Goal: Task Accomplishment & Management: Manage account settings

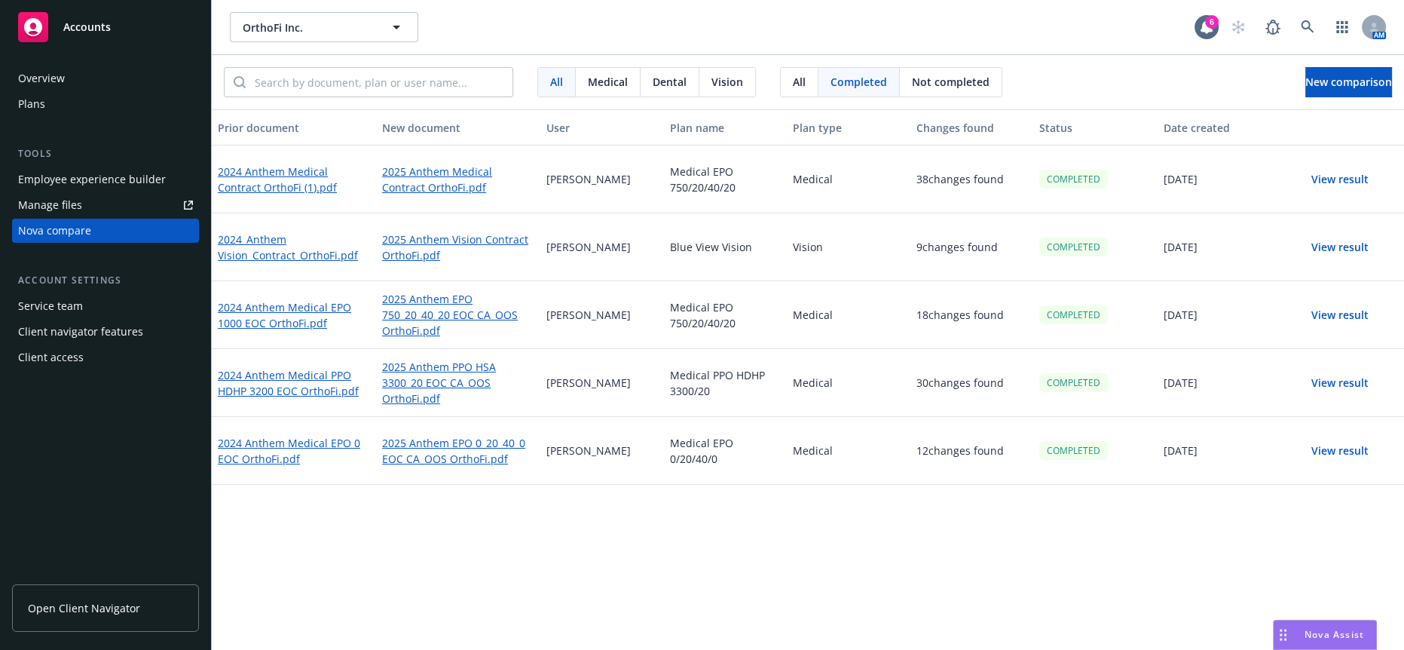
scroll to position [1473, 0]
click at [313, 35] on button "OrthoFi Inc." at bounding box center [324, 27] width 188 height 30
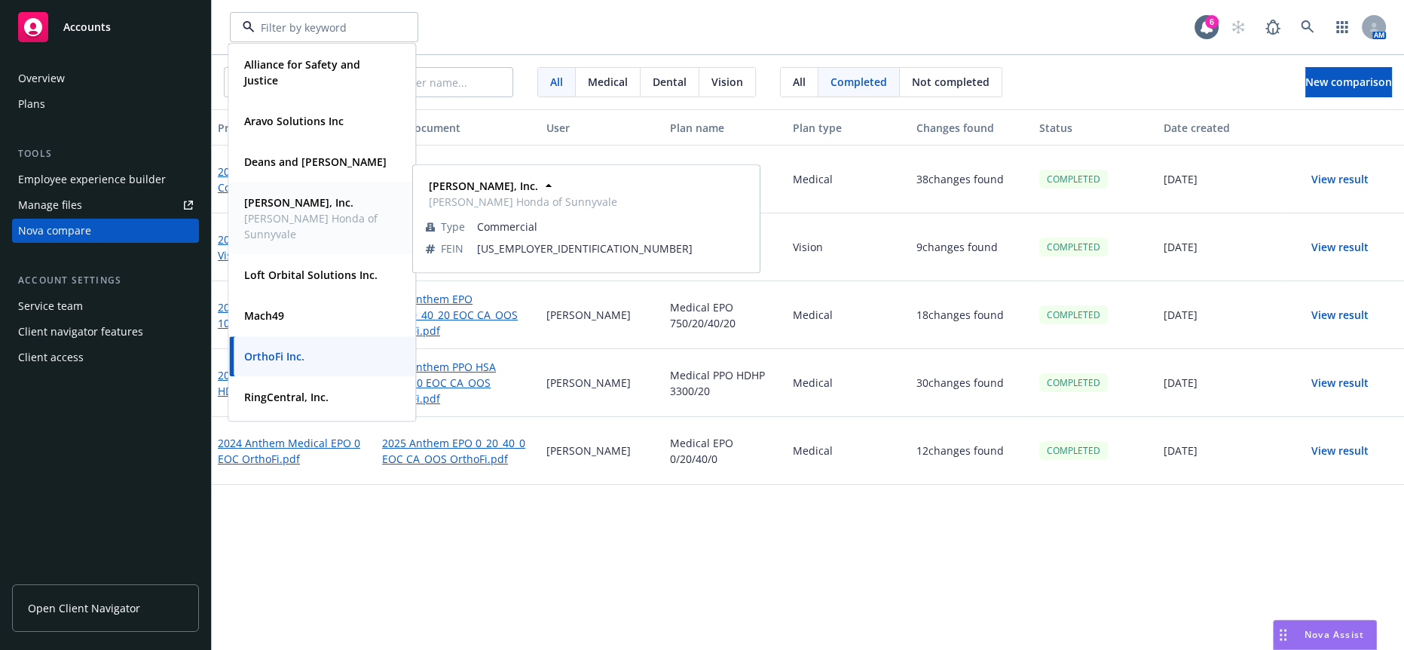
click at [314, 231] on span "Larry Hopkins Honda of Sunnyvale" at bounding box center [320, 226] width 152 height 32
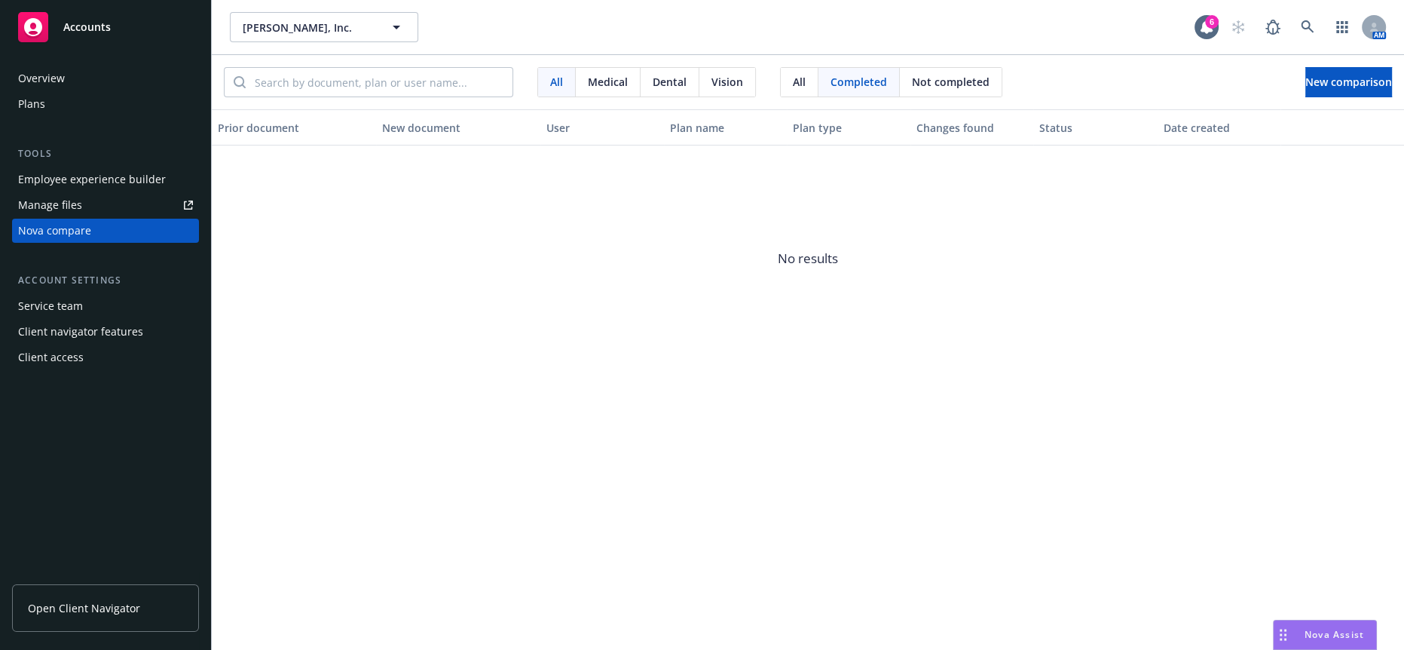
click at [73, 167] on div "Employee experience builder" at bounding box center [92, 179] width 148 height 24
click at [48, 94] on div "Plans" at bounding box center [105, 104] width 175 height 24
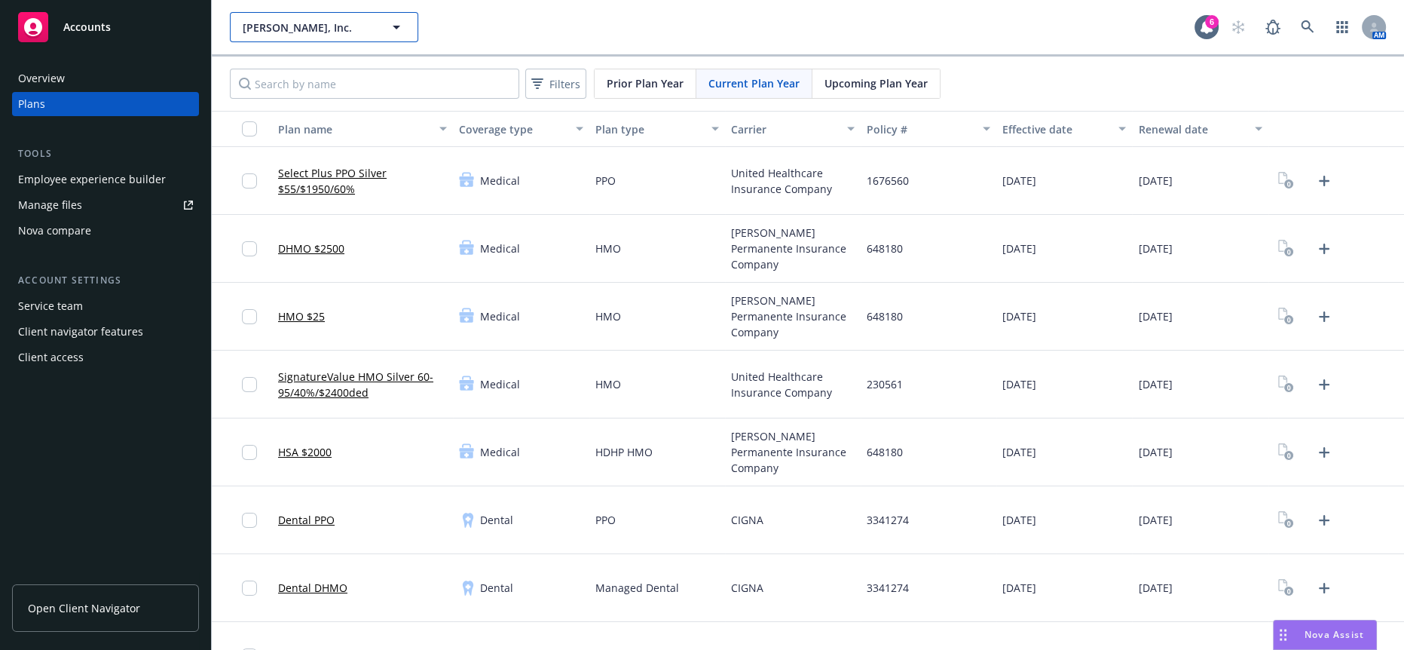
click at [289, 26] on span "[PERSON_NAME], Inc." at bounding box center [308, 28] width 130 height 16
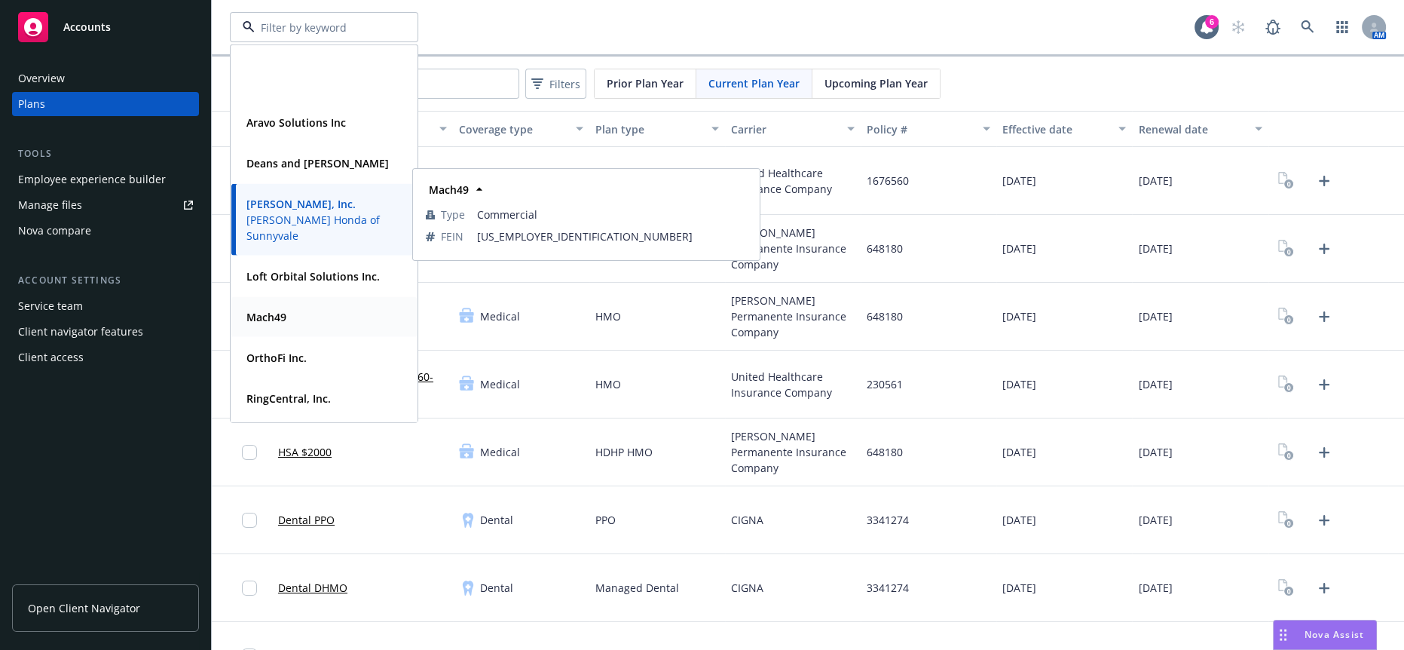
scroll to position [109, 0]
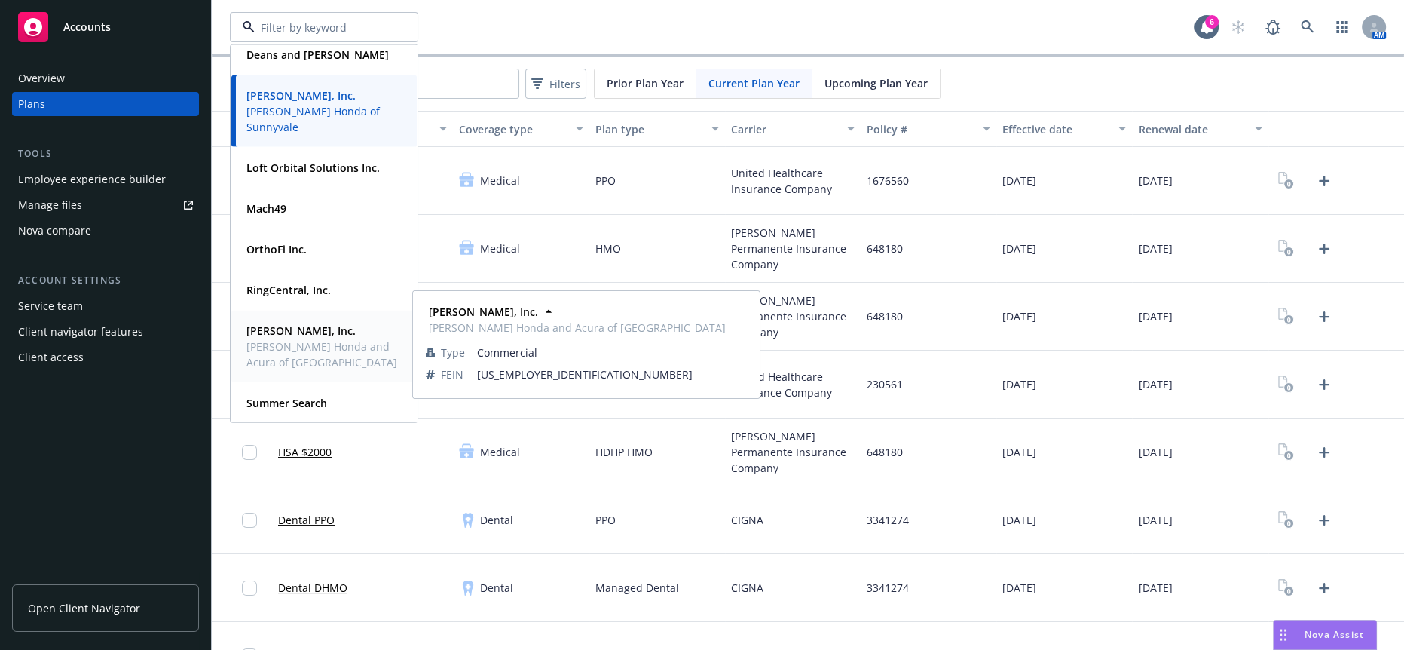
click at [323, 339] on span "Steve Hopkins Honda and Acura of Fairfield" at bounding box center [322, 354] width 152 height 32
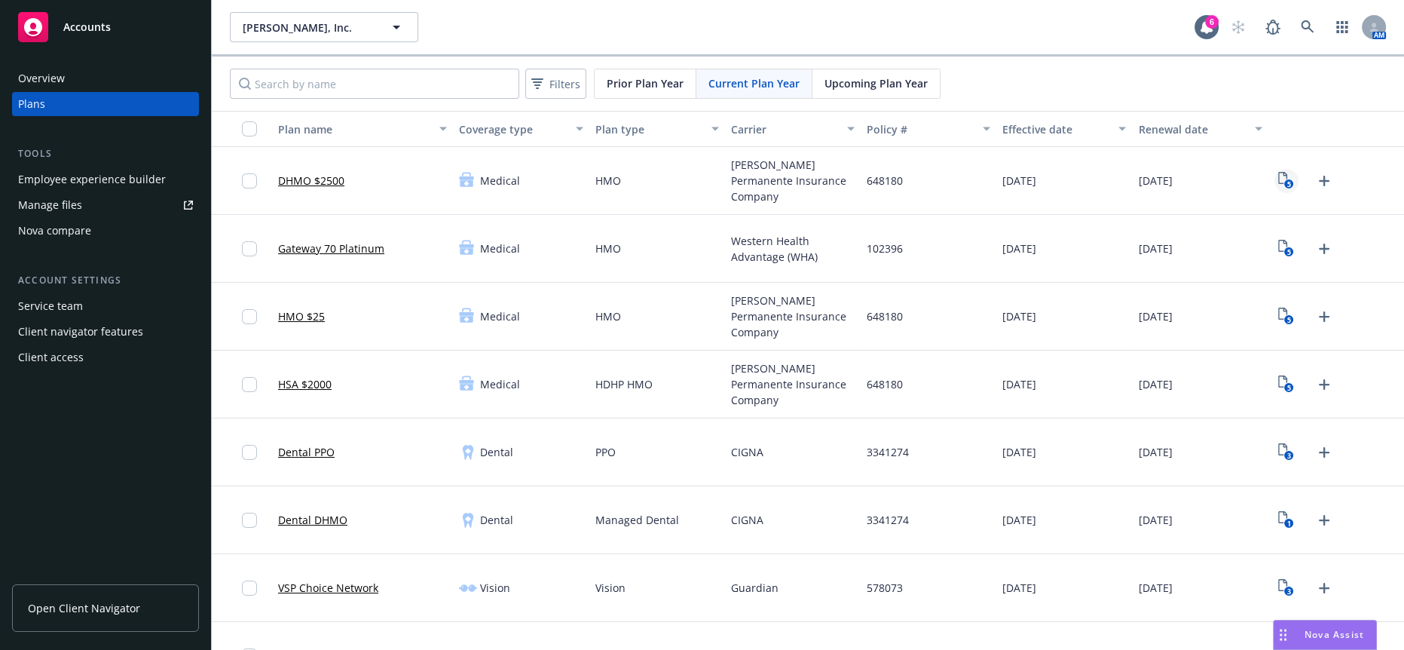
click at [1278, 172] on icon "5" at bounding box center [1286, 180] width 16 height 17
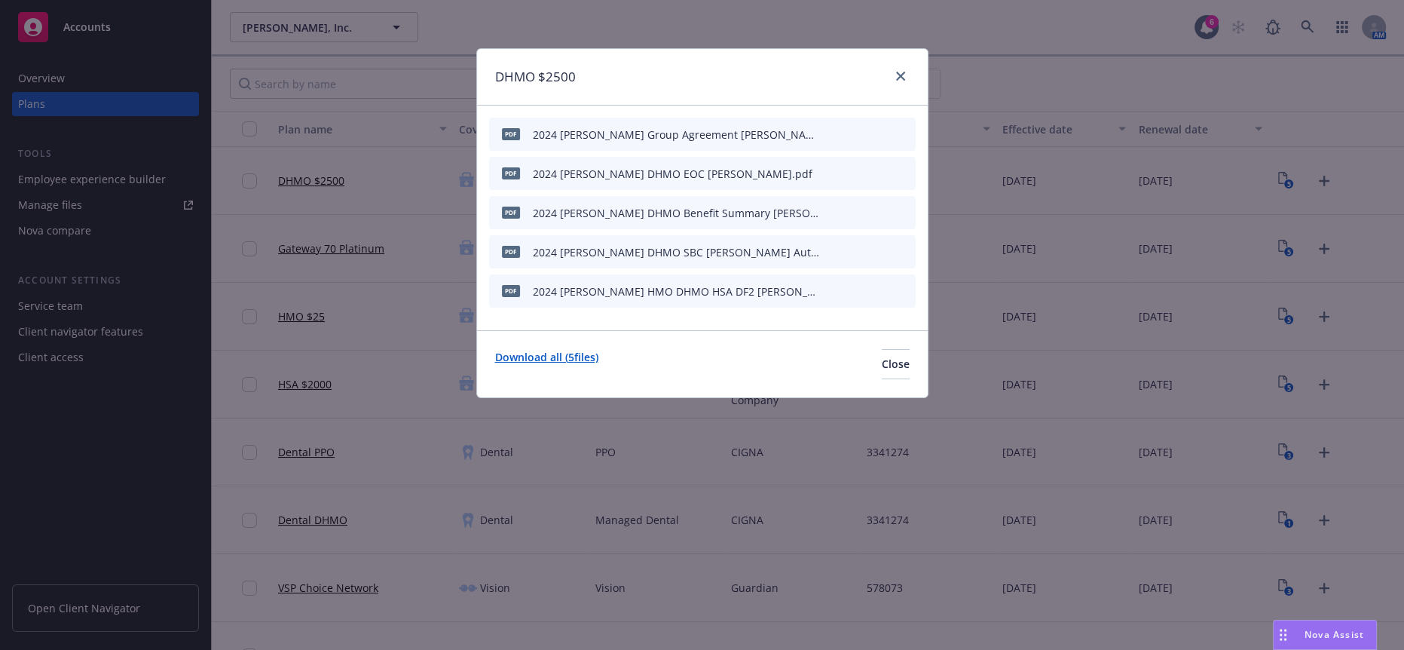
click at [570, 349] on link "Download all ( 5 files)" at bounding box center [546, 364] width 103 height 30
click at [904, 75] on icon "close" at bounding box center [900, 76] width 9 height 9
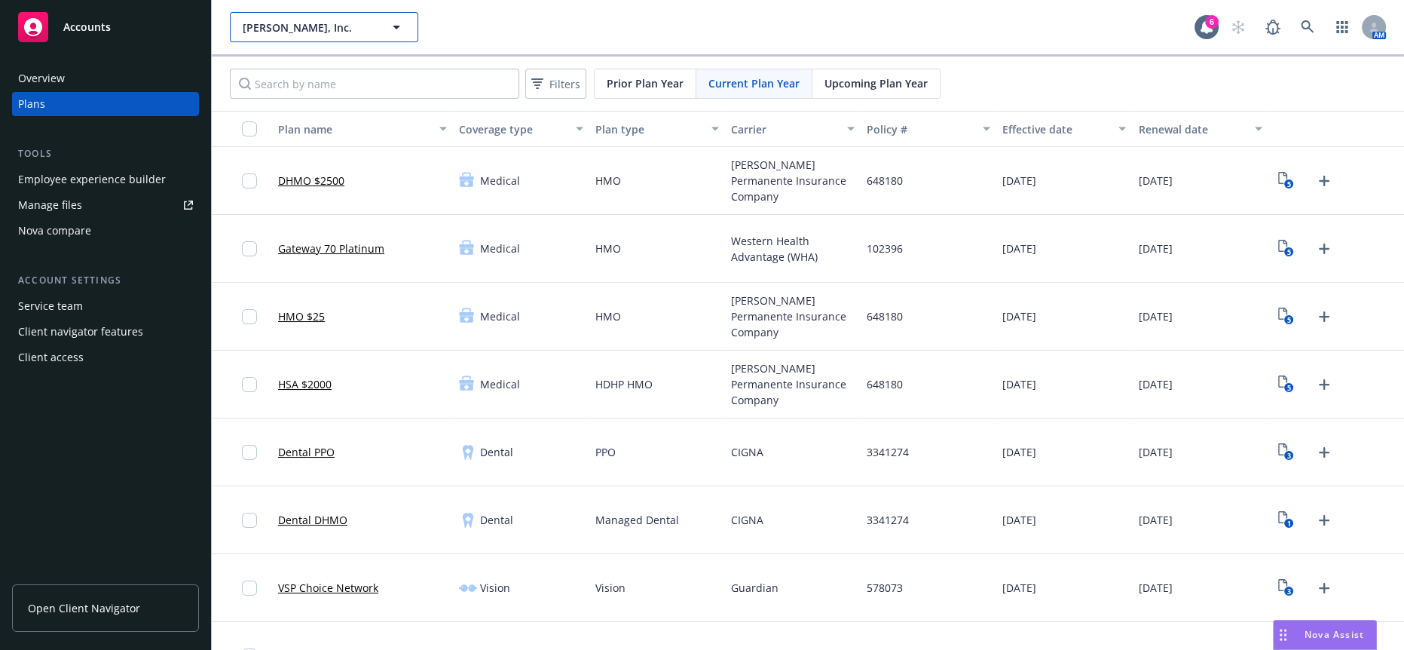
click at [277, 29] on span "Steve Hopkins, Inc." at bounding box center [308, 28] width 130 height 16
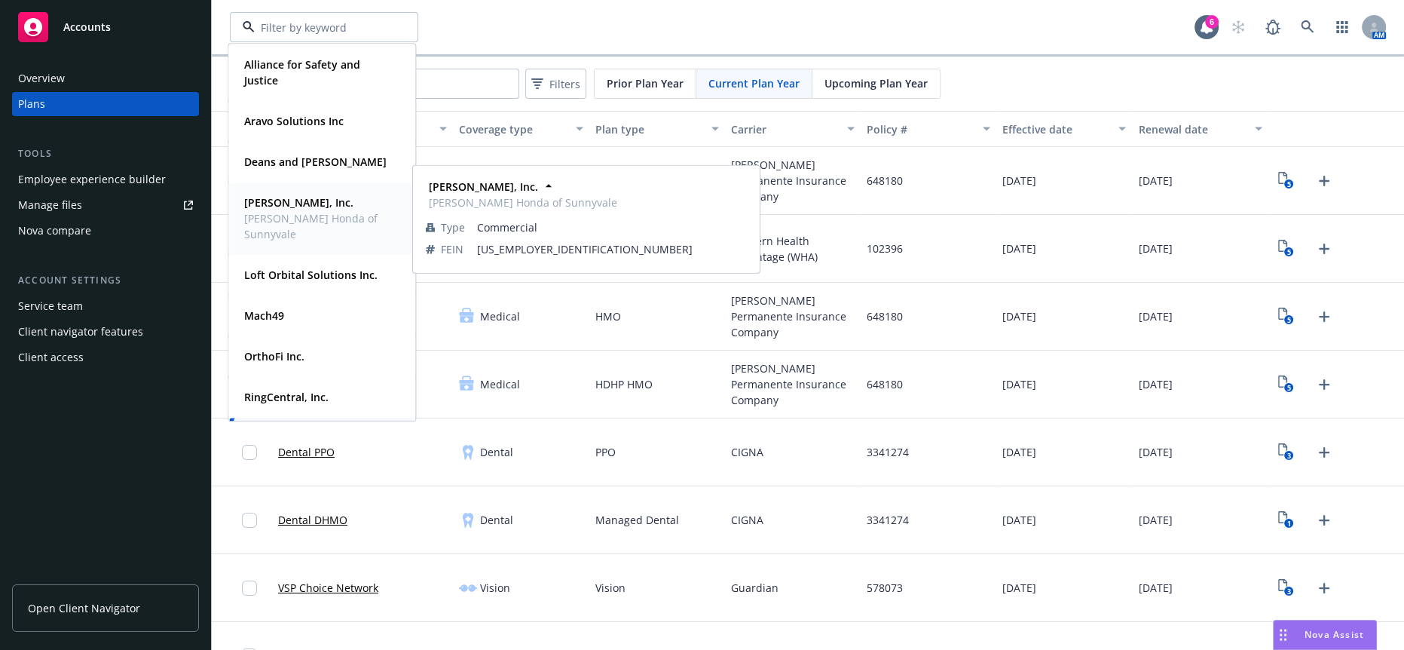
click at [284, 213] on span "Larry Hopkins Honda of Sunnyvale" at bounding box center [320, 226] width 152 height 32
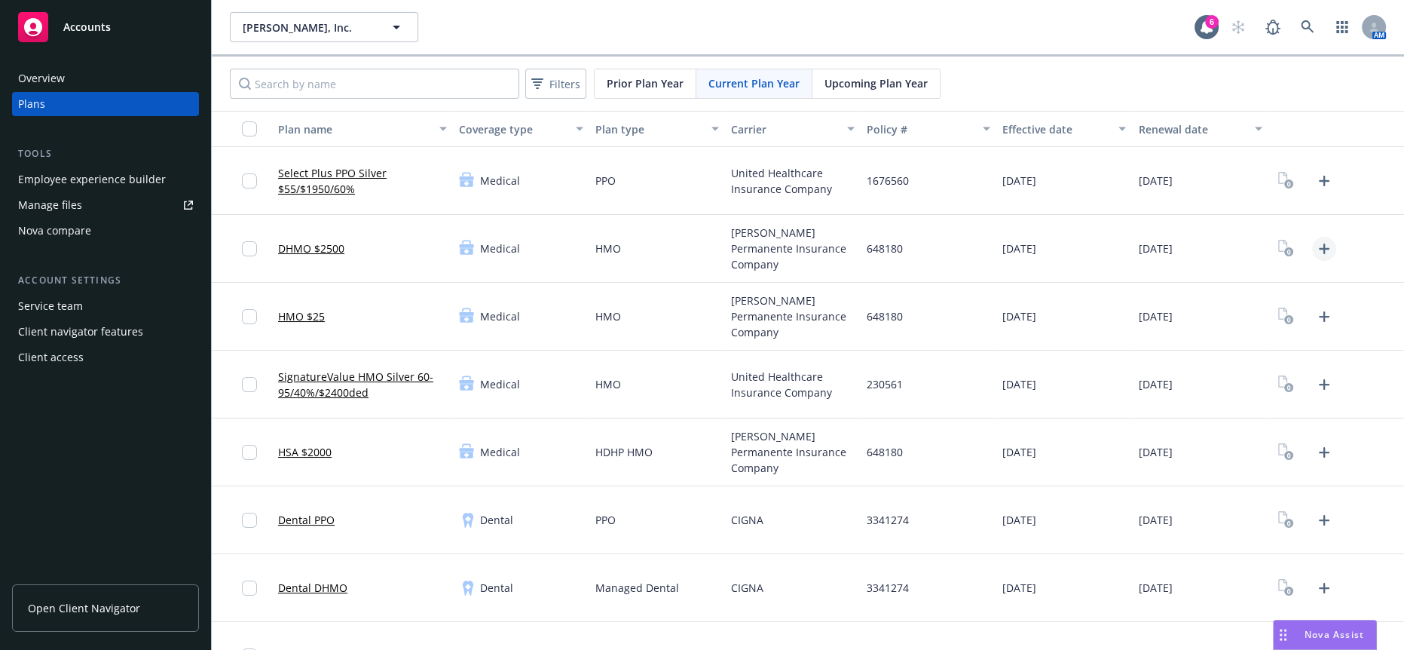
click at [1315, 240] on icon "Upload Plan Documents" at bounding box center [1324, 249] width 18 height 18
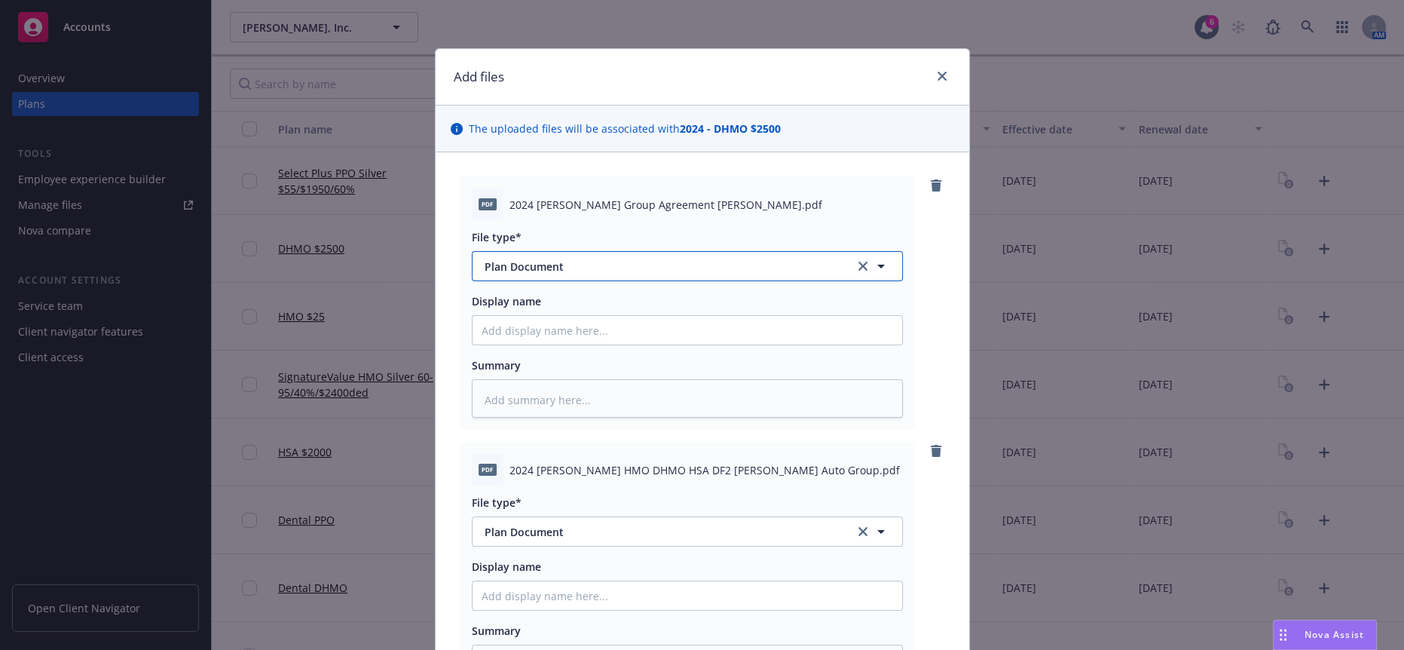
click at [568, 258] on span "Plan Document" at bounding box center [659, 266] width 349 height 16
click at [568, 258] on input at bounding box center [684, 266] width 375 height 16
click at [683, 205] on div "pdf 2024 Kaiser Group Agreement Hopkins.pdf" at bounding box center [687, 204] width 431 height 32
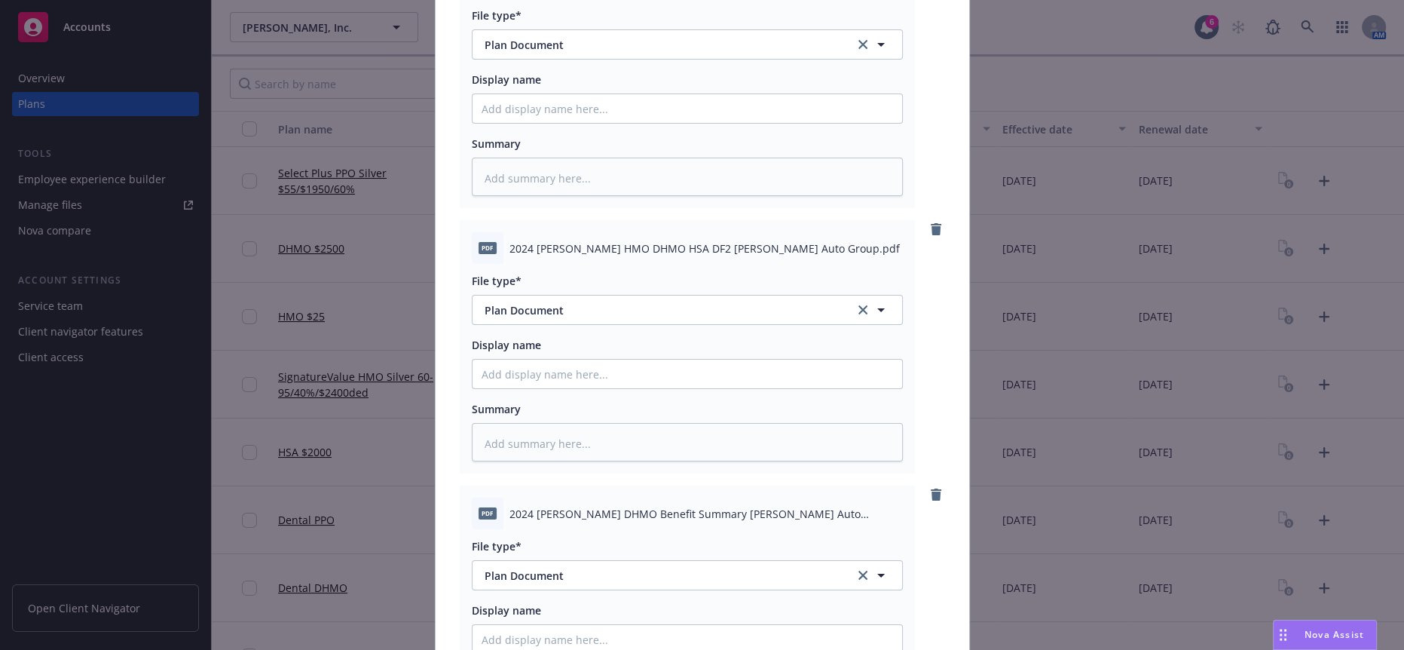
scroll to position [348, 0]
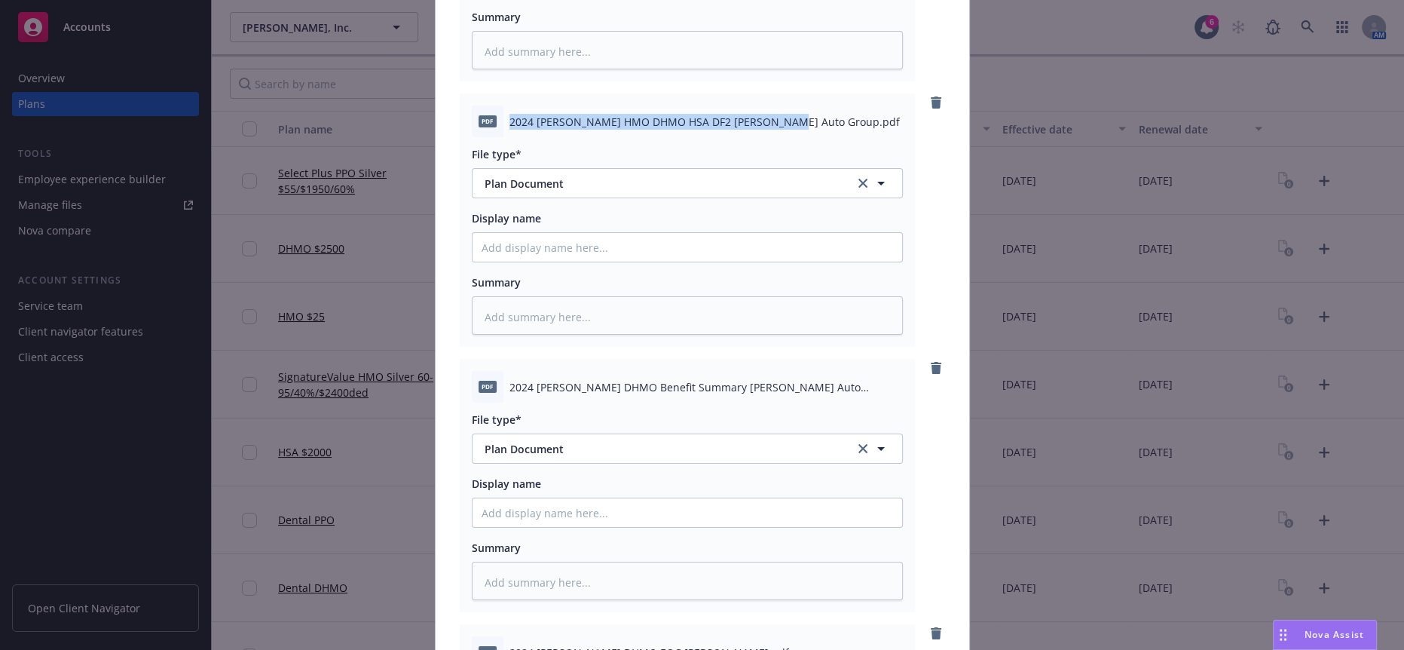
drag, startPoint x: 764, startPoint y: 88, endPoint x: 494, endPoint y: 91, distance: 269.8
click at [494, 106] on div "pdf 2024 Kaiser HMO DHMO HSA DF2 Hopkins Auto Group.pdf" at bounding box center [687, 122] width 431 height 32
click at [729, 379] on span "2024 Kaiser DHMO Benefit Summary Hopkins Auto Group.pdf" at bounding box center [705, 387] width 393 height 16
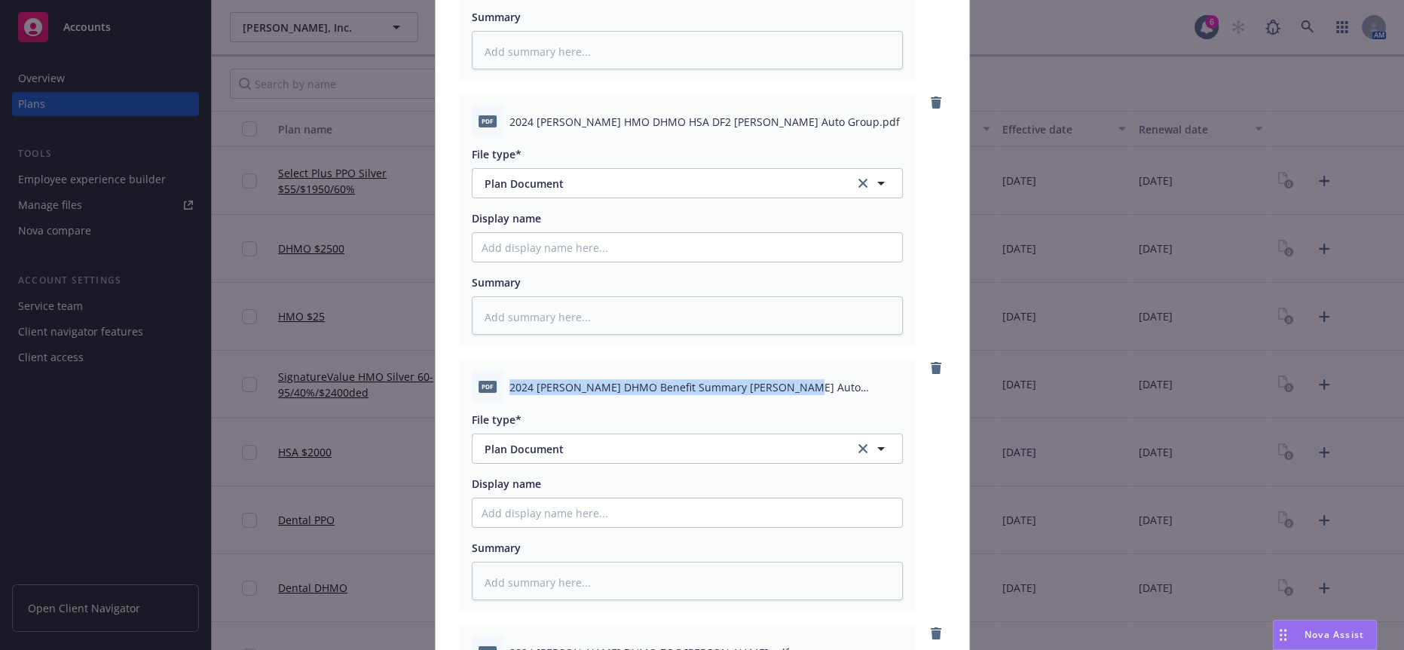
drag, startPoint x: 780, startPoint y: 338, endPoint x: 494, endPoint y: 338, distance: 285.6
click at [494, 371] on div "pdf 2024 Kaiser DHMO Benefit Summary Hopkins Auto Group.pdf" at bounding box center [687, 387] width 431 height 32
copy div "2024 Kaiser DHMO Benefit Summary Hopkins Auto Group"
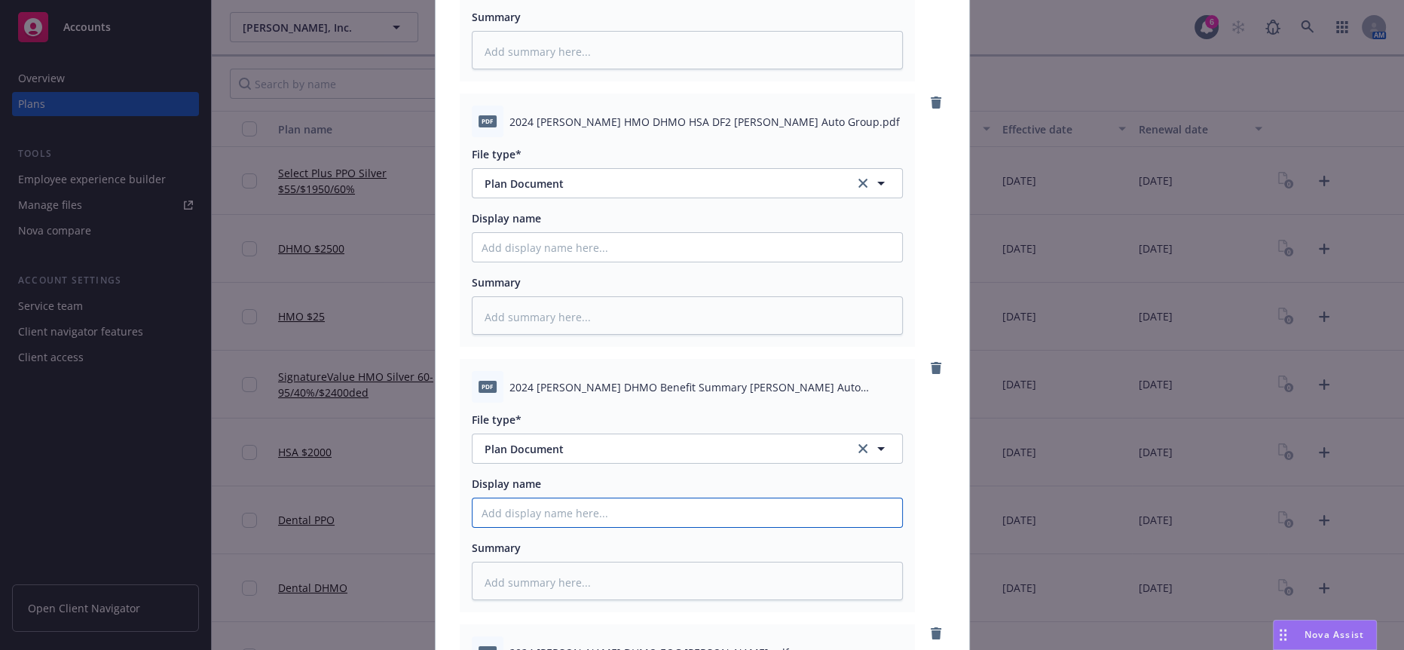
paste input "2024 Kaiser DHMO Benefit Summary Hopkins Auto Group"
type textarea "x"
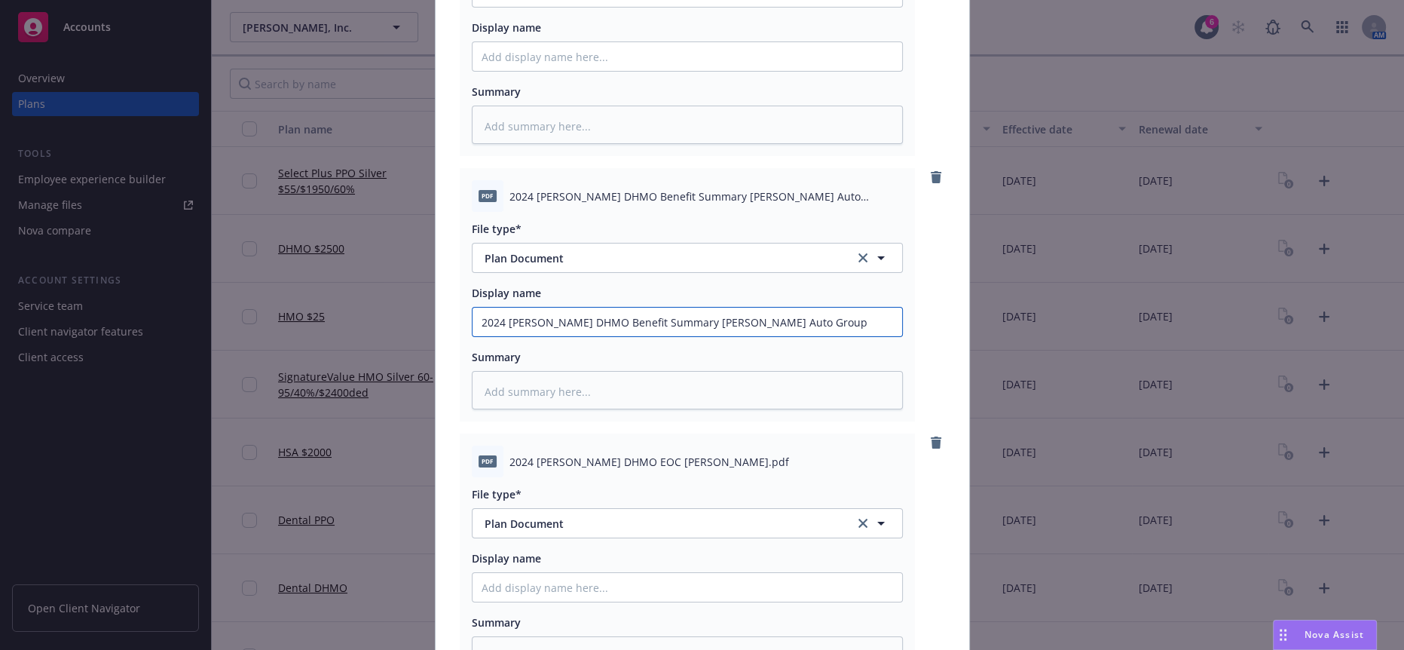
scroll to position [545, 0]
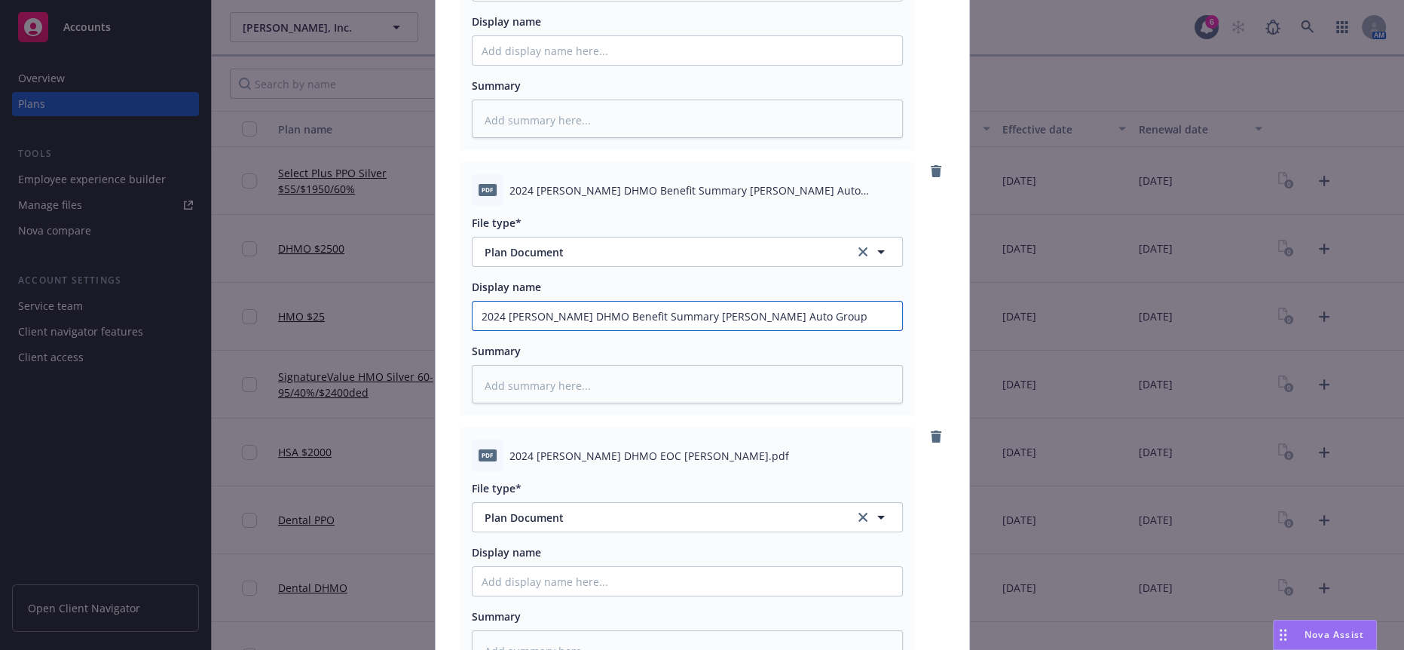
type input "2024 Kaiser DHMO Benefit Summary Hopkins Auto Group"
drag, startPoint x: 656, startPoint y: 387, endPoint x: 481, endPoint y: 380, distance: 175.7
click at [481, 439] on div "pdf 2024 Kaiser DHMO EOC Hopkins.pdf" at bounding box center [687, 455] width 431 height 32
copy div "2024 Kaiser DHMO EOC Hopkins"
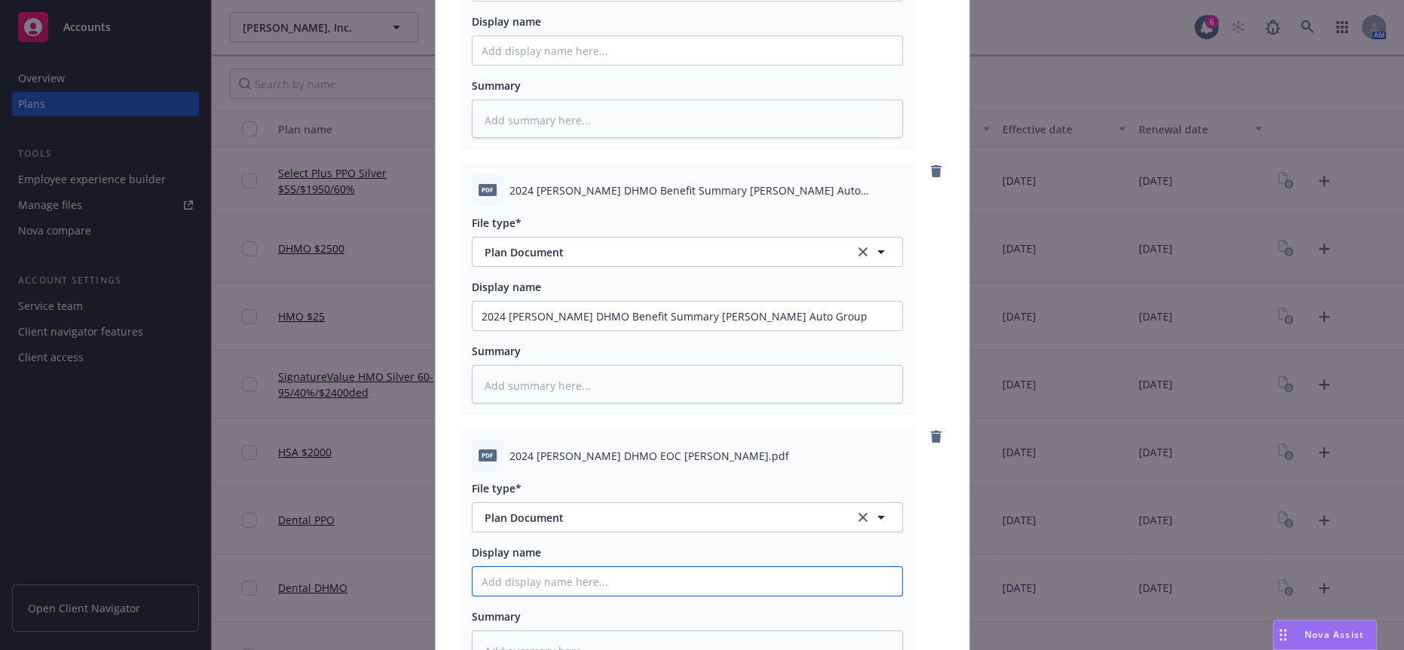
paste input "2024 Kaiser DHMO EOC Hopkins"
type textarea "x"
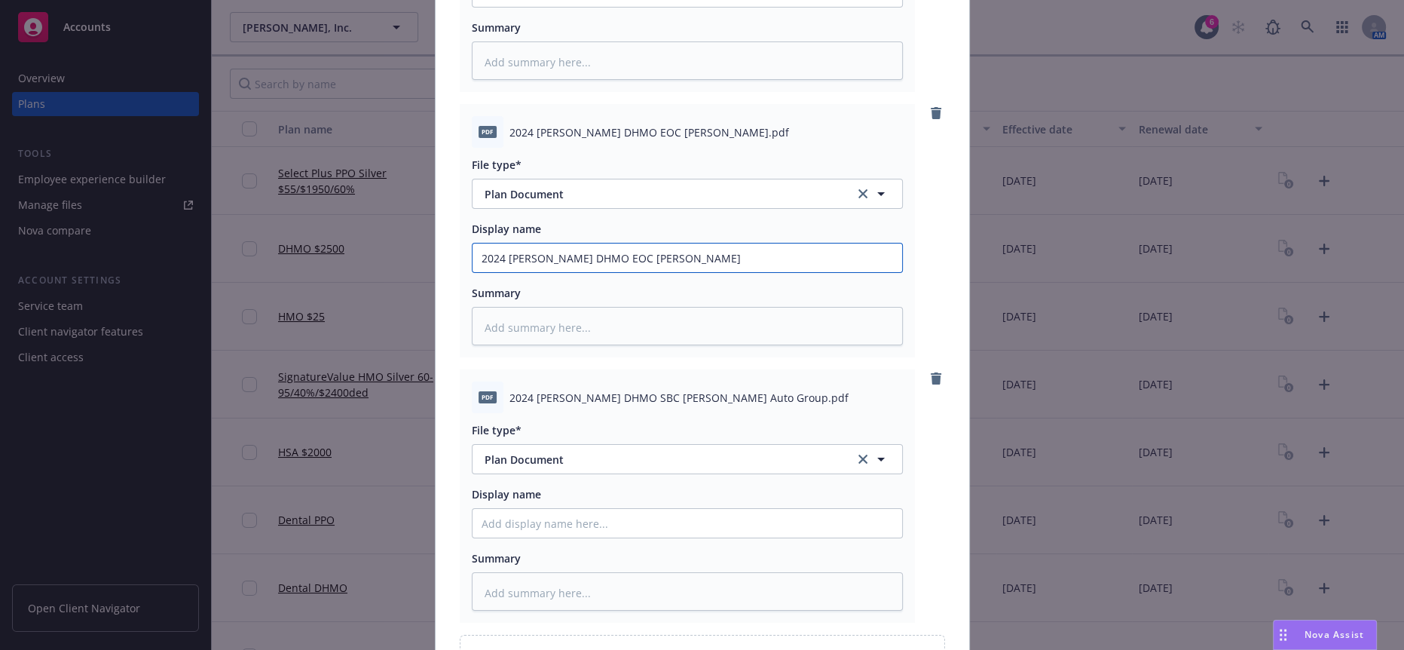
scroll to position [870, 0]
type input "2024 Kaiser DHMO EOC Hopkins"
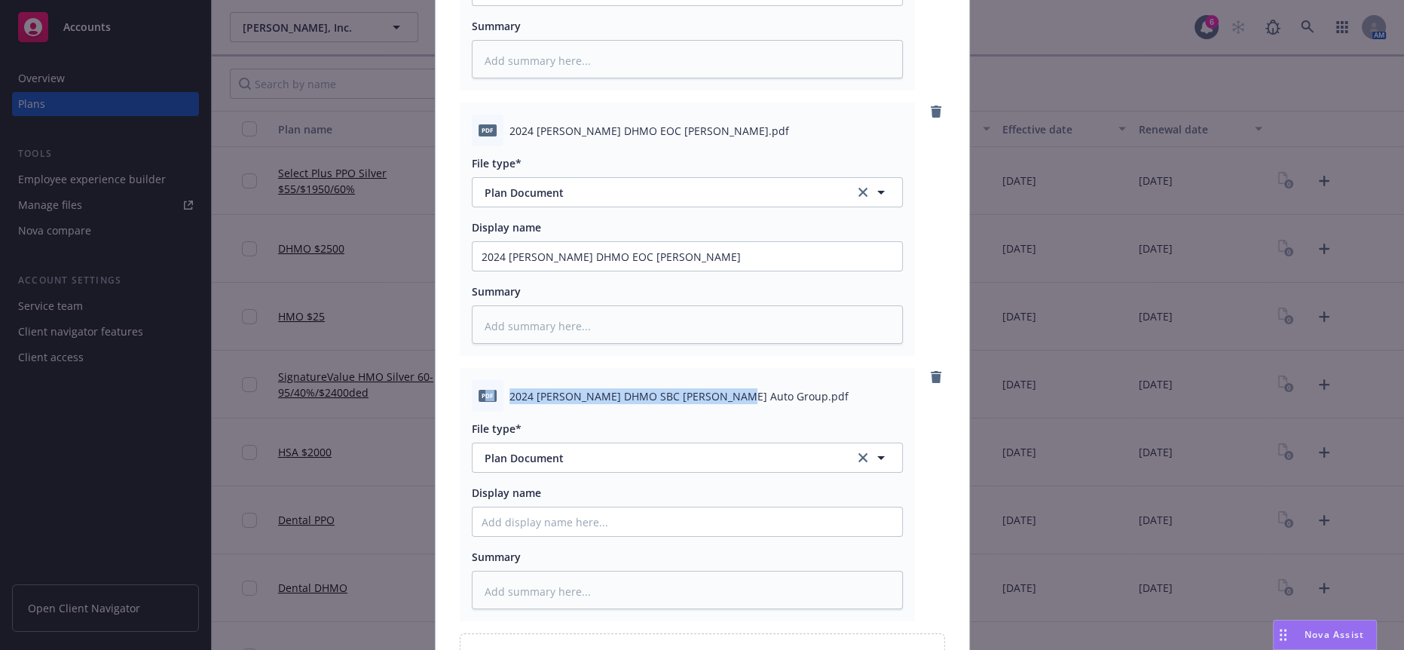
drag, startPoint x: 713, startPoint y: 310, endPoint x: 476, endPoint y: 311, distance: 236.6
click at [476, 380] on div "pdf 2024 Kaiser DHMO SBC Hopkins Auto Group.pdf" at bounding box center [687, 396] width 431 height 32
copy div "df 2024 Kaiser DHMO SBC Hopkins Auto Group"
paste input "df 2024 Kaiser DHMO SBC Hopkins Auto Group"
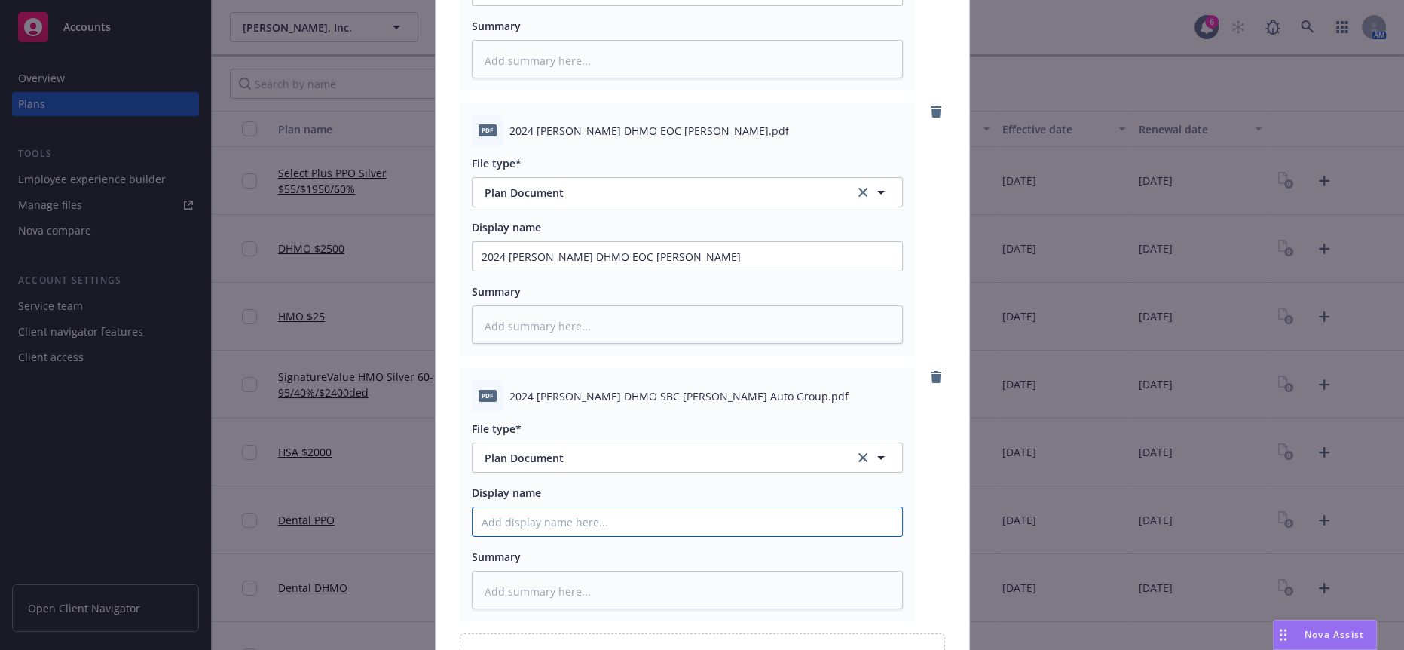
type textarea "x"
type input "df 2024 Kaiser DHMO SBC Hopkins Auto Group"
type textarea "x"
type input "df 024 Kaiser DHMO SBC Hopkins Auto Group"
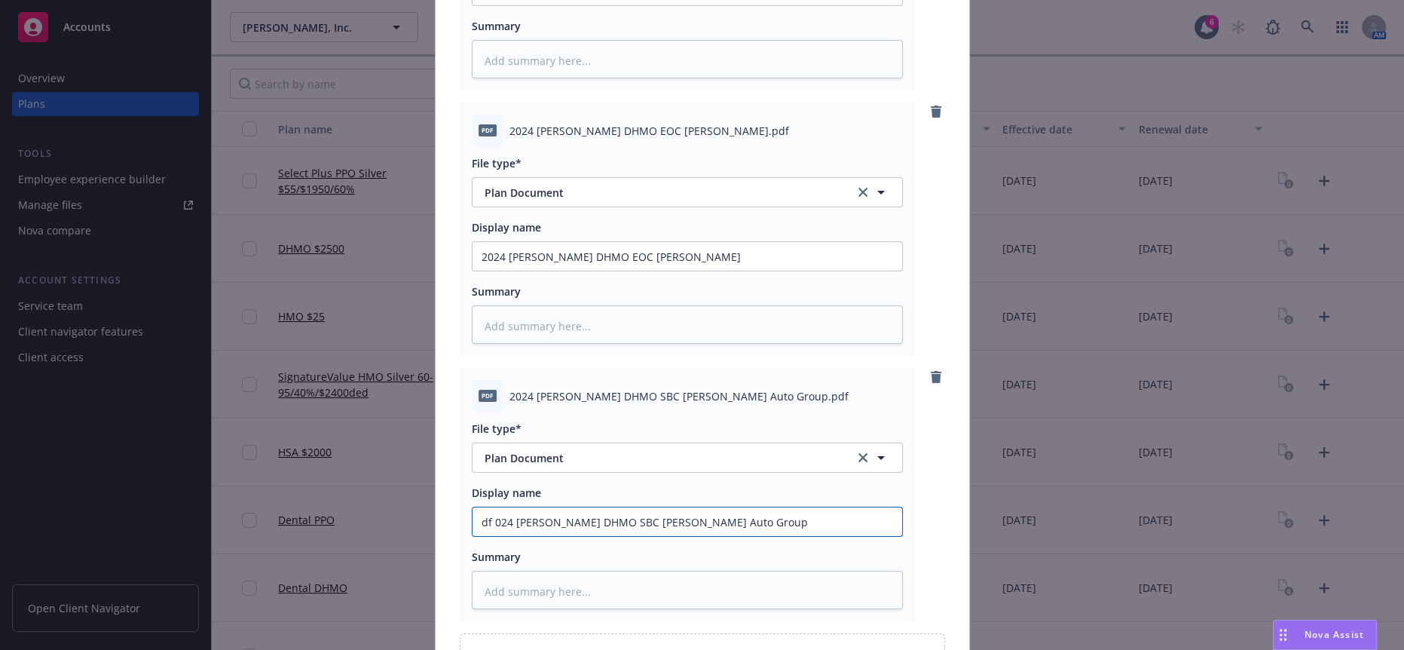
type textarea "x"
type input "df024 Kaiser DHMO SBC Hopkins Auto Group"
type textarea "x"
type input "024 Kaiser DHMO SBC Hopkins Auto Group"
type textarea "x"
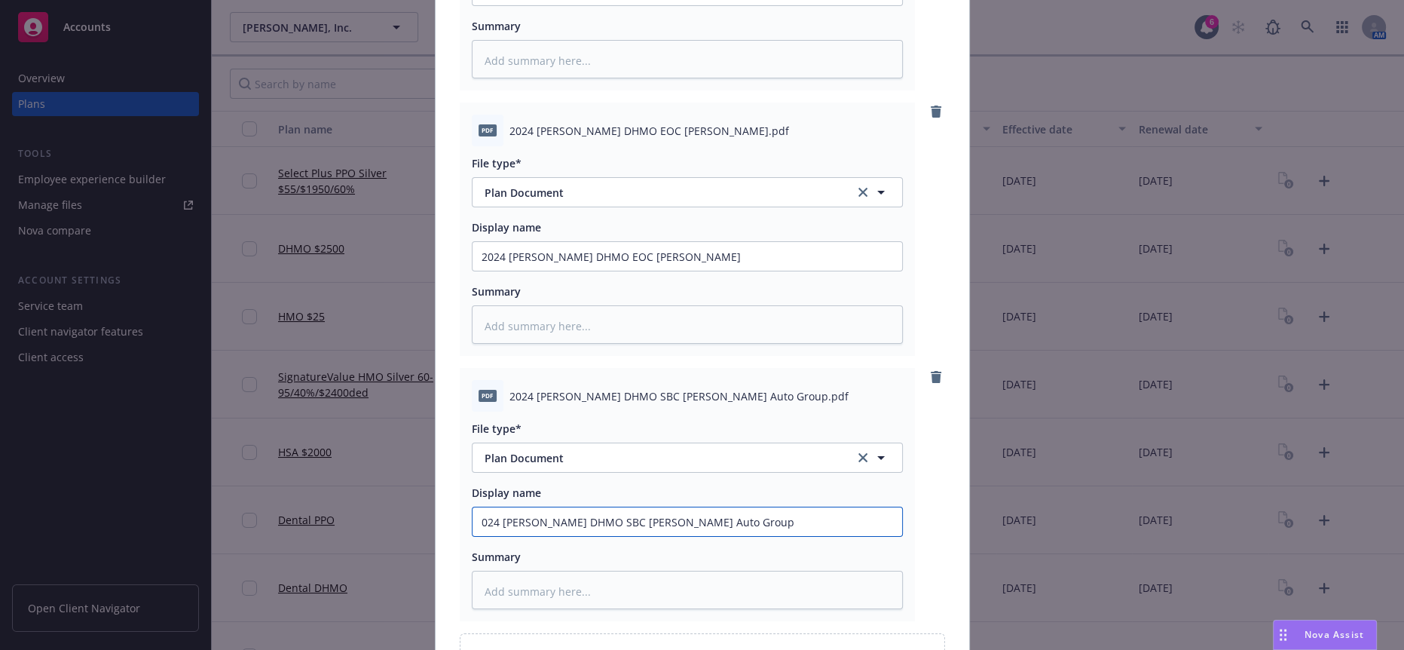
type input "2024 Kaiser DHMO SBC Hopkins Auto Group"
type textarea "x"
type input "2024 Kaiser DHMO SBC Hopkins Auto Group"
type textarea "x"
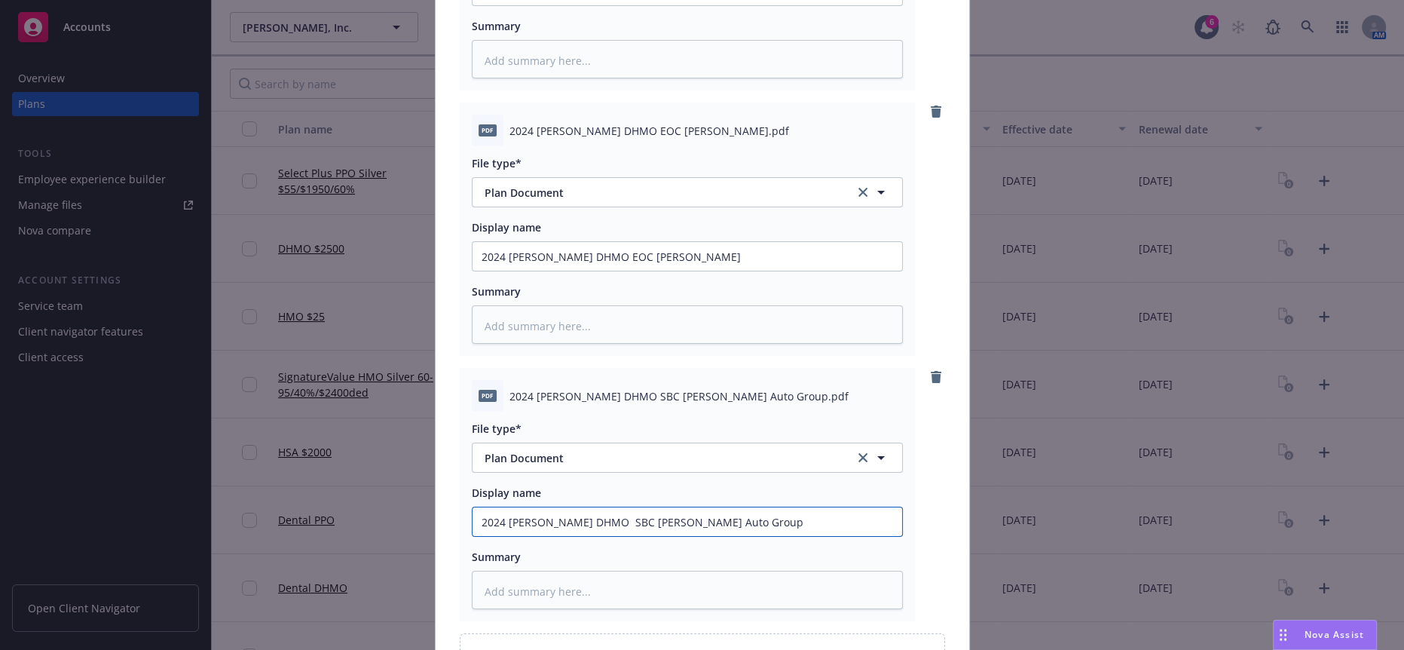
type input "2024 Kaiser DHMO 2 SBC Hopkins Auto Group"
type textarea "x"
type input "2024 Kaiser DHMO 25 SBC Hopkins Auto Group"
type textarea "x"
type input "2024 Kaiser DHMO 250 SBC Hopkins Auto Group"
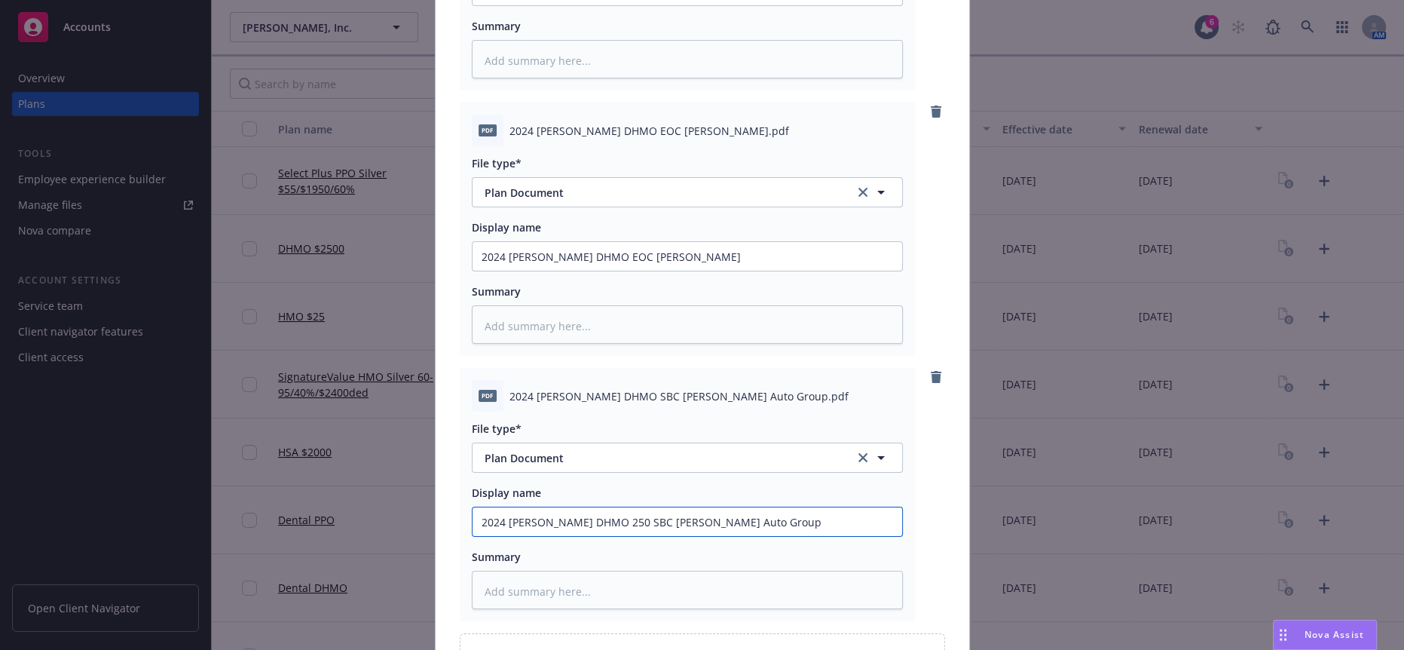
type textarea "x"
type input "2024 Kaiser DHMO 2500 SBC Hopkins Auto Group"
type textarea "x"
type input "2024 Kaiser DHMO 2500 SBC Hopkins Auto Group"
type textarea "x"
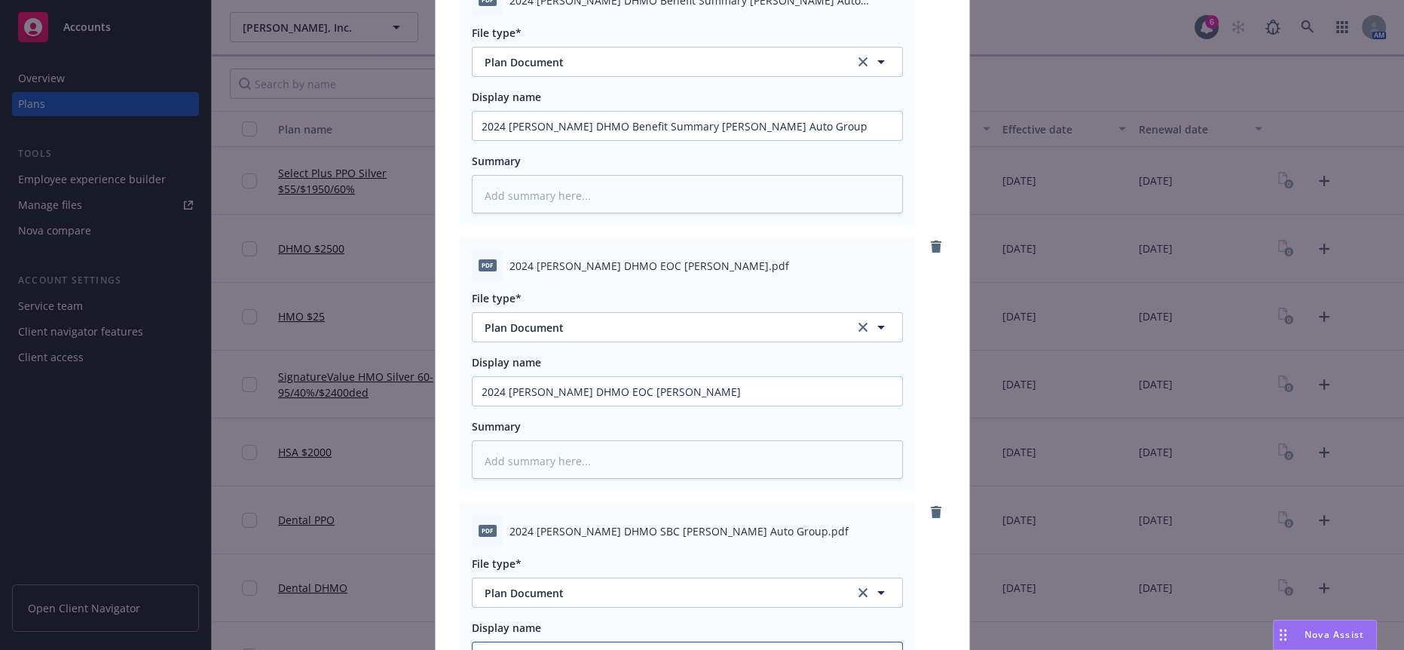
scroll to position [725, 0]
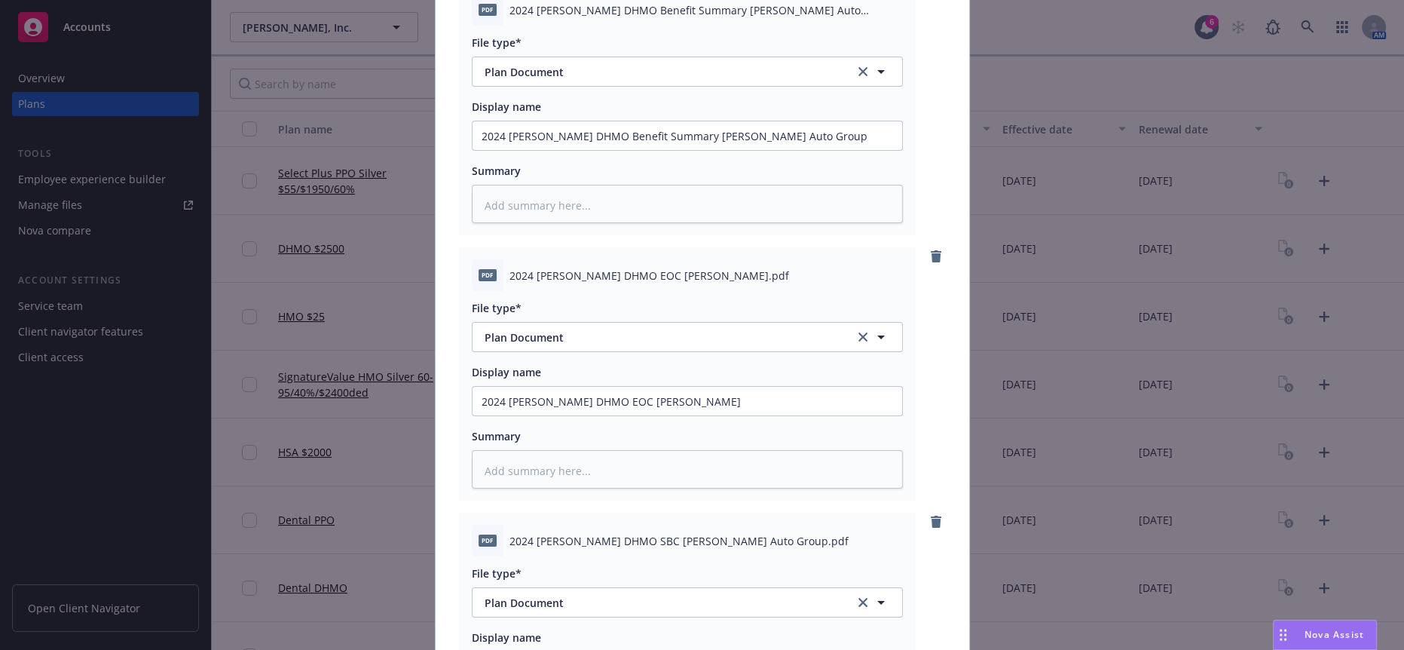
type input "2024 Kaiser DHMO 2500 SBC Hopkins Auto Group"
type textarea "x"
type input "2024 Kaiser DHMO 2EOC Hopkins"
type textarea "x"
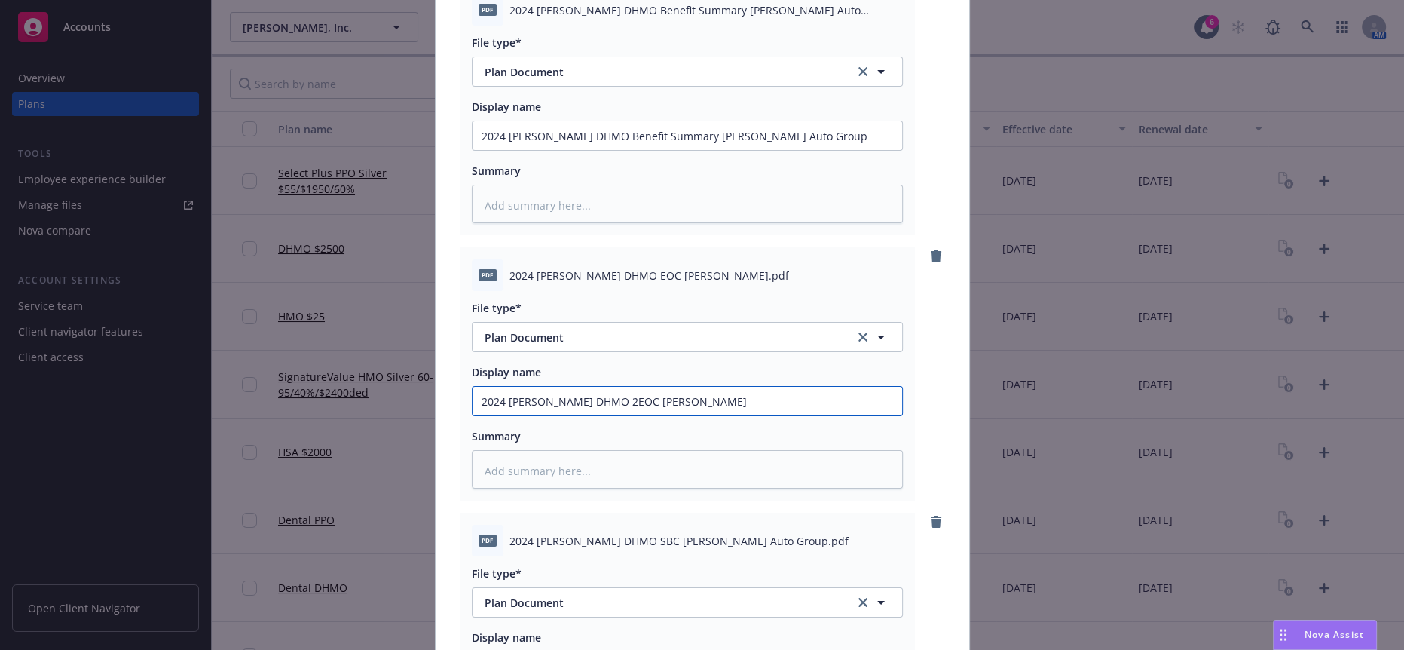
type input "2024 Kaiser DHMO 25EOC Hopkins"
type textarea "x"
type input "2024 Kaiser DHMO 250EOC Hopkins"
type textarea "x"
type input "2024 Kaiser DHMO 2500EOC Hopkins"
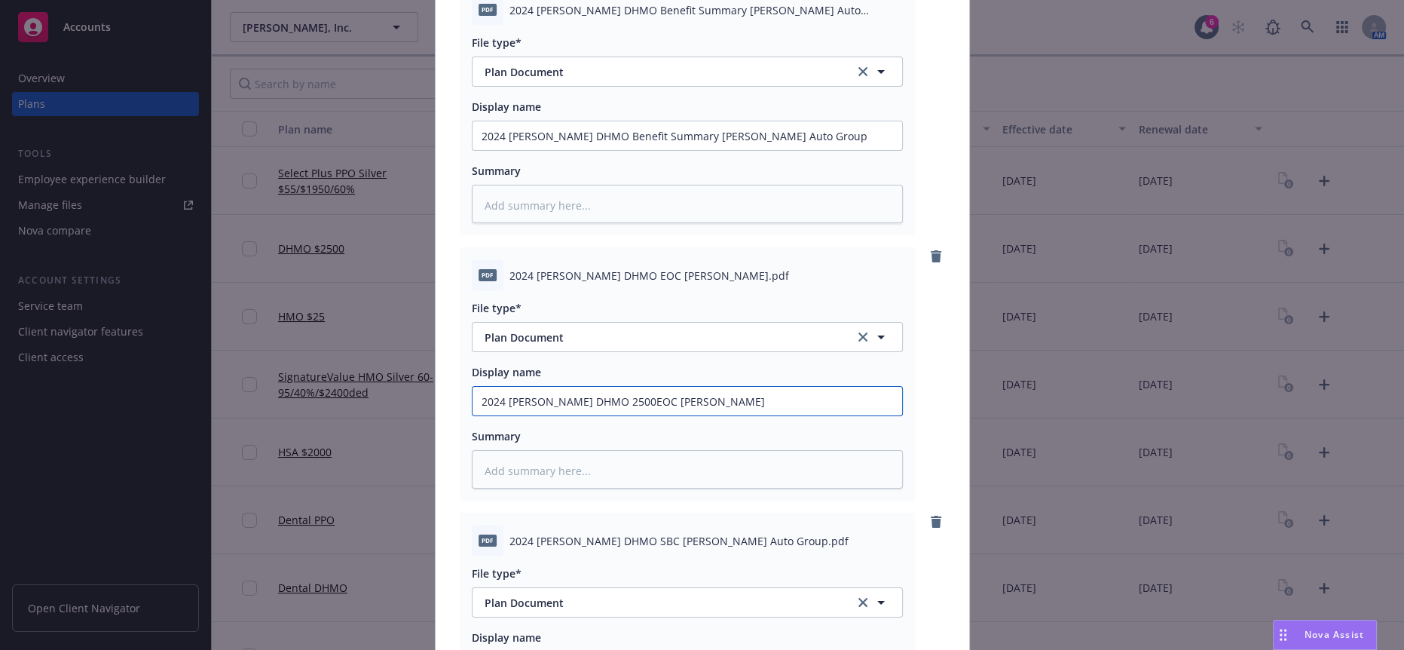
type textarea "x"
type input "2024 Kaiser DHMO 2500 EOC Hopkins"
type textarea "x"
type input "2024 Kaiser DHMO 2Benefit Summary Hopkins Auto Group"
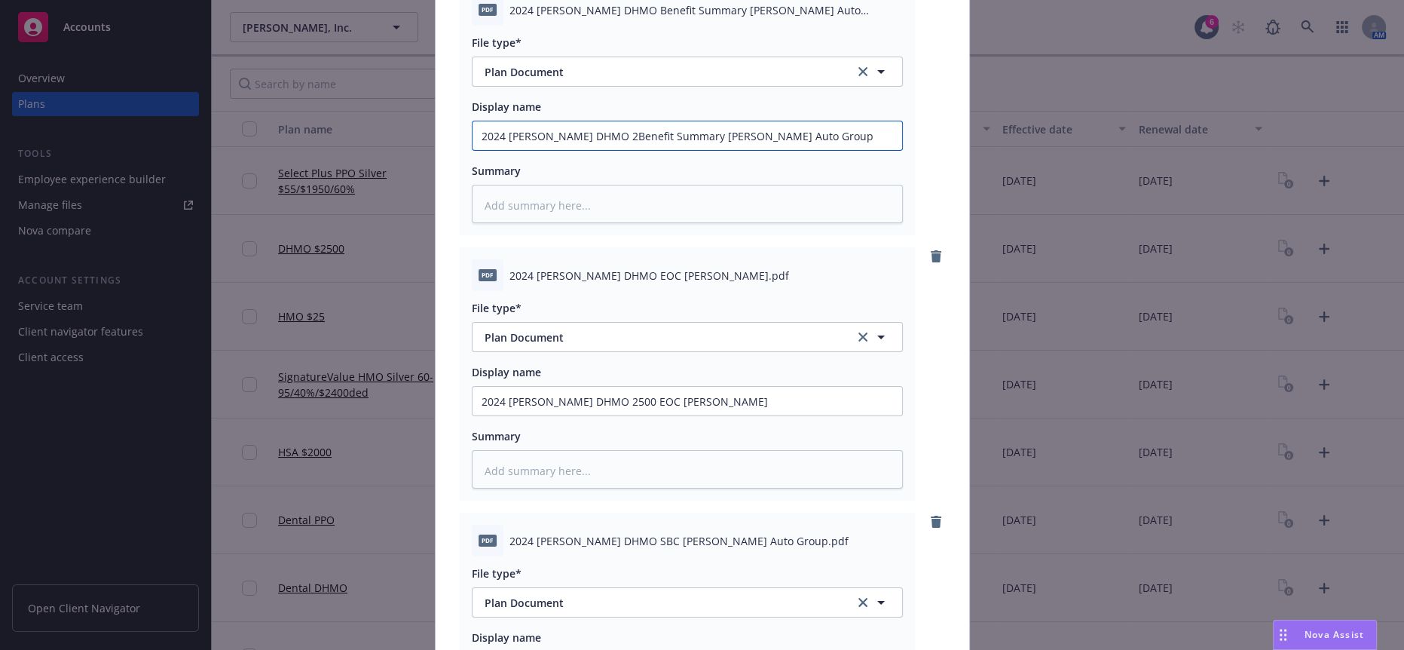
type textarea "x"
type input "2024 Kaiser DHMO 25Benefit Summary Hopkins Auto Group"
type textarea "x"
type input "2024 Kaiser DHMO 250Benefit Summary Hopkins Auto Group"
type textarea "x"
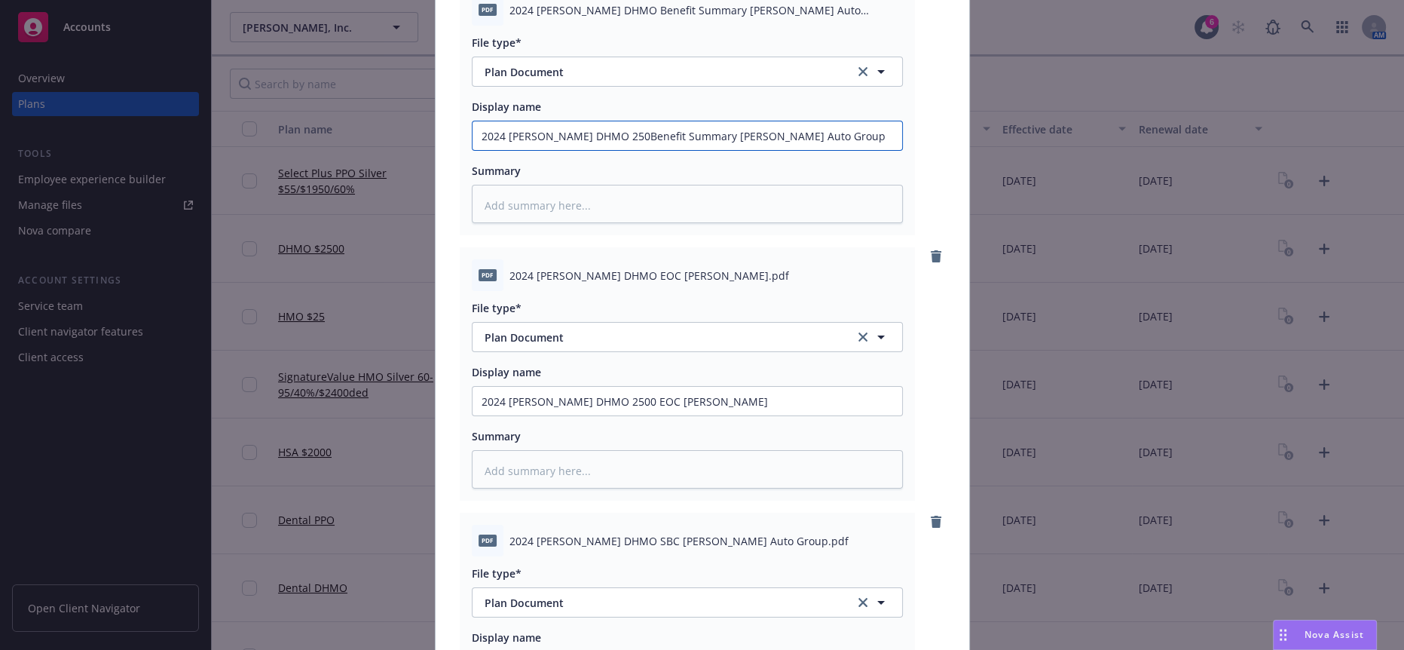
type input "2024 Kaiser DHMO 2500Benefit Summary Hopkins Auto Group"
type textarea "x"
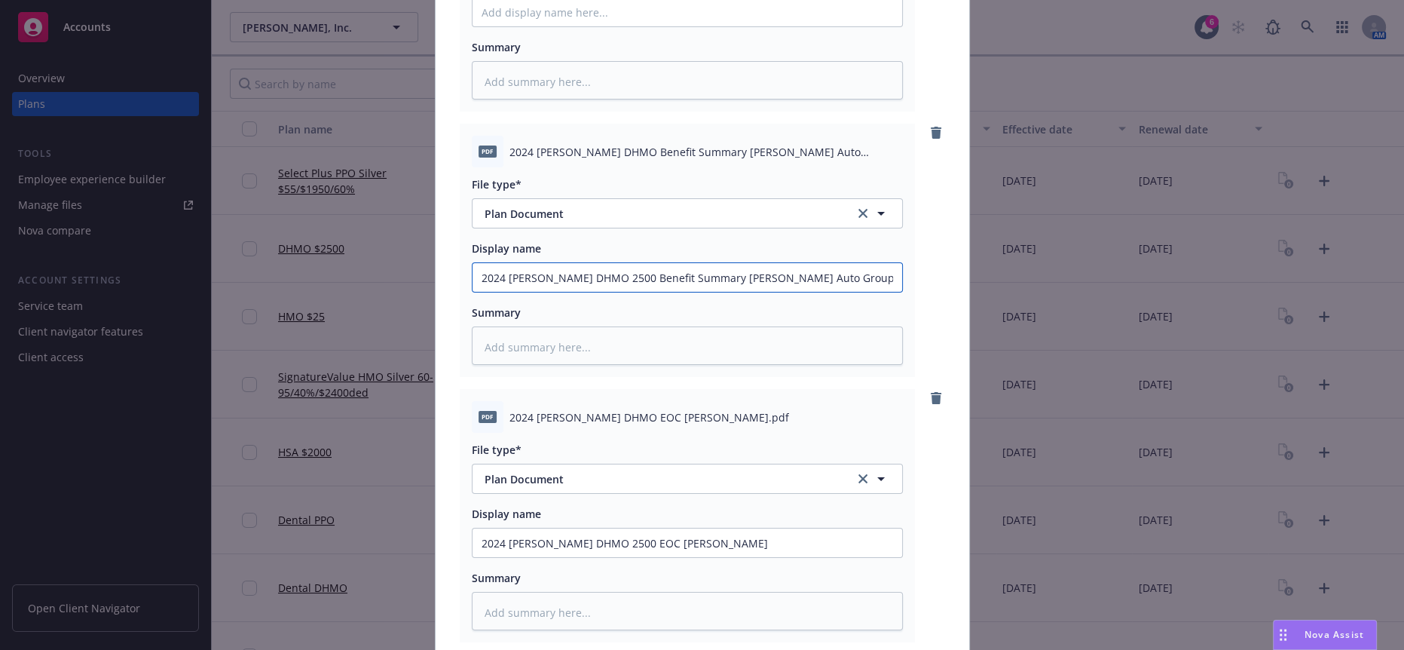
scroll to position [412, 0]
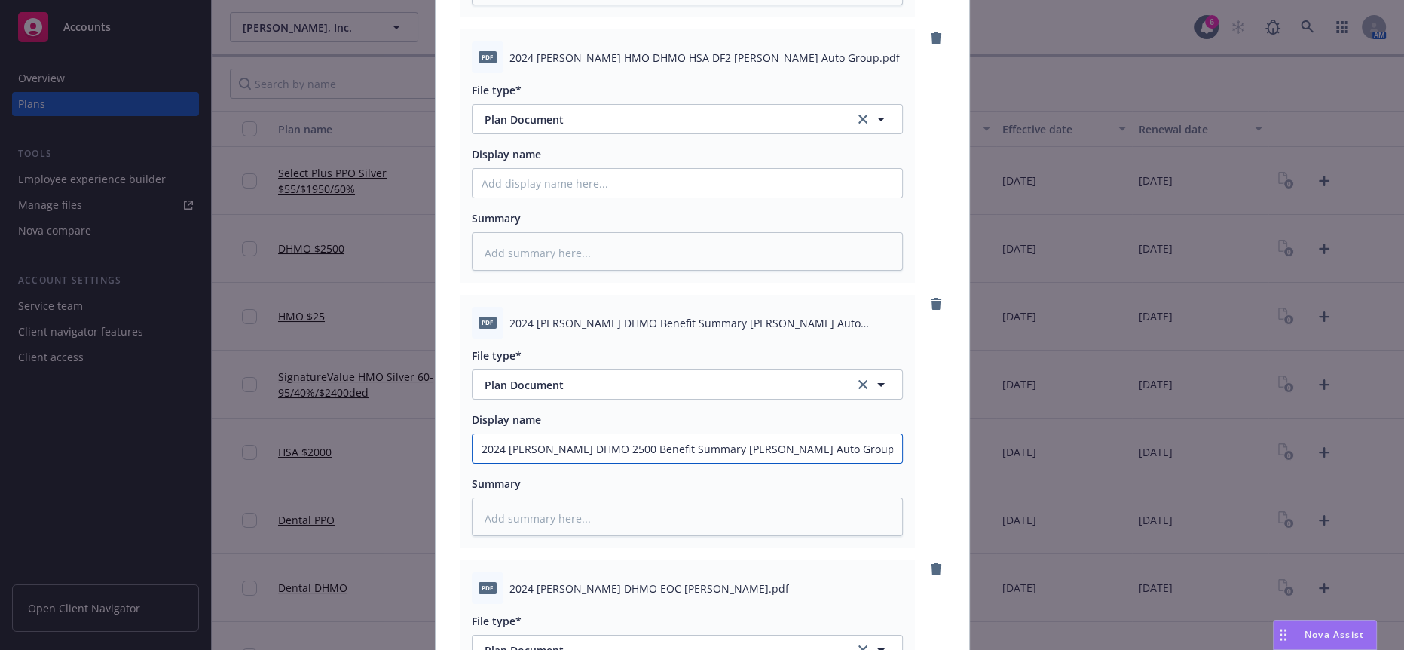
type input "2024 Kaiser DHMO 2500 Benefit Summary Hopkins Auto Group"
drag, startPoint x: 766, startPoint y: 29, endPoint x: 497, endPoint y: 32, distance: 268.3
click at [509, 50] on span "2024 Kaiser HMO DHMO HSA DF2 Hopkins Auto Group.pdf" at bounding box center [704, 58] width 390 height 16
copy span "2024 Kaiser HMO DHMO HSA DF2 Hopkins Auto Group"
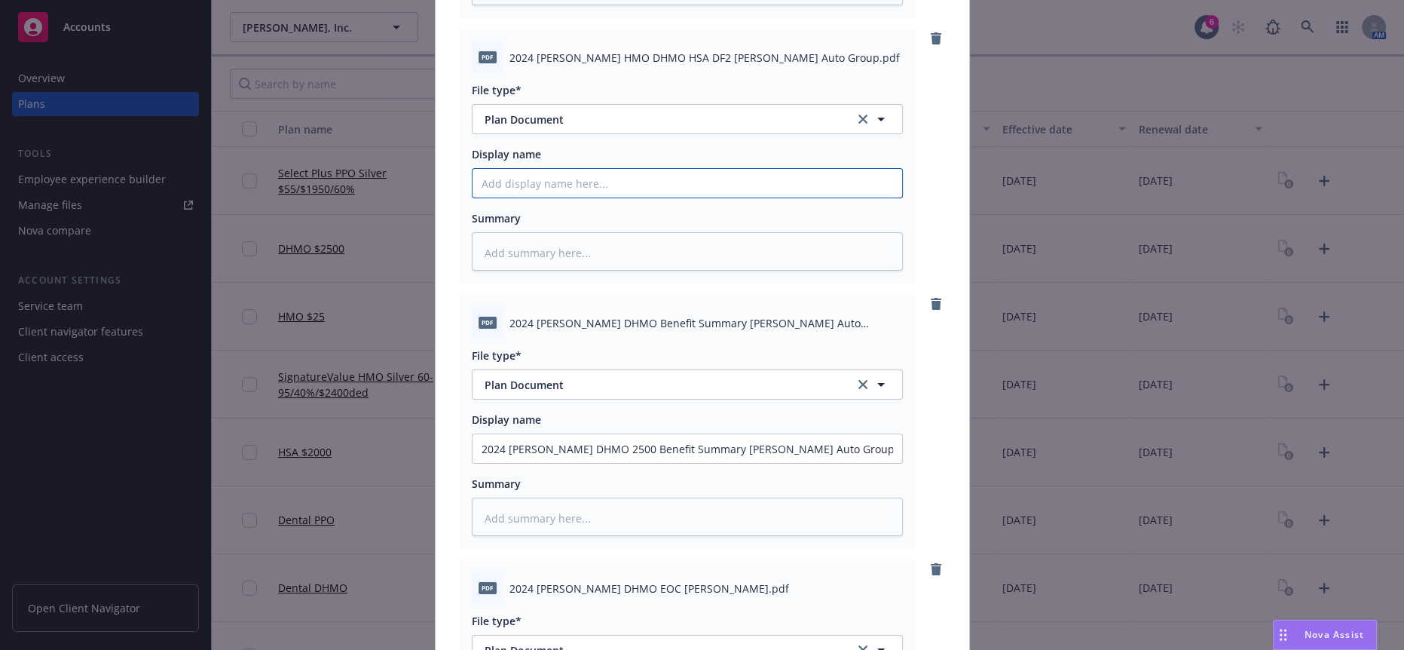
paste input "2024 Kaiser HMO DHMO HSA DF2 Hopkins Auto Group"
type textarea "x"
type input "2024 Kaiser HMO DHMO HSA DF2 Hopkins Auto Group"
type textarea "x"
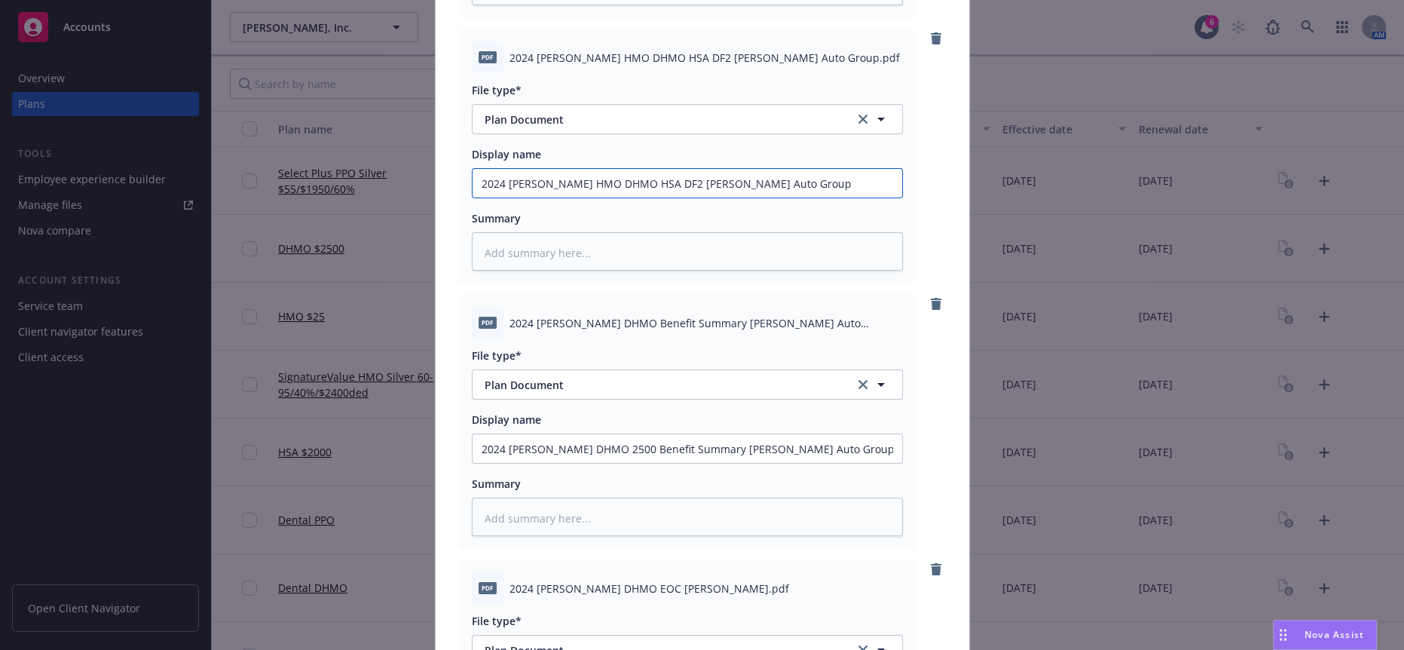
type input "2024 Kaiser HMO DHMO HSA DF2 Hopkins Auto Group"
type textarea "x"
type input "2024 Kaiser HMO DHMO 2 HSA DF2 Hopkins Auto Group"
type textarea "x"
type input "2024 Kaiser HMO DHMO 25 HSA DF2 Hopkins Auto Group"
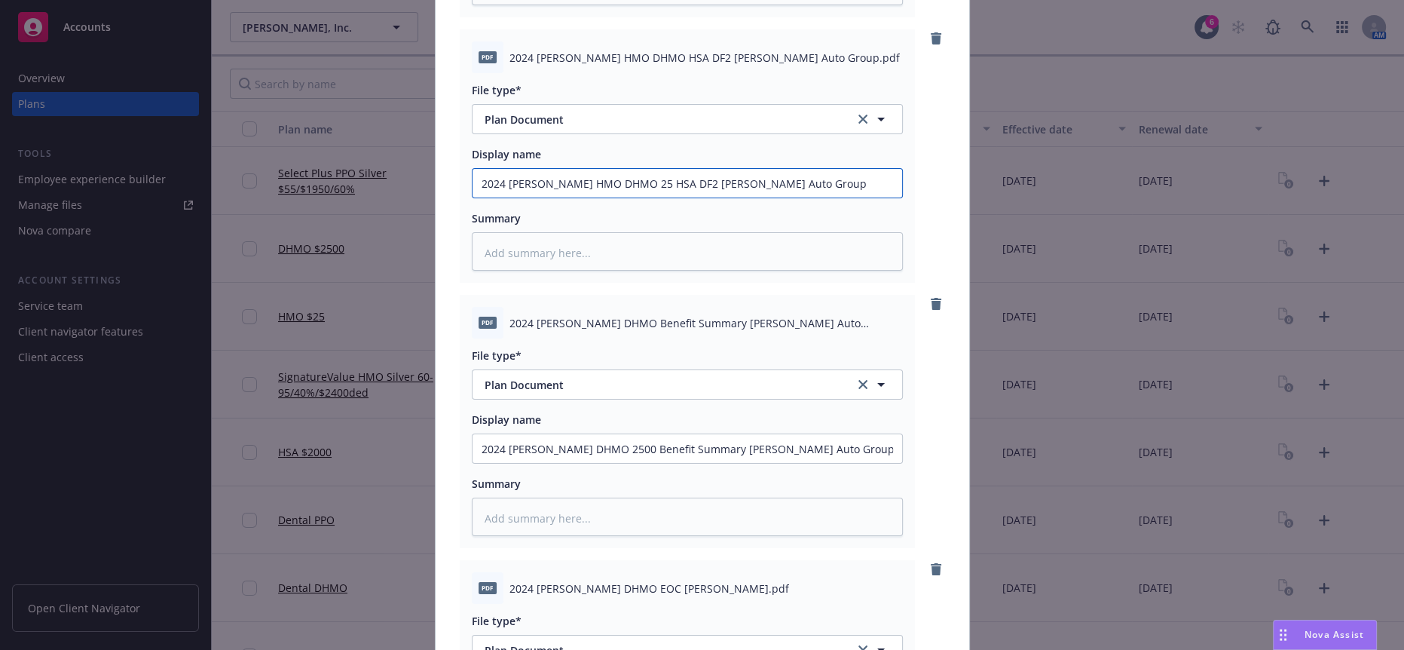
type textarea "x"
type input "2024 Kaiser HMO DHMO 250 HSA DF2 Hopkins Auto Group"
type textarea "x"
type input "2024 Kaiser HMO DHMO 2500 HSA DF2 Hopkins Auto Group"
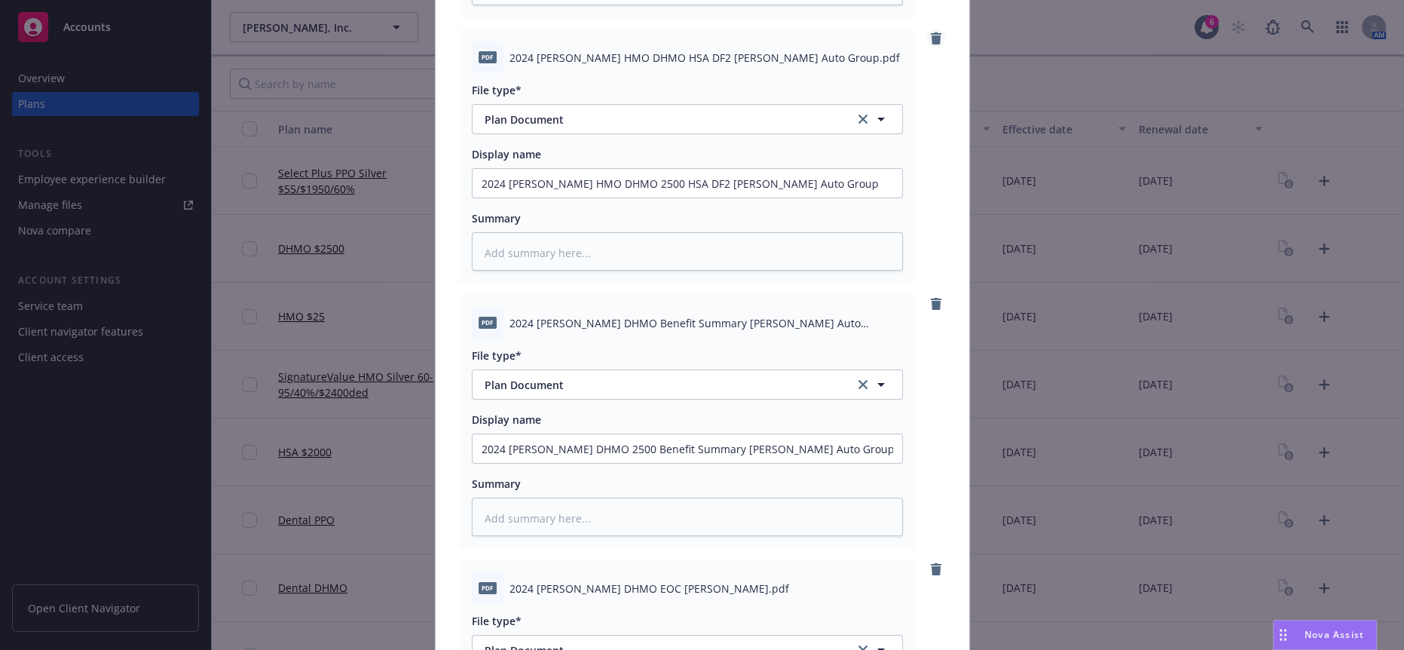
click at [931, 32] on icon "remove" at bounding box center [936, 38] width 11 height 12
type textarea "x"
type input "2024 Kaiser DHMO 2500 Benefit Summary Hopkins Auto Group"
type input "2024 Kaiser DHMO 2500 EOC Hopkins"
type input "2024 Kaiser DHMO 2500 SBC Hopkins Auto Group"
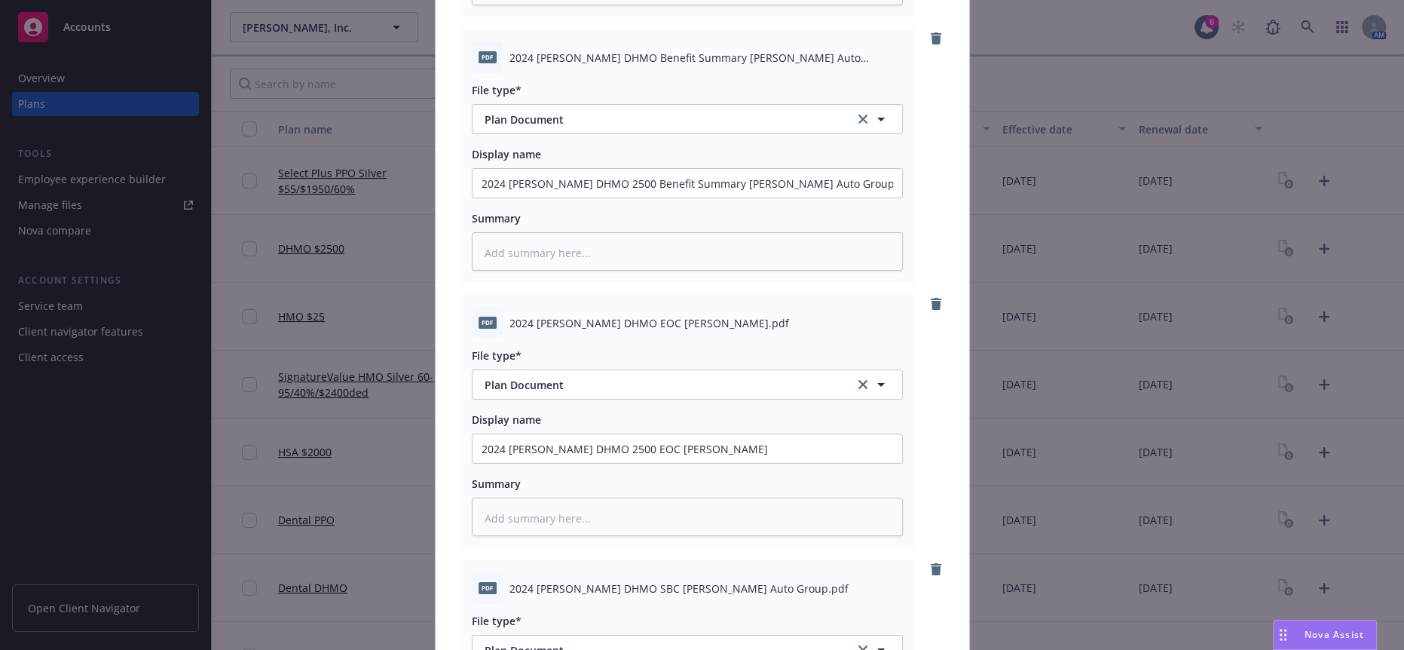
scroll to position [675, 0]
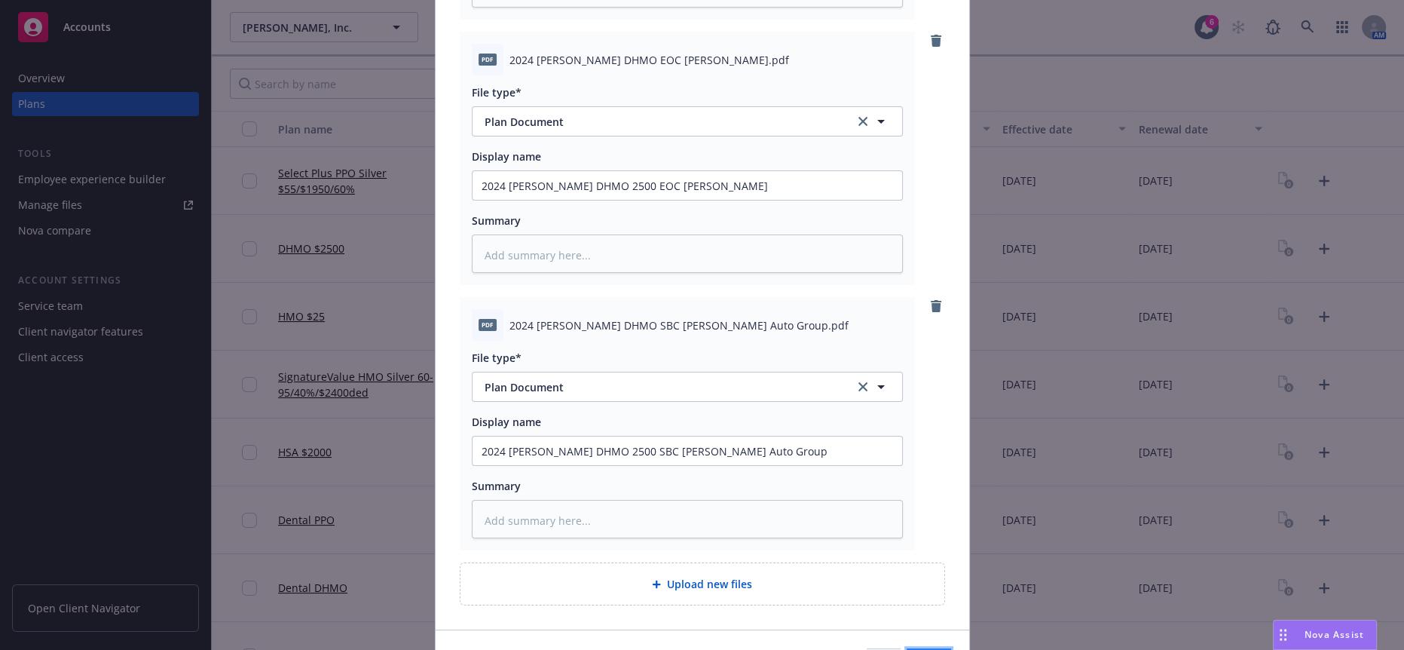
click at [907, 648] on button "Add files" at bounding box center [929, 663] width 44 height 30
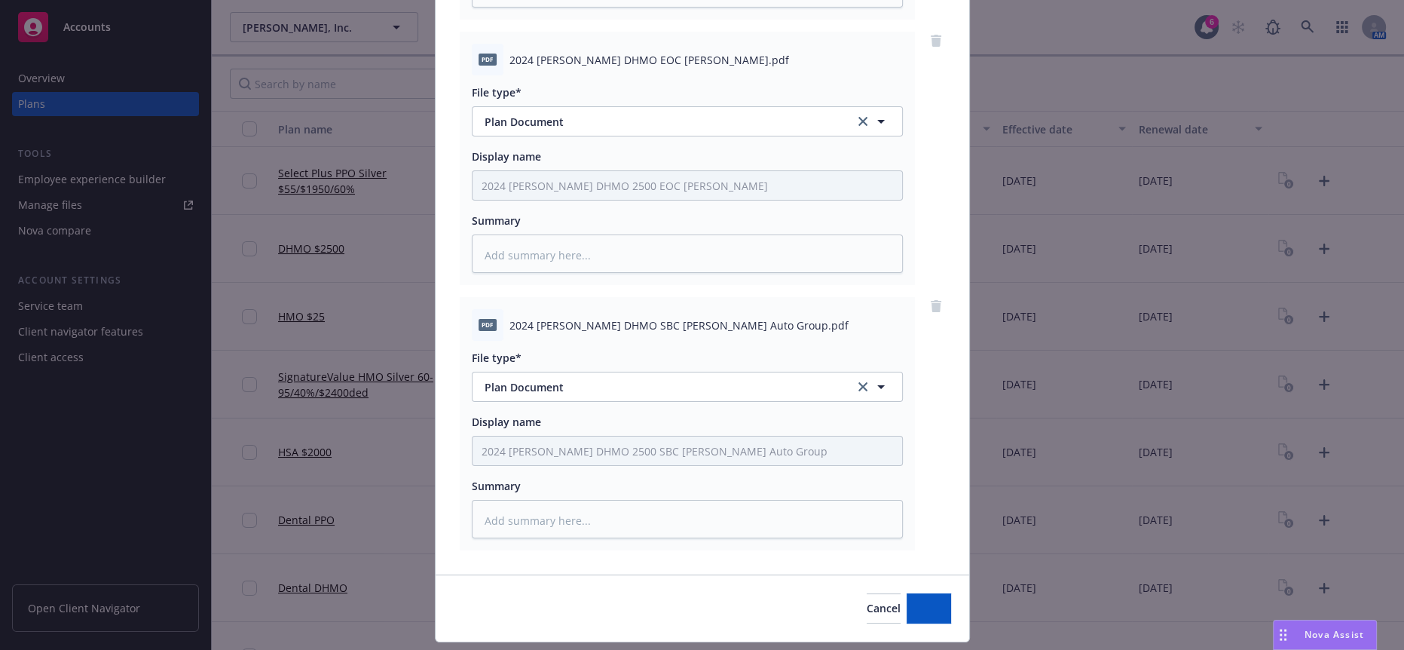
scroll to position [625, 0]
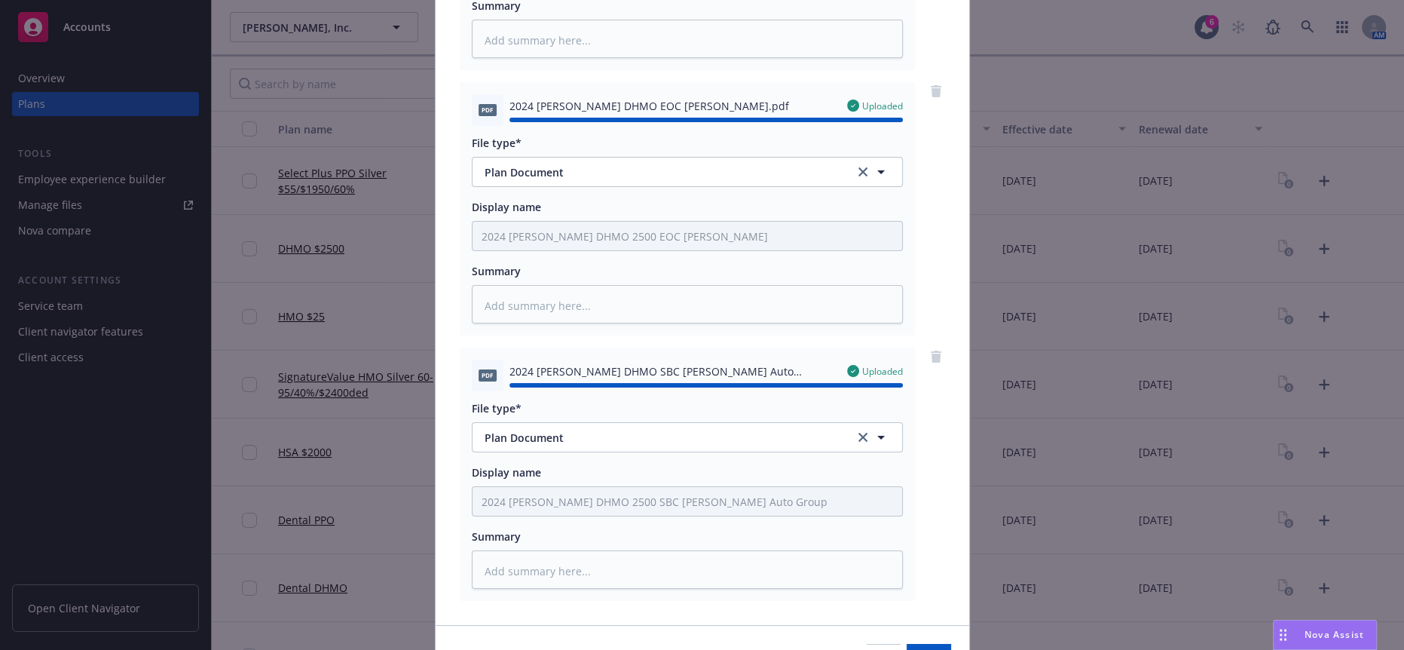
type textarea "x"
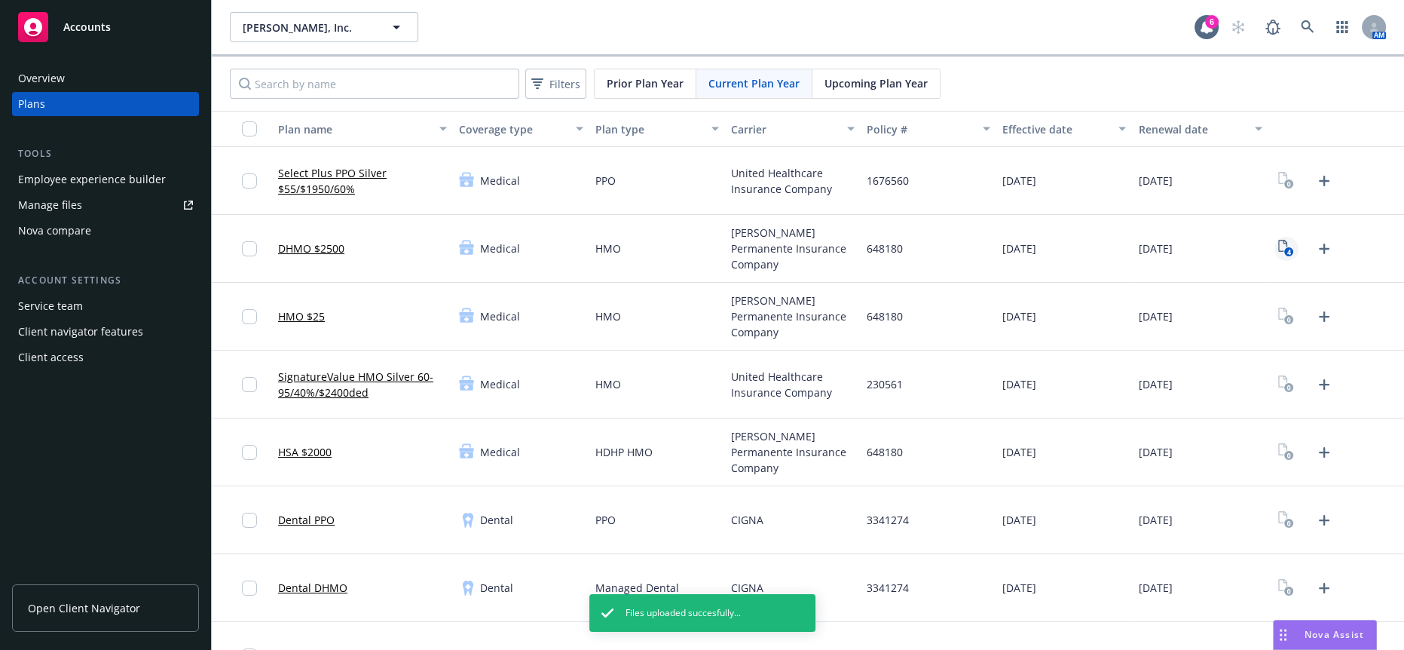
click at [1278, 240] on icon "View Plan Documents" at bounding box center [1282, 246] width 9 height 12
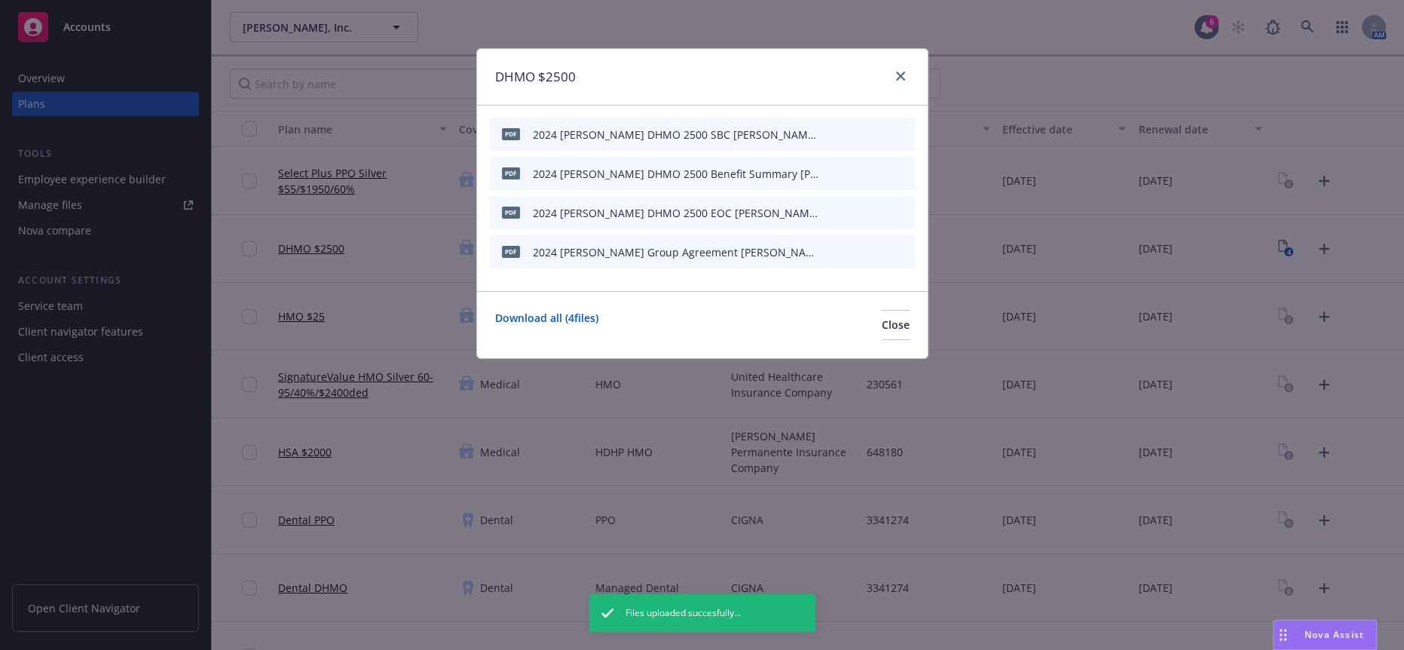
click at [879, 128] on icon "preview file" at bounding box center [877, 133] width 14 height 11
click at [897, 78] on link "close" at bounding box center [901, 76] width 18 height 18
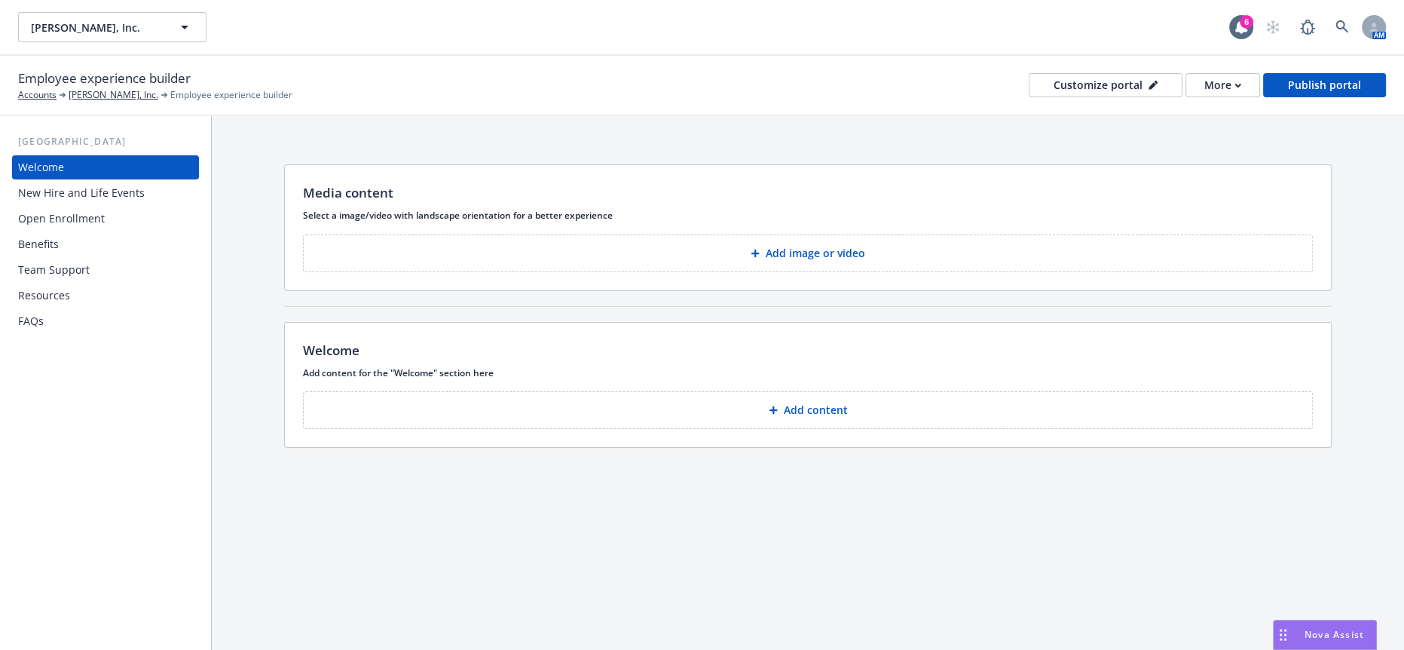
click at [61, 181] on div "New Hire and Life Events" at bounding box center [81, 193] width 127 height 24
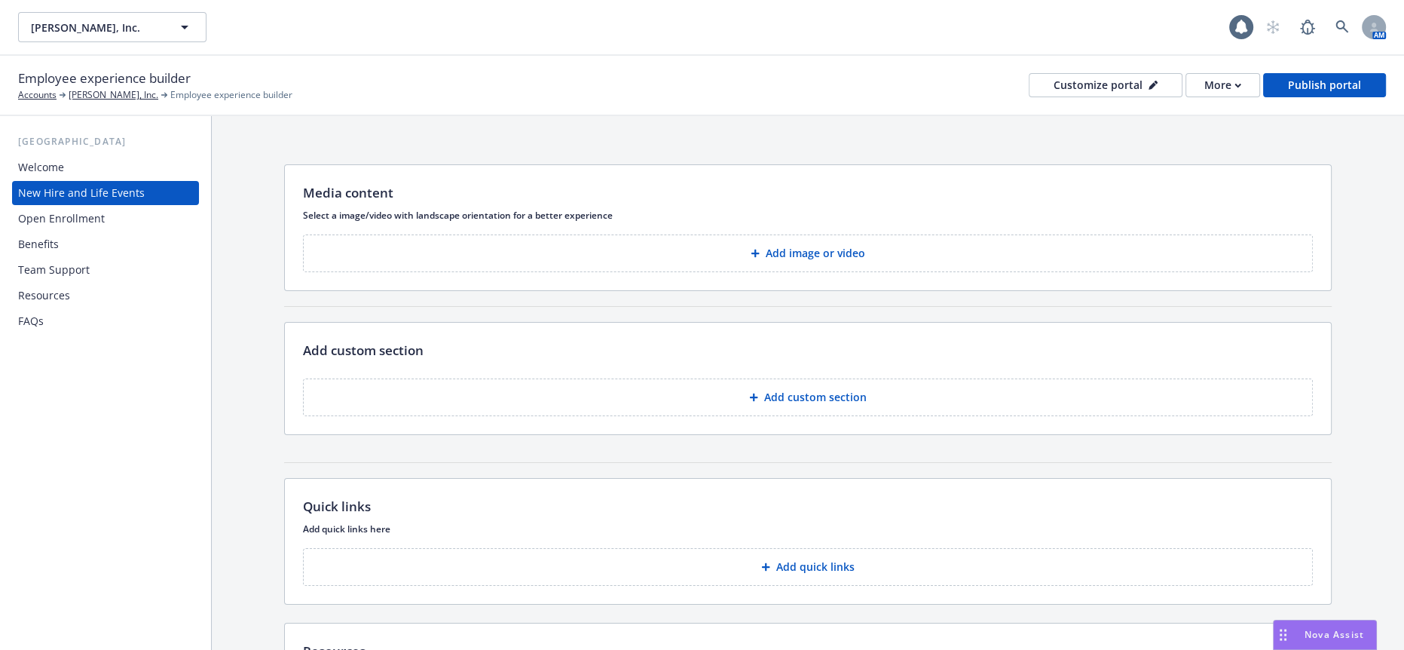
click at [68, 206] on div "Open Enrollment" at bounding box center [61, 218] width 87 height 24
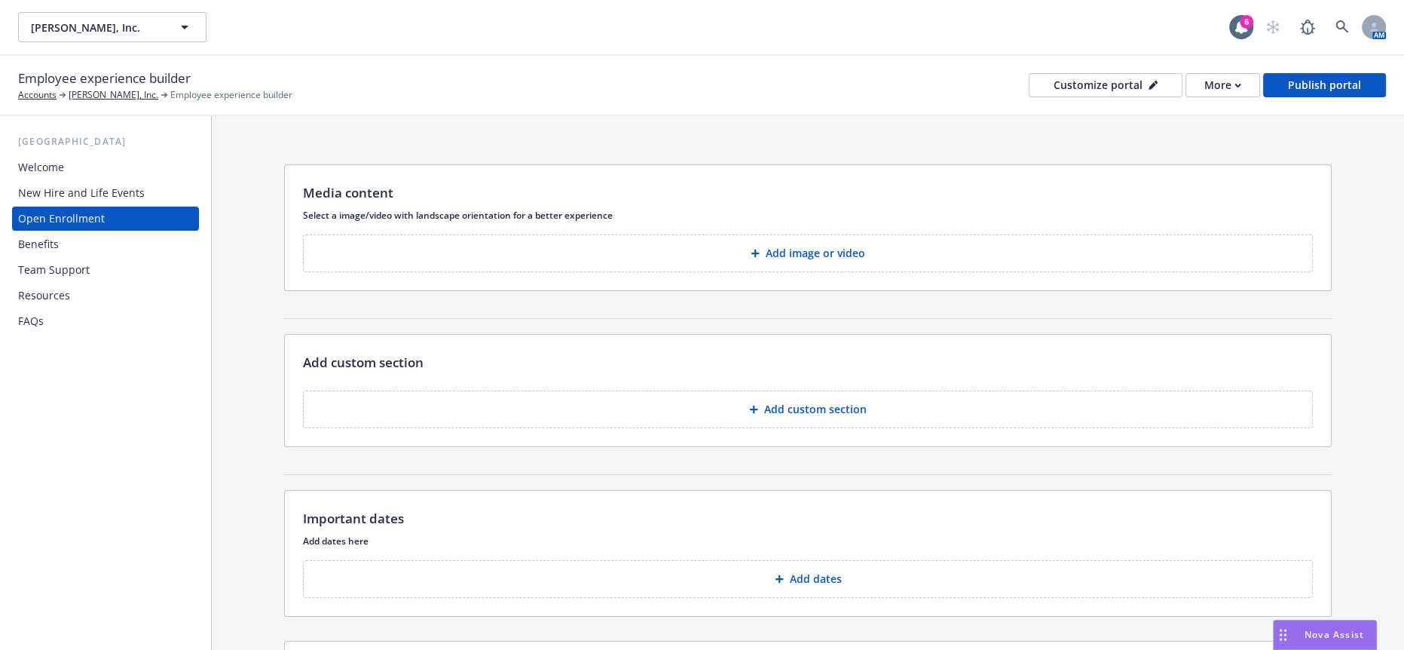
click at [38, 258] on div "Team Support" at bounding box center [54, 270] width 72 height 24
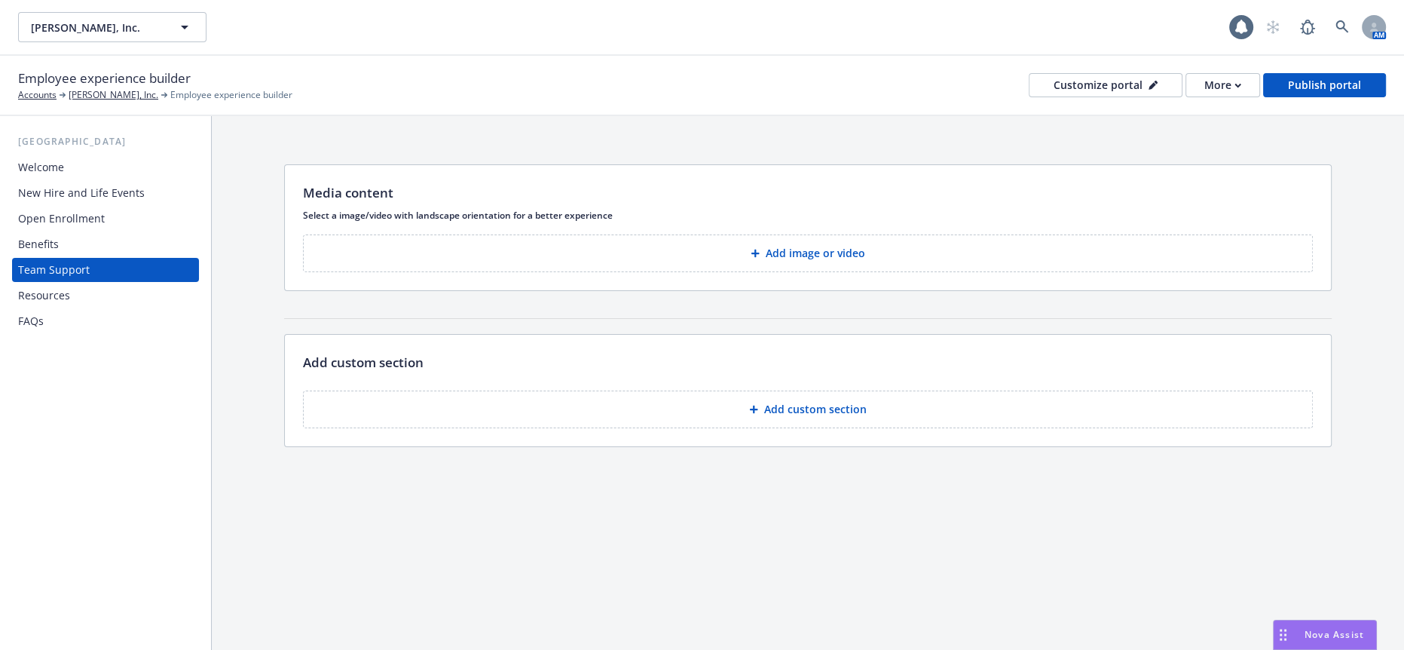
click at [46, 206] on div "Open Enrollment" at bounding box center [61, 218] width 87 height 24
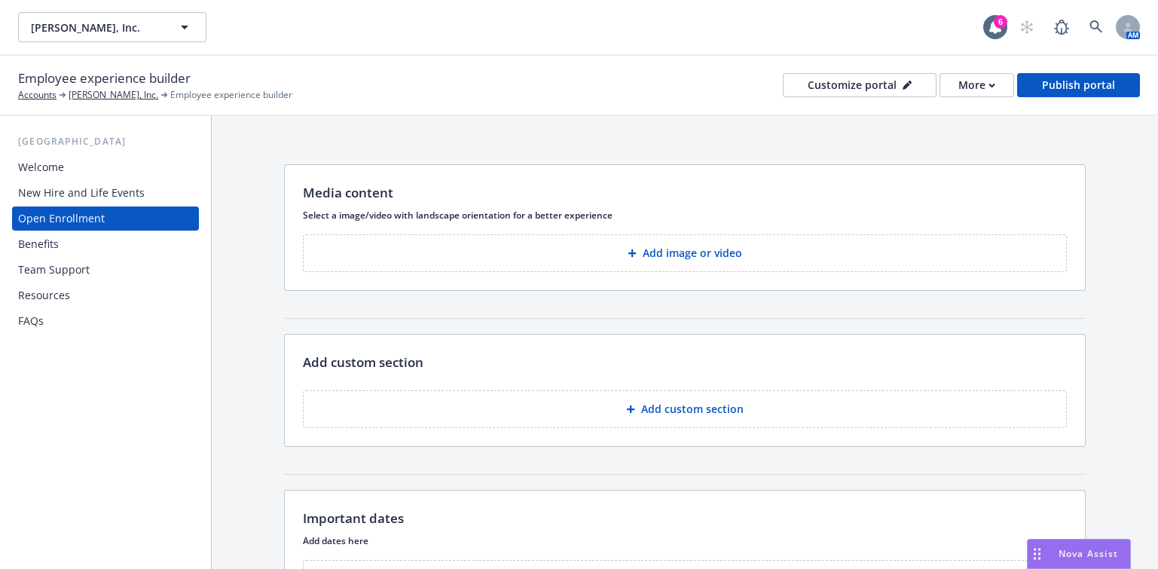
click at [50, 181] on div "New Hire and Life Events" at bounding box center [81, 193] width 127 height 24
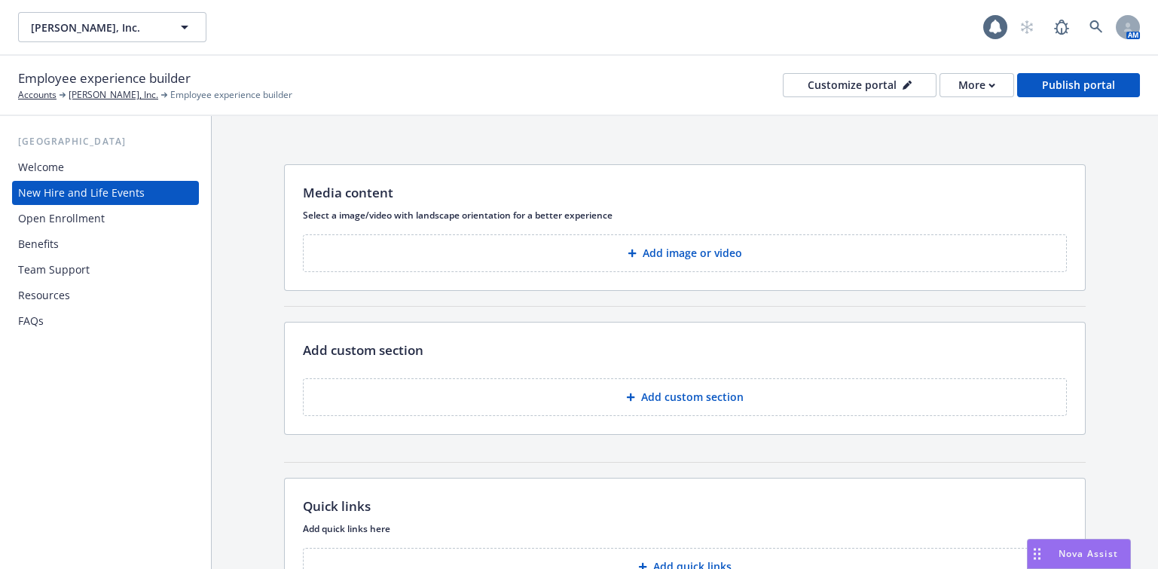
click at [42, 232] on div "Benefits" at bounding box center [38, 244] width 41 height 24
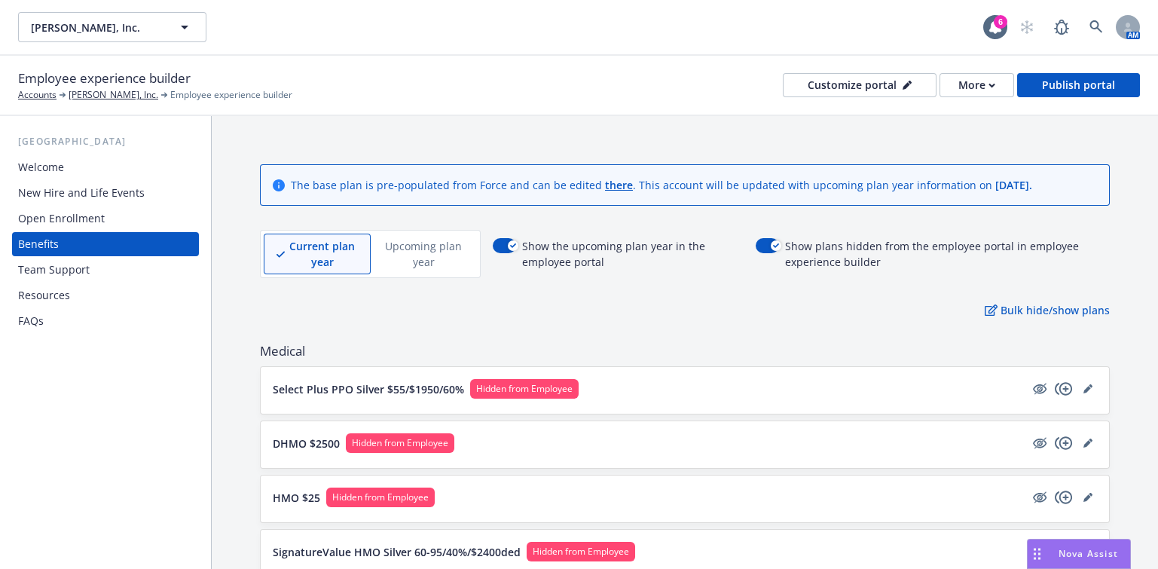
click at [414, 238] on p "Upcoming plan year" at bounding box center [424, 254] width 81 height 32
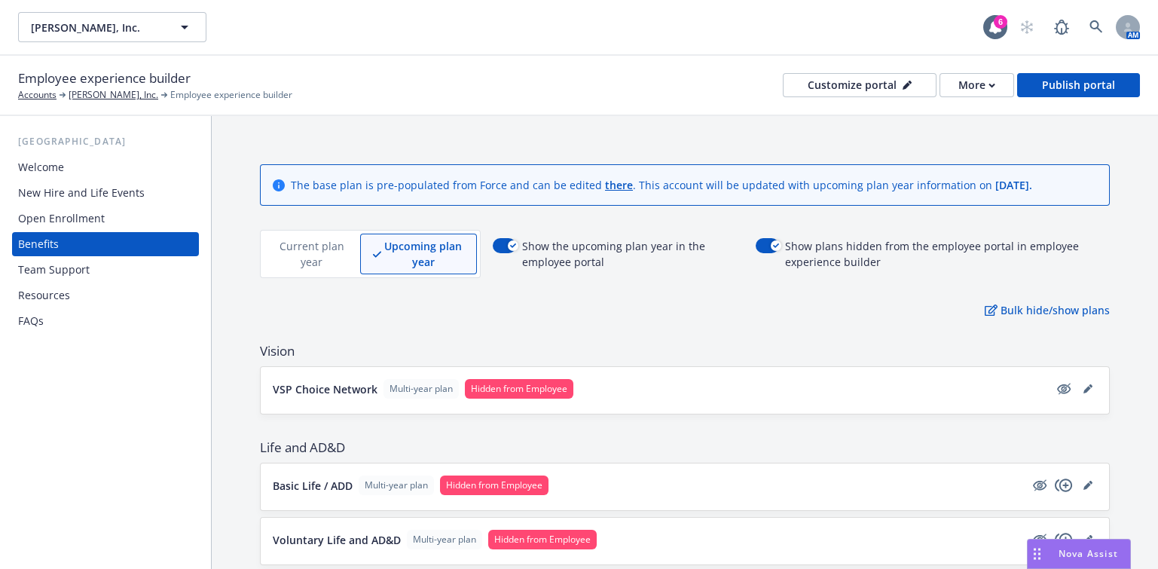
click at [313, 238] on p "Current plan year" at bounding box center [312, 254] width 71 height 32
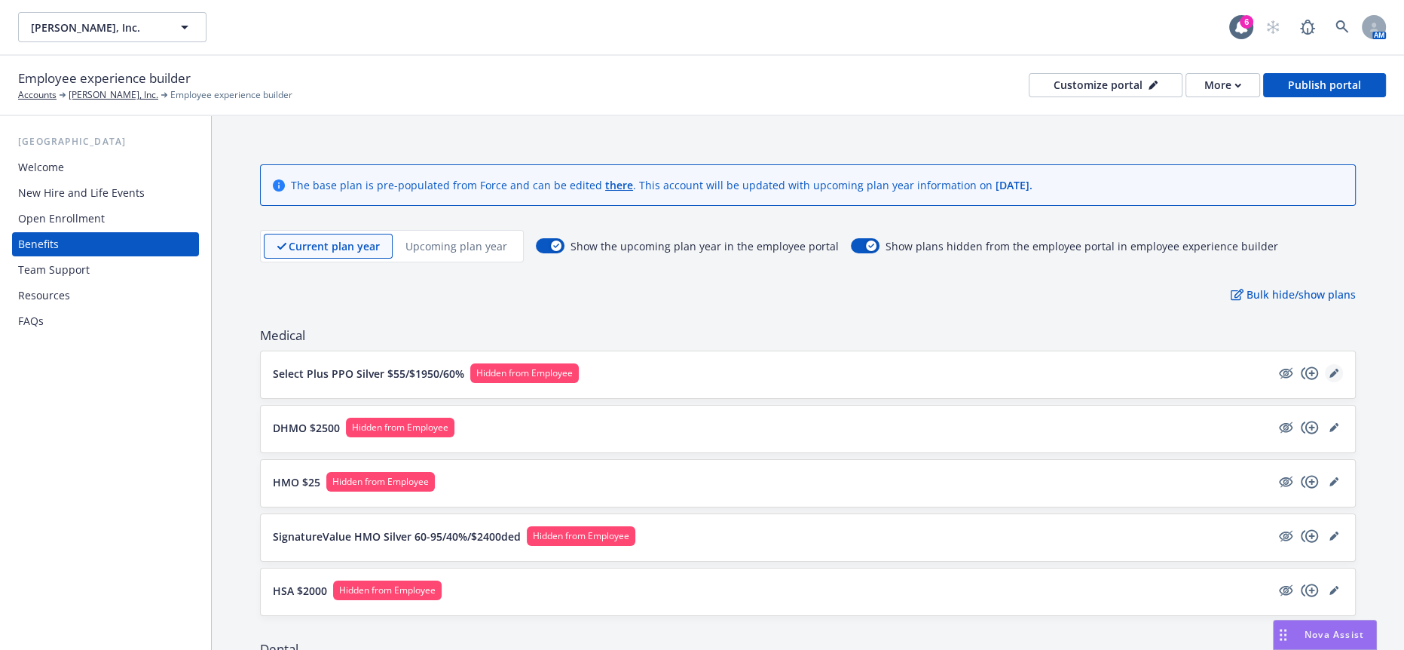
click at [1333, 364] on link "editPencil" at bounding box center [1334, 373] width 18 height 18
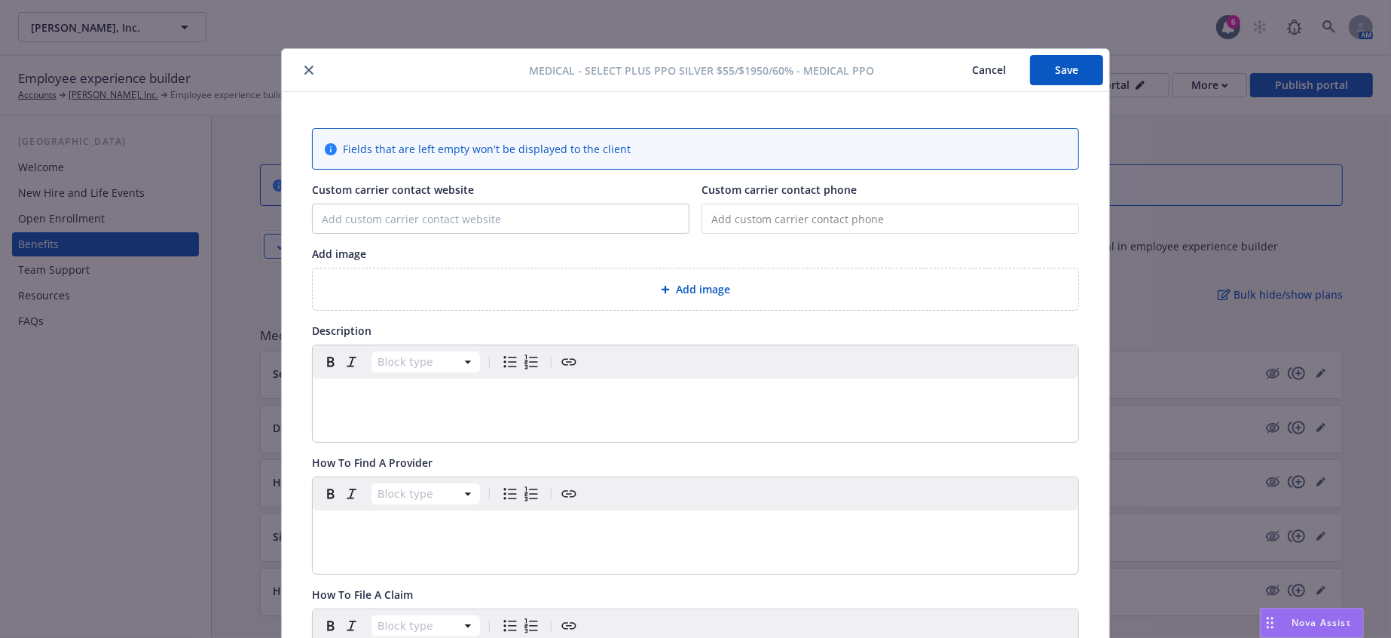
scroll to position [45, 0]
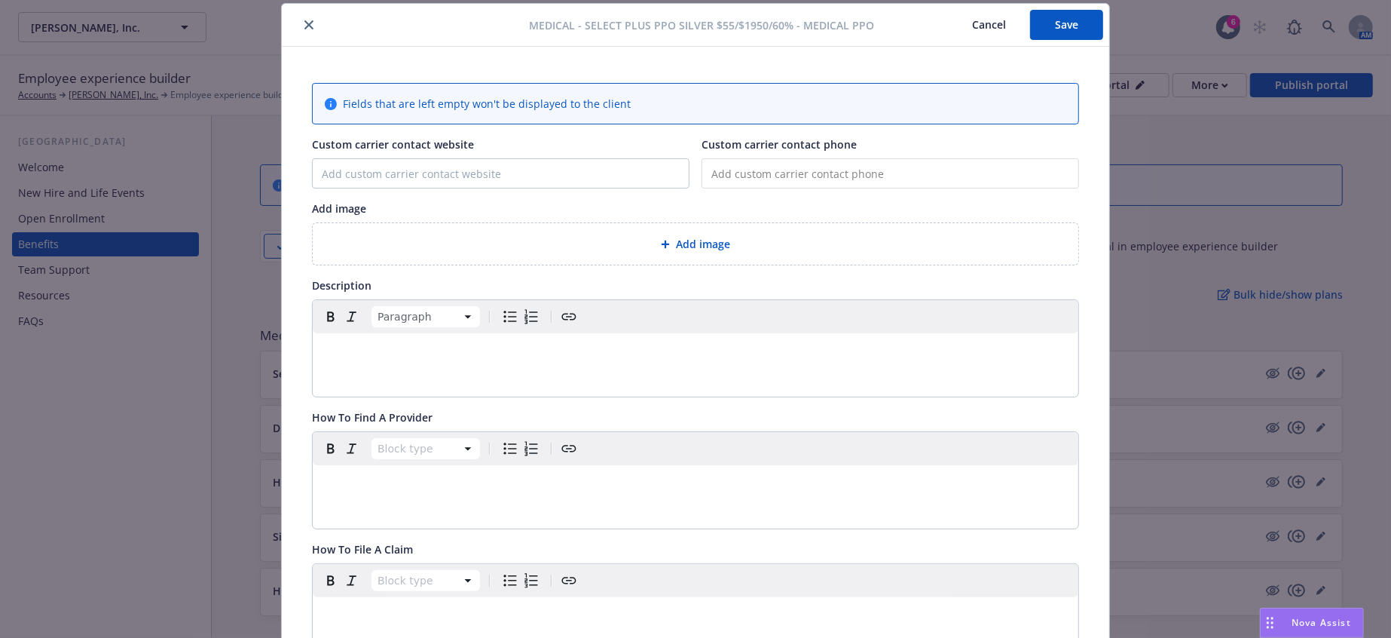
click at [412, 342] on p "editable markdown" at bounding box center [696, 351] width 748 height 18
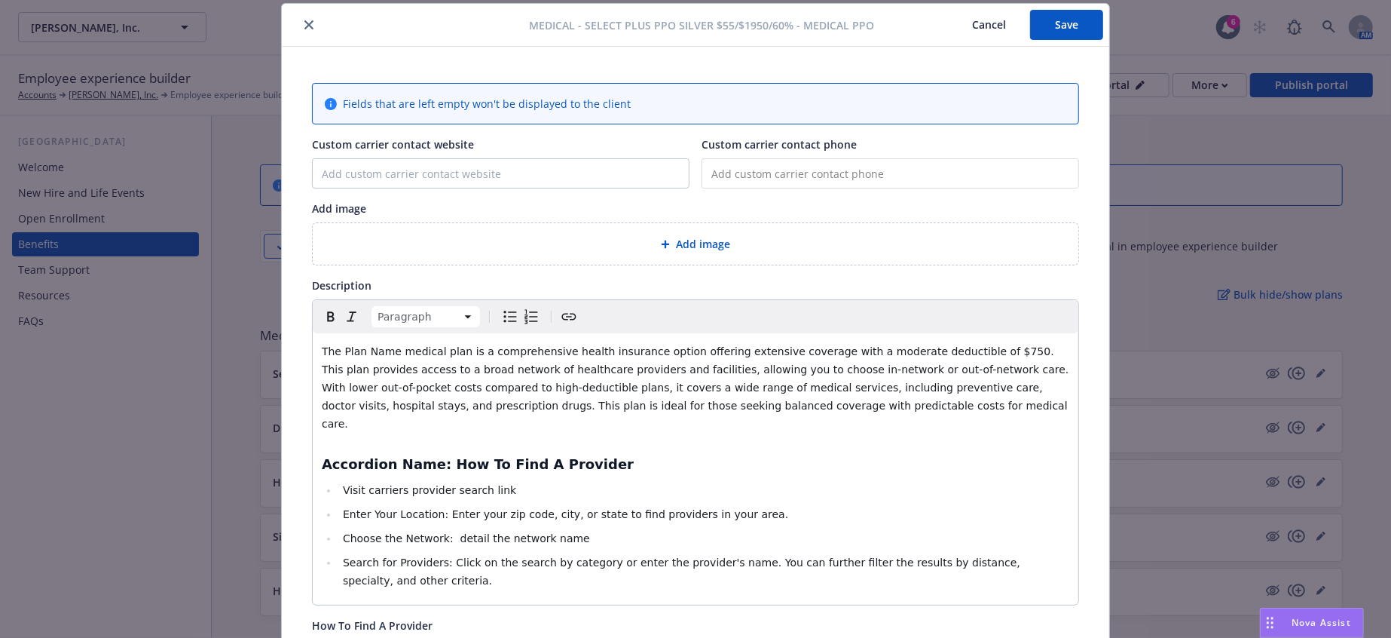
click at [374, 345] on span "The Plan Name medical plan is a comprehensive health insurance option offering …" at bounding box center [697, 387] width 751 height 84
click at [354, 345] on span "The UHC Select Plus Silver PPO medical plan is a comprehensive health insurance…" at bounding box center [695, 387] width 746 height 84
click at [421, 345] on span "The UHC Silver Select Plus Silver PPO medical plan is a comprehensive health in…" at bounding box center [695, 387] width 747 height 84
click at [432, 345] on span "The UHC Silver Select Plus Silver PPO medical plan is a comprehensive health in…" at bounding box center [695, 387] width 747 height 84
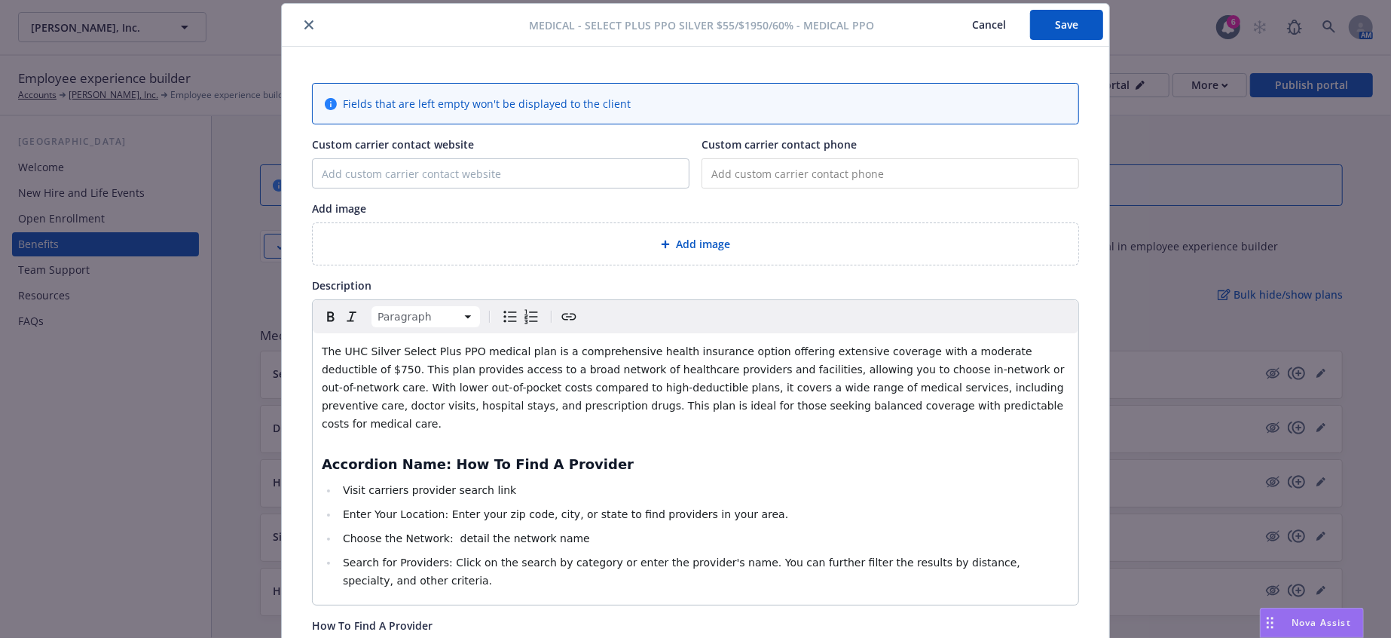
click at [922, 345] on span "The UHC Silver Select Plus PPO medical plan is a comprehensive health insurance…" at bounding box center [695, 387] width 746 height 84
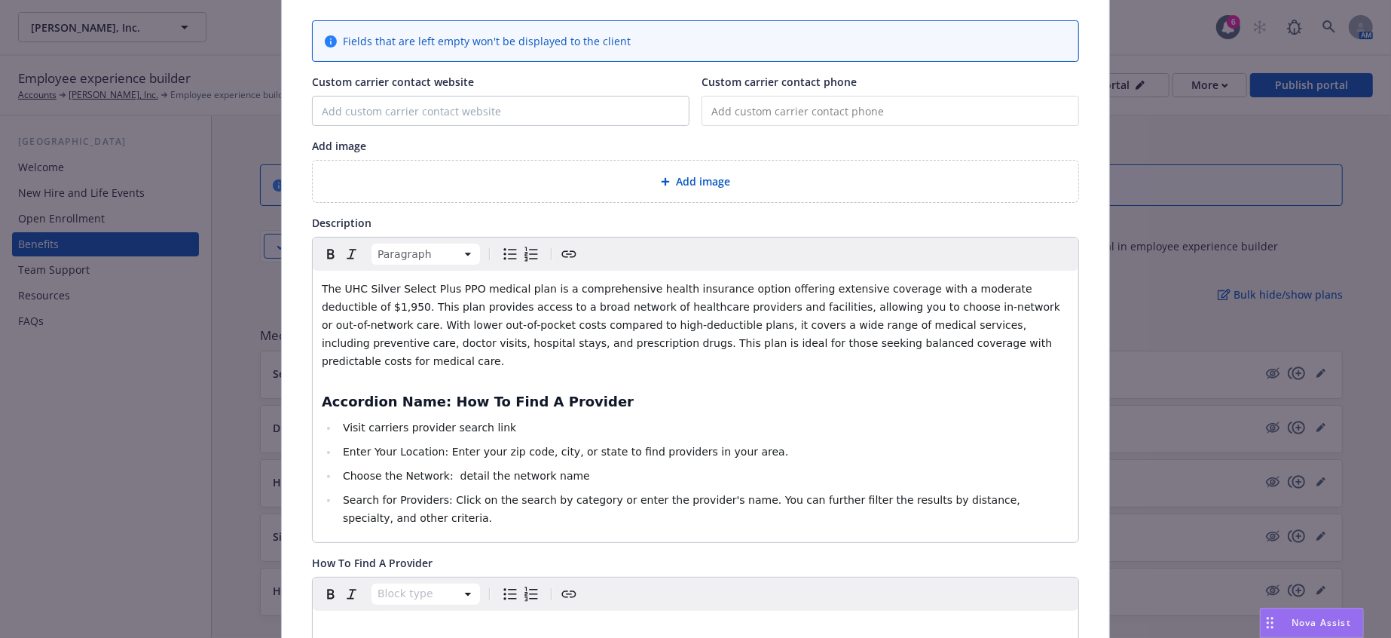
scroll to position [167, 0]
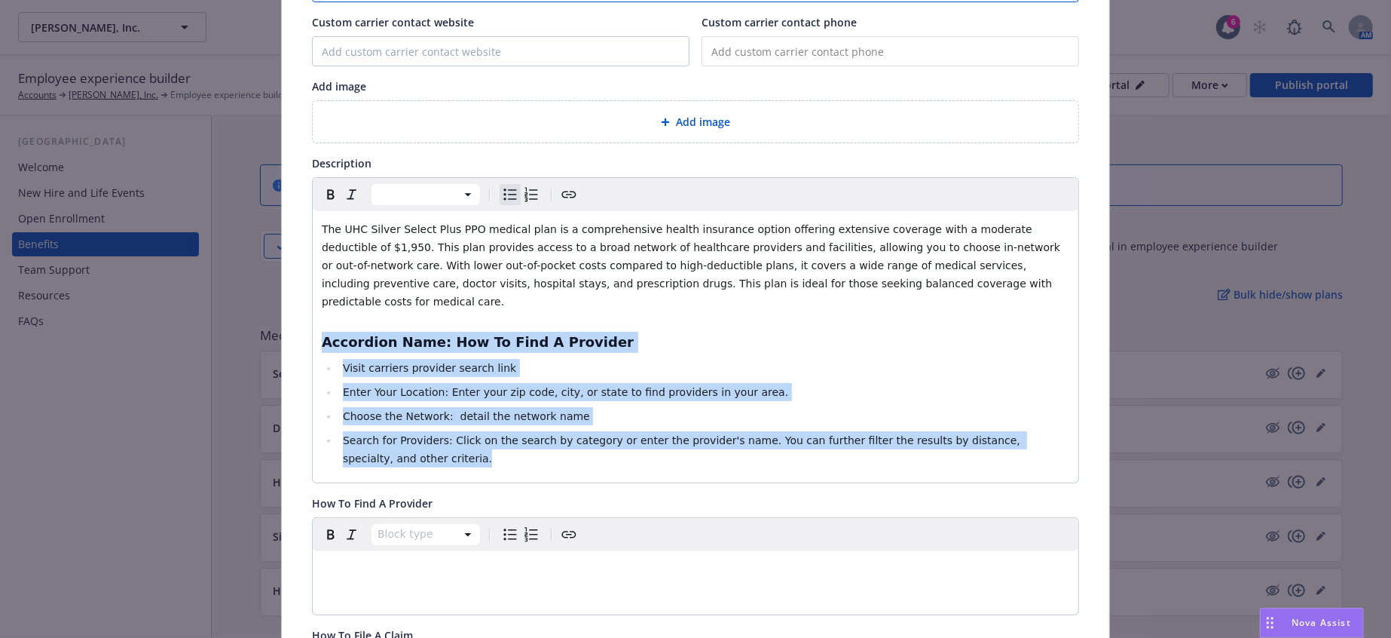
drag, startPoint x: 1002, startPoint y: 384, endPoint x: 267, endPoint y: 278, distance: 742.3
click at [267, 278] on div "Medical - Select Plus PPO Silver $55/$1950/60% - Medical PPO Cancel Save Fields…" at bounding box center [695, 319] width 1391 height 638
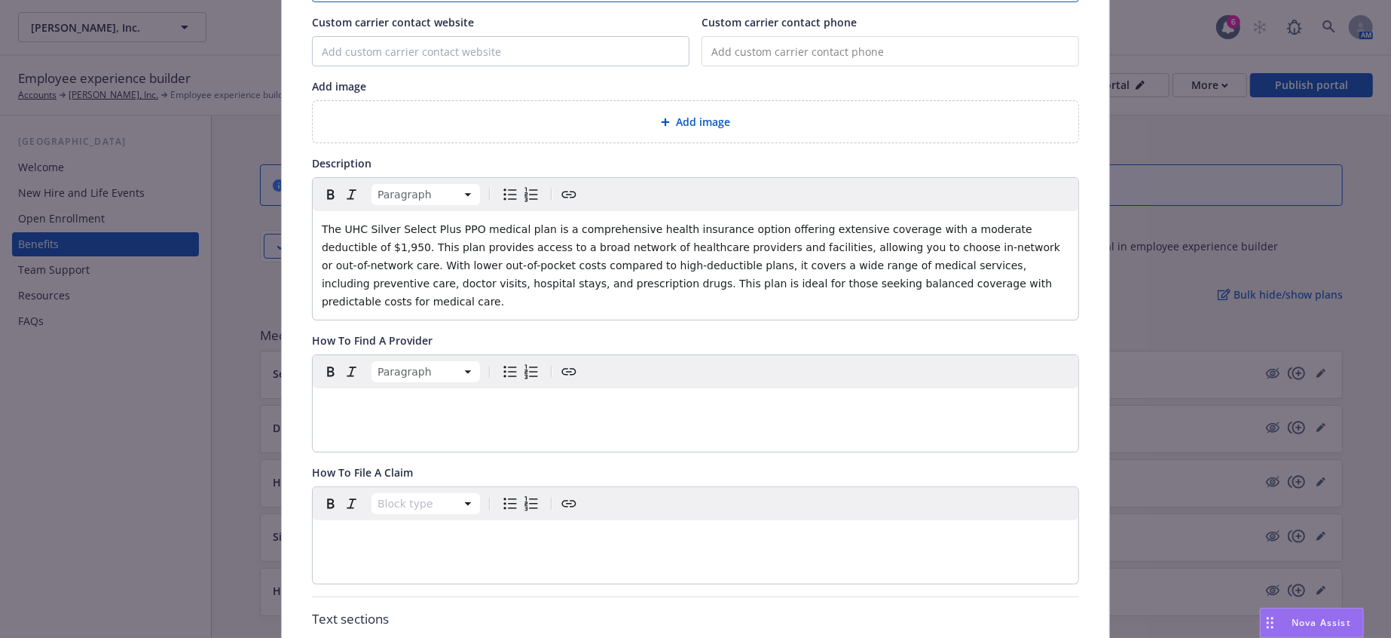
click at [413, 388] on div "editable markdown" at bounding box center [696, 406] width 766 height 36
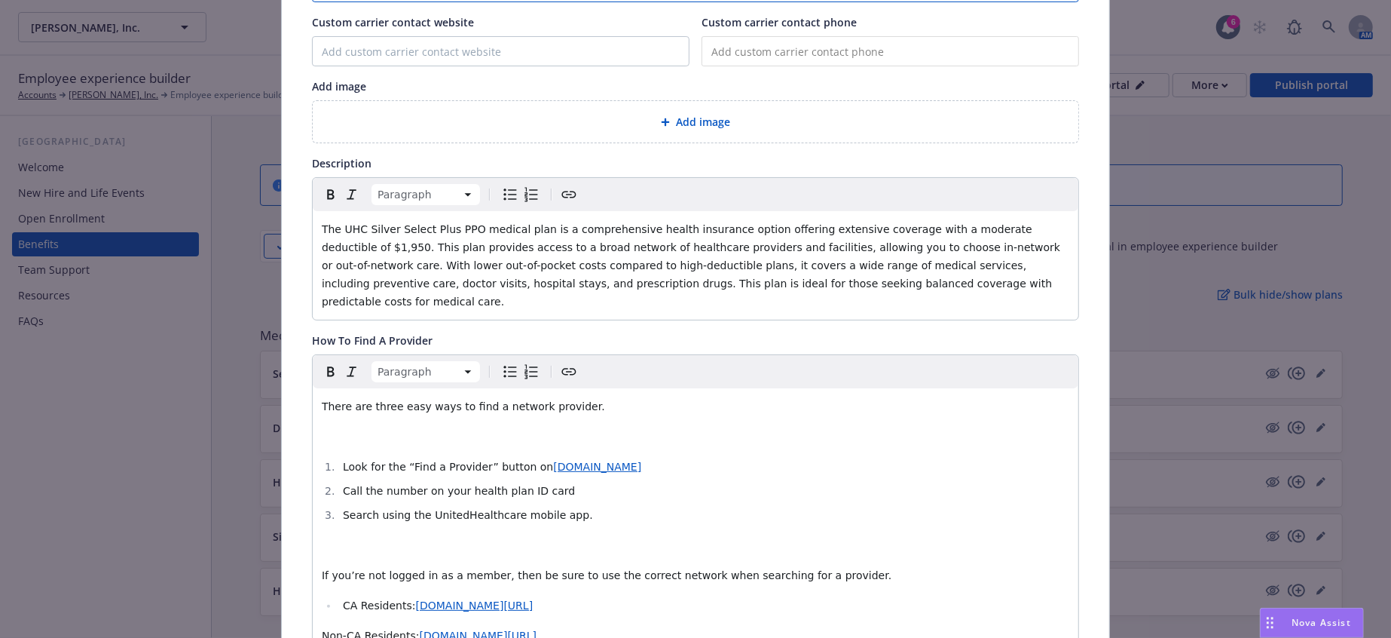
click at [350, 536] on p "editable markdown" at bounding box center [696, 545] width 748 height 18
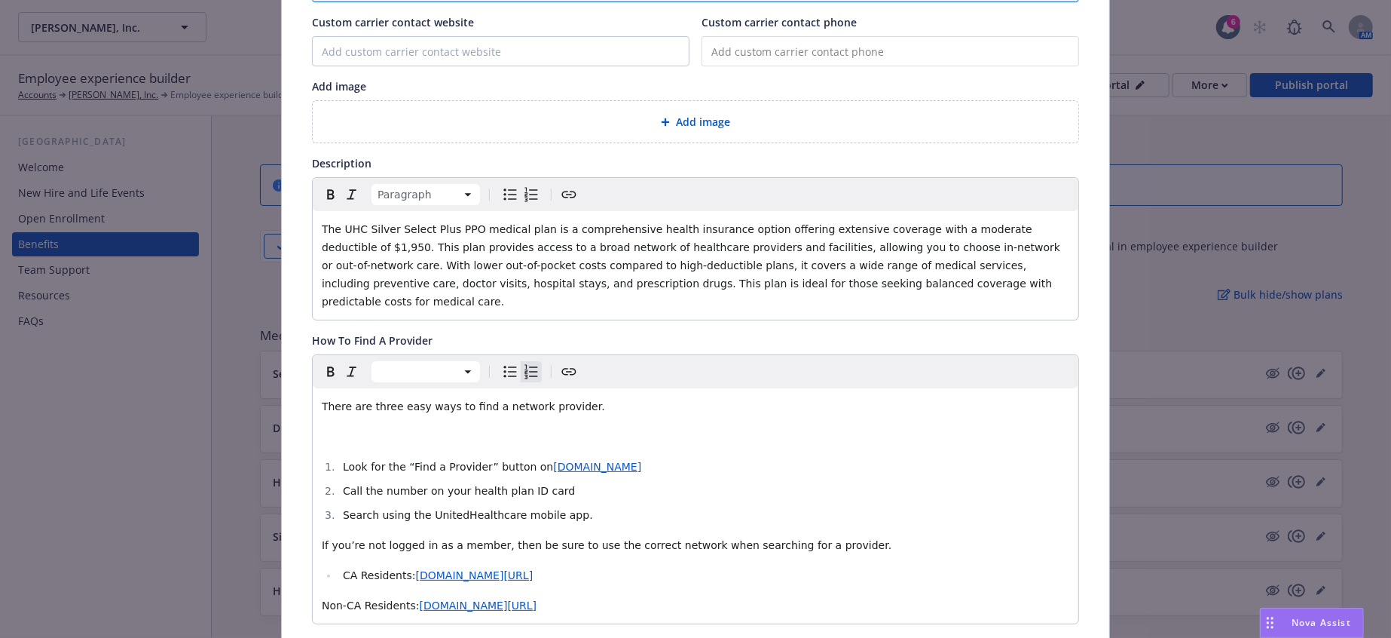
click at [335, 427] on p "editable markdown" at bounding box center [696, 436] width 748 height 18
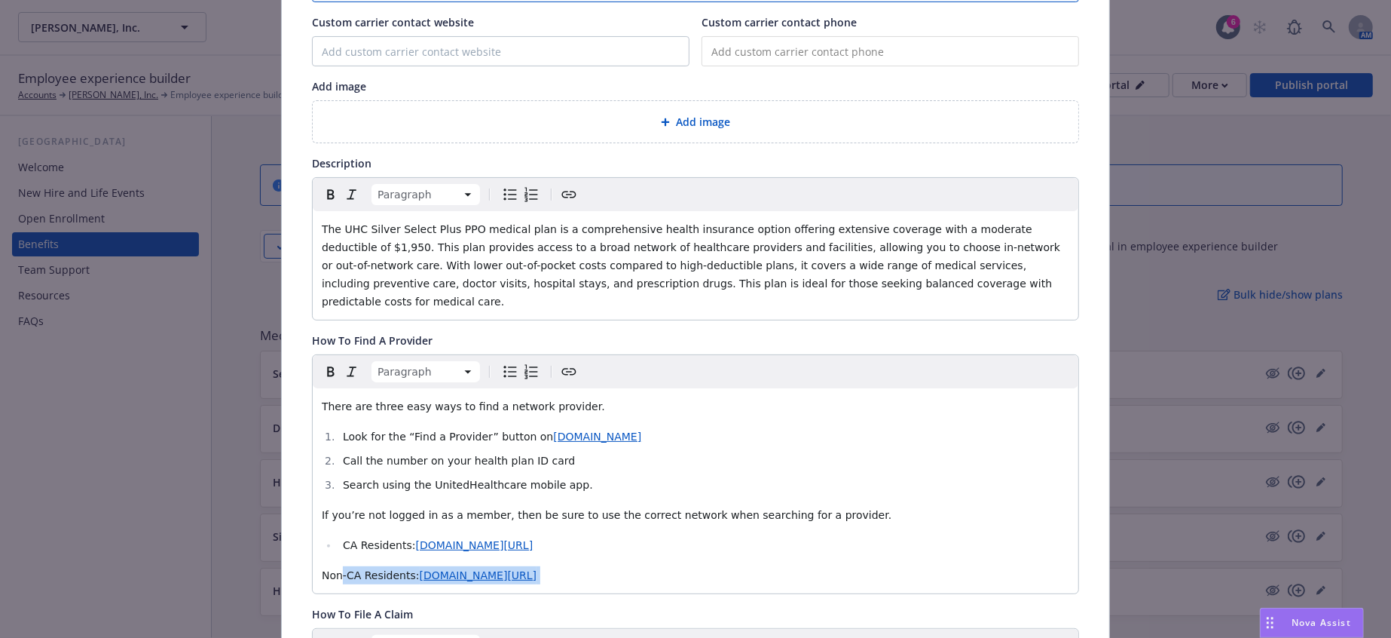
drag, startPoint x: 656, startPoint y: 507, endPoint x: 329, endPoint y: 488, distance: 326.9
click at [329, 488] on div "There are three easy ways to find a network provider. Look for the “Find a Prov…" at bounding box center [696, 490] width 766 height 205
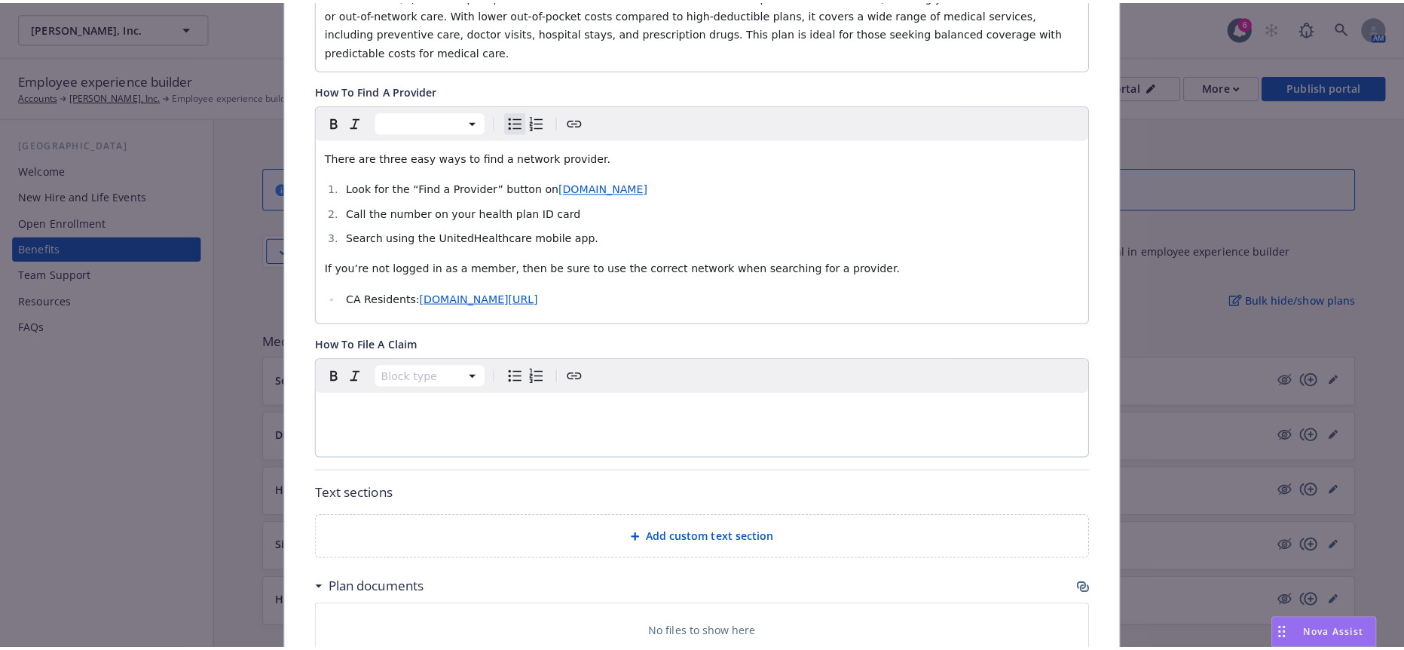
scroll to position [424, 0]
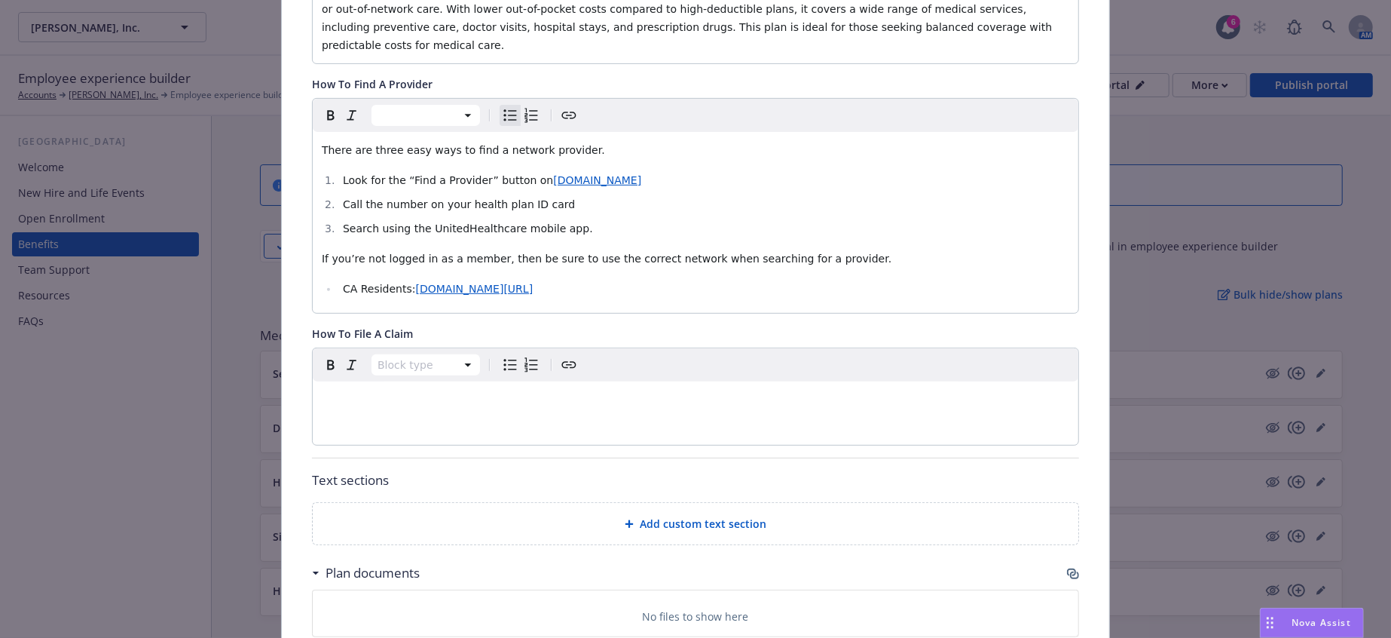
click at [606, 515] on div "Add custom text section" at bounding box center [696, 523] width 742 height 17
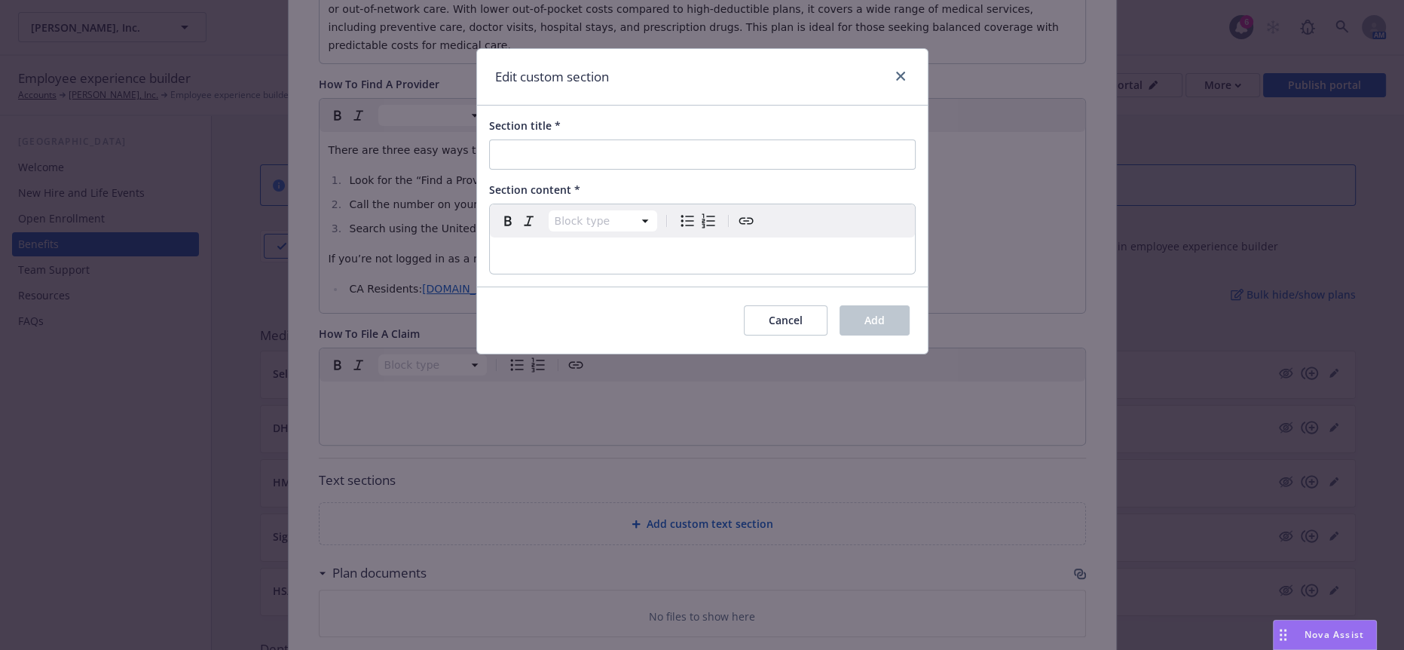
select select "paragraph"
click at [555, 237] on div "editable markdown" at bounding box center [702, 255] width 425 height 36
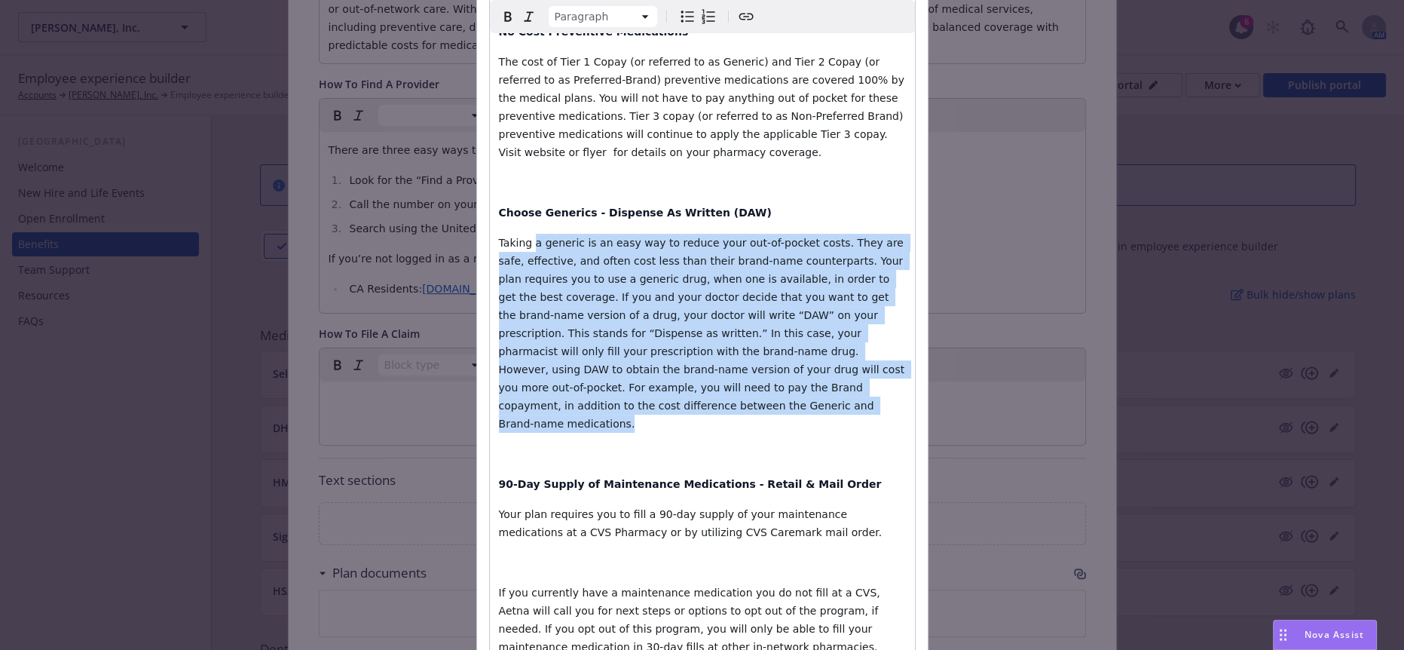
drag, startPoint x: 772, startPoint y: 297, endPoint x: 519, endPoint y: 188, distance: 275.8
click at [519, 234] on p "Taking a generic is an easy way to reduce your out-of-pocket costs. They are sa…" at bounding box center [702, 333] width 407 height 199
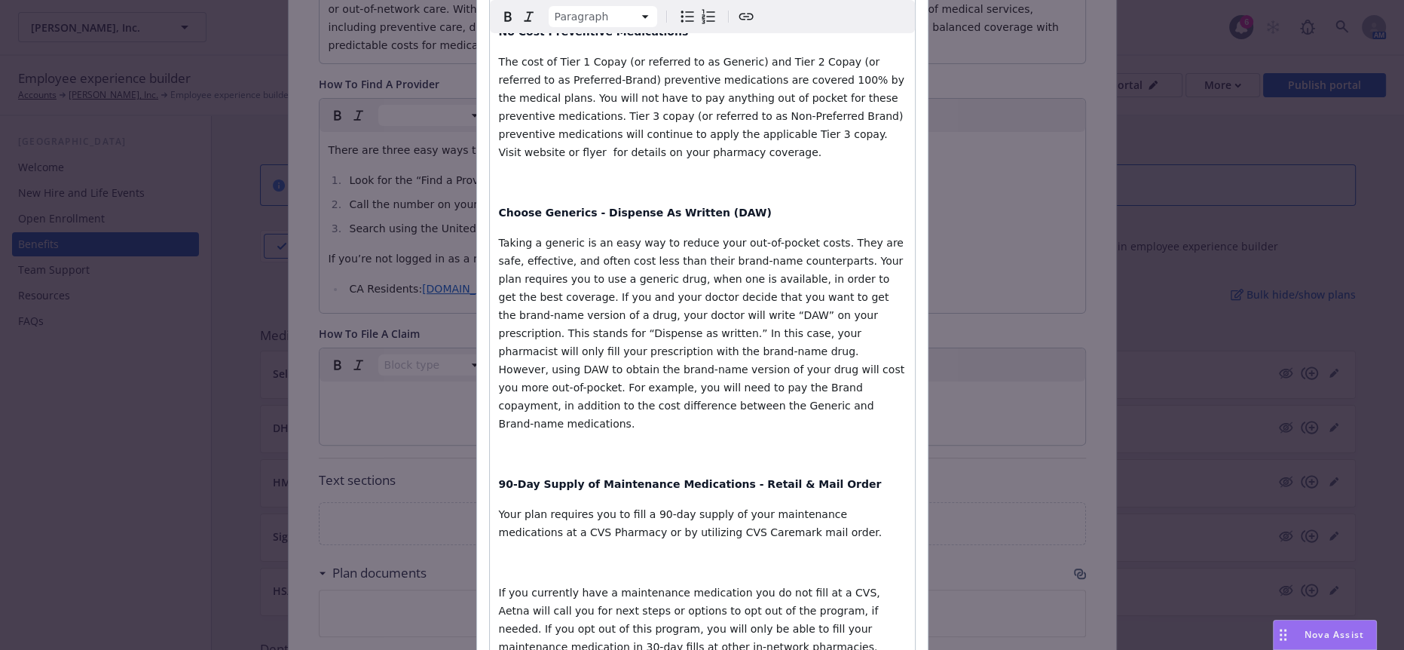
click at [663, 553] on p "editable markdown" at bounding box center [702, 562] width 407 height 18
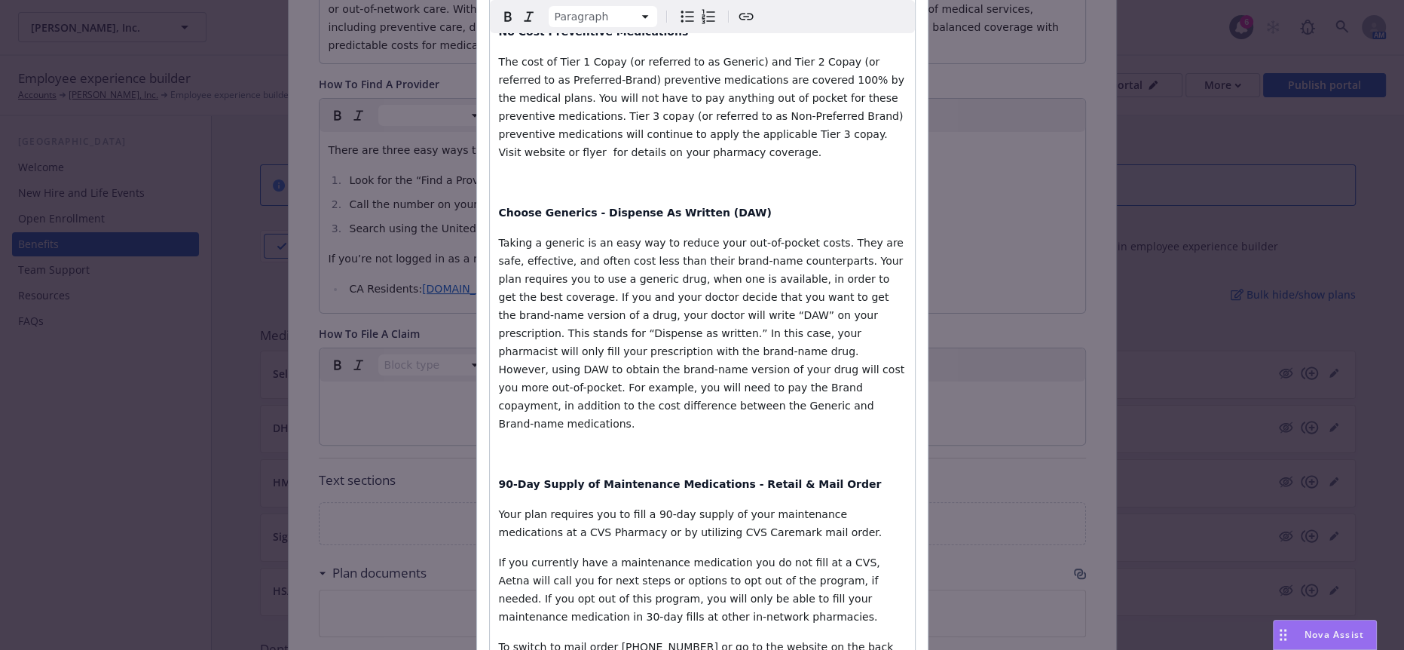
click at [515, 445] on p "editable markdown" at bounding box center [702, 454] width 407 height 18
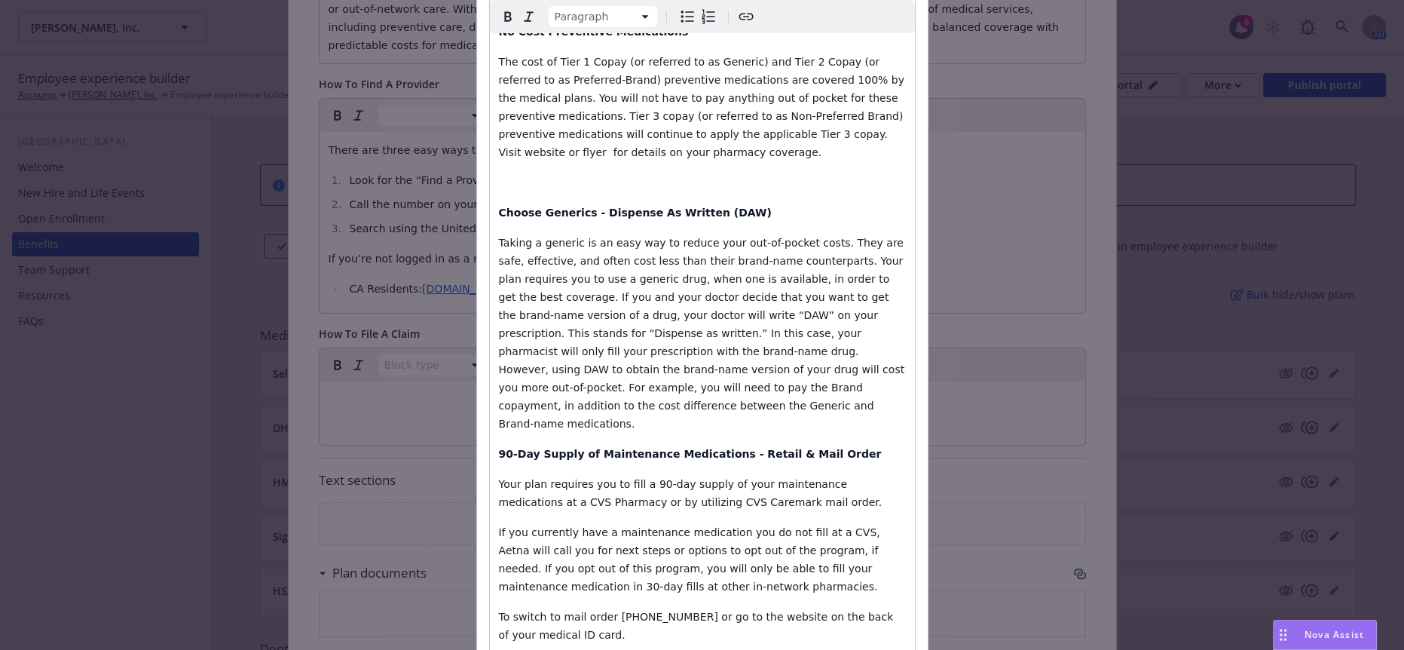
click at [532, 173] on p "editable markdown" at bounding box center [702, 182] width 407 height 18
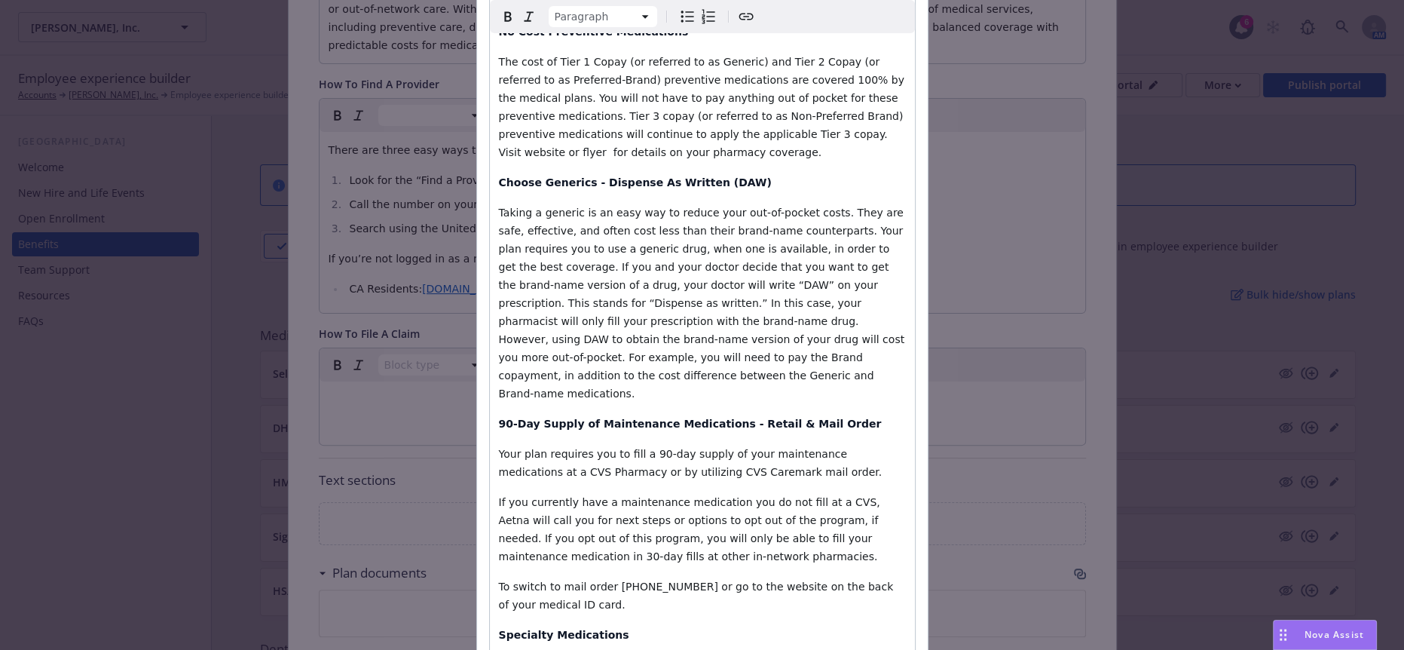
scroll to position [0, 0]
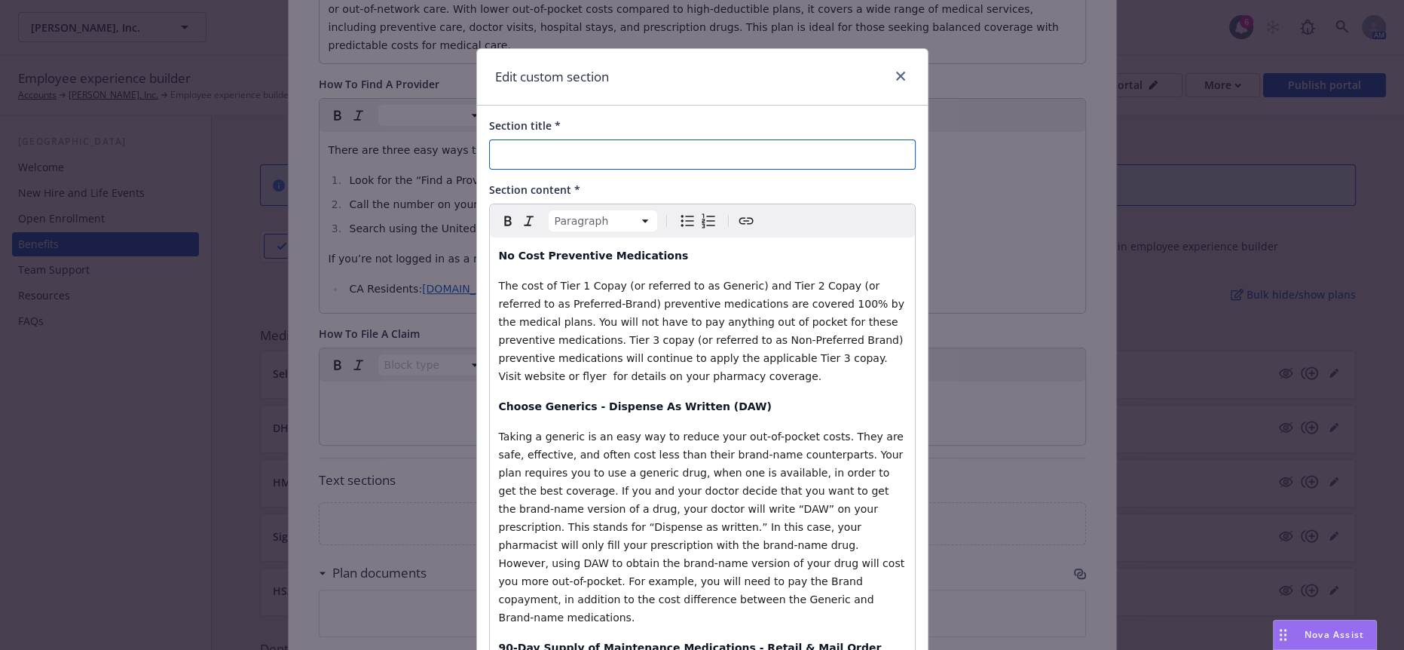
click at [522, 139] on input "Section title *" at bounding box center [702, 154] width 427 height 30
paste input "Prescription Drug Tools and Resources"
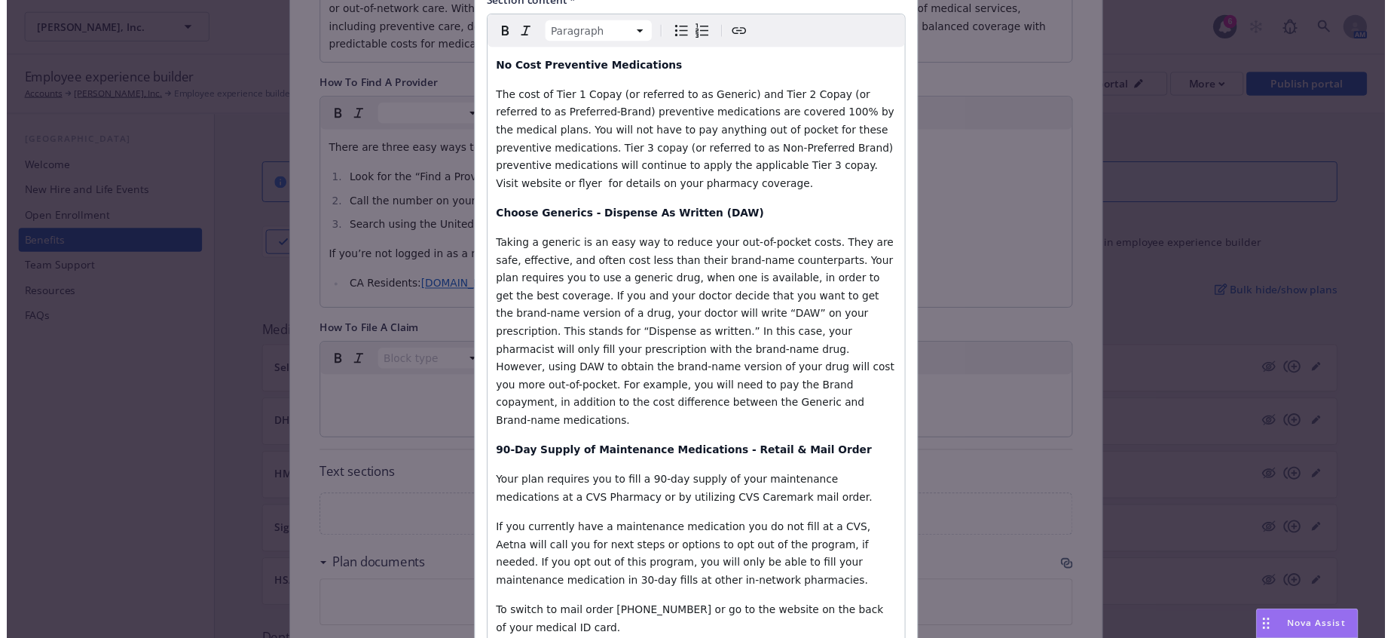
scroll to position [251, 0]
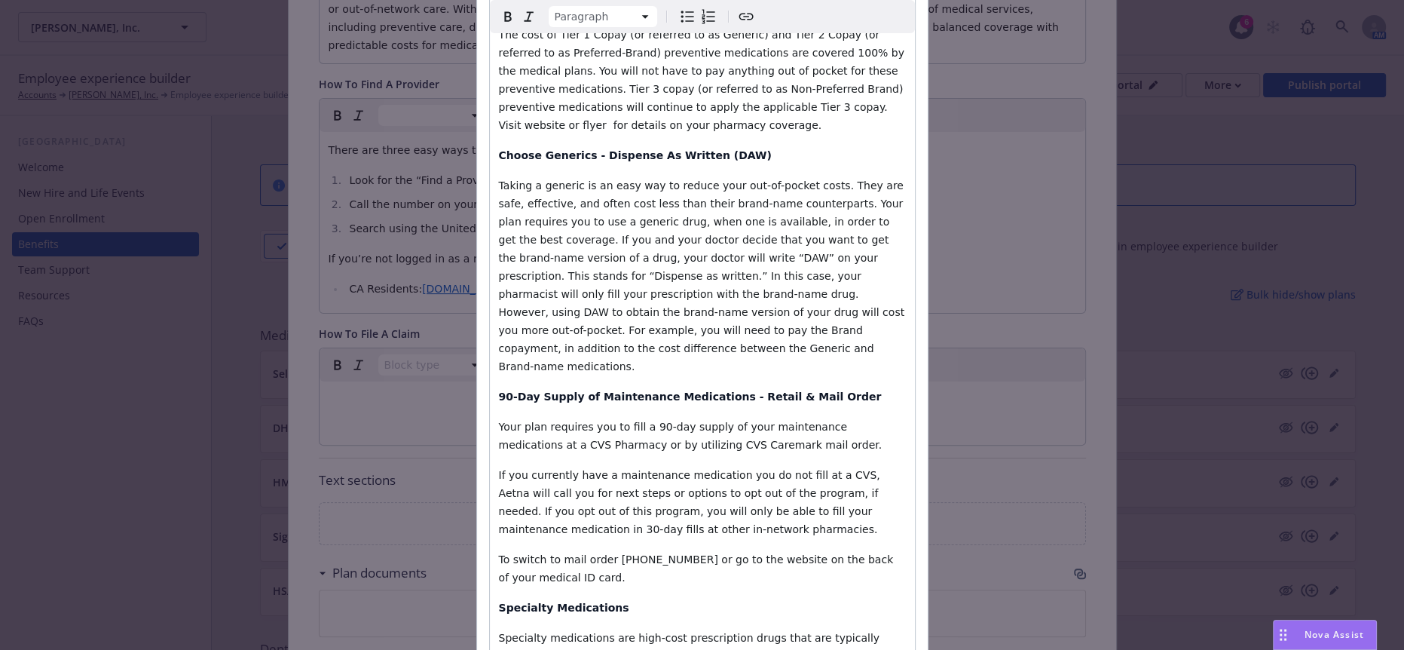
type input "Prescription Drug Tools and Resources"
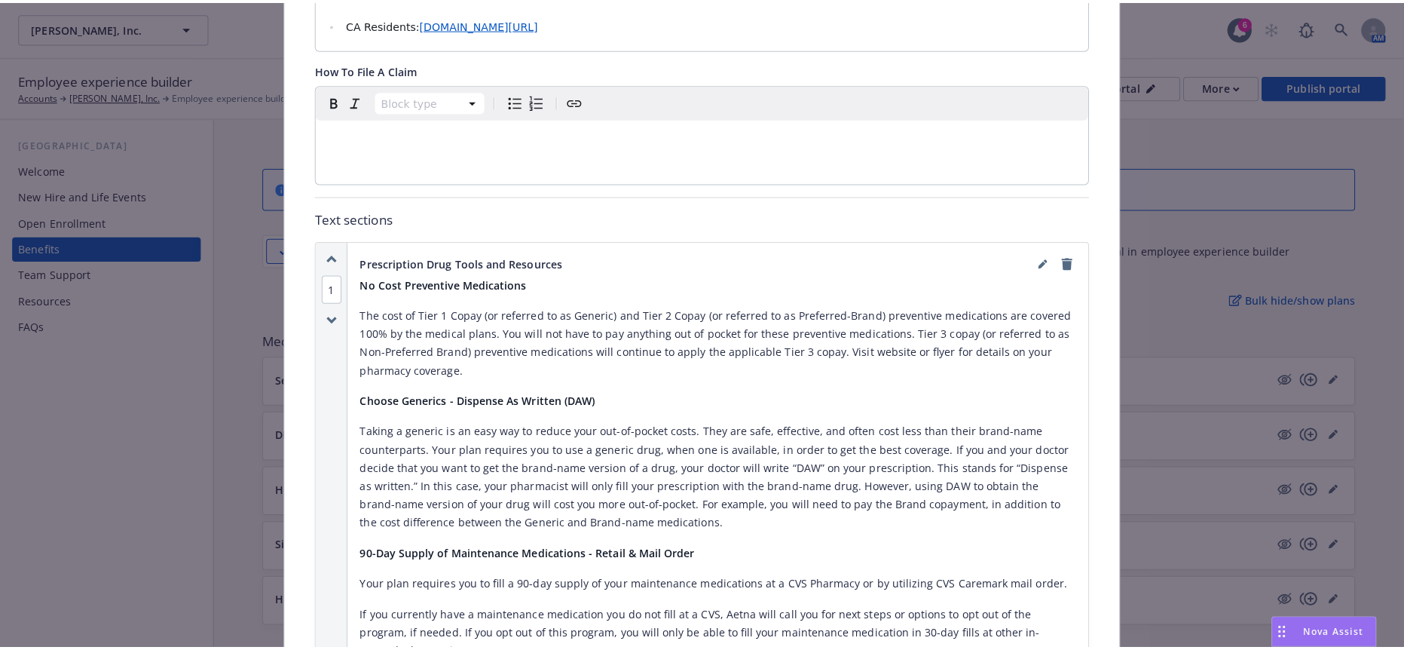
scroll to position [947, 0]
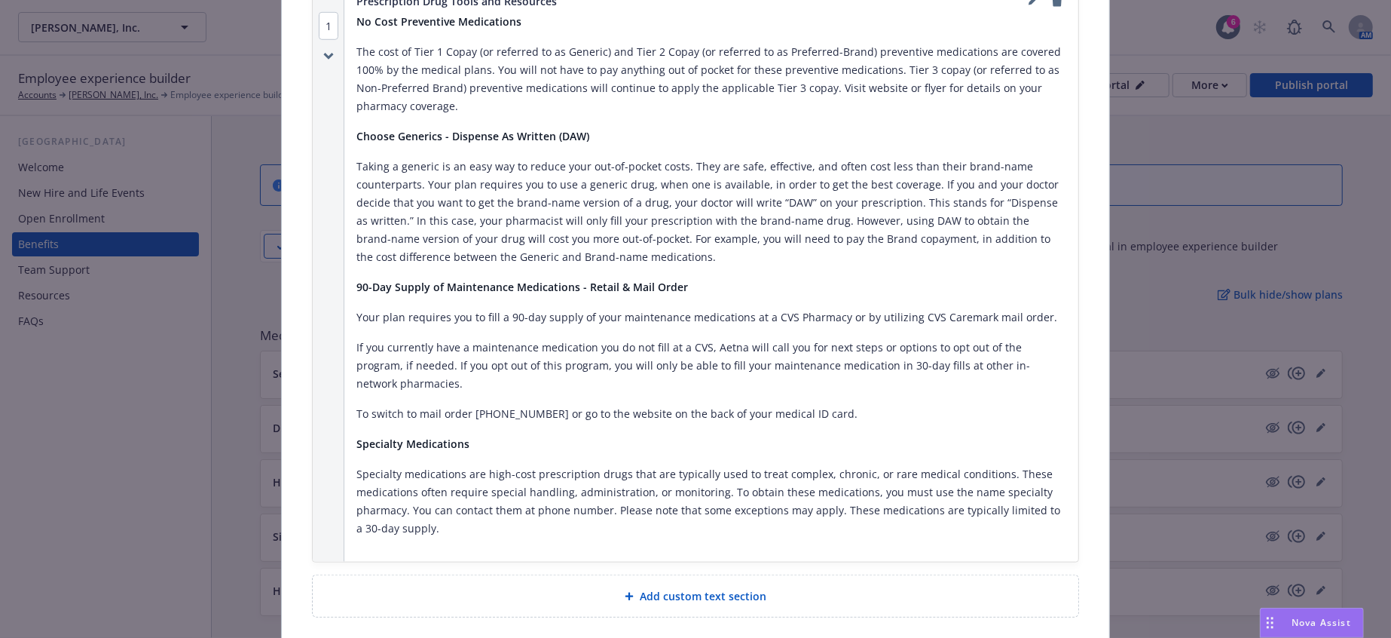
click at [698, 588] on span "Add custom text section" at bounding box center [703, 596] width 127 height 16
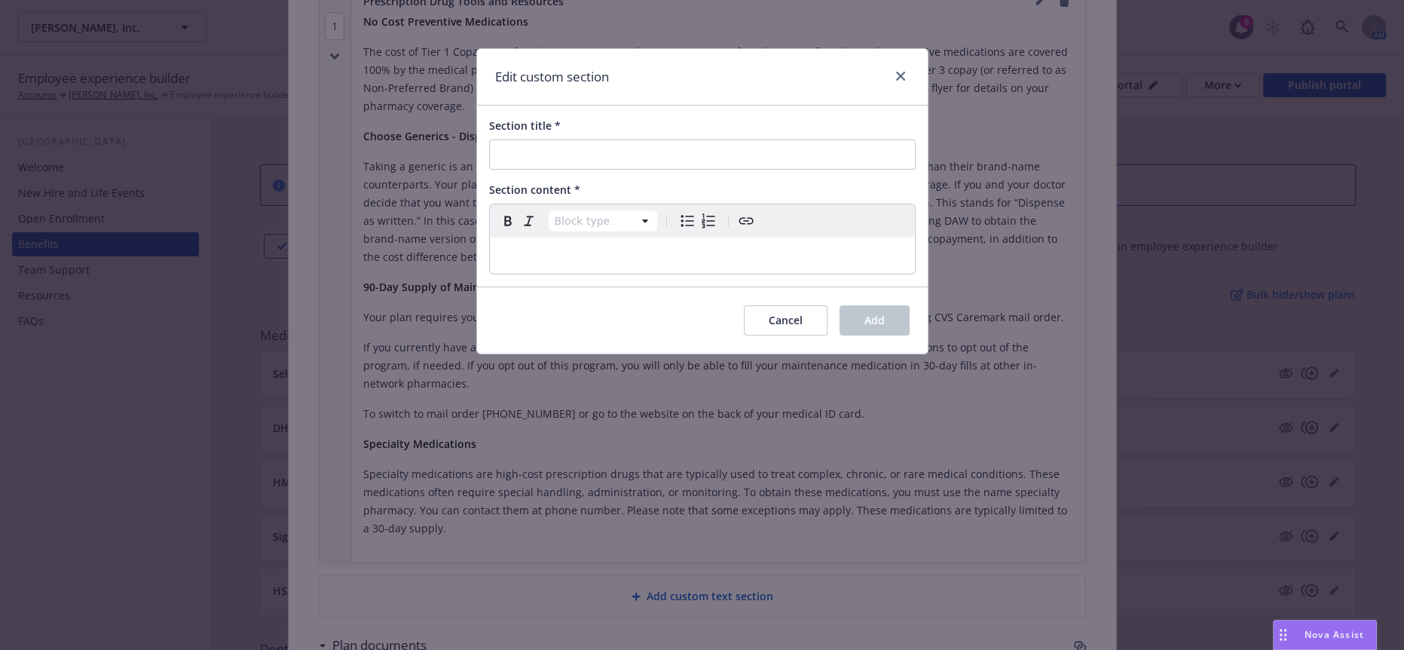
select select "paragraph"
click at [567, 237] on div "editable markdown" at bounding box center [702, 255] width 425 height 36
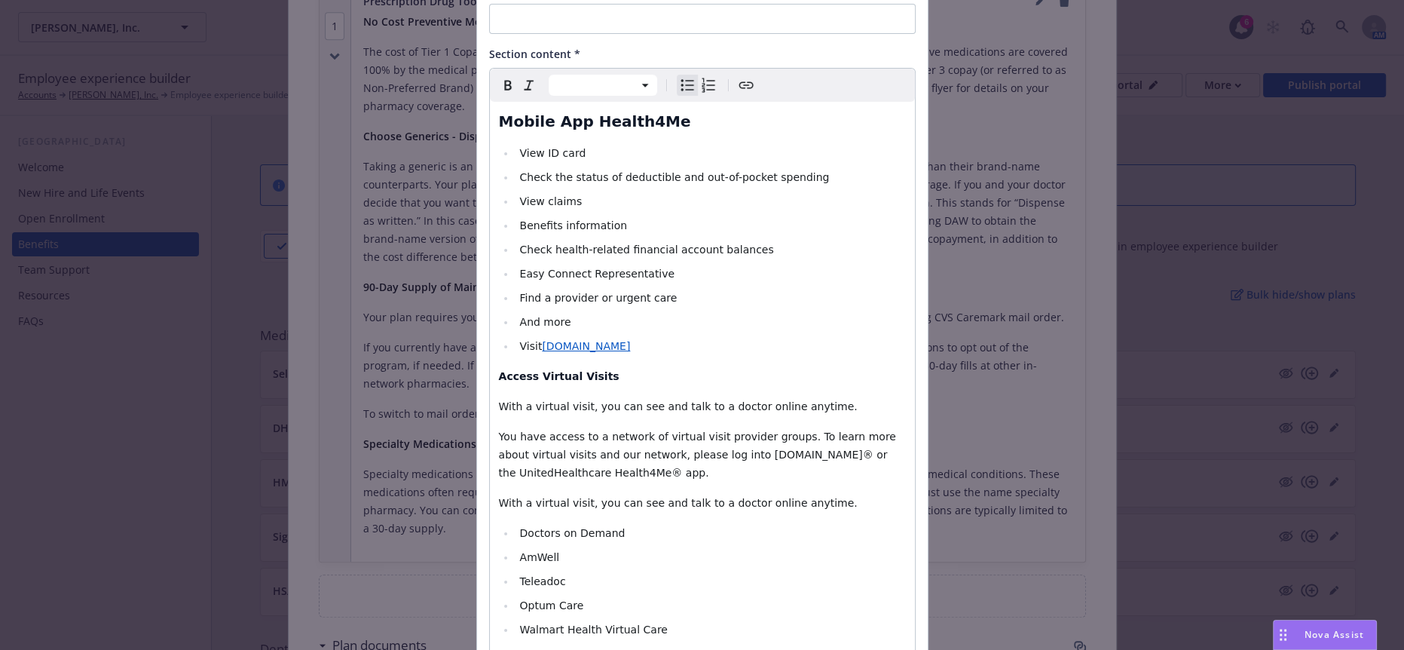
scroll to position [0, 0]
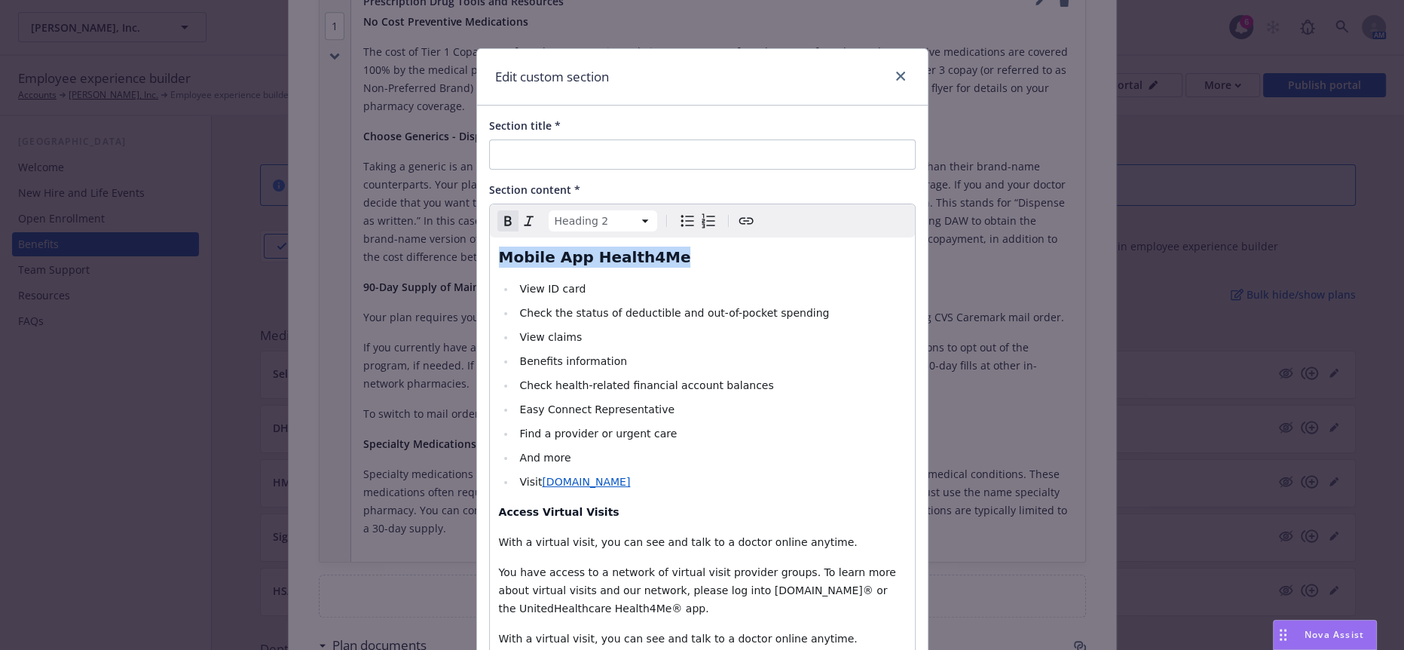
drag, startPoint x: 648, startPoint y: 243, endPoint x: 465, endPoint y: 246, distance: 183.2
click at [465, 246] on div "Edit custom section Section title * Section content * Heading 2 Paragraph Headi…" at bounding box center [702, 325] width 1404 height 650
click at [601, 208] on html "Larry Hopkins, Inc. Larry Hopkins, Inc. 6 AM Employee experience builder Accoun…" at bounding box center [702, 469] width 1404 height 939
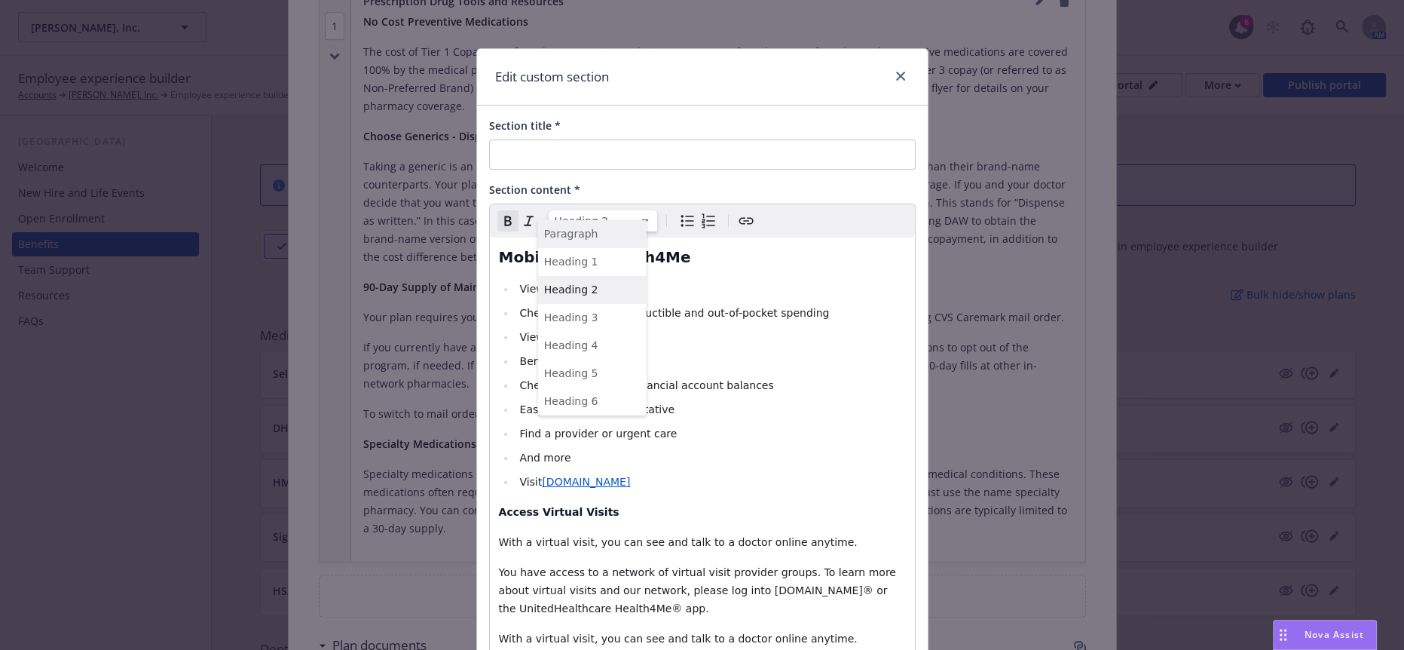
select select "paragraph"
select select
click at [695, 304] on span "Check the status of deductible and out-of-pocket spending ​" at bounding box center [675, 310] width 313 height 12
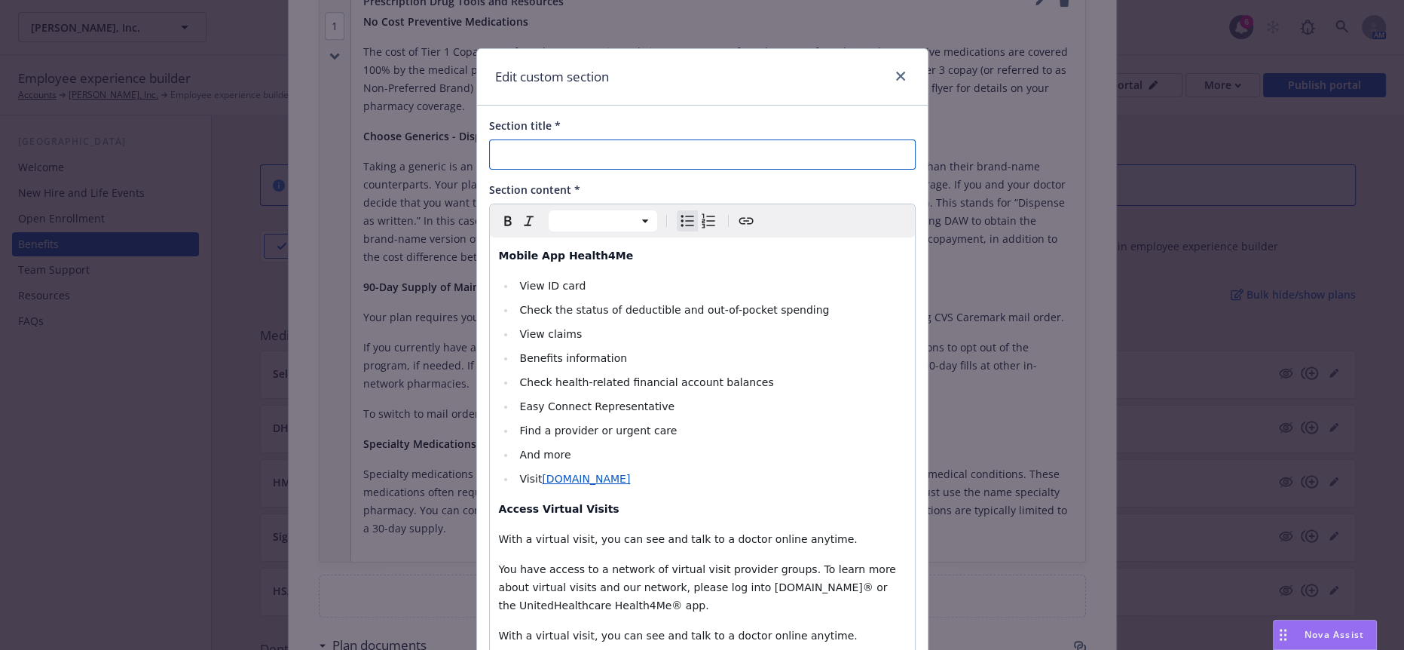
click at [559, 142] on input "Section title *" at bounding box center [702, 154] width 427 height 30
paste input "Online & Mobile App Tools and Resources"
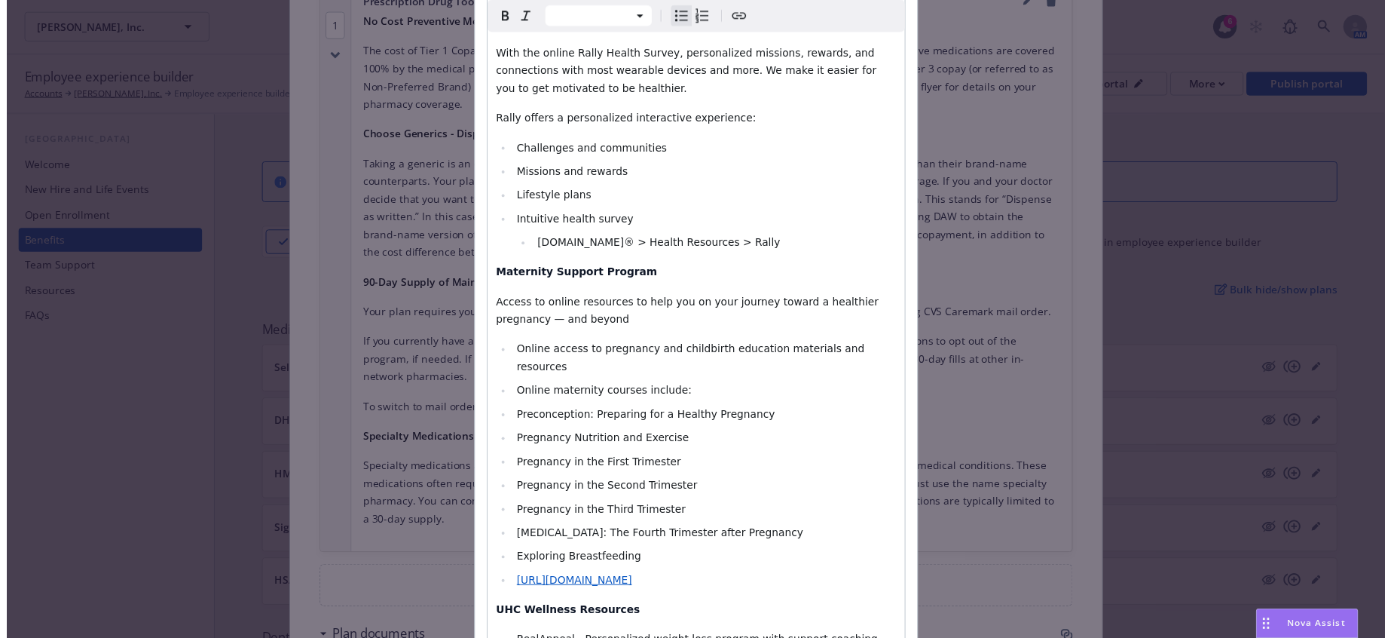
scroll to position [1275, 0]
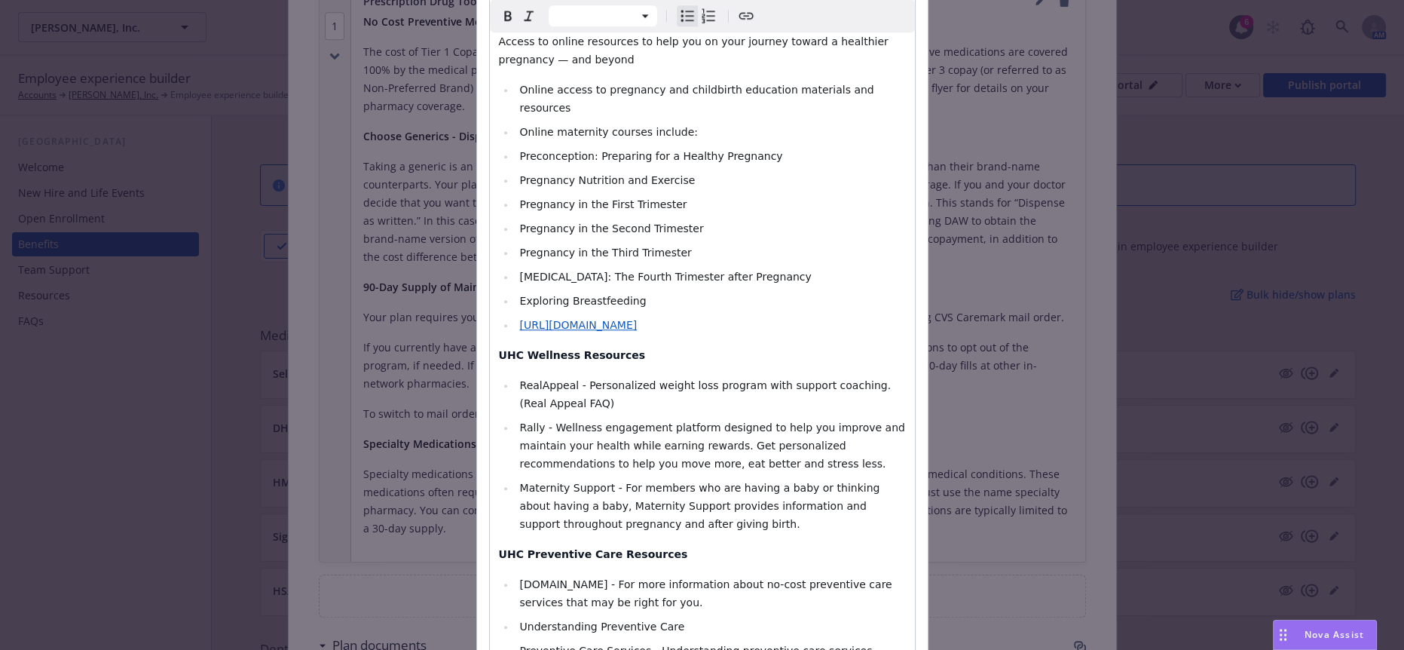
type input "UHC Online & Mobile App Tools and Resources"
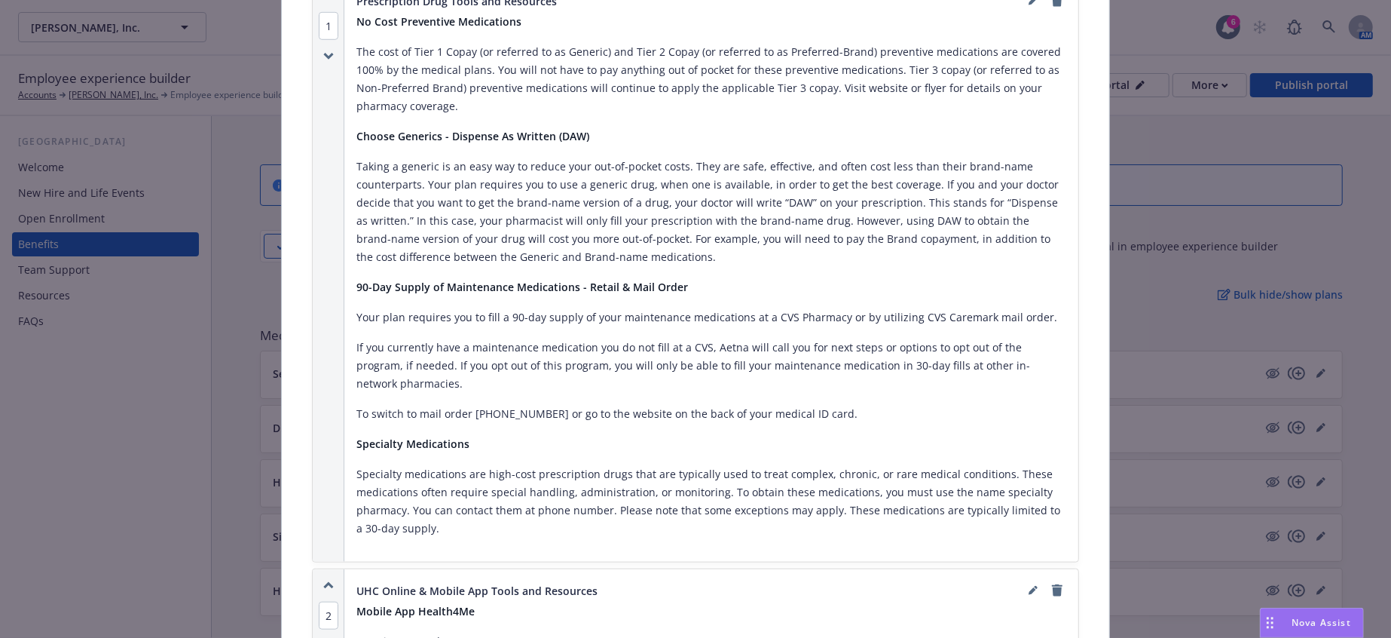
click at [324, 583] on icon "button" at bounding box center [328, 585] width 8 height 4
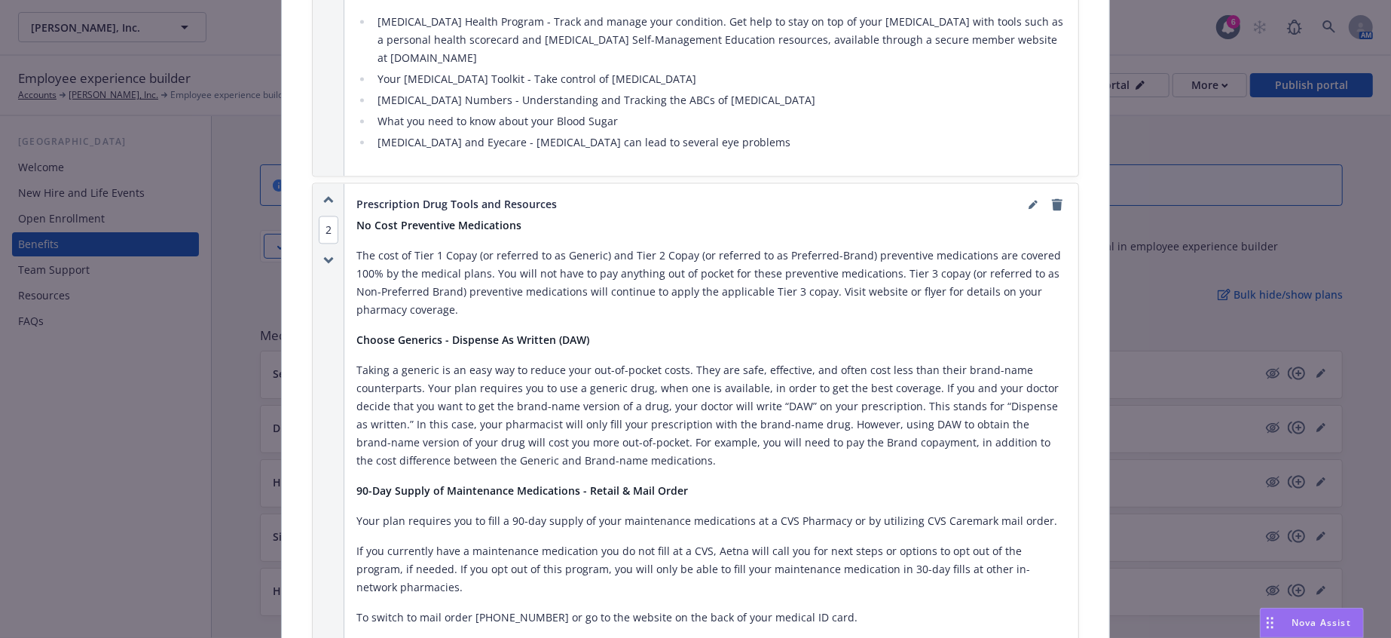
scroll to position [2461, 0]
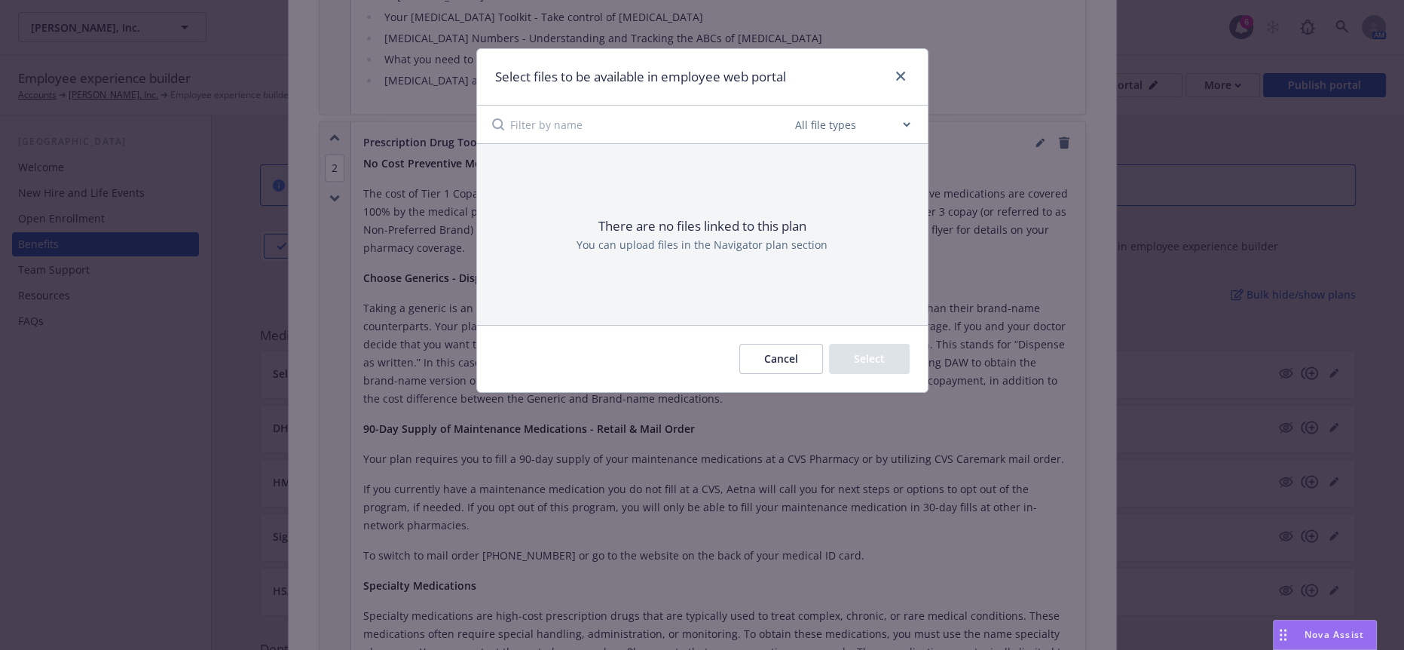
click at [782, 344] on button "Cancel" at bounding box center [781, 359] width 84 height 30
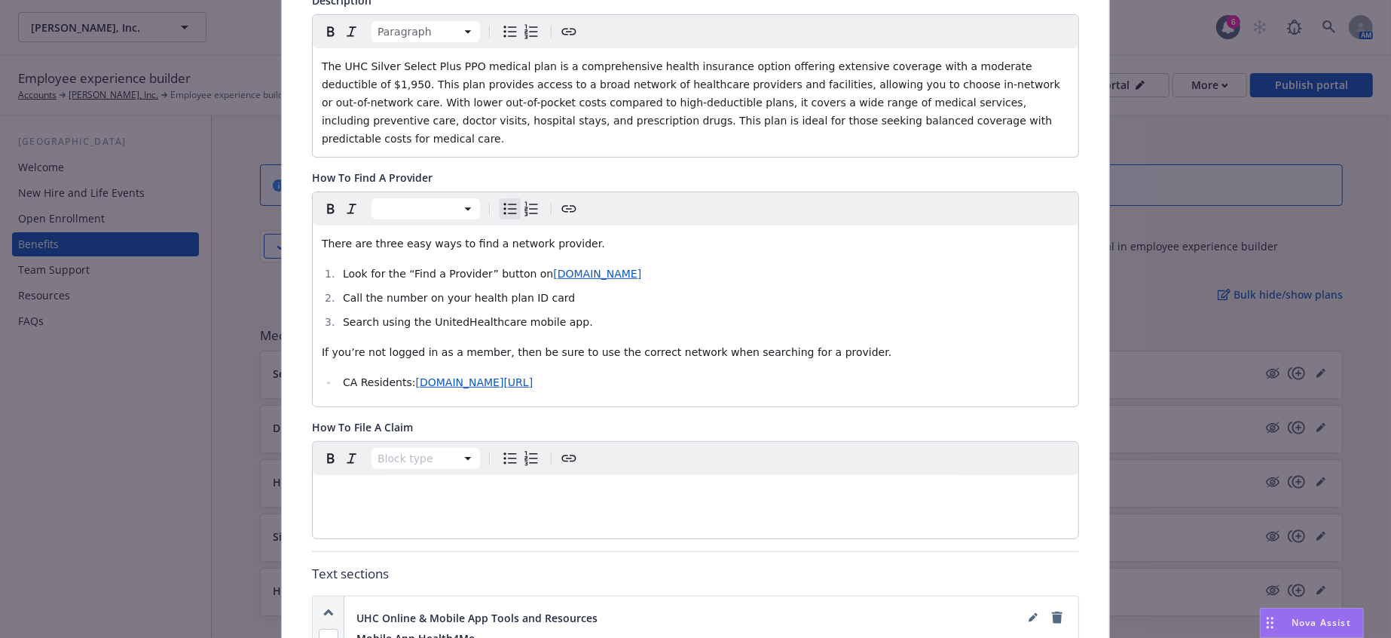
scroll to position [0, 0]
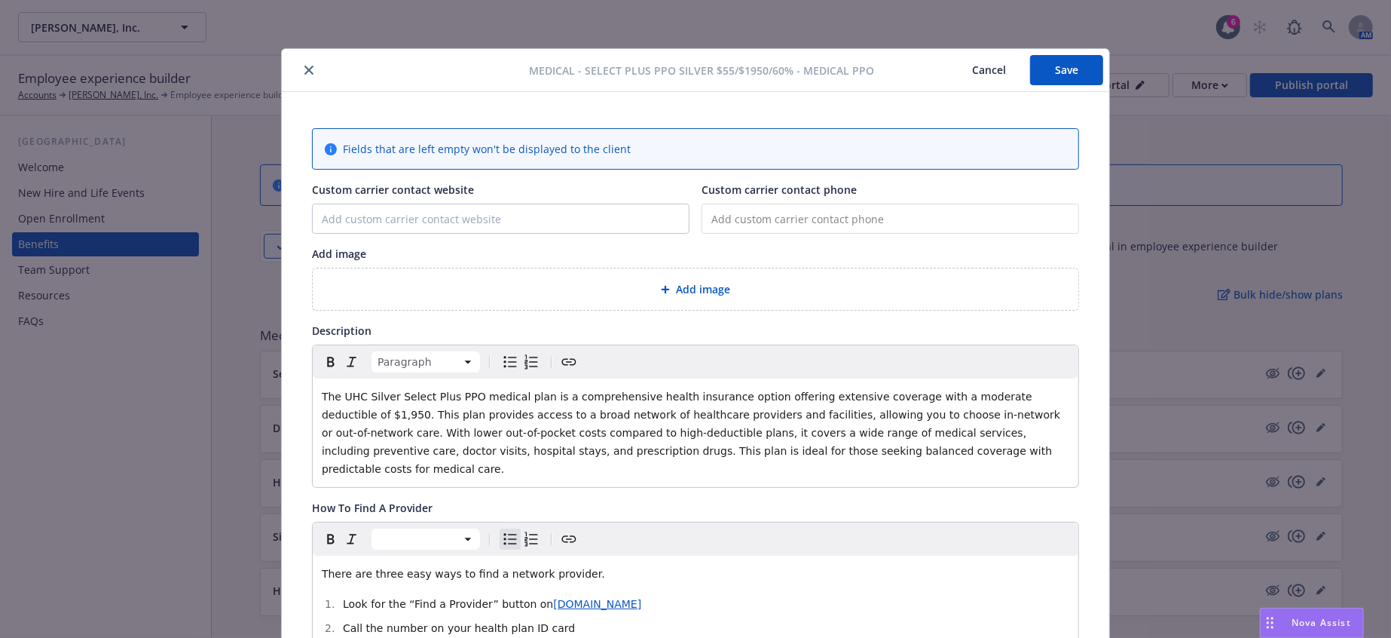
click at [1054, 63] on button "Save" at bounding box center [1066, 70] width 73 height 30
click at [389, 208] on input "Custom carrier contact website" at bounding box center [501, 218] width 376 height 29
paste input "https://member.uhc.com/myuhc"
type input "https://member.uhc.com/myuhc"
click at [791, 205] on input "tel" at bounding box center [891, 218] width 378 height 30
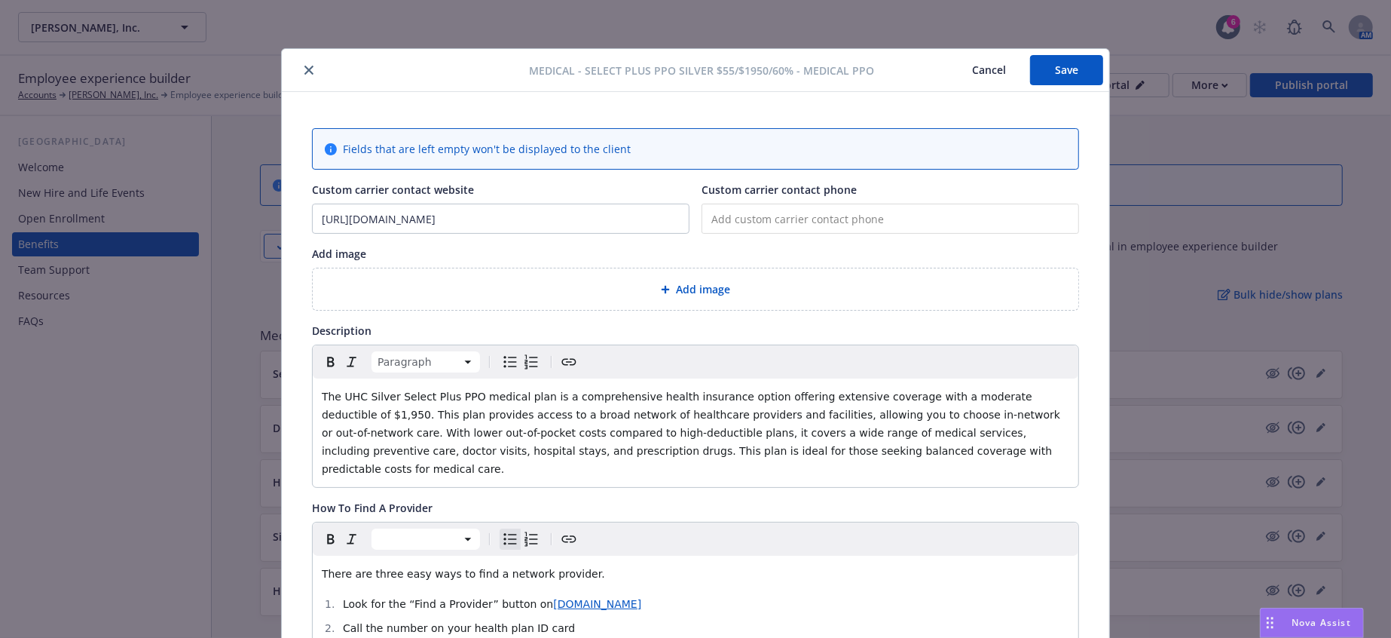
click at [676, 281] on span "Add image" at bounding box center [703, 289] width 54 height 16
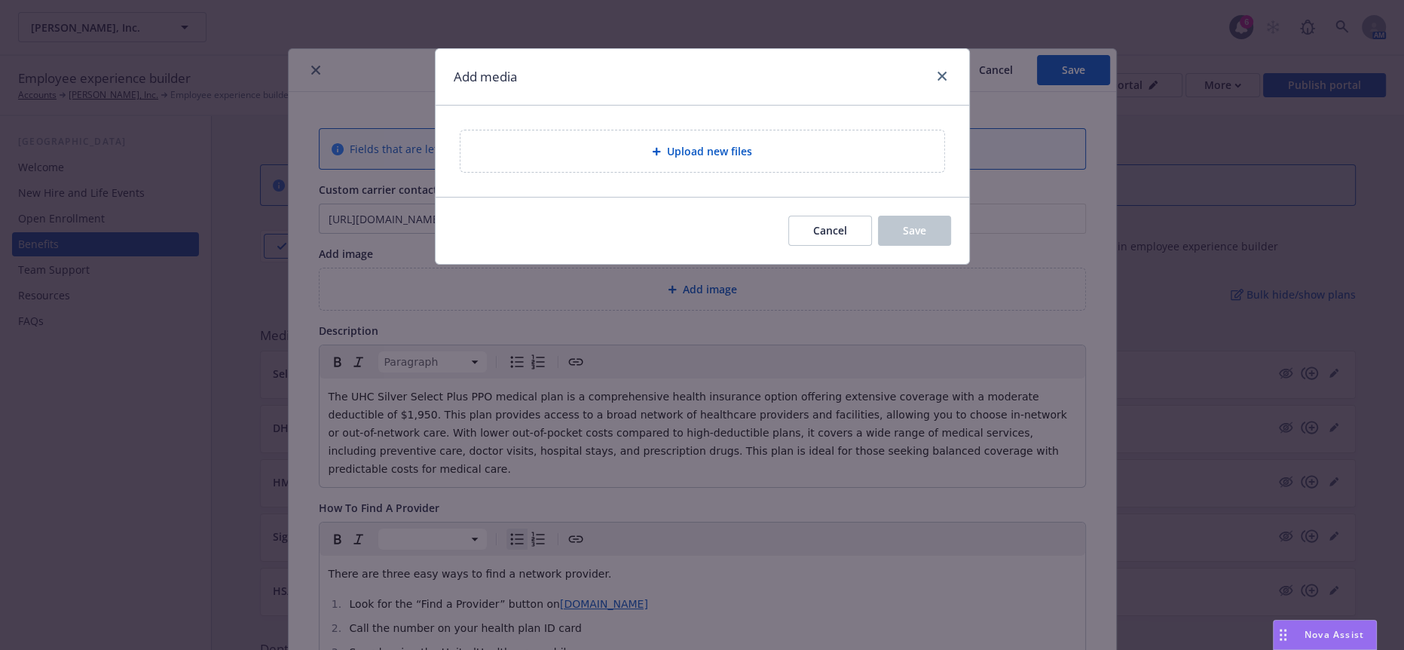
click at [644, 131] on div "Upload new files" at bounding box center [702, 150] width 484 height 41
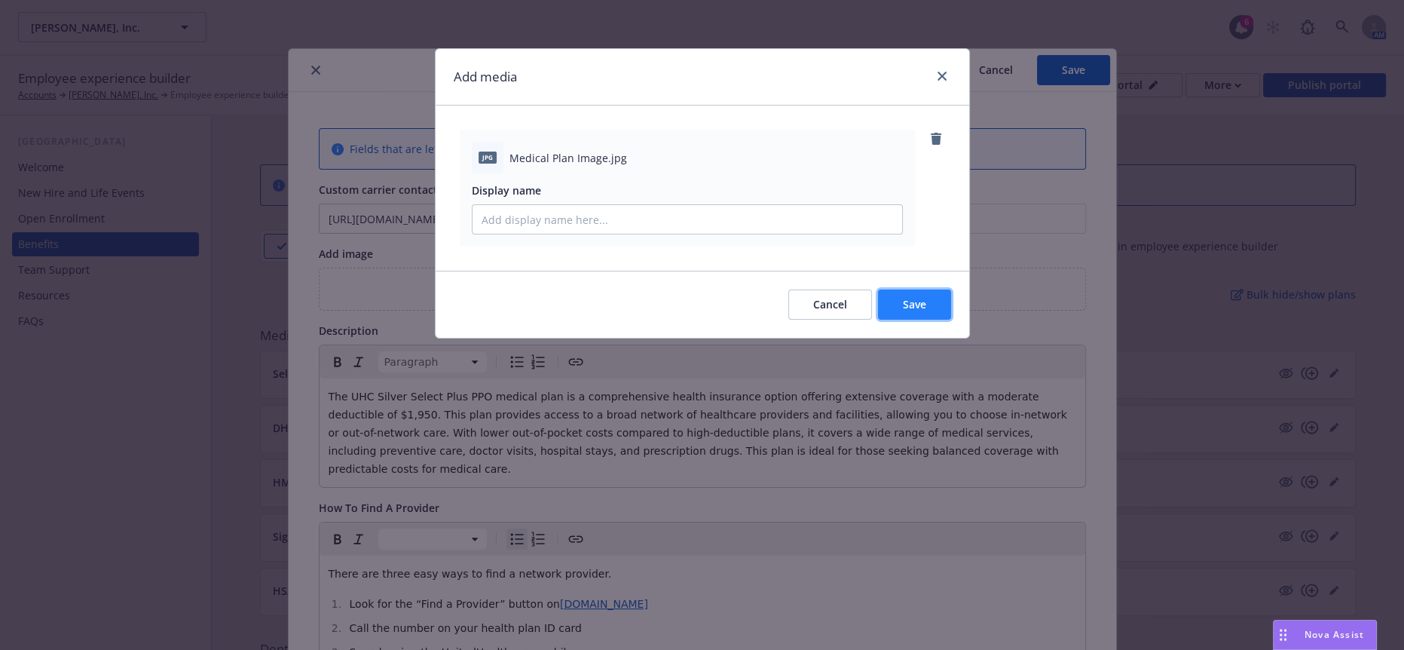
click at [922, 297] on span "Save" at bounding box center [914, 304] width 23 height 14
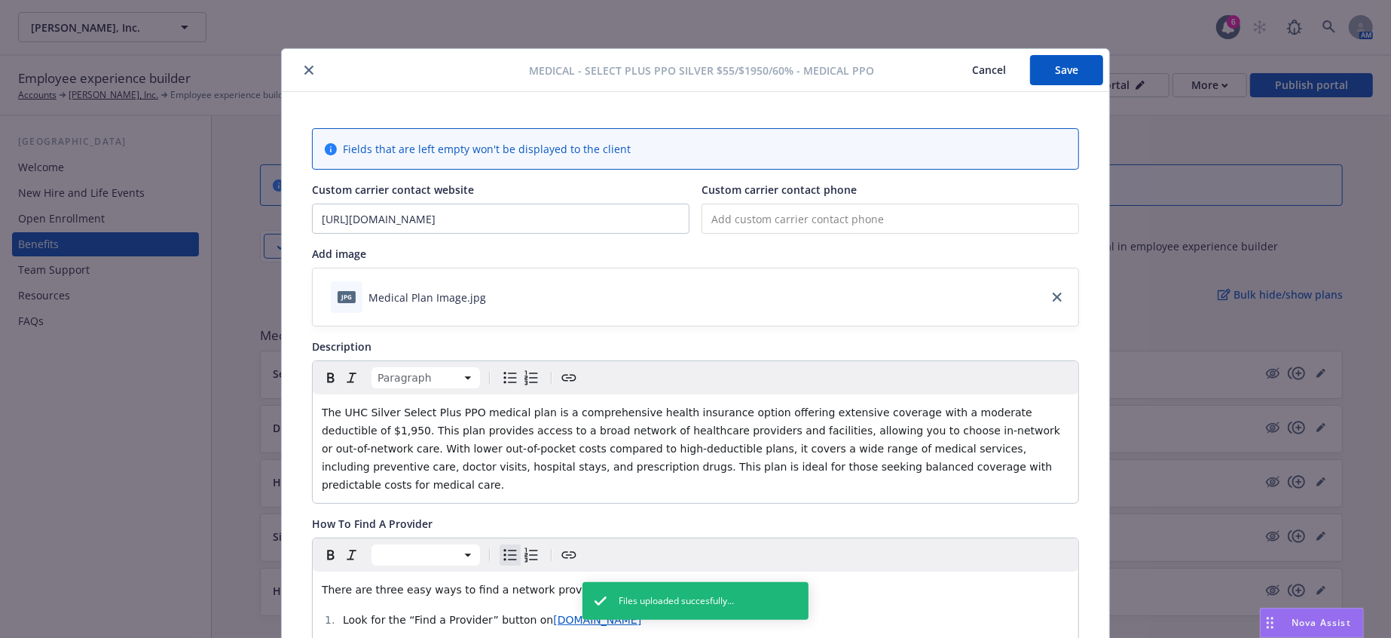
click at [1050, 68] on button "Save" at bounding box center [1066, 70] width 73 height 30
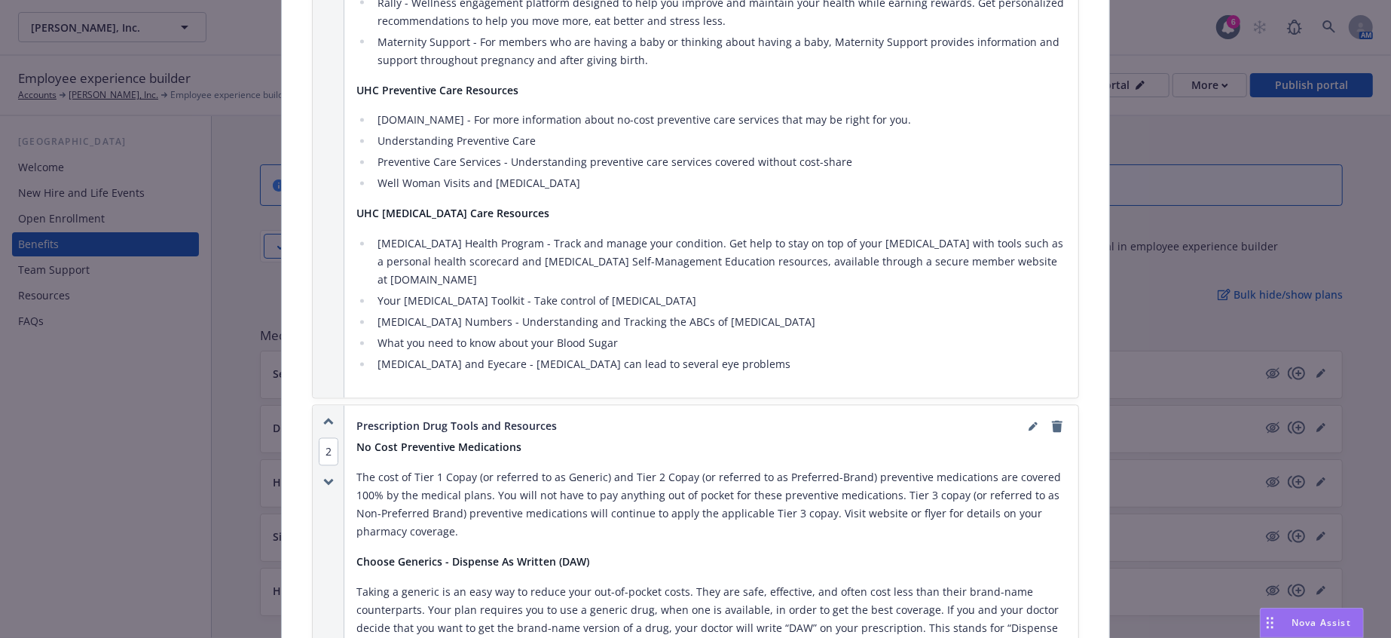
scroll to position [2469, 0]
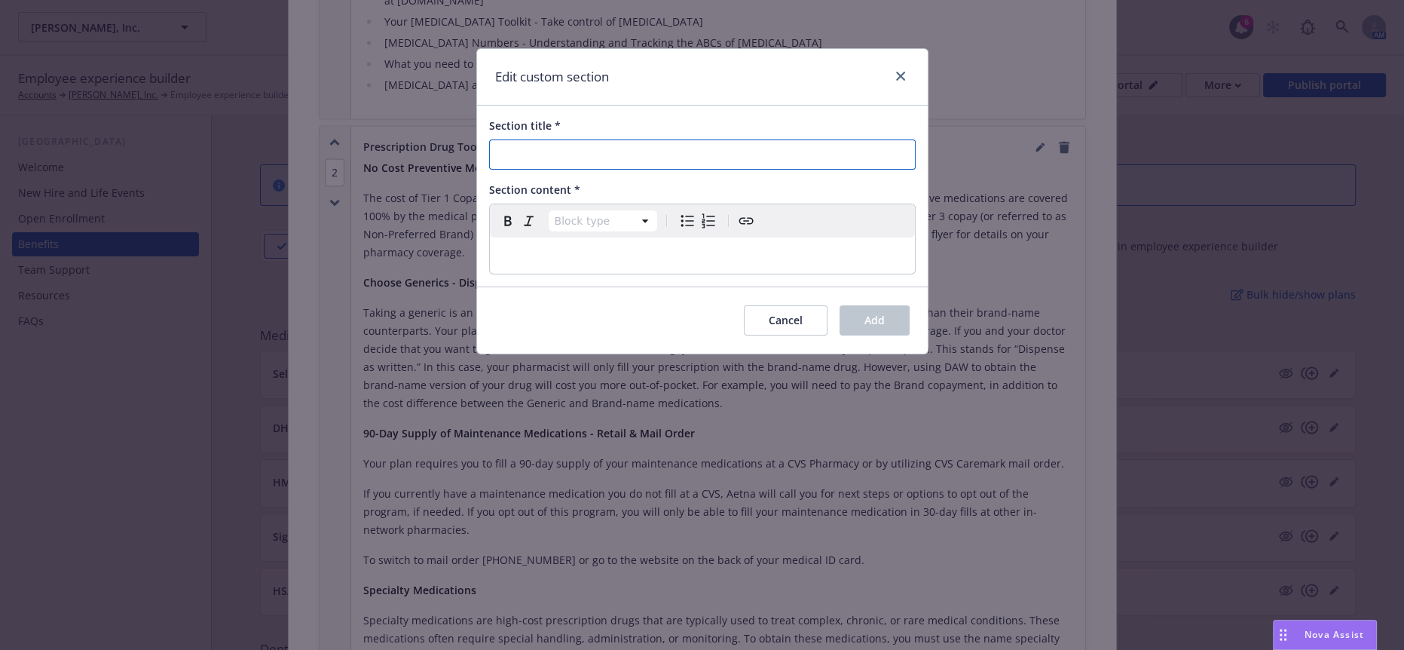
click at [542, 148] on input "Section title *" at bounding box center [702, 154] width 427 height 30
click at [609, 142] on input "Section title *" at bounding box center [702, 154] width 427 height 30
type input "2024 Employee Contributions"
select select "paragraph"
click at [582, 237] on div "editable markdown" at bounding box center [702, 255] width 425 height 36
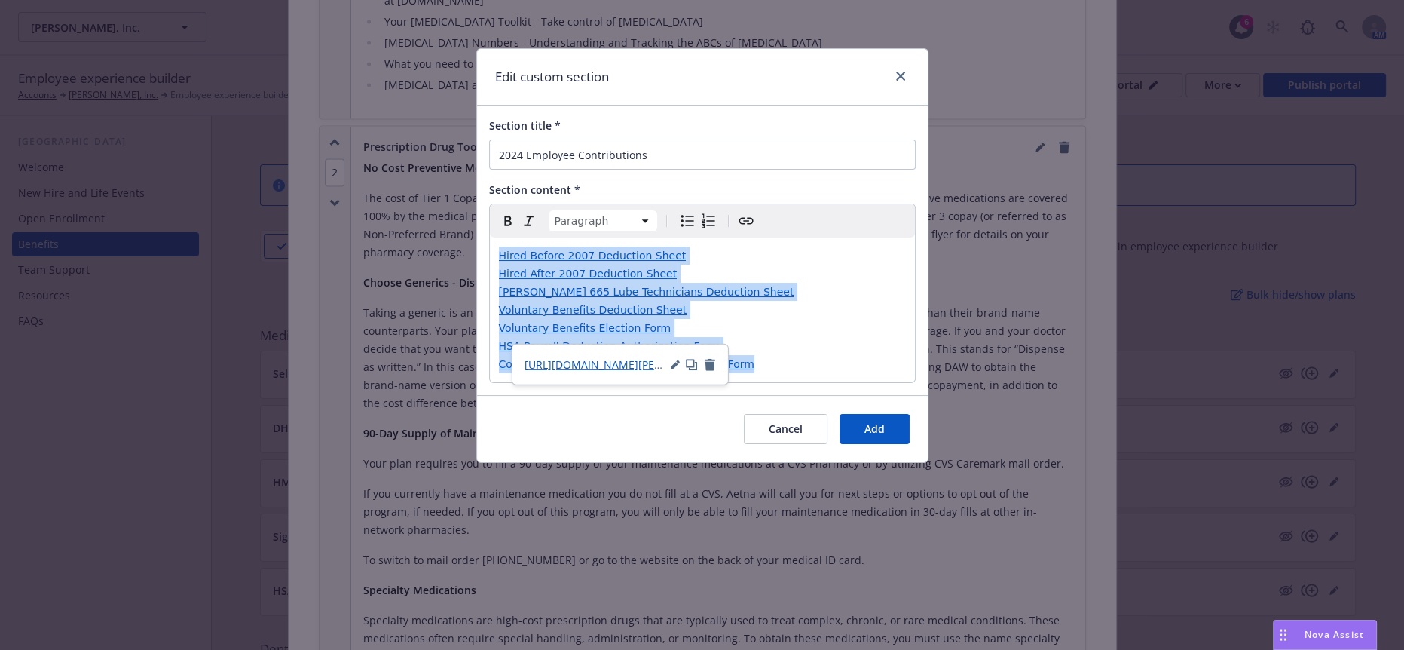
drag, startPoint x: 721, startPoint y: 341, endPoint x: 490, endPoint y: 238, distance: 253.4
click at [490, 238] on div "Hired Before 2007 Deduction Sheet Hired After 2007 Deduction Sheet Larry Hopkin…" at bounding box center [702, 309] width 425 height 145
click at [763, 303] on p "Hired Before 2007 Deduction Sheet Hired After 2007 Deduction Sheet Larry Hopkin…" at bounding box center [702, 309] width 407 height 127
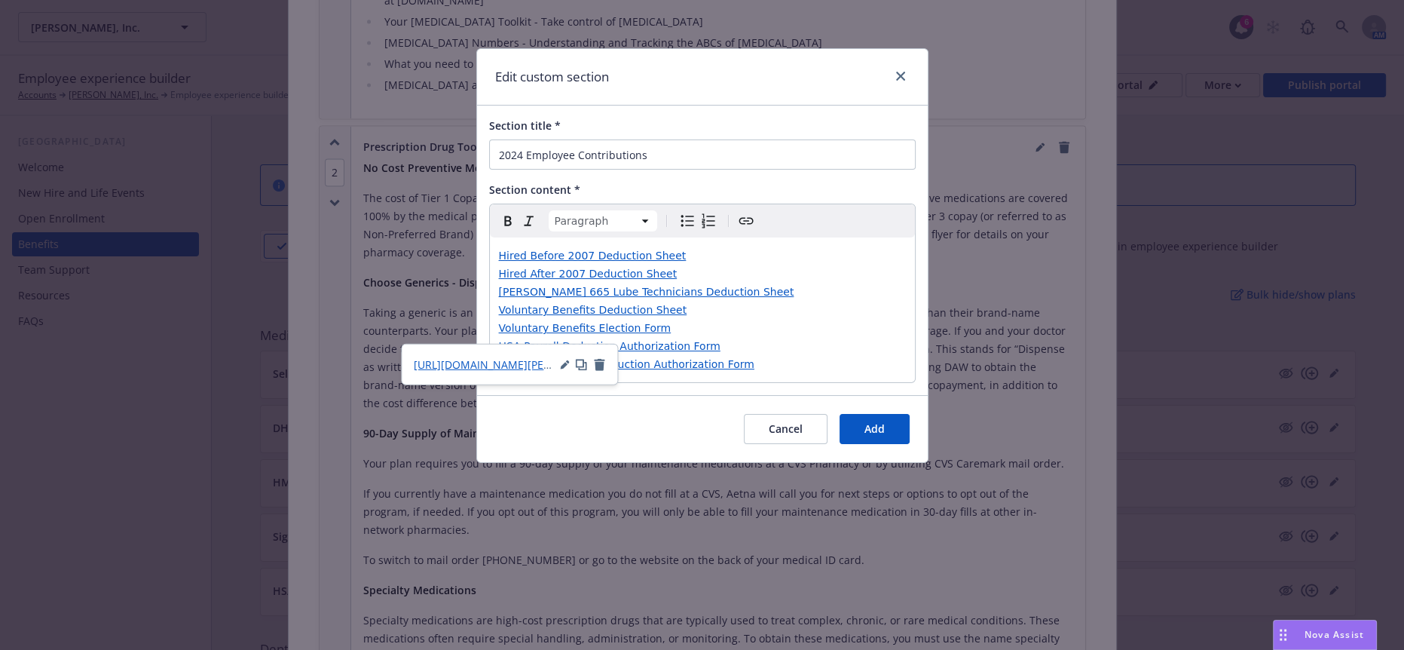
click at [739, 342] on p "Hired Before 2007 Deduction Sheet Hired After 2007 Deduction Sheet Larry Hopkin…" at bounding box center [702, 309] width 407 height 127
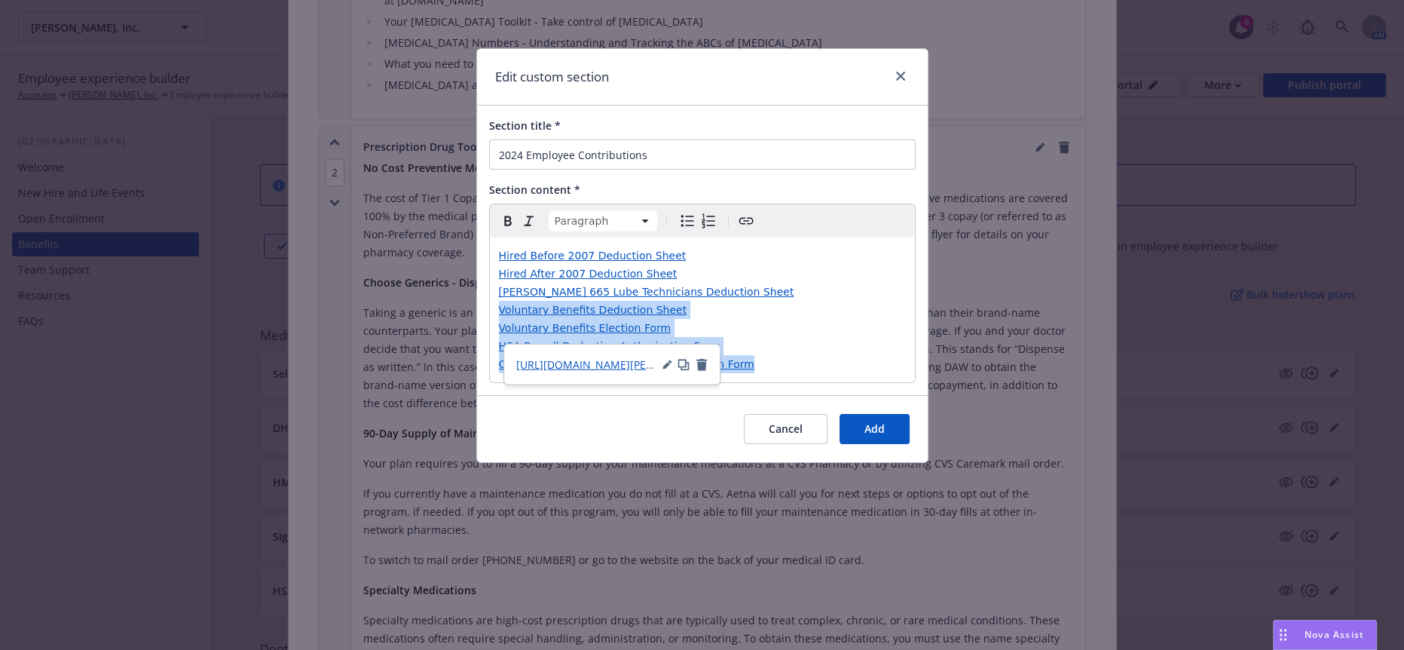
drag, startPoint x: 743, startPoint y: 344, endPoint x: 492, endPoint y: 289, distance: 256.9
click at [492, 289] on div "Hired Before 2007 Deduction Sheet Hired After 2007 Deduction Sheet Larry Hopkin…" at bounding box center [702, 309] width 425 height 145
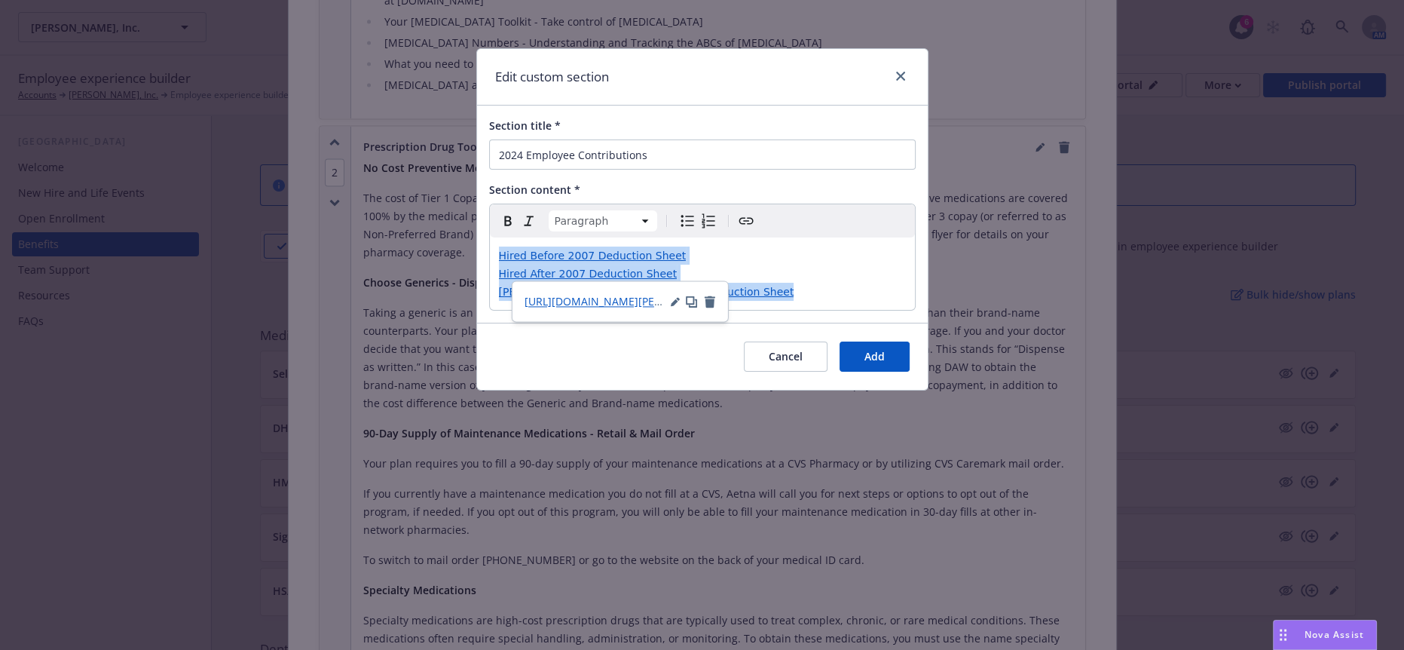
drag, startPoint x: 751, startPoint y: 266, endPoint x: 476, endPoint y: 237, distance: 275.9
click at [477, 237] on div "Section title * 2024 Employee Contributions Section content * Paragraph Paragra…" at bounding box center [702, 214] width 451 height 217
click at [678, 212] on icon "Bulleted list" at bounding box center [687, 221] width 18 height 18
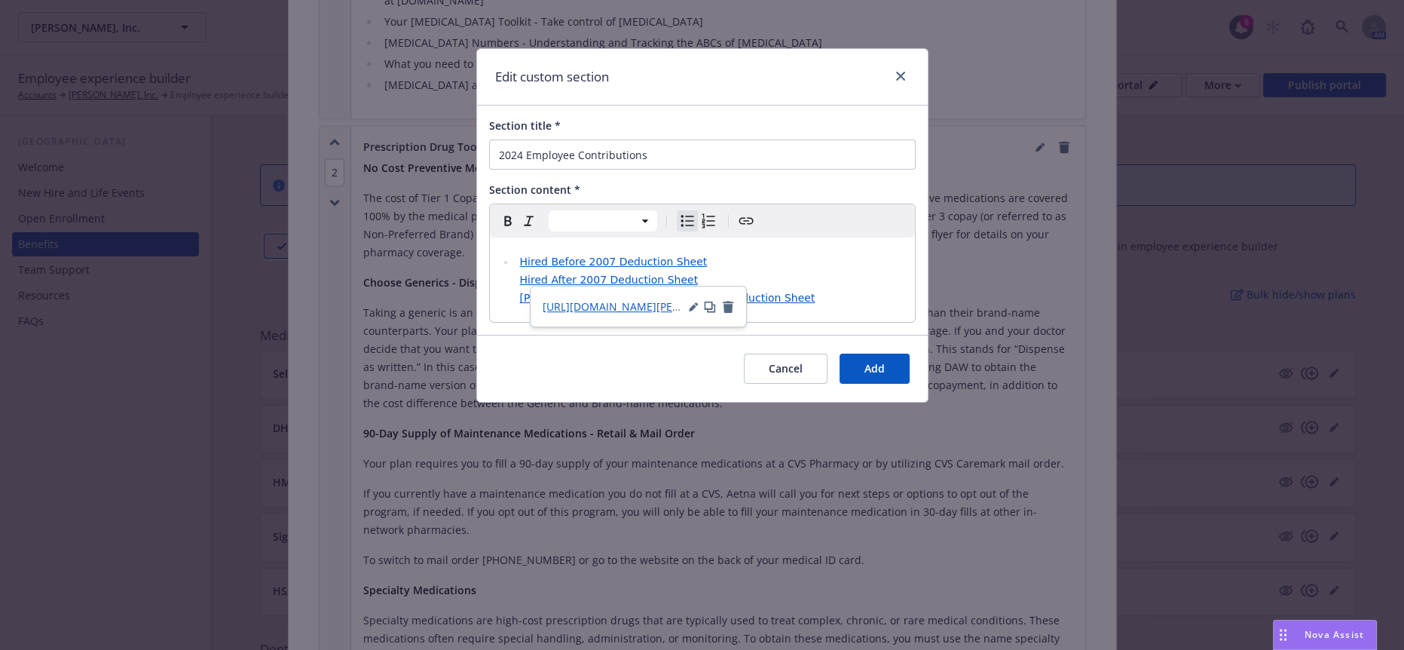
click at [507, 212] on icon "button" at bounding box center [508, 221] width 18 height 18
click at [506, 216] on icon "button" at bounding box center [507, 221] width 7 height 10
click at [726, 307] on icon "button" at bounding box center [731, 307] width 11 height 12
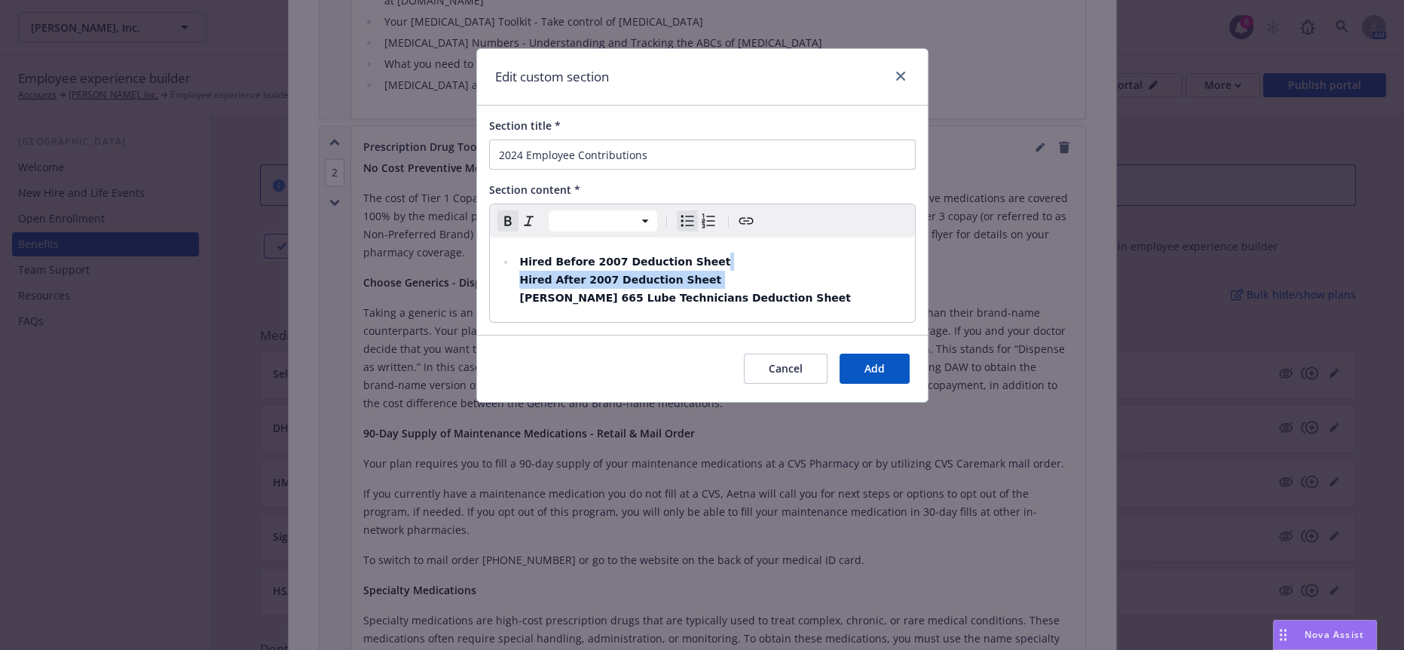
click at [792, 274] on li "Hired Before 2007 Deduction Sheet Hired After 2007 Deduction Sheet Larry Hopkin…" at bounding box center [710, 279] width 390 height 54
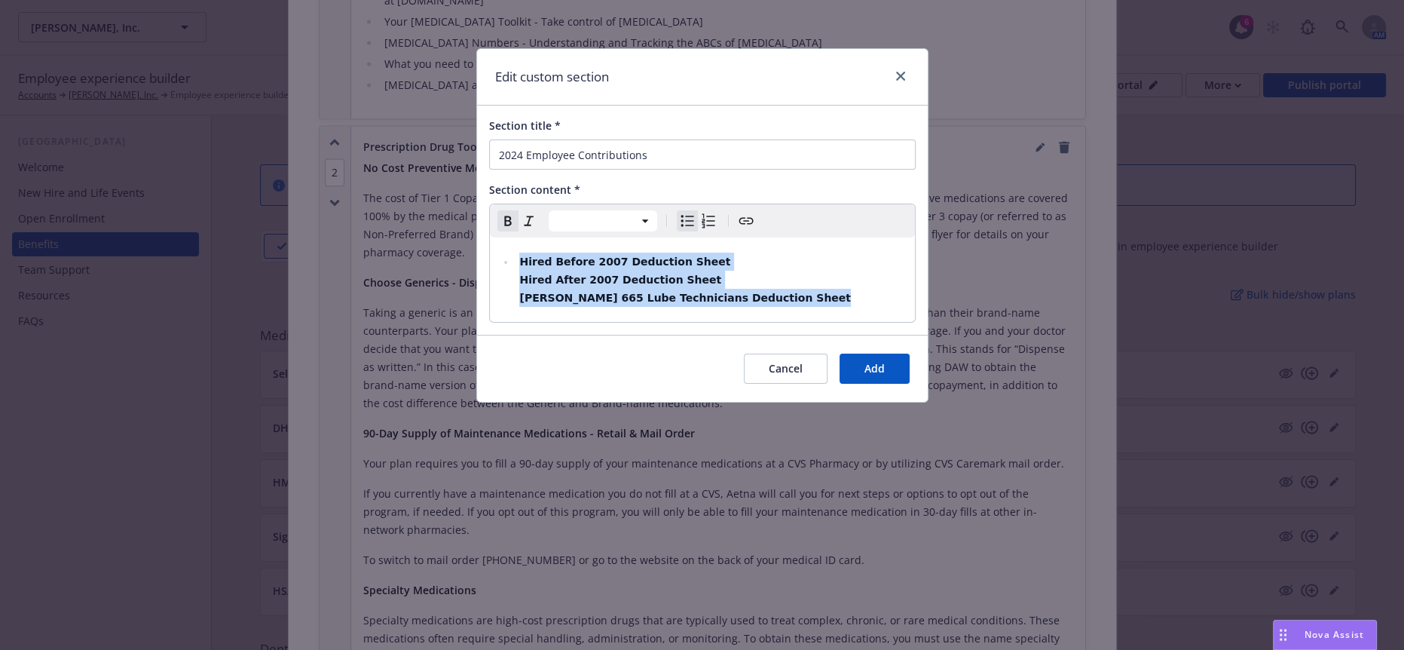
drag, startPoint x: 783, startPoint y: 276, endPoint x: 485, endPoint y: 239, distance: 300.0
click at [485, 239] on div "Section title * 2024 Employee Contributions Section content * Paragraph Heading…" at bounding box center [702, 220] width 451 height 229
click at [509, 212] on icon "button" at bounding box center [508, 221] width 18 height 18
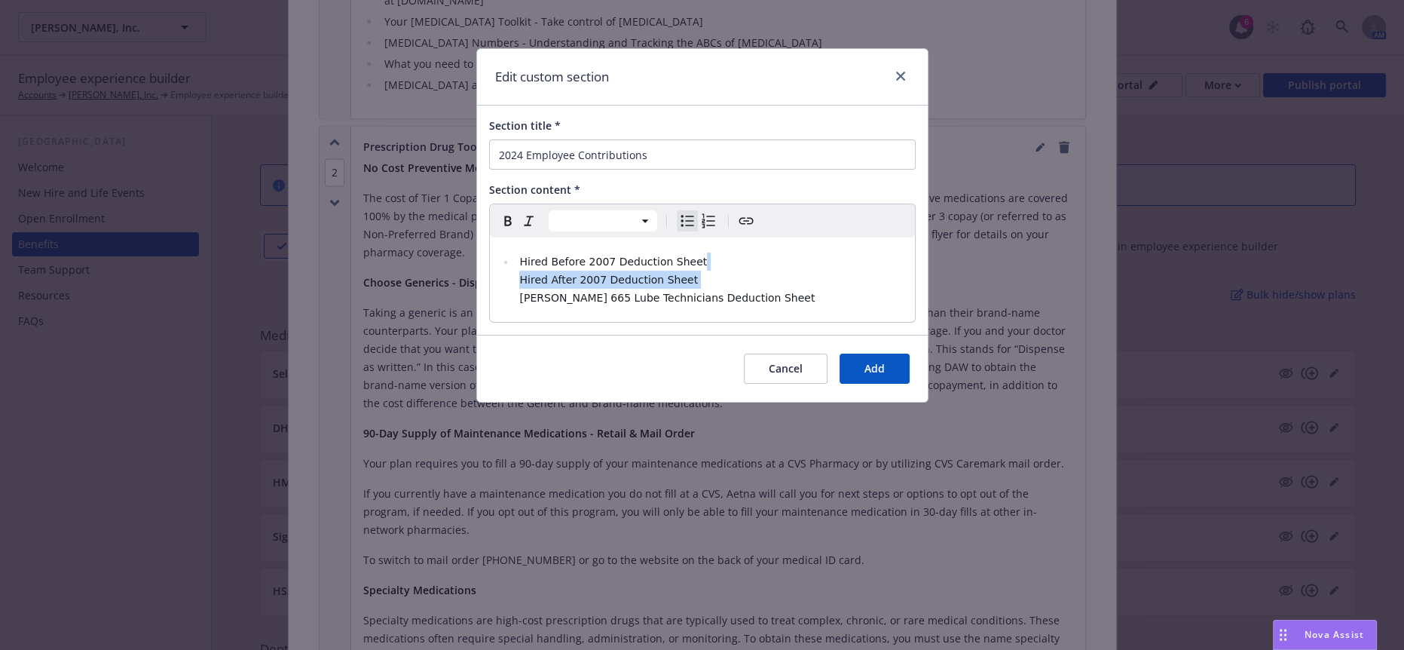
click at [515, 256] on li "Hired Before 2007 Deduction Sheet Hired After 2007 Deduction Sheet Larry Hopkin…" at bounding box center [710, 279] width 390 height 54
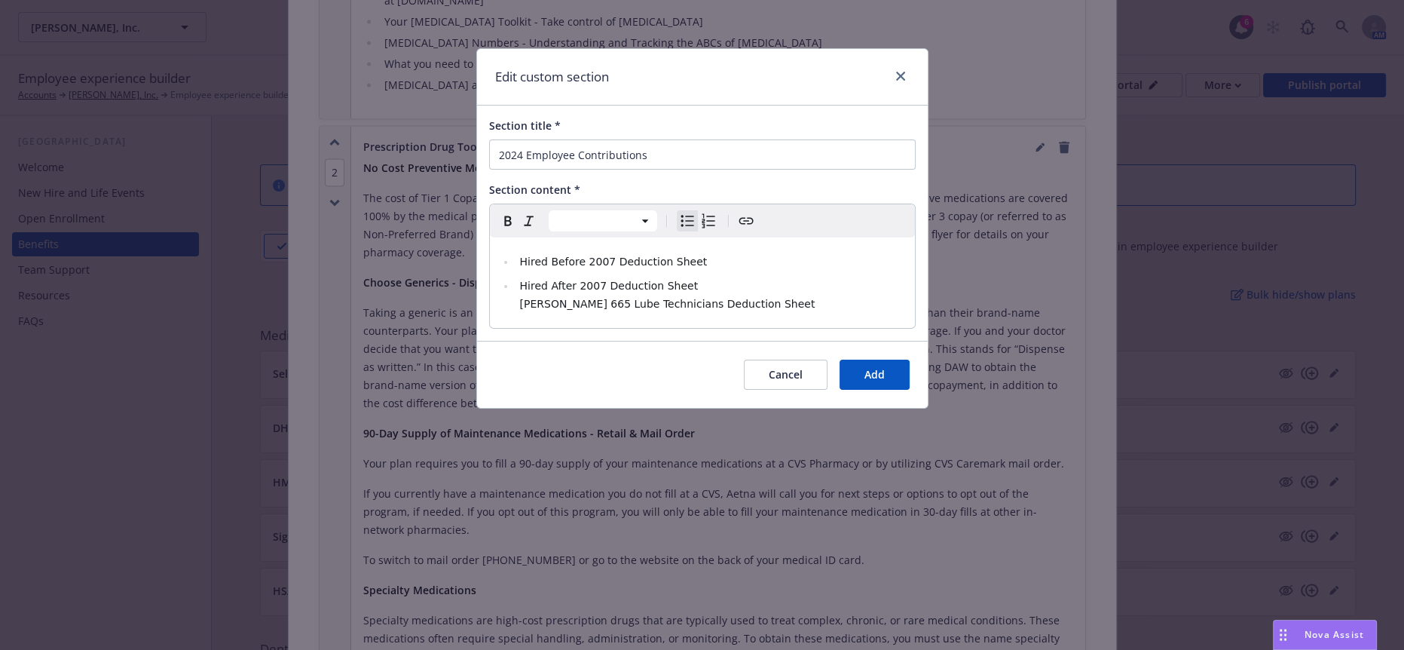
click at [515, 287] on li "Hired After 2007 Deduction Sheet Larry Hopkins 665 Lube Technicians Deduction S…" at bounding box center [710, 295] width 390 height 36
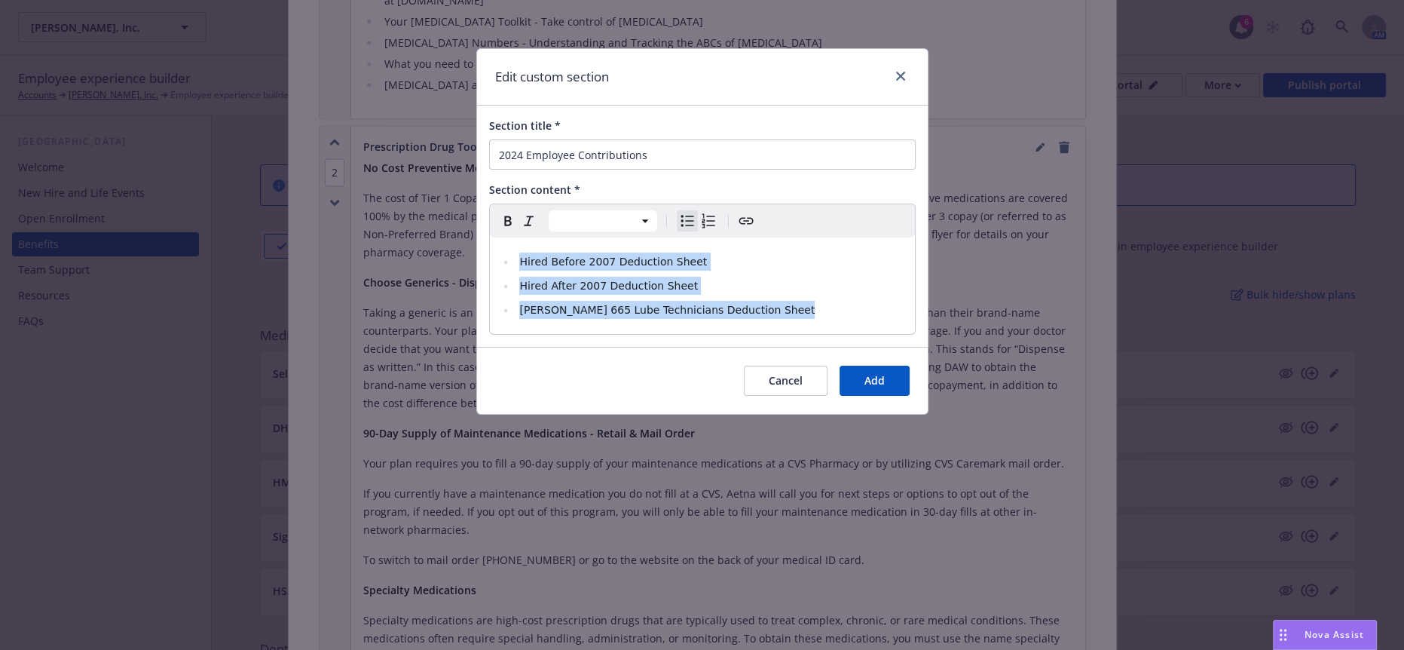
drag, startPoint x: 793, startPoint y: 290, endPoint x: 489, endPoint y: 228, distance: 310.1
click at [490, 237] on div "Hired Before 2007 Deduction Sheet Hired After 2007 Deduction Sheet Larry Hopkin…" at bounding box center [702, 285] width 425 height 96
click at [622, 206] on html "Larry Hopkins, Inc. Larry Hopkins, Inc. 6 AM Employee experience builder Accoun…" at bounding box center [702, 469] width 1404 height 939
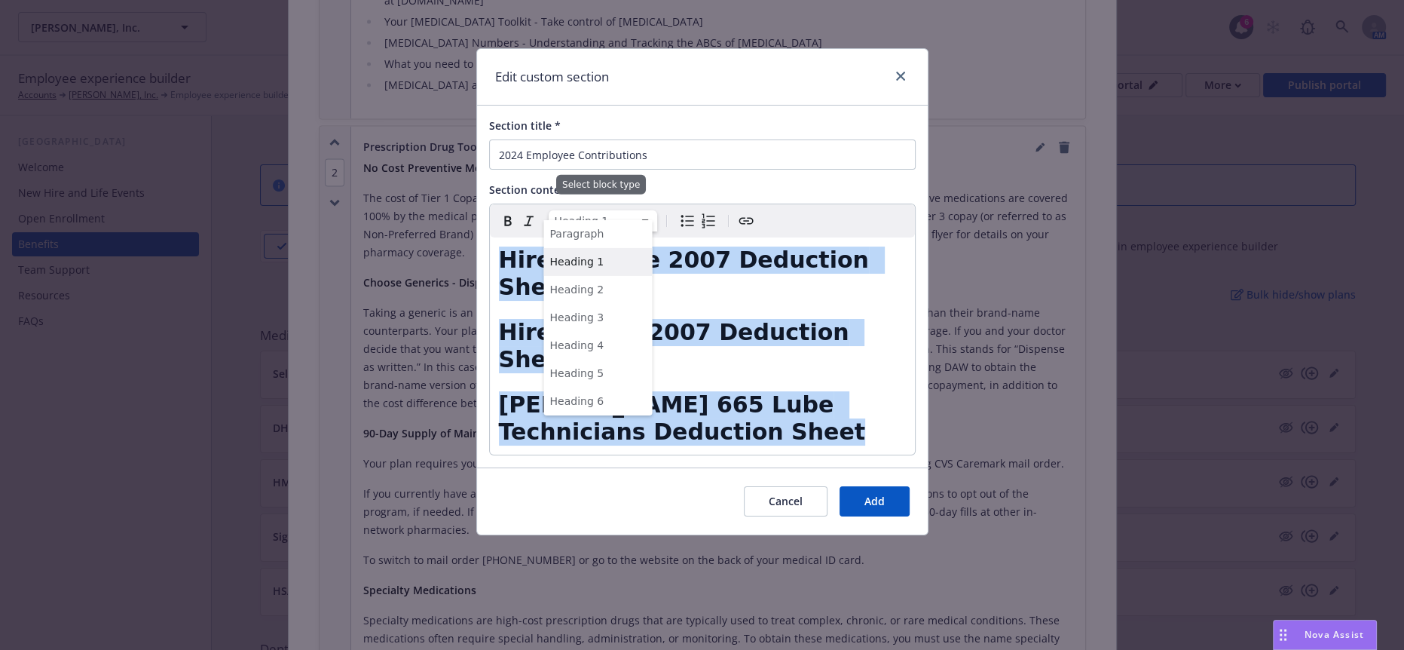
click at [619, 213] on html "Larry Hopkins, Inc. Larry Hopkins, Inc. 6 AM Employee experience builder Accoun…" at bounding box center [702, 469] width 1404 height 939
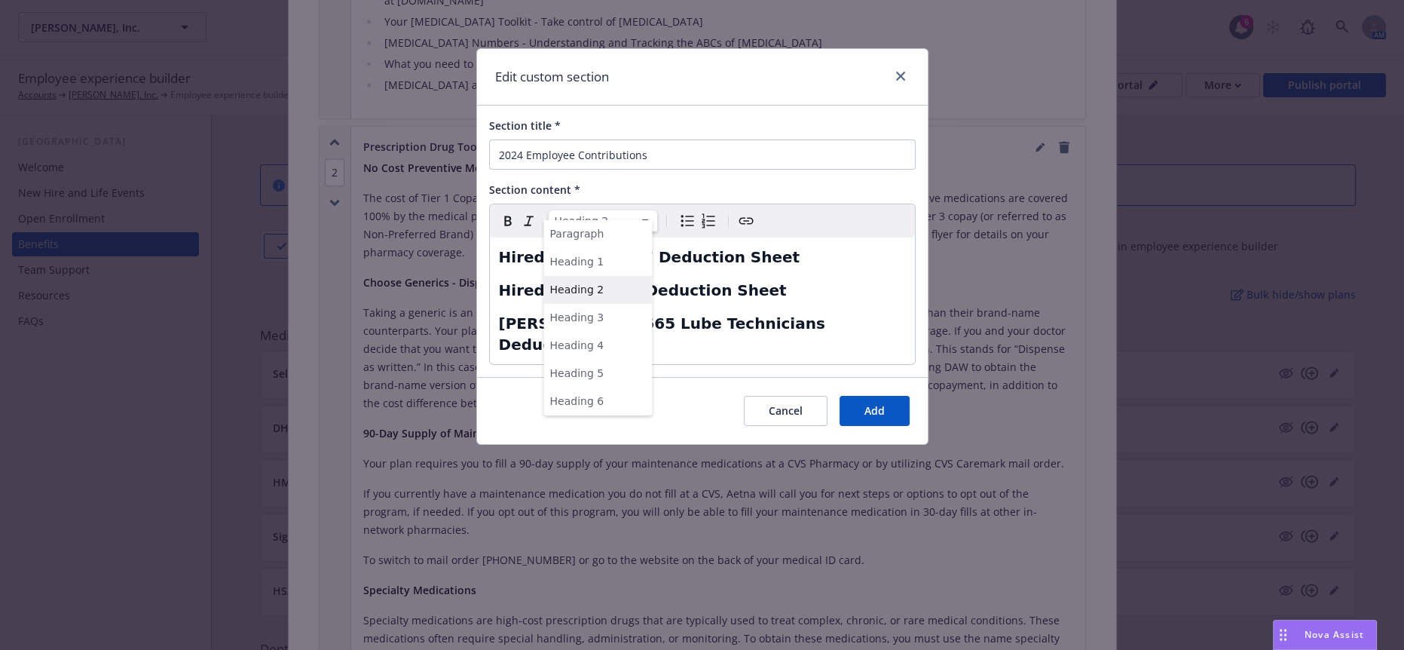
click at [601, 206] on html "Larry Hopkins, Inc. Larry Hopkins, Inc. 6 AM Employee experience builder Accoun…" at bounding box center [702, 469] width 1404 height 939
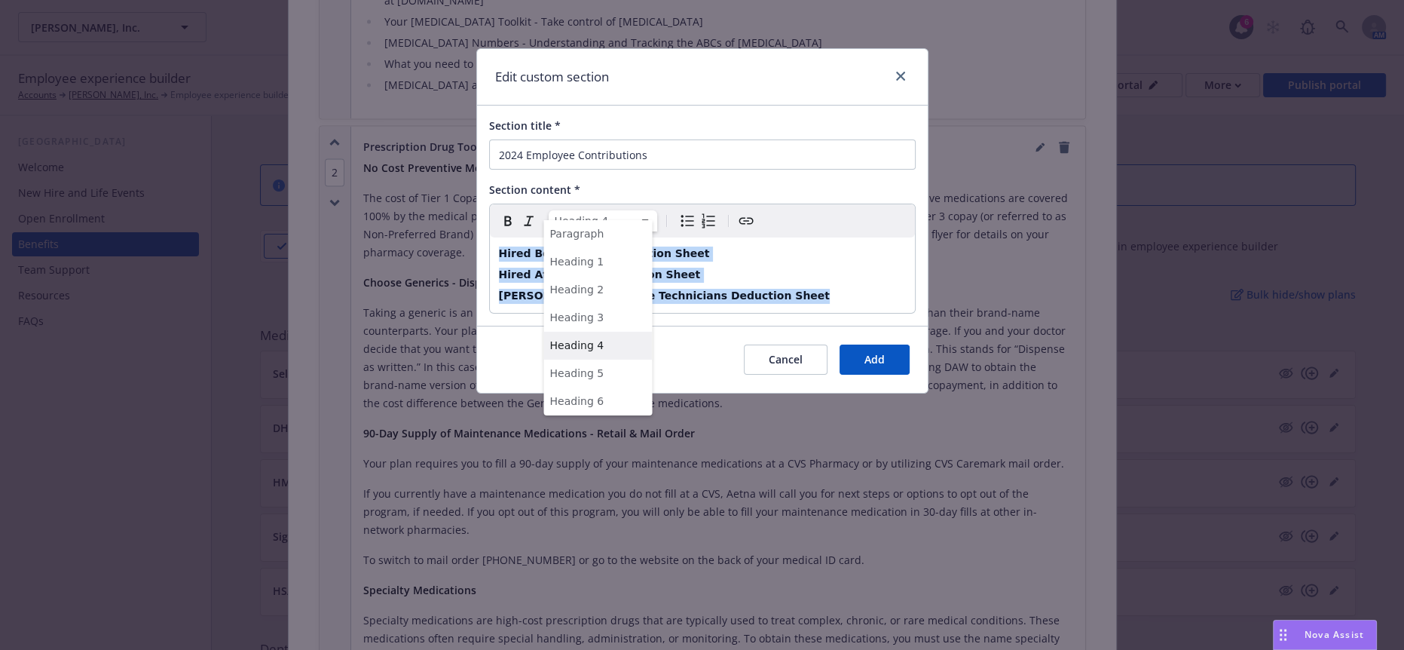
click at [595, 219] on html "Larry Hopkins, Inc. Larry Hopkins, Inc. 6 AM Employee experience builder Accoun…" at bounding box center [702, 469] width 1404 height 939
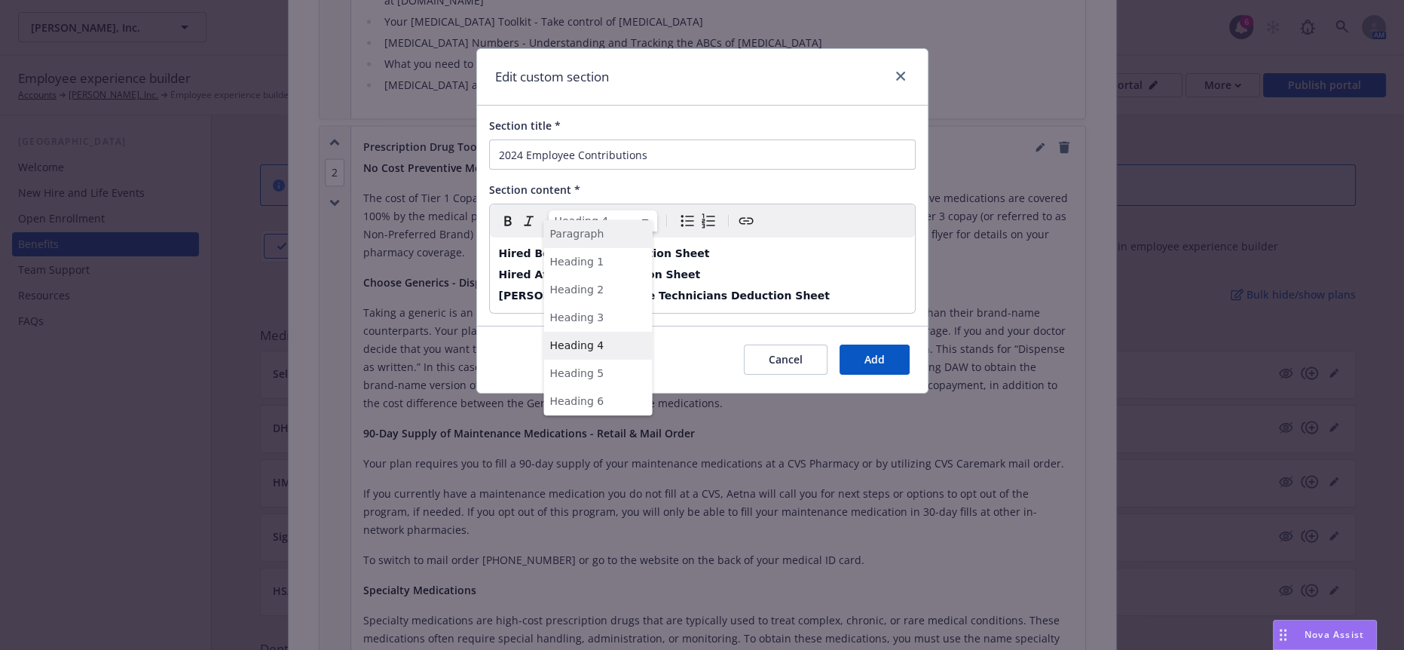
select select "paragraph"
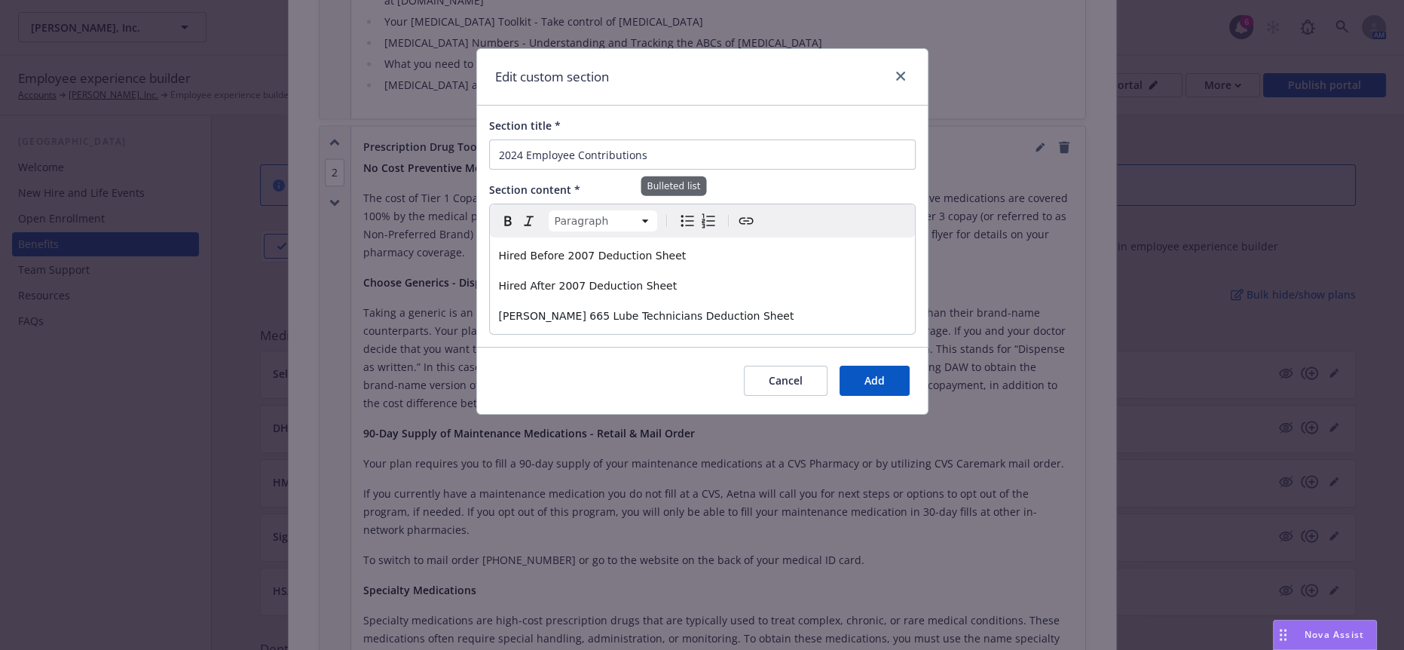
click at [678, 213] on icon "Bulleted list" at bounding box center [687, 221] width 18 height 18
select select
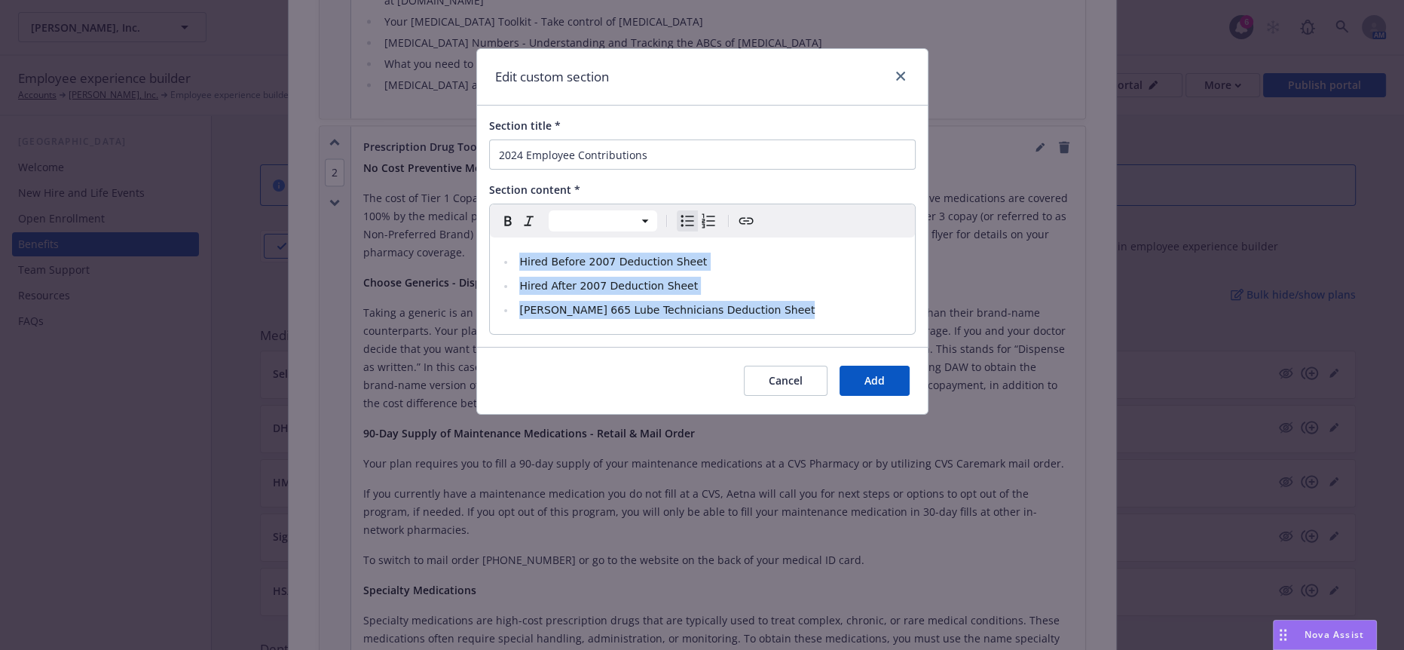
click at [833, 301] on li "Larry Hopkins 665 Lube Technicians Deduction Sheet" at bounding box center [710, 310] width 390 height 18
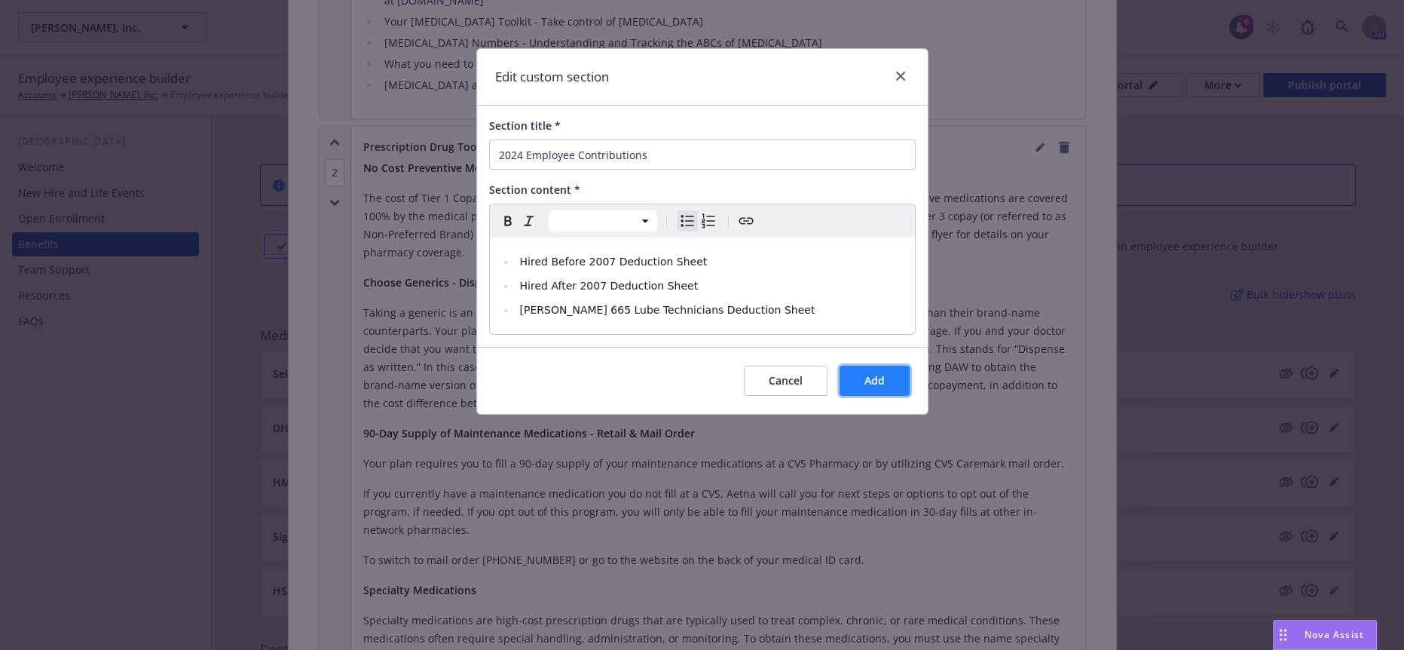
click at [873, 373] on span "Add" at bounding box center [874, 380] width 20 height 14
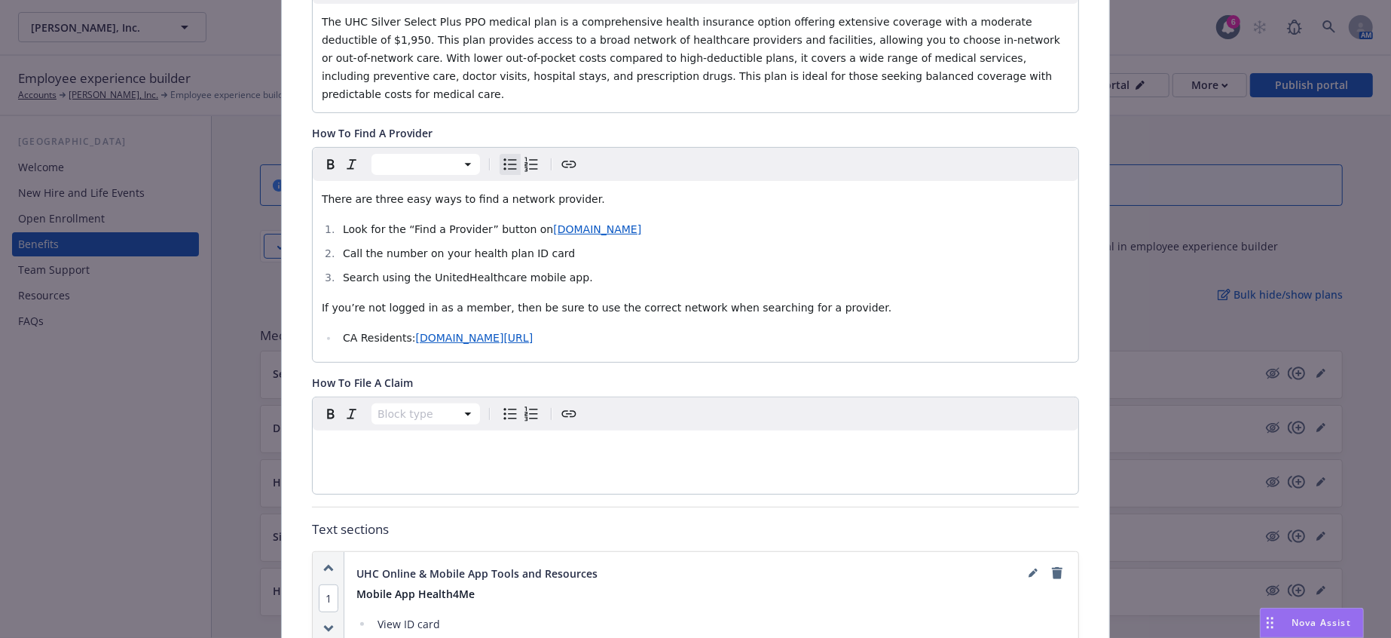
scroll to position [0, 0]
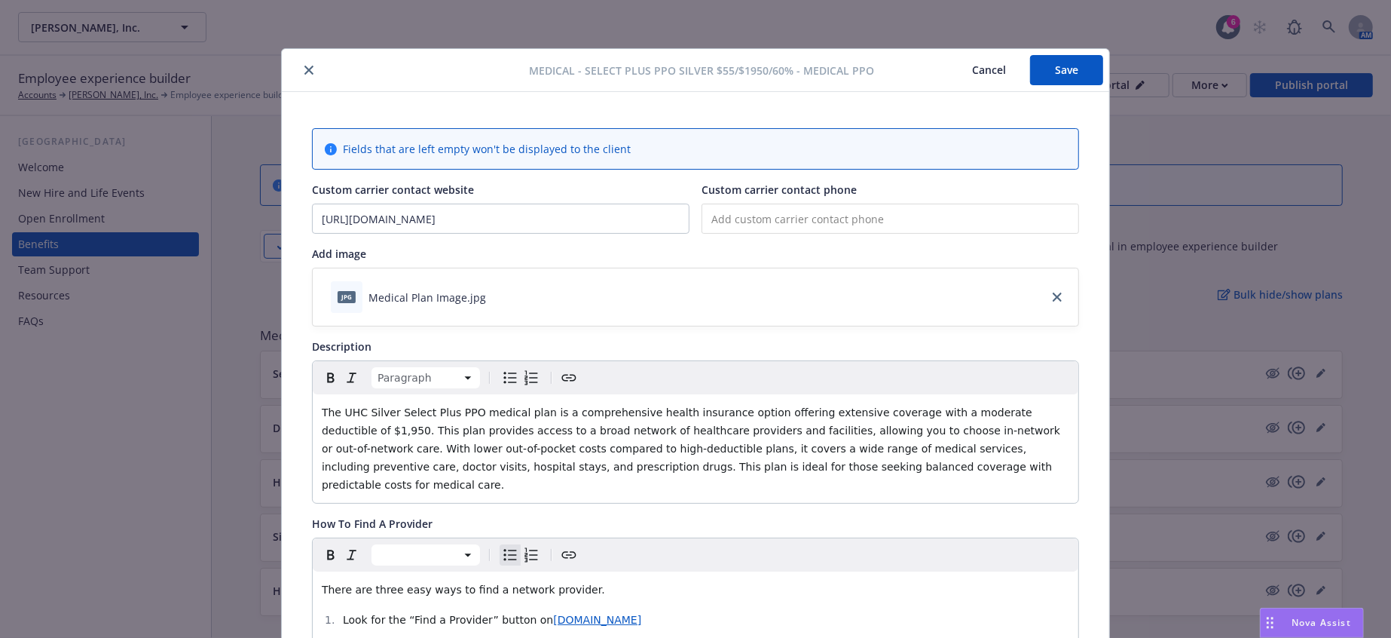
click at [1073, 71] on button "Save" at bounding box center [1066, 70] width 73 height 30
drag, startPoint x: 500, startPoint y: 202, endPoint x: 294, endPoint y: 202, distance: 205.7
click at [300, 61] on button "close" at bounding box center [309, 70] width 18 height 18
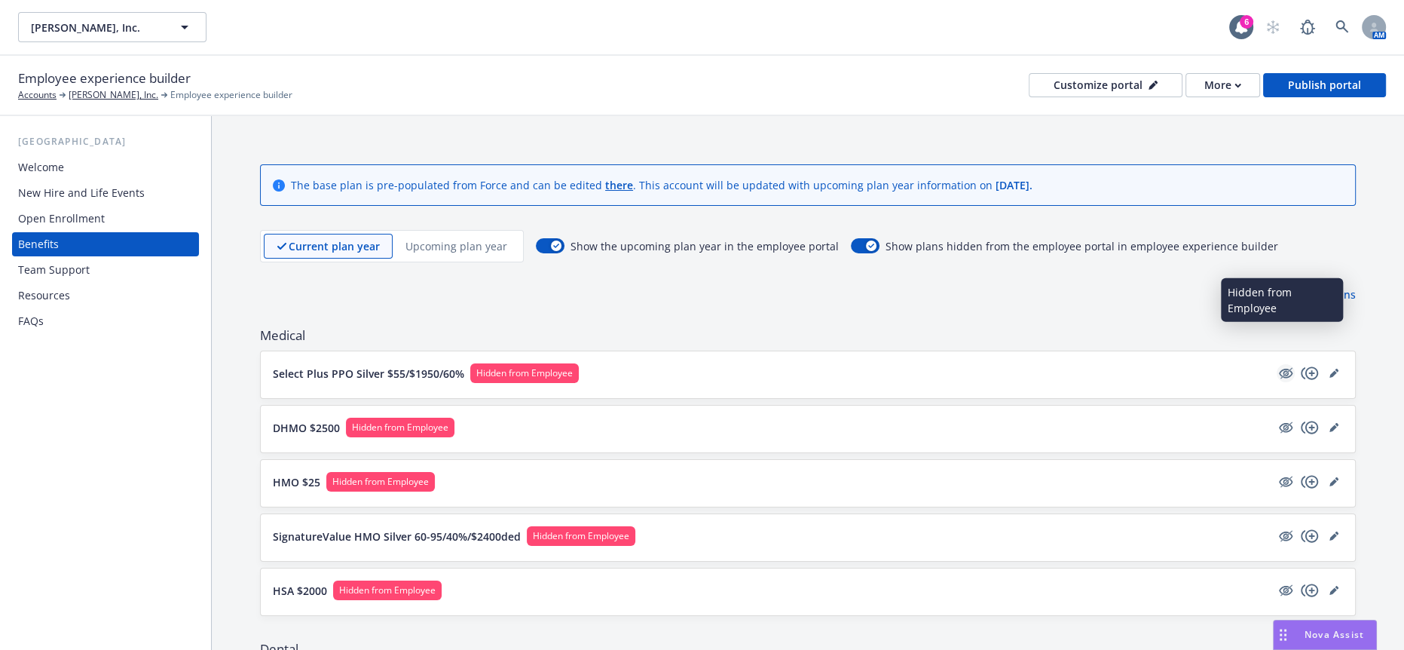
click at [1279, 364] on icon "hidden" at bounding box center [1286, 373] width 18 height 18
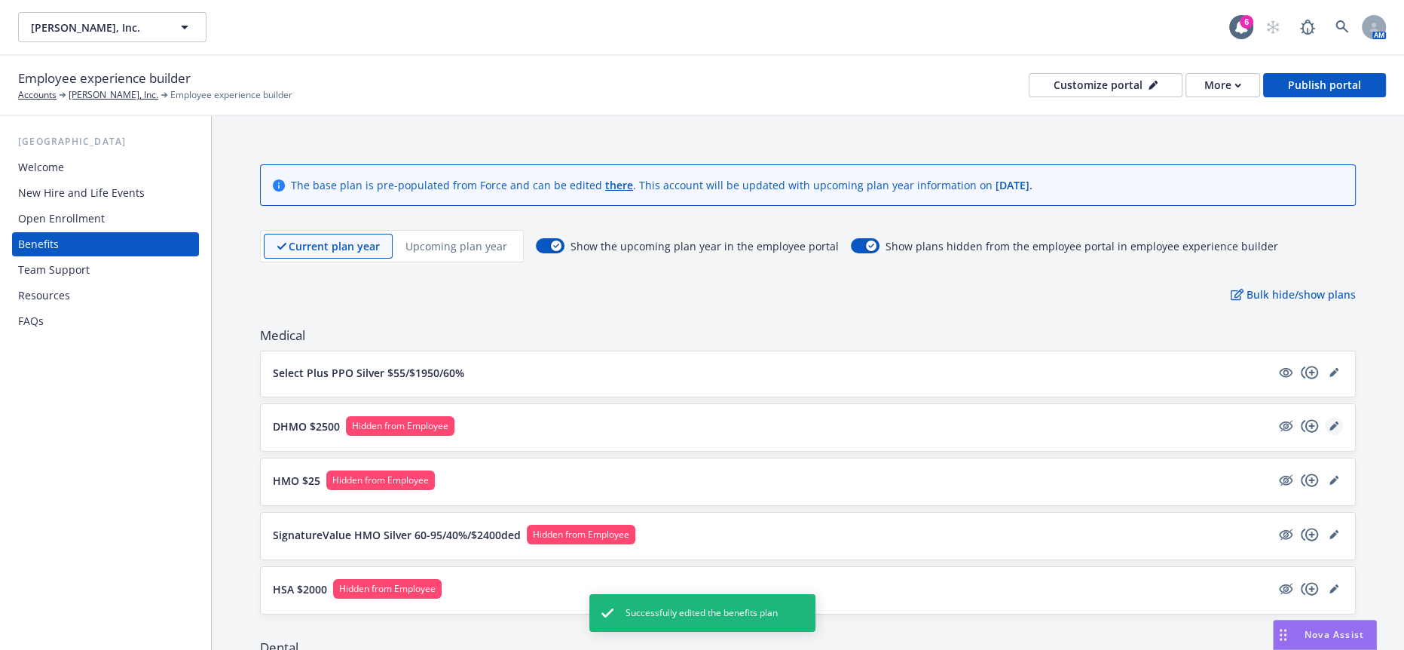
click at [1332, 421] on icon "editPencil" at bounding box center [1333, 425] width 9 height 9
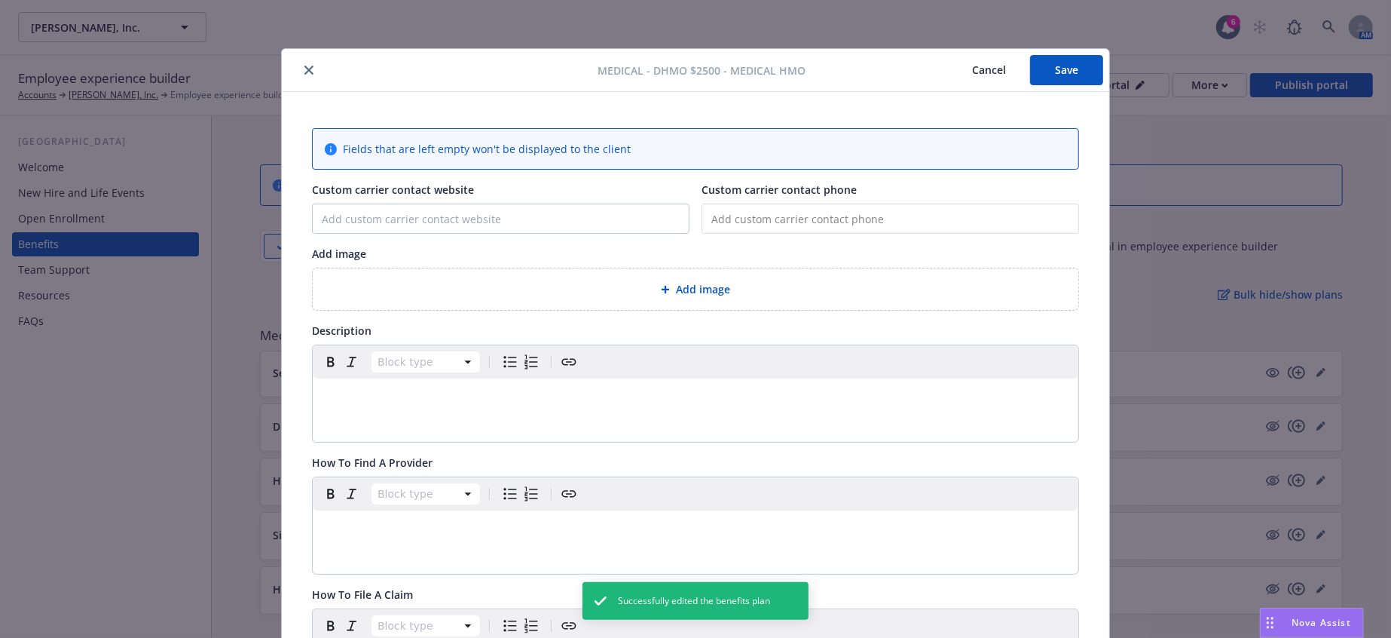
scroll to position [45, 0]
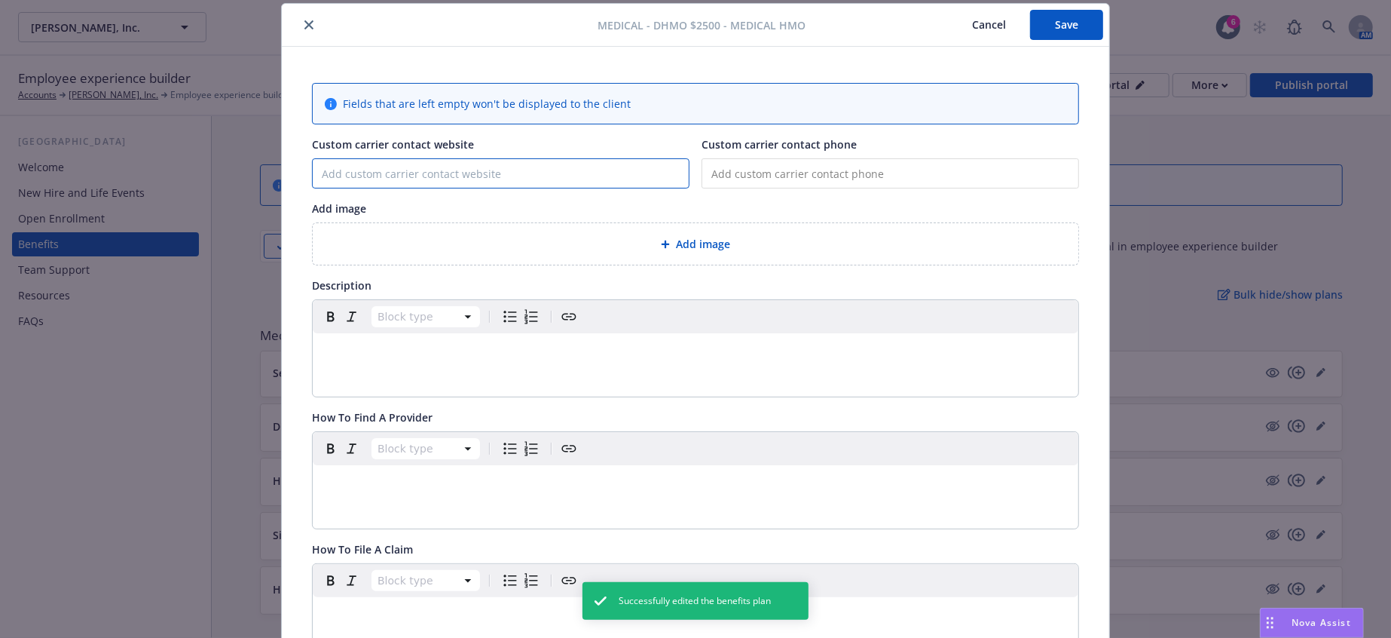
click at [388, 166] on input "Custom carrier contact website" at bounding box center [501, 173] width 376 height 29
paste input "https://member.uhc.com/myuhc"
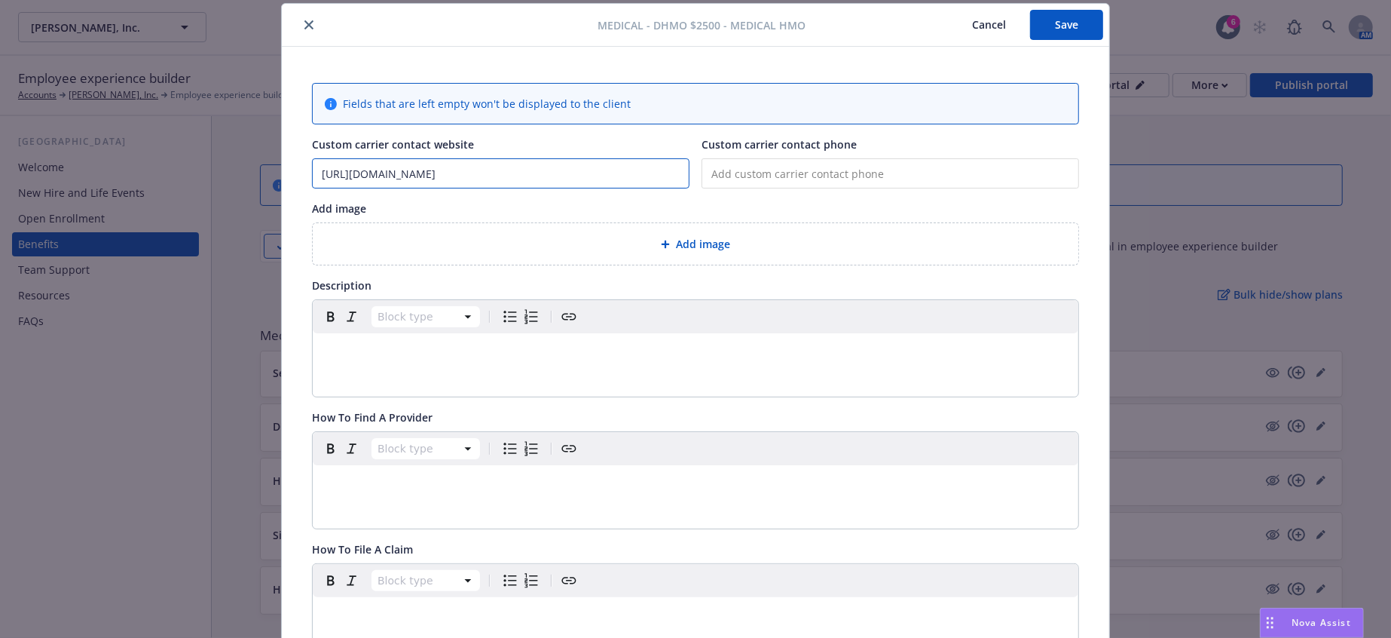
type input "https://member.uhc.com/myuhc"
click at [715, 236] on span "Add image" at bounding box center [703, 244] width 54 height 16
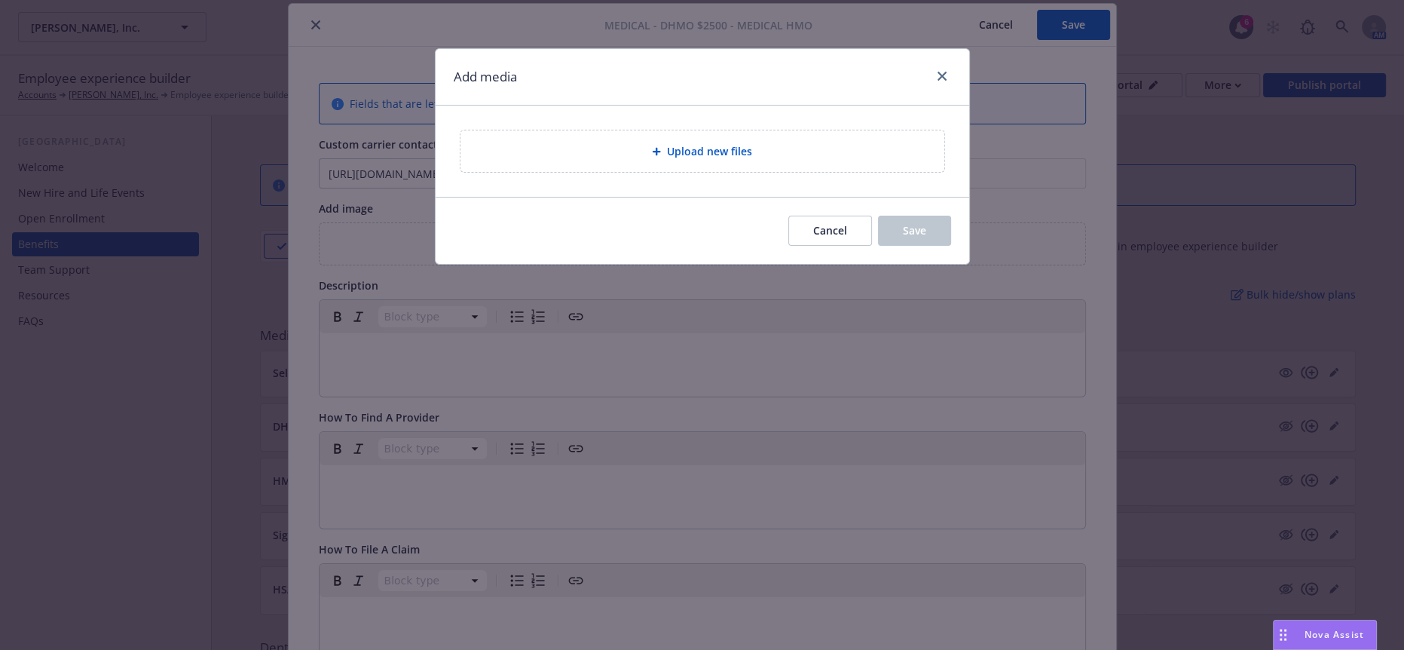
click at [578, 148] on div "Upload new files" at bounding box center [703, 150] width 460 height 17
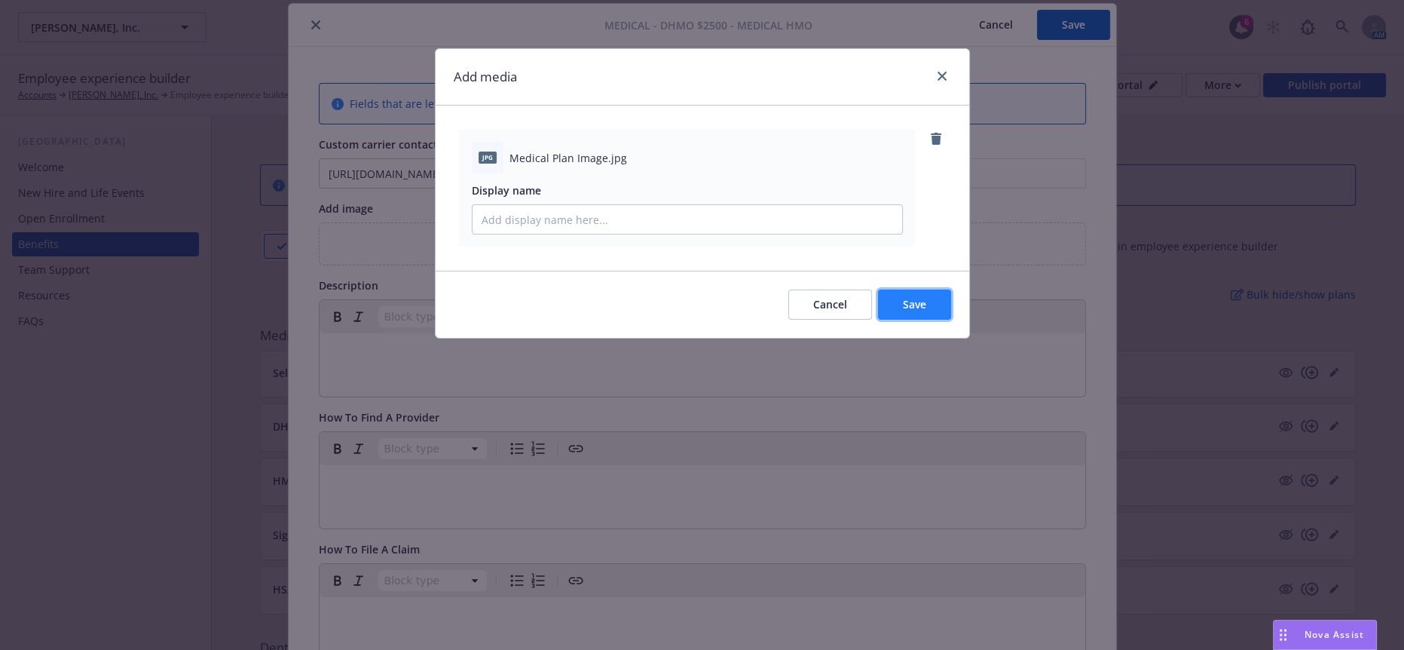
click at [924, 297] on span "Save" at bounding box center [914, 304] width 23 height 14
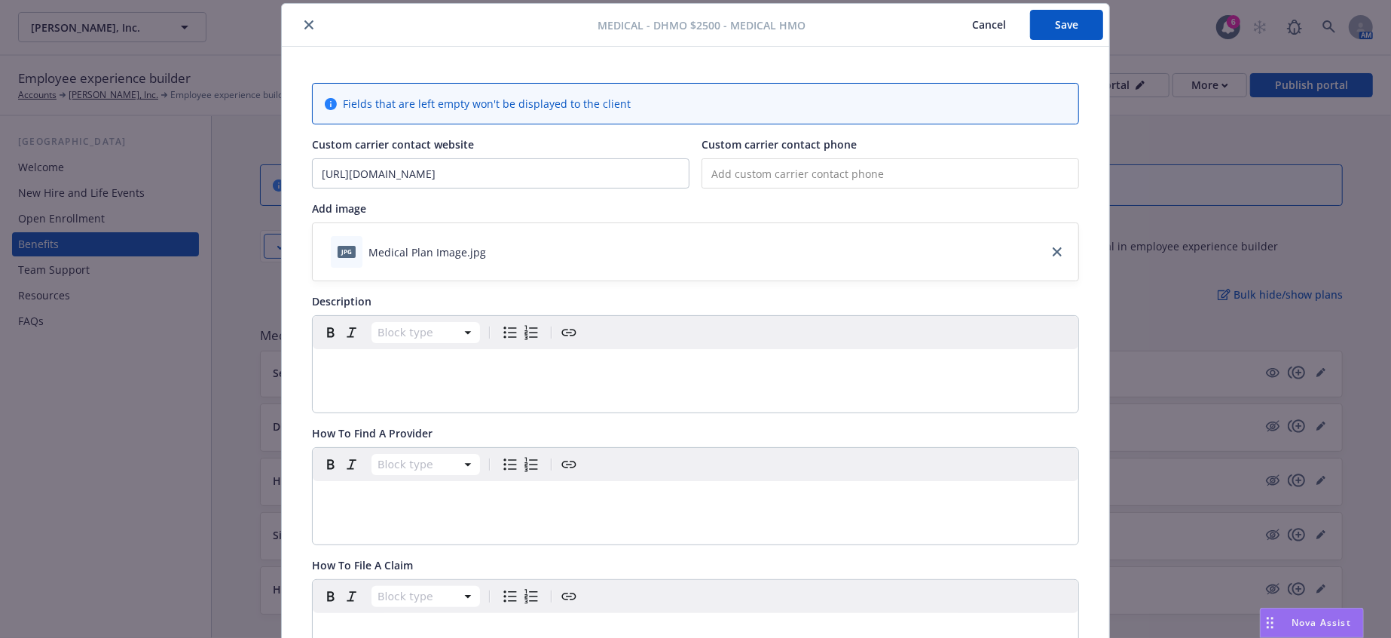
click at [385, 358] on p "editable markdown" at bounding box center [696, 367] width 748 height 18
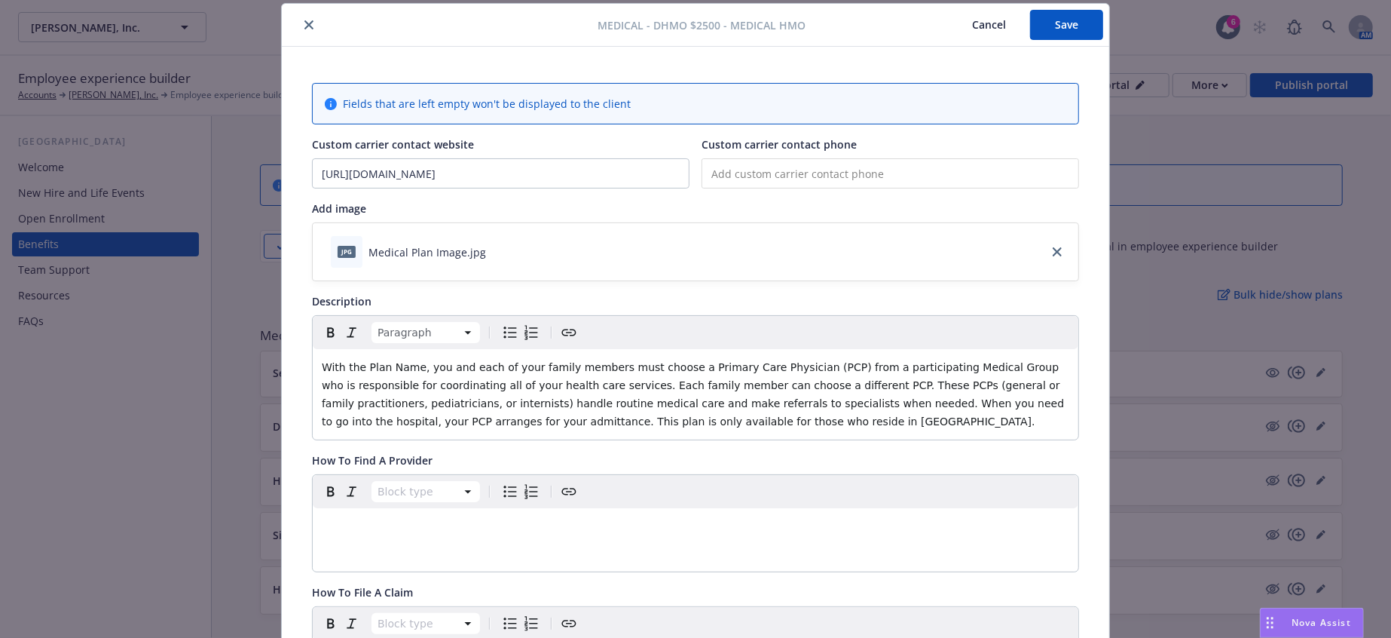
click at [394, 361] on span "With the Plan Name, you and each of your family members must choose a Primary C…" at bounding box center [695, 394] width 746 height 66
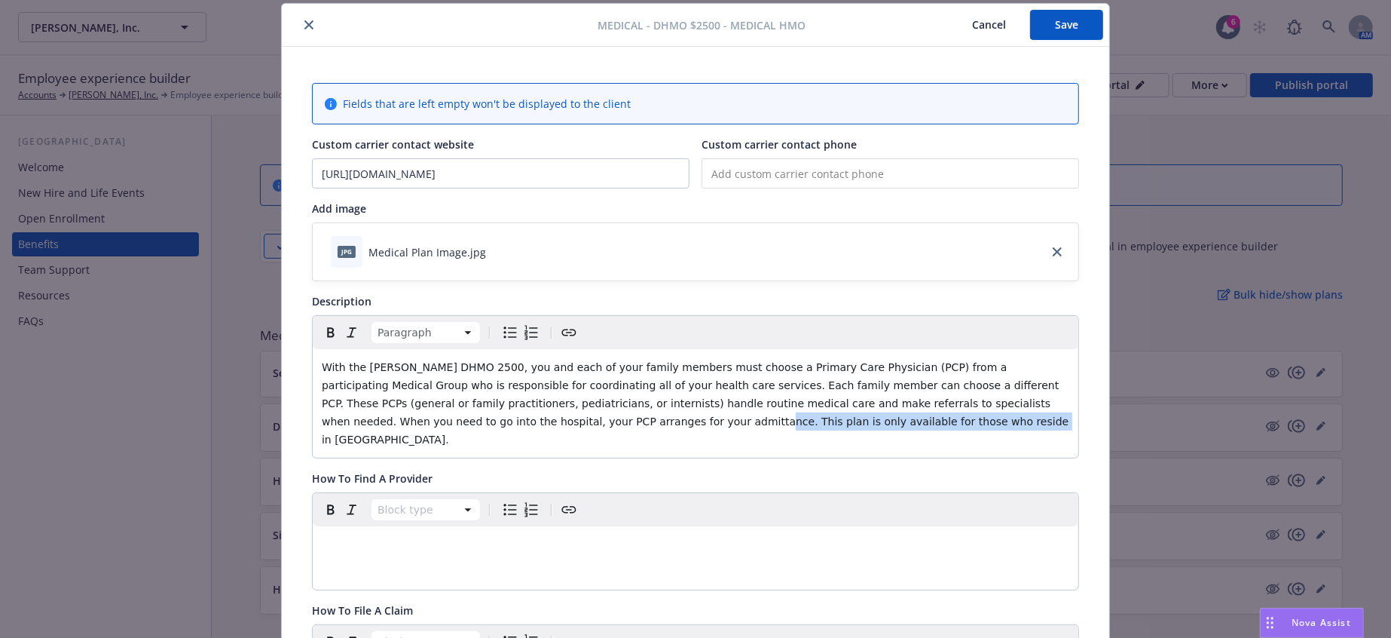
drag, startPoint x: 1040, startPoint y: 370, endPoint x: 821, endPoint y: 378, distance: 218.7
click at [821, 378] on div "With the Kaiser DHMO 2500, you and each of your family members must choose a Pr…" at bounding box center [696, 403] width 766 height 109
click at [699, 374] on span "With the Kaiser DHMO 2500, you and each of your family members must choose a Pr…" at bounding box center [697, 403] width 751 height 84
click at [356, 535] on p "editable markdown" at bounding box center [696, 544] width 748 height 18
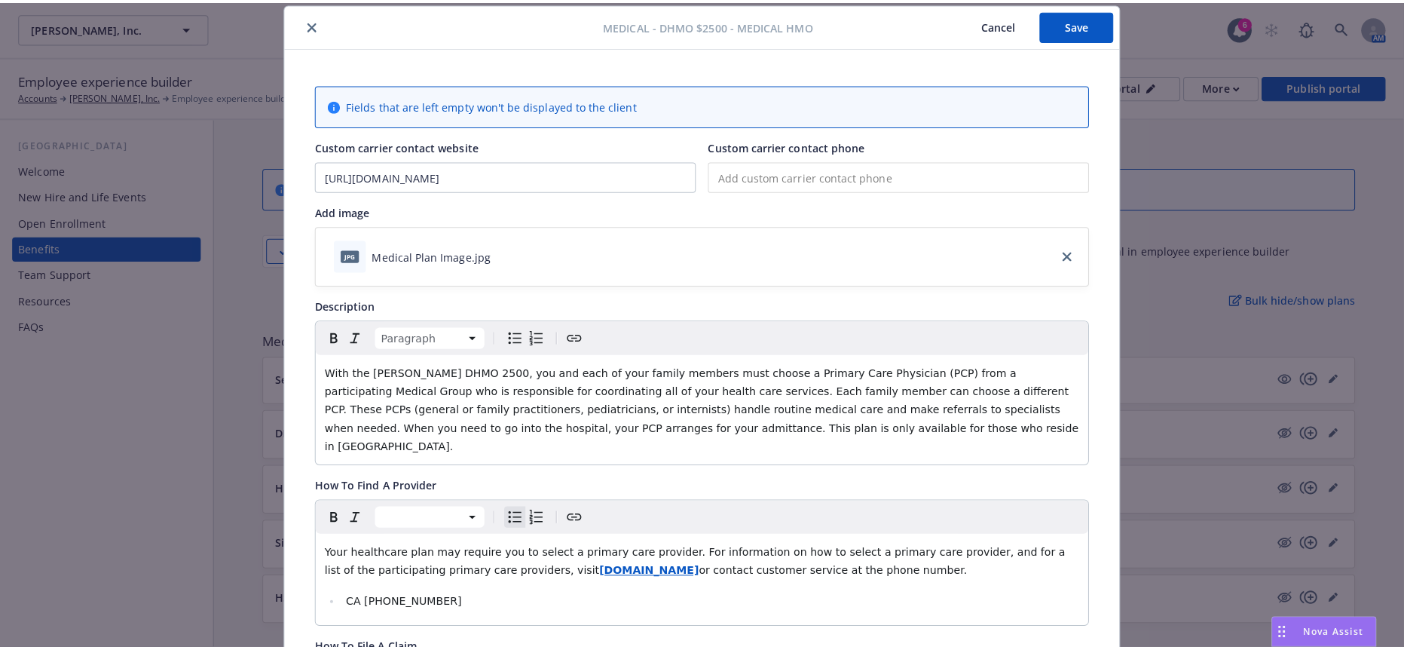
scroll to position [329, 0]
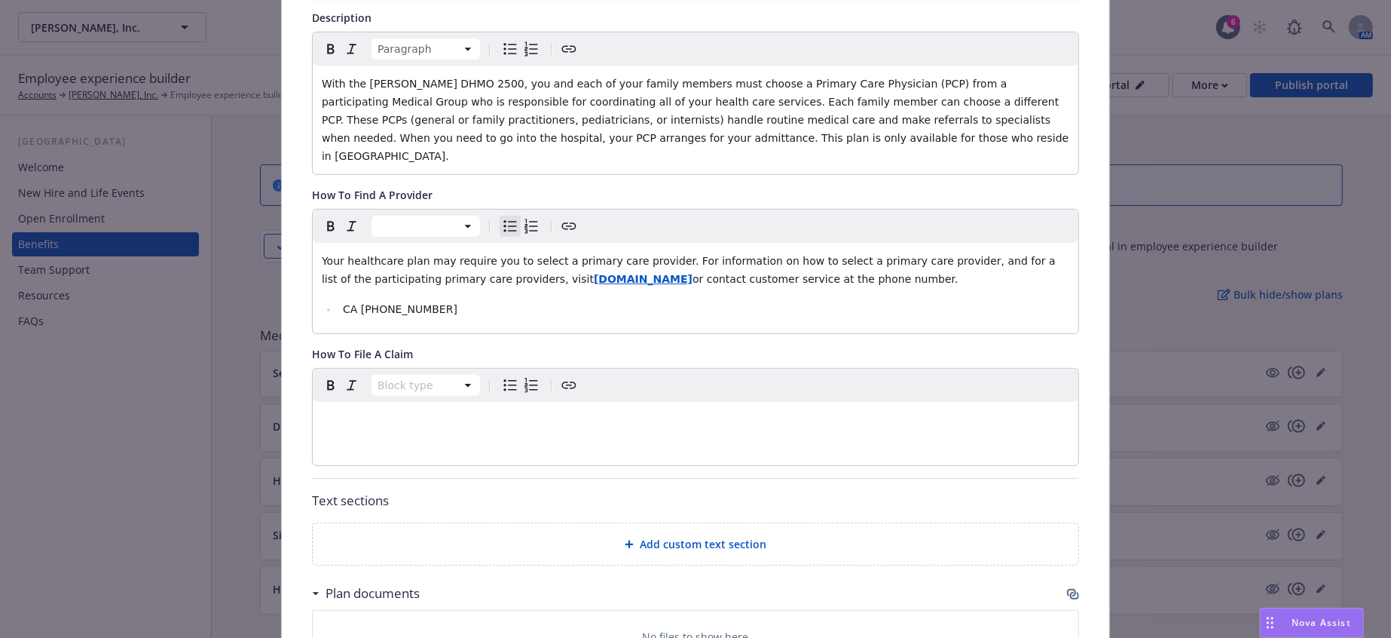
click at [452, 535] on div "Add custom text section" at bounding box center [696, 543] width 742 height 17
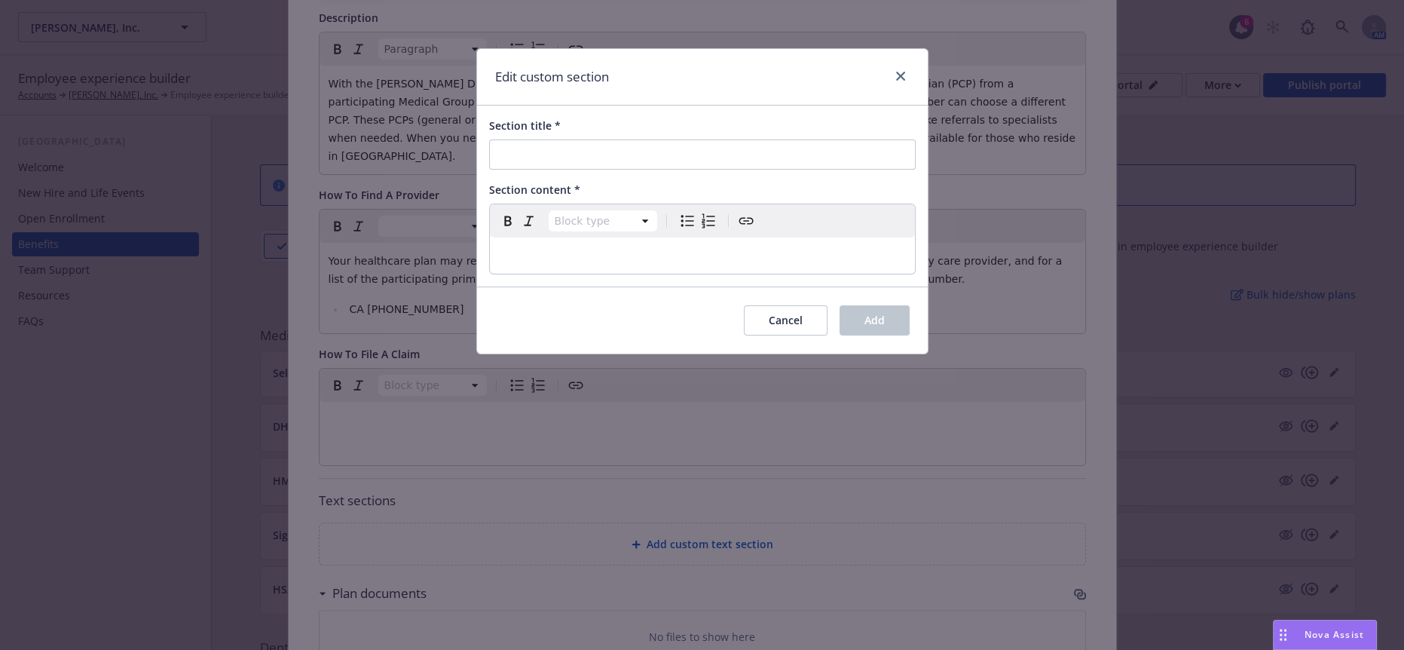
select select "paragraph"
click at [577, 246] on p "editable markdown" at bounding box center [702, 255] width 407 height 18
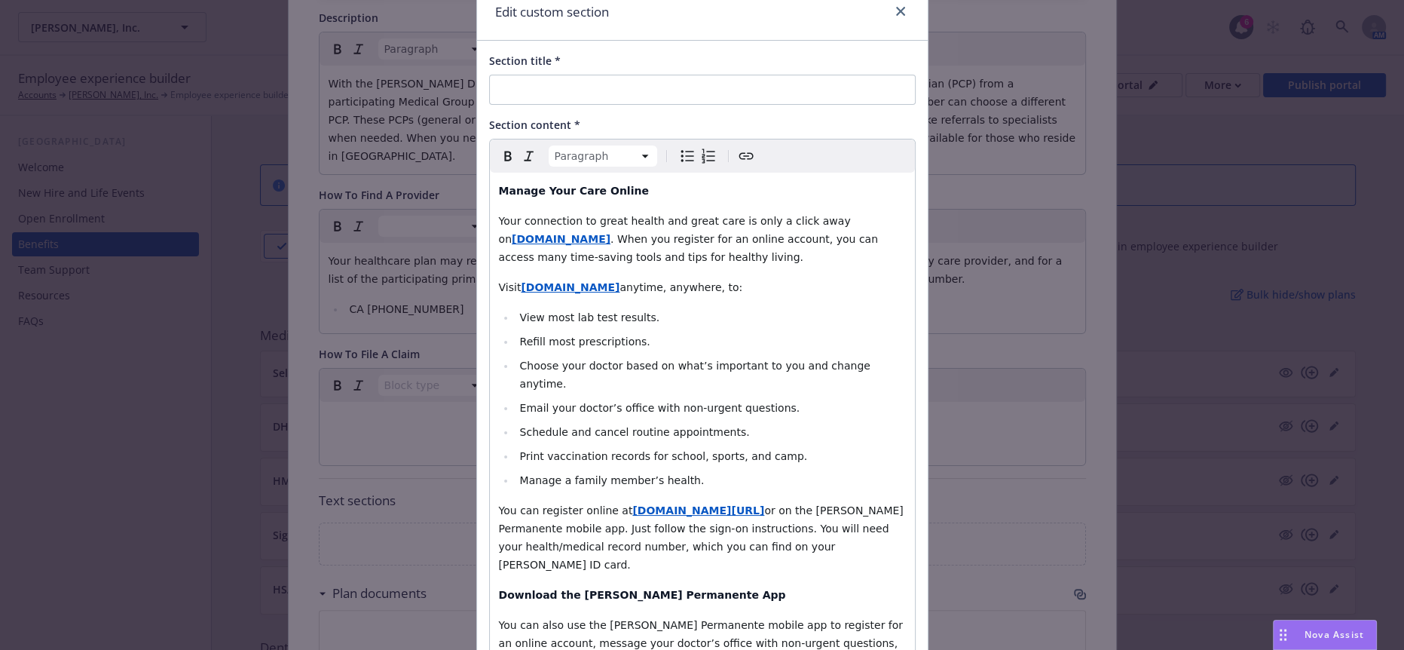
scroll to position [0, 0]
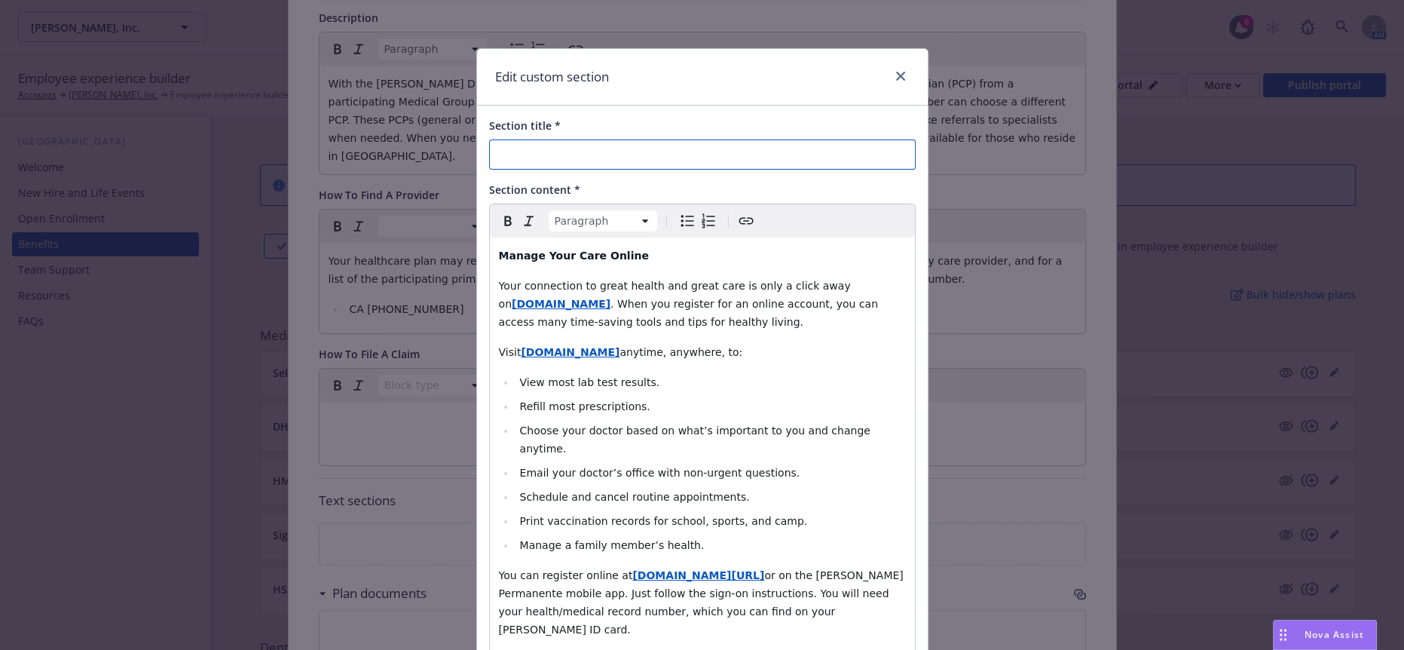
click at [552, 146] on input "Section title *" at bounding box center [702, 154] width 427 height 30
paste input "Kaiser Online & Mobile App Tools and Resources"
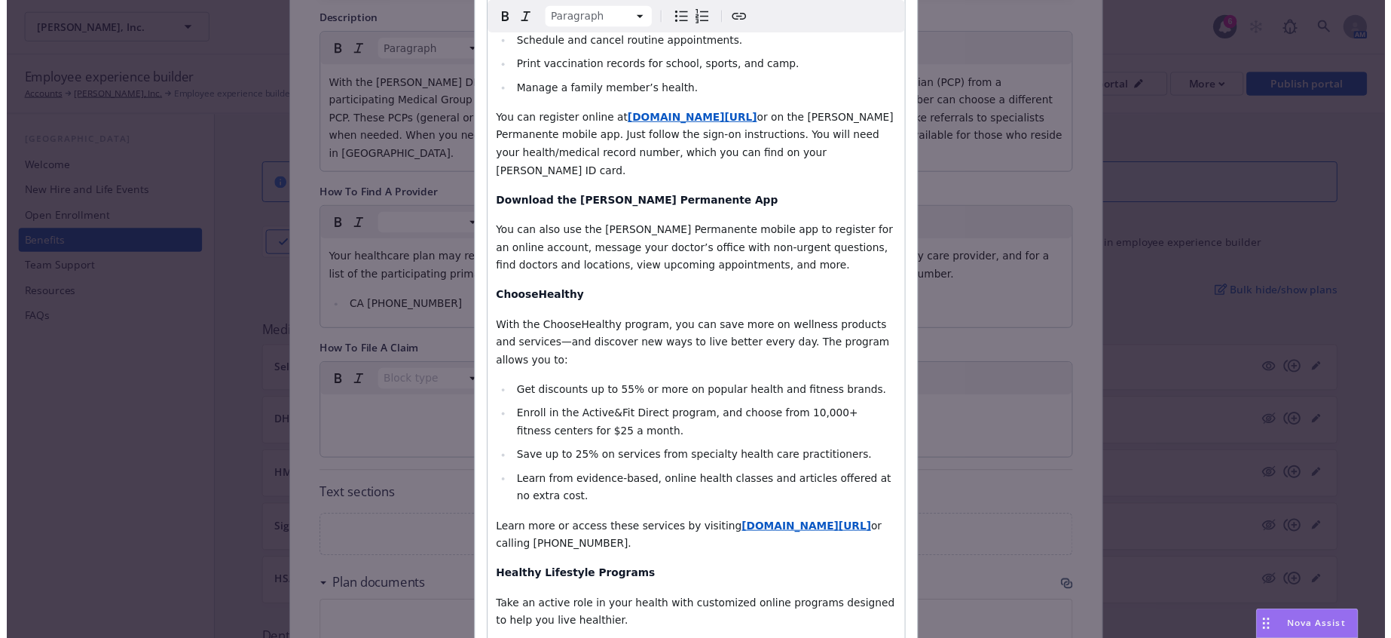
scroll to position [615, 0]
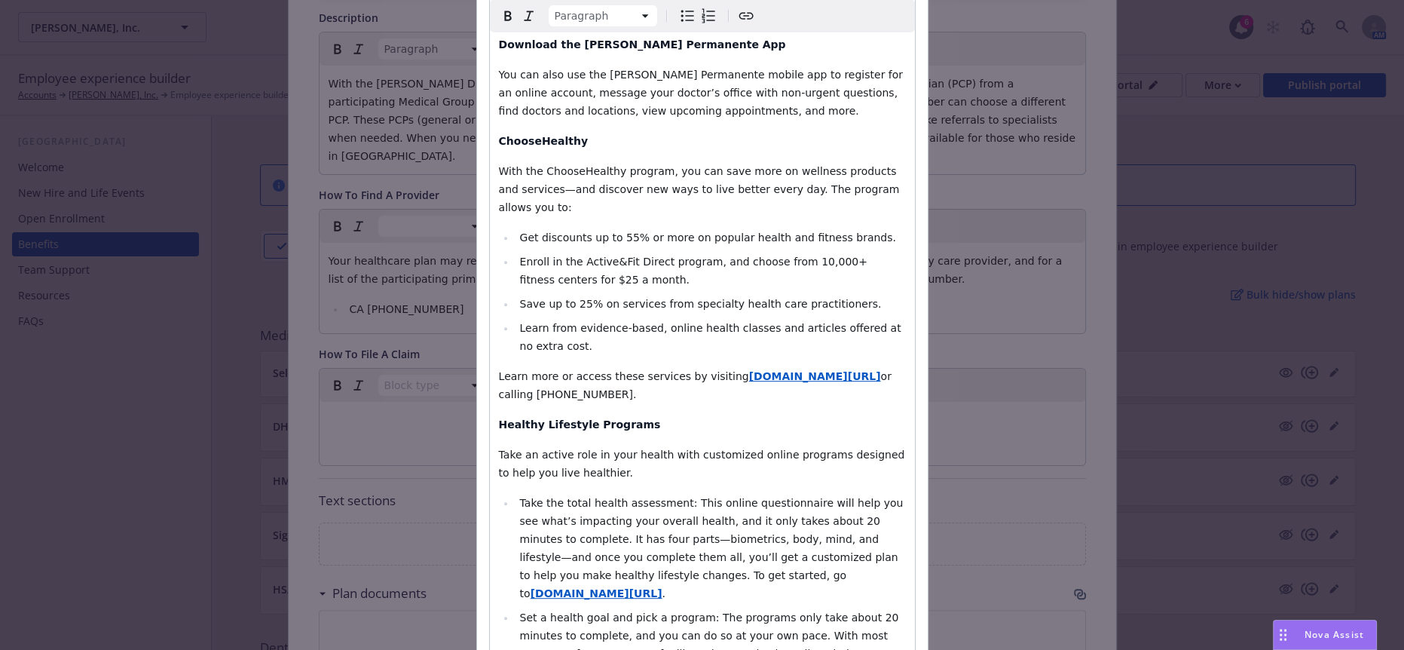
type input "Kaiser Online & Mobile App Tools and Resources"
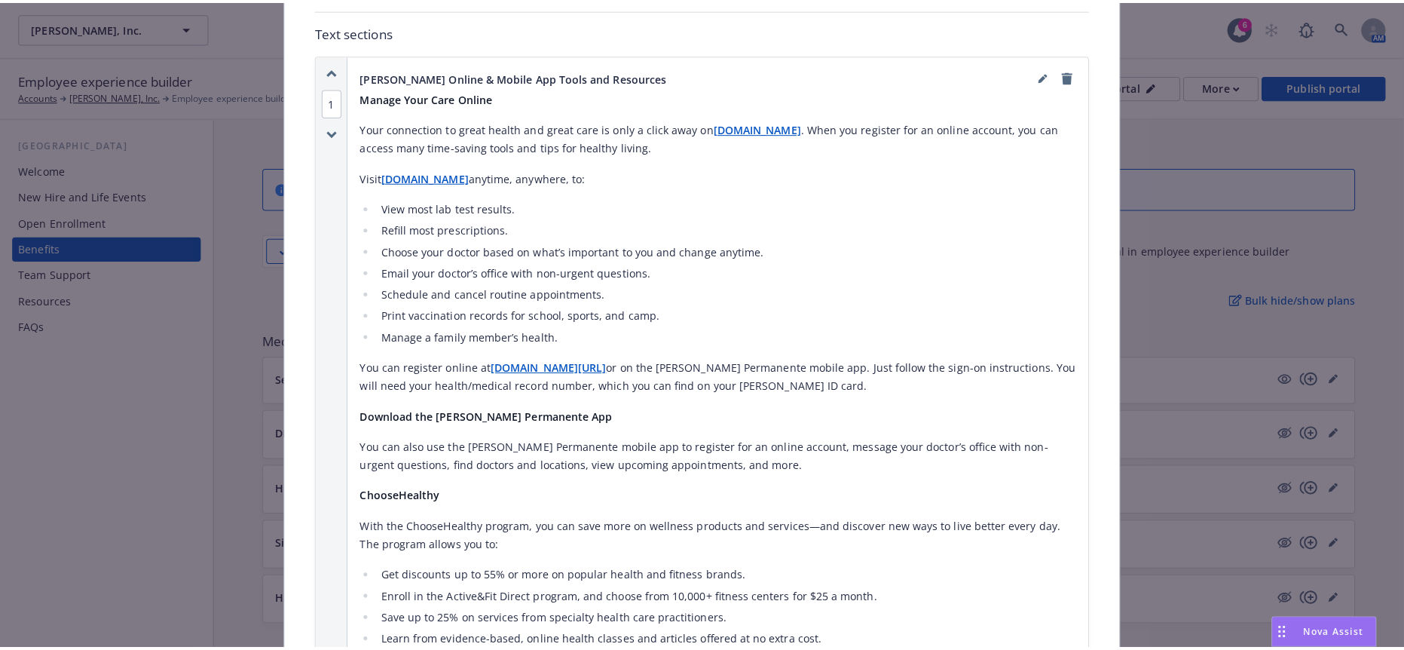
scroll to position [1291, 0]
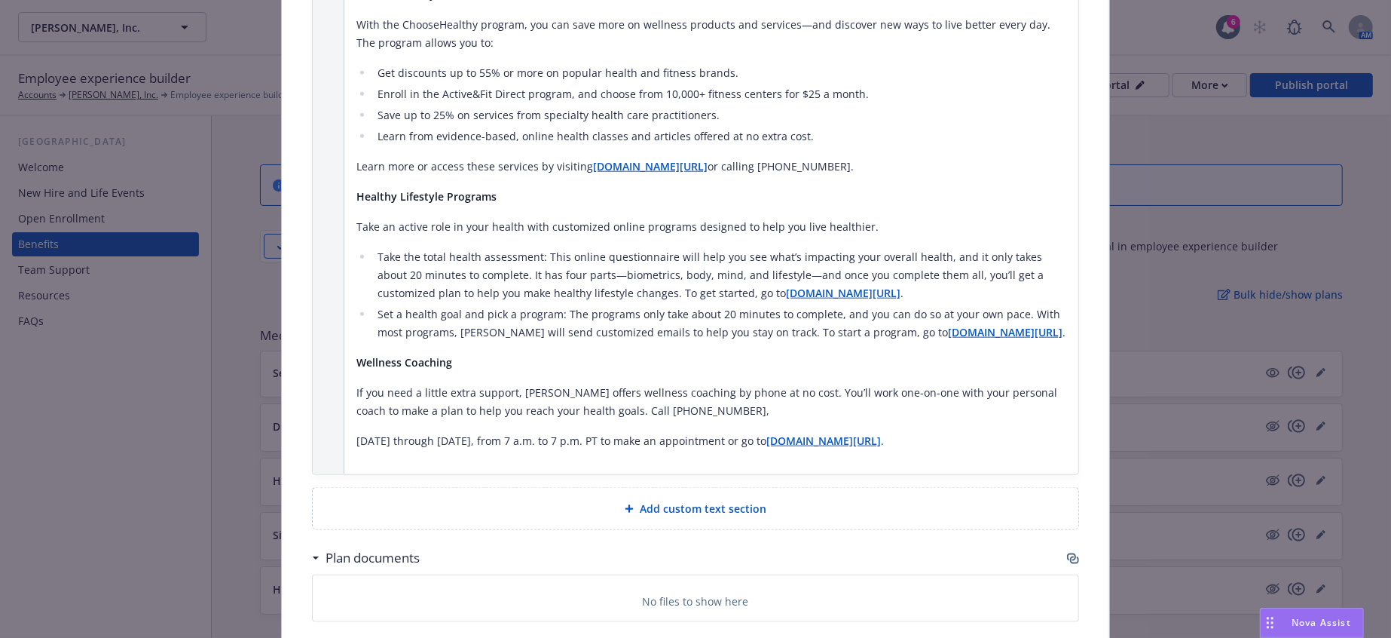
click at [1067, 552] on icon "button" at bounding box center [1073, 558] width 12 height 12
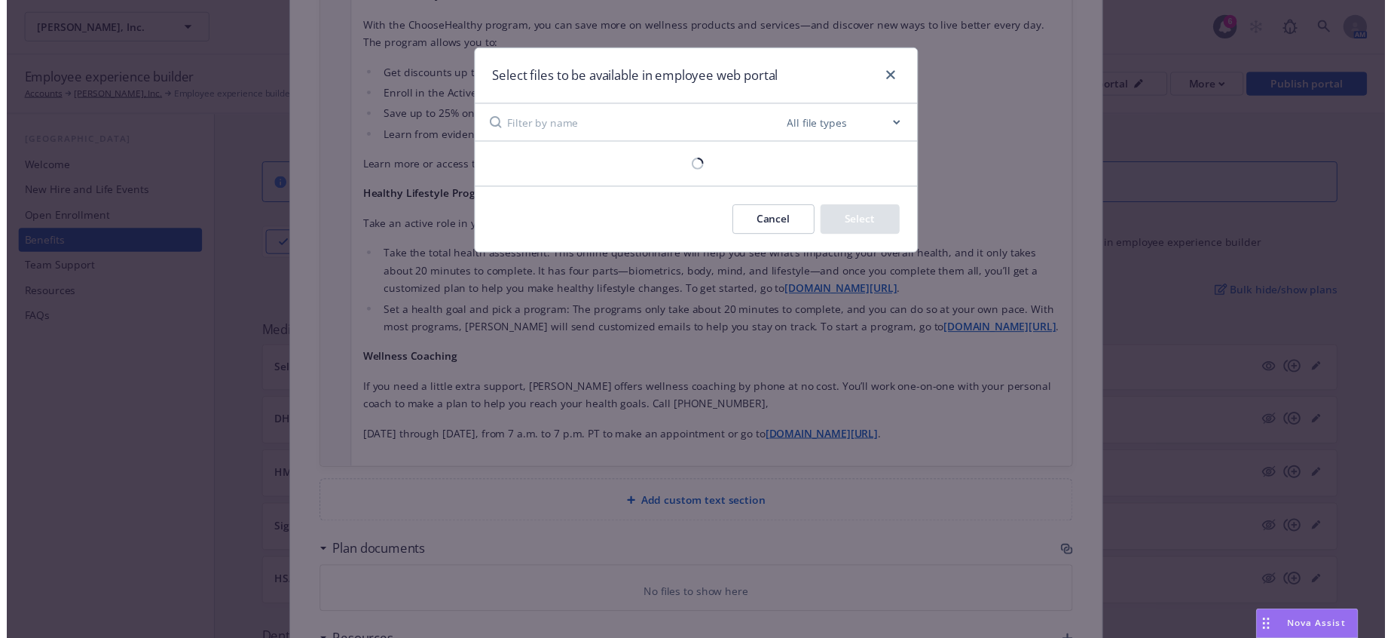
scroll to position [1278, 0]
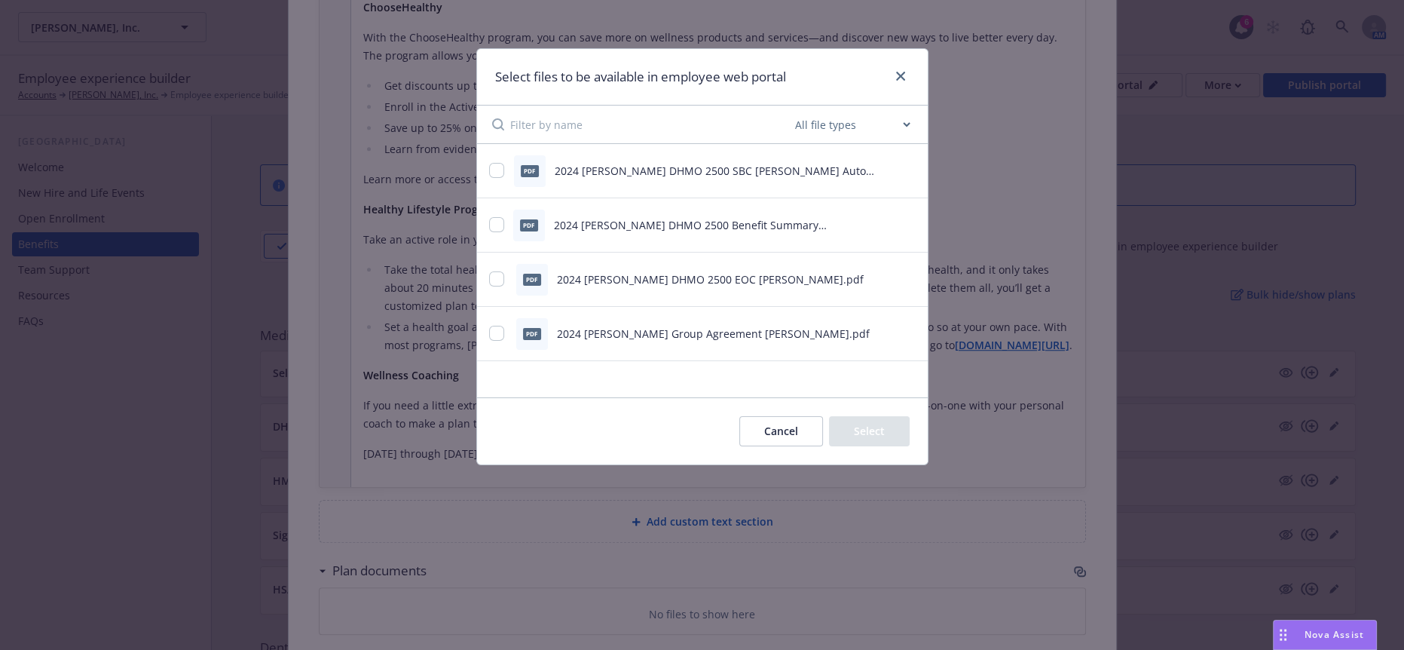
click at [506, 167] on div "pdf 2024 Kaiser DHMO 2500 SBC Hopkins Auto Group.pdf" at bounding box center [683, 171] width 389 height 32
click at [514, 225] on div "pdf" at bounding box center [529, 226] width 32 height 32
click at [491, 276] on input "checkbox" at bounding box center [496, 278] width 15 height 15
checkbox input "true"
click at [494, 220] on input "checkbox" at bounding box center [496, 224] width 15 height 15
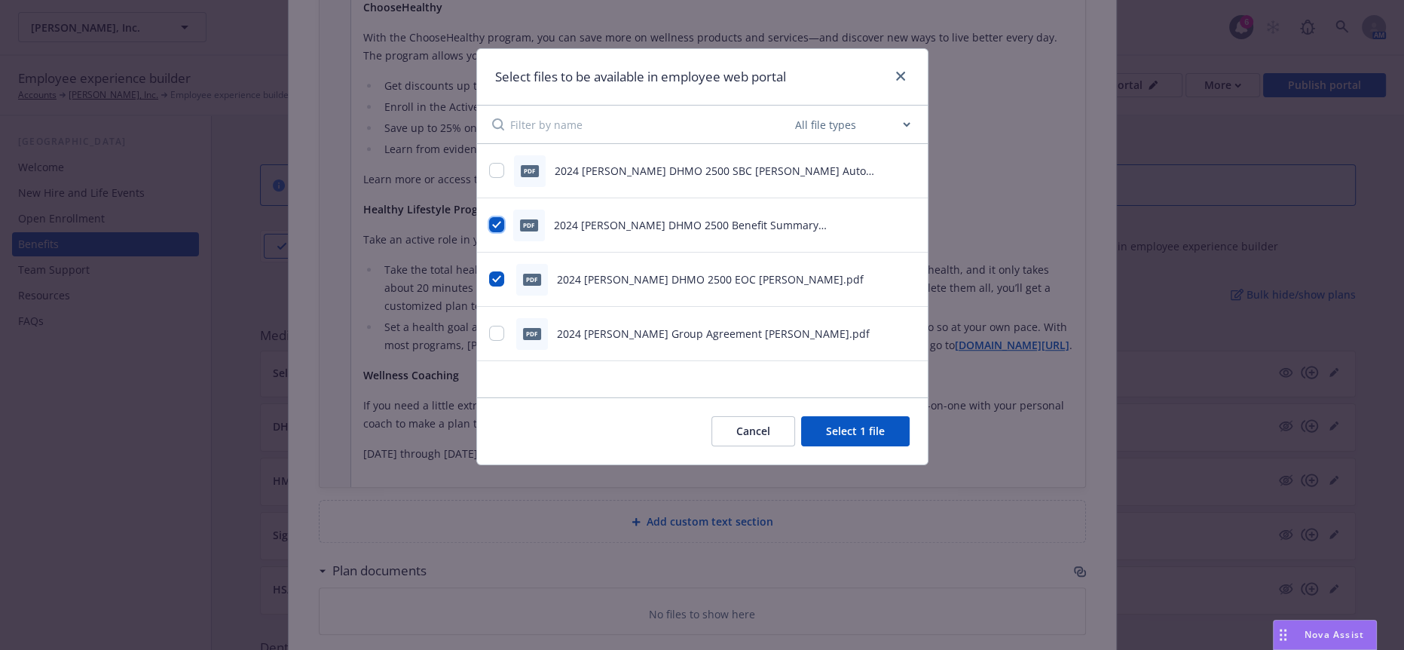
checkbox input "true"
click at [494, 166] on input "checkbox" at bounding box center [496, 170] width 15 height 15
checkbox input "true"
click at [859, 420] on button "Select 3 files" at bounding box center [853, 431] width 114 height 30
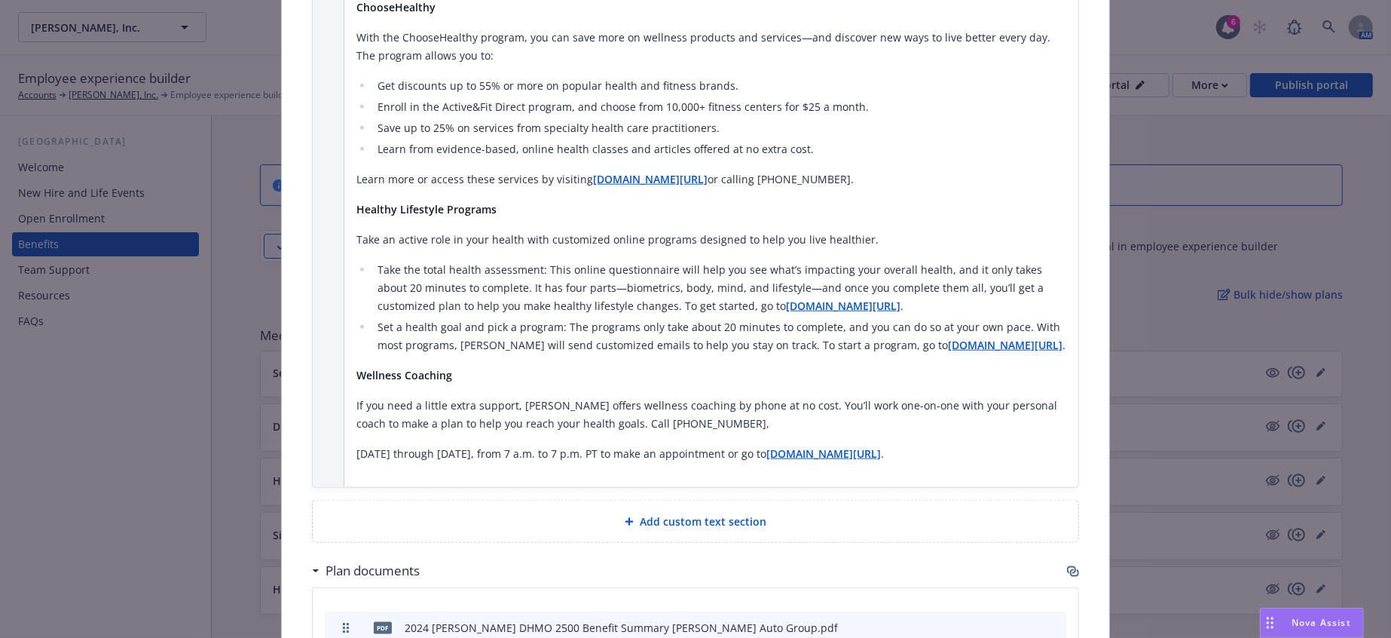
drag, startPoint x: 336, startPoint y: 375, endPoint x: 327, endPoint y: 460, distance: 86.4
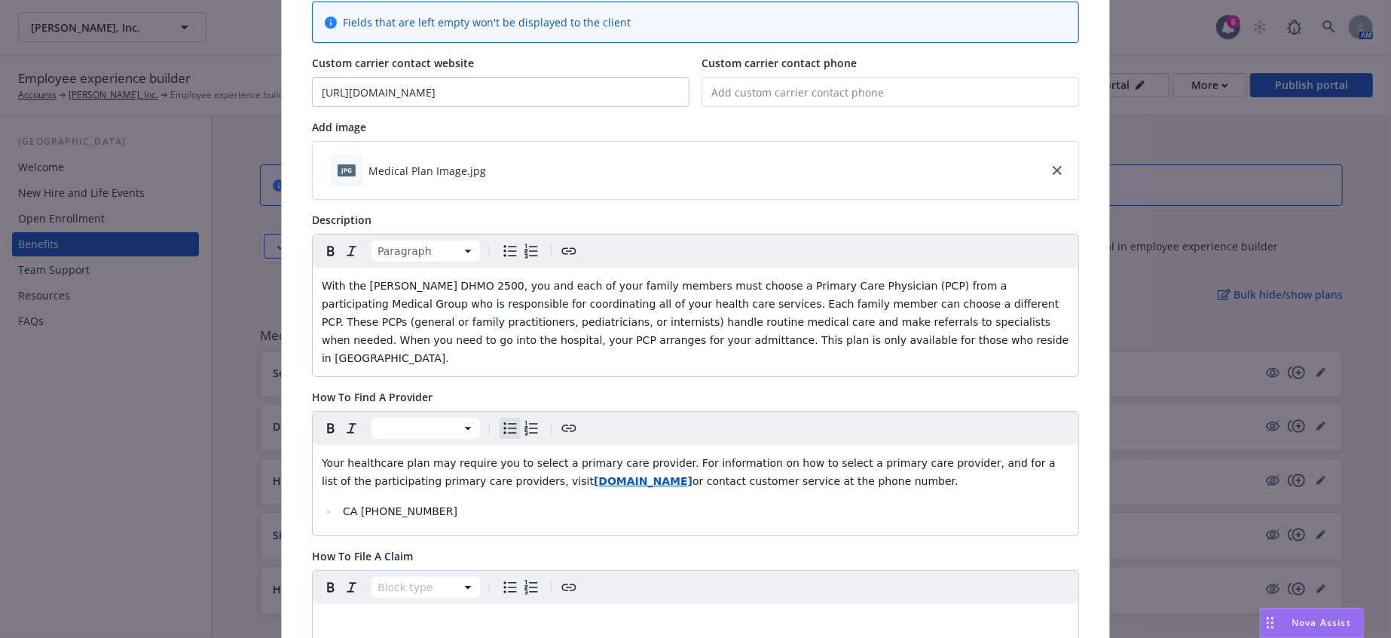
scroll to position [0, 0]
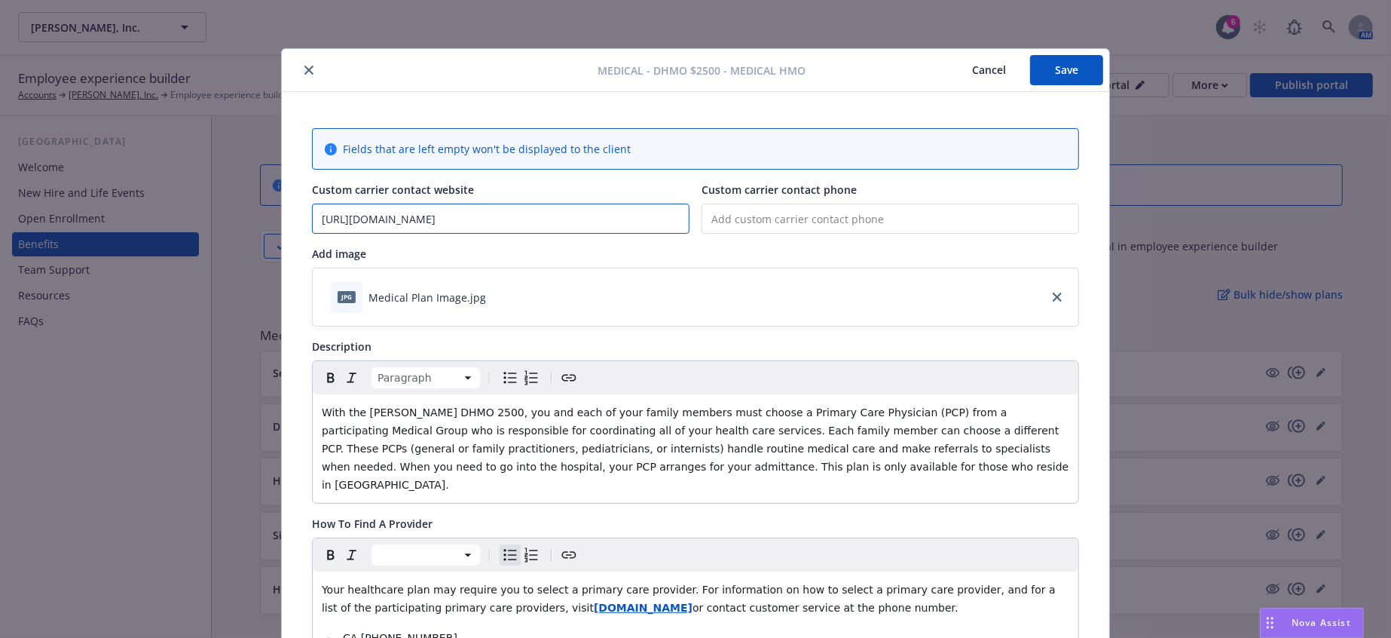
drag, startPoint x: 497, startPoint y: 210, endPoint x: 289, endPoint y: 202, distance: 208.1
paste input "www.kp.org"
type input "www.kp.org"
click at [785, 214] on input "tel" at bounding box center [891, 218] width 378 height 30
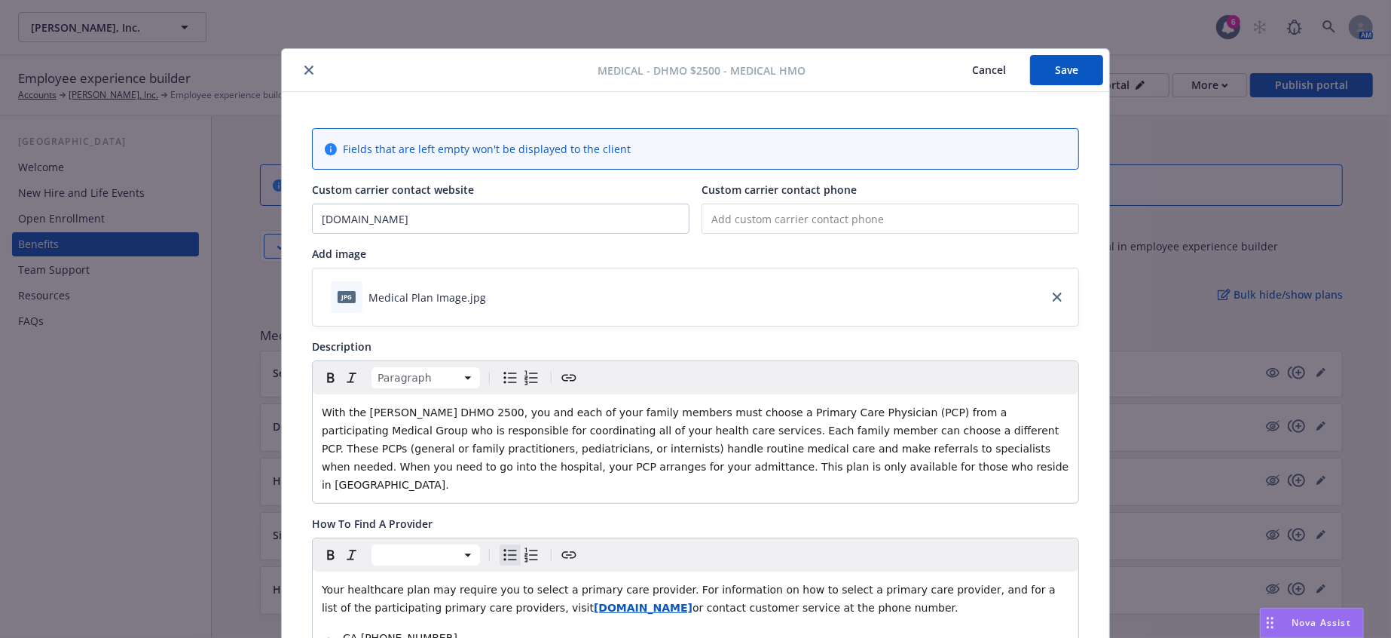
paste input "(800) 464-4000"
type input "(800) 464-4000"
click at [1065, 61] on button "Save" at bounding box center [1066, 70] width 73 height 30
click at [1078, 67] on button "Save" at bounding box center [1066, 70] width 73 height 30
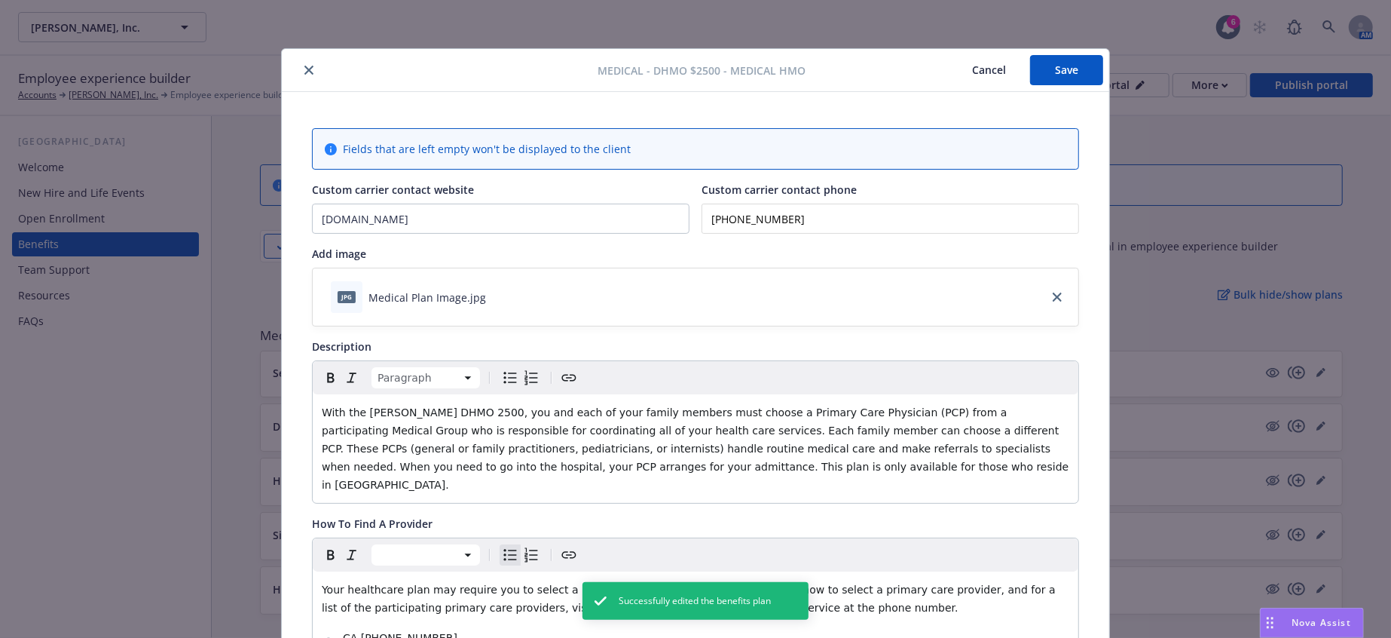
click at [304, 66] on icon "close" at bounding box center [308, 70] width 9 height 9
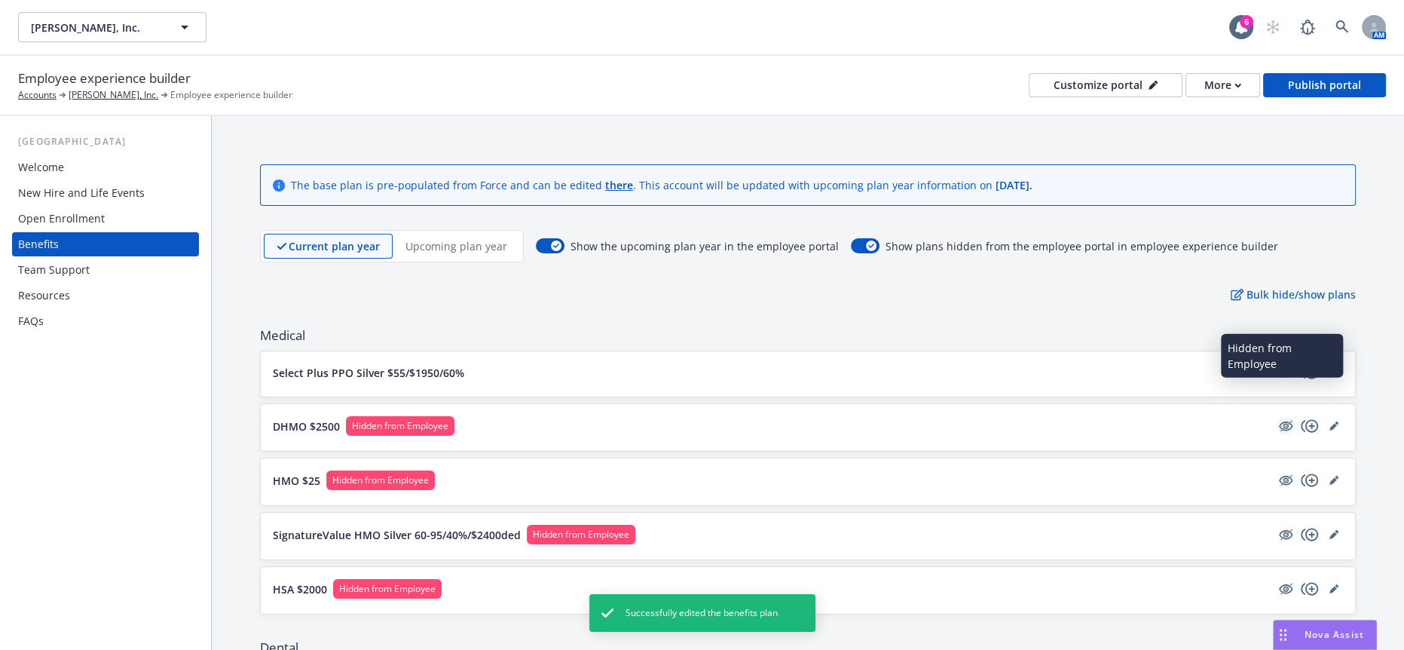
click at [1277, 417] on icon "hidden" at bounding box center [1286, 426] width 18 height 18
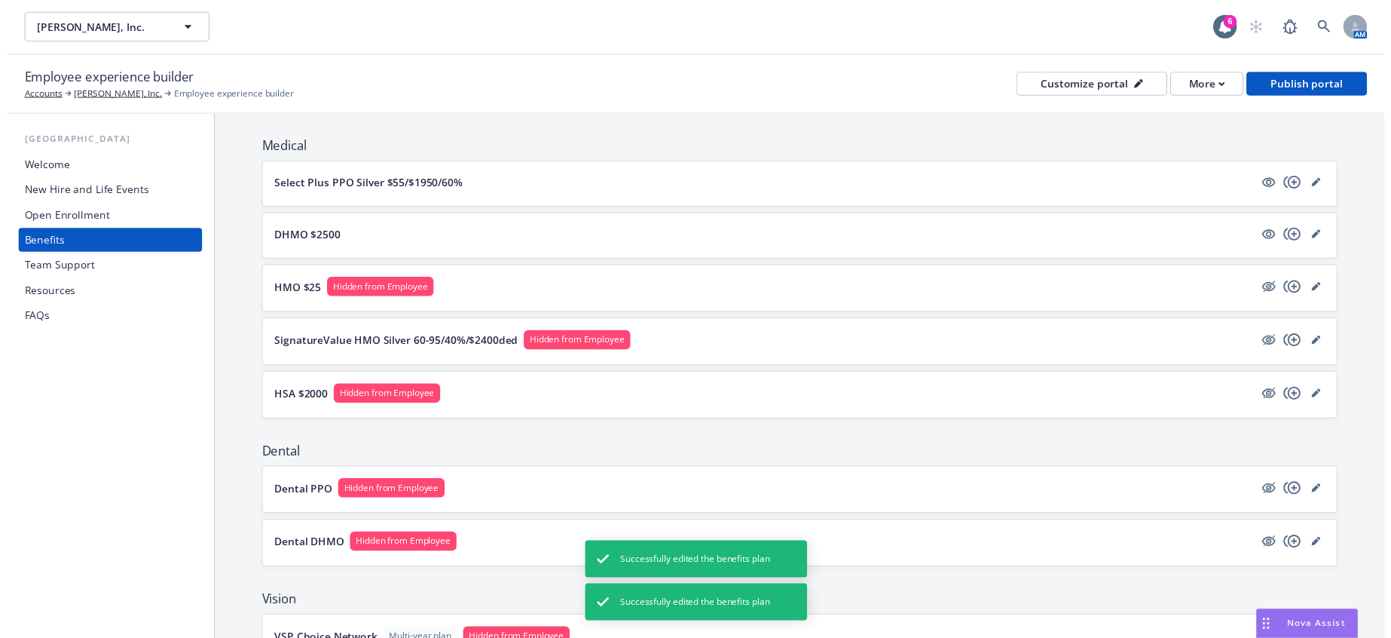
scroll to position [194, 0]
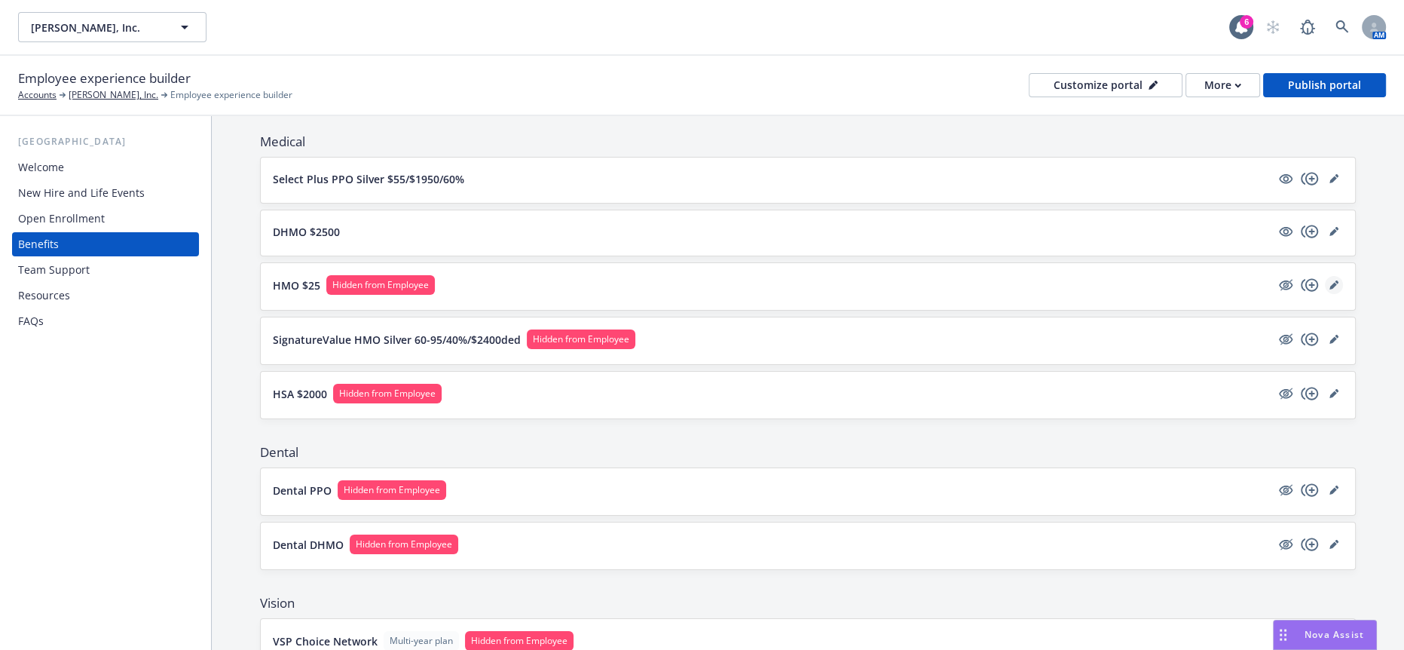
click at [1329, 282] on icon "editPencil" at bounding box center [1333, 286] width 8 height 8
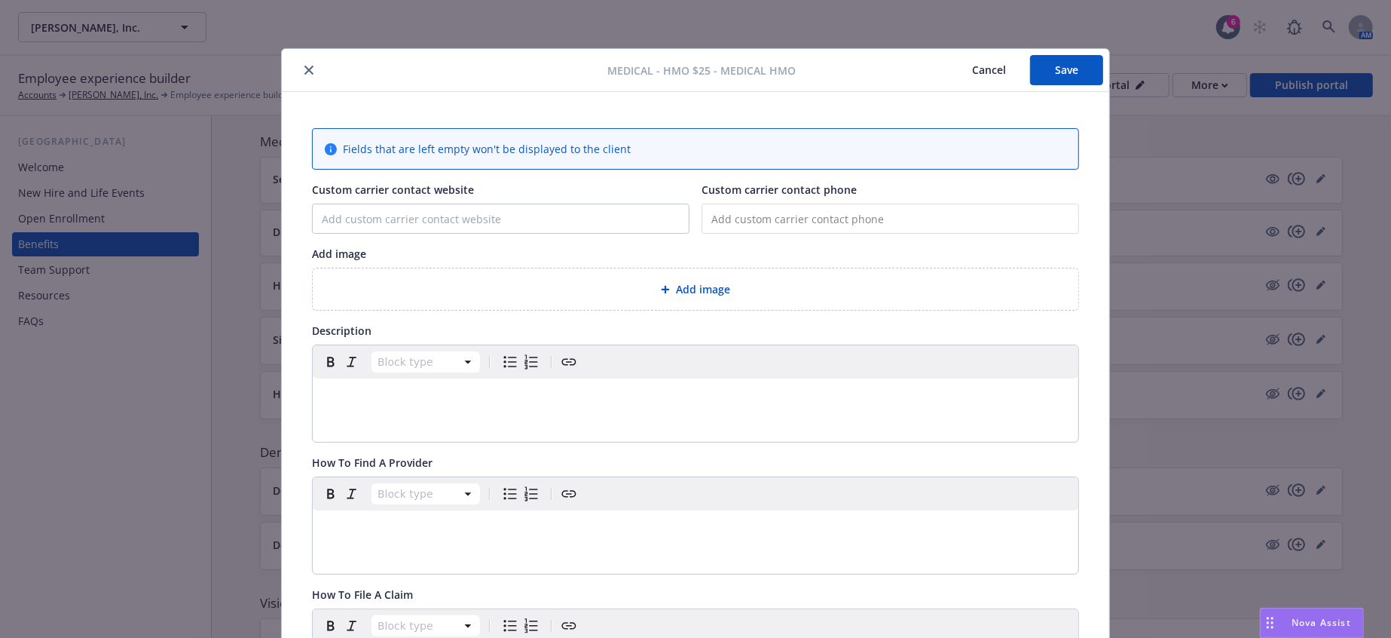
scroll to position [45, 0]
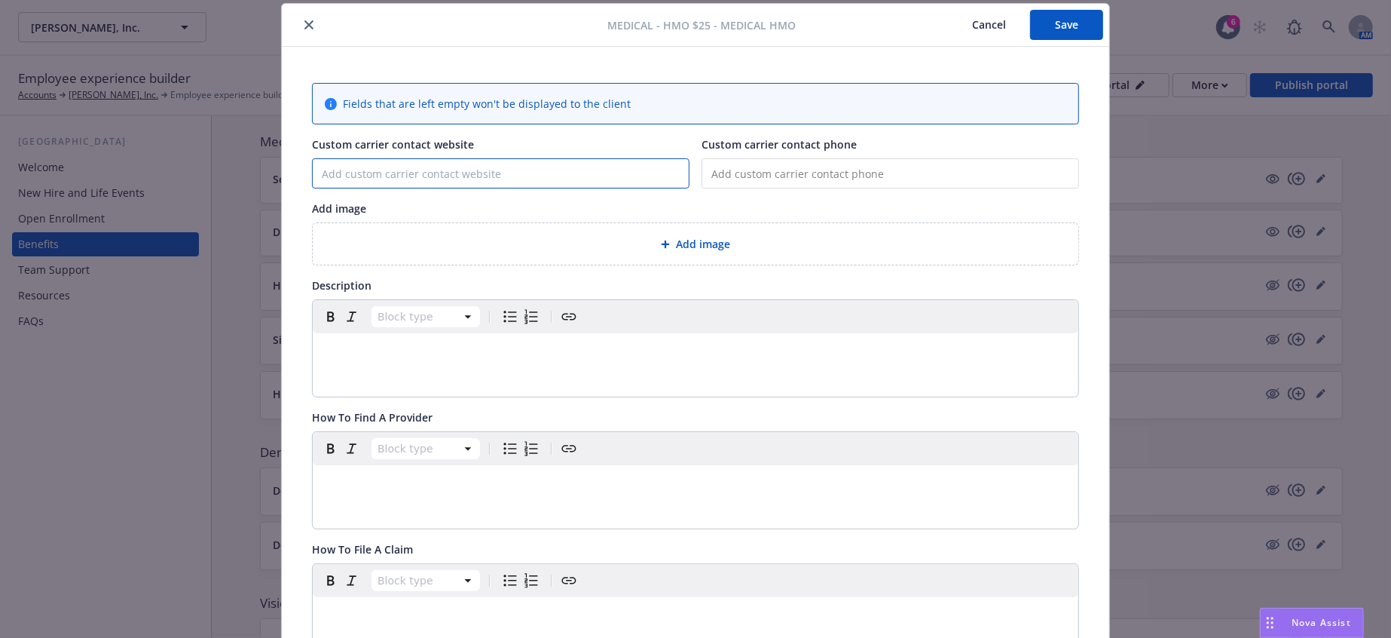
click at [421, 167] on input "Custom carrier contact website" at bounding box center [501, 173] width 376 height 29
paste input "(800) 464-4000"
type input "(800) 464-4000"
drag, startPoint x: 427, startPoint y: 167, endPoint x: 255, endPoint y: 168, distance: 171.8
click at [255, 168] on div "Medical - HMO $25 - Medical HMO Cancel Save Fields that are left empty won't be…" at bounding box center [695, 319] width 1391 height 638
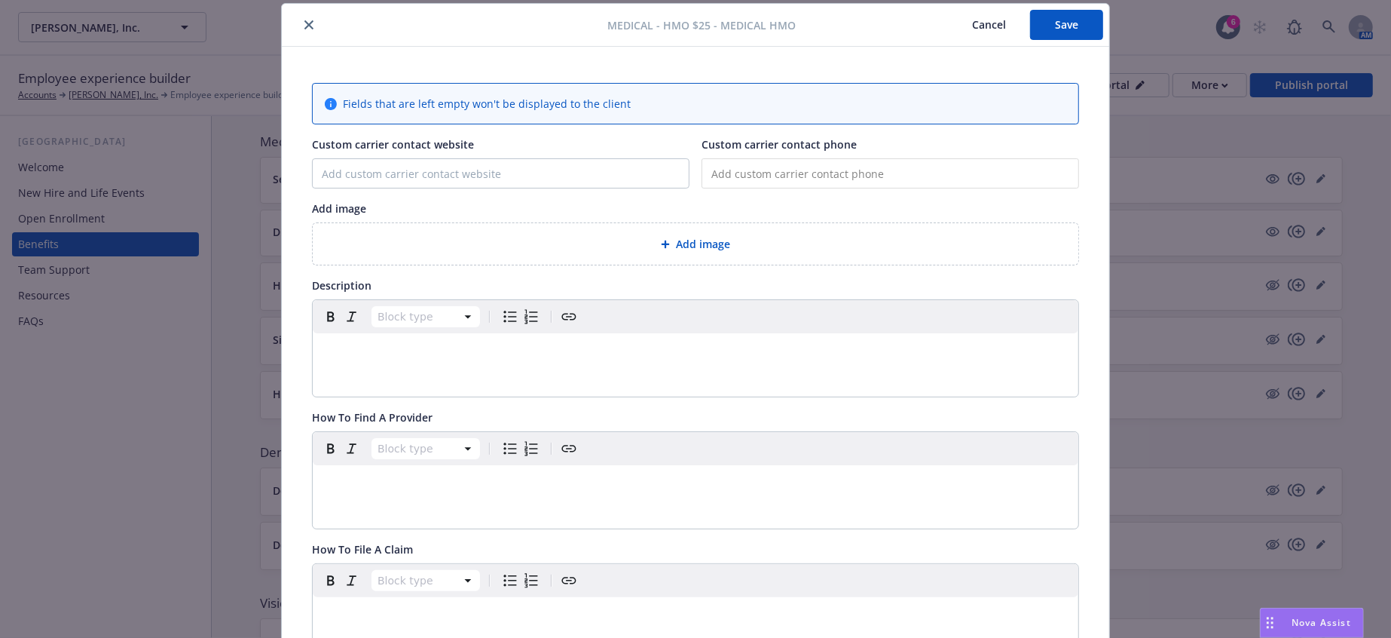
click at [727, 166] on input "tel" at bounding box center [891, 173] width 378 height 30
paste input "(800) 464-4000"
type input "(800) 464-4000"
click at [376, 159] on input "Custom carrier contact website" at bounding box center [501, 173] width 376 height 29
paste input "www.kp.org"
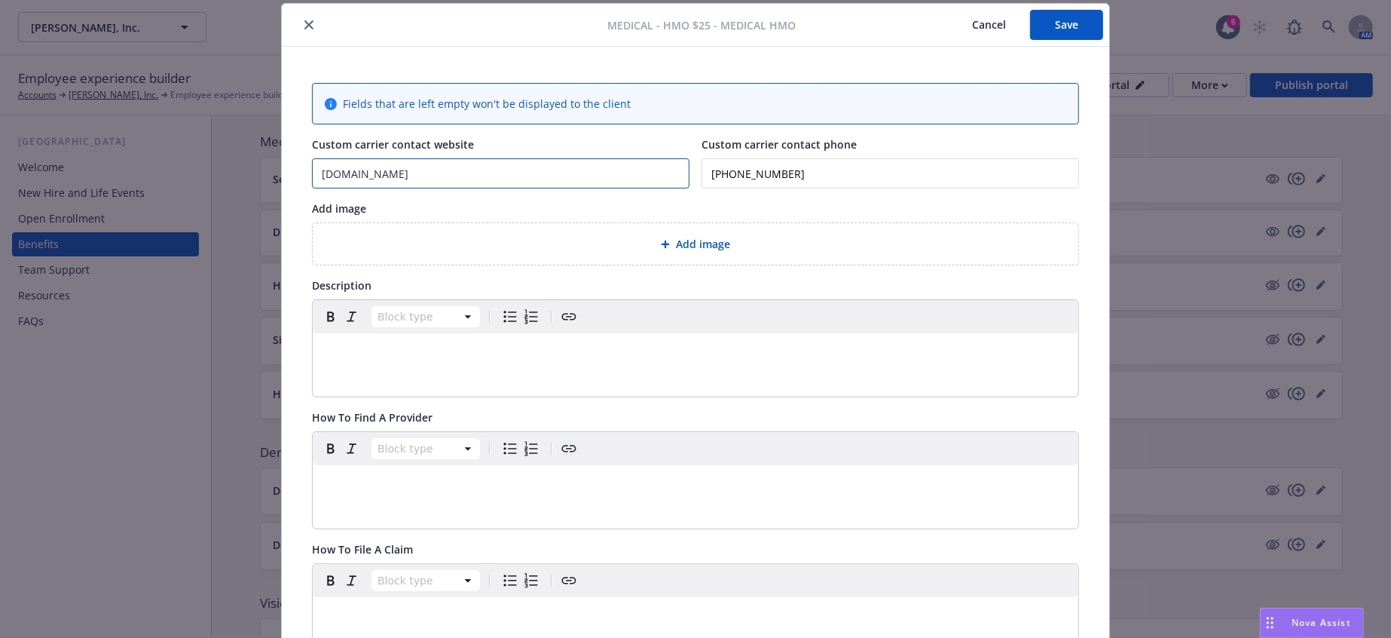
type input "www.kp.org"
click at [564, 235] on div "Add image" at bounding box center [696, 243] width 742 height 17
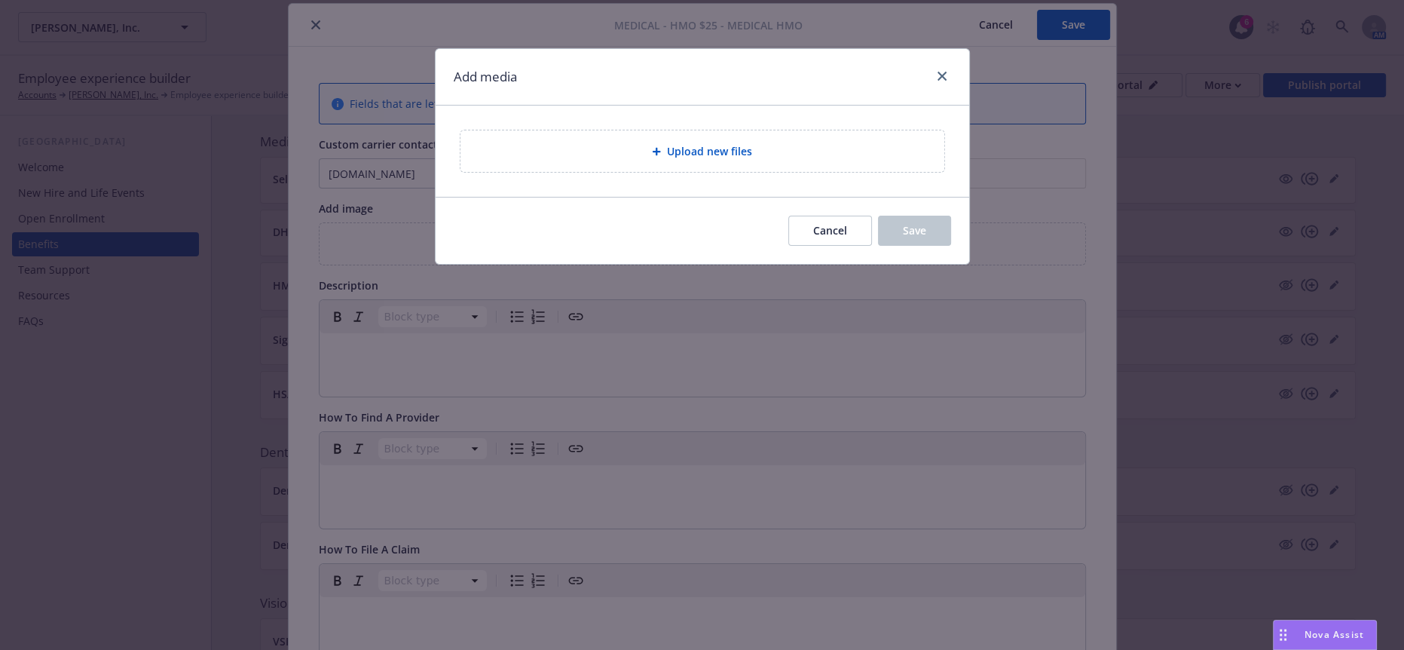
click at [609, 142] on div "Upload new files" at bounding box center [703, 150] width 460 height 17
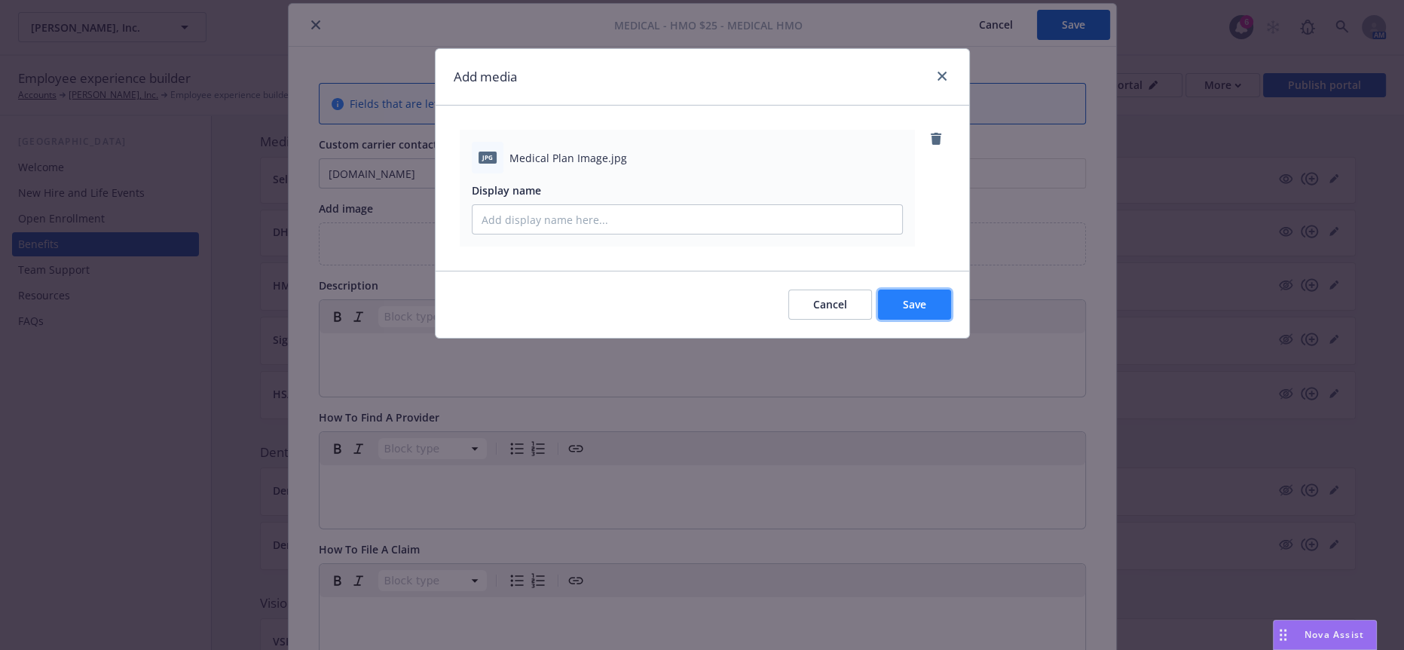
click at [910, 289] on button "Save" at bounding box center [914, 304] width 73 height 30
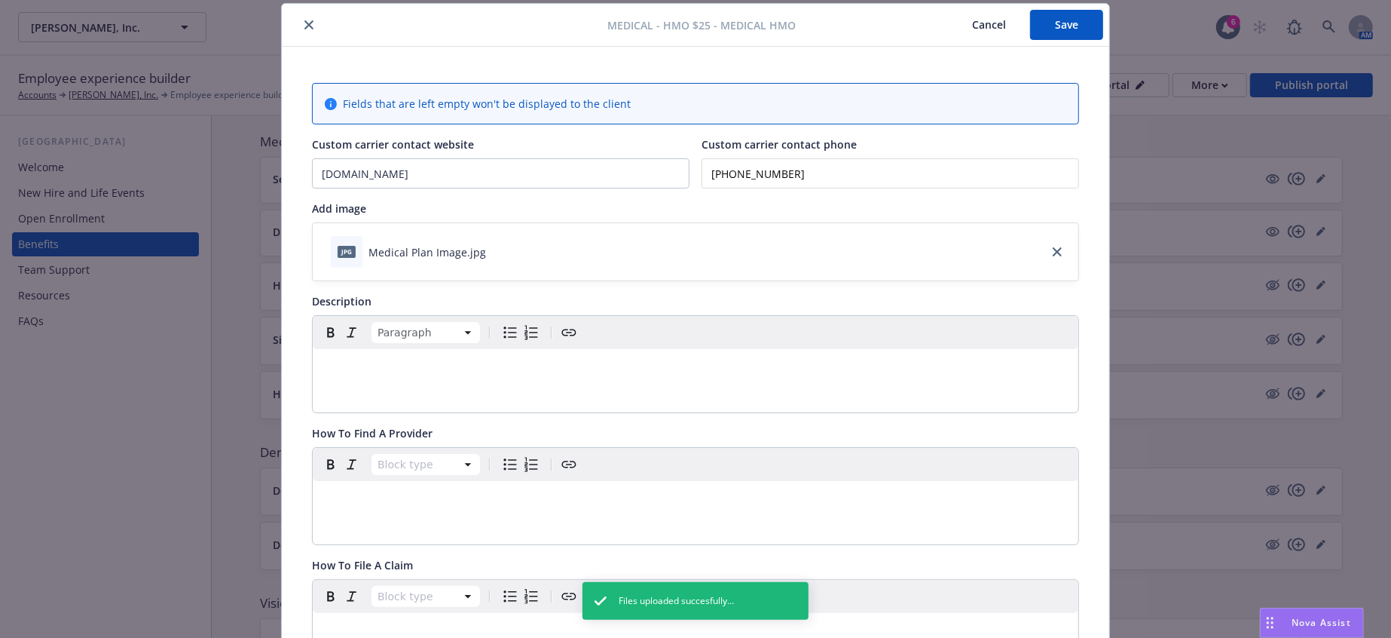
click at [447, 350] on div "editable markdown" at bounding box center [696, 367] width 766 height 36
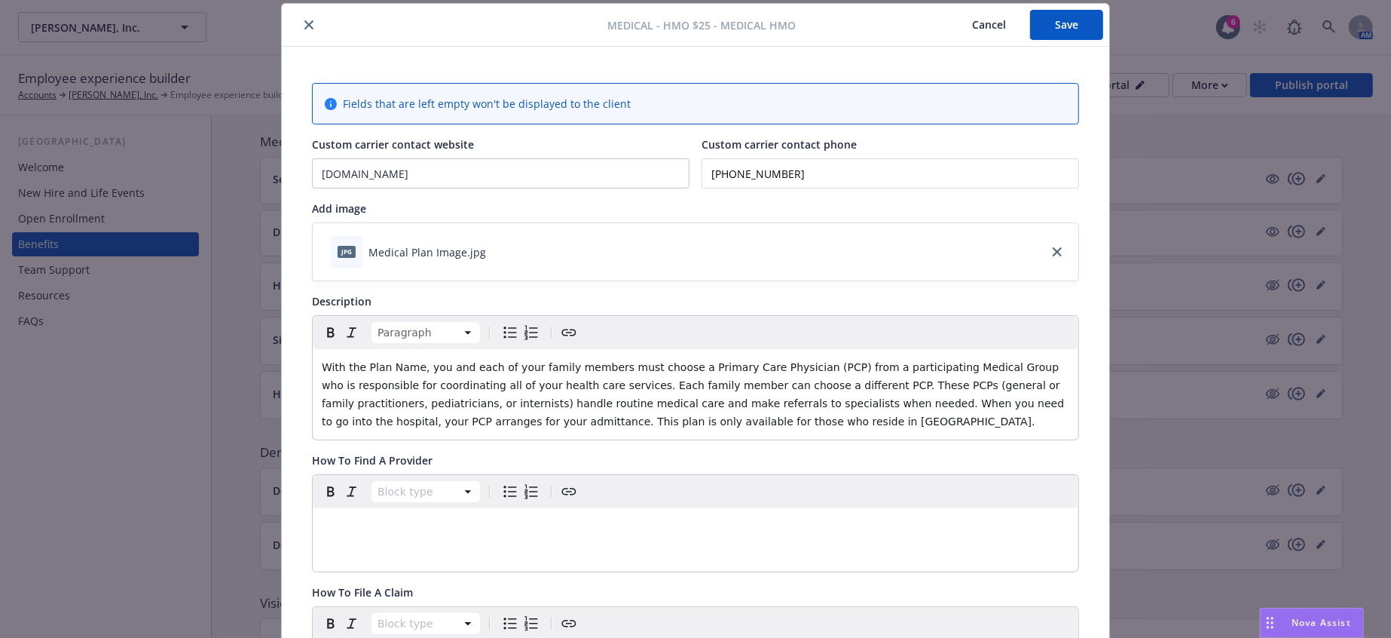
click at [395, 361] on span "With the Plan Name, you and each of your family members must choose a Primary C…" at bounding box center [695, 394] width 746 height 66
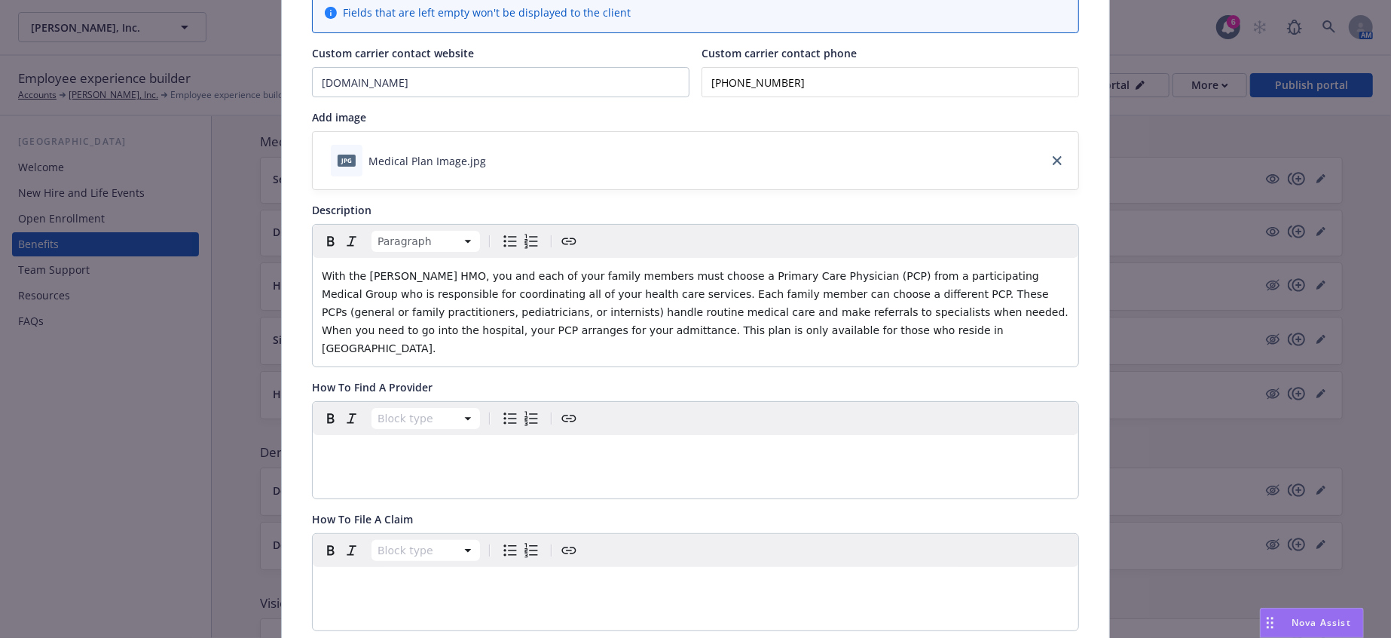
scroll to position [138, 0]
click at [392, 400] on div "Block type" at bounding box center [696, 448] width 766 height 96
click at [351, 442] on p "editable markdown" at bounding box center [696, 451] width 748 height 18
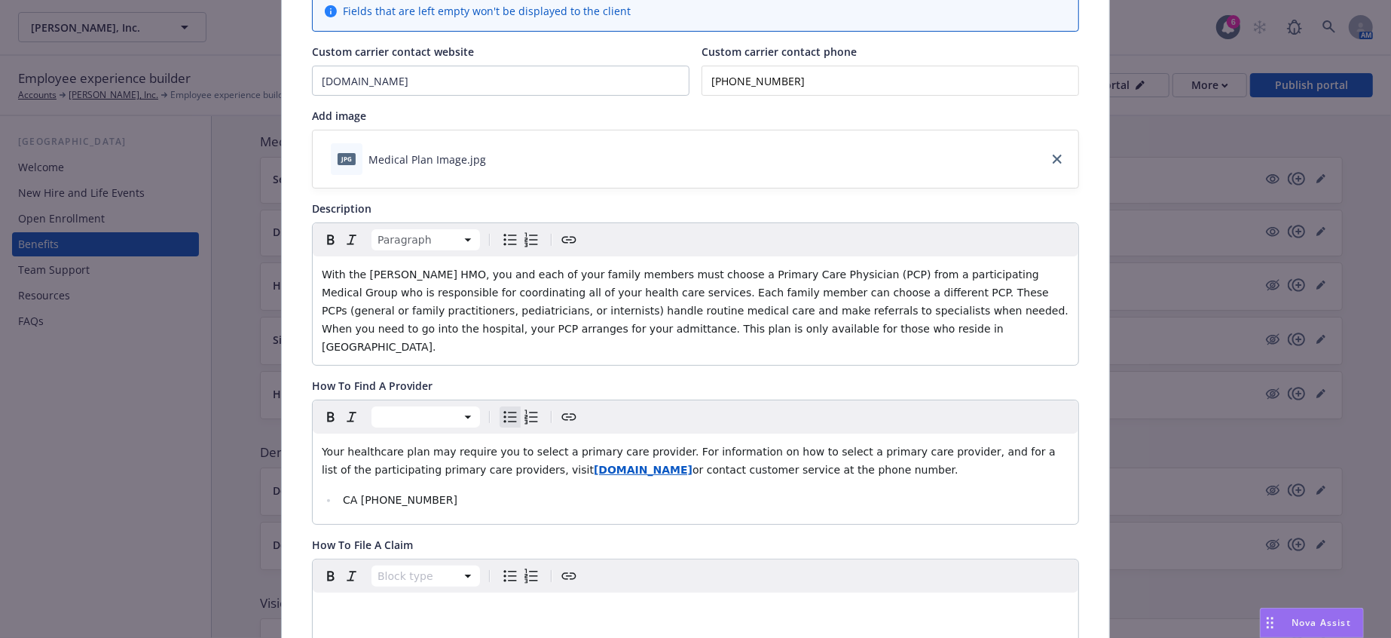
scroll to position [246, 0]
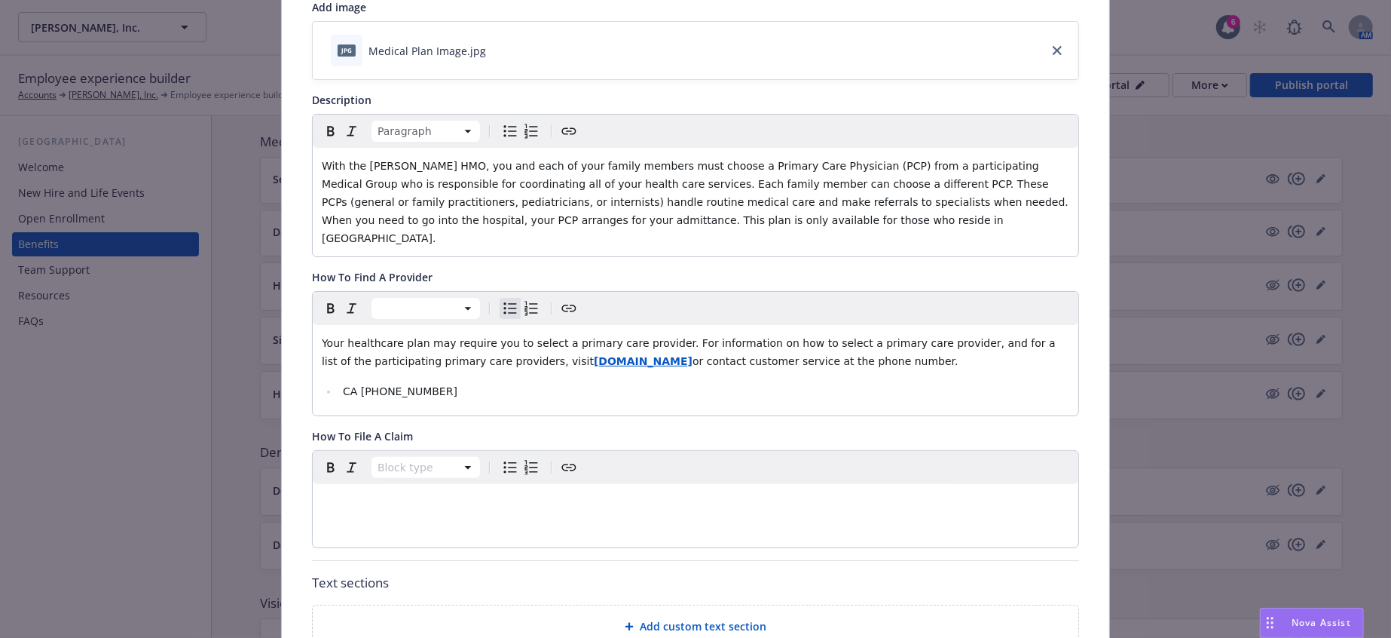
click at [398, 484] on div "editable markdown" at bounding box center [696, 502] width 766 height 36
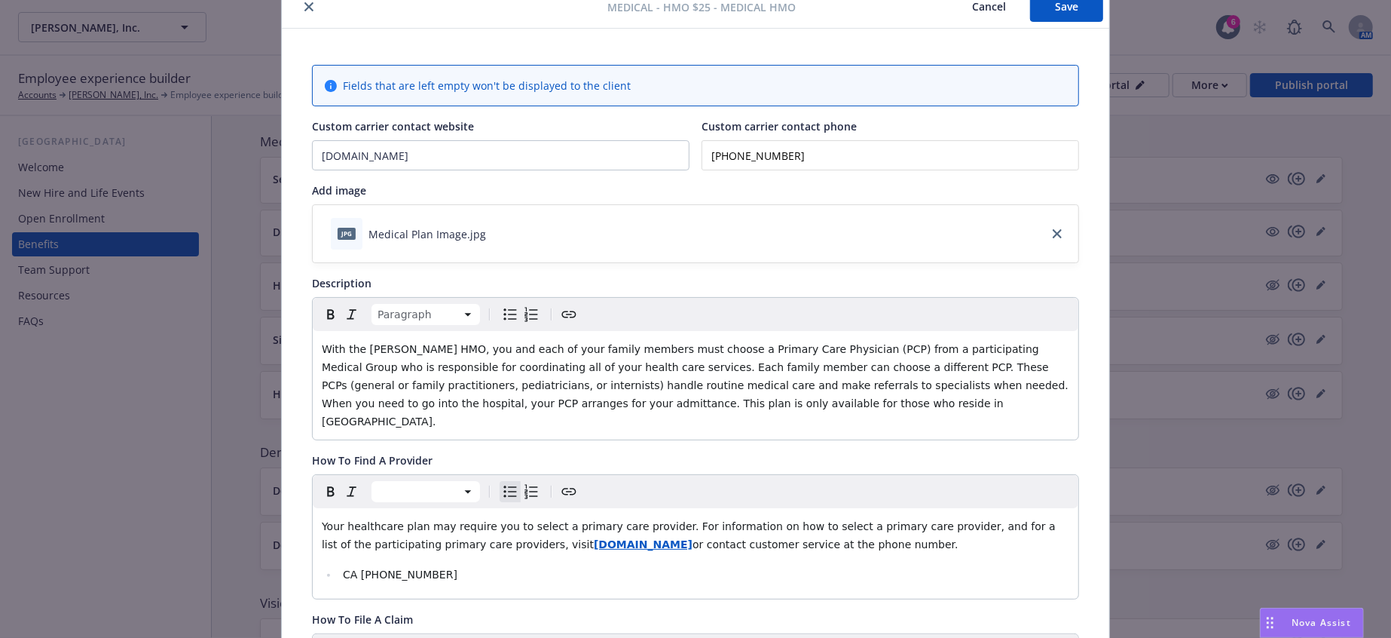
scroll to position [0, 0]
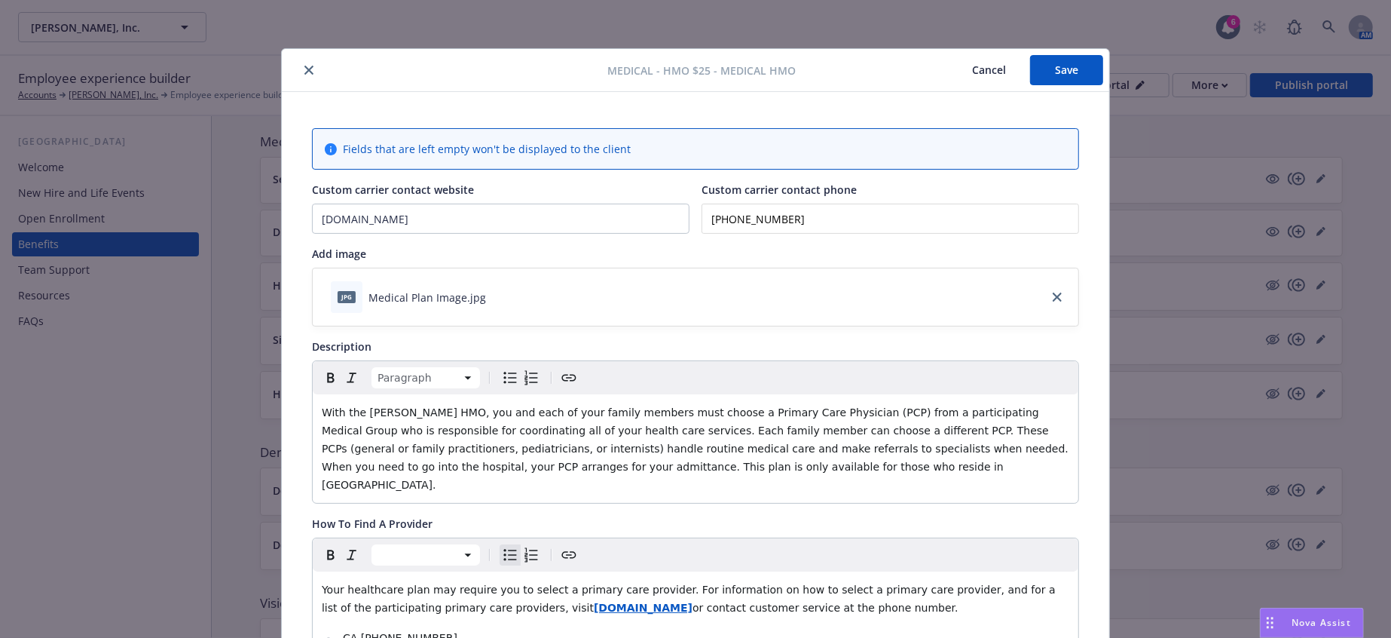
click at [1062, 68] on button "Save" at bounding box center [1066, 70] width 73 height 30
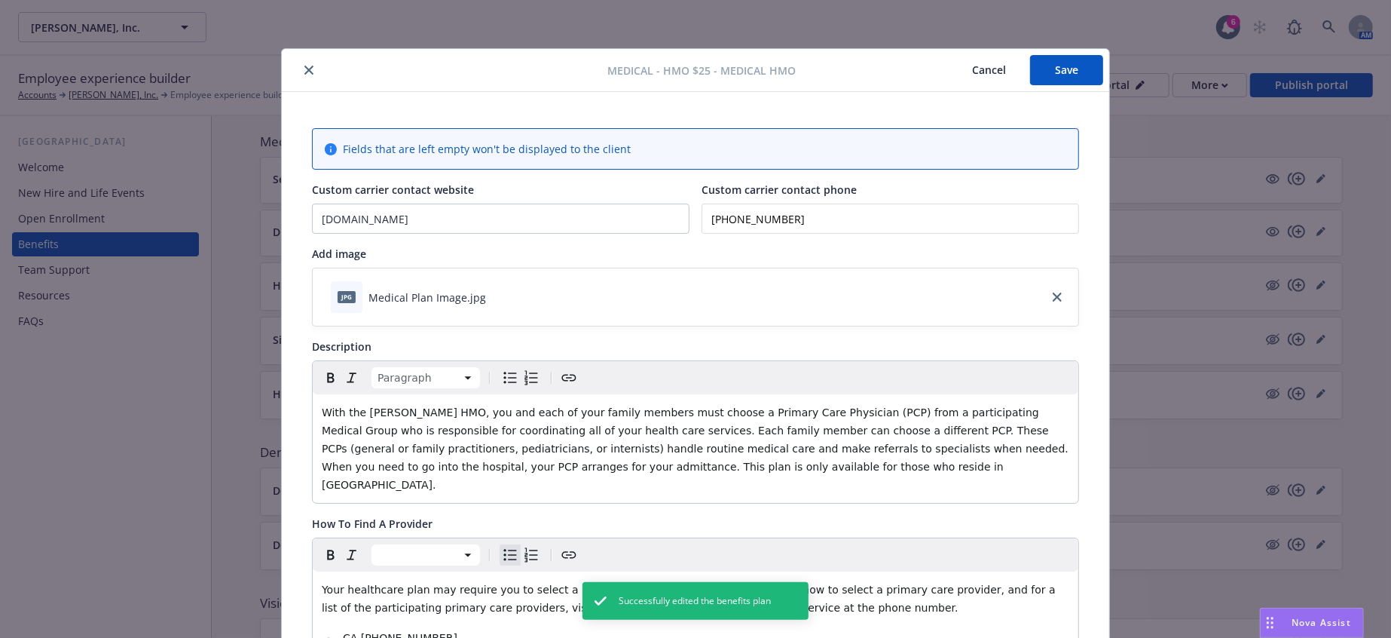
click at [304, 66] on icon "close" at bounding box center [308, 70] width 9 height 9
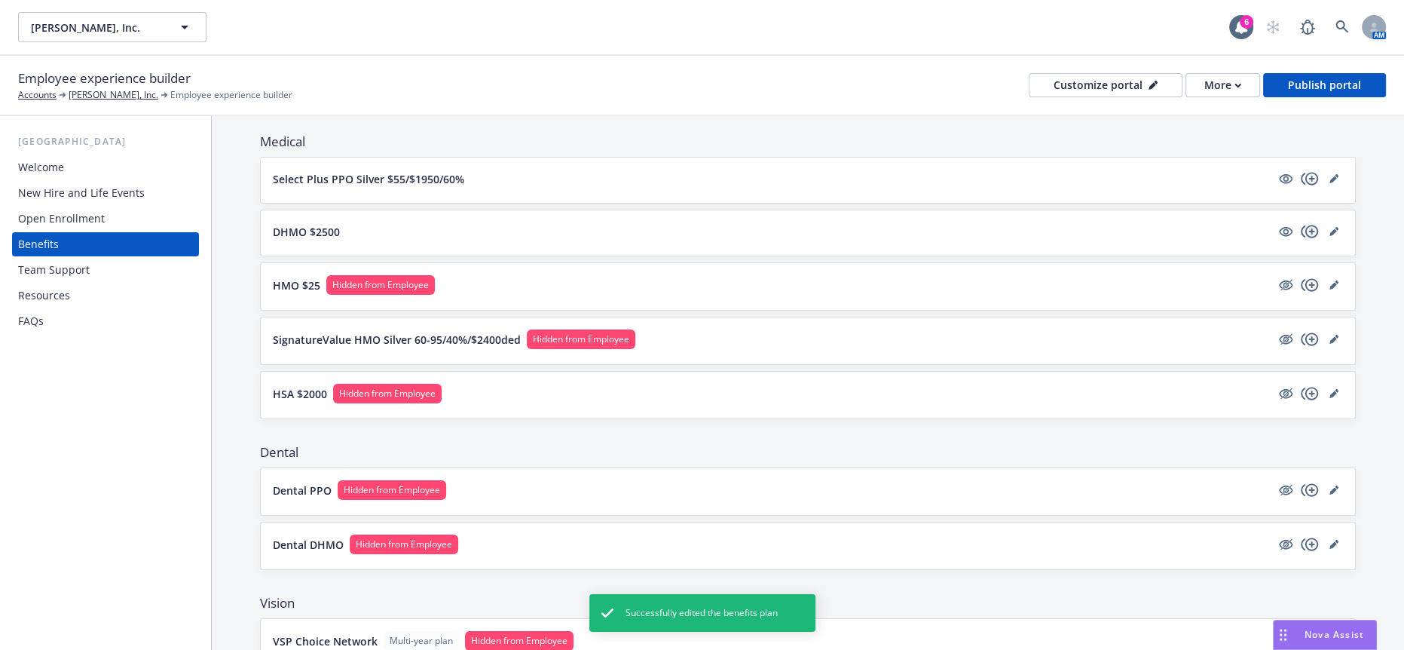
click at [1303, 222] on icon "copyPlus" at bounding box center [1310, 231] width 18 height 18
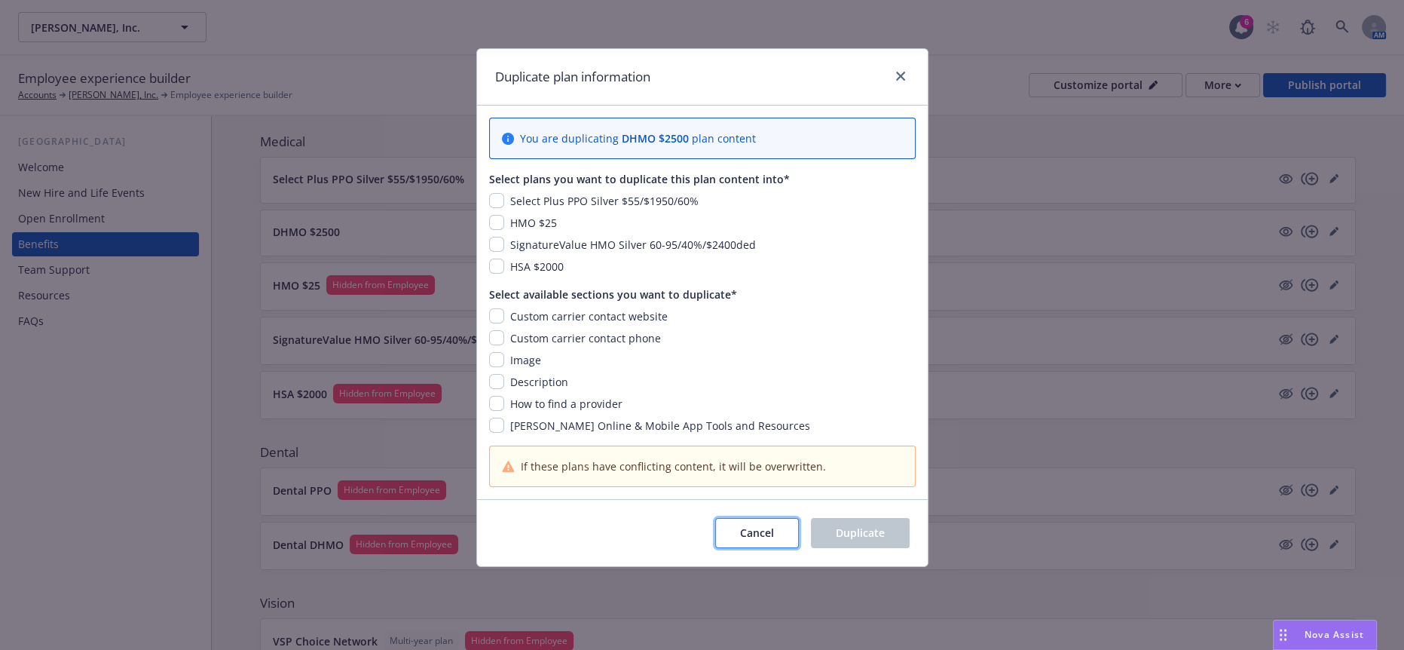
click at [745, 525] on span "Cancel" at bounding box center [757, 532] width 34 height 14
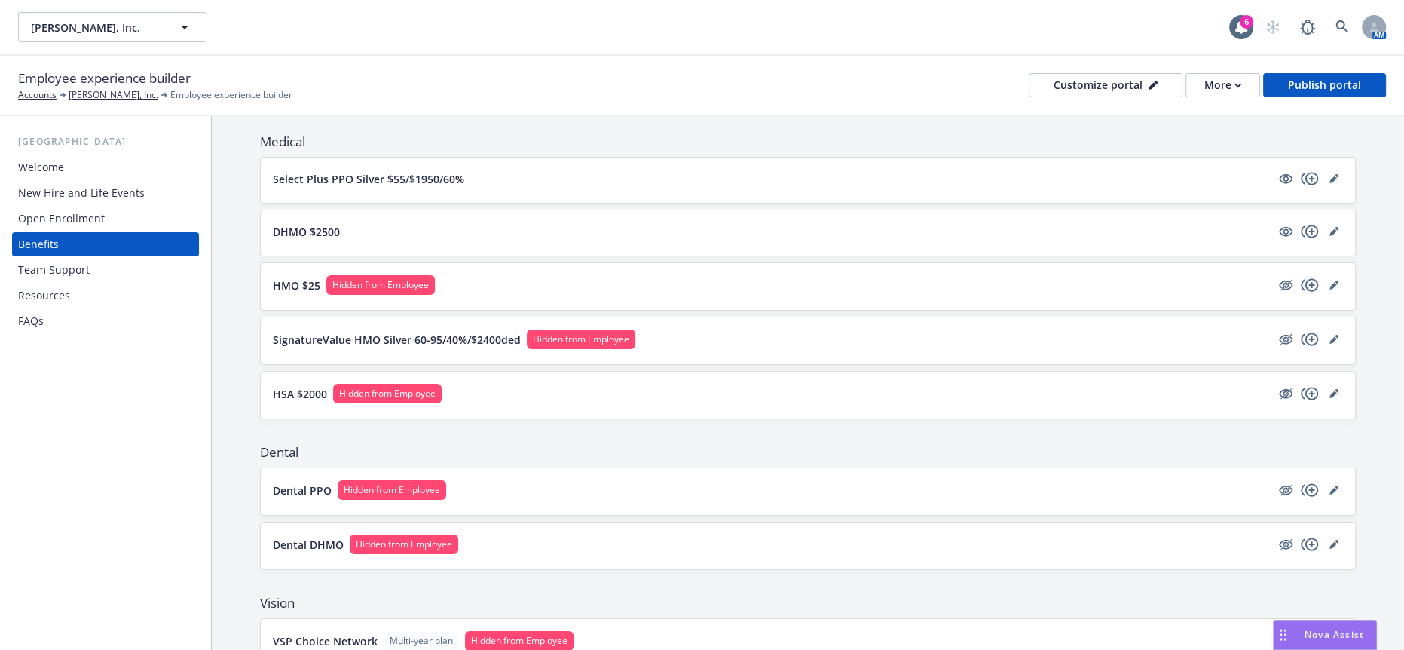
click at [1308, 276] on icon "copyPlus" at bounding box center [1310, 285] width 18 height 18
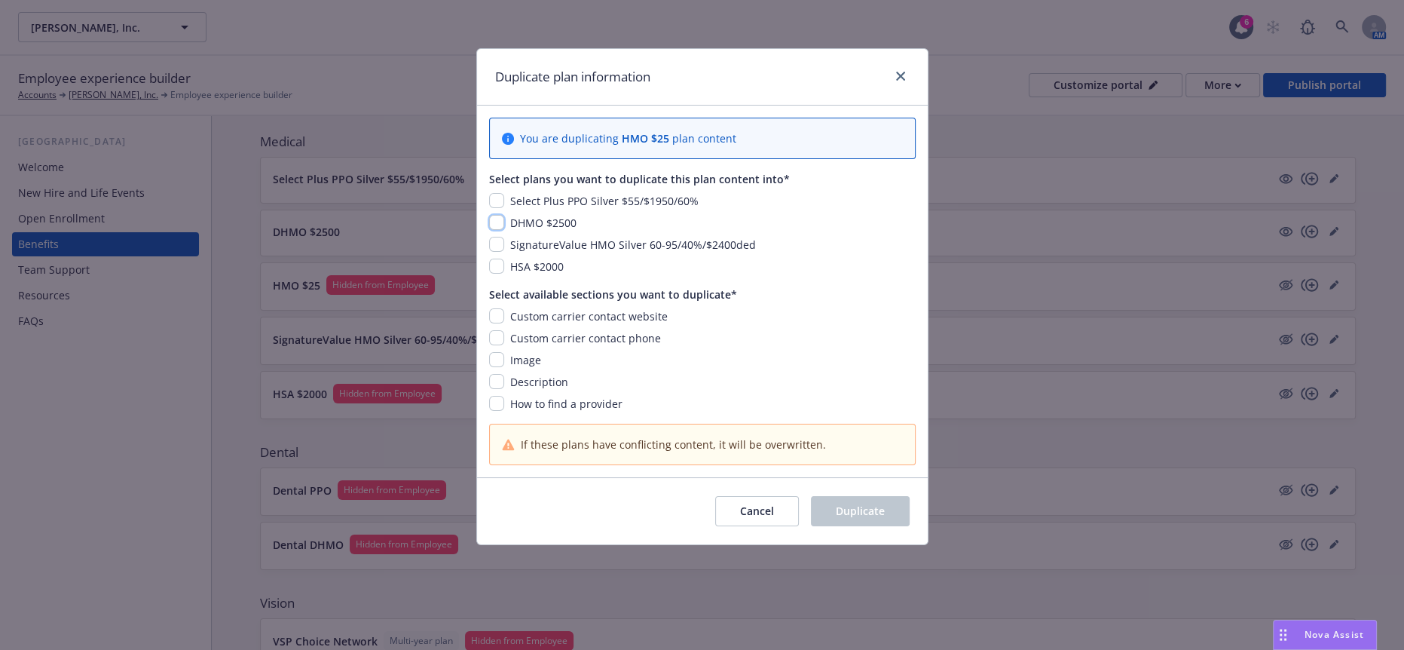
click at [495, 215] on input "checkbox" at bounding box center [496, 222] width 15 height 15
checkbox input "true"
click at [769, 496] on button "Cancel" at bounding box center [757, 511] width 84 height 30
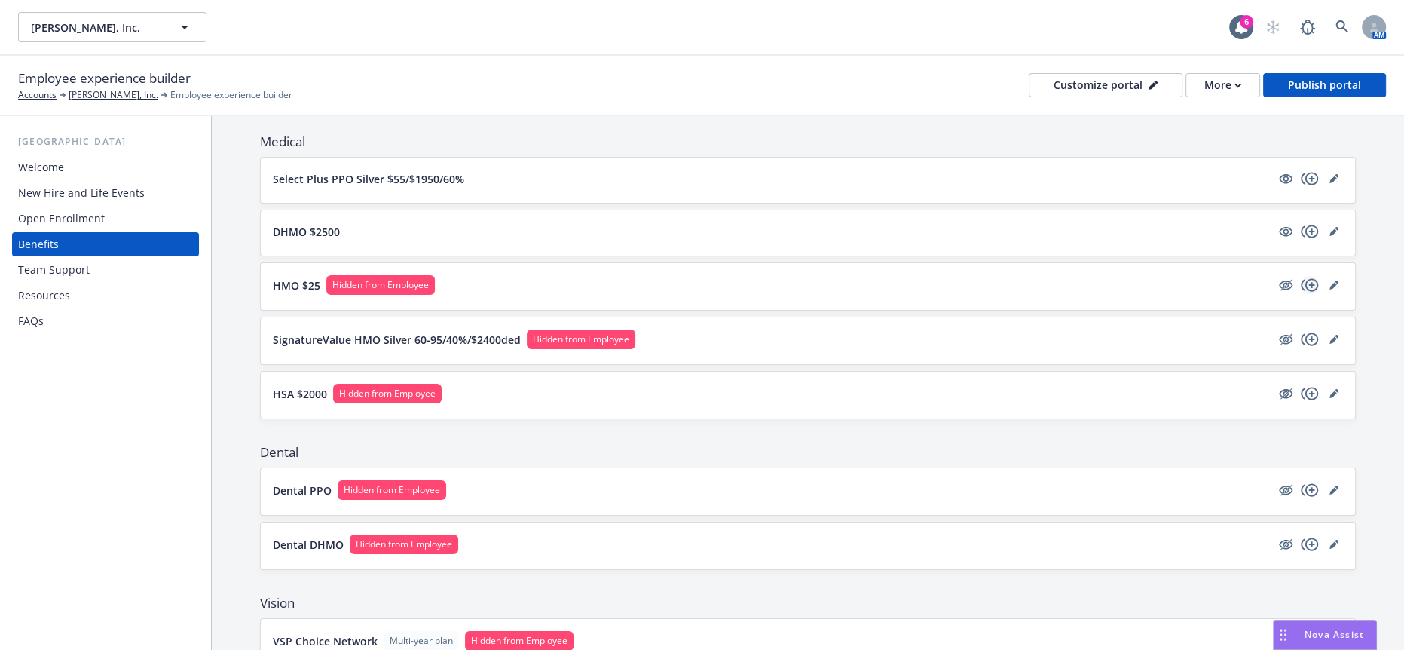
click at [1308, 276] on icon "copyPlus" at bounding box center [1310, 285] width 18 height 18
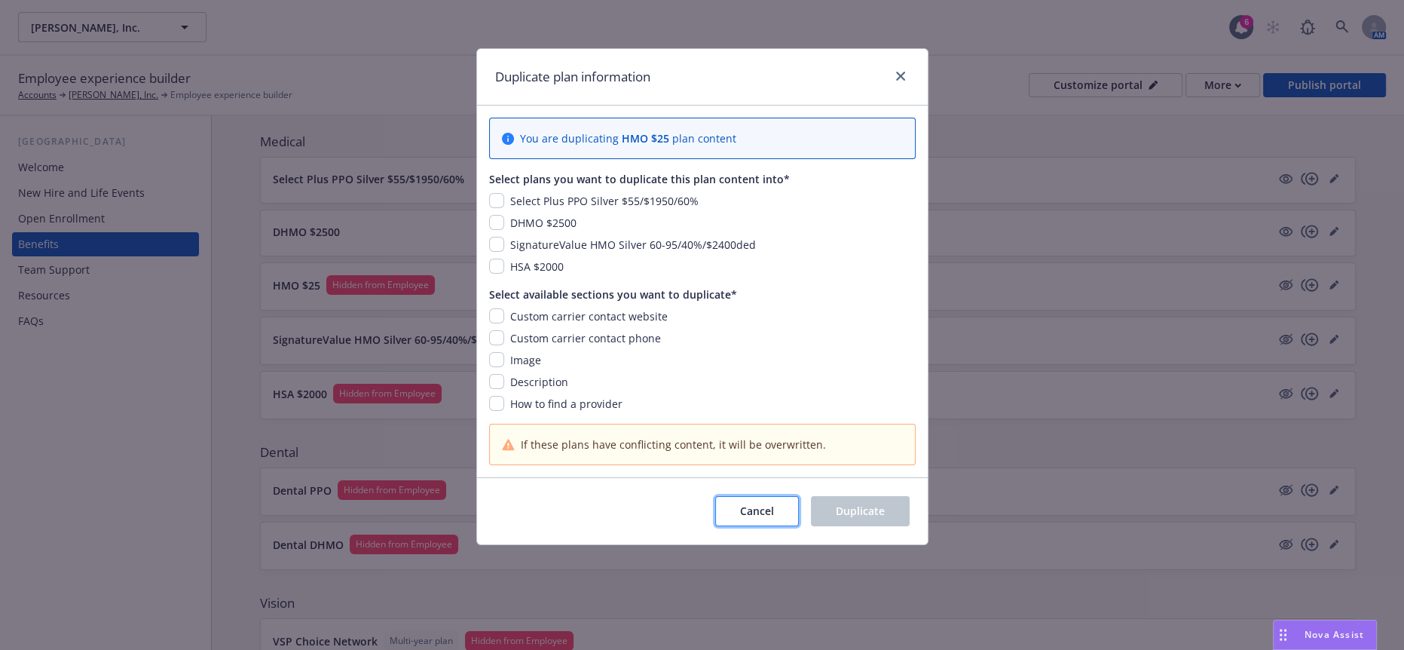
click at [756, 496] on button "Cancel" at bounding box center [757, 511] width 84 height 30
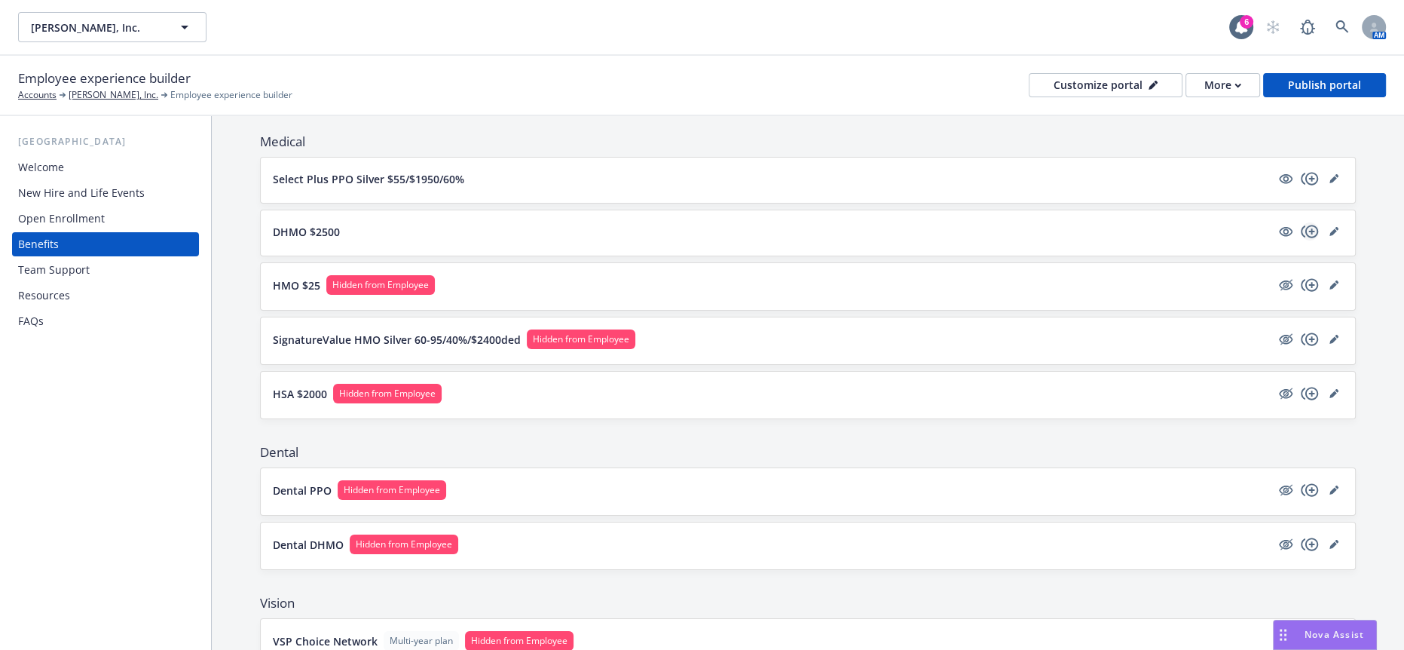
click at [1303, 222] on icon "copyPlus" at bounding box center [1310, 231] width 18 height 18
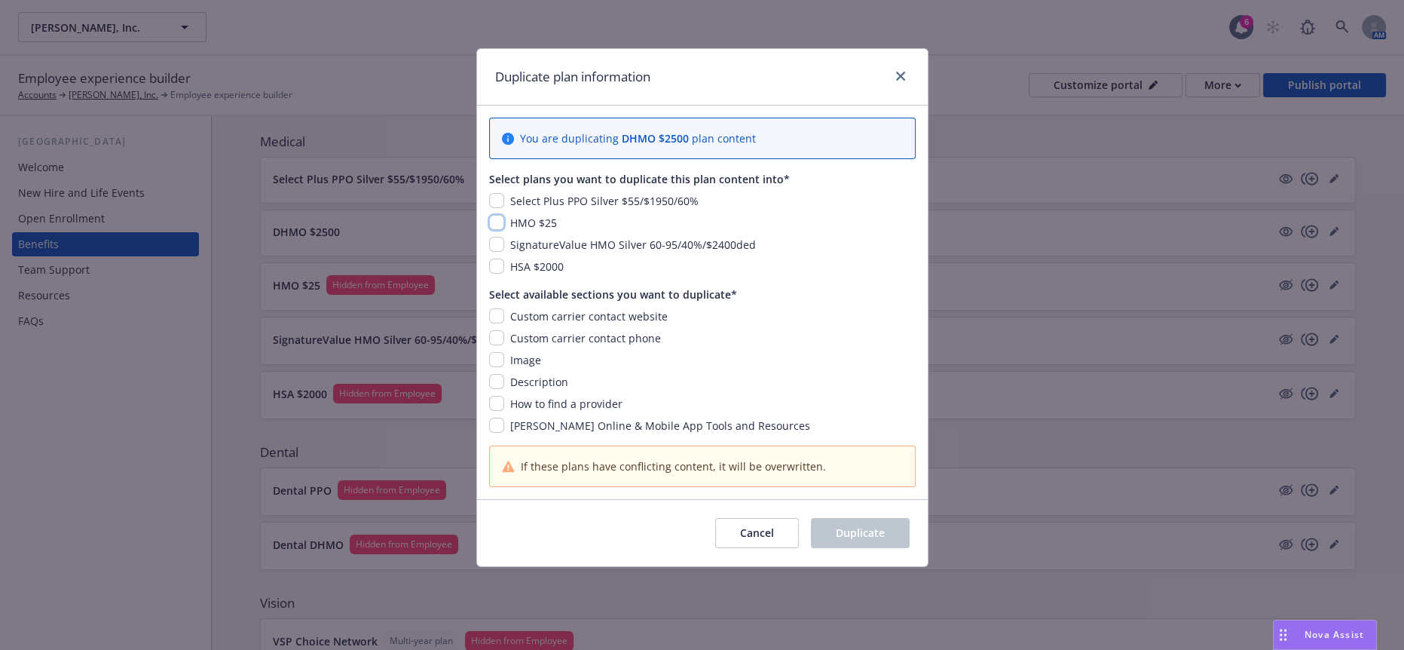
click at [495, 215] on input "checkbox" at bounding box center [496, 222] width 15 height 15
checkbox input "true"
click at [499, 418] on input "checkbox" at bounding box center [496, 425] width 15 height 15
checkbox input "true"
click at [497, 258] on input "checkbox" at bounding box center [496, 265] width 15 height 15
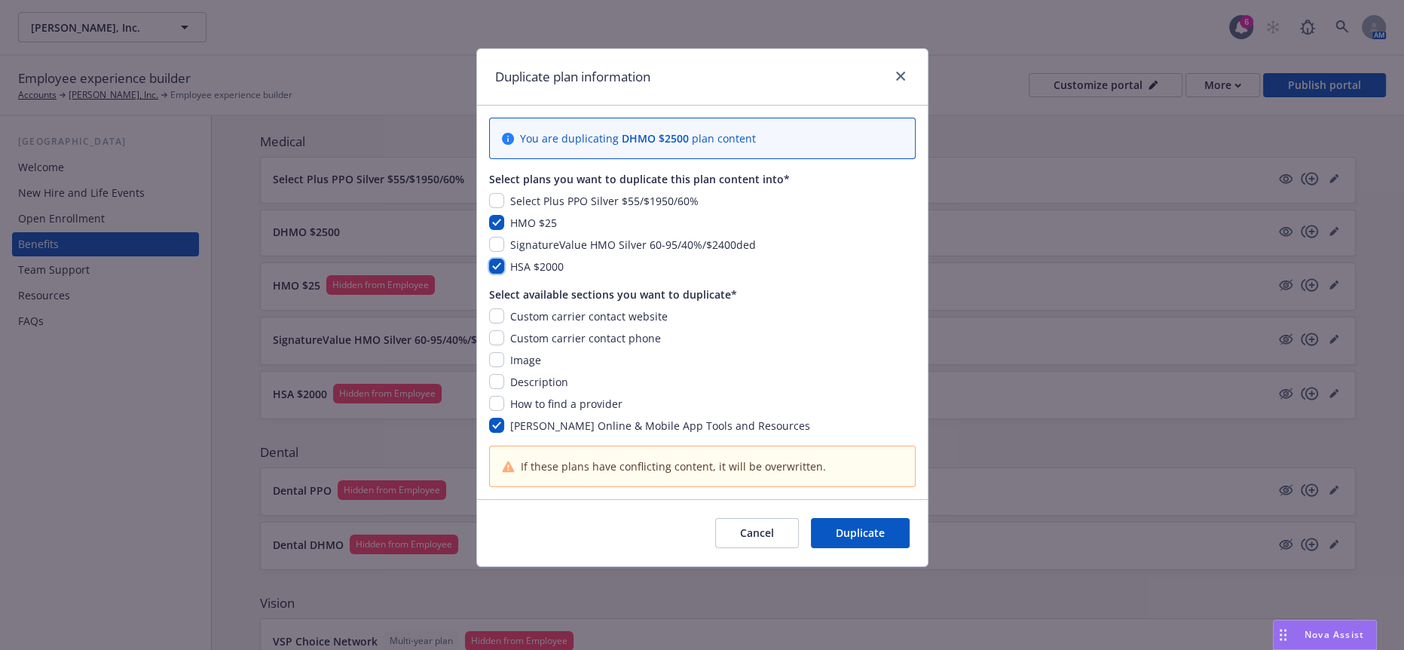
checkbox input "true"
click at [491, 308] on input "checkbox" at bounding box center [496, 315] width 15 height 15
checkbox input "true"
click at [494, 330] on input "checkbox" at bounding box center [496, 337] width 15 height 15
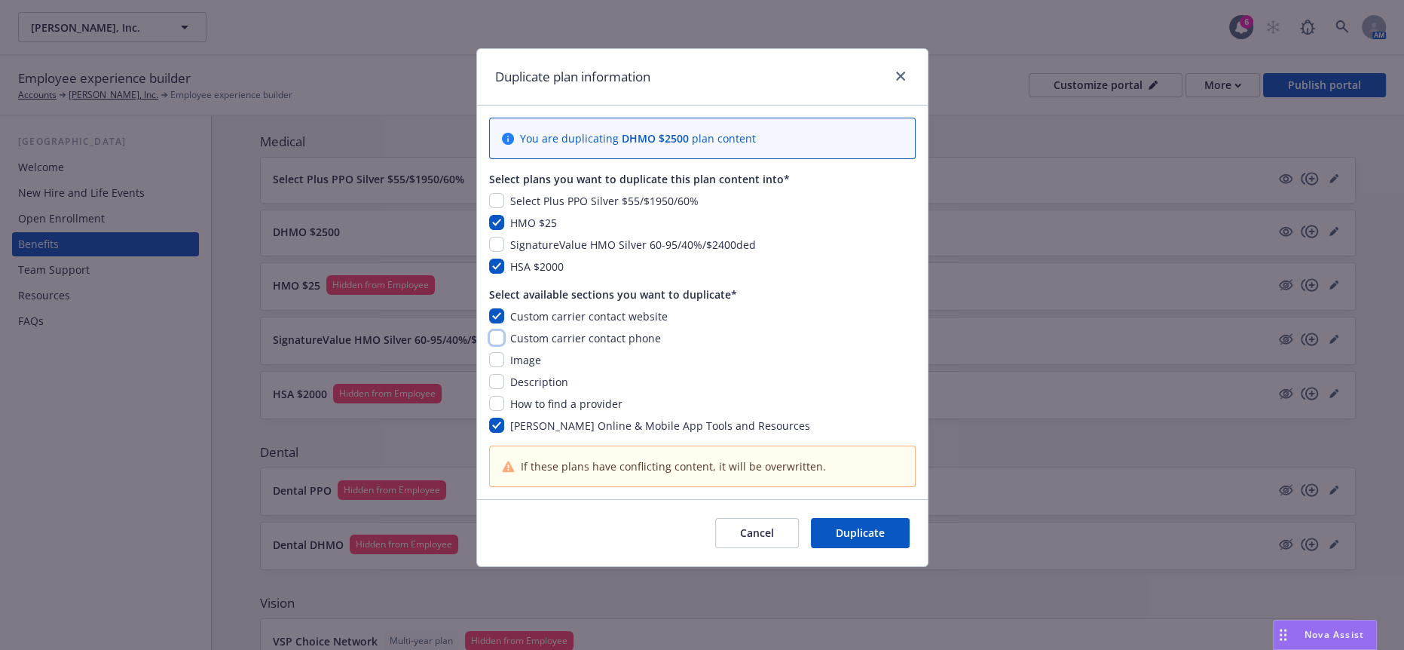
checkbox input "false"
click at [498, 308] on input "checkbox" at bounding box center [496, 315] width 15 height 15
checkbox input "false"
click at [885, 525] on span "Duplicate" at bounding box center [860, 532] width 49 height 14
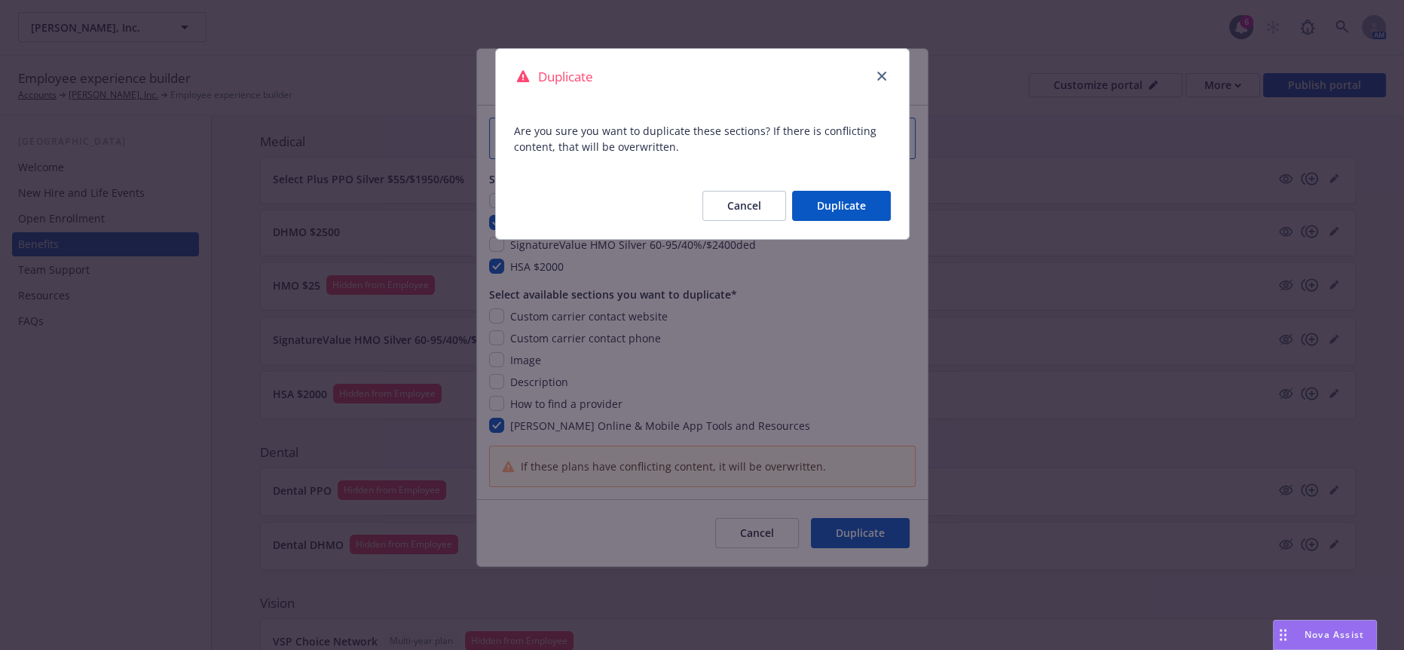
click at [855, 191] on button "Duplicate" at bounding box center [841, 206] width 99 height 30
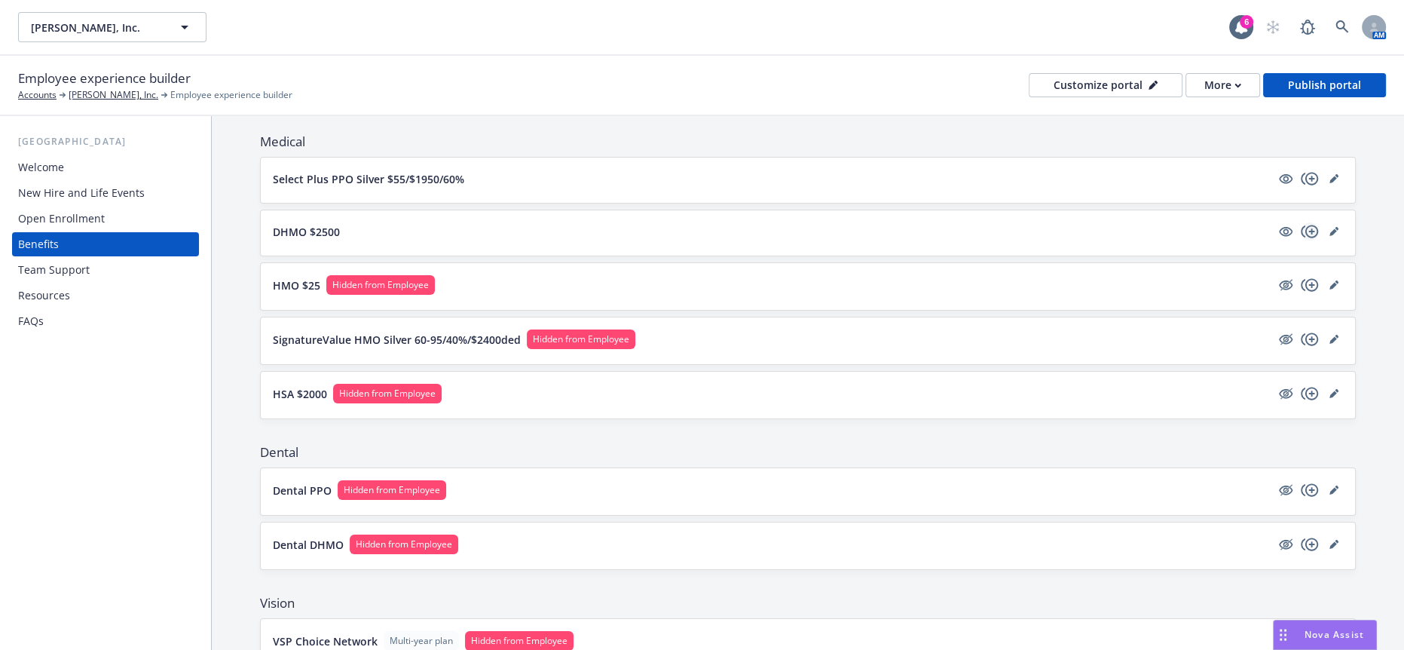
click at [1308, 222] on icon "copyPlus" at bounding box center [1310, 231] width 18 height 18
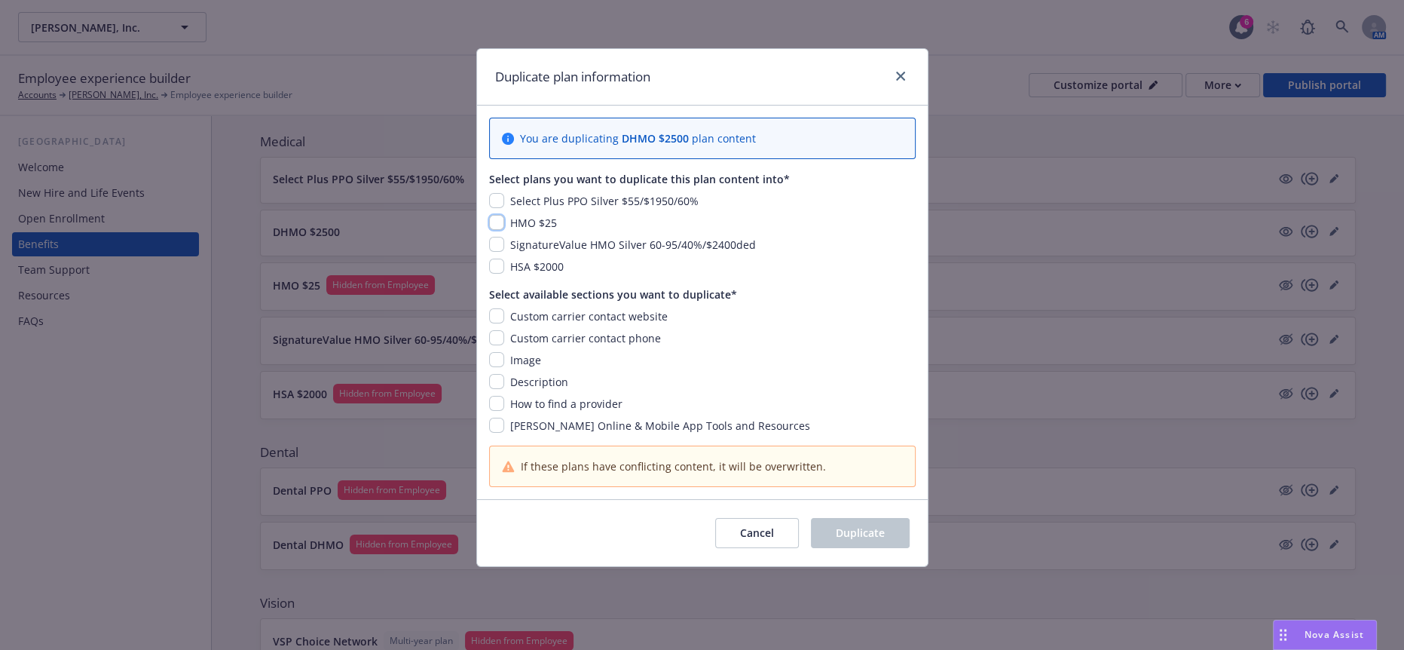
click at [489, 215] on input "checkbox" at bounding box center [496, 222] width 15 height 15
checkbox input "true"
click at [499, 258] on input "checkbox" at bounding box center [496, 265] width 15 height 15
checkbox input "true"
click at [499, 308] on input "checkbox" at bounding box center [496, 315] width 15 height 15
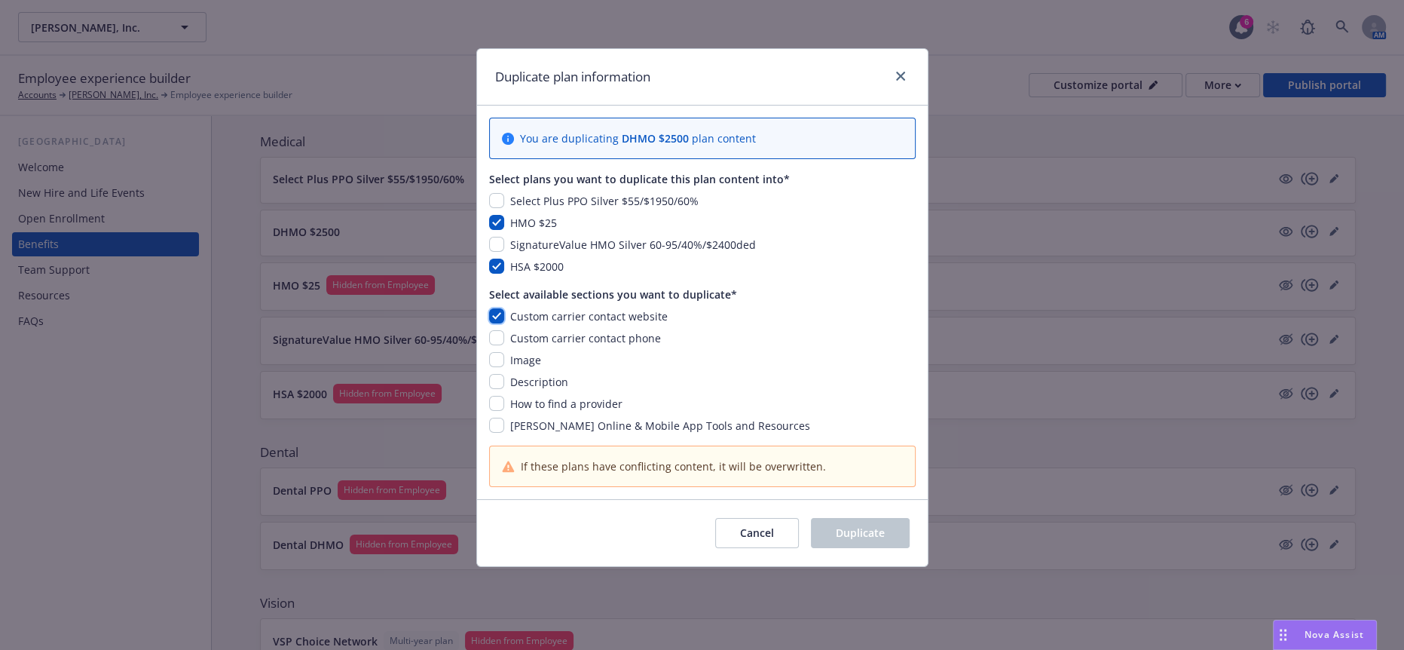
checkbox input "true"
click at [499, 330] on input "checkbox" at bounding box center [496, 337] width 15 height 15
checkbox input "true"
click at [498, 352] on input "checkbox" at bounding box center [496, 359] width 15 height 15
checkbox input "true"
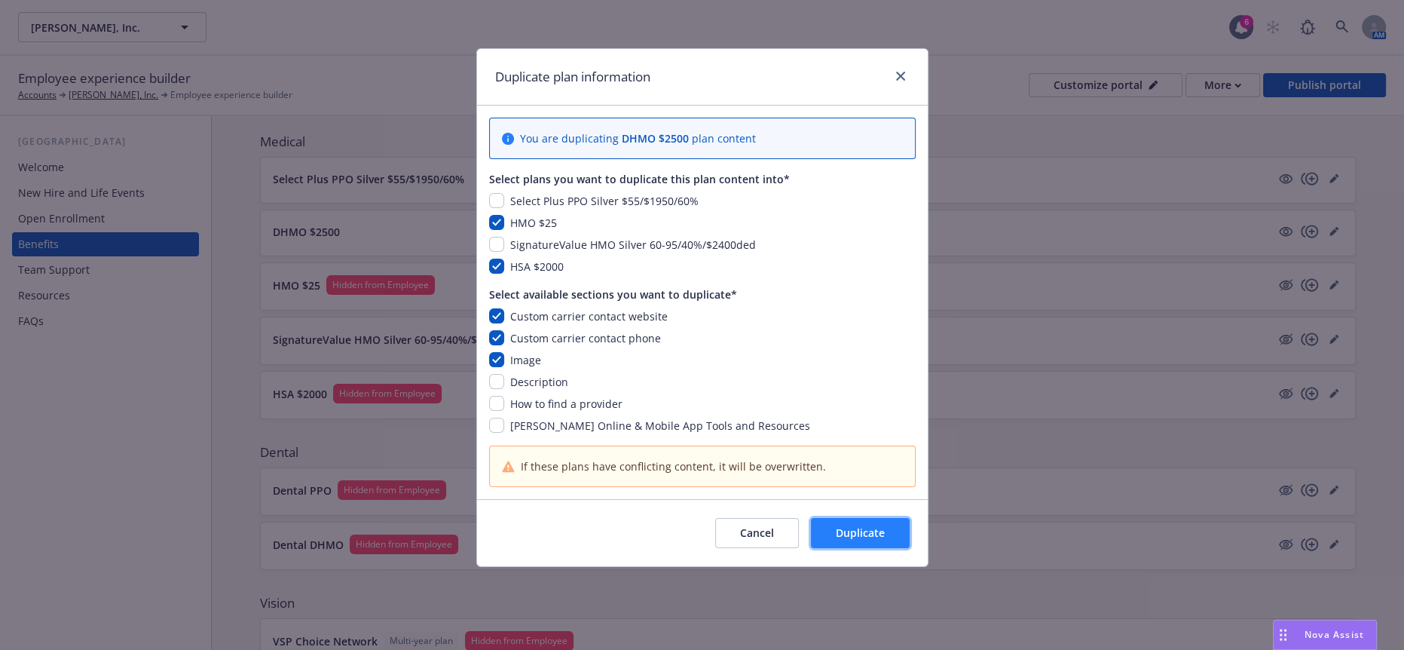
click at [877, 518] on button "Duplicate" at bounding box center [860, 533] width 99 height 30
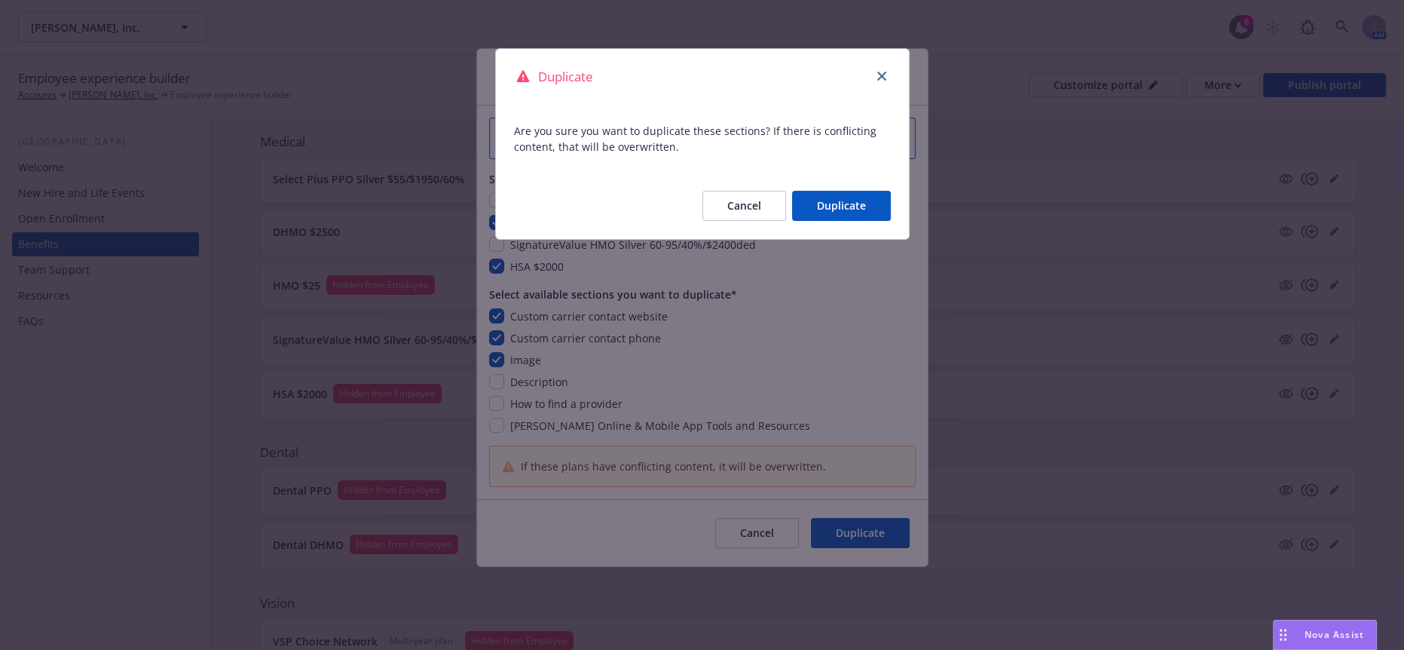
click at [871, 191] on button "Duplicate" at bounding box center [841, 206] width 99 height 30
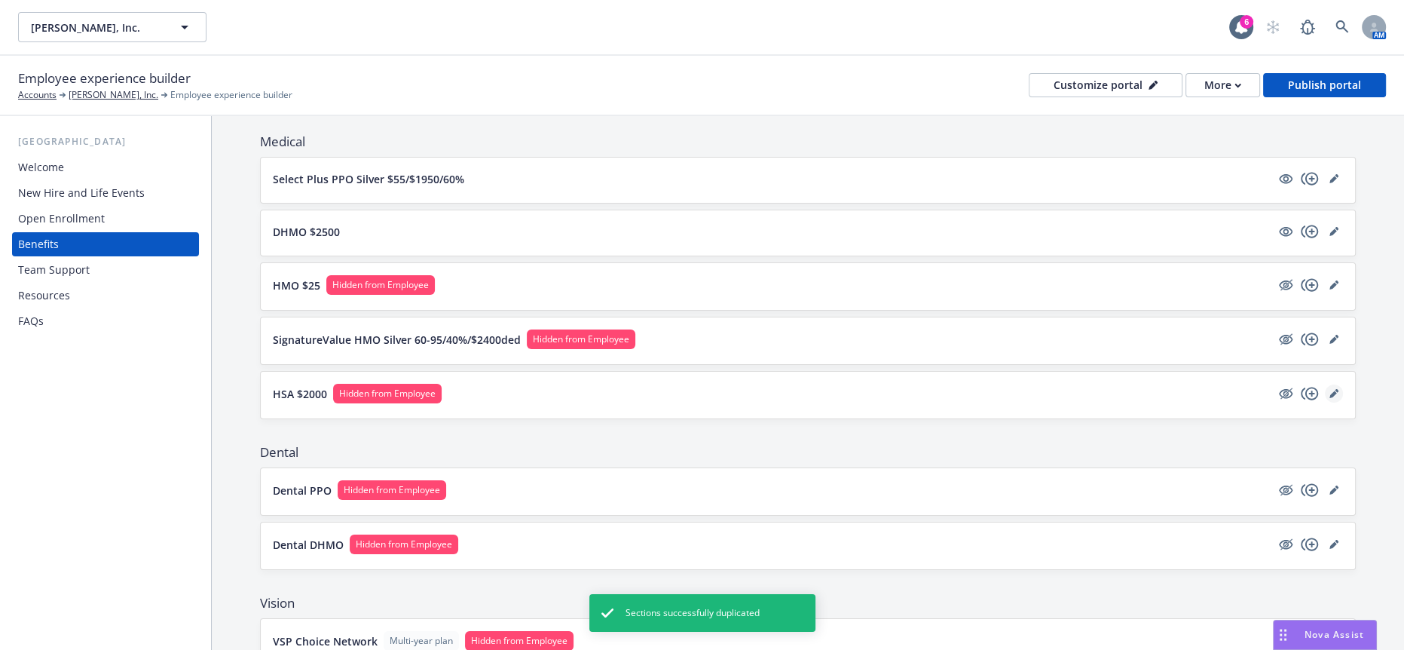
click at [1325, 384] on link "editPencil" at bounding box center [1334, 393] width 18 height 18
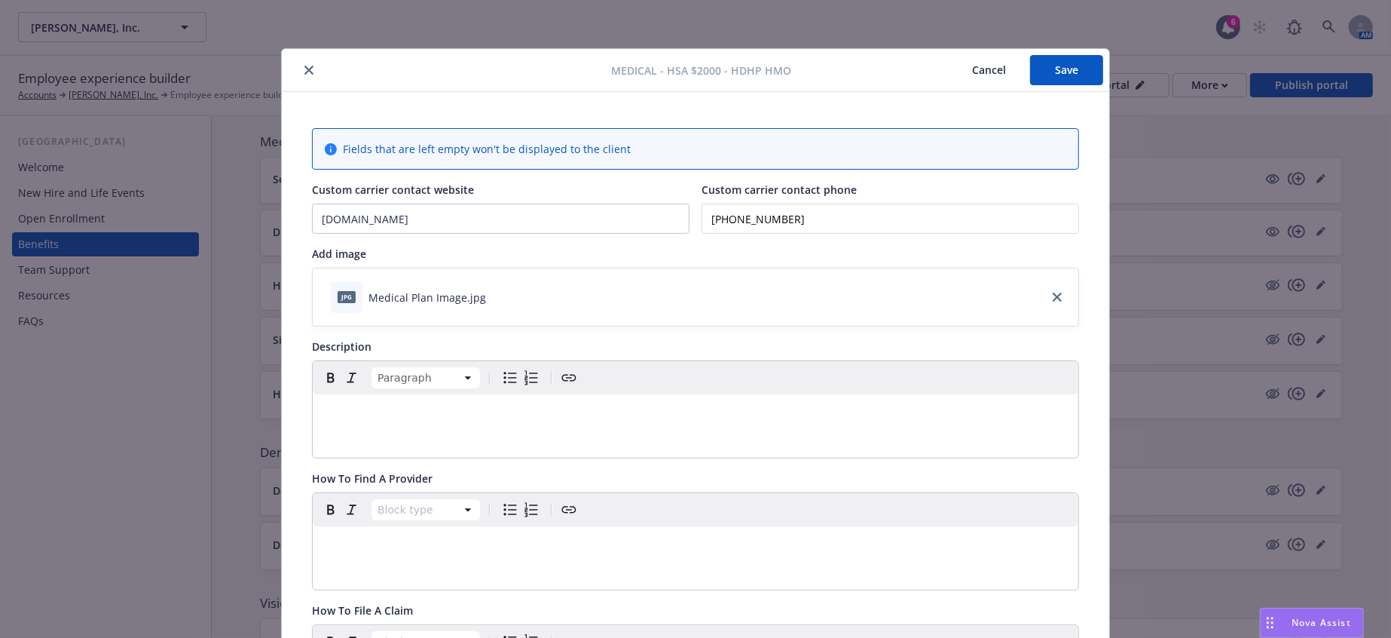
click at [356, 403] on p "editable markdown" at bounding box center [696, 412] width 748 height 18
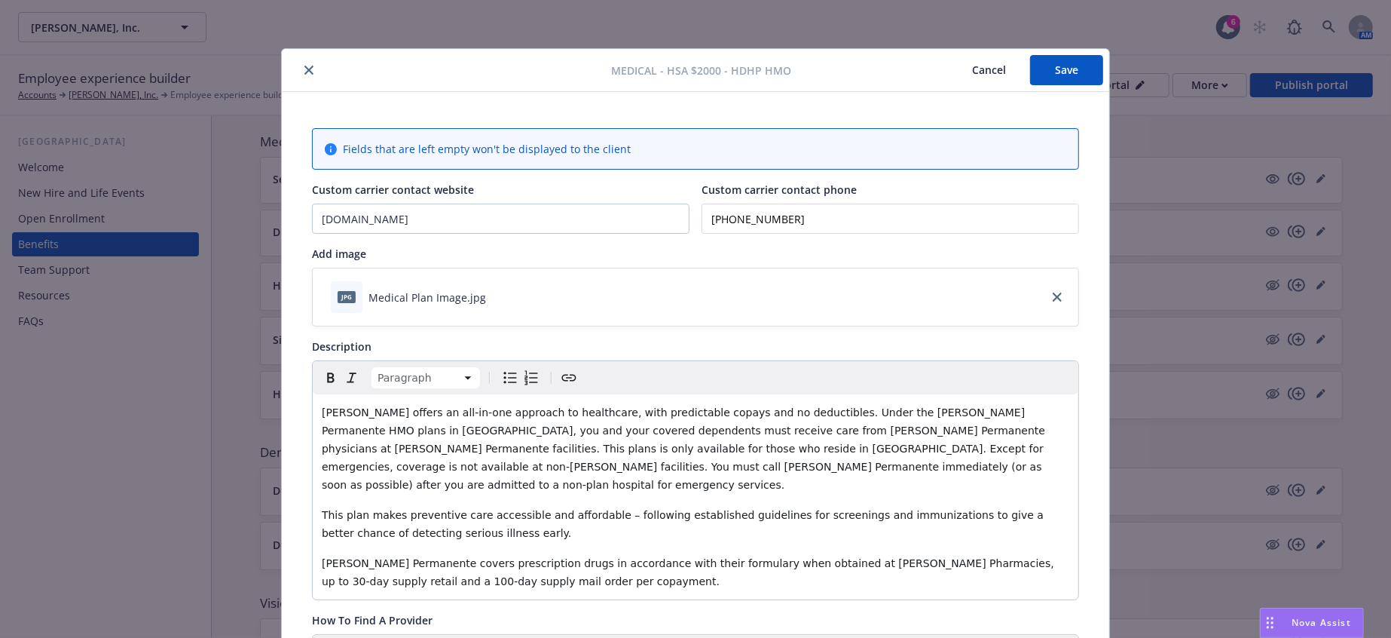
click at [1060, 62] on button "Save" at bounding box center [1066, 70] width 73 height 30
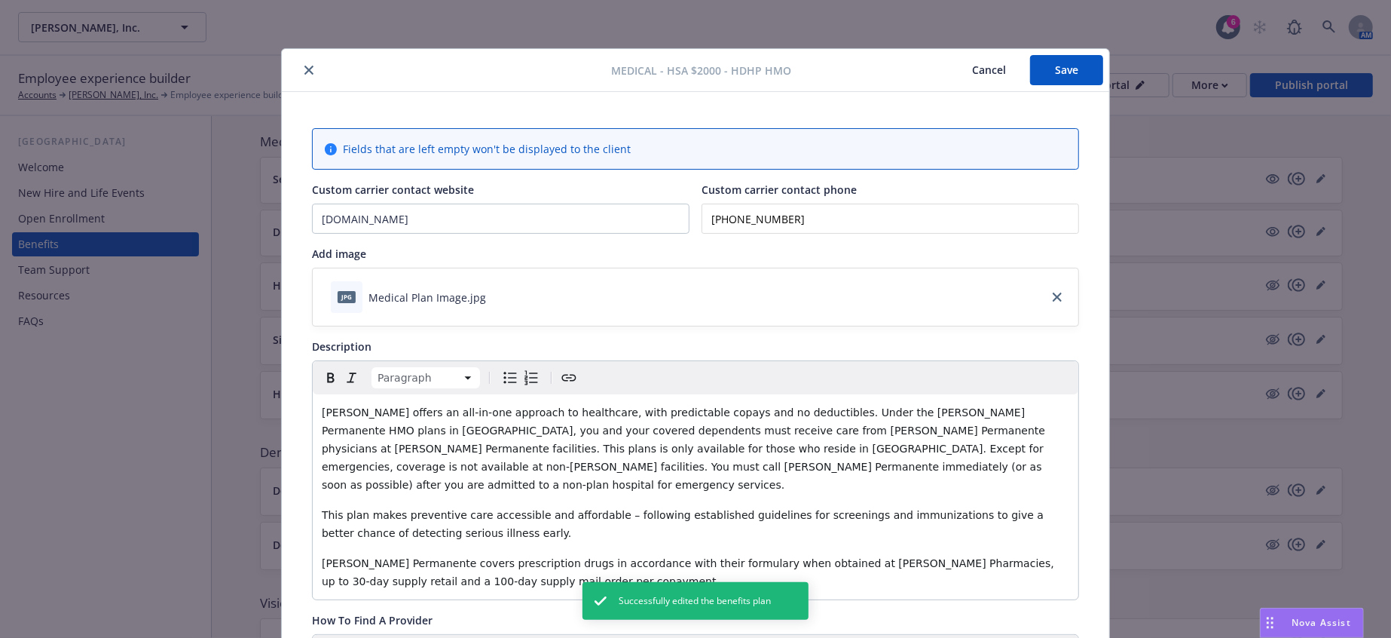
click at [304, 66] on icon "close" at bounding box center [308, 70] width 9 height 9
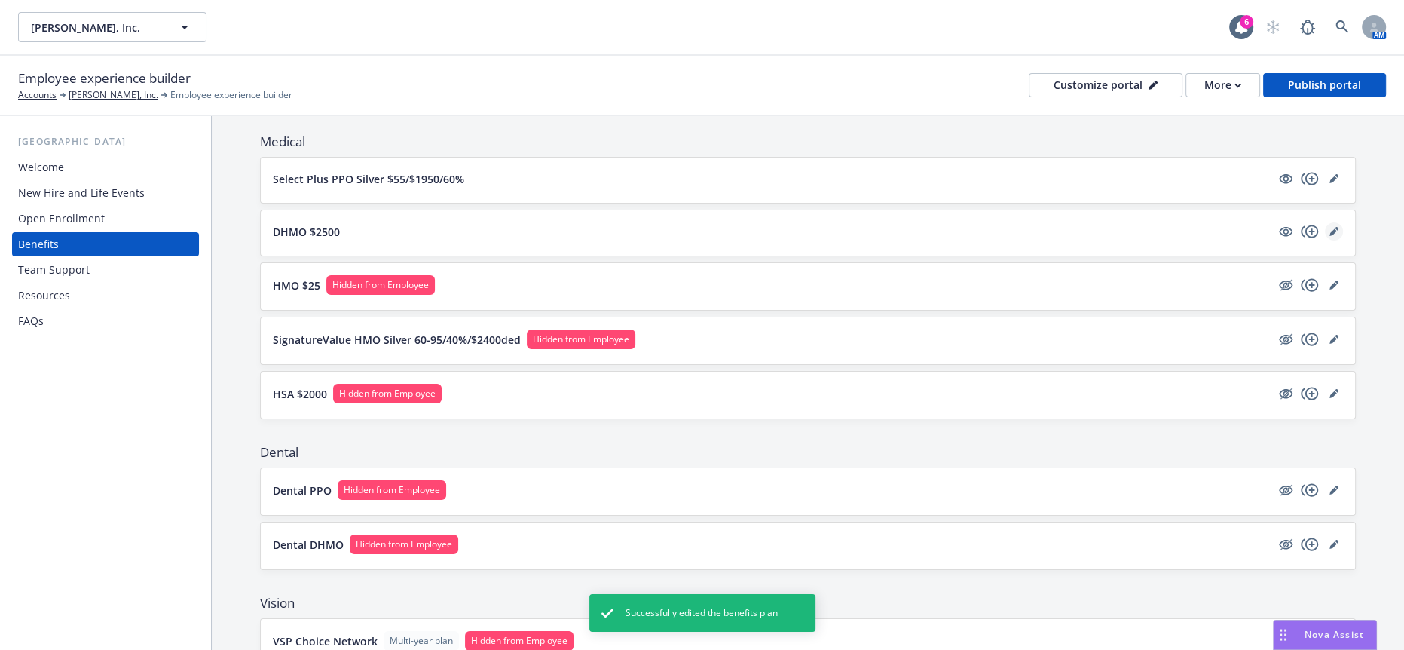
click at [1329, 227] on icon "editPencil" at bounding box center [1333, 231] width 9 height 9
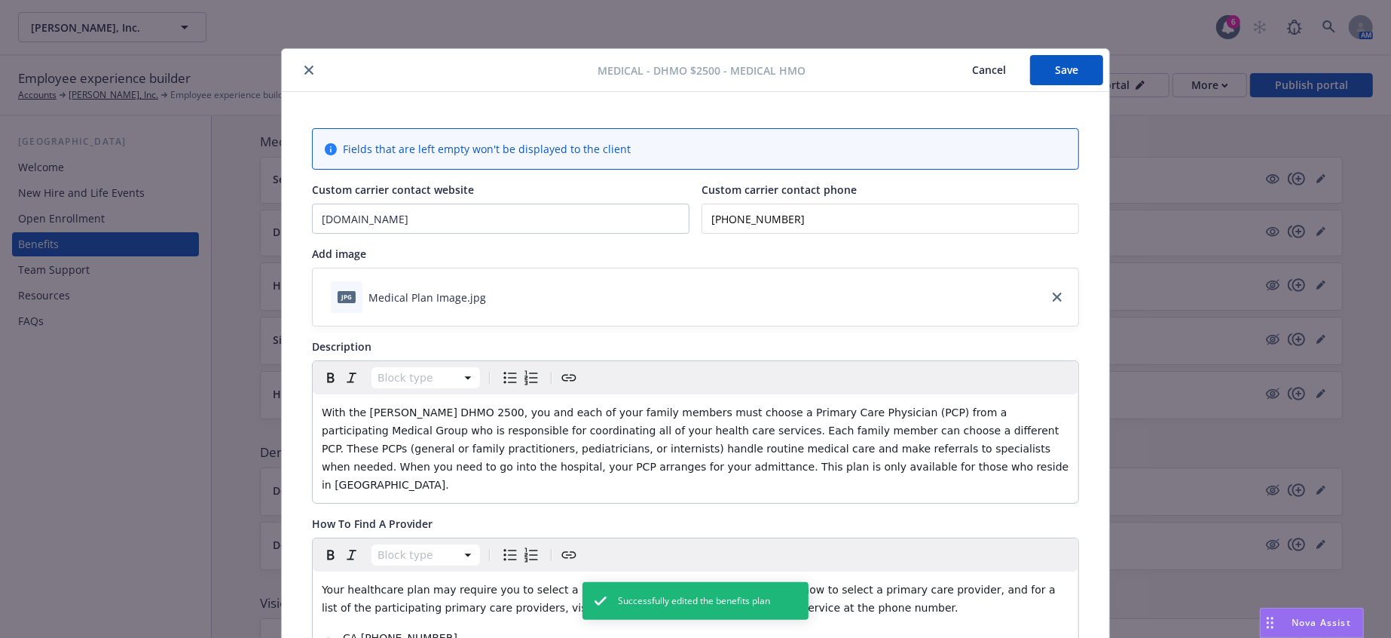
scroll to position [45, 0]
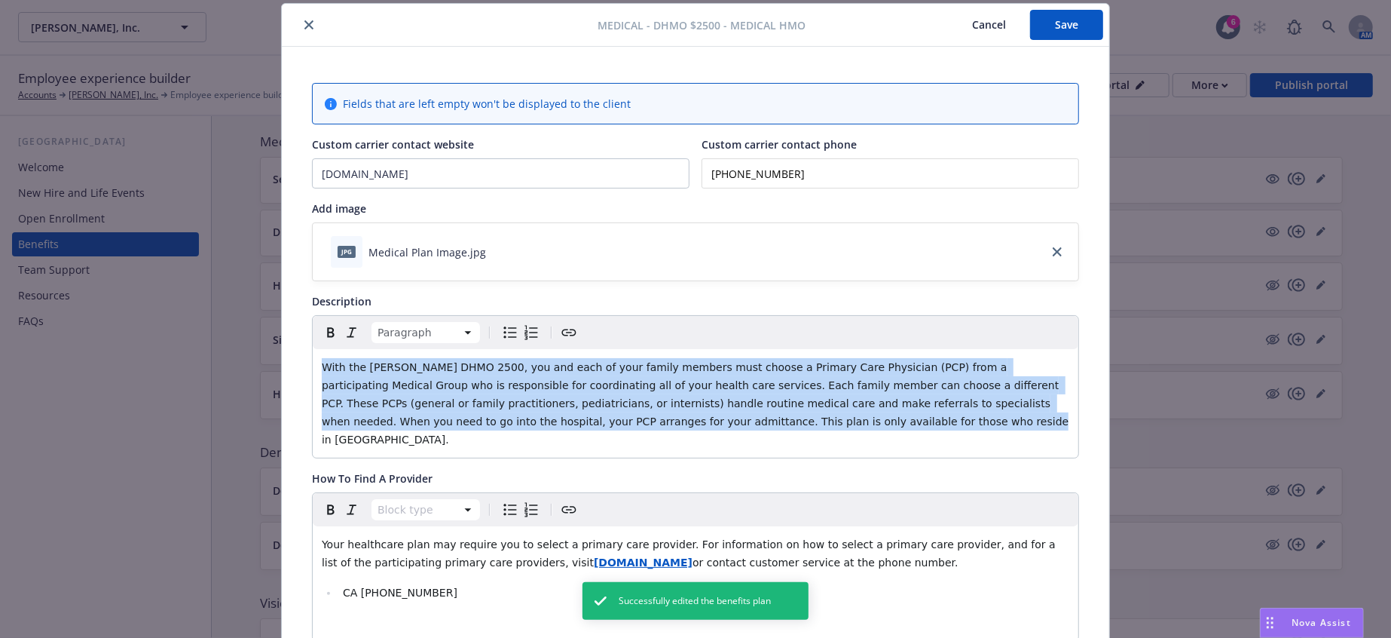
drag, startPoint x: 1032, startPoint y: 375, endPoint x: 289, endPoint y: 334, distance: 744.2
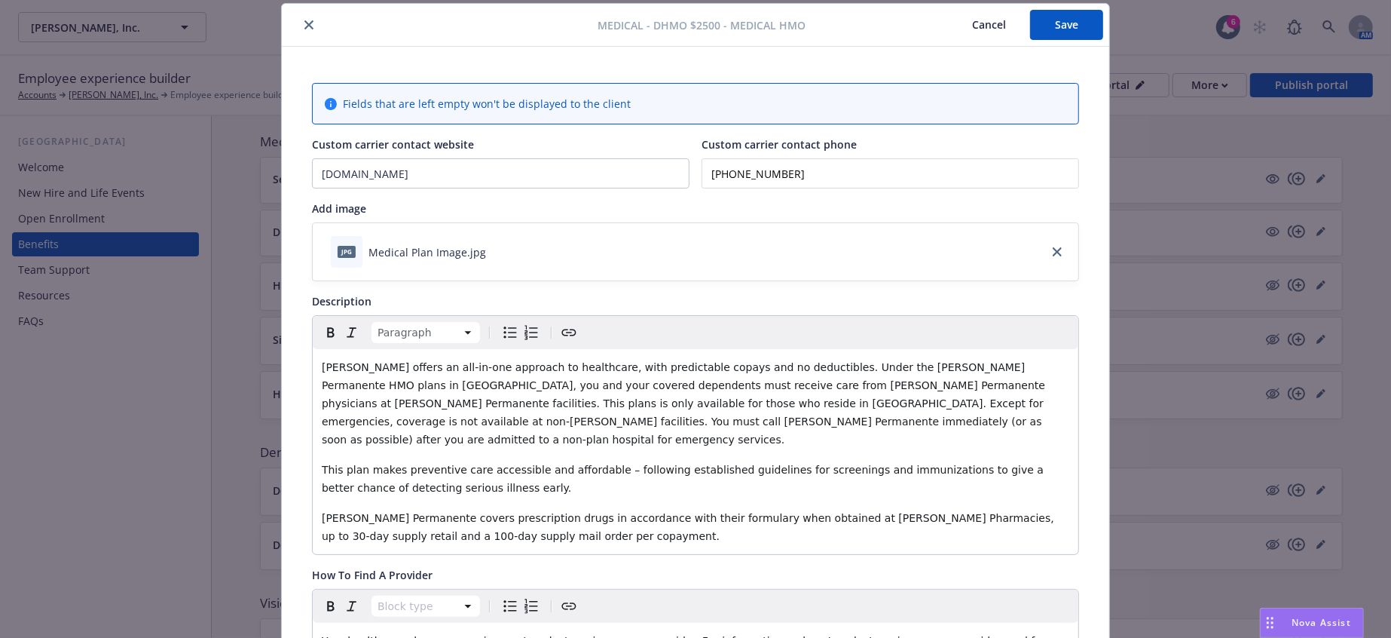
click at [1055, 22] on button "Save" at bounding box center [1066, 25] width 73 height 30
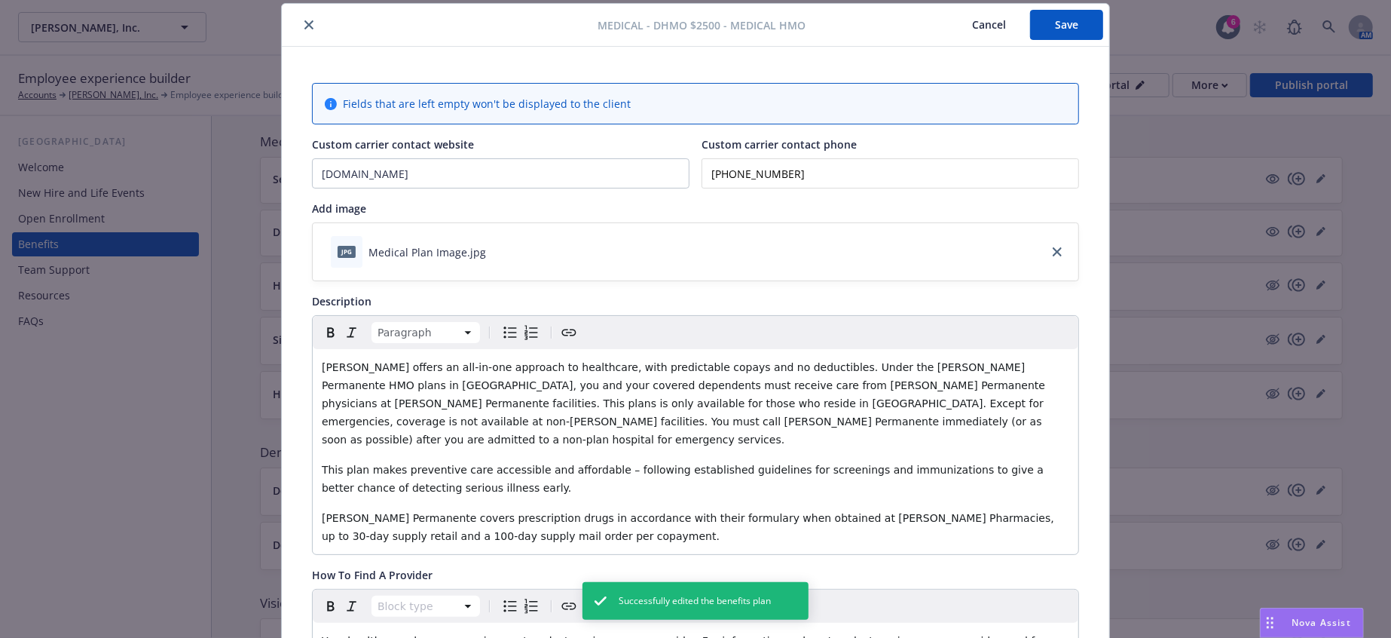
click at [304, 18] on button "close" at bounding box center [309, 25] width 18 height 18
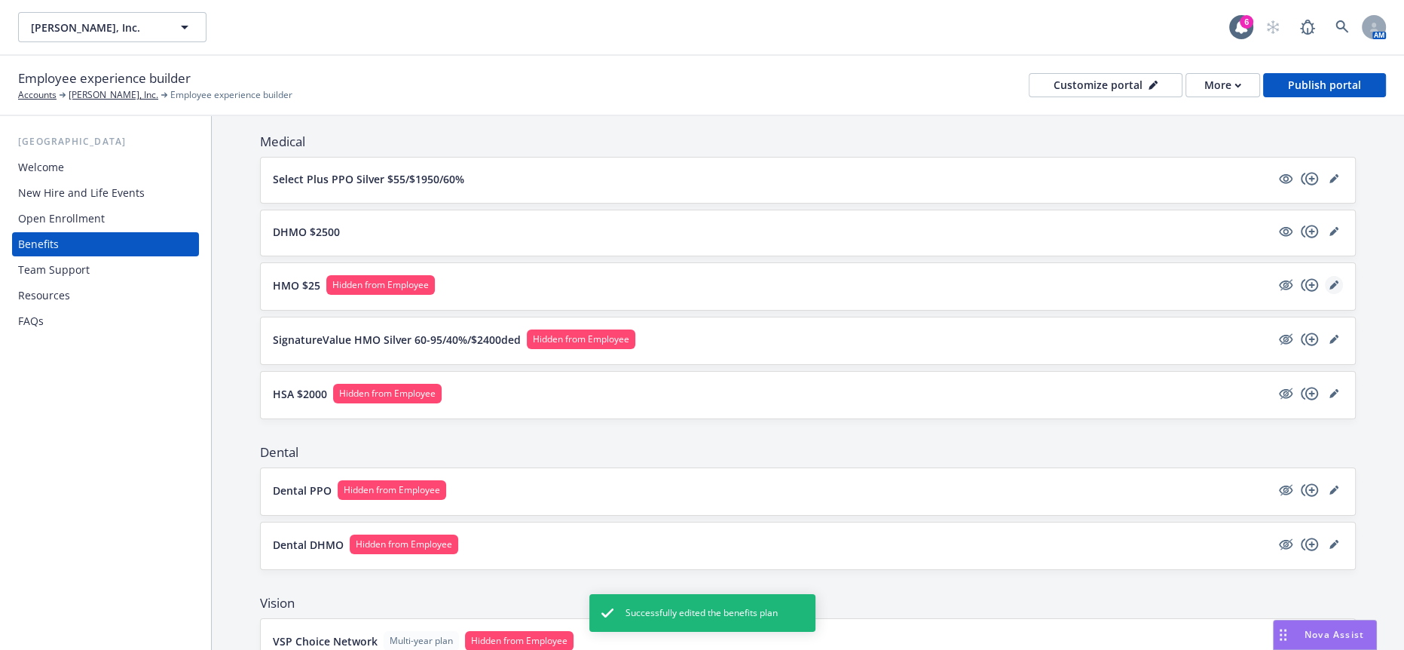
click at [1329, 280] on icon "editPencil" at bounding box center [1333, 284] width 9 height 9
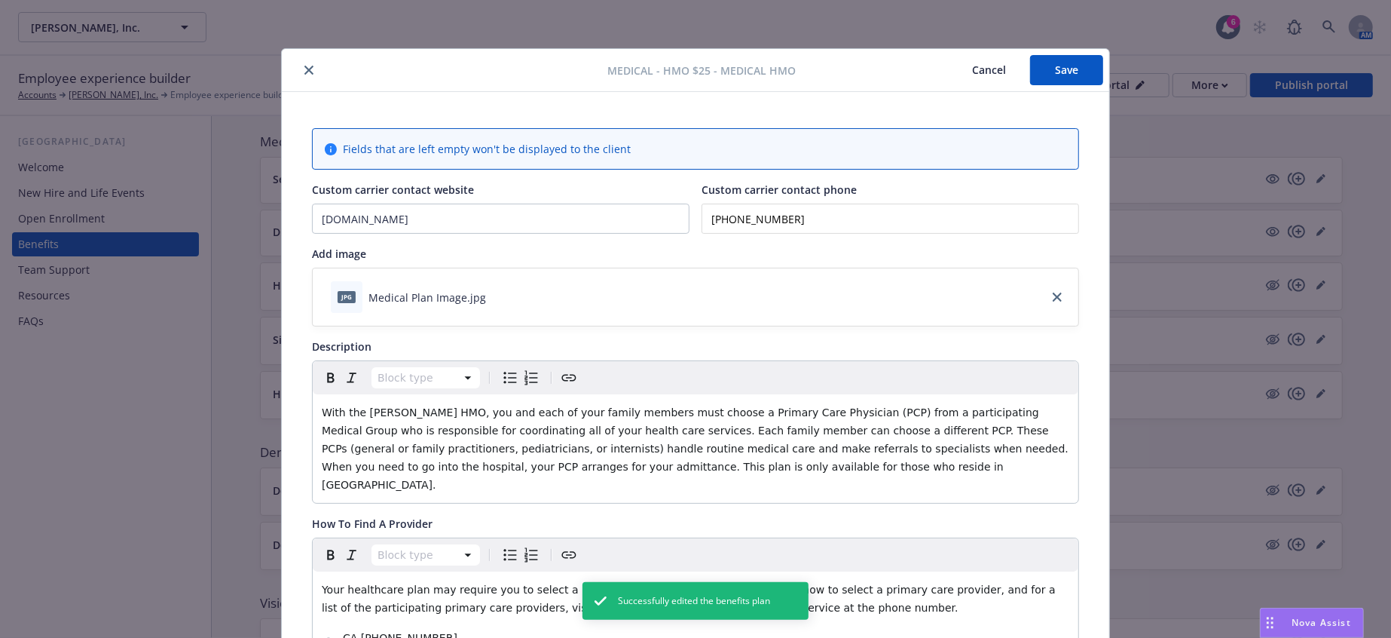
scroll to position [45, 0]
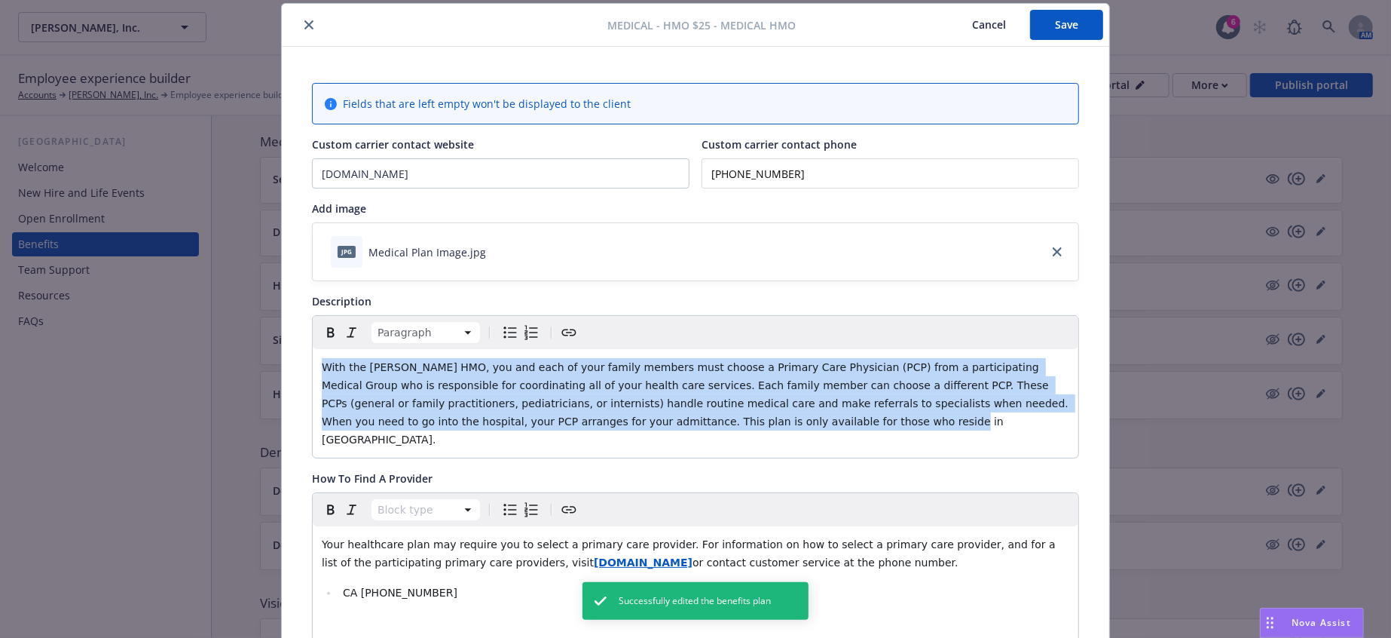
drag, startPoint x: 1018, startPoint y: 375, endPoint x: 230, endPoint y: 290, distance: 792.9
click at [230, 290] on div "Medical - HMO $25 - Medical HMO Cancel Save Fields that are left empty won't be…" at bounding box center [695, 319] width 1391 height 638
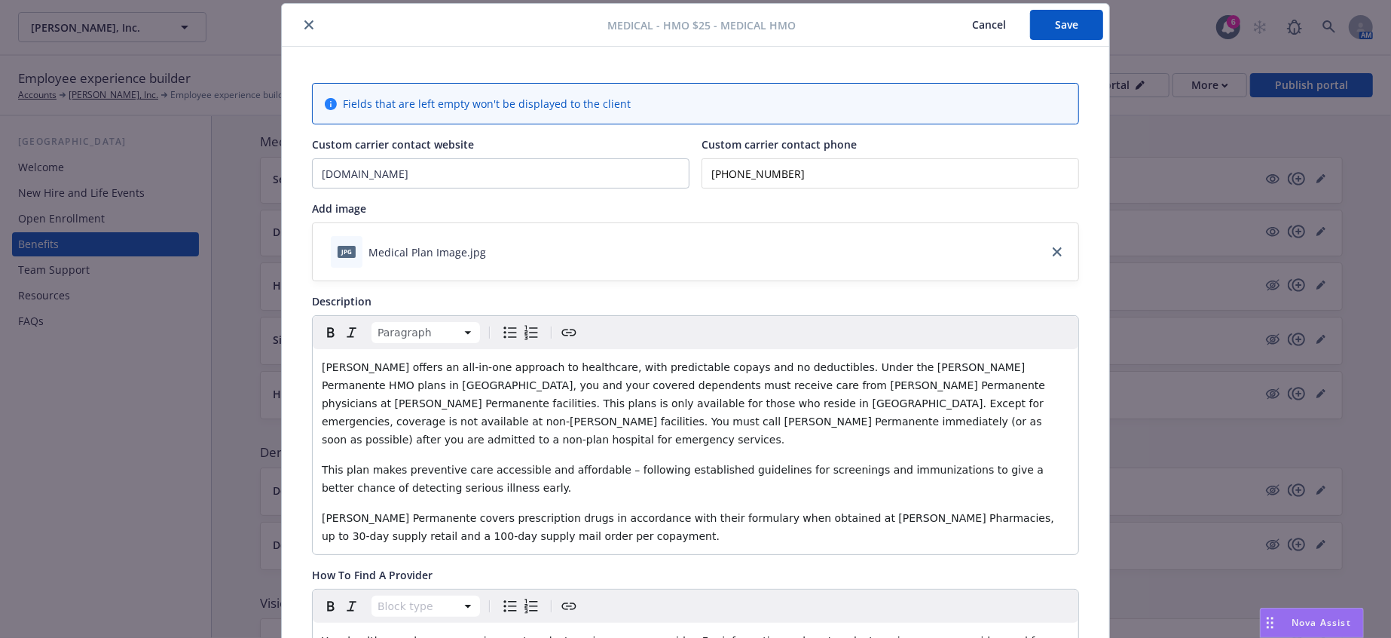
click at [1045, 21] on button "Save" at bounding box center [1066, 25] width 73 height 30
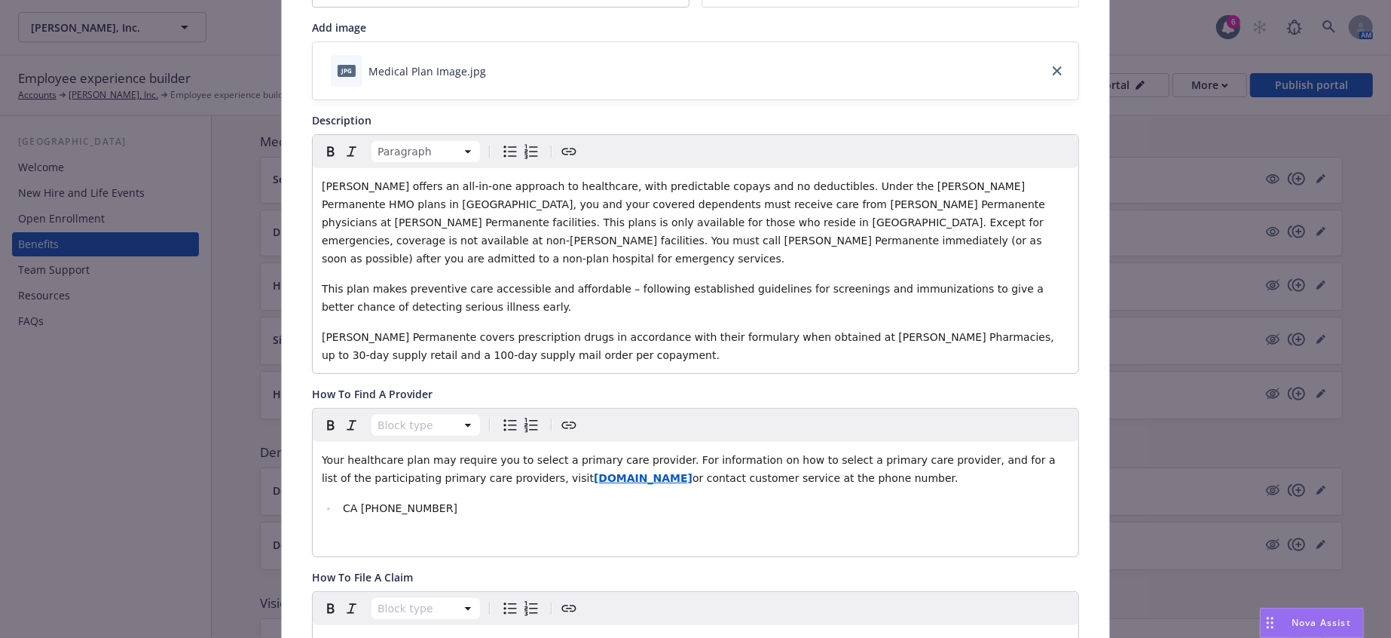
scroll to position [228, 0]
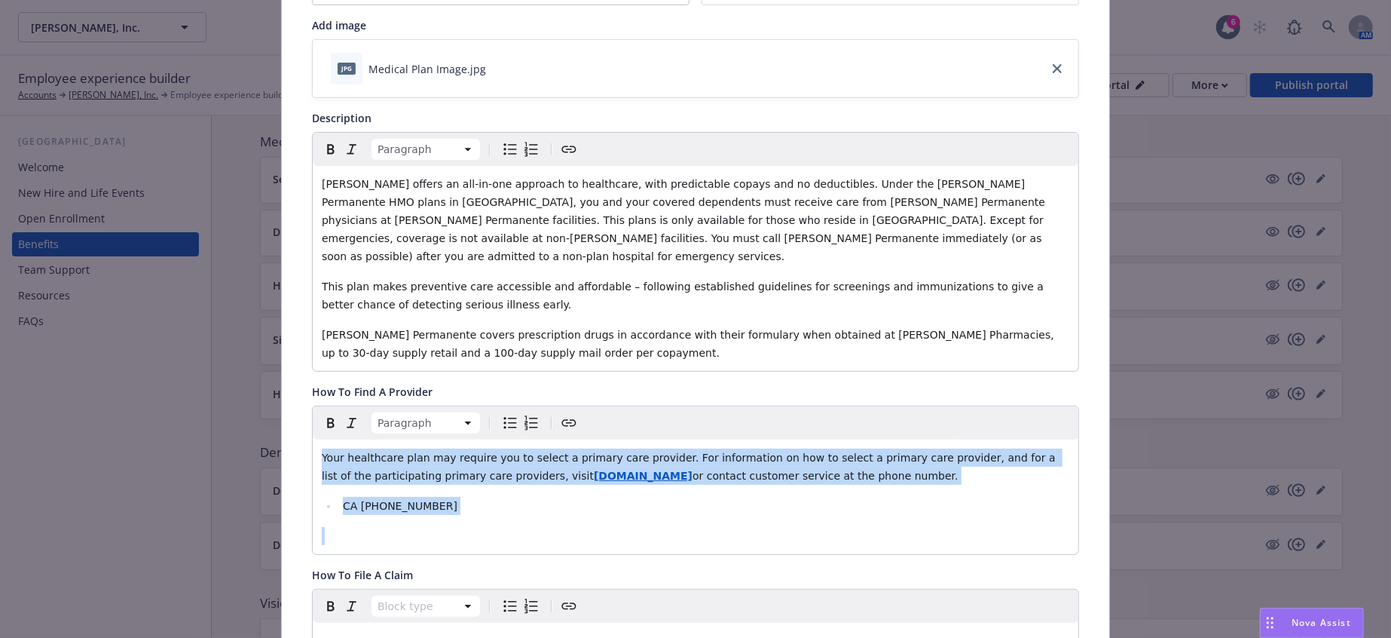
drag, startPoint x: 465, startPoint y: 407, endPoint x: 304, endPoint y: 341, distance: 174.4
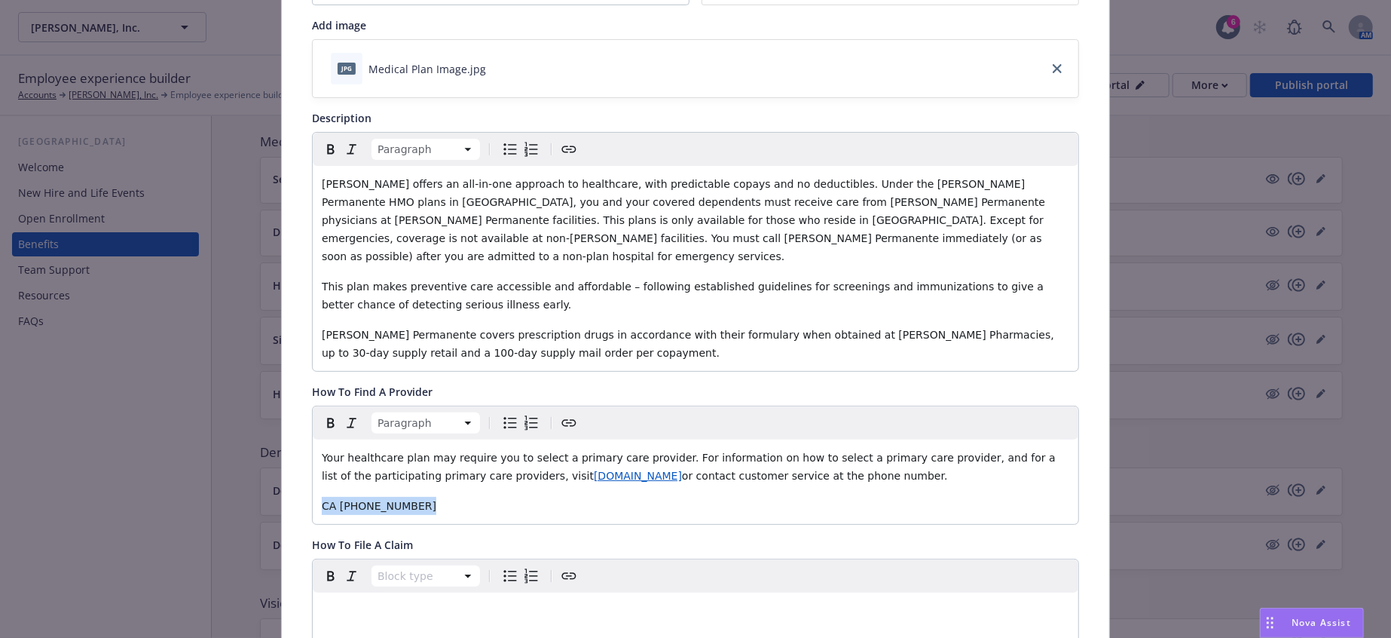
drag, startPoint x: 429, startPoint y: 393, endPoint x: 270, endPoint y: 393, distance: 159.0
click at [270, 393] on div "Medical - HMO $25 - Medical HMO Cancel Save Fields that are left empty won't be…" at bounding box center [695, 319] width 1391 height 638
click at [501, 414] on icon "Bulleted list" at bounding box center [510, 423] width 18 height 18
click at [703, 439] on div "Your healthcare plan may require you to select a primary care provider. For inf…" at bounding box center [696, 484] width 766 height 90
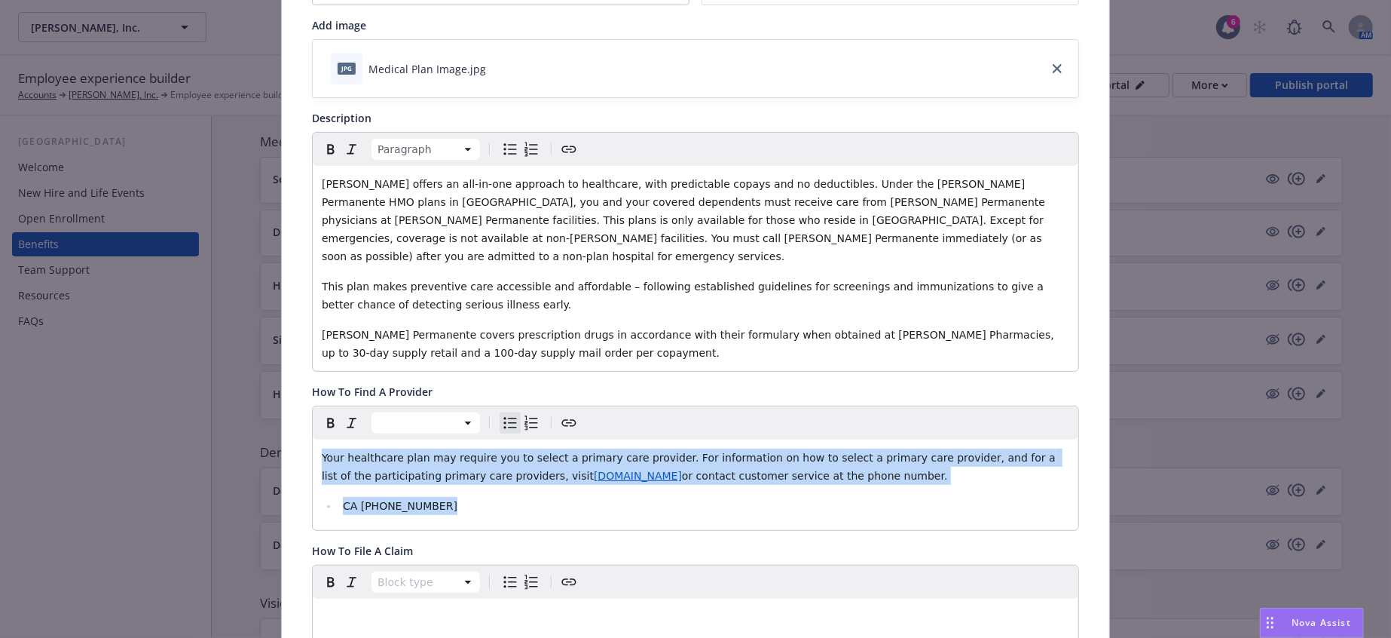
drag, startPoint x: 537, startPoint y: 401, endPoint x: 265, endPoint y: 342, distance: 278.3
click at [265, 342] on div "Medical - HMO $25 - Medical HMO Cancel Save Fields that are left empty won't be…" at bounding box center [695, 319] width 1391 height 638
copy div "Your healthcare plan may require you to select a primary care provider. For inf…"
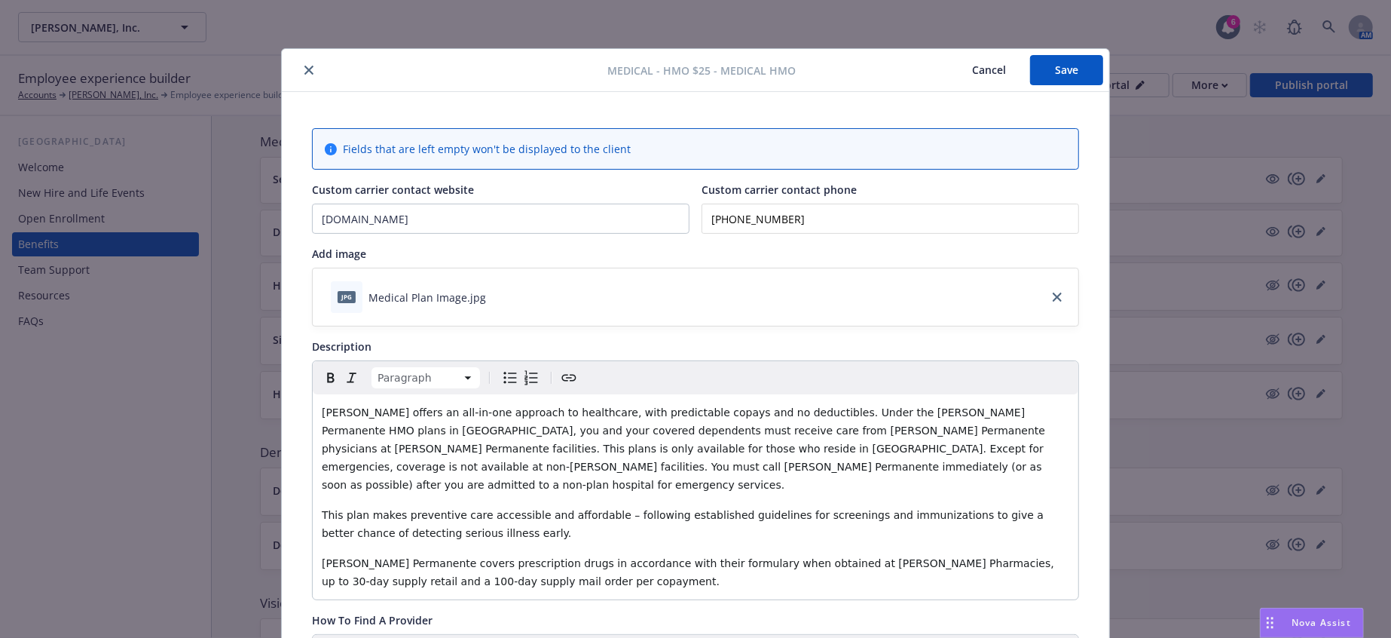
click at [1066, 70] on button "Save" at bounding box center [1066, 70] width 73 height 30
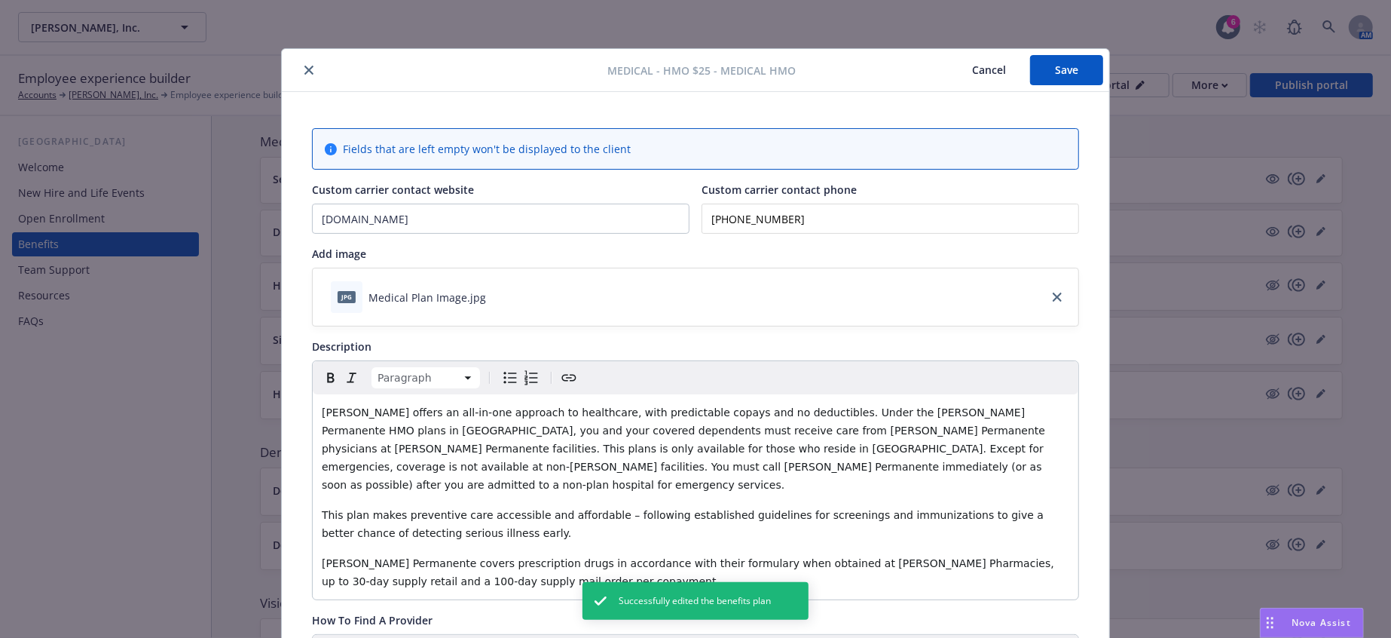
click at [300, 61] on button "close" at bounding box center [309, 70] width 18 height 18
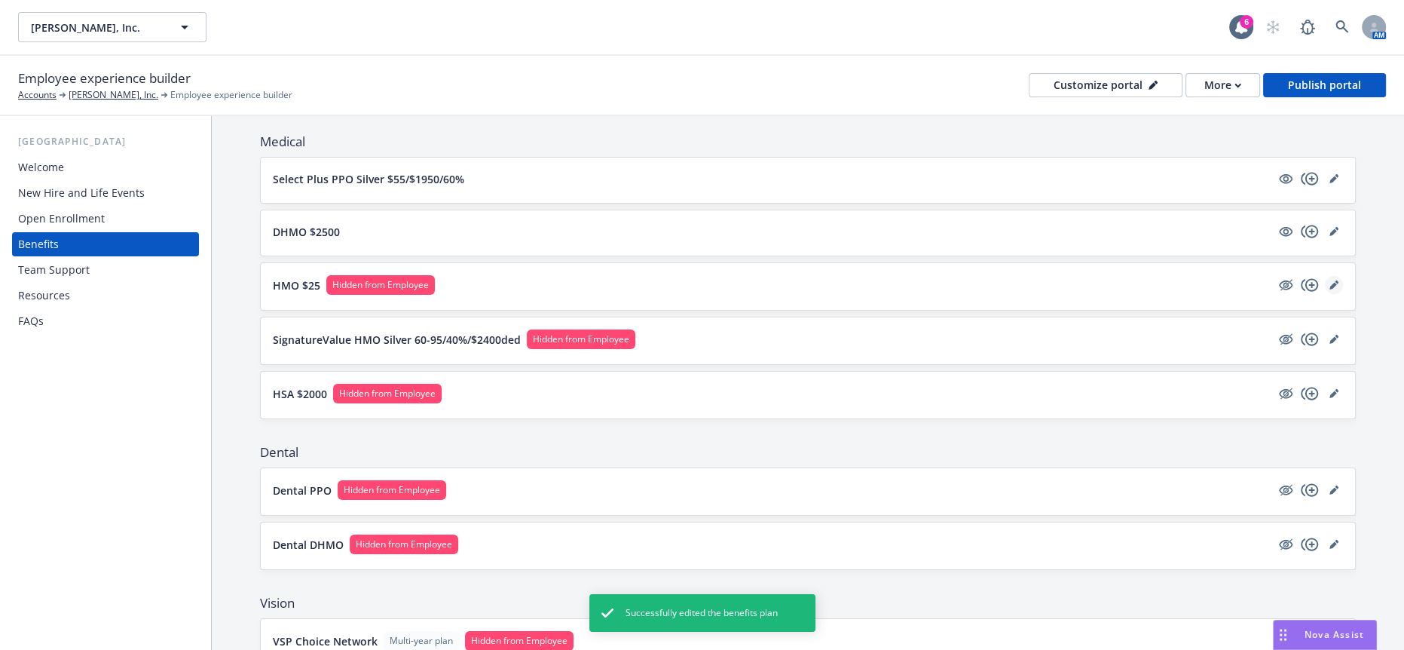
click at [1329, 280] on icon "editPencil" at bounding box center [1333, 284] width 9 height 9
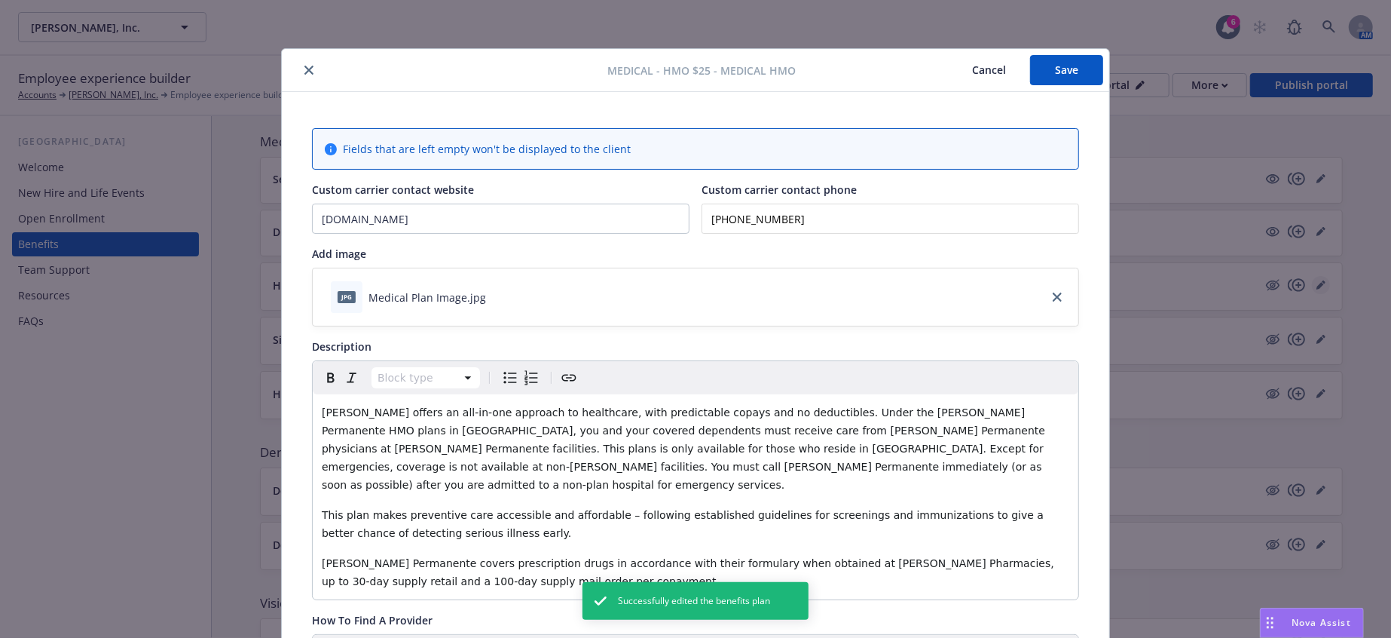
scroll to position [45, 0]
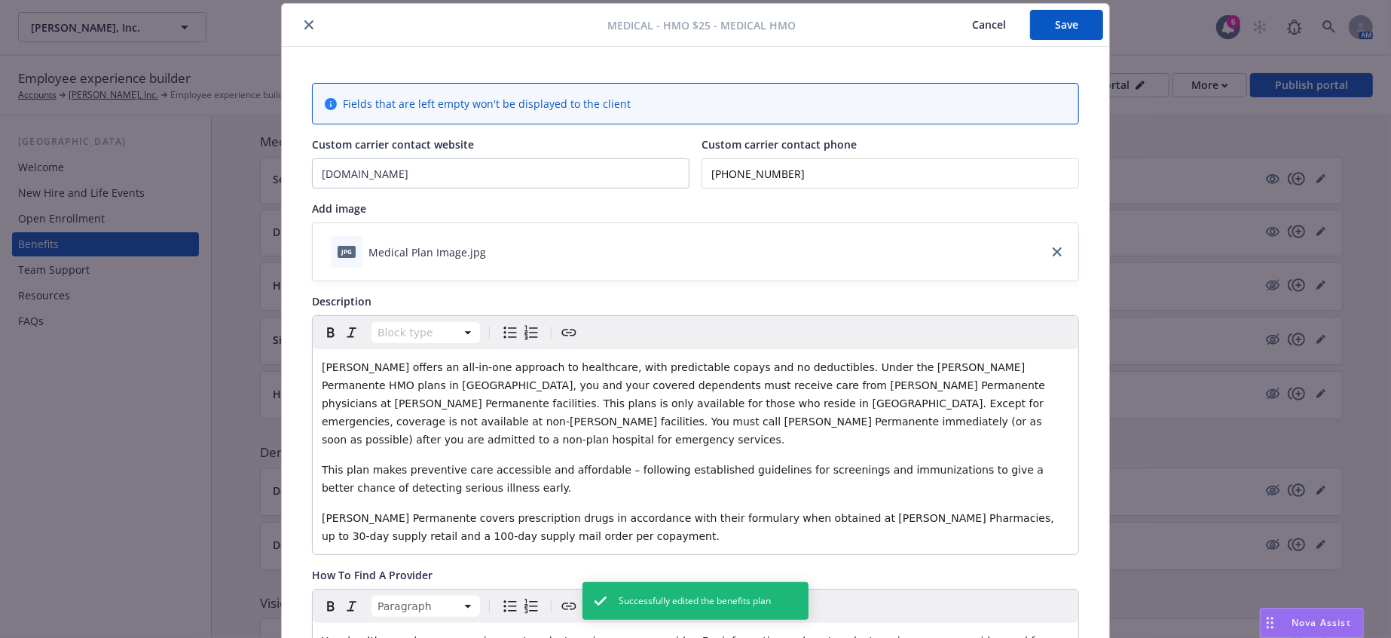
click at [1044, 16] on button "Save" at bounding box center [1066, 25] width 73 height 30
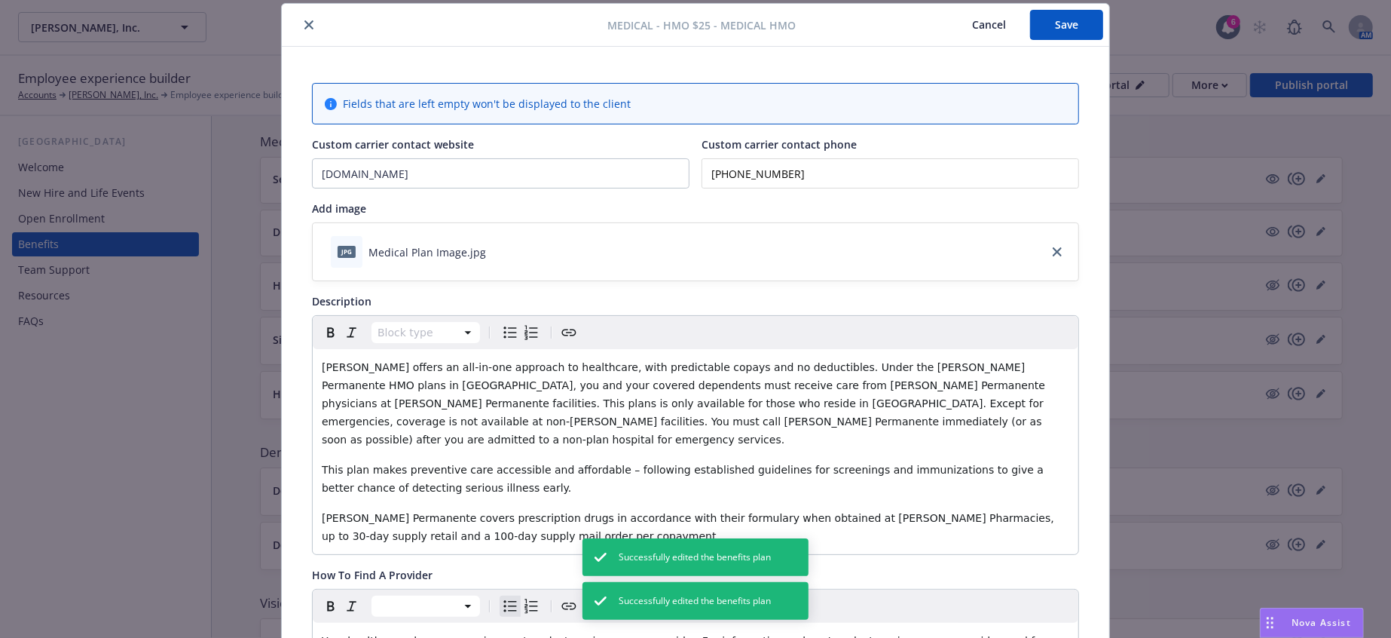
click at [304, 23] on icon "close" at bounding box center [308, 24] width 9 height 9
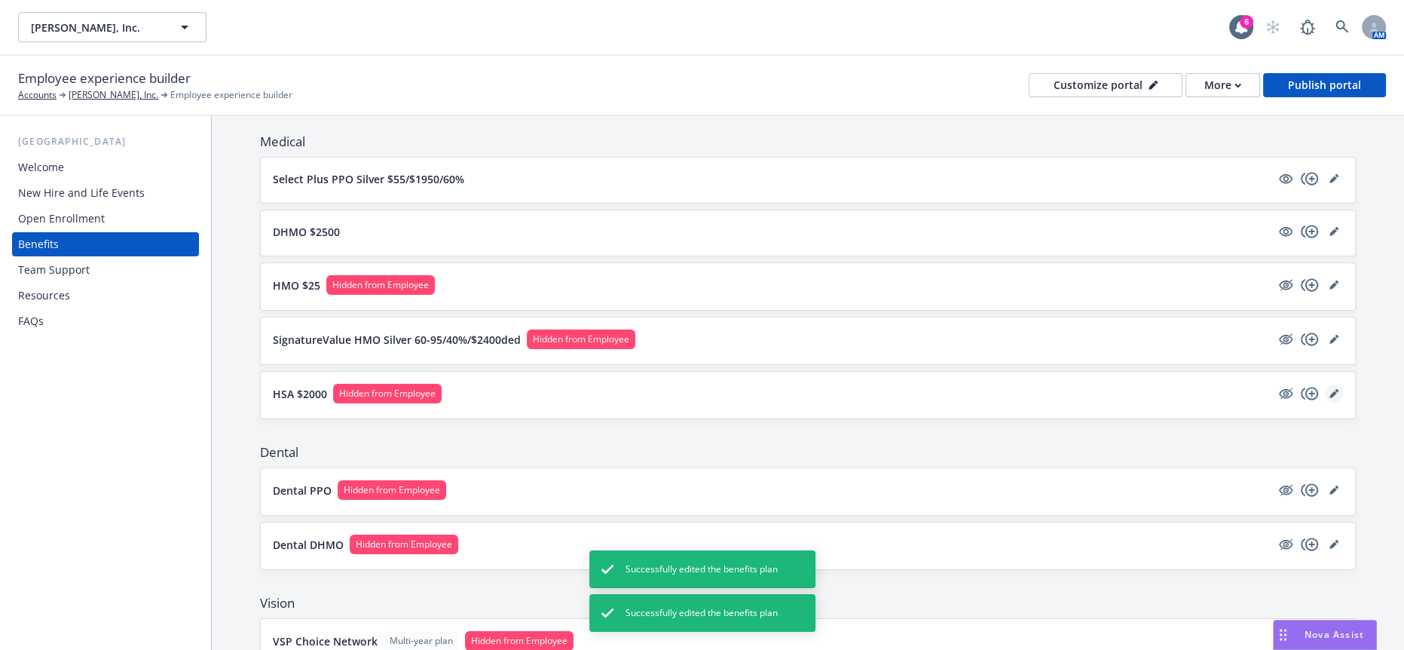
click at [1329, 389] on icon "editPencil" at bounding box center [1333, 393] width 9 height 9
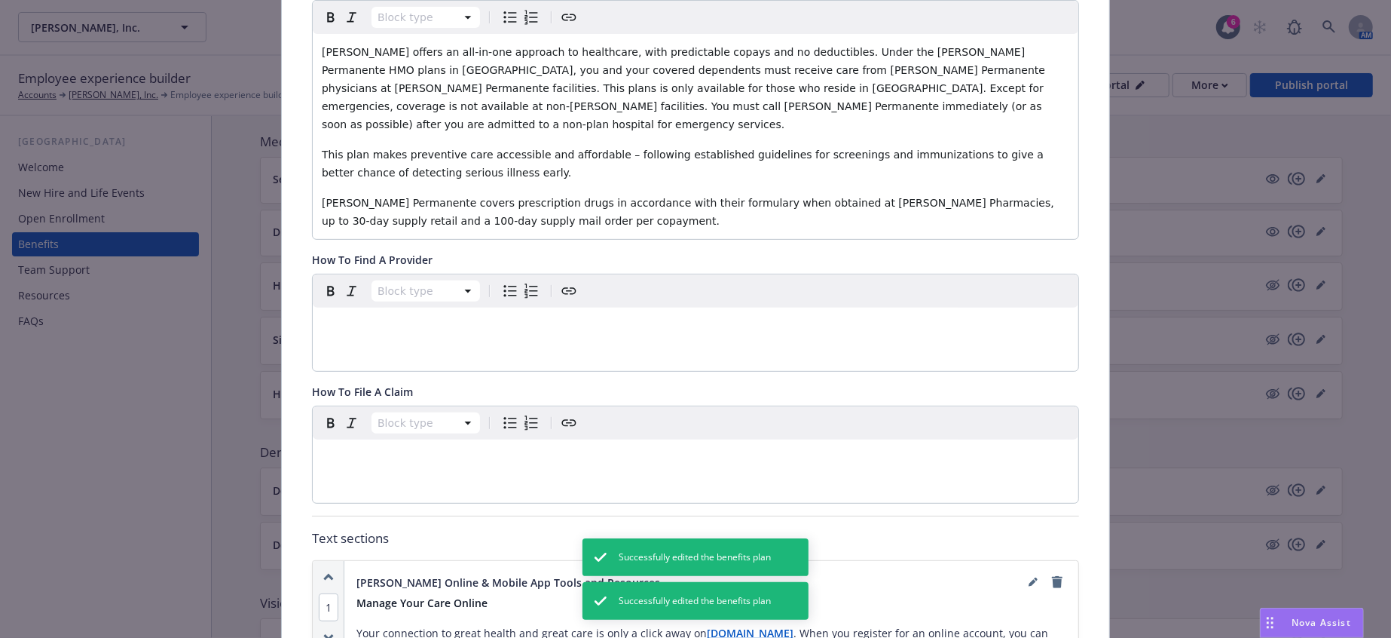
scroll to position [361, 0]
click at [363, 316] on p "editable markdown" at bounding box center [696, 325] width 748 height 18
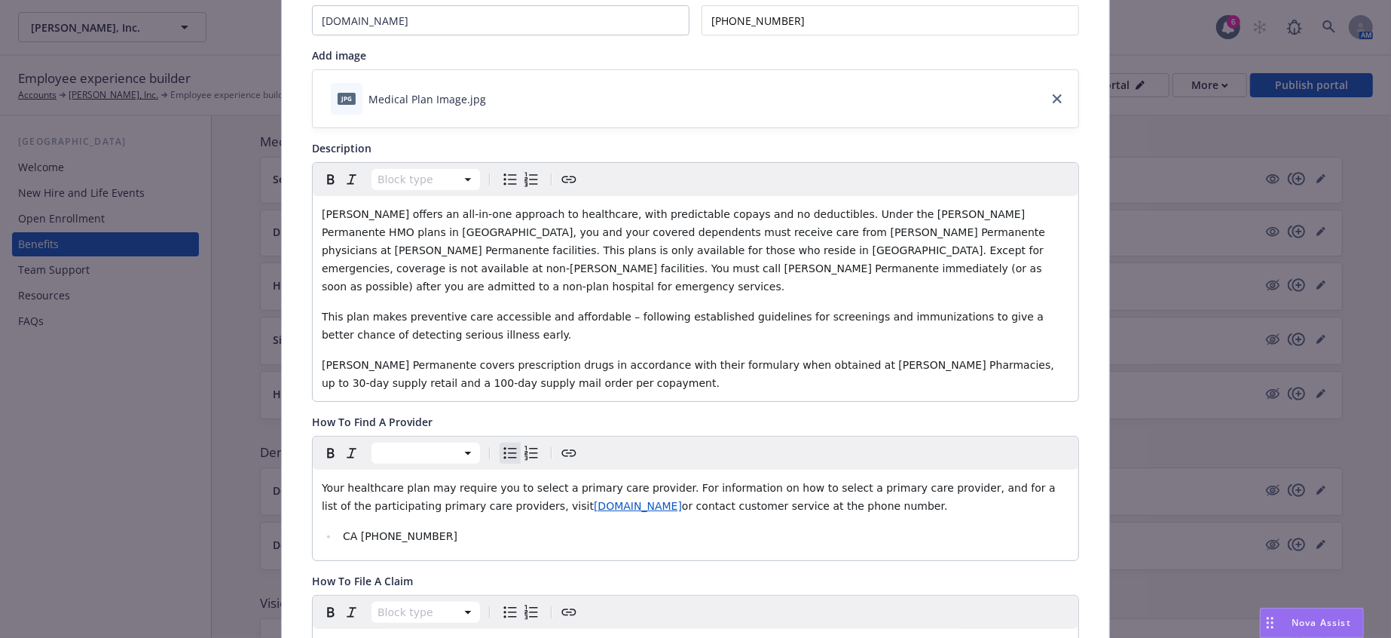
scroll to position [0, 0]
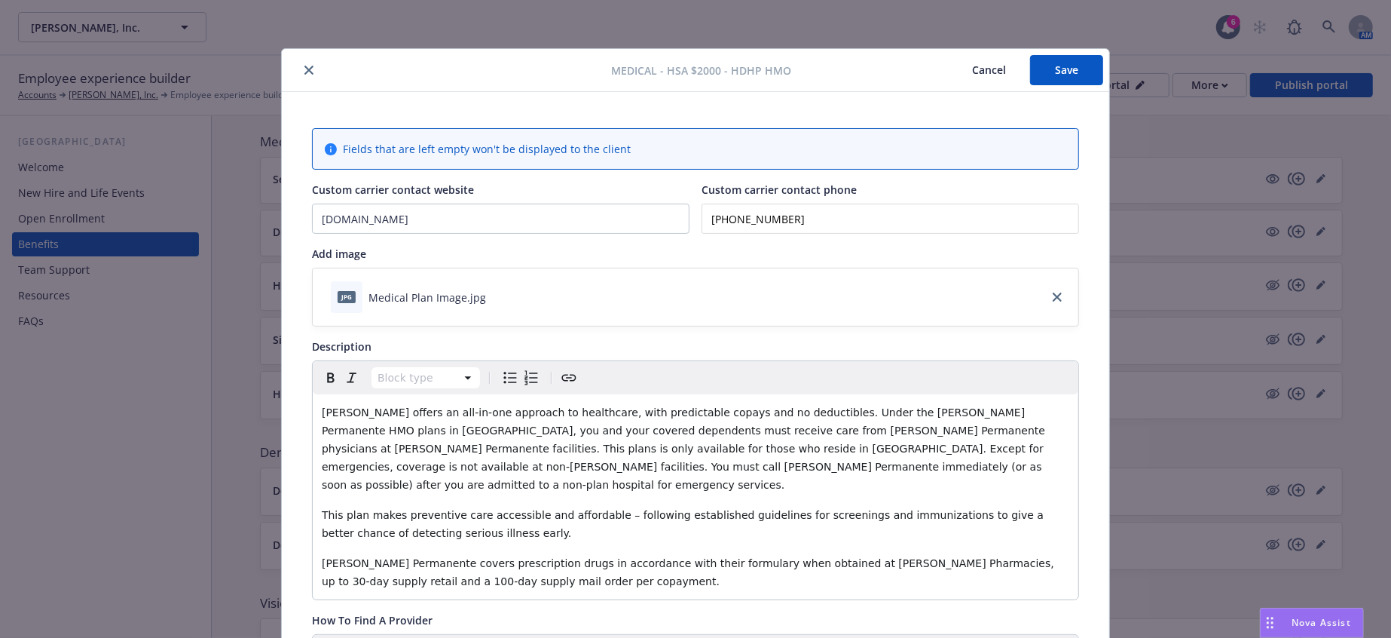
click at [1080, 72] on button "Save" at bounding box center [1066, 70] width 73 height 30
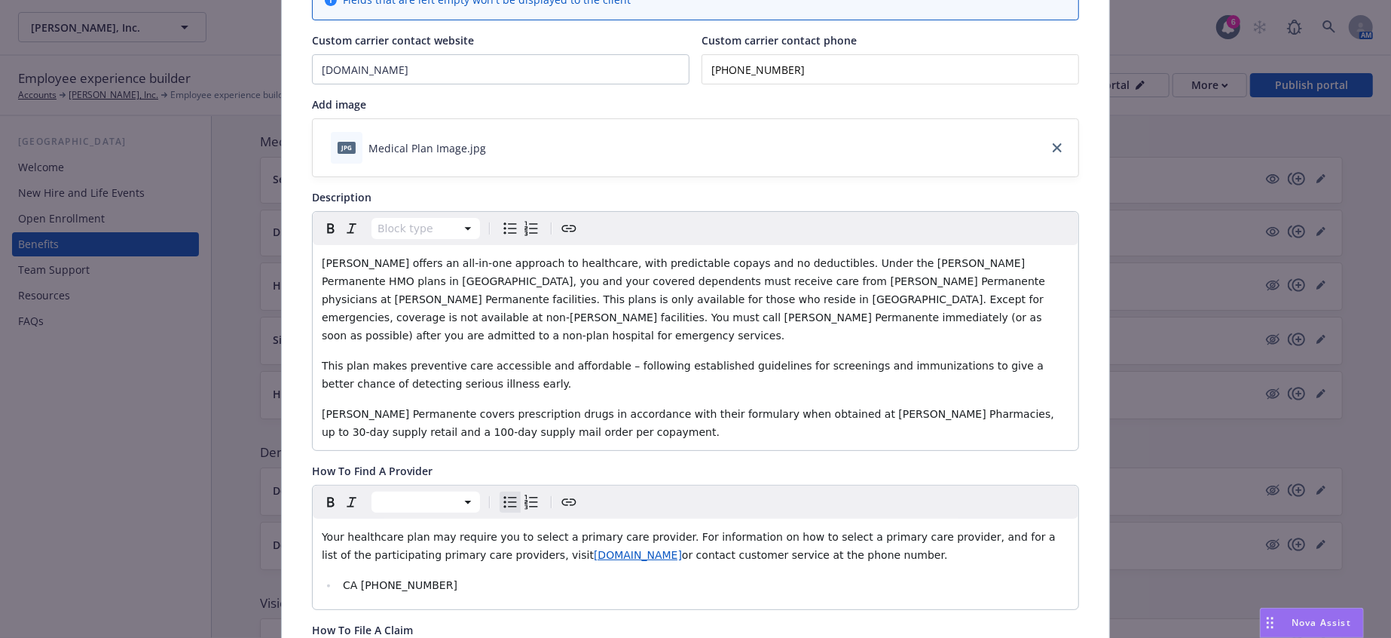
scroll to position [199, 0]
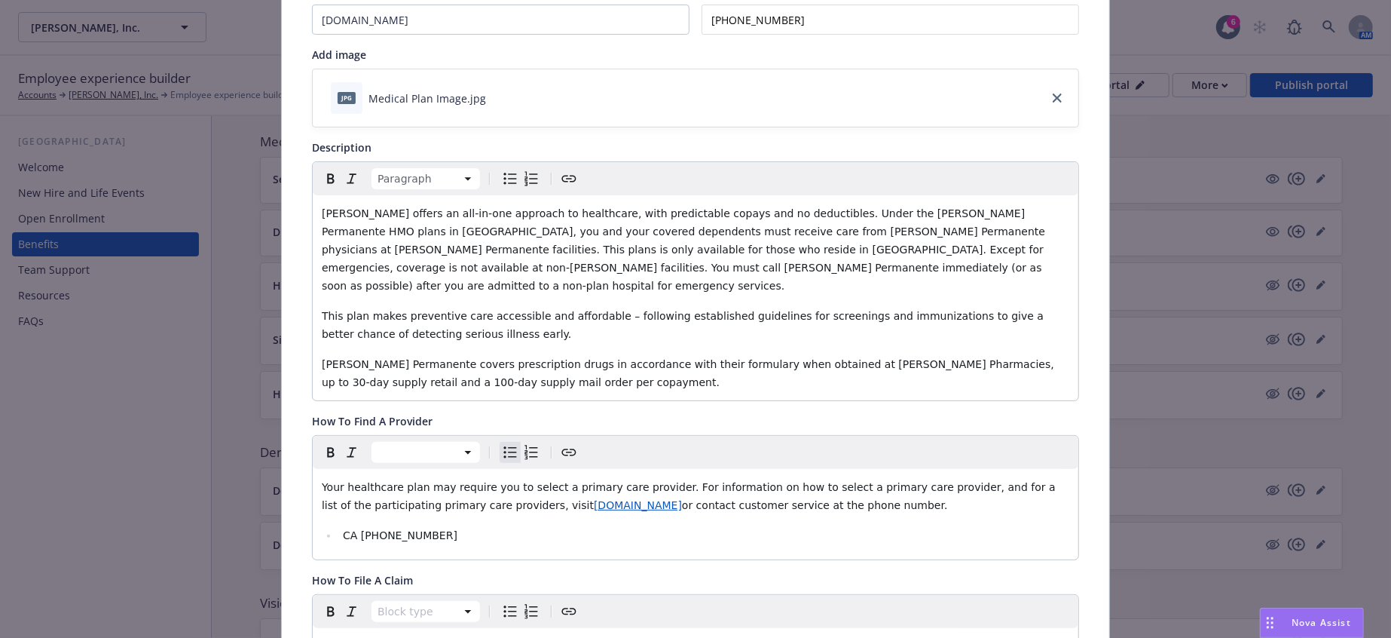
click at [385, 355] on p "Kaiser Permanente covers prescription drugs in accordance with their formulary …" at bounding box center [696, 373] width 748 height 36
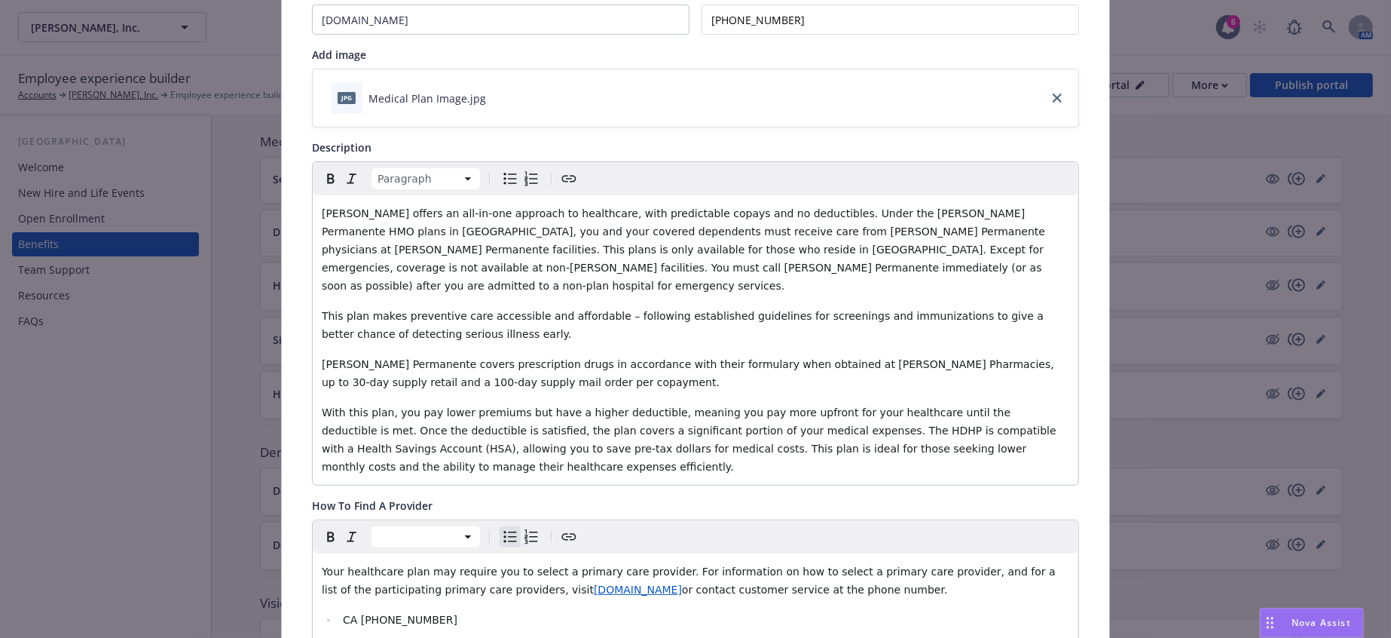
scroll to position [0, 0]
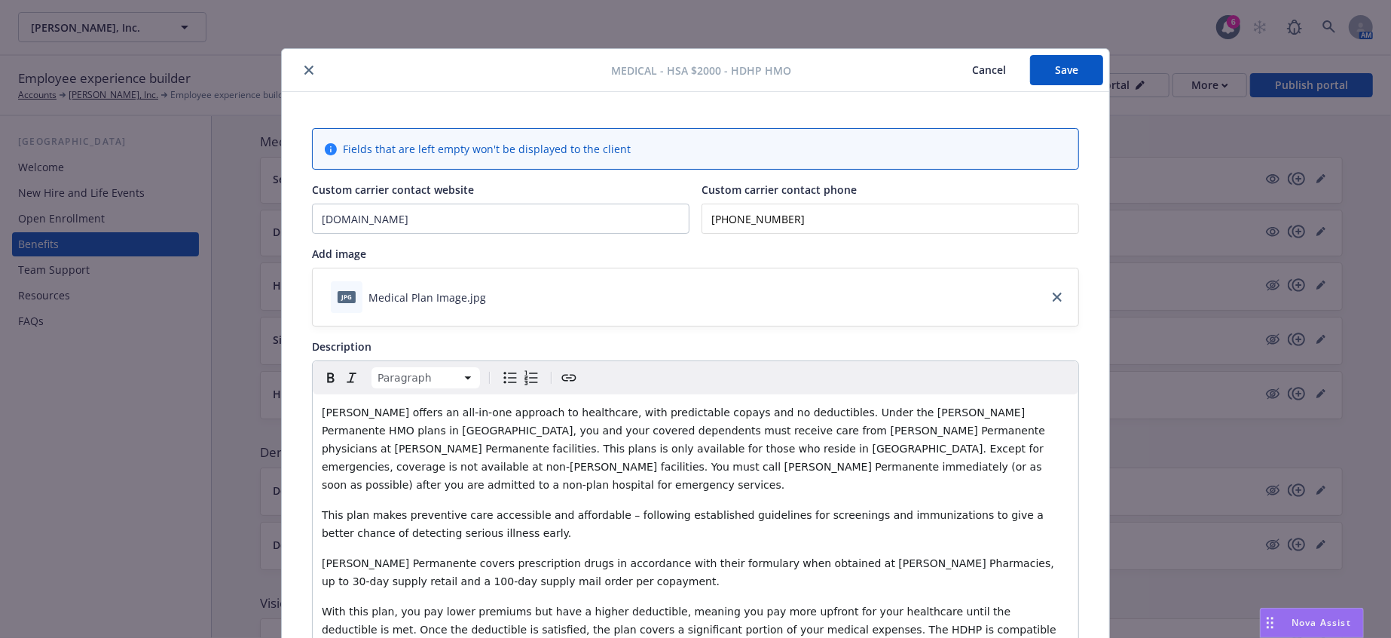
click at [1088, 61] on button "Save" at bounding box center [1066, 70] width 73 height 30
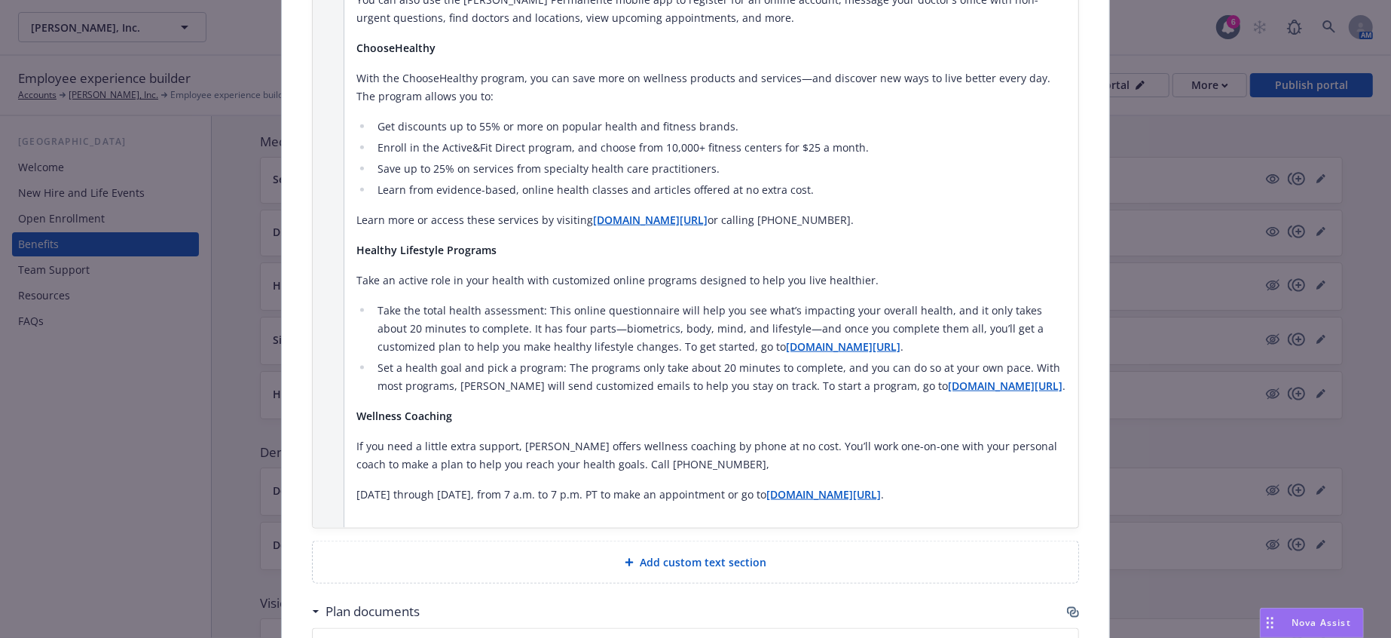
scroll to position [1417, 0]
click at [1067, 607] on icon "button" at bounding box center [1073, 613] width 12 height 12
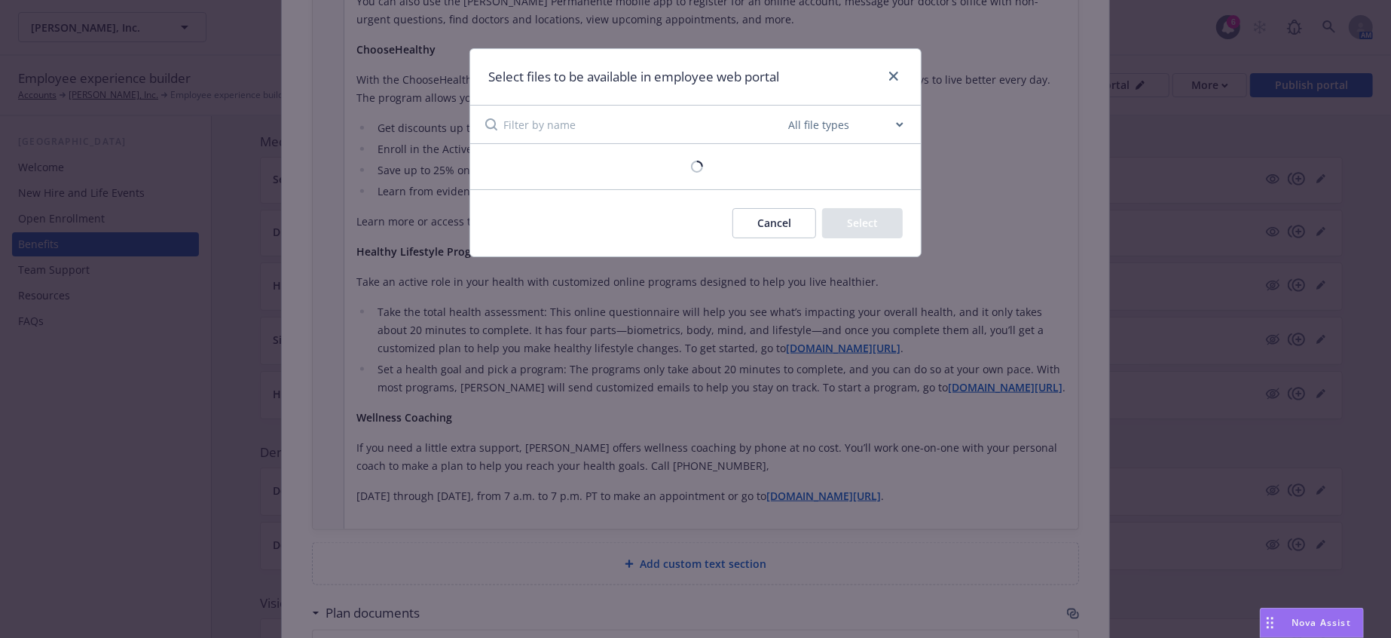
scroll to position [1406, 0]
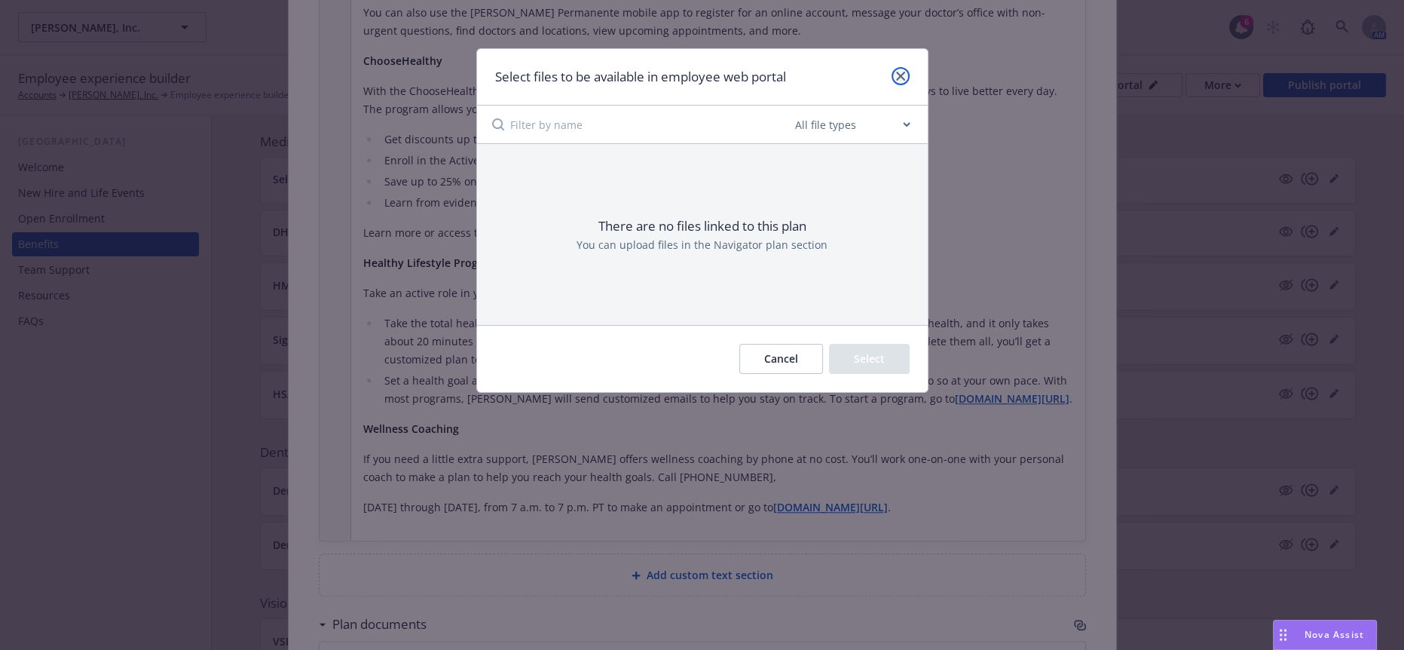
click at [901, 72] on icon "close" at bounding box center [900, 76] width 9 height 9
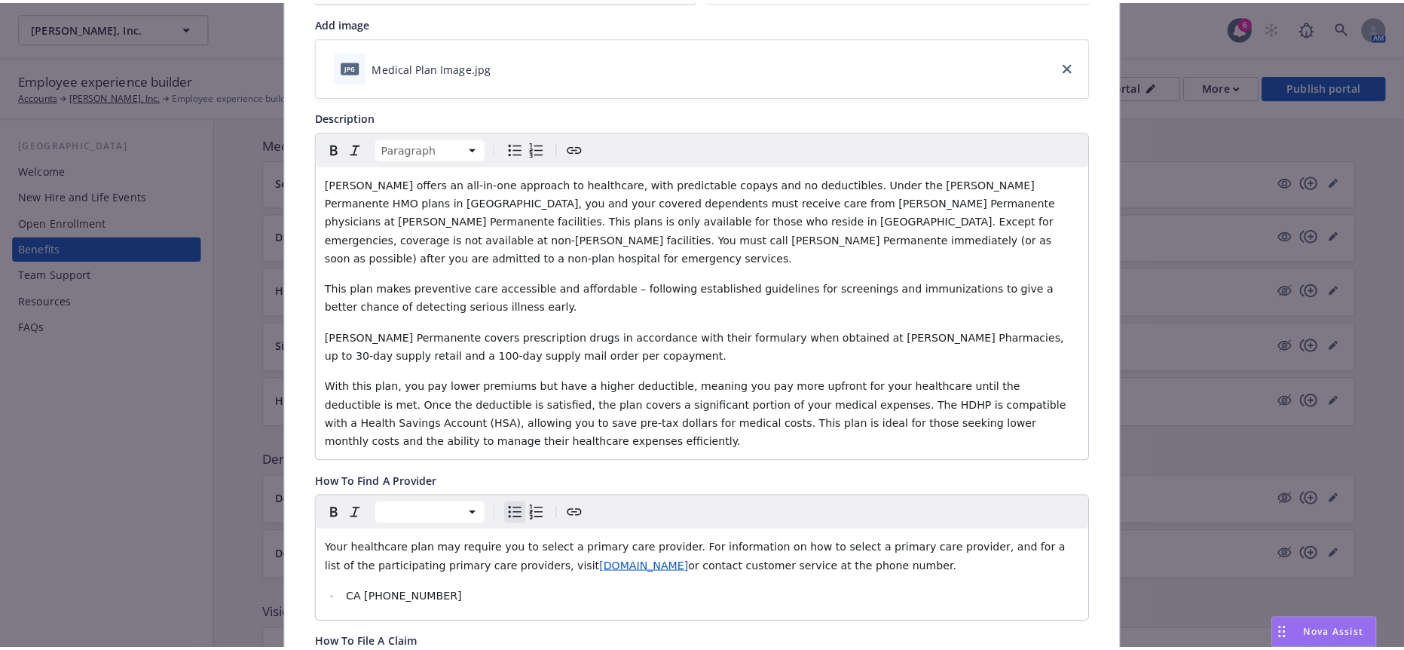
scroll to position [0, 0]
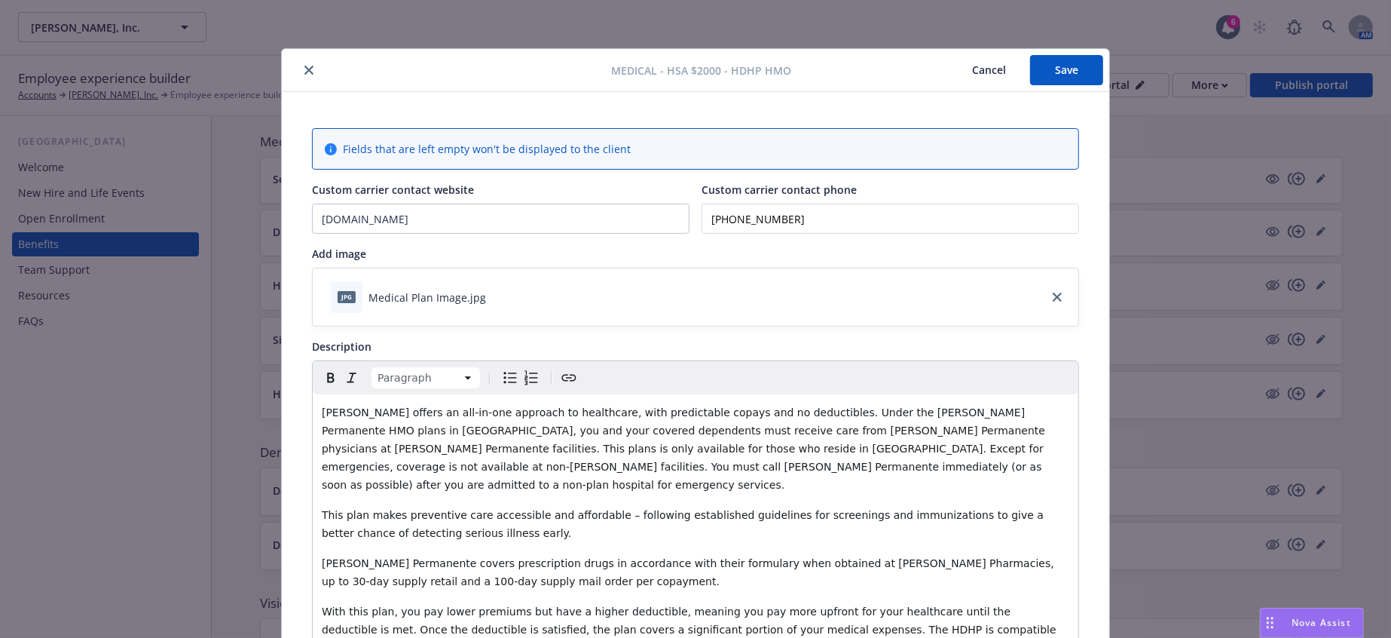
click at [1061, 68] on button "Save" at bounding box center [1066, 70] width 73 height 30
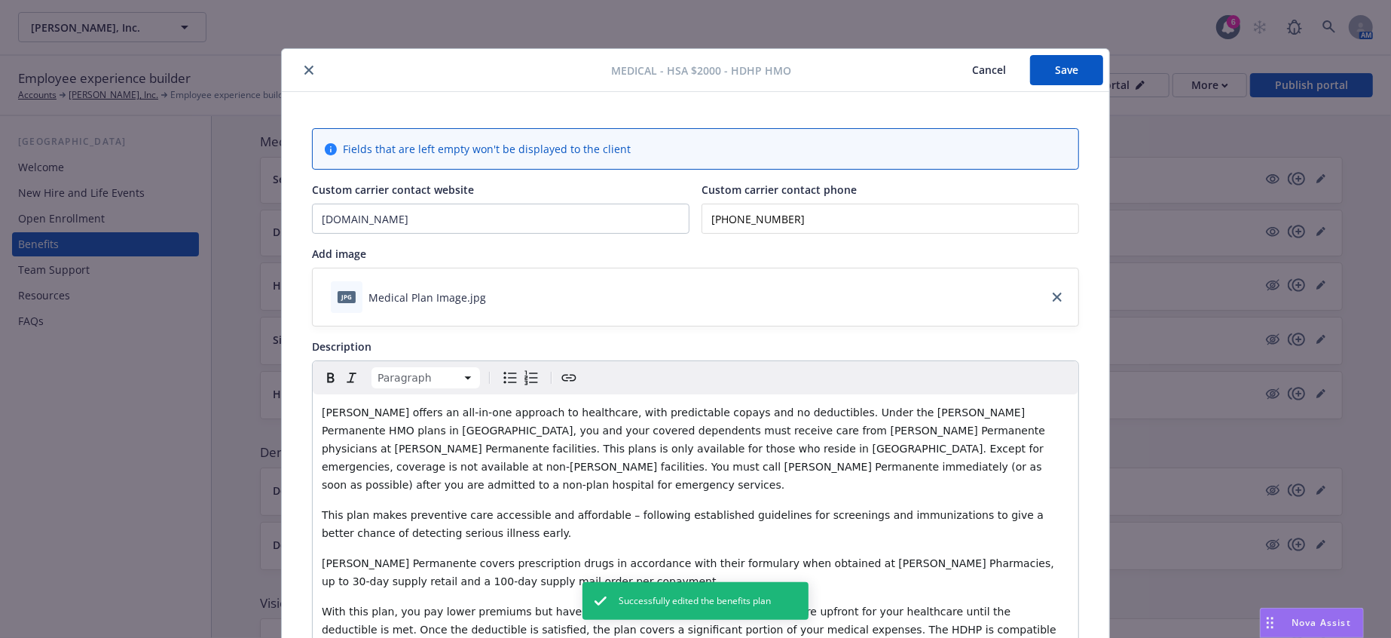
click at [304, 66] on icon "close" at bounding box center [308, 70] width 9 height 9
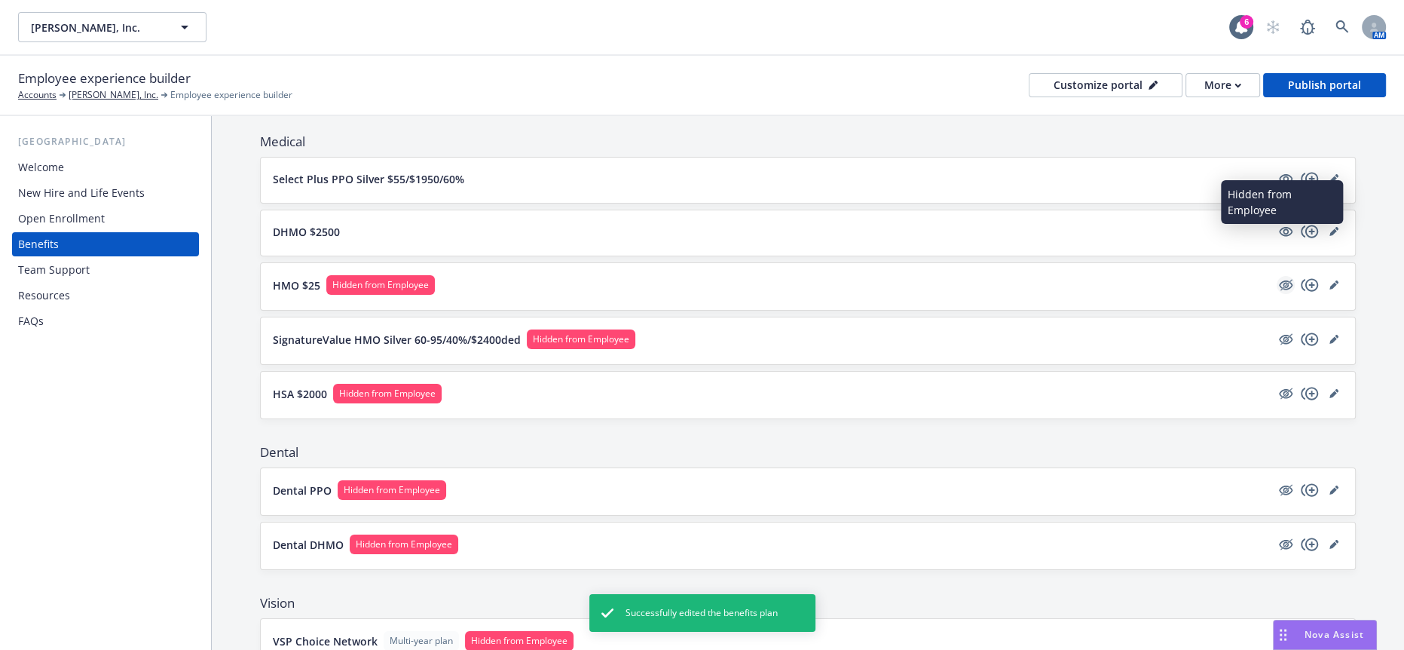
click at [1280, 279] on icon "hidden" at bounding box center [1286, 284] width 12 height 11
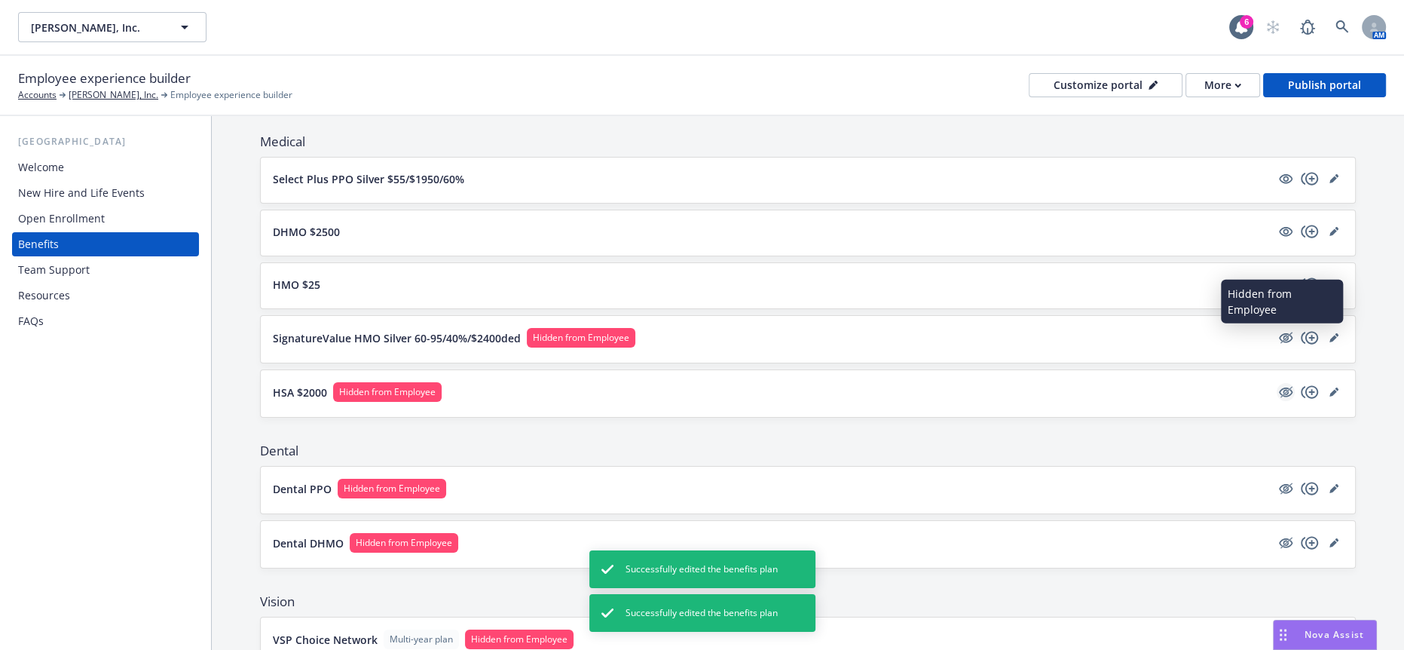
click at [1279, 387] on icon "hidden" at bounding box center [1286, 392] width 14 height 10
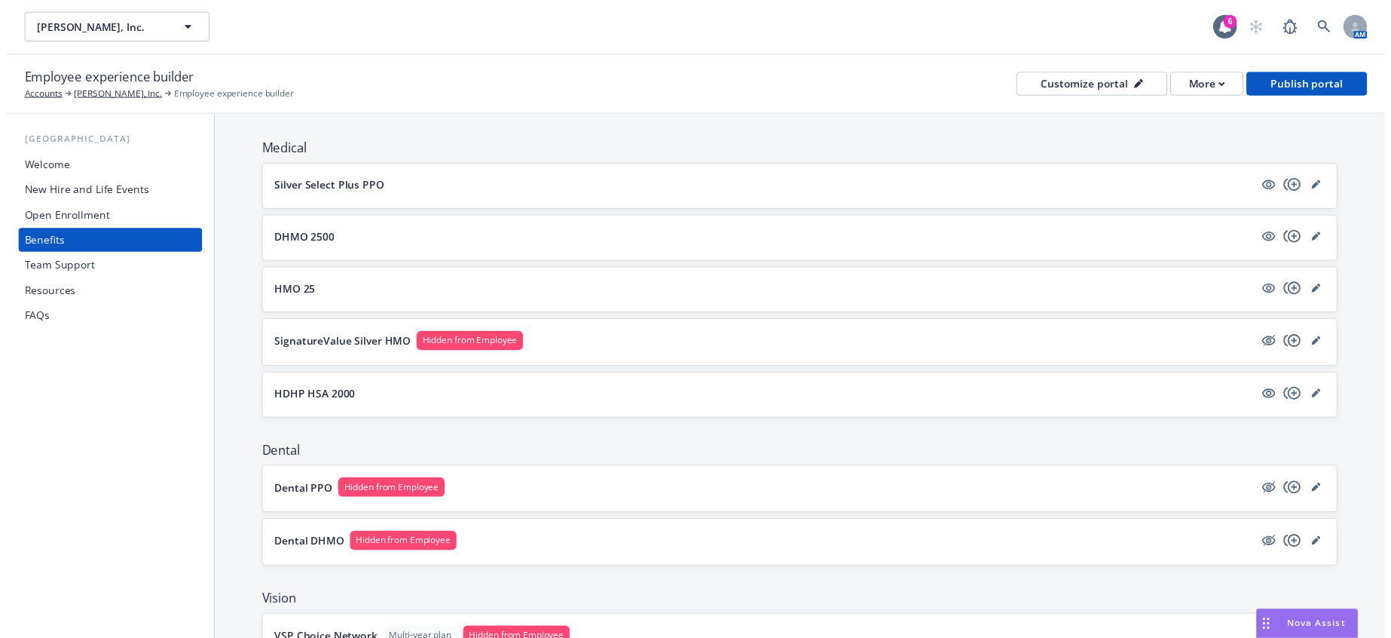
scroll to position [185, 0]
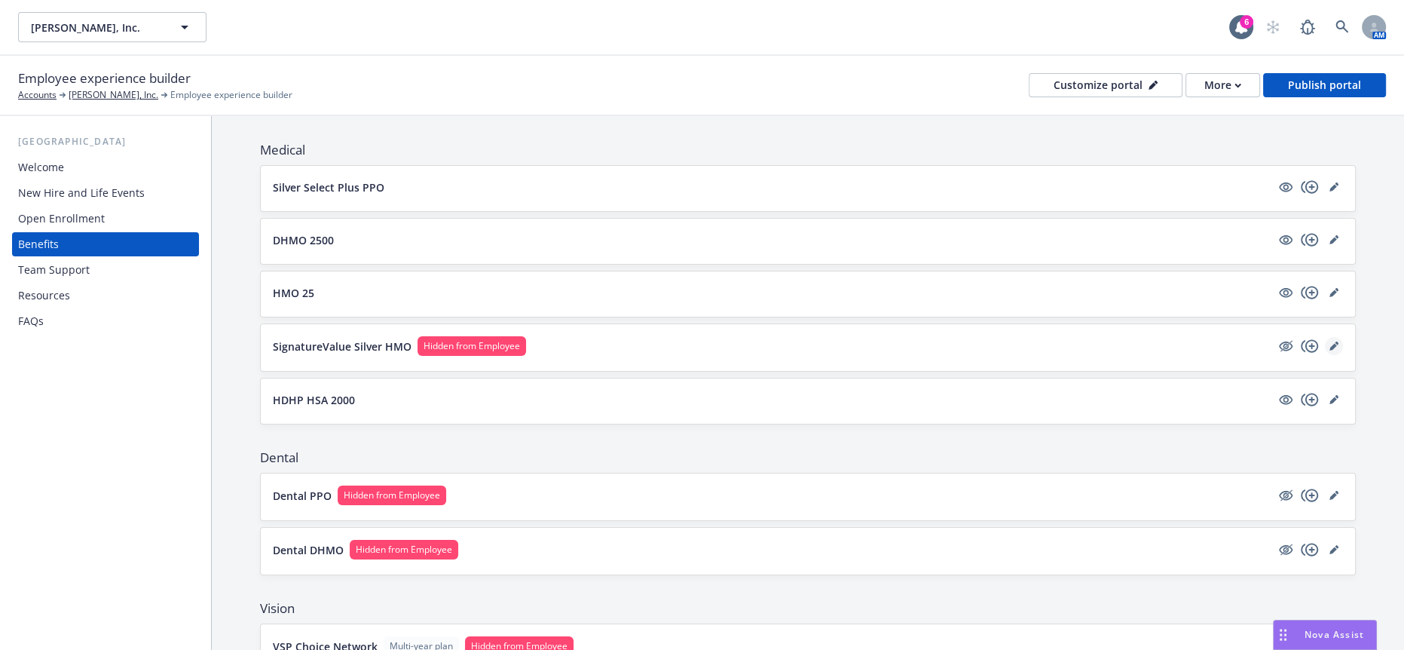
click at [1329, 341] on icon "editPencil" at bounding box center [1333, 345] width 9 height 9
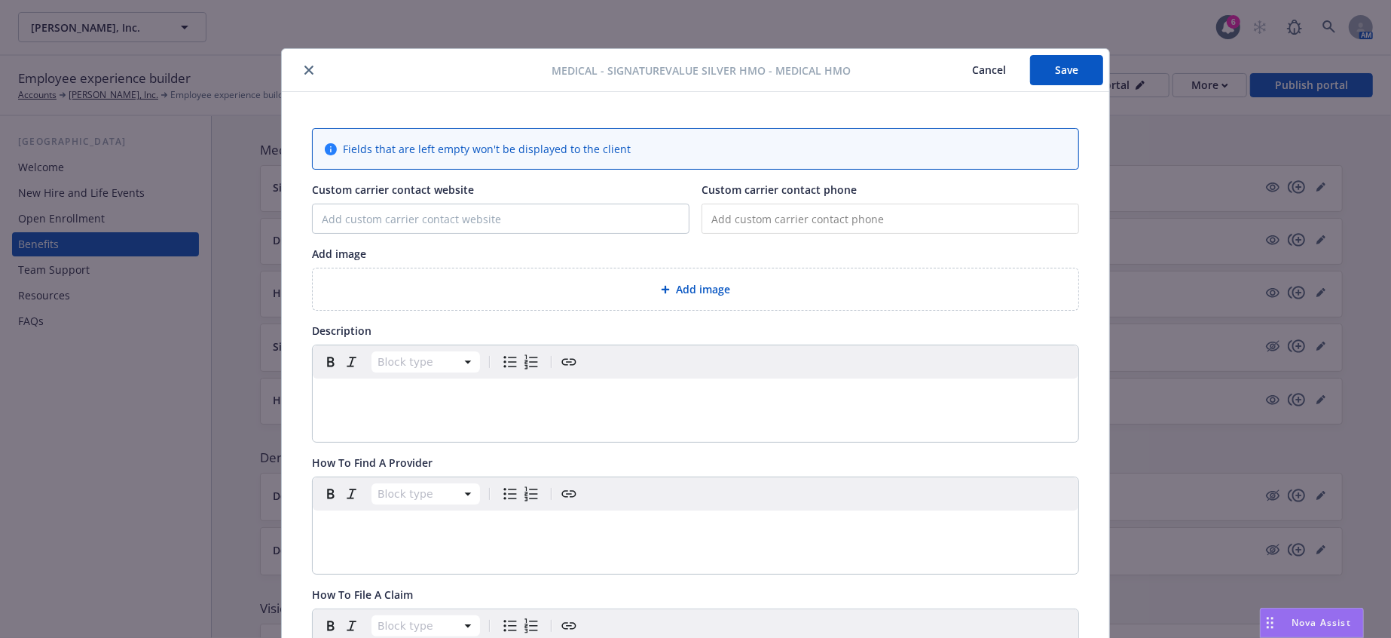
scroll to position [45, 0]
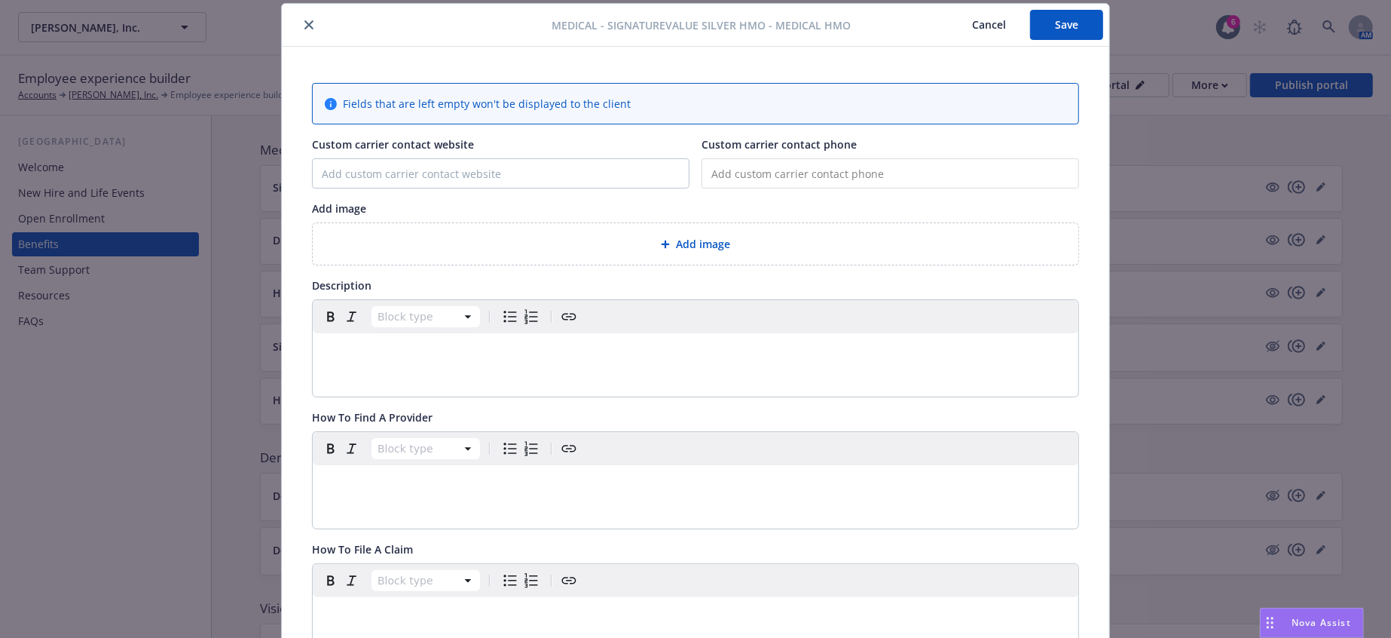
click at [304, 20] on icon "close" at bounding box center [308, 24] width 9 height 9
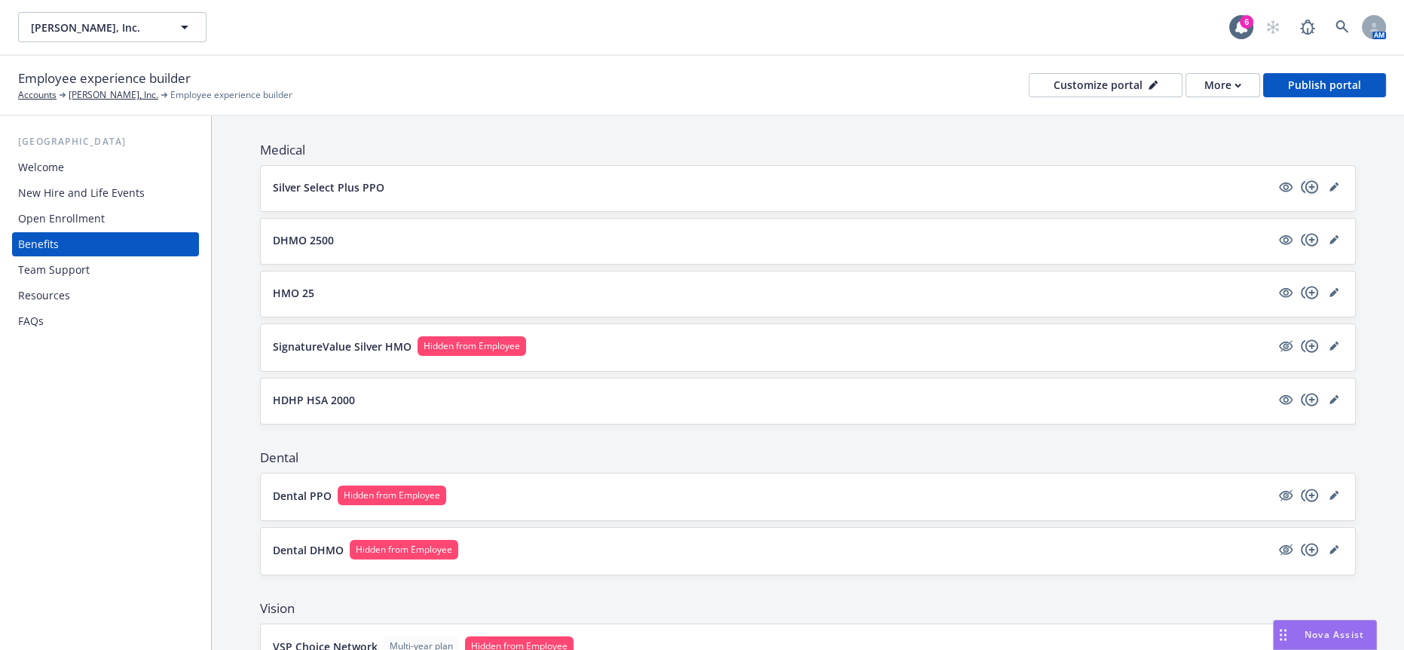
click at [1306, 178] on icon "copyPlus" at bounding box center [1310, 187] width 18 height 18
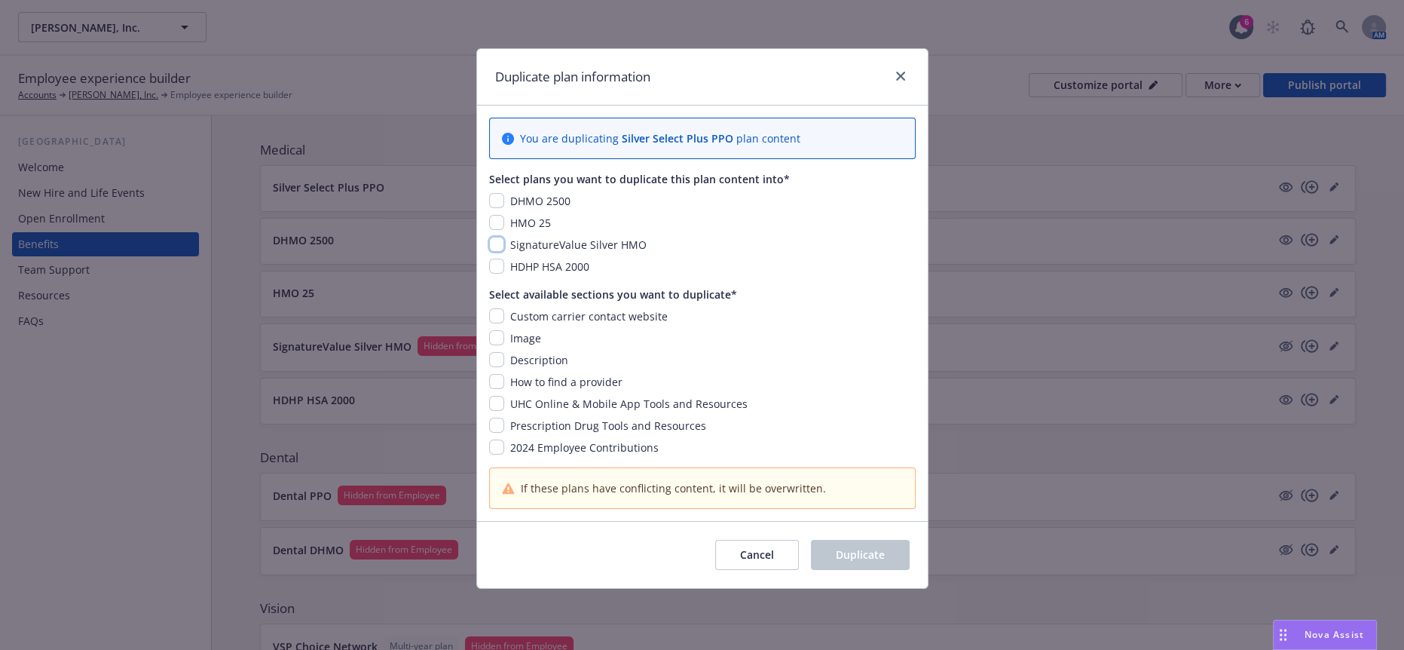
click at [496, 237] on input "checkbox" at bounding box center [496, 244] width 15 height 15
checkbox input "true"
click at [497, 308] on input "checkbox" at bounding box center [496, 315] width 15 height 15
checkbox input "true"
click at [496, 330] on input "checkbox" at bounding box center [496, 337] width 15 height 15
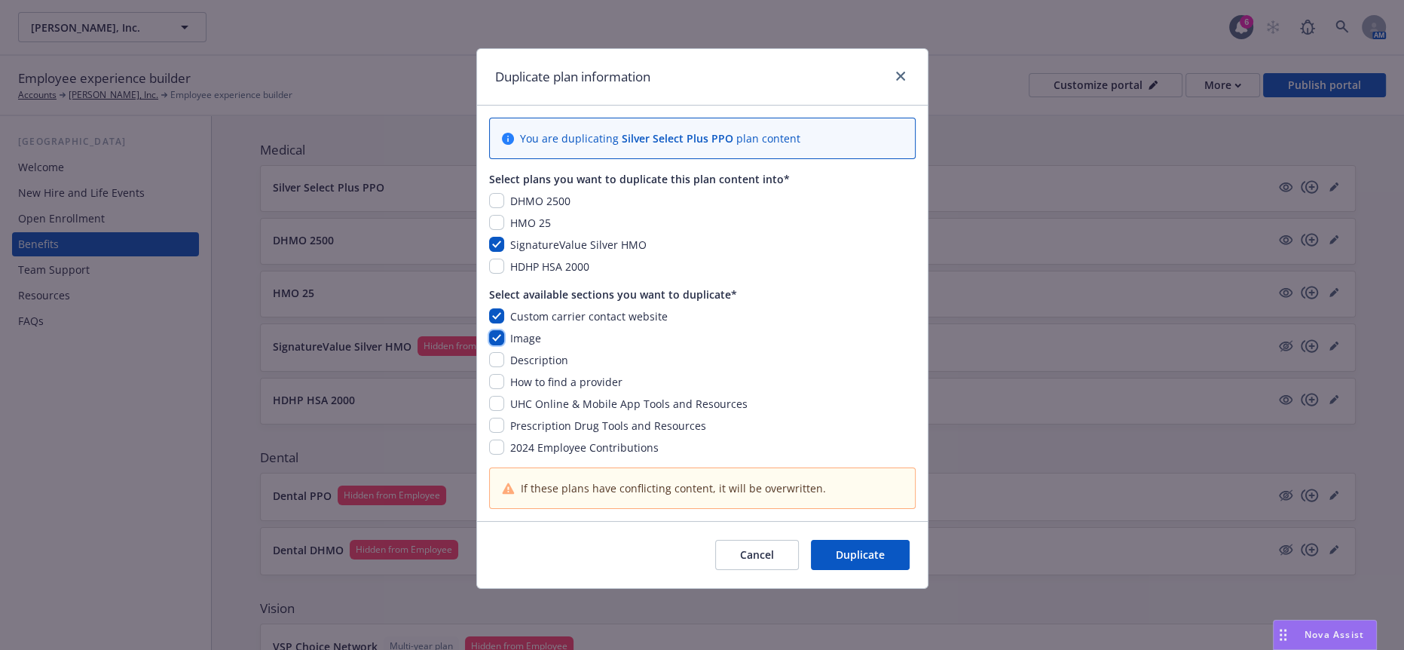
checkbox input "true"
click at [873, 547] on span "Duplicate" at bounding box center [860, 554] width 49 height 14
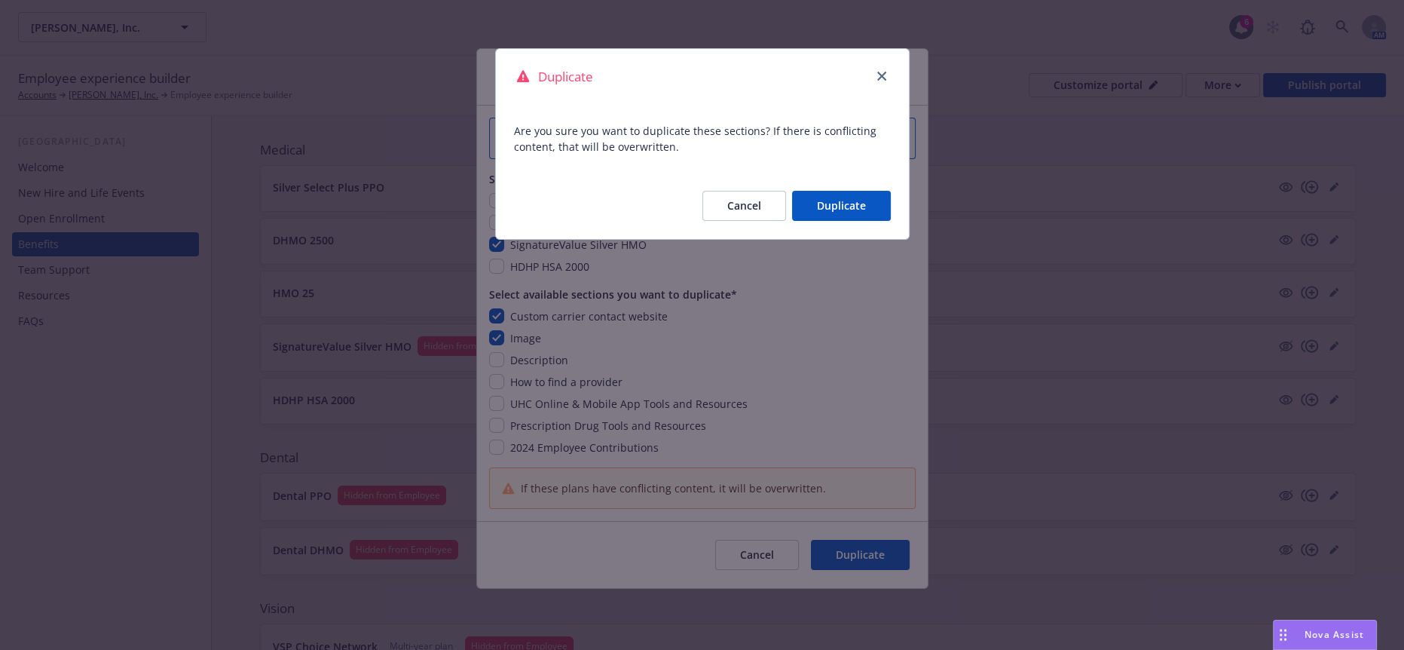
click at [843, 197] on button "Duplicate" at bounding box center [841, 206] width 99 height 30
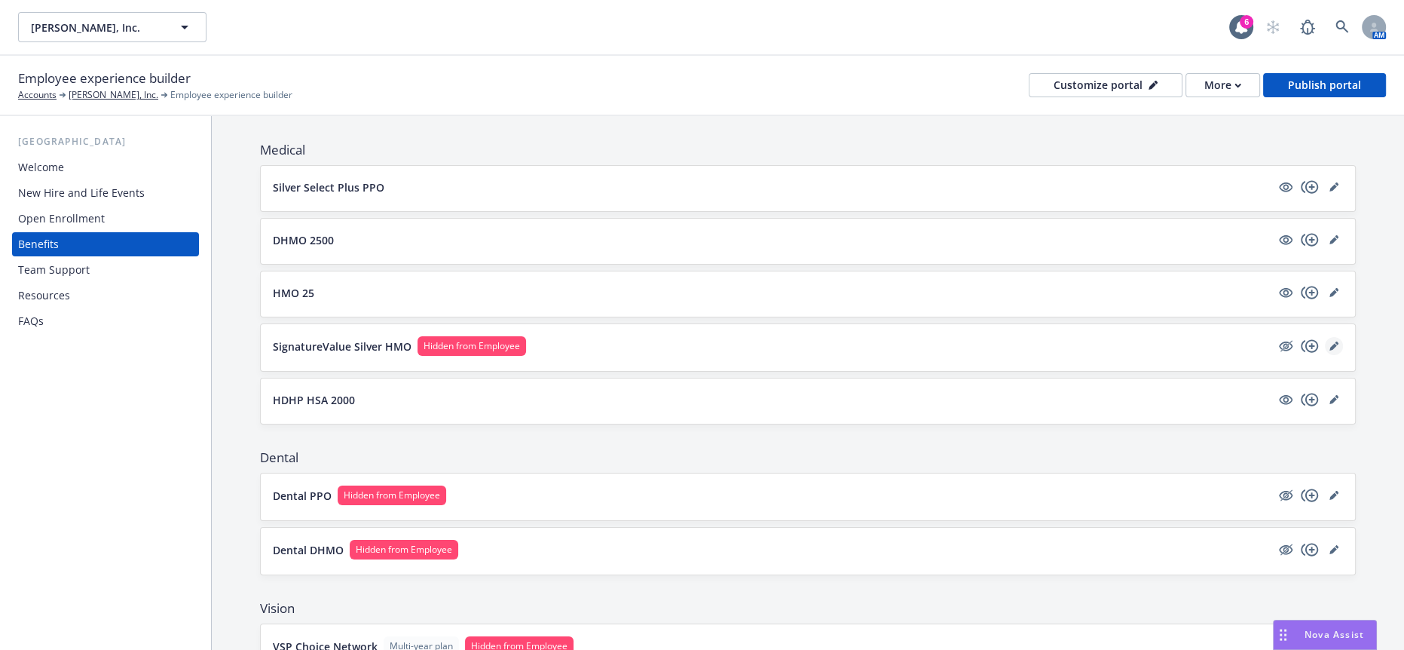
click at [1325, 337] on link "editPencil" at bounding box center [1334, 346] width 18 height 18
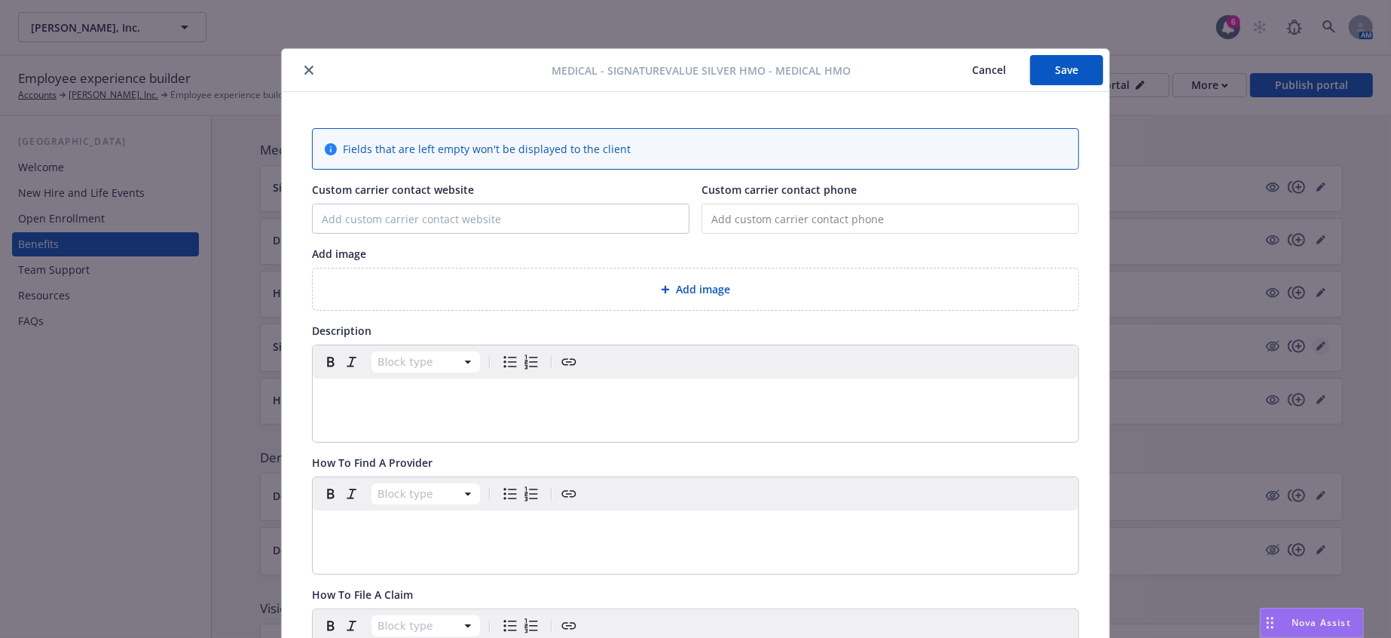
scroll to position [45, 0]
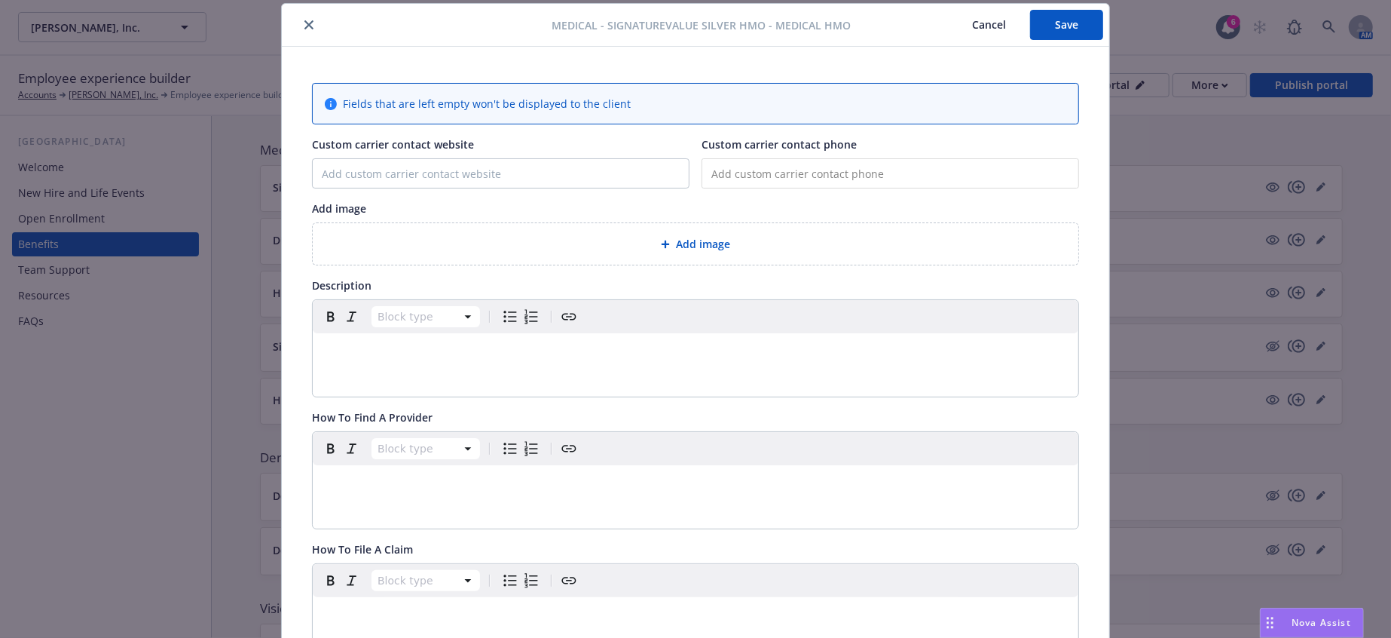
type input "https://member.uhc.com/myuhc"
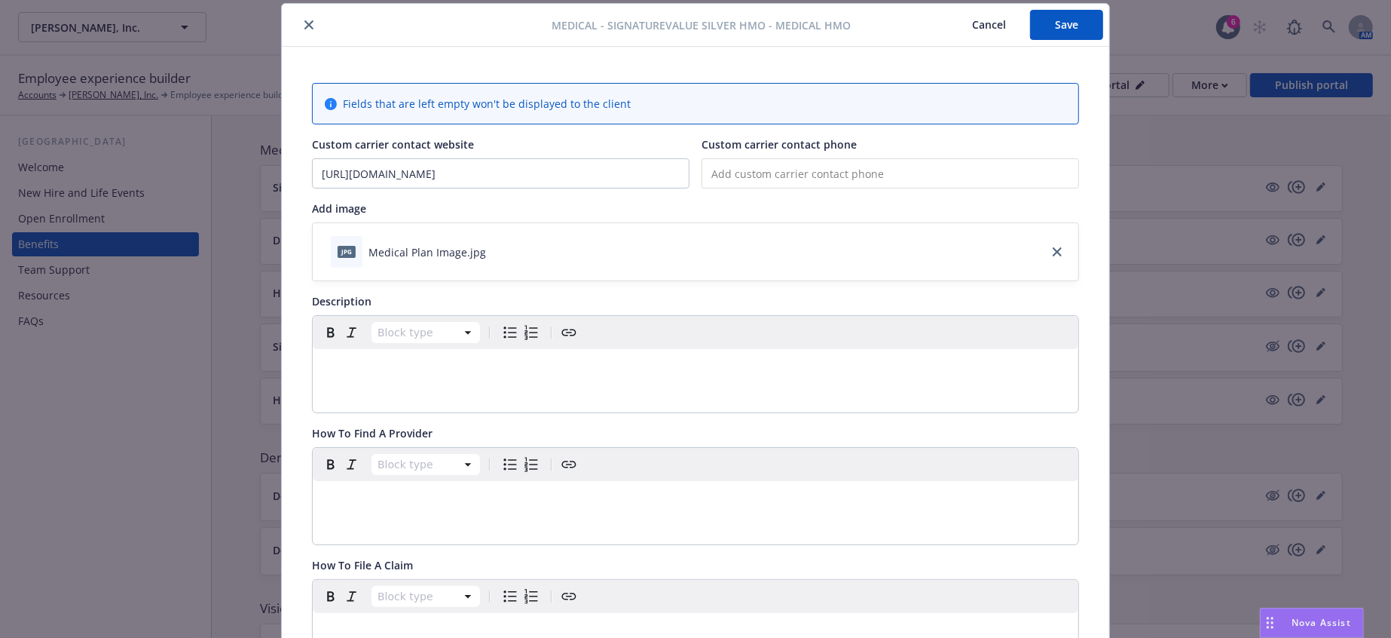
click at [378, 358] on p "editable markdown" at bounding box center [696, 367] width 748 height 18
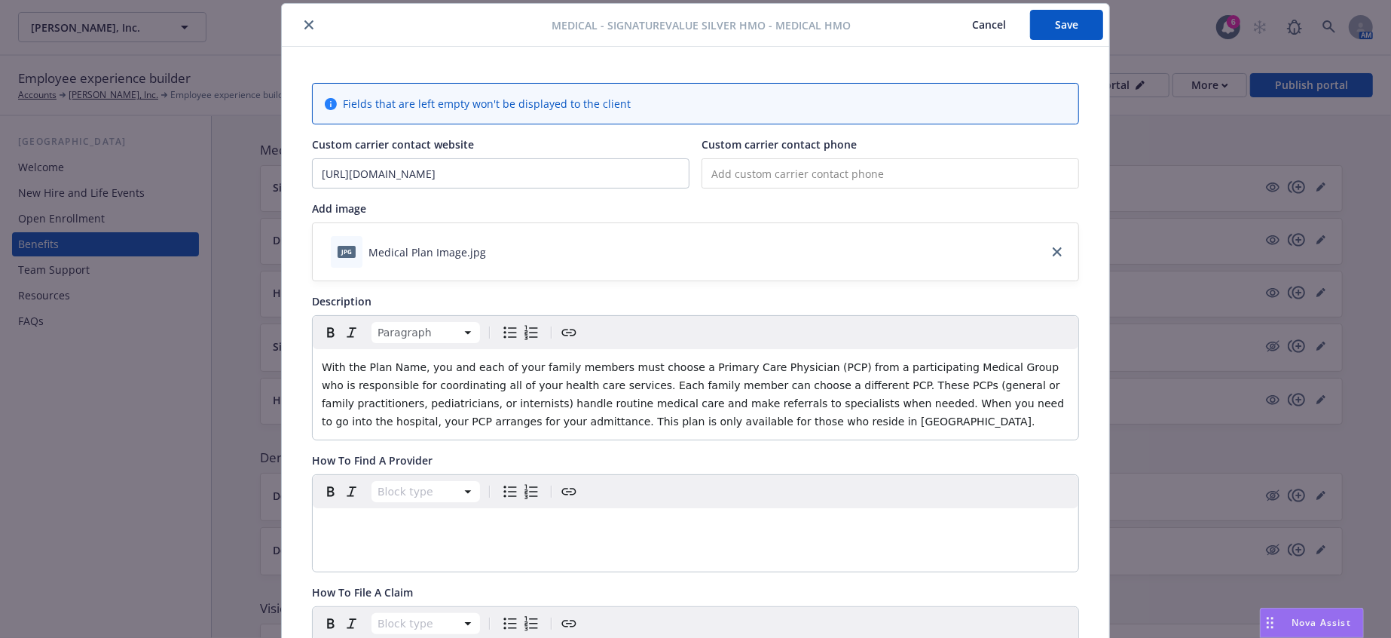
click at [397, 361] on span "With the Plan Name, you and each of your family members must choose a Primary C…" at bounding box center [695, 394] width 746 height 66
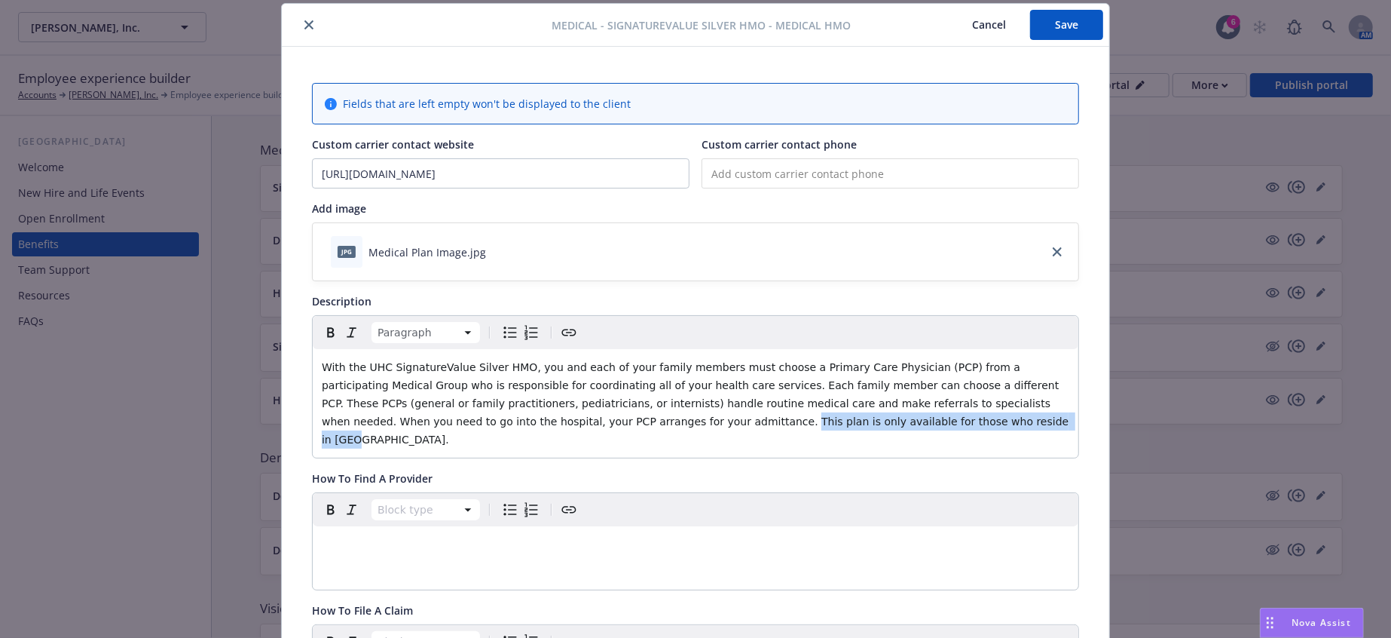
drag, startPoint x: 437, startPoint y: 390, endPoint x: 885, endPoint y: 370, distance: 448.1
click at [885, 370] on p "With the UHC SignatureValue Silver HMO, you and each of your family members mus…" at bounding box center [696, 403] width 748 height 90
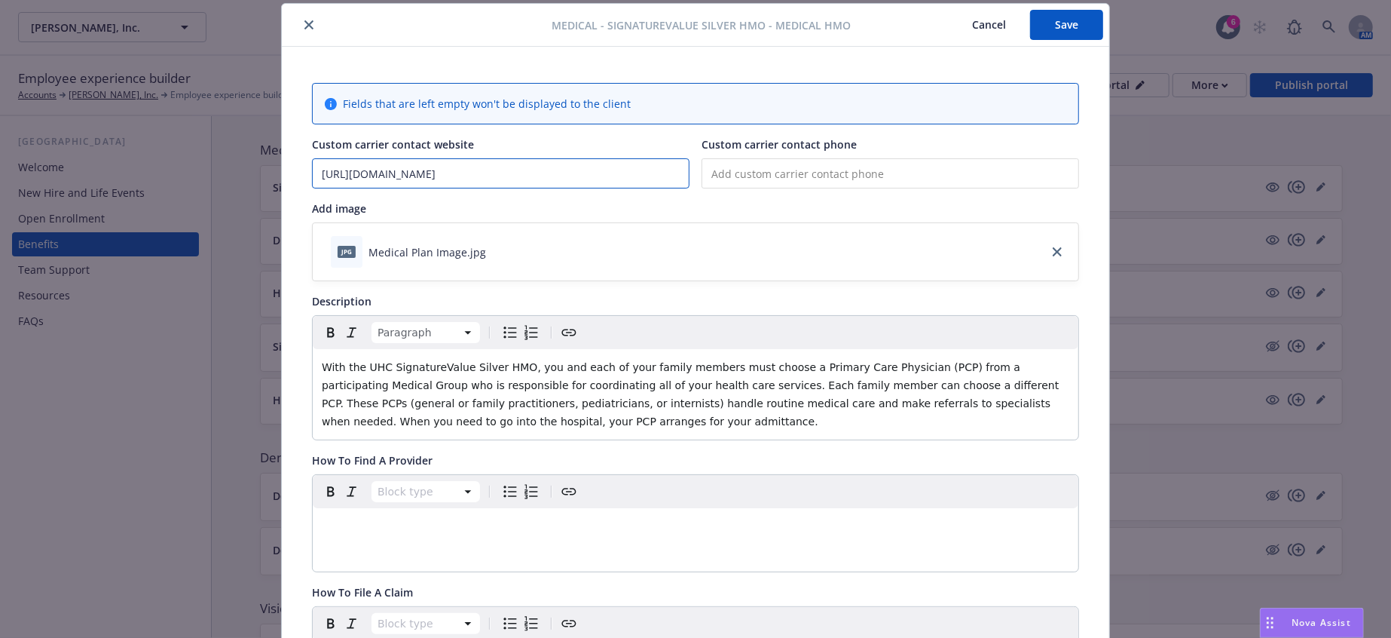
drag, startPoint x: 518, startPoint y: 155, endPoint x: 265, endPoint y: 149, distance: 252.5
click at [265, 149] on div "Medical - SignatureValue Silver HMO - Medical HMO Cancel Save Fields that are l…" at bounding box center [695, 319] width 1391 height 638
paste input "www.myuhcwest.com"
click at [434, 161] on input "www.myuhcwest.com" at bounding box center [501, 173] width 376 height 29
type input "https://member.uhc.com/myuhc"
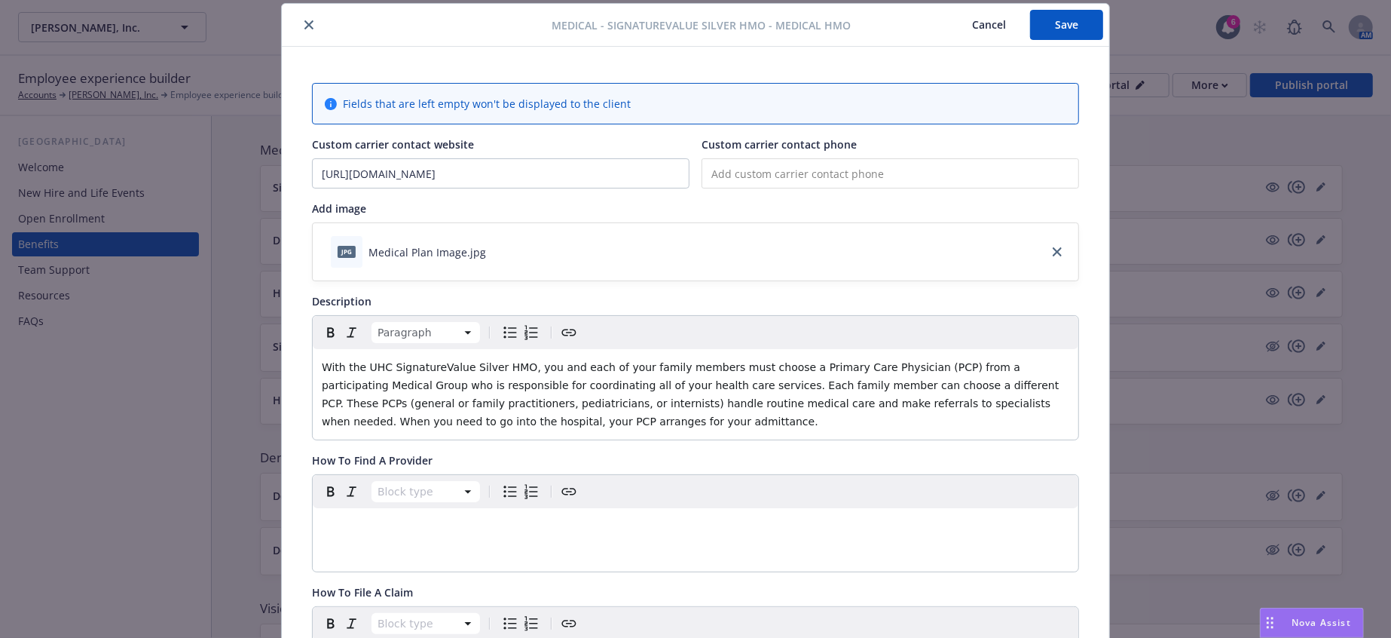
click at [817, 171] on input "tel" at bounding box center [891, 173] width 378 height 30
paste input "(800) 624-8822"
type input "(800) 624-8822"
click at [1064, 11] on button "Save" at bounding box center [1066, 25] width 73 height 30
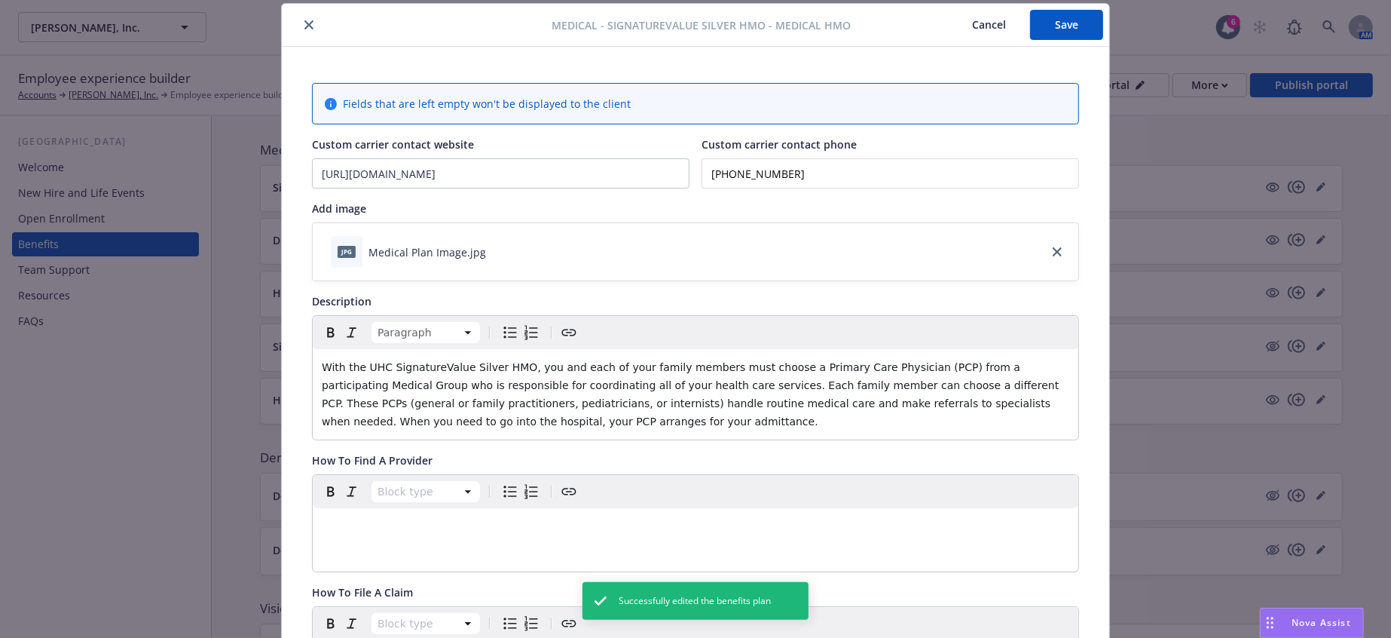
click at [304, 22] on icon "close" at bounding box center [308, 24] width 9 height 9
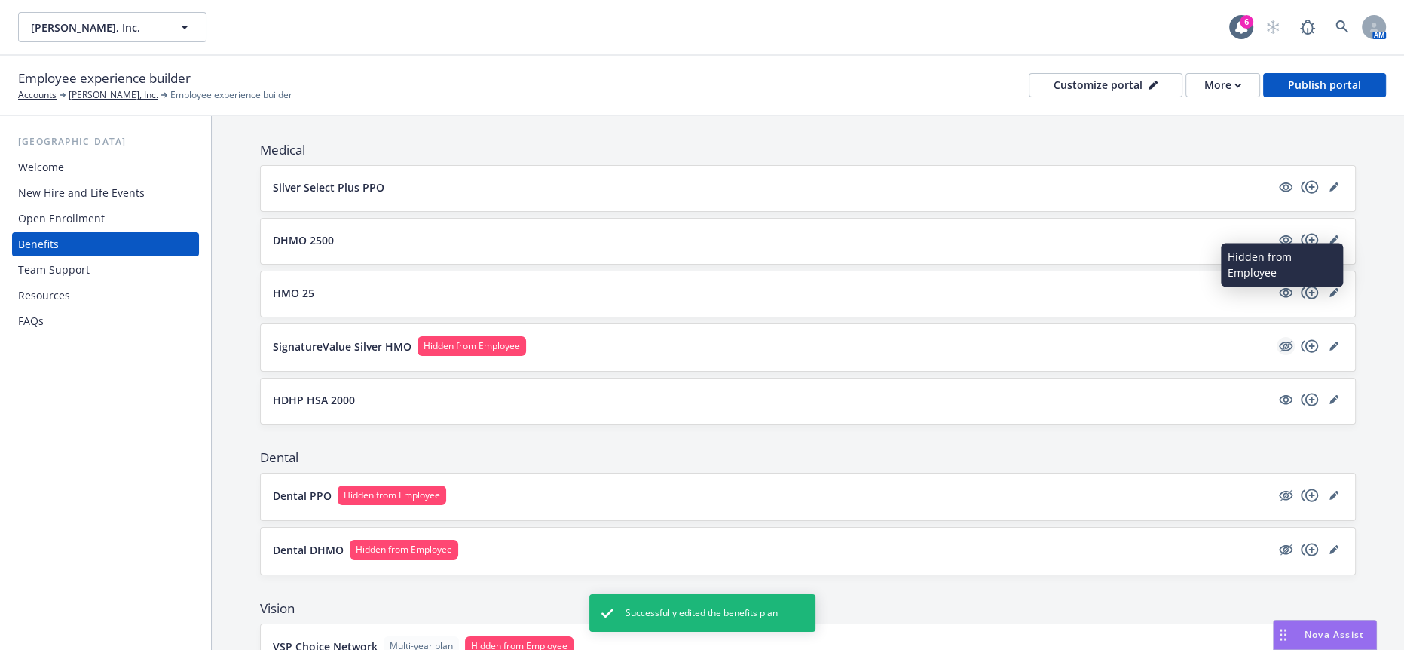
click at [1283, 340] on icon "hidden" at bounding box center [1286, 345] width 12 height 11
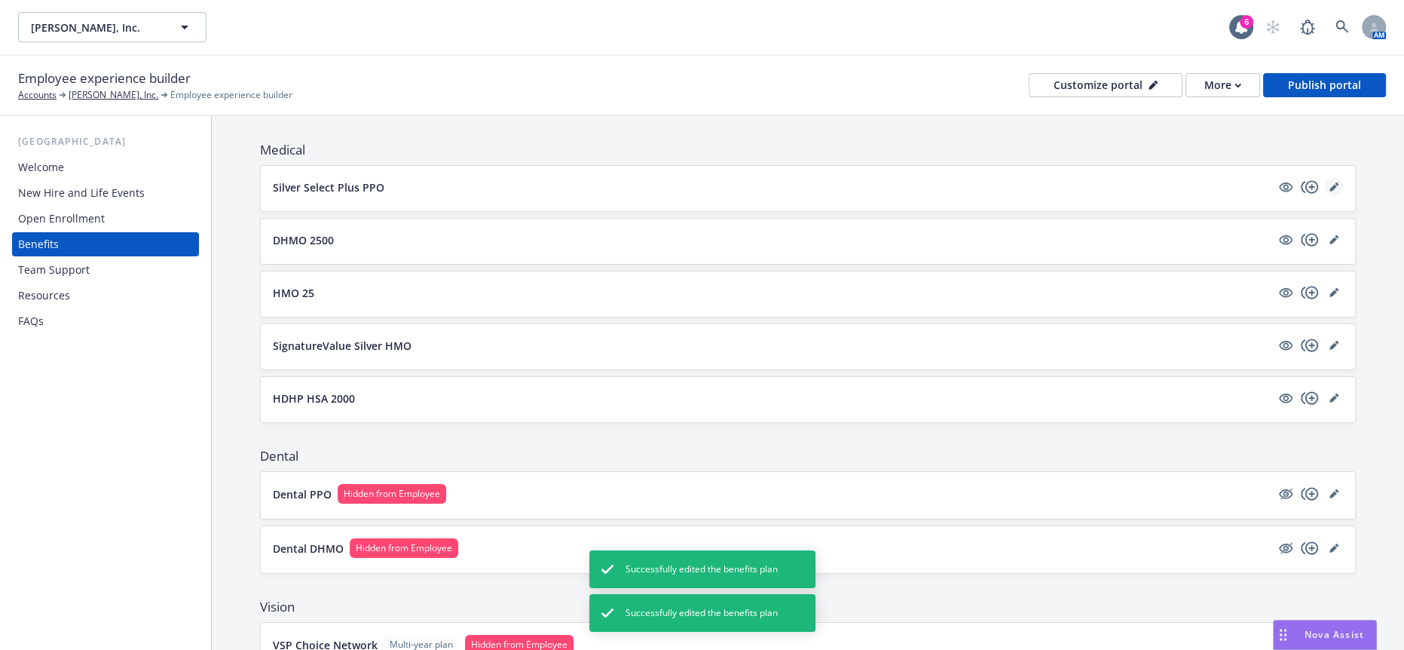
click at [1329, 182] on icon "editPencil" at bounding box center [1333, 186] width 9 height 9
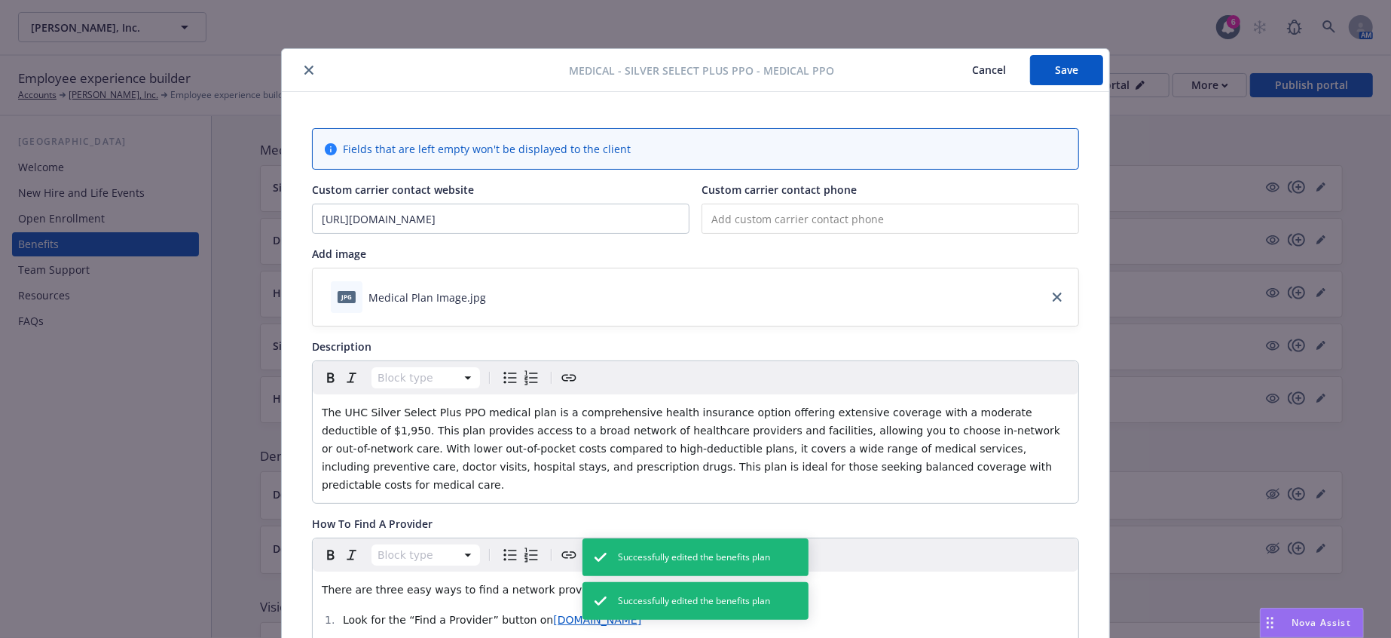
scroll to position [45, 0]
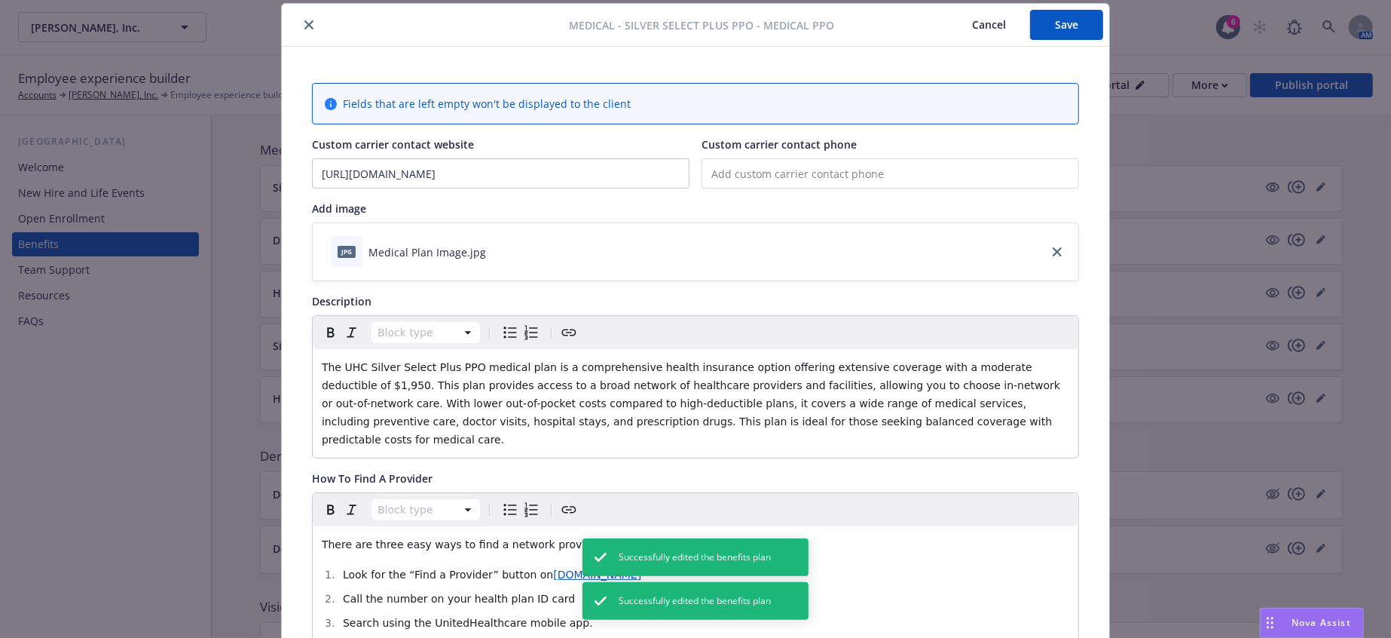
click at [787, 171] on input "tel" at bounding box center [891, 173] width 378 height 30
paste input "(800) 357-0978"
click at [1052, 17] on button "Save" at bounding box center [1066, 25] width 73 height 30
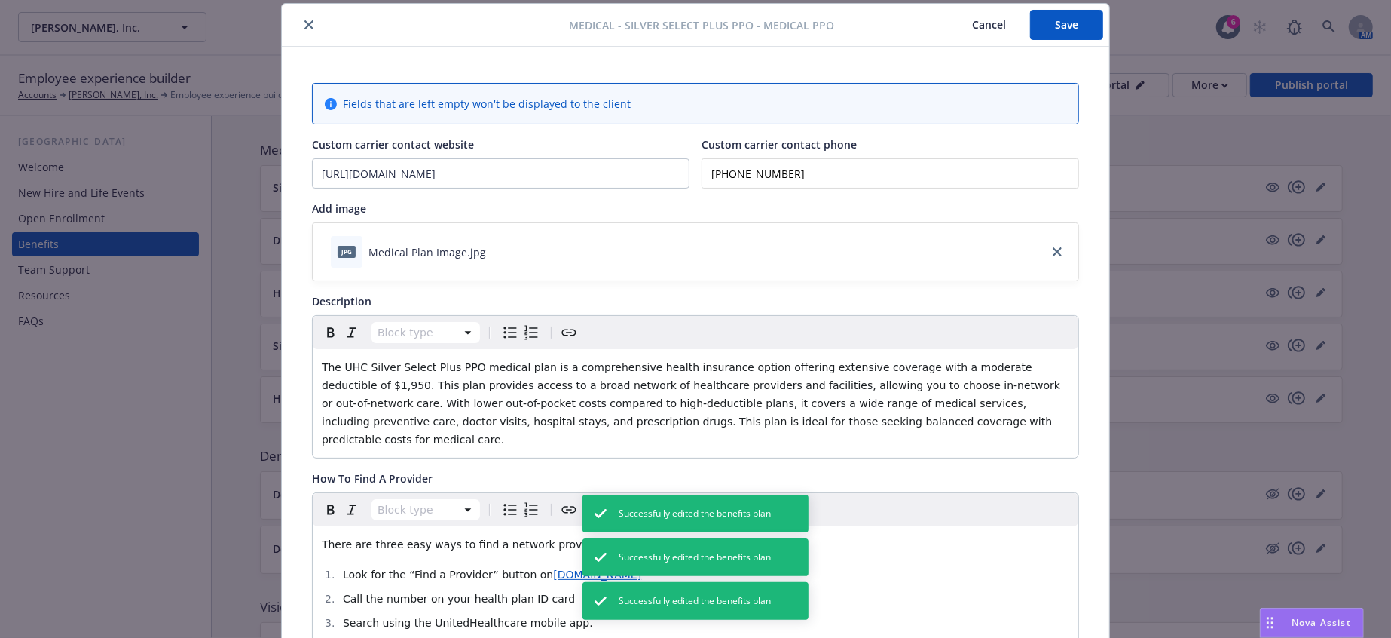
click at [310, 26] on div at bounding box center [428, 25] width 281 height 18
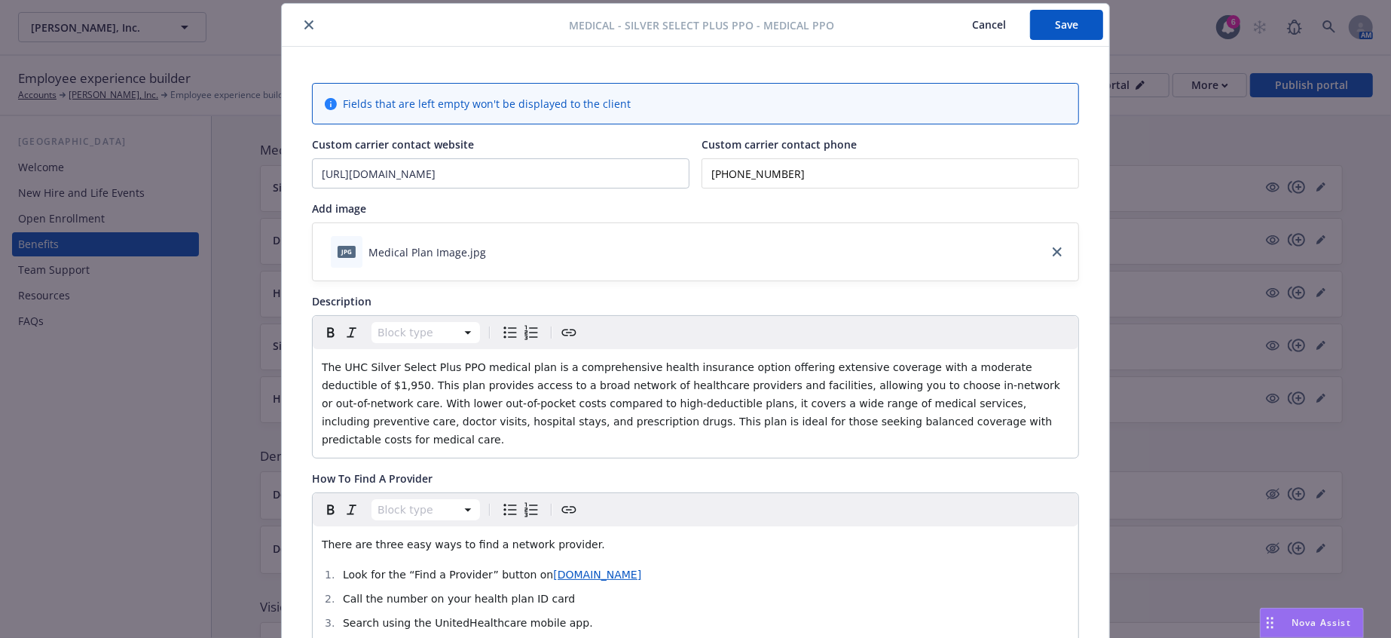
drag, startPoint x: 789, startPoint y: 155, endPoint x: 638, endPoint y: 161, distance: 150.8
click at [638, 161] on div "Custom carrier contact website https://member.uhc.com/myuhc Custom carrier cont…" at bounding box center [695, 162] width 767 height 52
paste input "003) 570-978_"
type input "(0__) ___-____"
paste input "00) 357-0978"
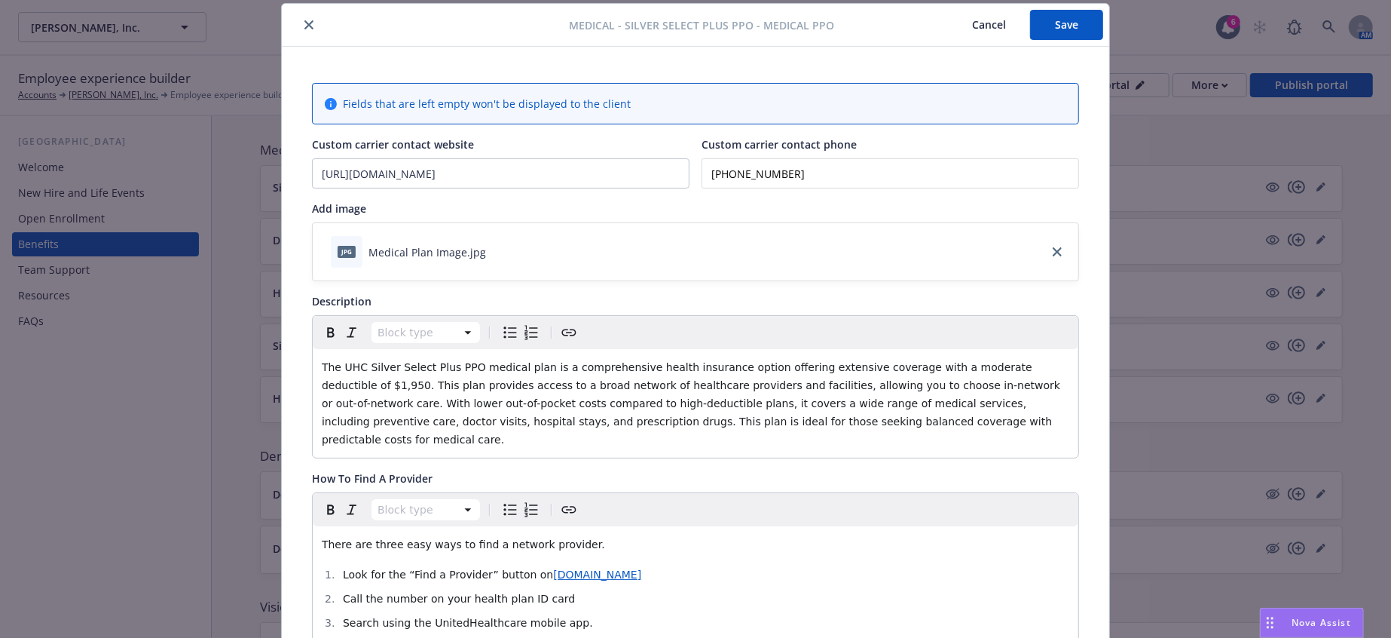
type input "(800) 357-0978"
click at [1061, 12] on button "Save" at bounding box center [1066, 25] width 73 height 30
drag, startPoint x: 659, startPoint y: 598, endPoint x: 265, endPoint y: 472, distance: 414.7
click at [265, 472] on div "Medical - Silver Select Plus PPO - Medical PPO Cancel Save Fields that are left…" at bounding box center [695, 319] width 1391 height 638
copy div "There are three easy ways to find a network provider. Look for the “Find a Prov…"
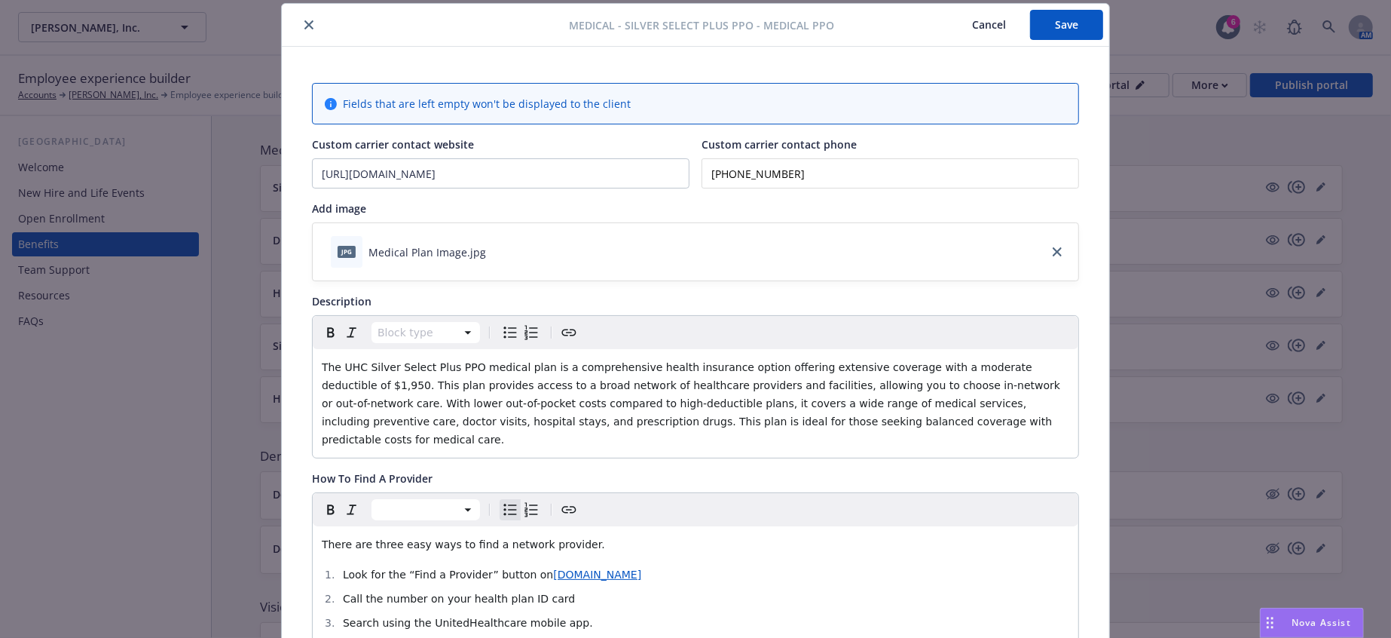
click at [635, 565] on ol "Look for the “Find a Provider” button on myuhc.com Call the number on your heal…" at bounding box center [696, 598] width 748 height 66
click at [393, 575] on span "http://www.whyuhc.com/selectpluswest/search-for-a-provider" at bounding box center [365, 574] width 114 height 14
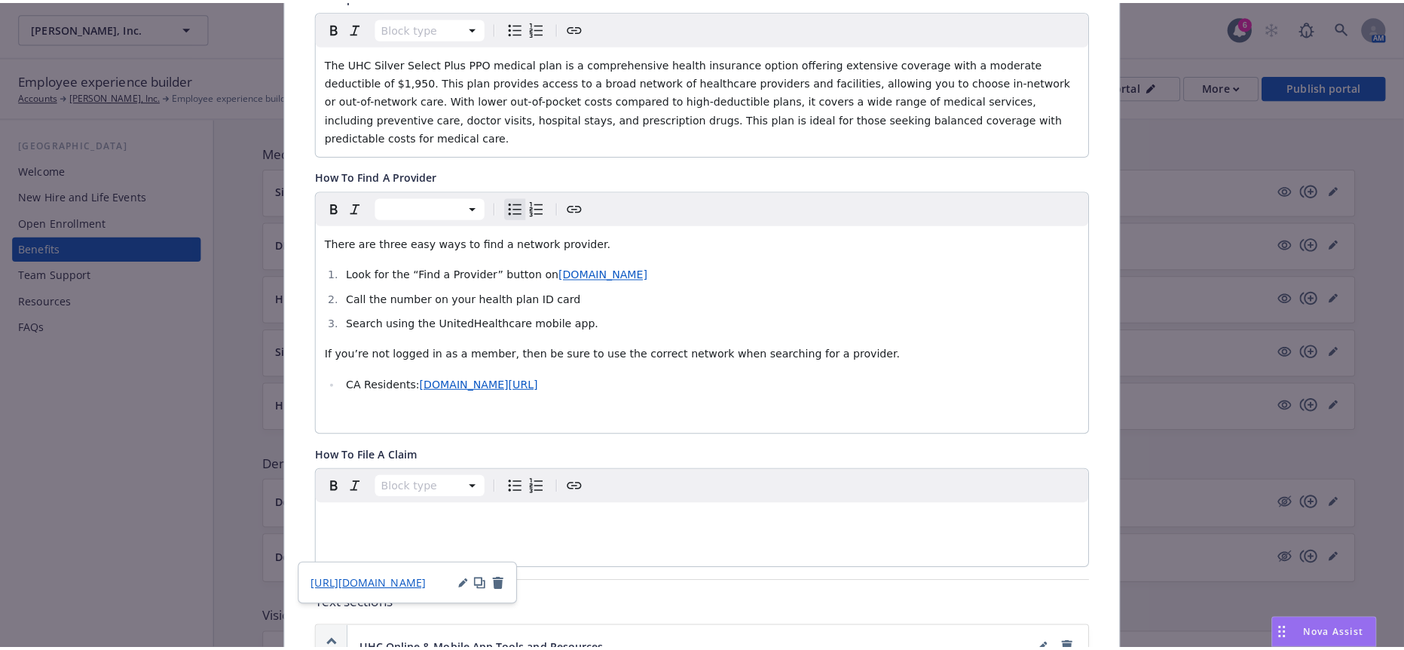
scroll to position [0, 0]
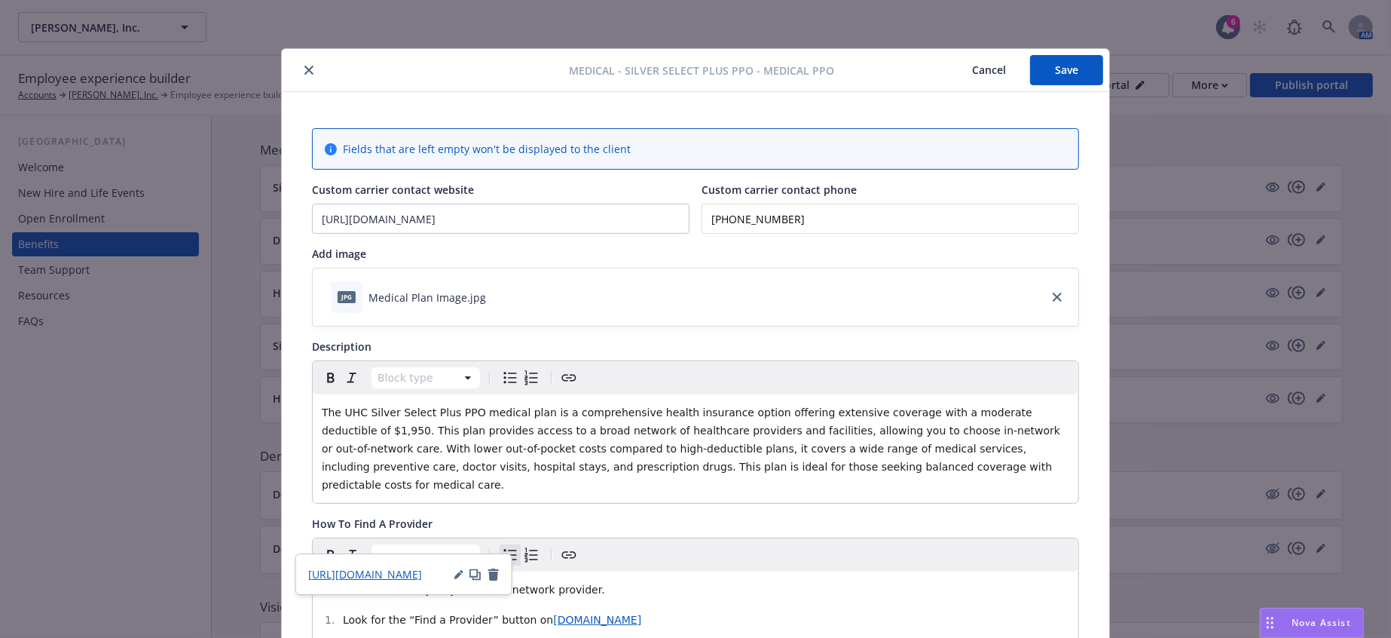
click at [1065, 72] on button "Save" at bounding box center [1066, 70] width 73 height 30
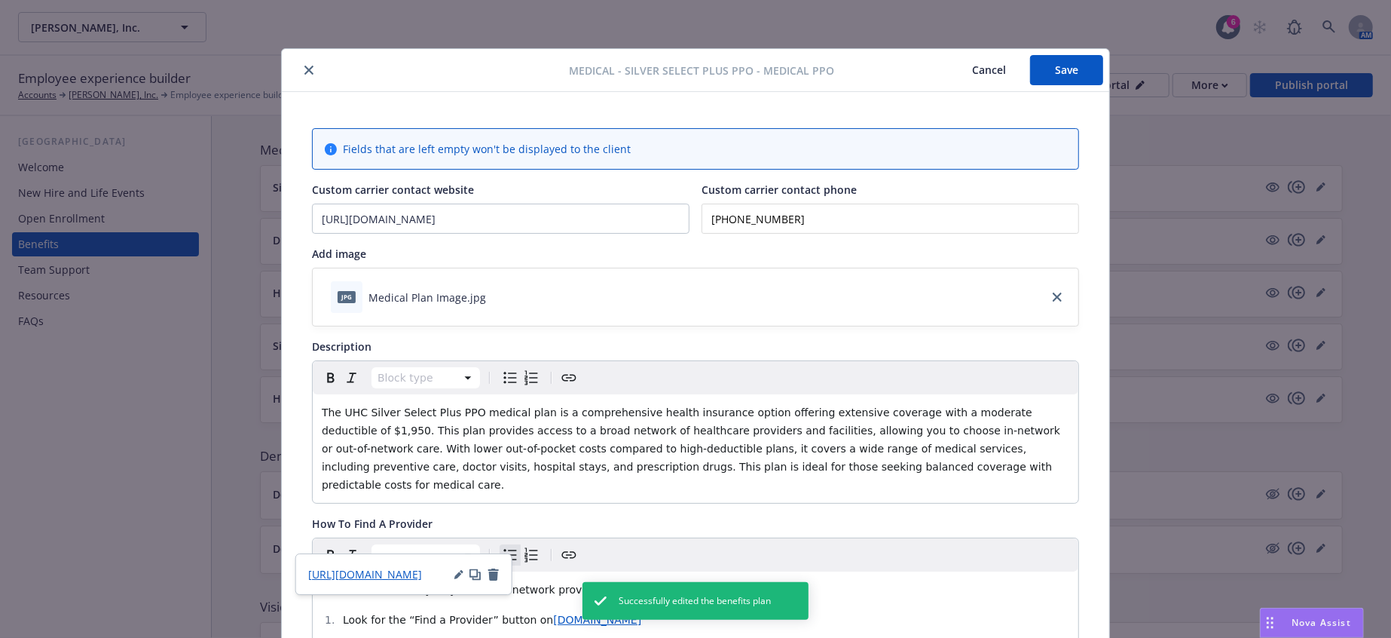
click at [304, 66] on icon "close" at bounding box center [308, 70] width 9 height 9
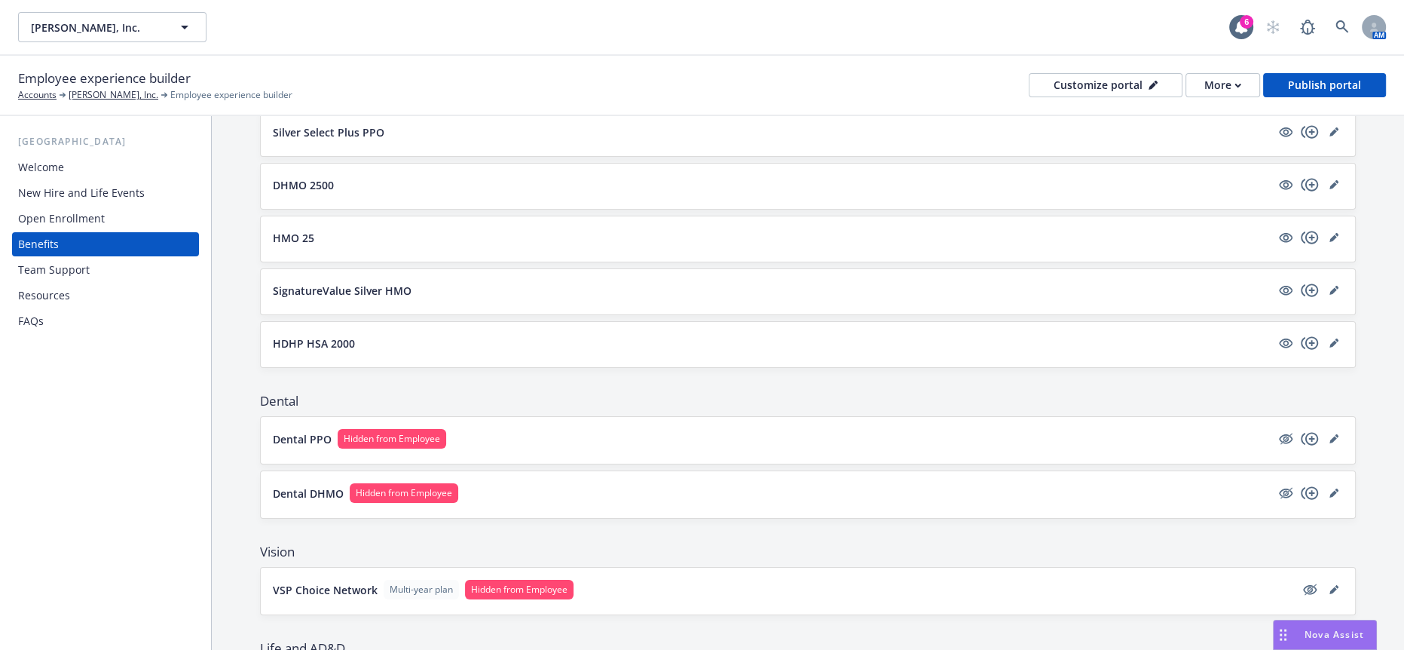
scroll to position [251, 0]
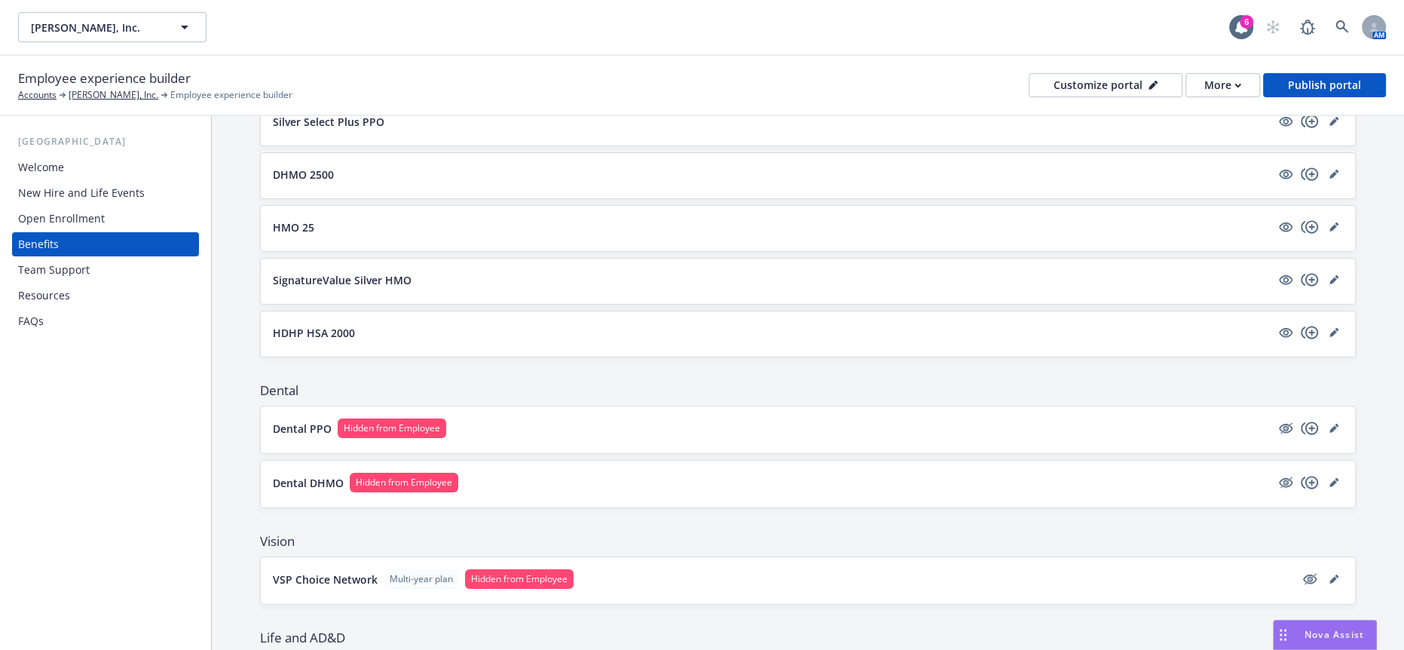
click at [337, 325] on p "HDHP HSA 2000" at bounding box center [314, 333] width 82 height 16
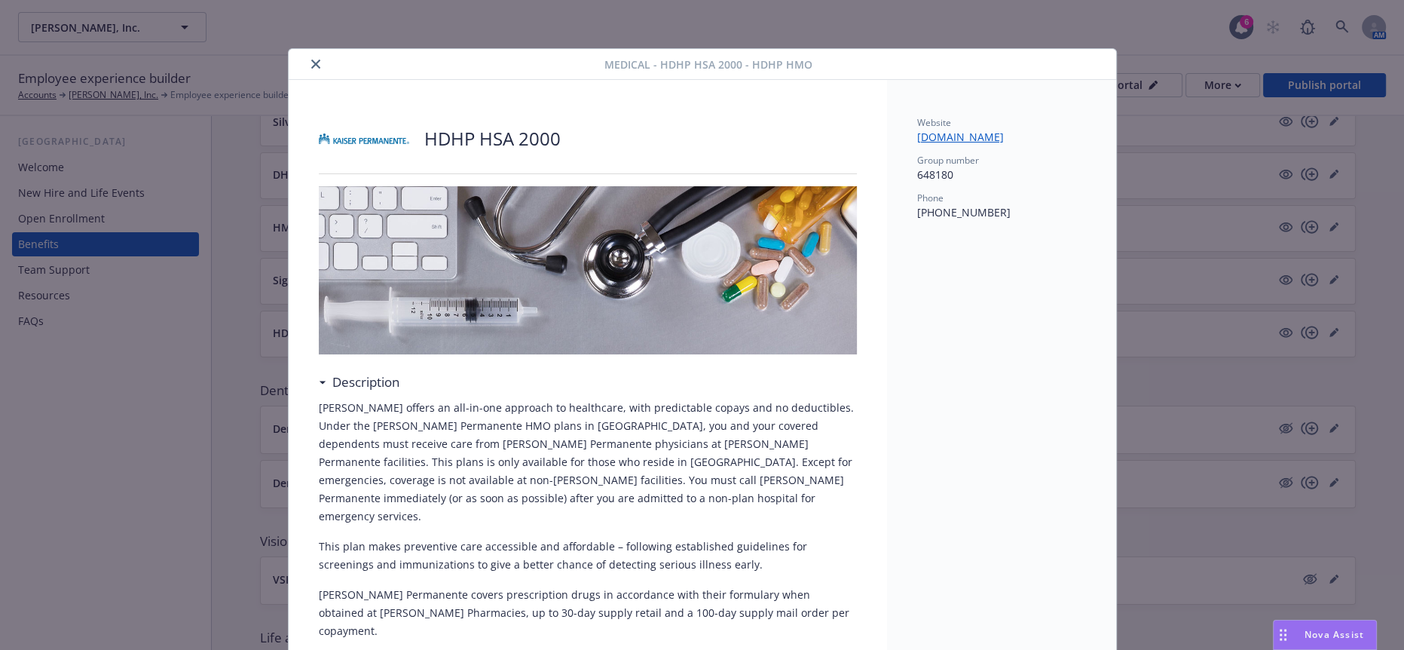
click at [311, 62] on button "close" at bounding box center [316, 64] width 18 height 18
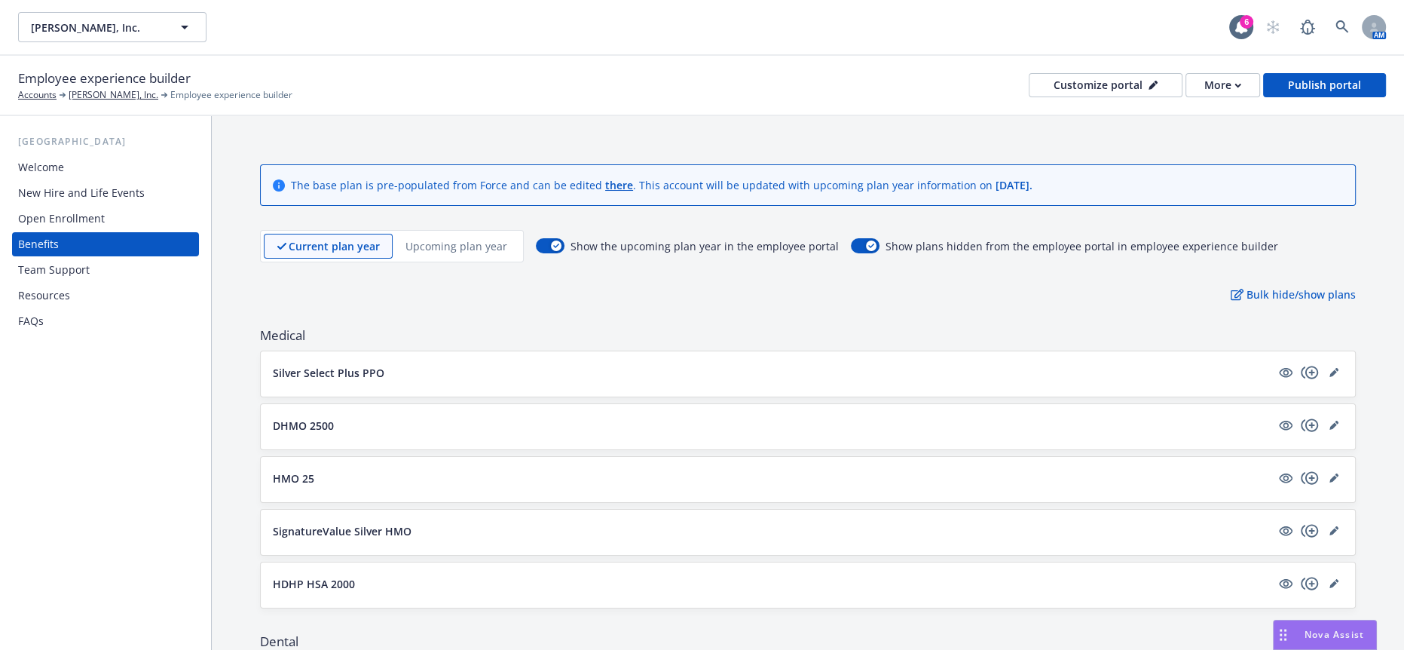
click at [337, 365] on p "Silver Select Plus PPO" at bounding box center [329, 373] width 112 height 16
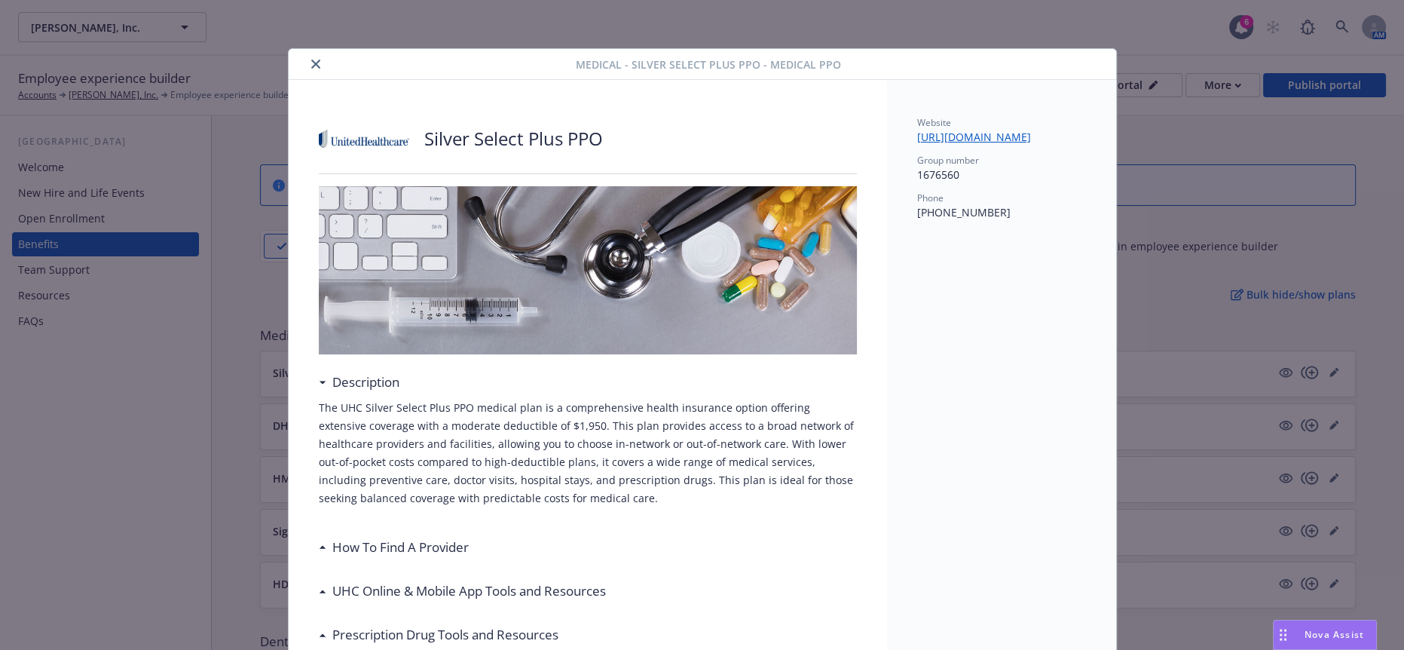
click at [311, 60] on icon "close" at bounding box center [315, 64] width 9 height 9
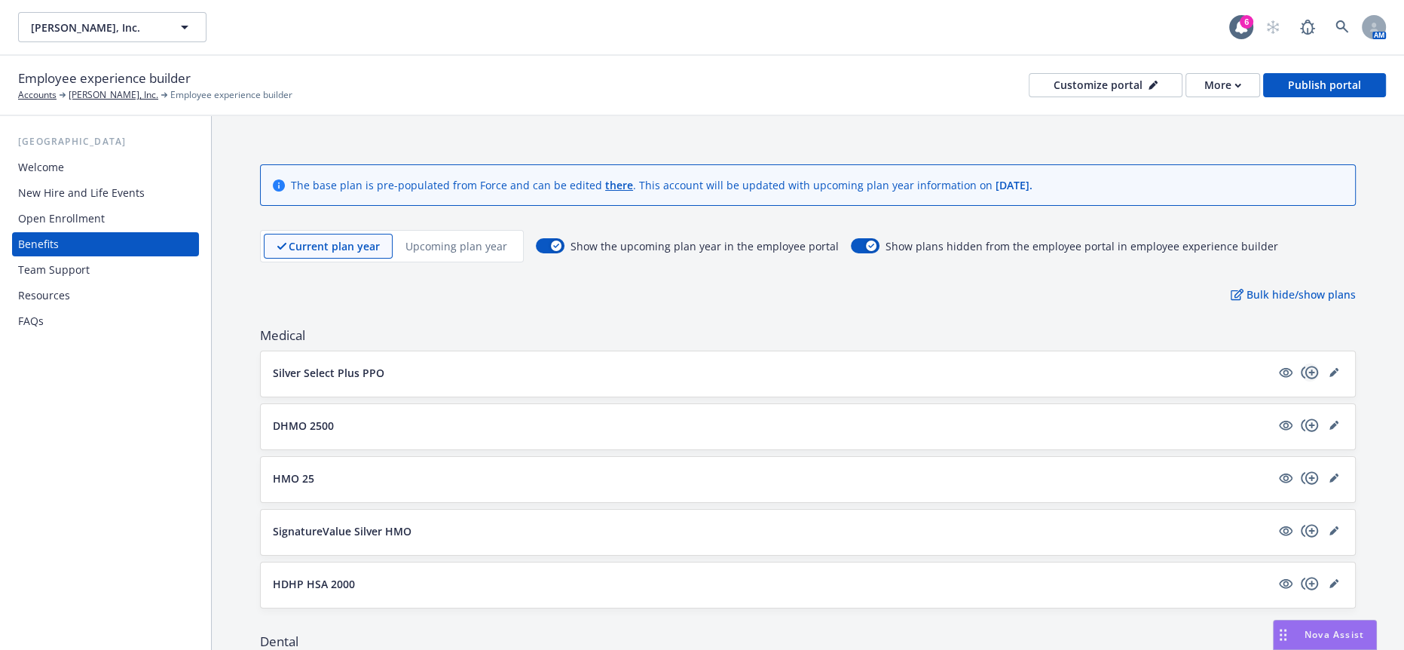
click at [1302, 366] on icon "copyPlus" at bounding box center [1309, 372] width 17 height 13
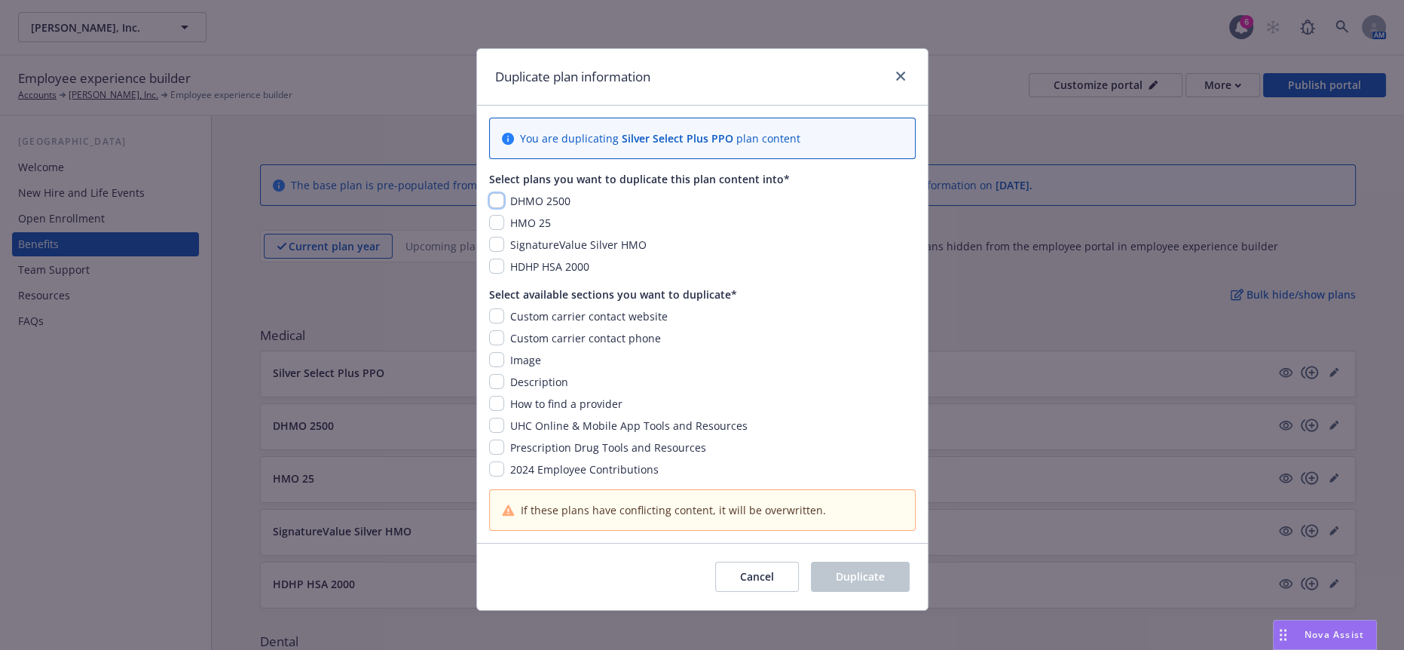
click at [496, 193] on input "checkbox" at bounding box center [496, 200] width 15 height 15
checkbox input "true"
click at [497, 215] on input "checkbox" at bounding box center [496, 222] width 15 height 15
checkbox input "true"
click at [492, 237] on input "checkbox" at bounding box center [496, 244] width 15 height 15
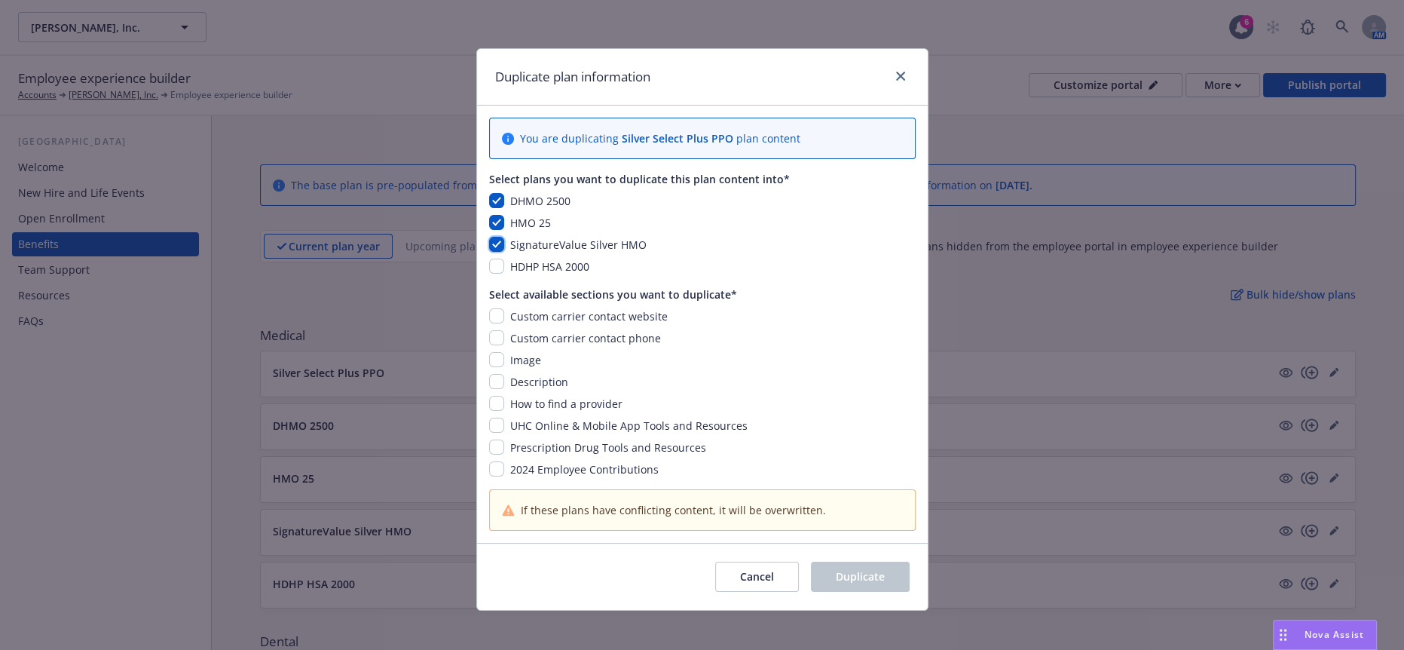
checkbox input "true"
click at [493, 258] on input "checkbox" at bounding box center [496, 265] width 15 height 15
checkbox input "true"
click at [497, 461] on input "checkbox" at bounding box center [496, 468] width 15 height 15
checkbox input "true"
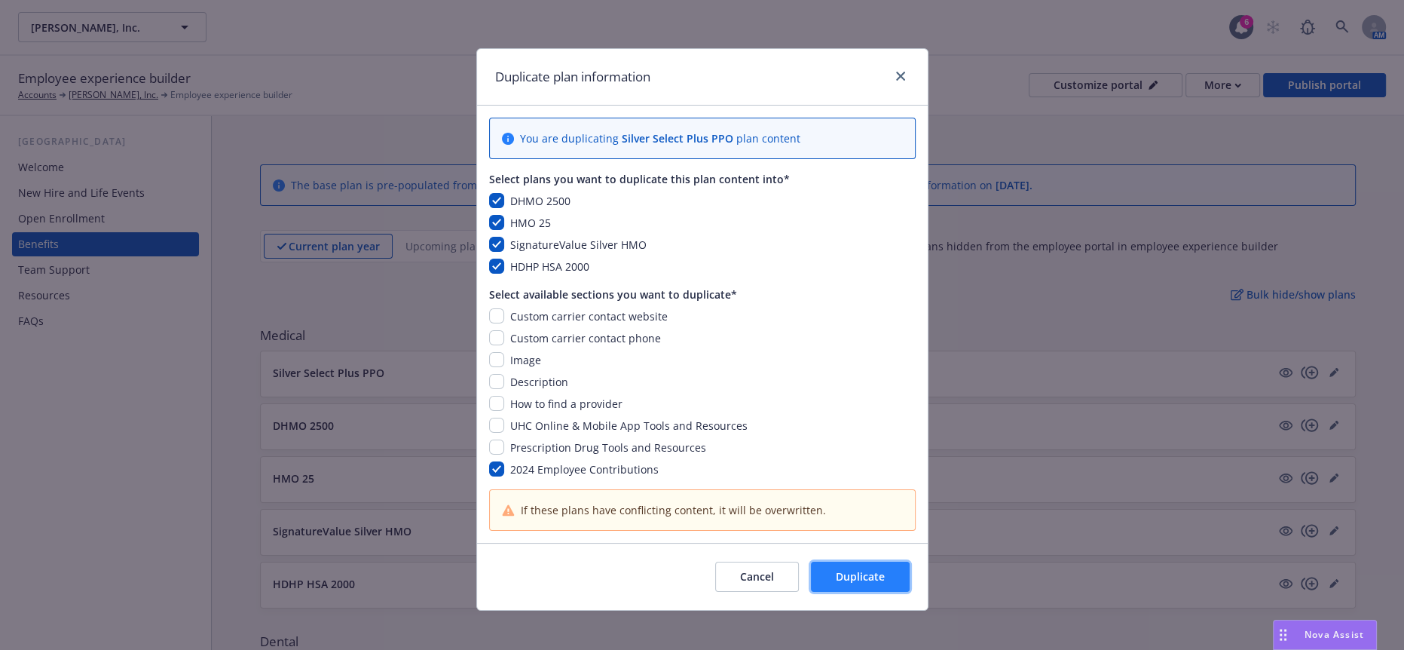
click at [881, 569] on span "Duplicate" at bounding box center [860, 576] width 49 height 14
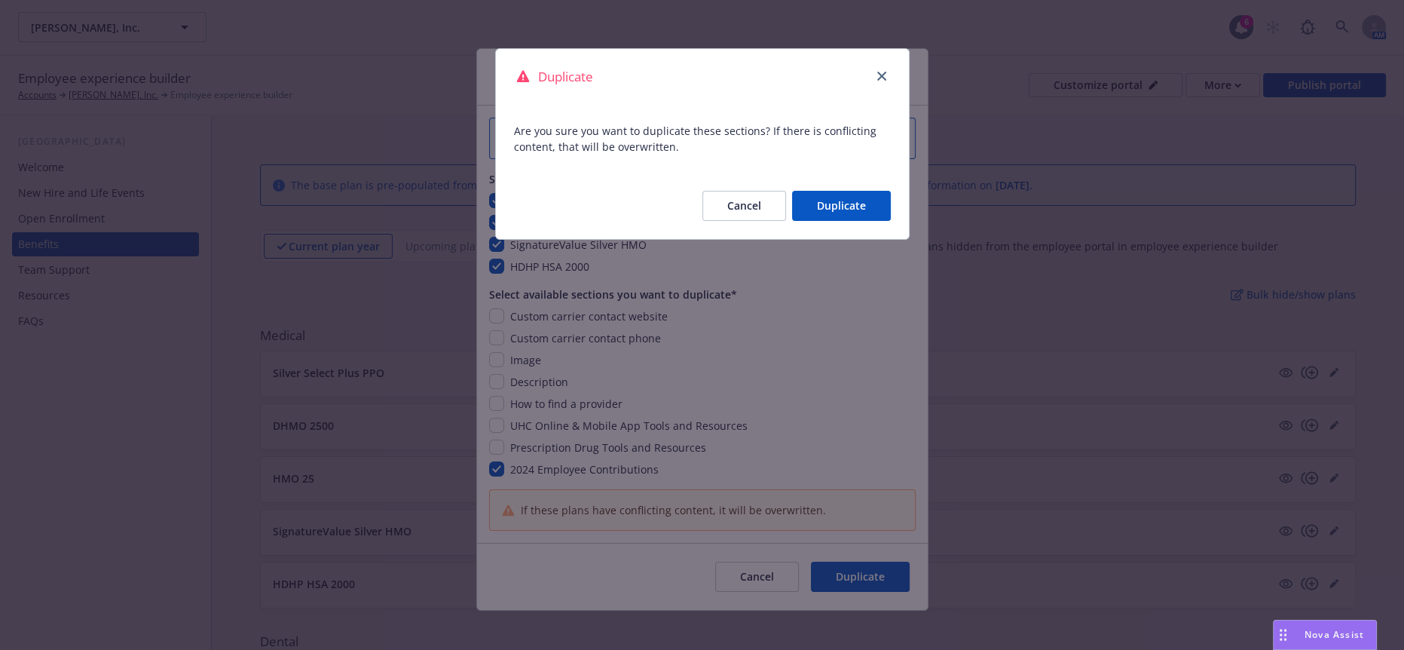
click at [846, 205] on button "Duplicate" at bounding box center [841, 206] width 99 height 30
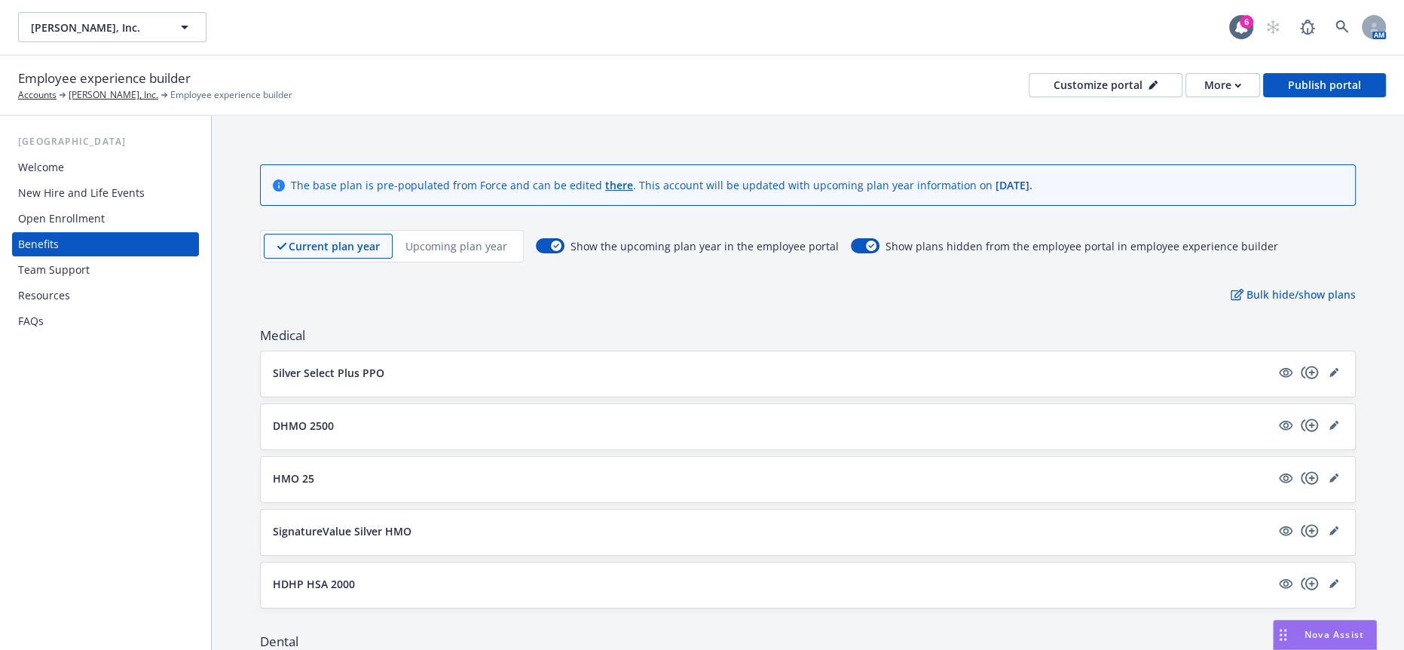
click at [314, 418] on p "DHMO 2500" at bounding box center [303, 426] width 61 height 16
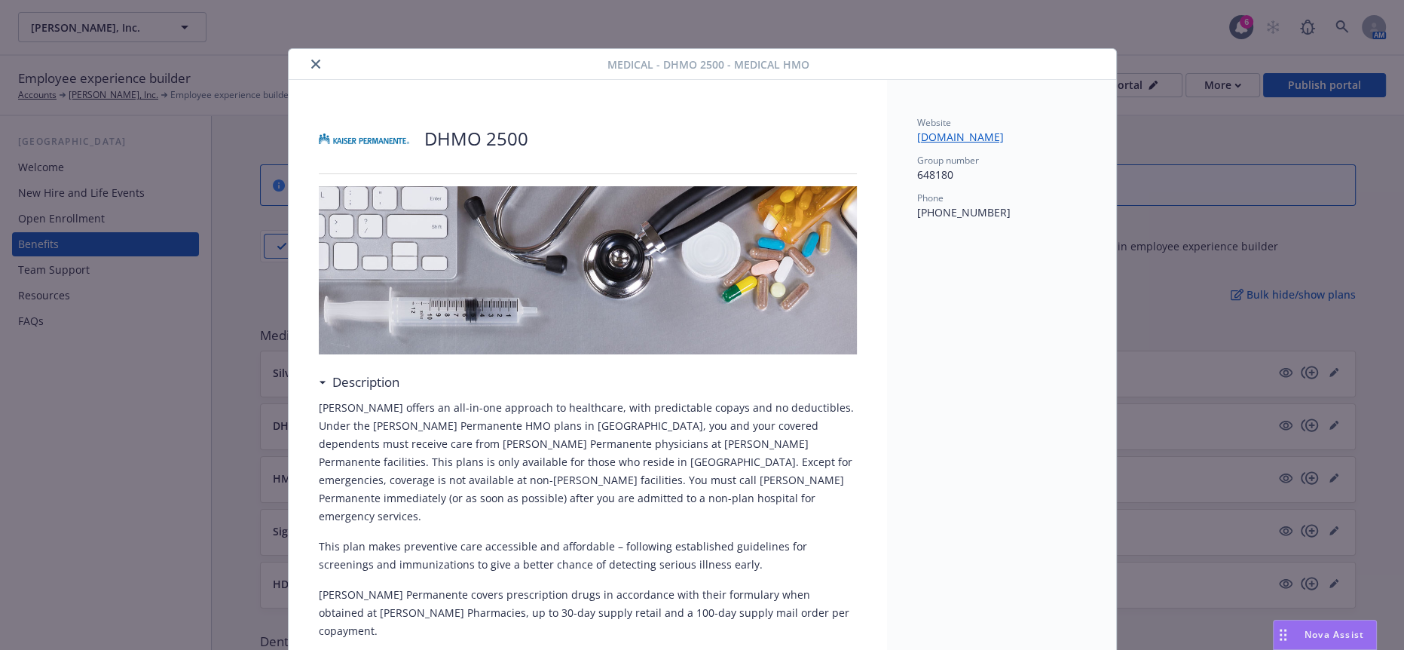
click at [307, 63] on button "close" at bounding box center [316, 64] width 18 height 18
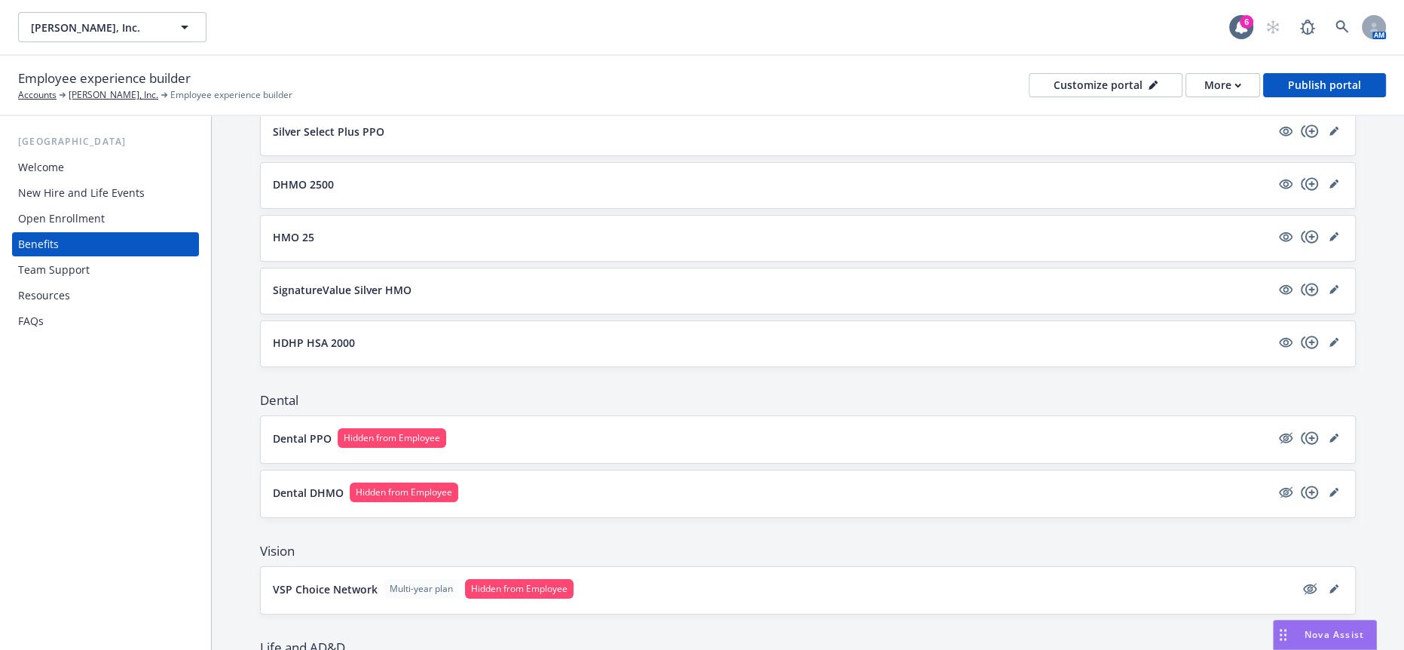
scroll to position [251, 0]
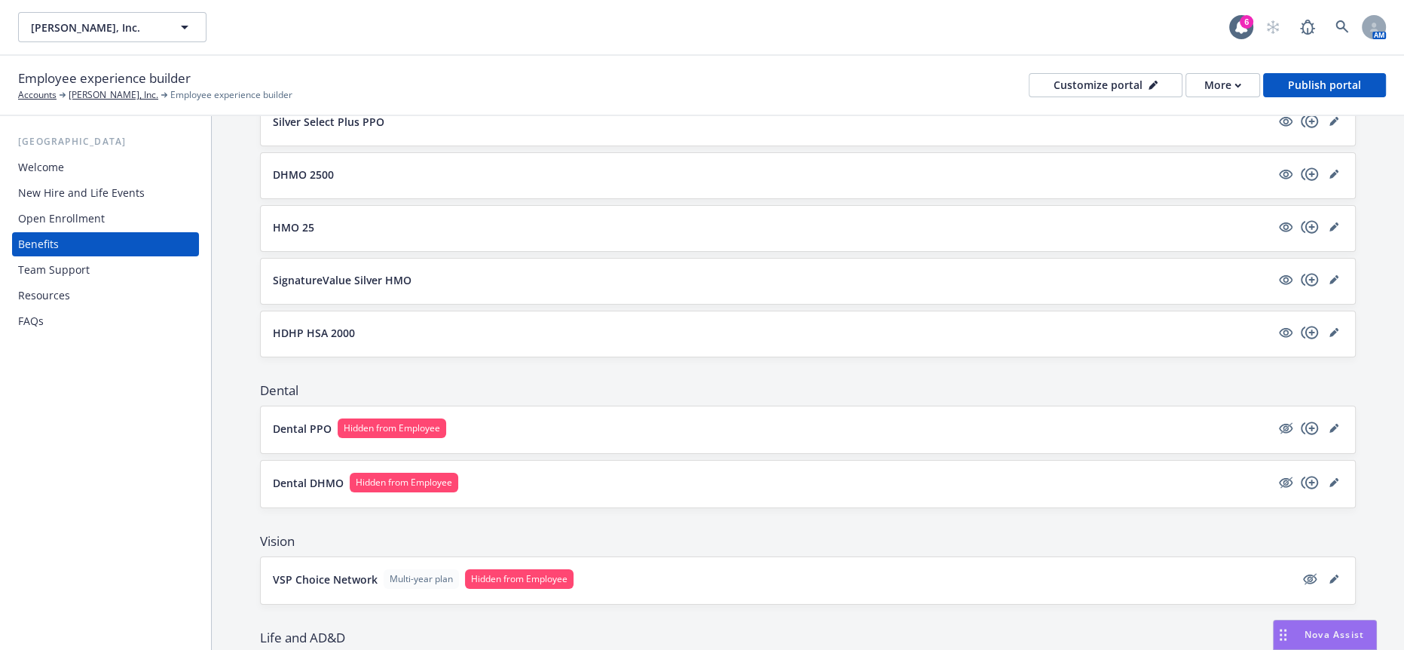
click at [295, 421] on p "Dental PPO" at bounding box center [302, 429] width 59 height 16
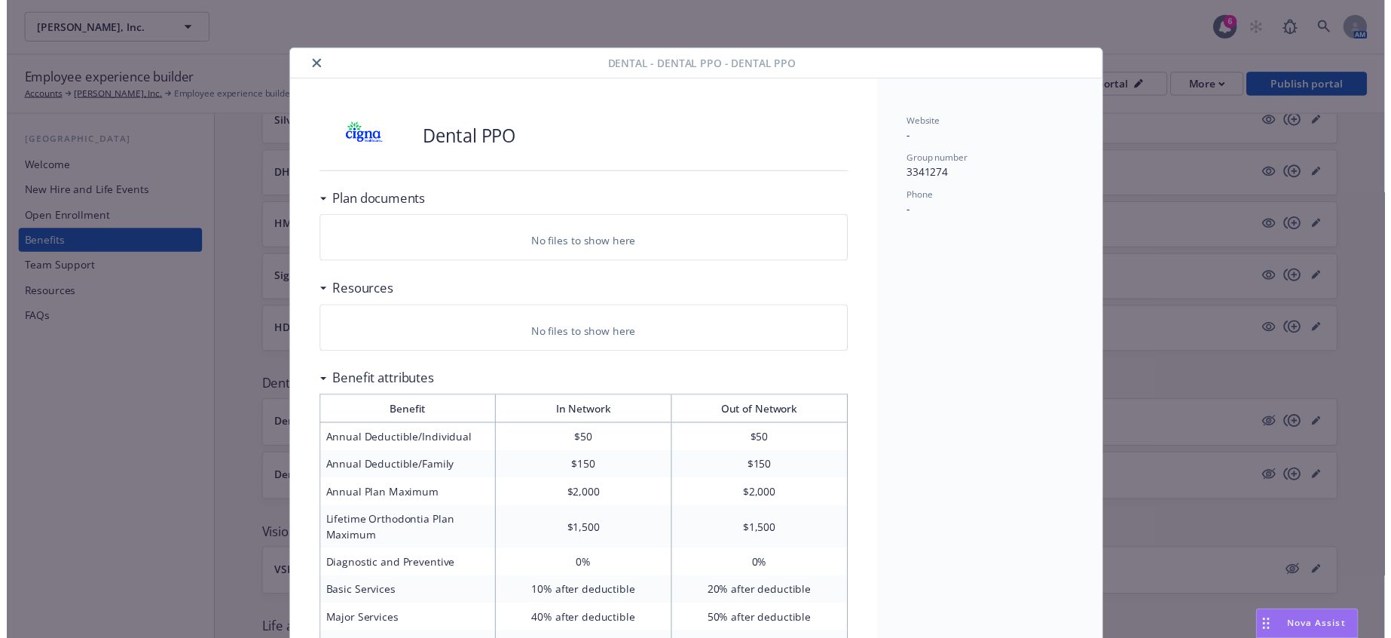
scroll to position [45, 0]
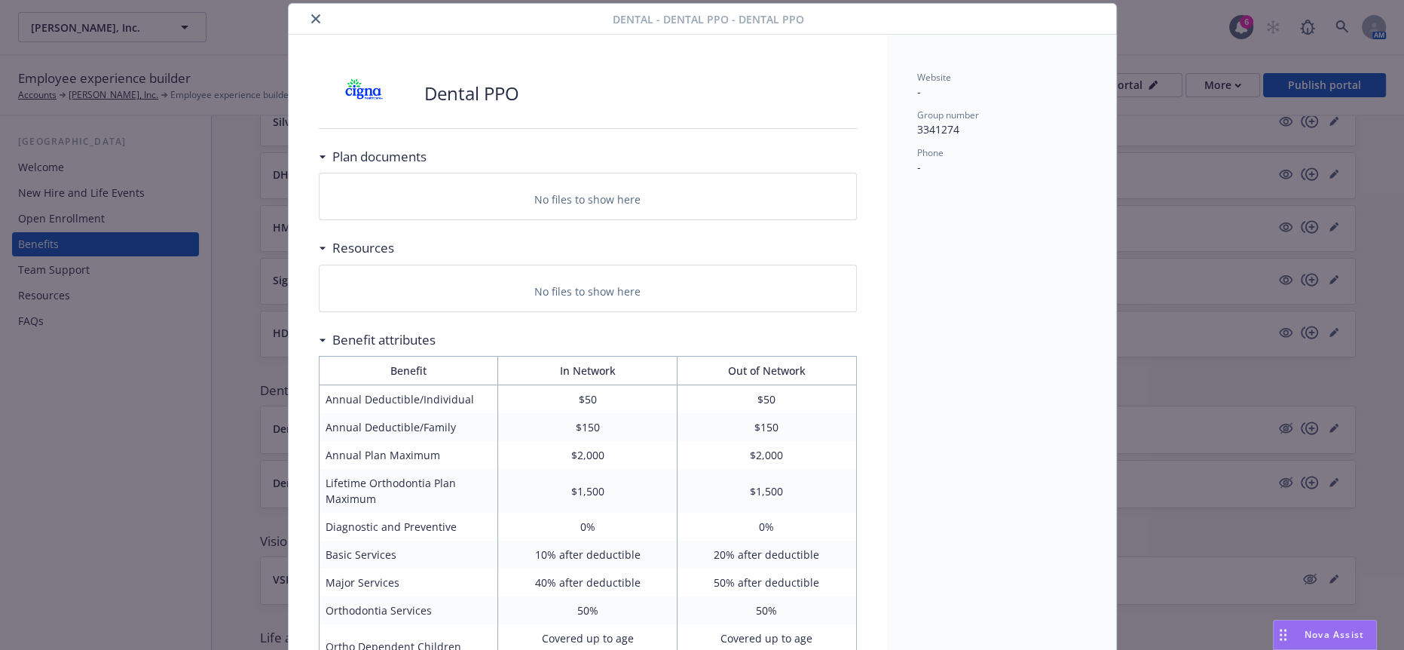
click at [313, 16] on button "close" at bounding box center [316, 19] width 18 height 18
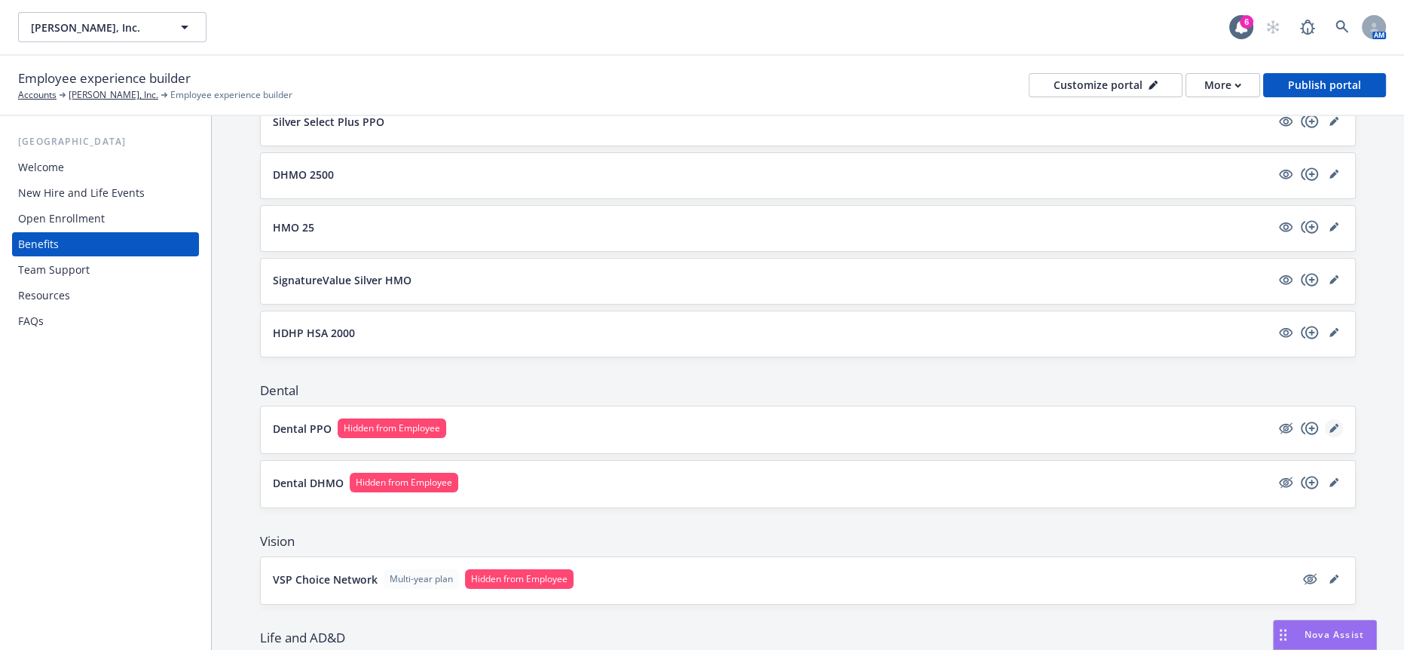
click at [1325, 419] on link "editPencil" at bounding box center [1334, 428] width 18 height 18
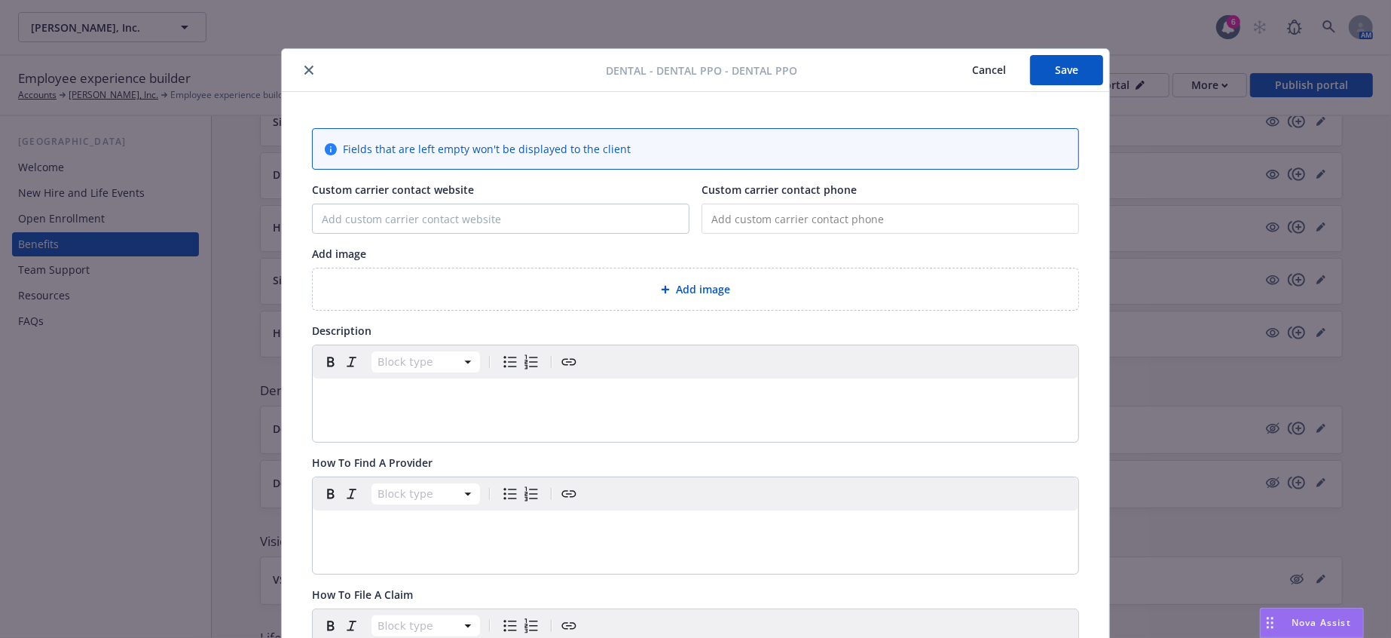
scroll to position [45, 0]
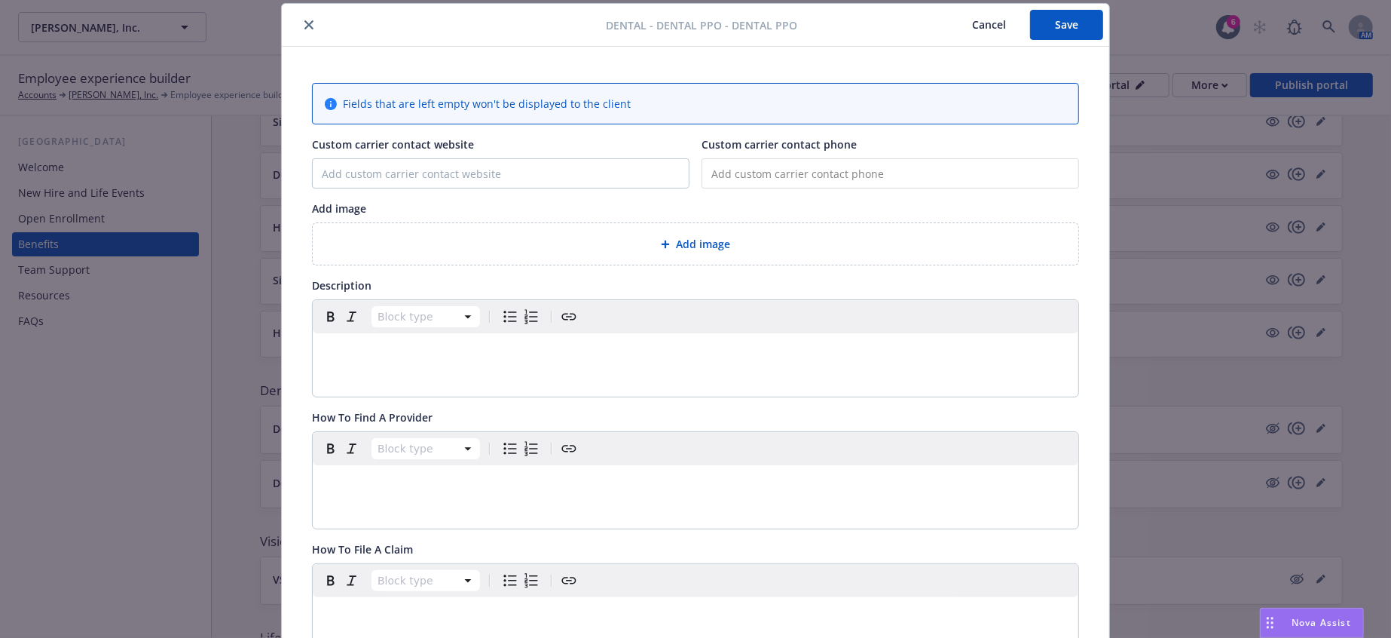
click at [341, 342] on p "editable markdown" at bounding box center [696, 351] width 748 height 18
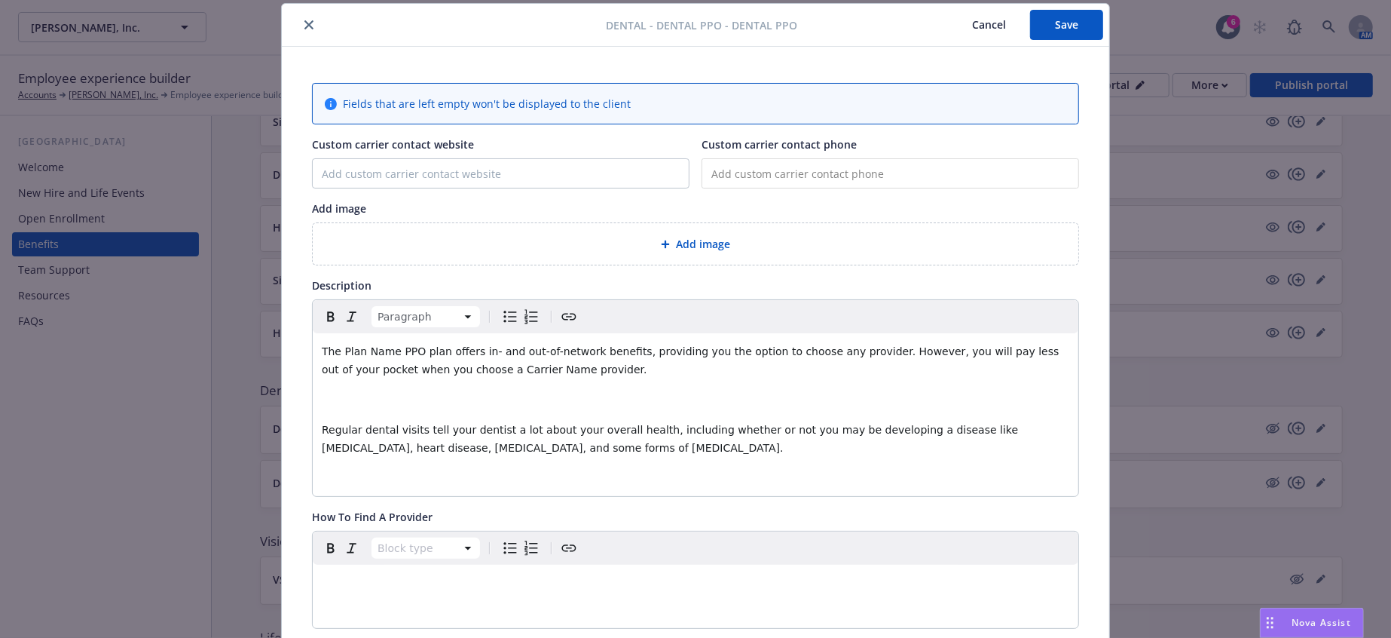
click at [348, 390] on p "editable markdown" at bounding box center [696, 399] width 748 height 18
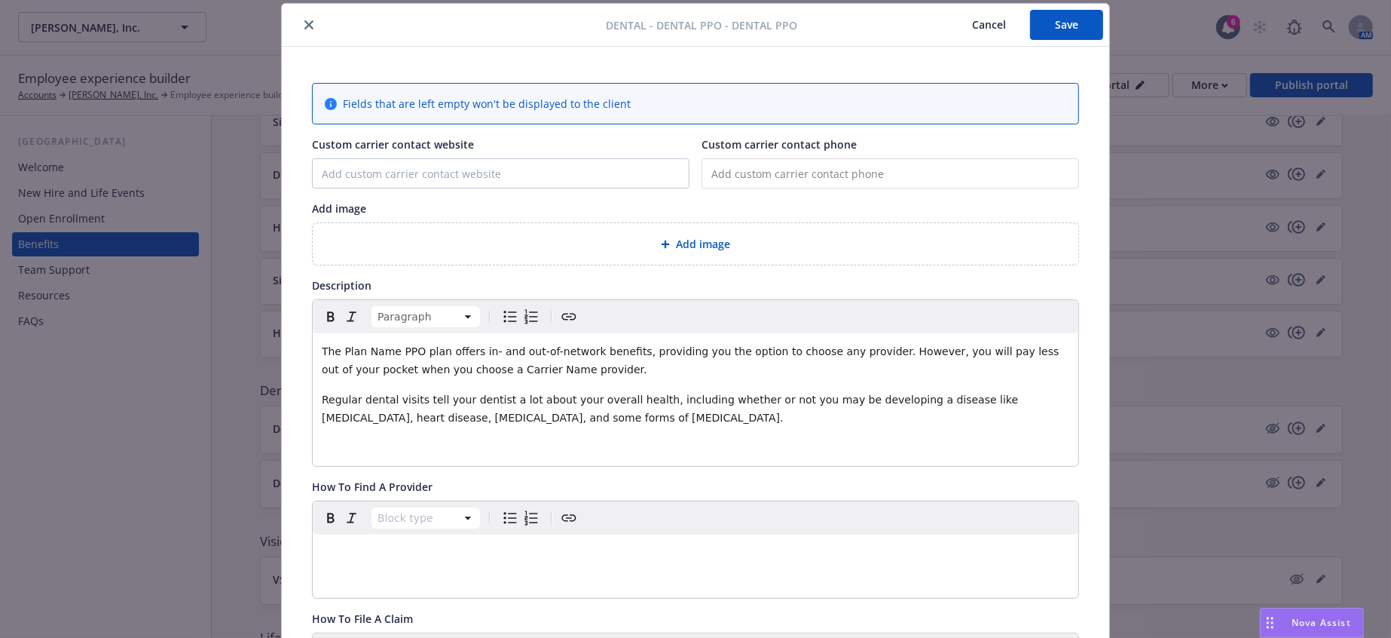
click at [340, 439] on p "editable markdown" at bounding box center [696, 448] width 748 height 18
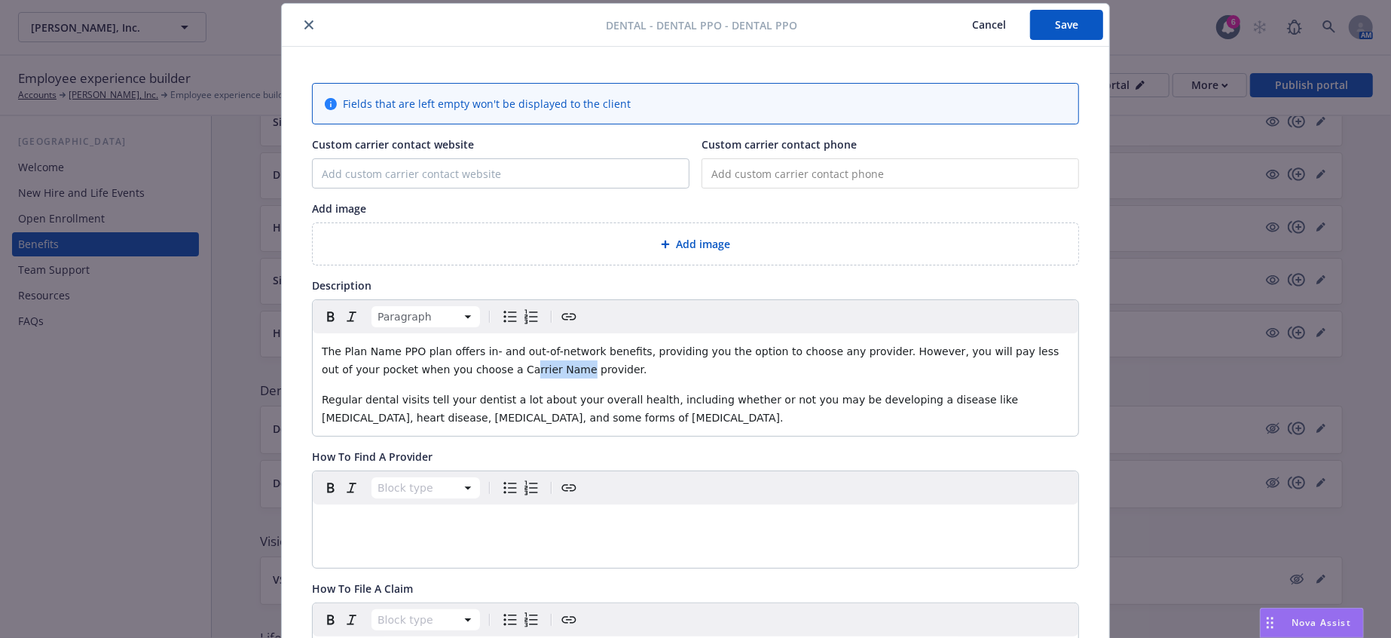
drag, startPoint x: 369, startPoint y: 342, endPoint x: 326, endPoint y: 338, distance: 43.9
click at [326, 345] on span "The Plan Name PPO plan offers in- and out-of-network benefits, providing you th…" at bounding box center [692, 360] width 741 height 30
drag, startPoint x: 378, startPoint y: 334, endPoint x: 337, endPoint y: 329, distance: 41.7
click at [337, 342] on p "The Plan Name PPO plan offers in- and out-of-network benefits, providing you th…" at bounding box center [696, 360] width 748 height 36
click at [745, 249] on div "Fields that are left empty won't be displayed to the client Custom carrier cont…" at bounding box center [695, 584] width 767 height 1002
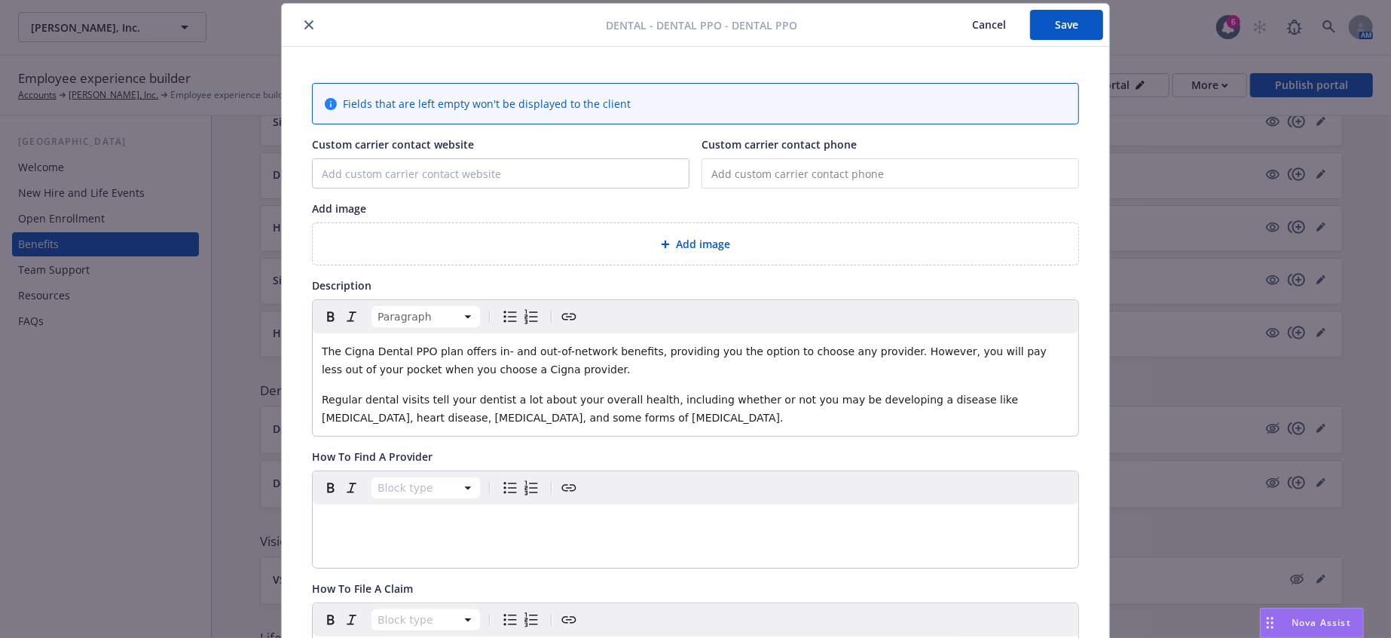
click at [759, 235] on div "Add image" at bounding box center [696, 243] width 742 height 17
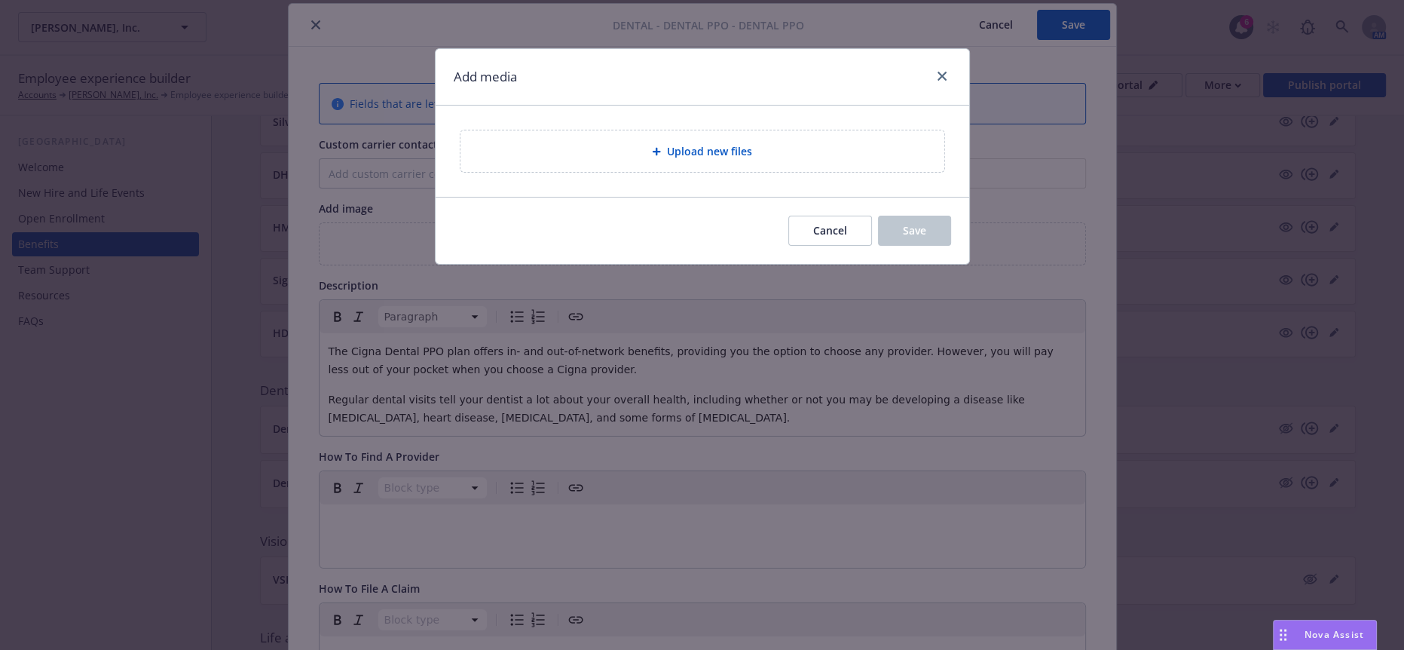
click at [650, 154] on div "Upload new files" at bounding box center [702, 150] width 484 height 41
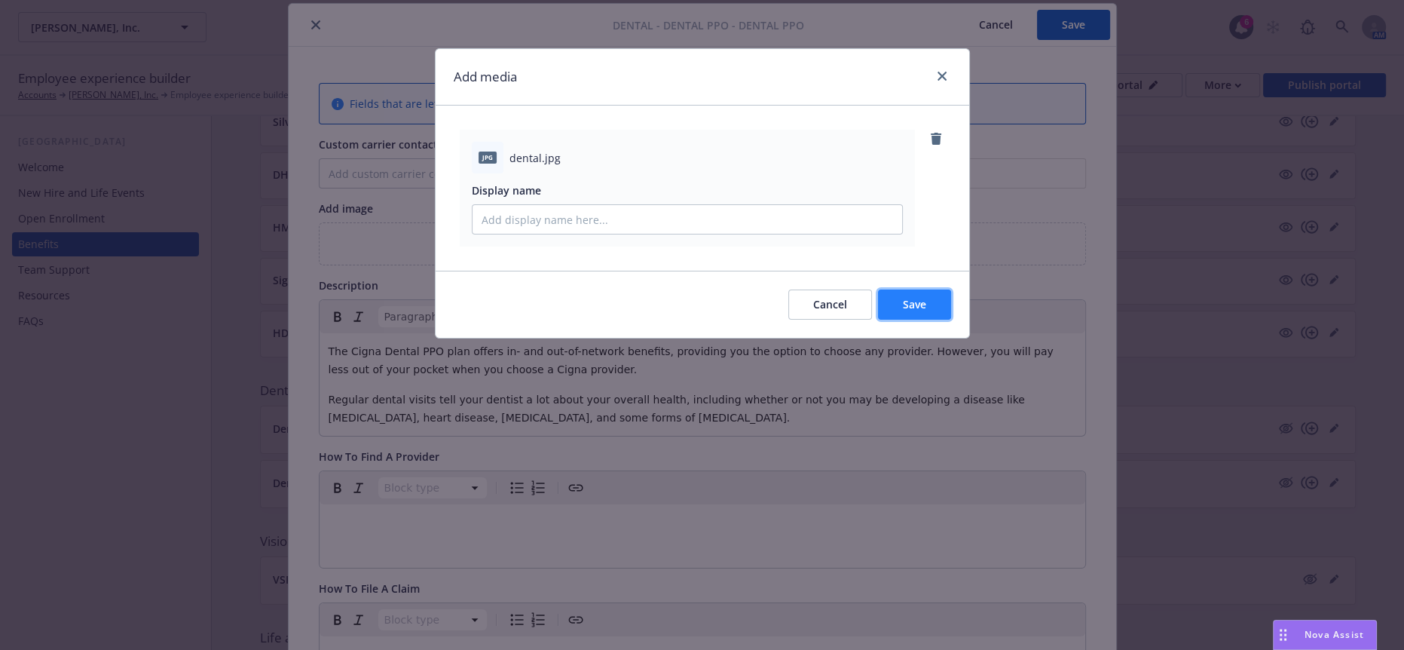
click at [929, 289] on button "Save" at bounding box center [914, 304] width 73 height 30
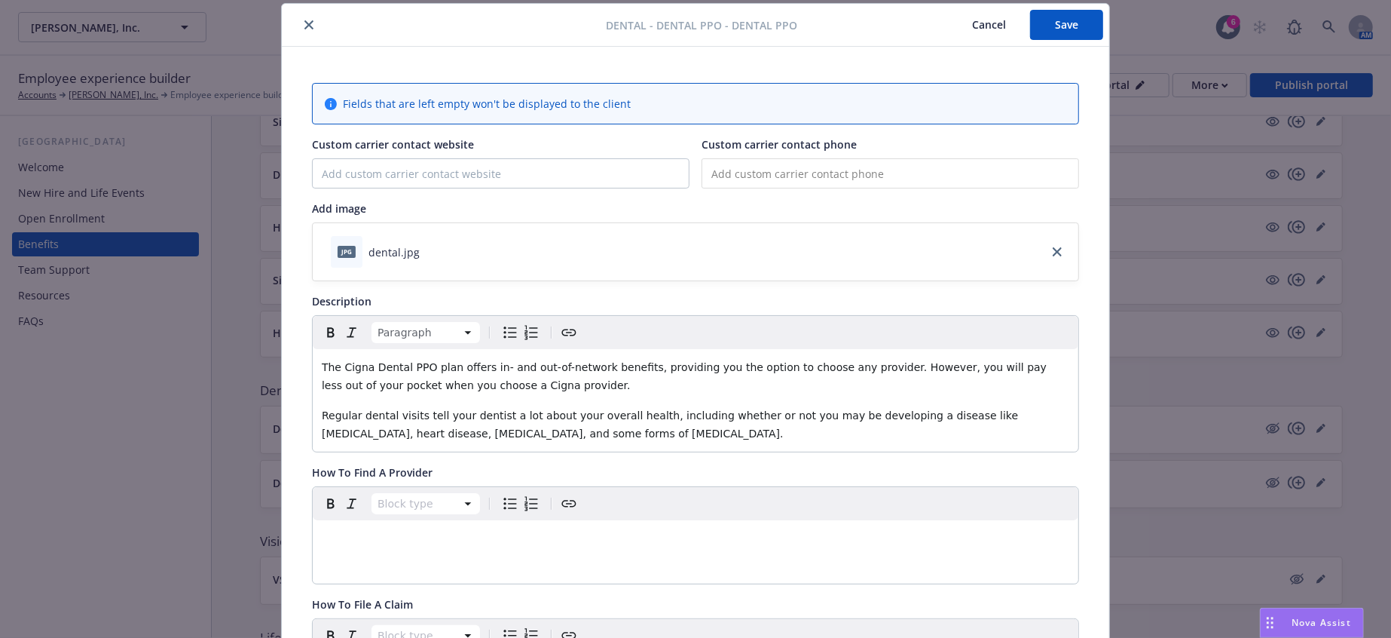
click at [452, 529] on p "editable markdown" at bounding box center [696, 538] width 748 height 18
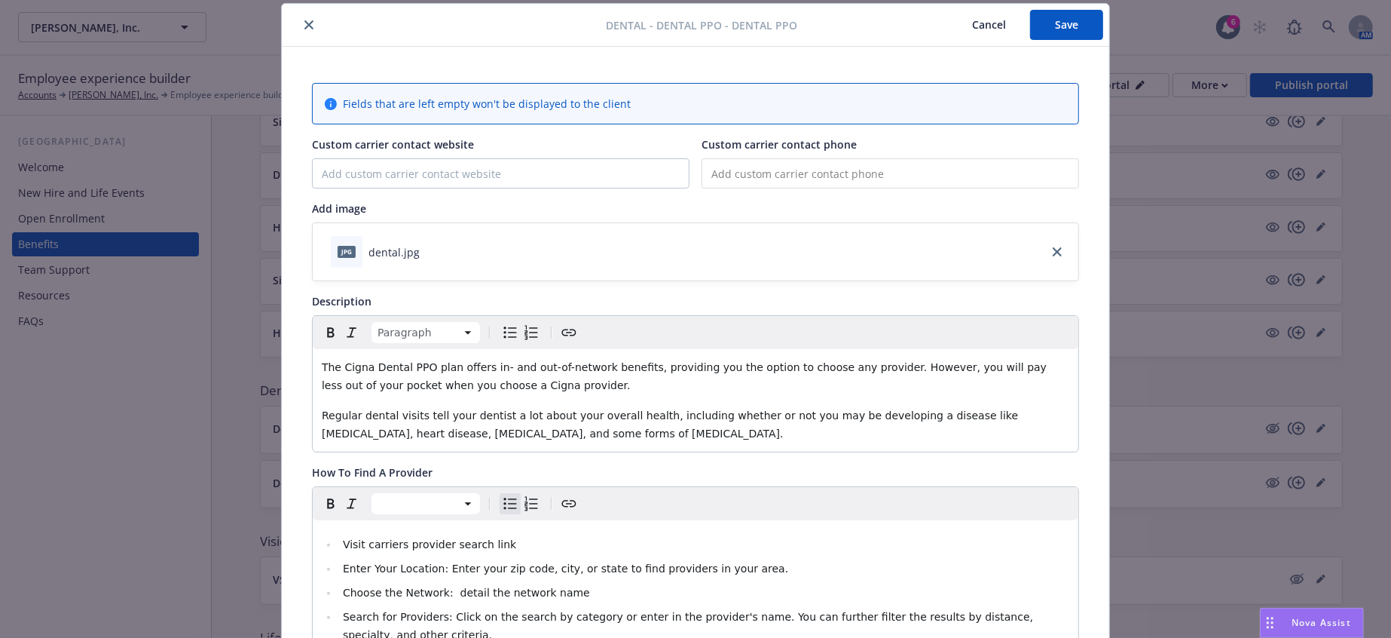
click at [456, 538] on span "Visit carriers provider search link" at bounding box center [429, 544] width 173 height 12
click at [839, 159] on input "tel" at bounding box center [891, 173] width 378 height 30
paste input "(800) 244-6224"
type input "(800) 244-6224"
click at [388, 167] on input "Custom carrier contact website" at bounding box center [501, 173] width 376 height 29
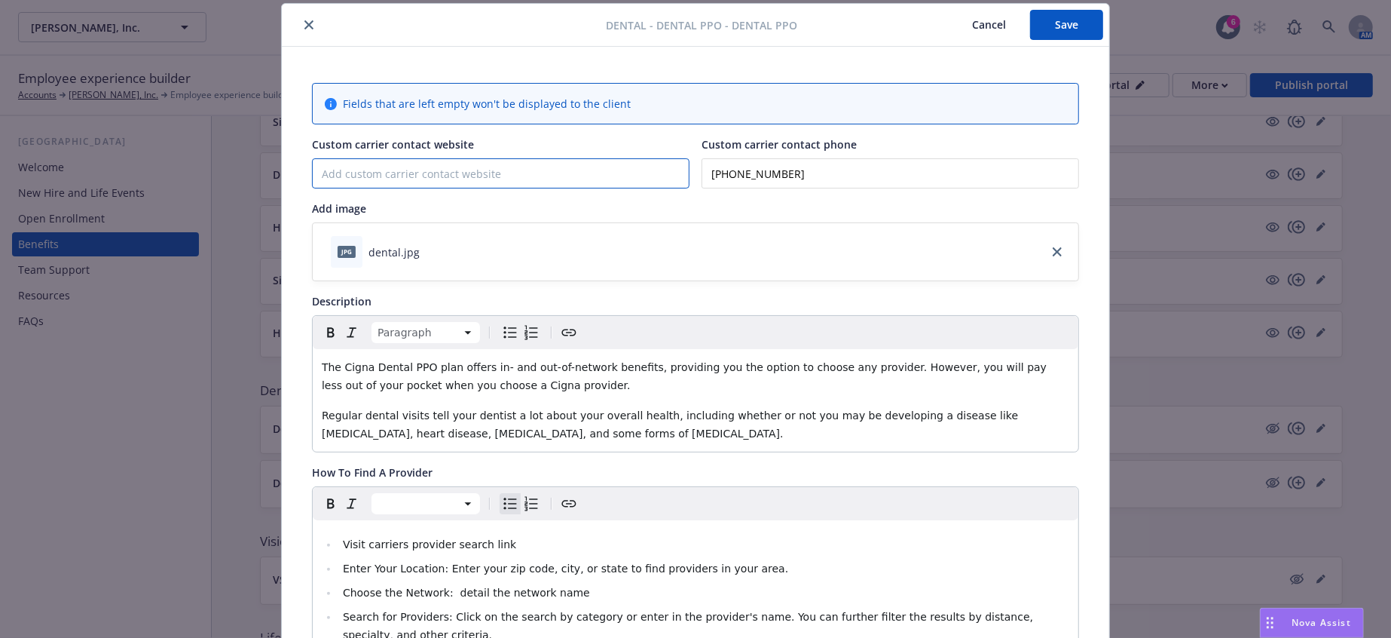
paste input "www.mycigna.com"
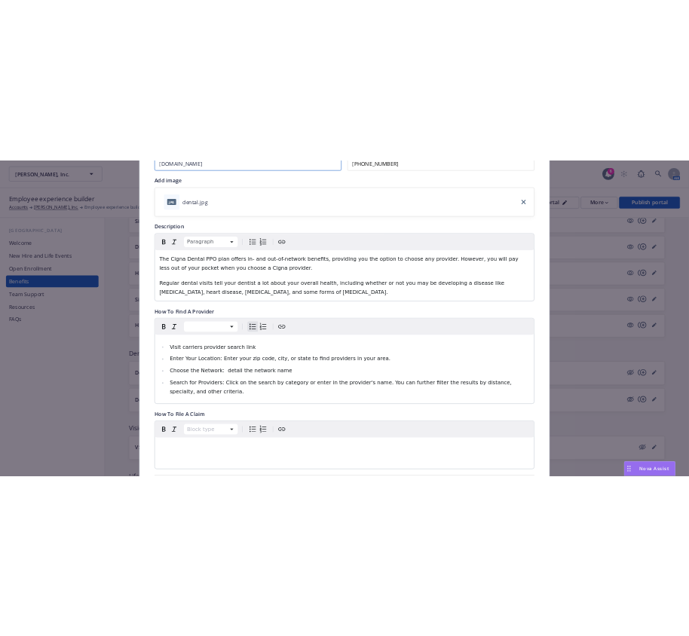
scroll to position [296, 0]
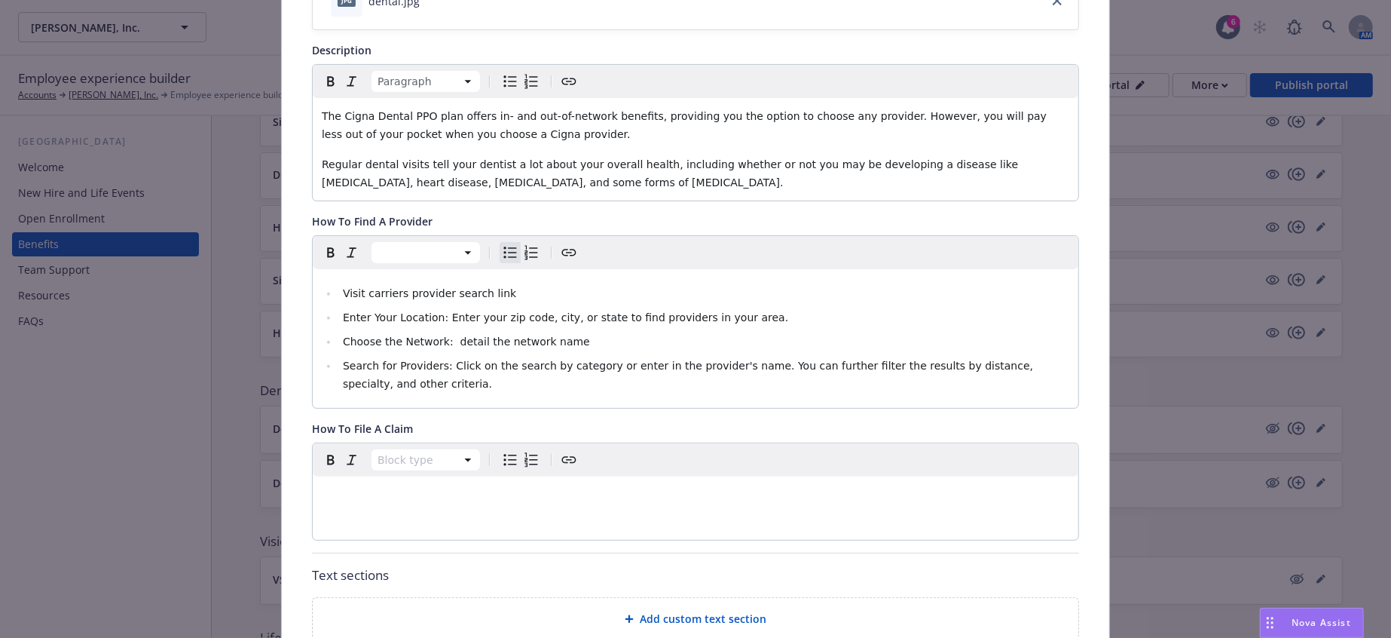
type input "www.mycigna.com"
drag, startPoint x: 508, startPoint y: 243, endPoint x: 449, endPoint y: 238, distance: 59.0
click at [449, 284] on li "Visit carriers provider search link" at bounding box center [703, 293] width 731 height 18
click at [737, 308] on li "Enter Your Location: Enter your zip code, city, or state to find providers in y…" at bounding box center [703, 317] width 731 height 18
drag, startPoint x: 521, startPoint y: 297, endPoint x: 503, endPoint y: 295, distance: 18.2
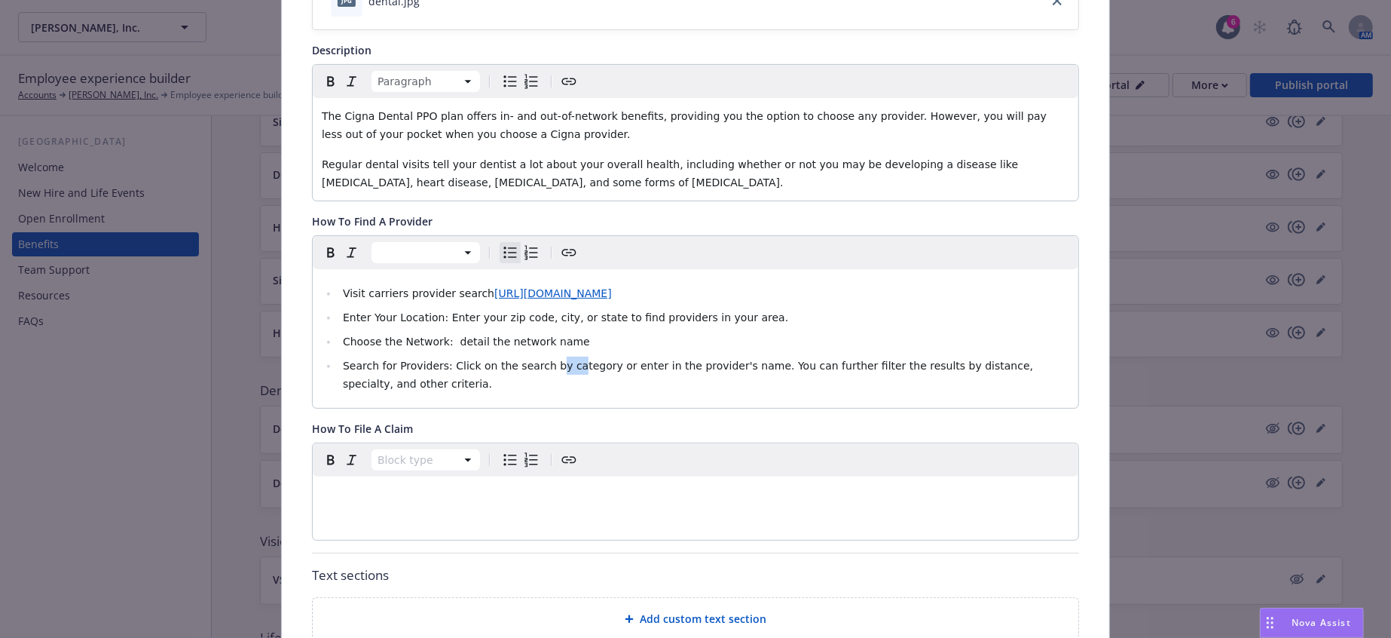
click at [503, 295] on ul "Visit carriers provider search https://hcpdirectory.cigna.com/web/public/consum…" at bounding box center [696, 338] width 748 height 109
click at [577, 332] on li "Choose the Network: detail the network name" at bounding box center [703, 341] width 731 height 18
drag, startPoint x: 553, startPoint y: 285, endPoint x: 436, endPoint y: 282, distance: 117.6
click at [436, 332] on li "Choose the Network: detail the network name" at bounding box center [703, 341] width 731 height 18
drag, startPoint x: 503, startPoint y: 289, endPoint x: 424, endPoint y: 281, distance: 79.5
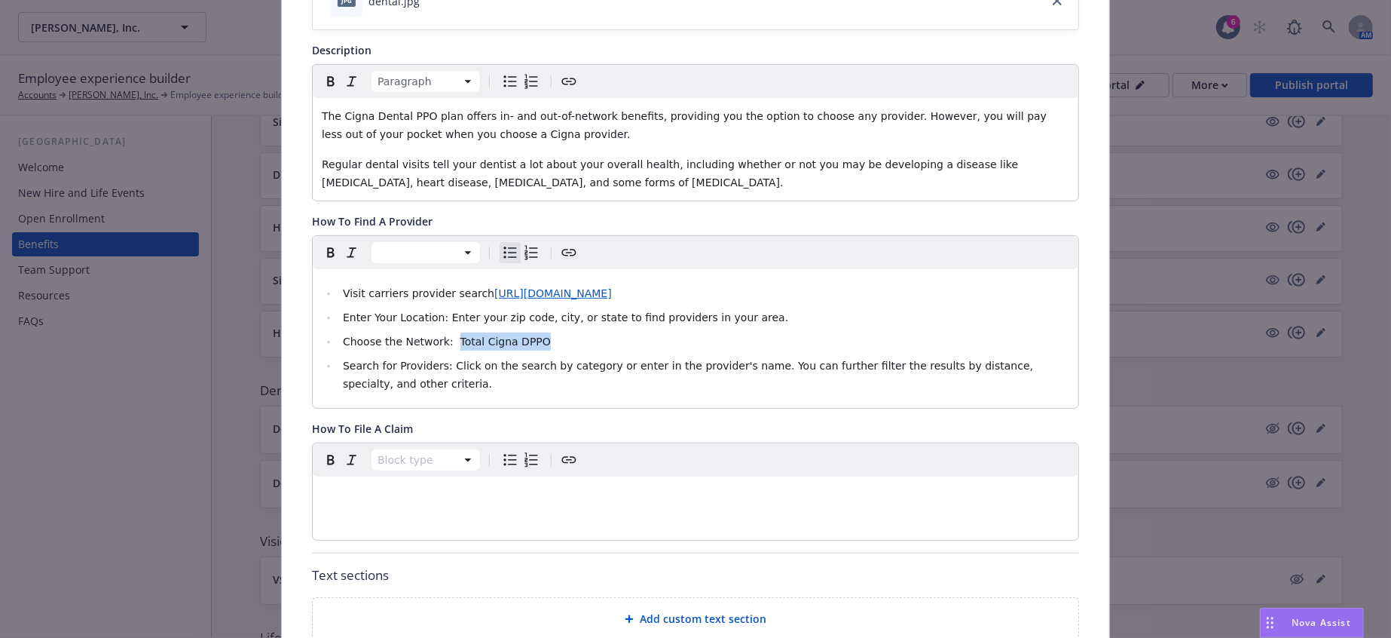
click at [424, 332] on li "Choose the Network: Total Cigna DPPO" at bounding box center [703, 341] width 731 height 18
click at [349, 243] on icon "button" at bounding box center [352, 252] width 18 height 18
click at [612, 332] on li "Choose the Network: Total Cigna DPPO" at bounding box center [703, 341] width 731 height 18
click at [708, 308] on li "Enter Your Location: Enter your zip code, city, or state to find providers in y…" at bounding box center [703, 317] width 731 height 18
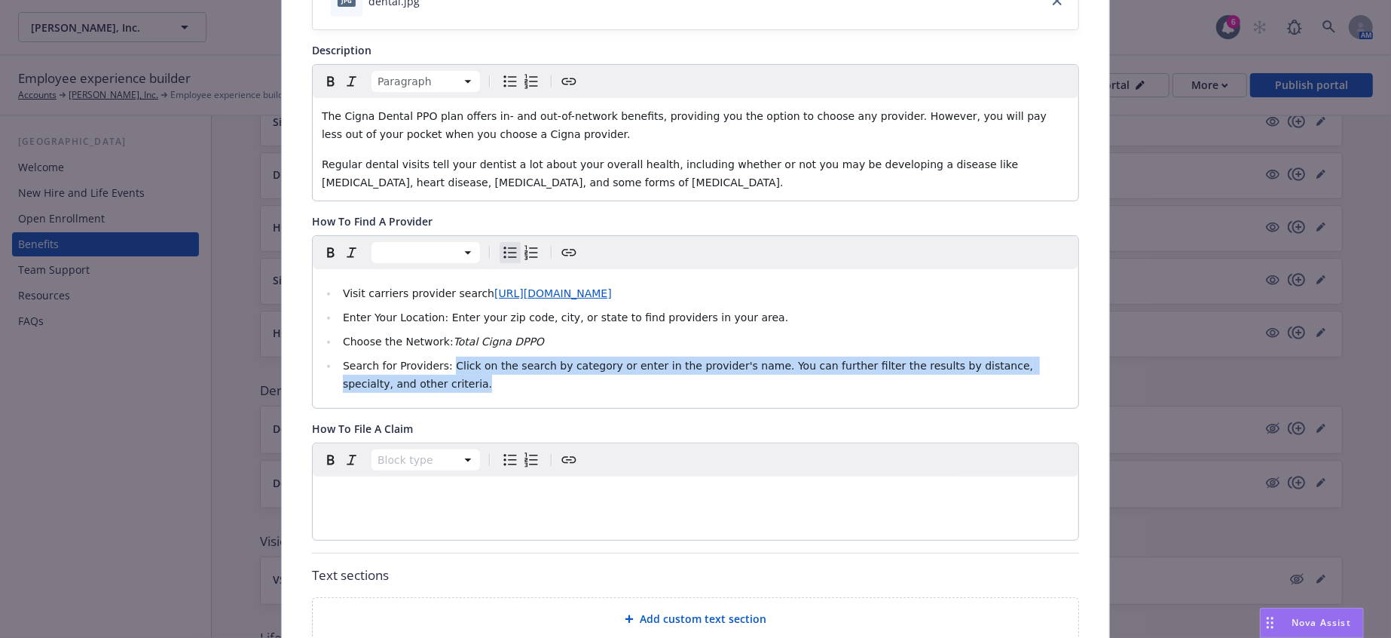
drag, startPoint x: 1004, startPoint y: 313, endPoint x: 419, endPoint y: 300, distance: 585.0
click at [419, 356] on li "Search for Providers: Click on the search by category or enter in the provider'…" at bounding box center [703, 374] width 731 height 36
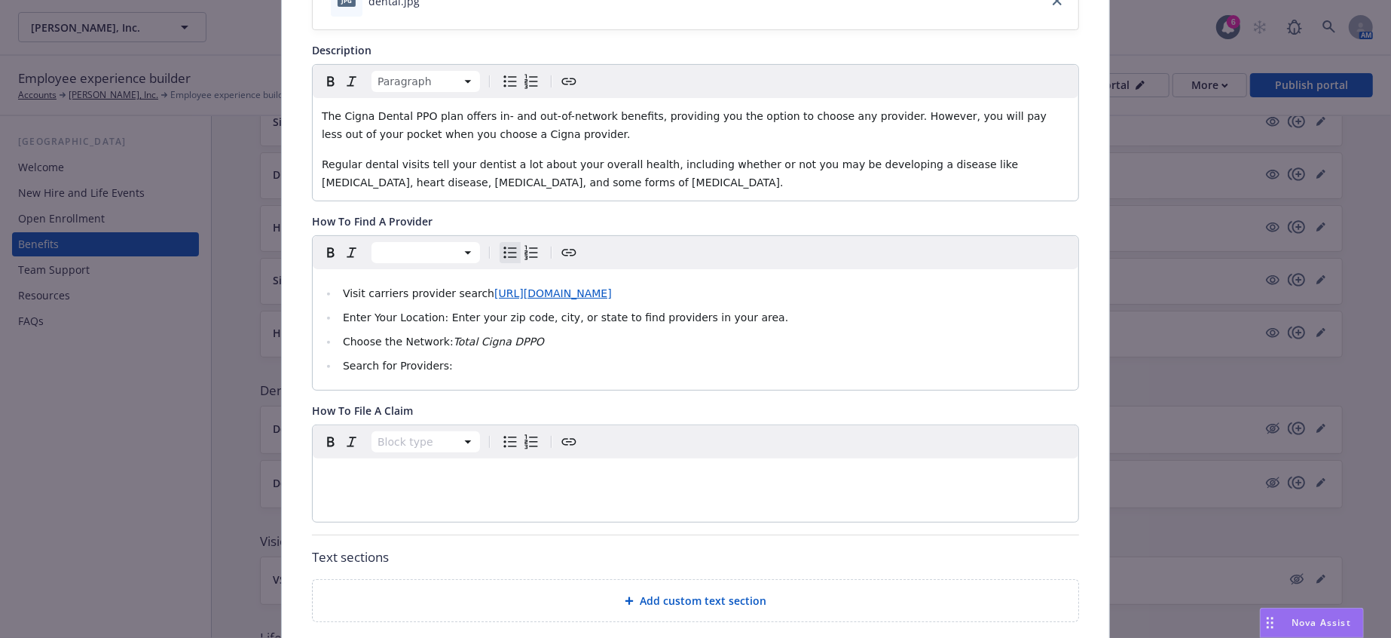
click at [684, 308] on li "Enter Your Location: Enter your zip code, city, or state to find providers in y…" at bounding box center [703, 317] width 731 height 18
click at [455, 356] on li "Search for Providers:" at bounding box center [703, 365] width 731 height 18
drag, startPoint x: 474, startPoint y: 307, endPoint x: 320, endPoint y: 298, distance: 154.0
click at [338, 356] on li "Search for Providers:" at bounding box center [703, 365] width 731 height 18
click at [426, 356] on li "Search for Providers:" at bounding box center [703, 365] width 731 height 18
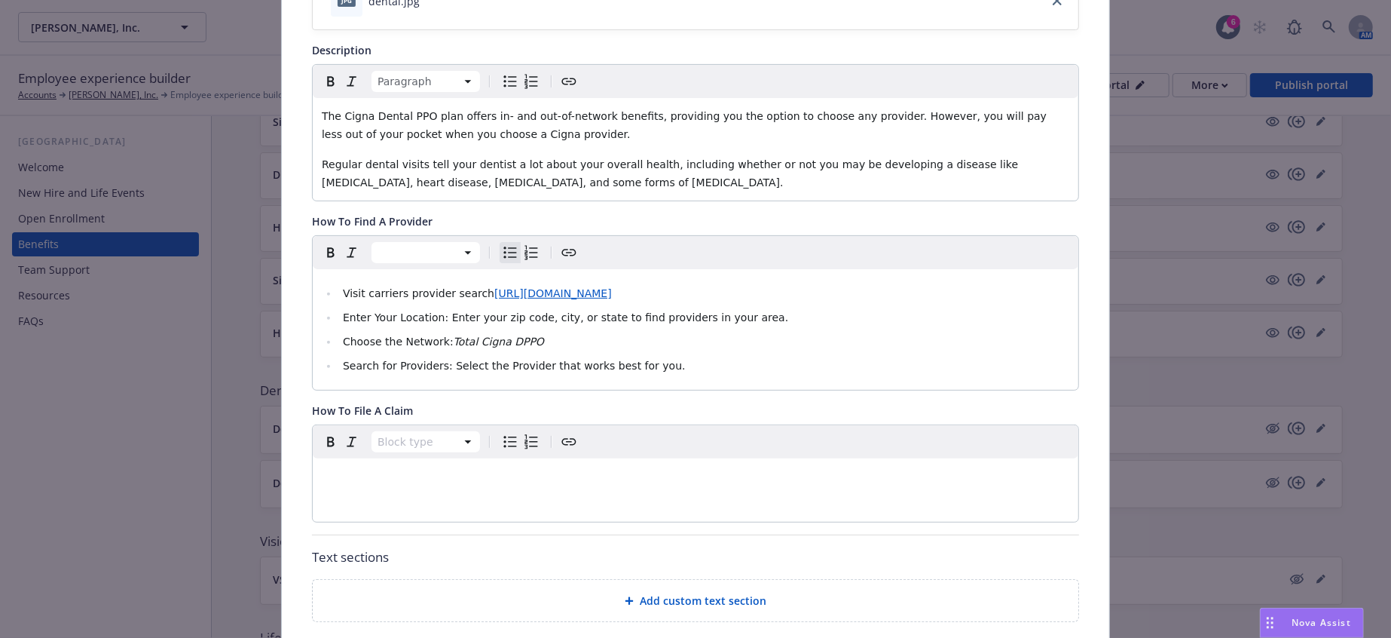
click at [702, 308] on li "Enter Your Location: Enter your zip code, city, or state to find providers in y…" at bounding box center [703, 317] width 731 height 18
drag, startPoint x: 699, startPoint y: 268, endPoint x: 569, endPoint y: 271, distance: 130.4
click at [567, 308] on li "Enter Your Location: Enter your zip code, city, or state to find providers in y…" at bounding box center [703, 317] width 731 height 18
click at [683, 332] on li "Choose the Network: Total Cigna DPPO" at bounding box center [703, 341] width 731 height 18
click at [696, 308] on li "Enter Your Location: Enter your zip code, city, or state to find providers in y…" at bounding box center [703, 317] width 731 height 18
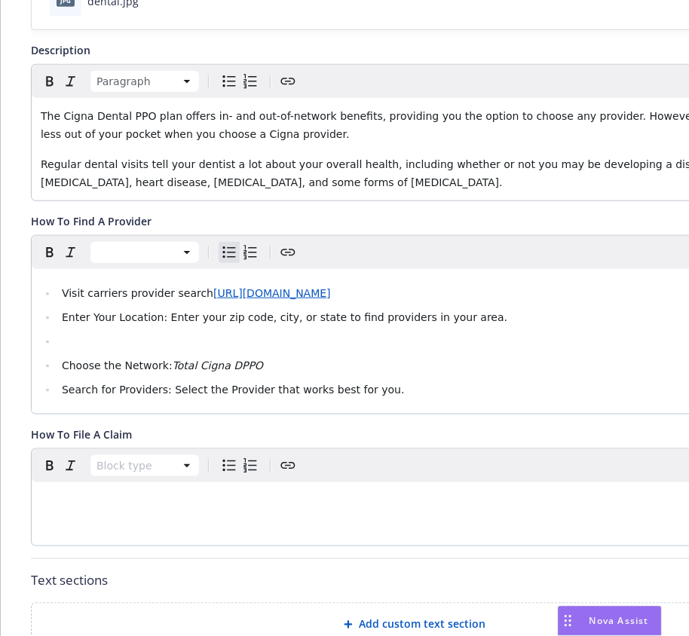
scroll to position [324, 0]
click at [154, 332] on li "editable markdown" at bounding box center [422, 341] width 731 height 18
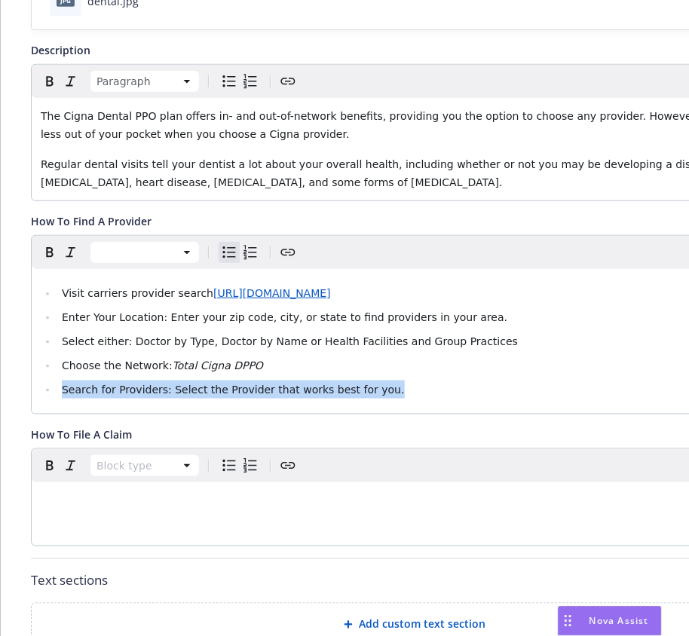
drag, startPoint x: 332, startPoint y: 336, endPoint x: 35, endPoint y: 329, distance: 297.0
click at [35, 329] on div "Visit carriers provider search https://hcpdirectory.cigna.com/web/public/consum…" at bounding box center [415, 341] width 766 height 145
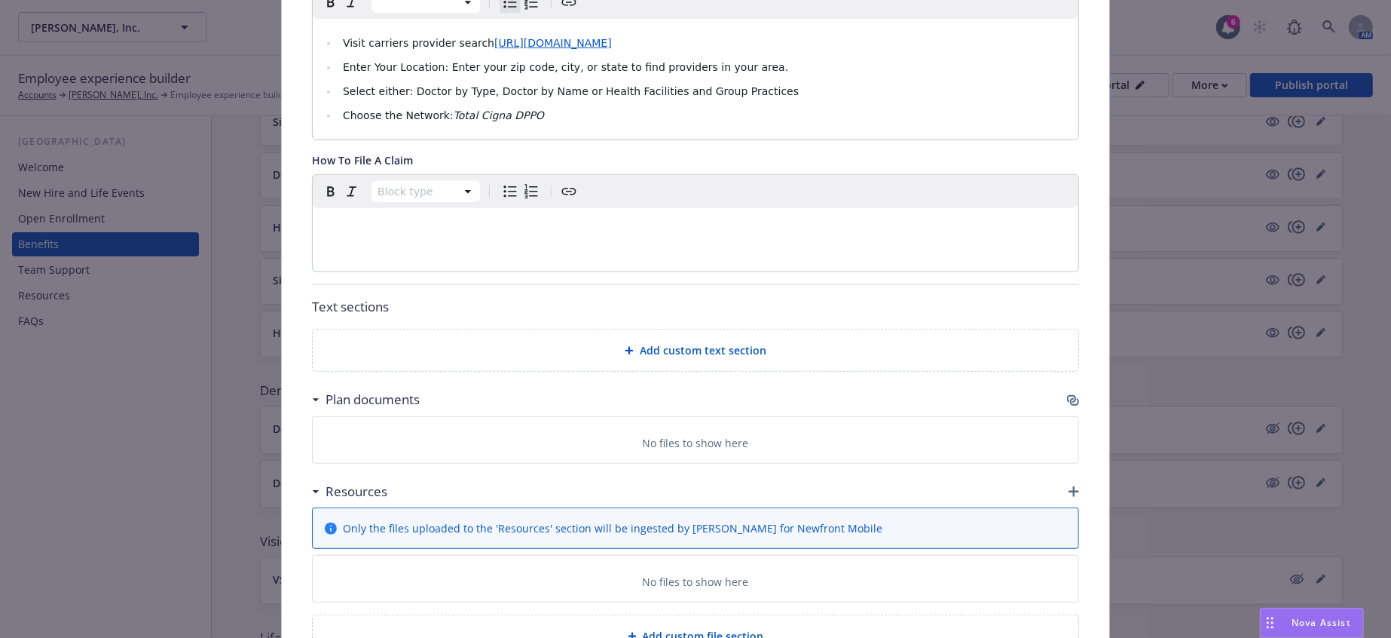
scroll to position [0, 0]
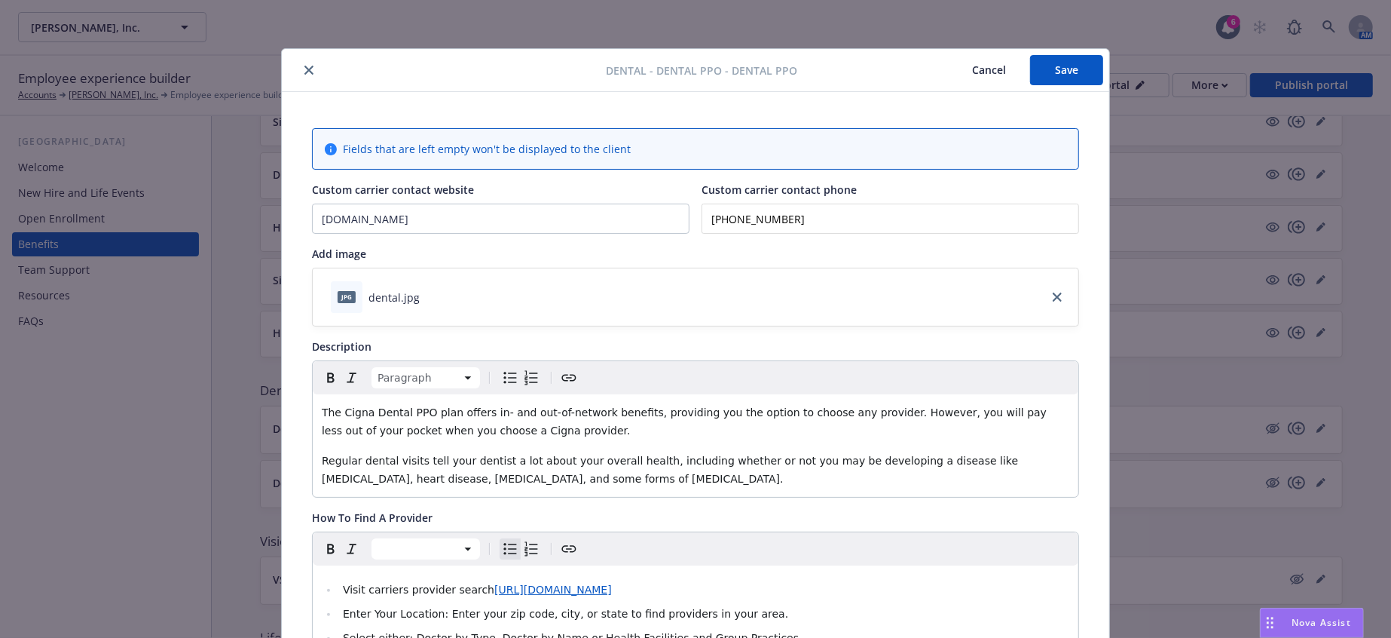
click at [1060, 68] on button "Save" at bounding box center [1066, 70] width 73 height 30
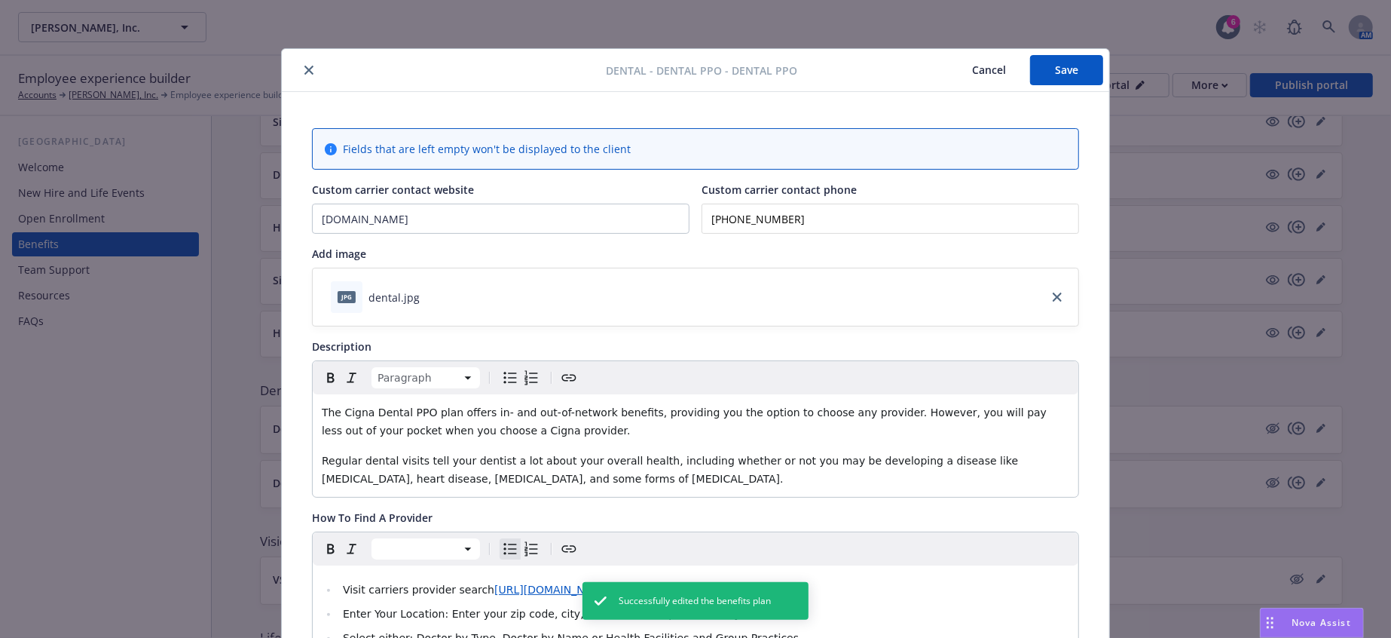
click at [304, 67] on icon "close" at bounding box center [308, 70] width 9 height 9
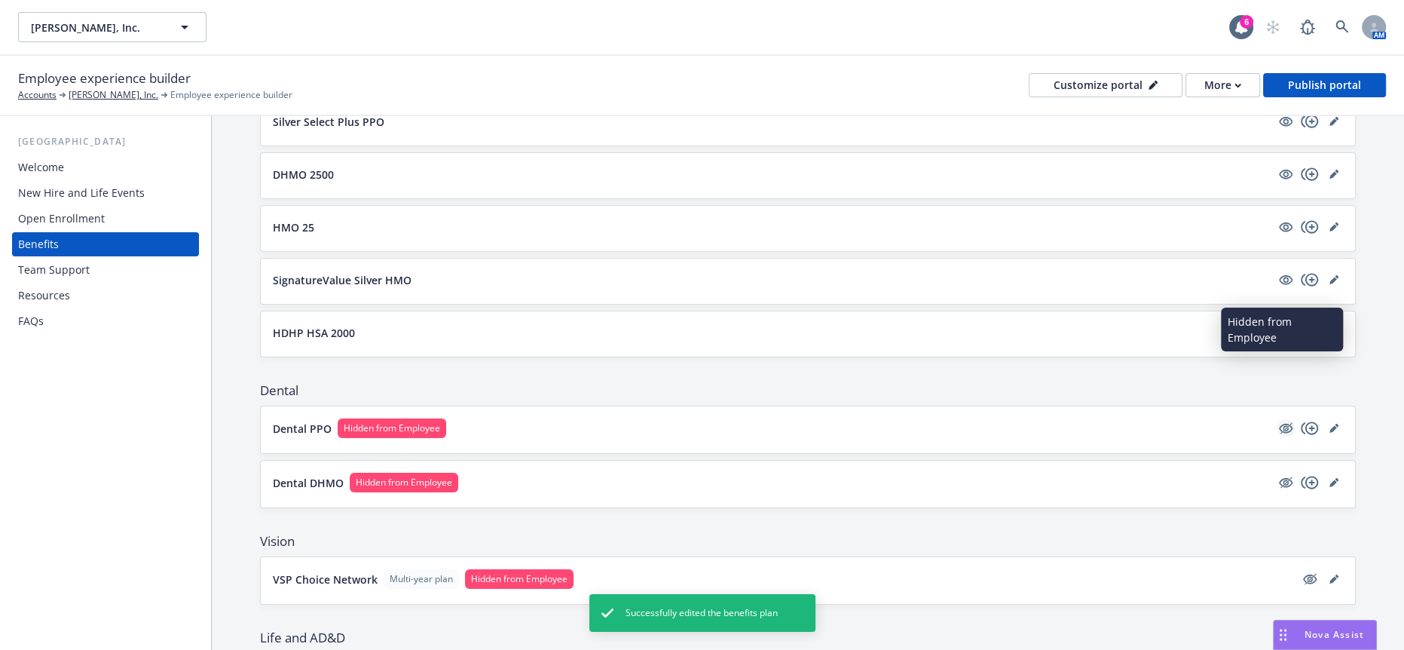
click at [1282, 424] on icon "hidden" at bounding box center [1286, 429] width 14 height 10
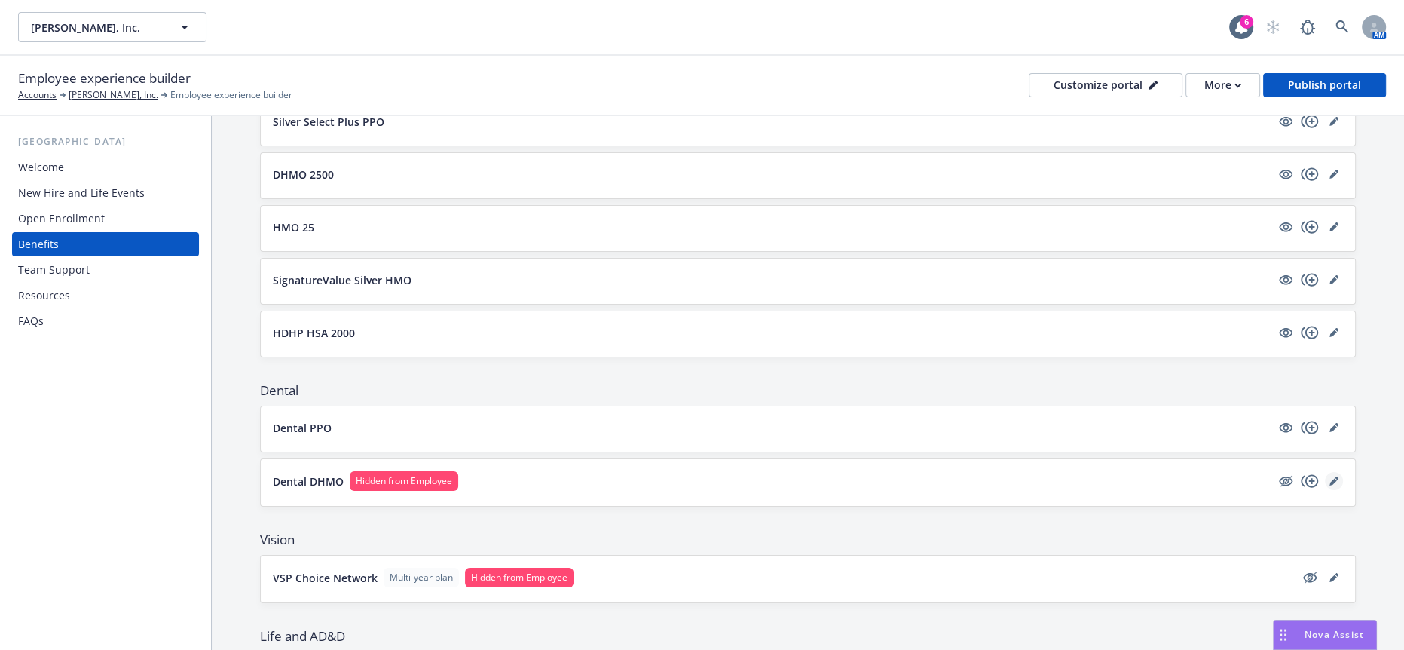
click at [1329, 476] on icon "editPencil" at bounding box center [1333, 480] width 9 height 9
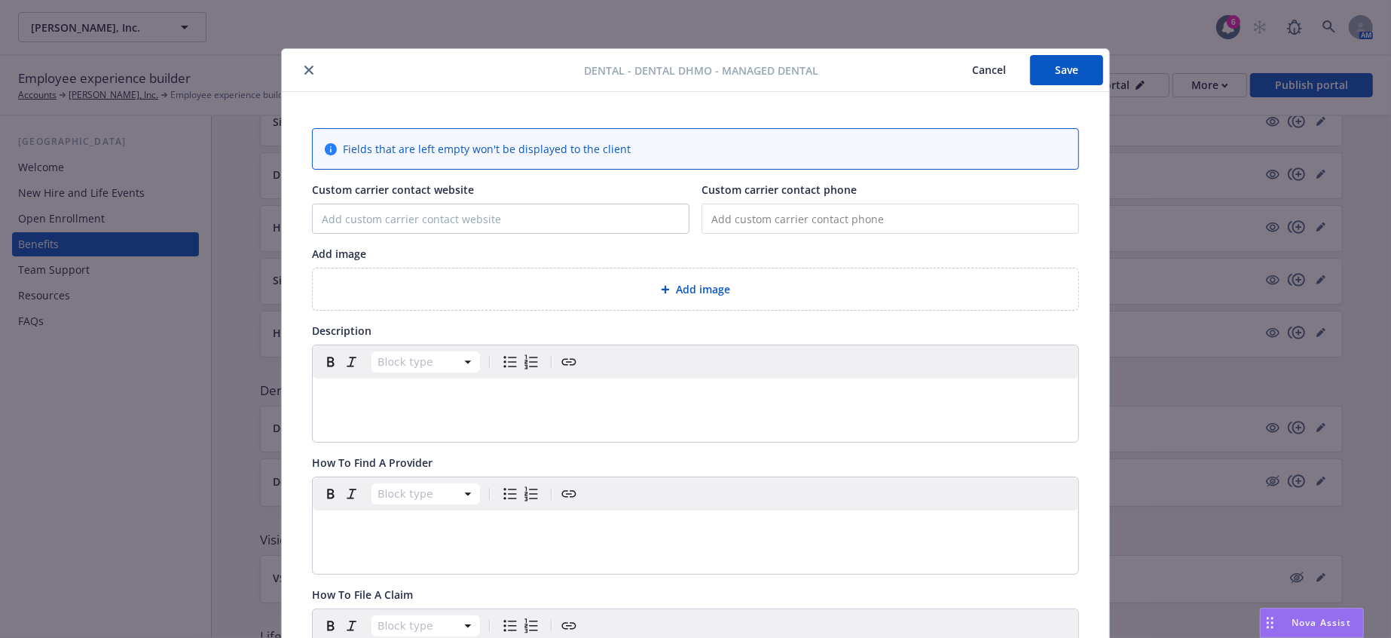
scroll to position [45, 0]
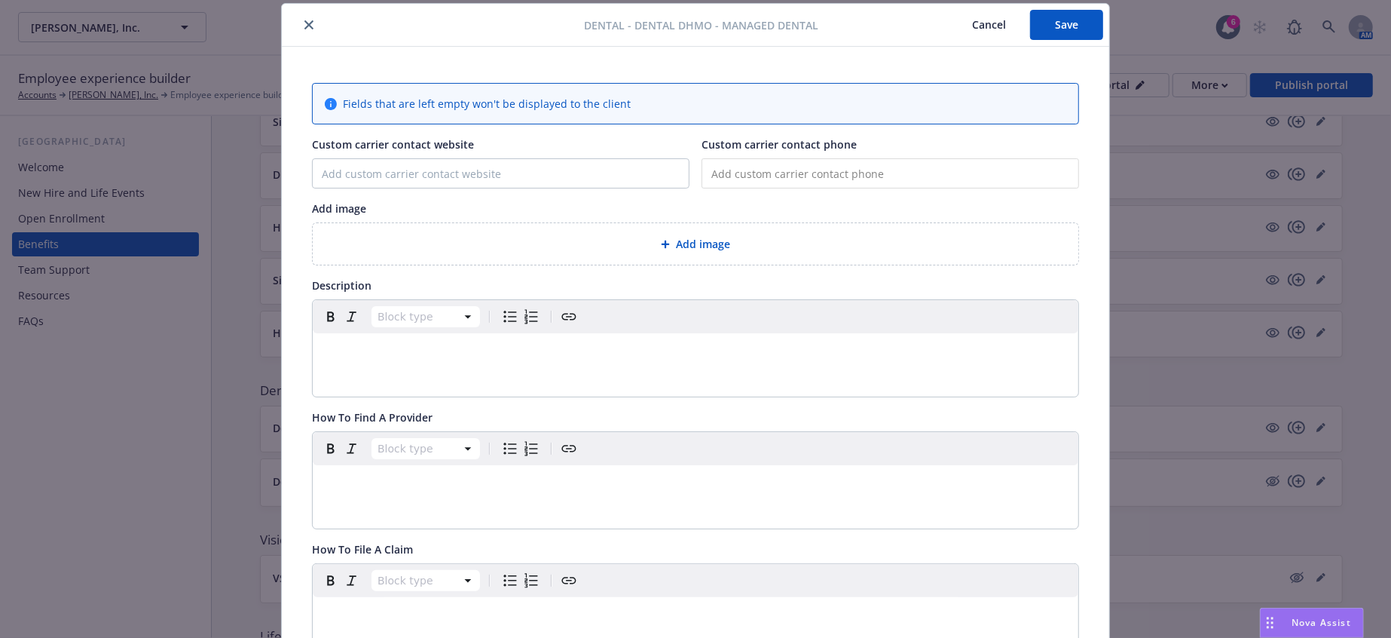
click at [346, 333] on div "editable markdown" at bounding box center [696, 351] width 766 height 36
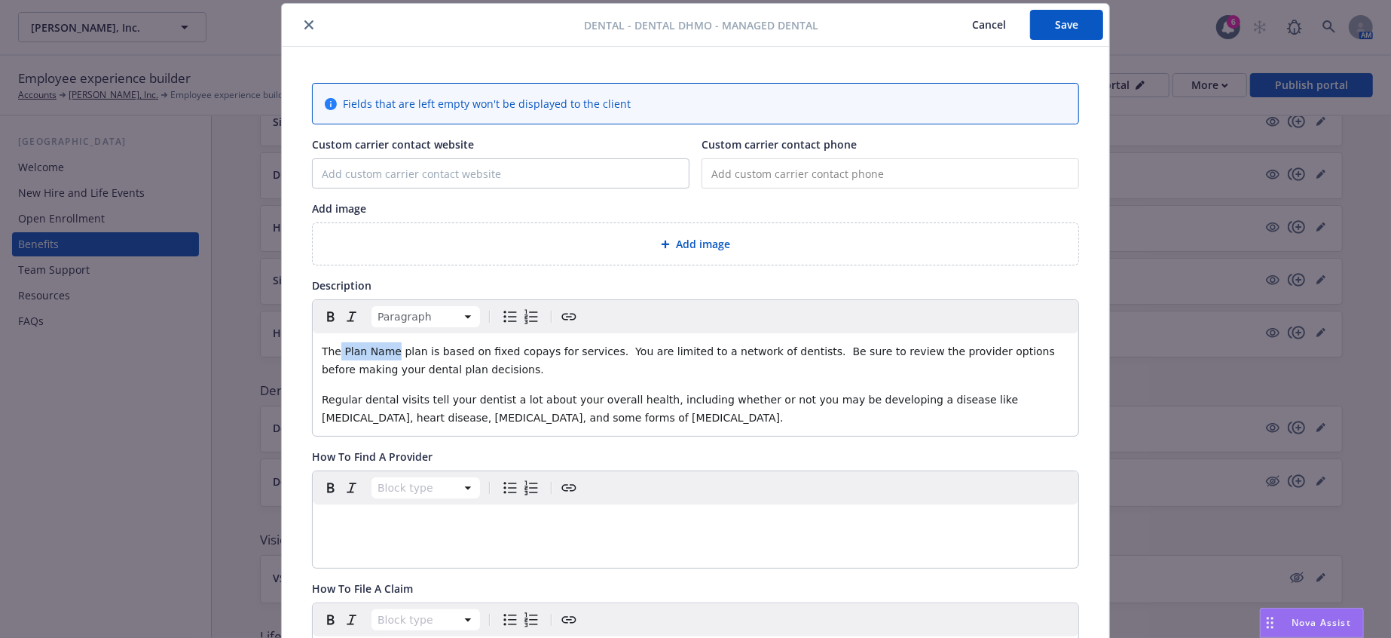
drag, startPoint x: 375, startPoint y: 327, endPoint x: 330, endPoint y: 329, distance: 44.5
click at [330, 345] on span "The Plan Name plan is based on fixed copays for services. You are limited to a …" at bounding box center [690, 360] width 736 height 30
click at [1057, 23] on button "Save" at bounding box center [1066, 25] width 73 height 30
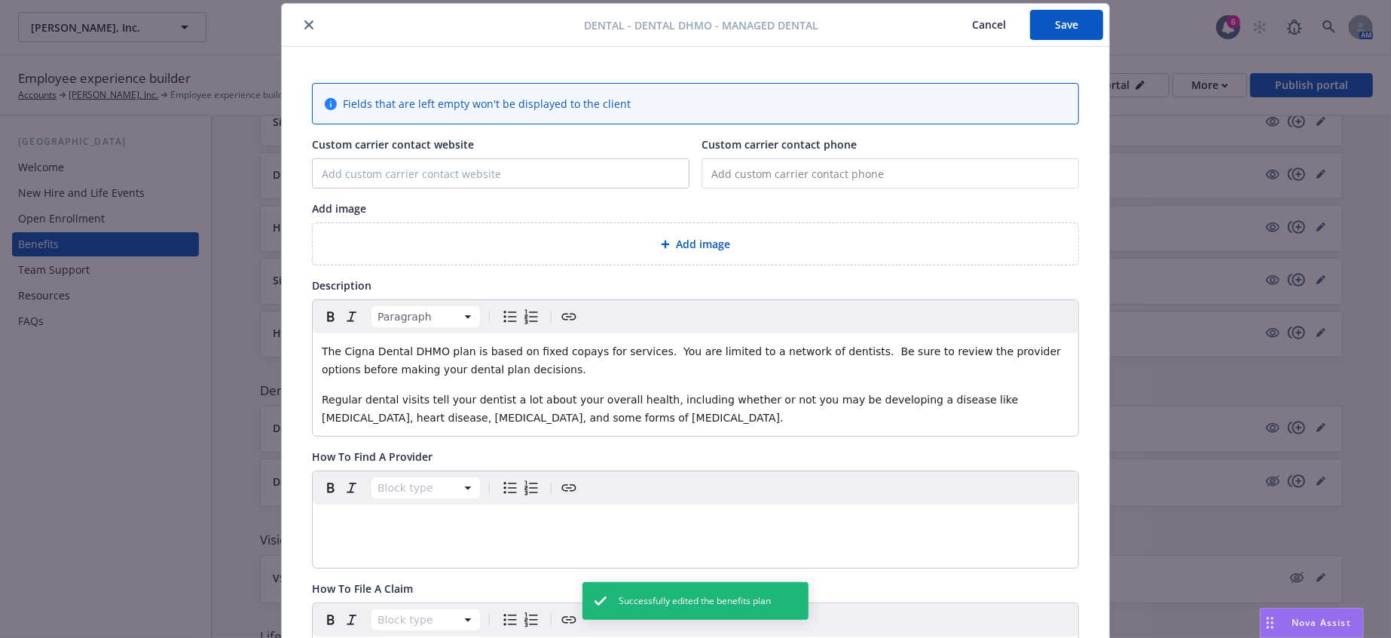
click at [304, 22] on icon "close" at bounding box center [308, 24] width 9 height 9
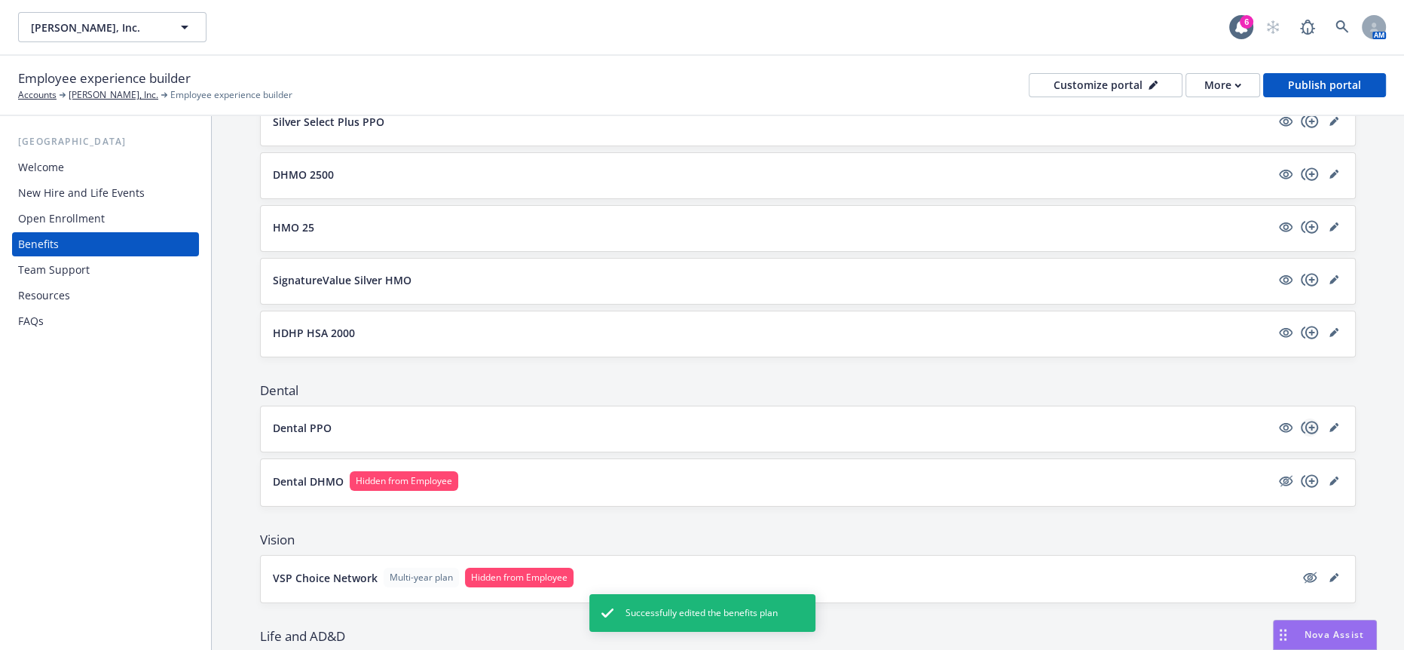
click at [1305, 421] on icon "copyPlus" at bounding box center [1309, 427] width 17 height 13
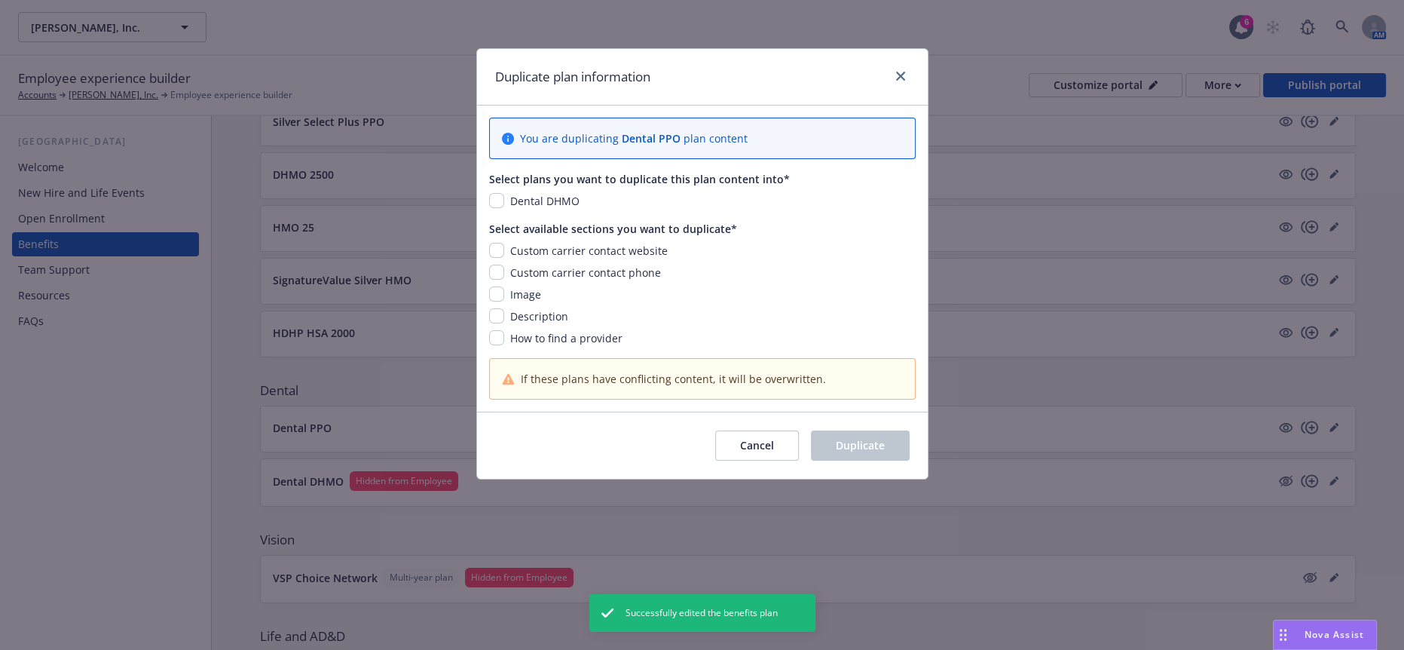
click at [504, 193] on div "Dental DHMO" at bounding box center [543, 201] width 78 height 16
click at [494, 193] on input "checkbox" at bounding box center [496, 200] width 15 height 15
checkbox input "true"
click at [496, 286] on input "checkbox" at bounding box center [496, 293] width 15 height 15
checkbox input "true"
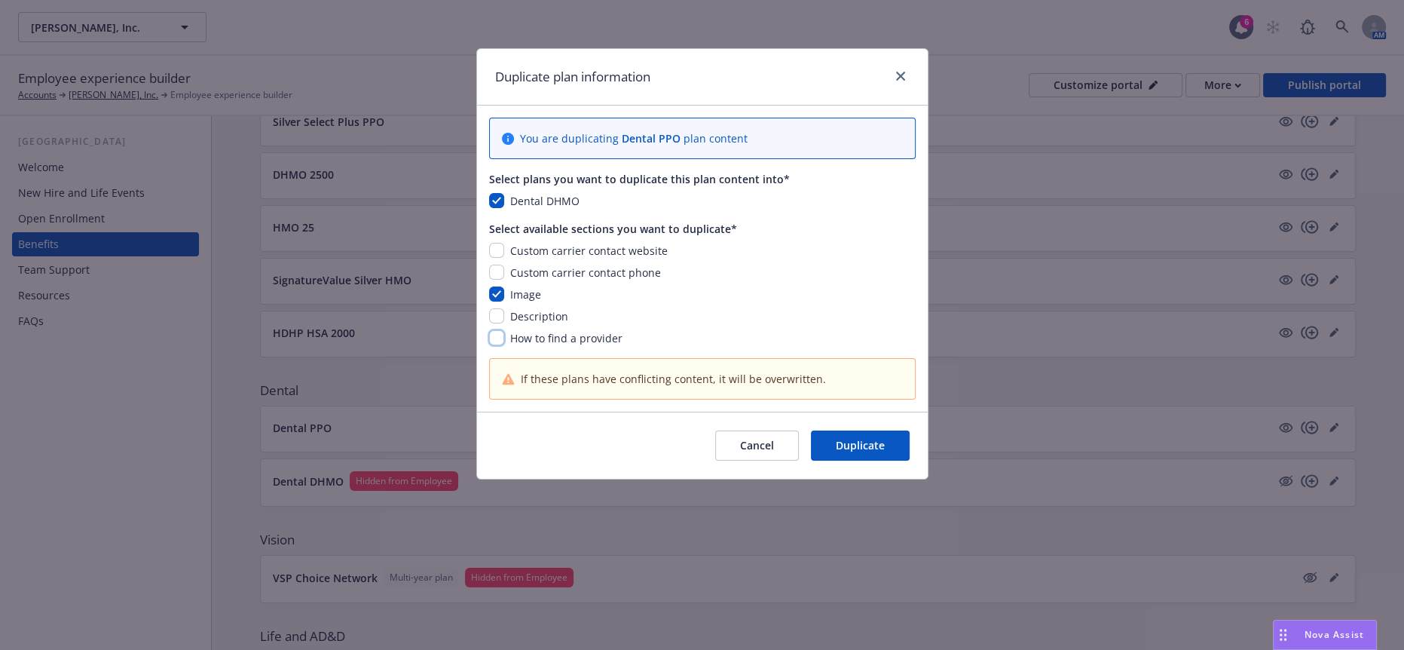
click at [500, 330] on input "checkbox" at bounding box center [496, 337] width 15 height 15
checkbox input "true"
click at [497, 265] on input "checkbox" at bounding box center [496, 272] width 15 height 15
checkbox input "true"
click at [498, 243] on input "checkbox" at bounding box center [496, 250] width 15 height 15
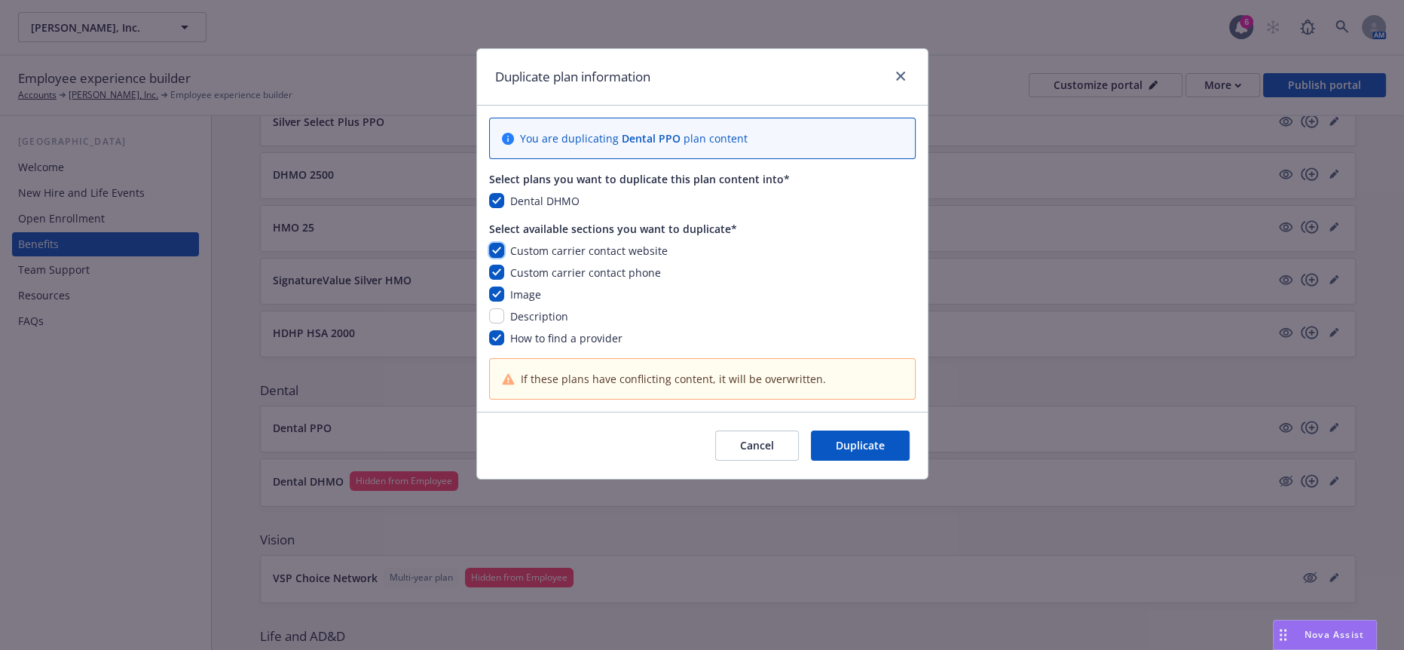
checkbox input "true"
click at [498, 265] on input "checkbox" at bounding box center [496, 272] width 15 height 15
checkbox input "false"
click at [848, 438] on span "Duplicate" at bounding box center [860, 445] width 49 height 14
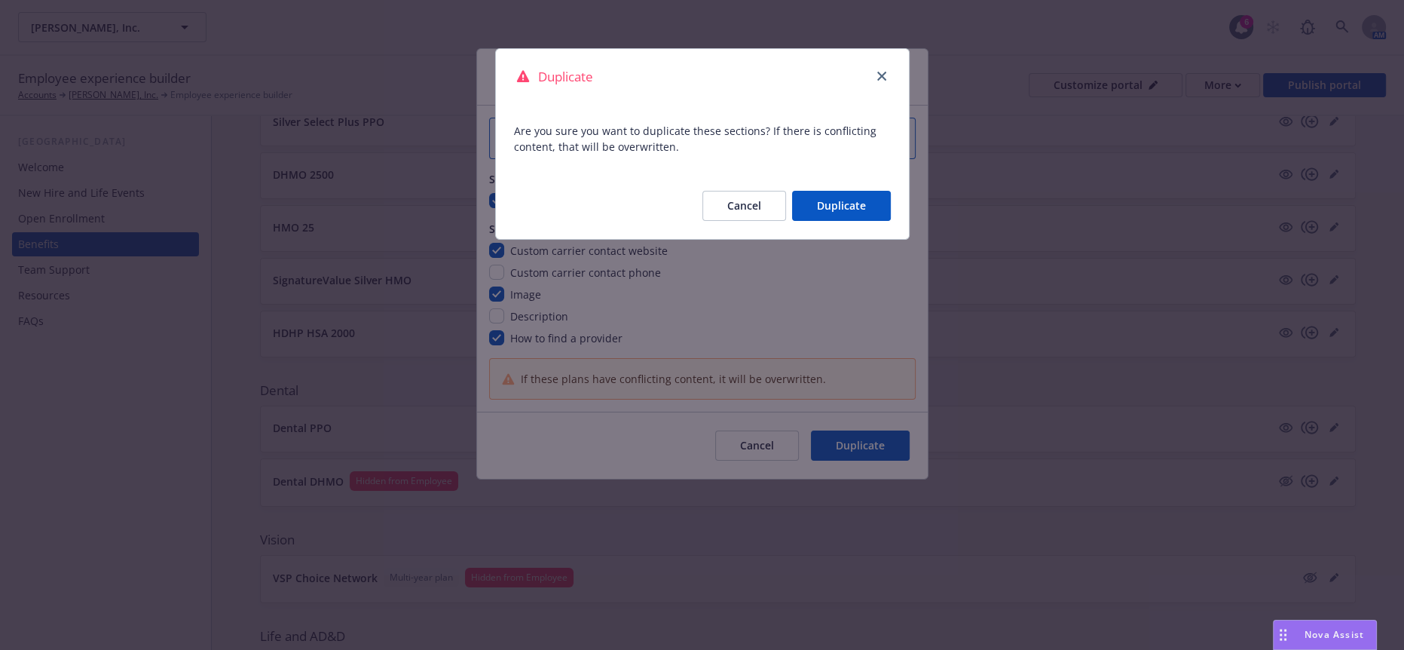
click at [843, 200] on button "Duplicate" at bounding box center [841, 206] width 99 height 30
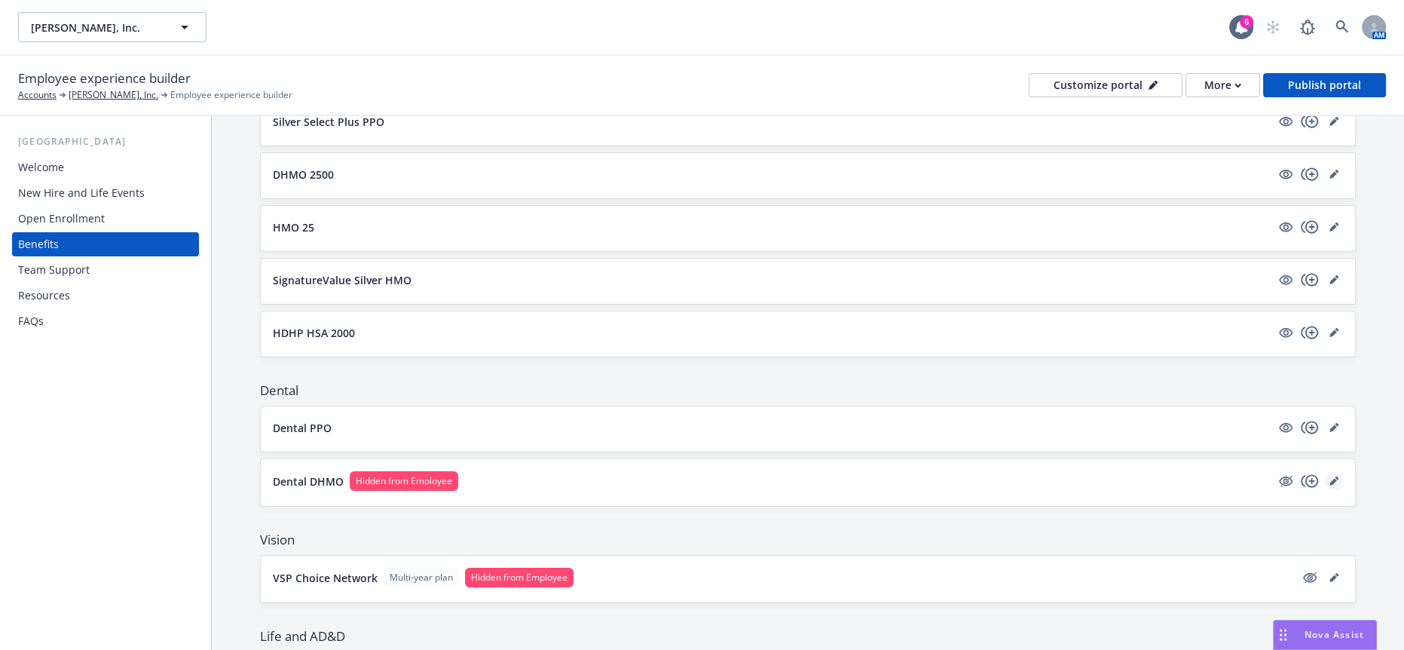
click at [1329, 476] on icon "editPencil" at bounding box center [1333, 480] width 9 height 9
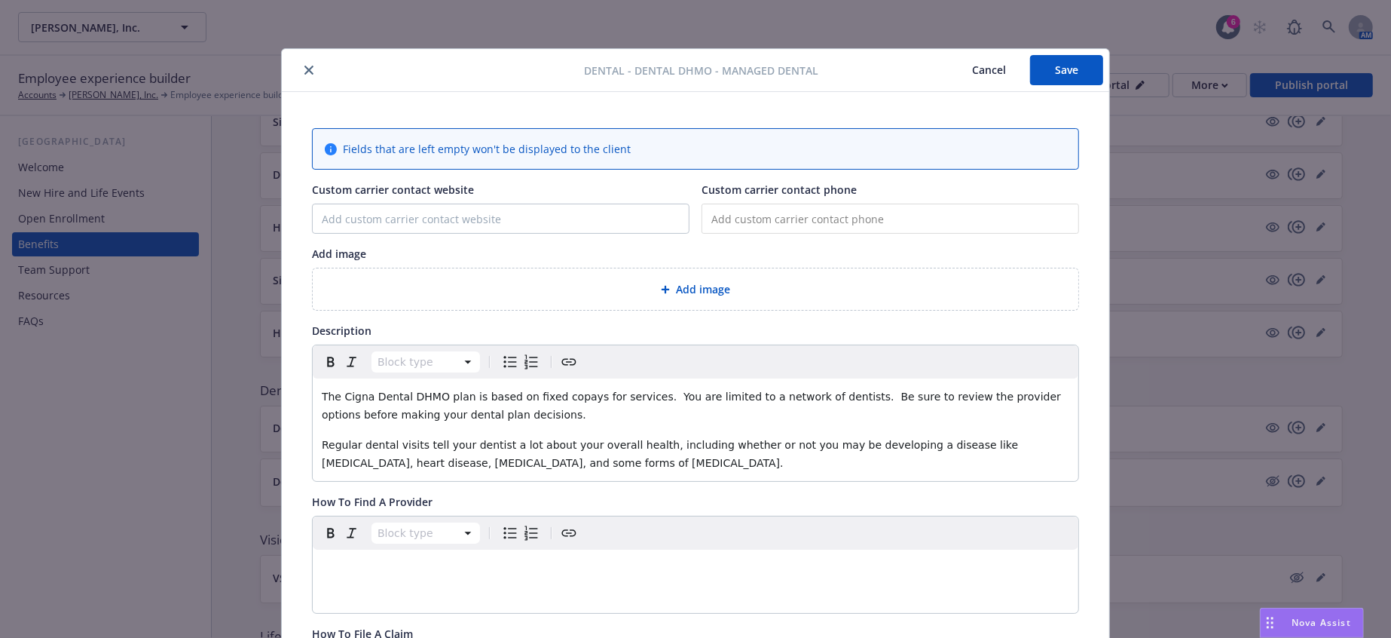
scroll to position [45, 0]
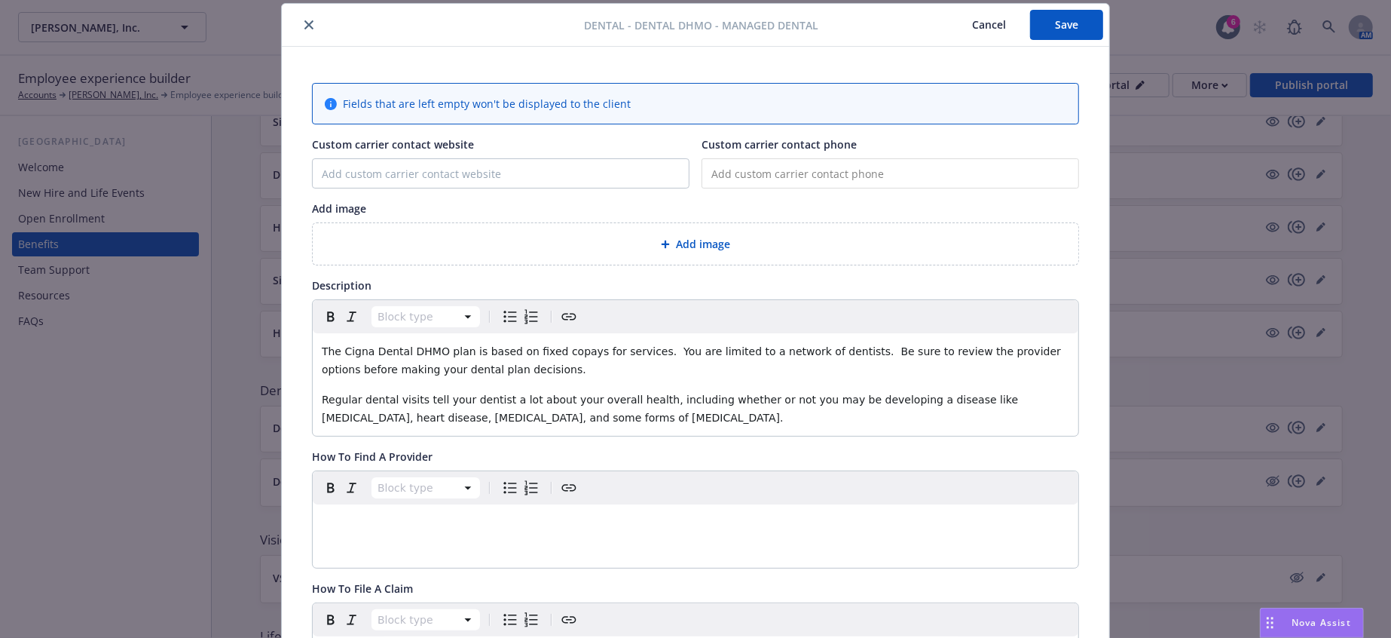
type input "www.mycigna.com"
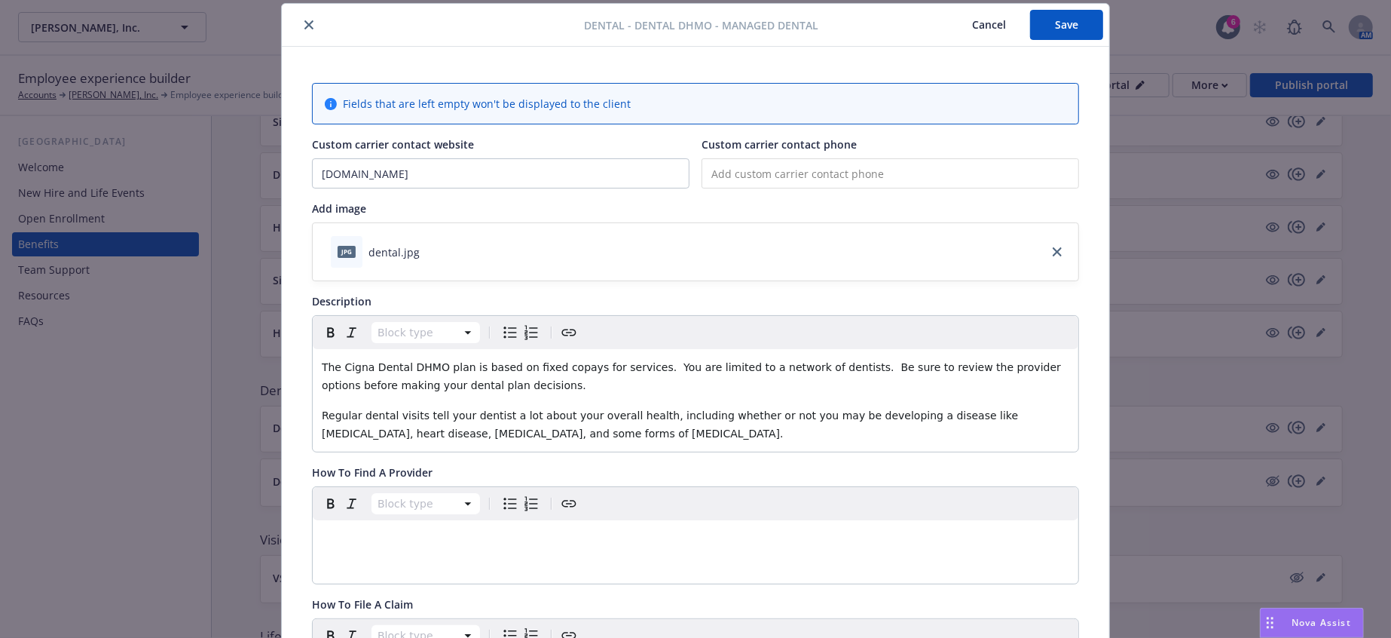
click at [783, 162] on input "tel" at bounding box center [891, 173] width 378 height 30
paste input "(800) 244-6224"
type input "(800) 244-6224"
click at [1076, 27] on button "Save" at bounding box center [1066, 25] width 73 height 30
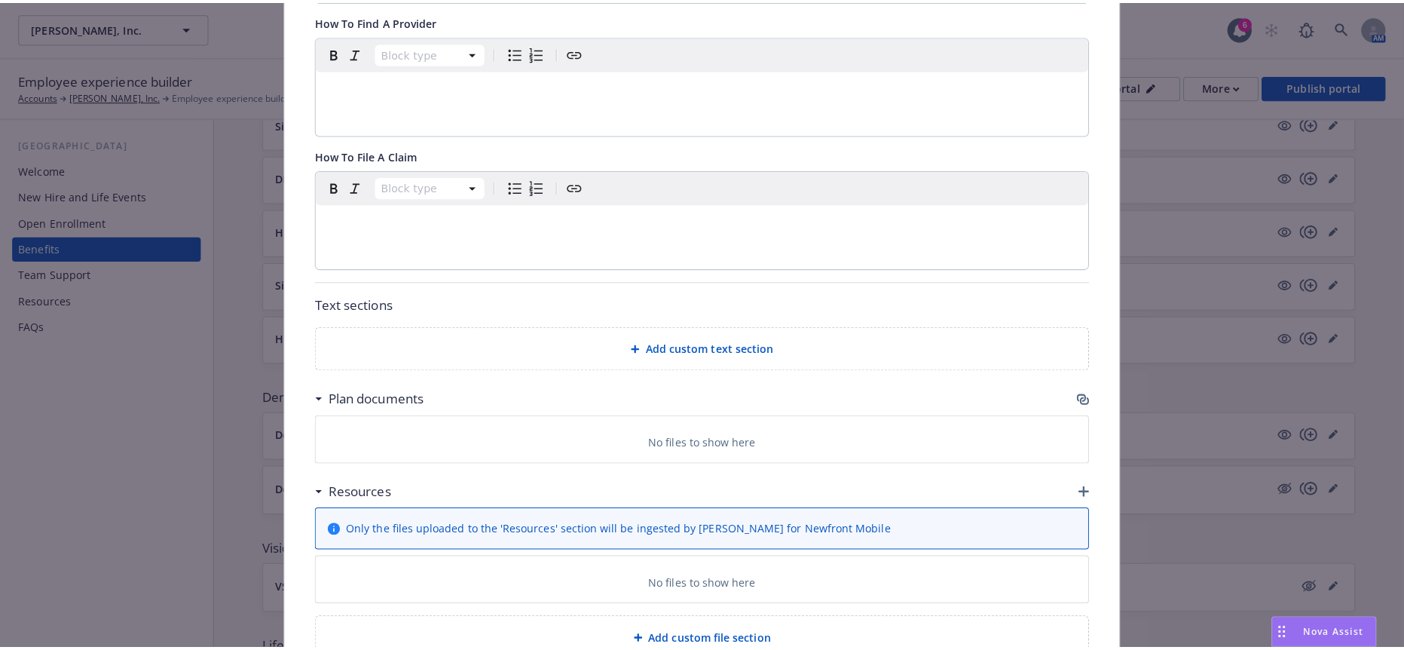
scroll to position [0, 0]
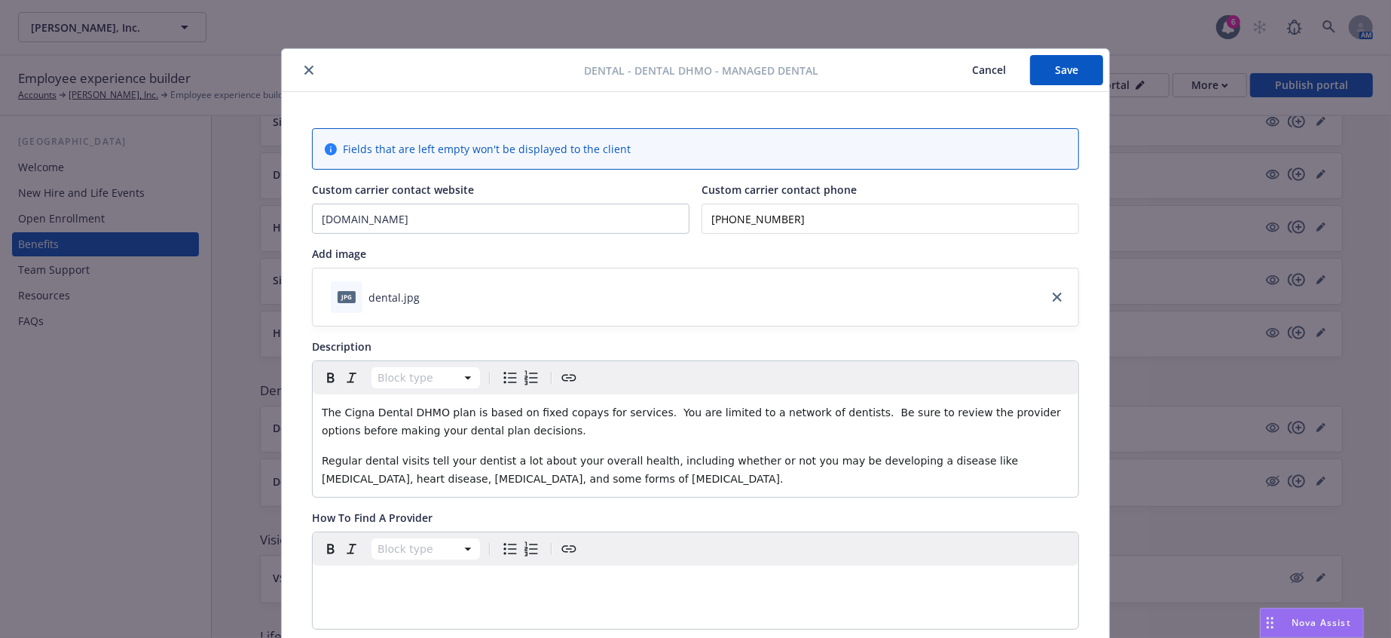
click at [1051, 68] on button "Save" at bounding box center [1066, 70] width 73 height 30
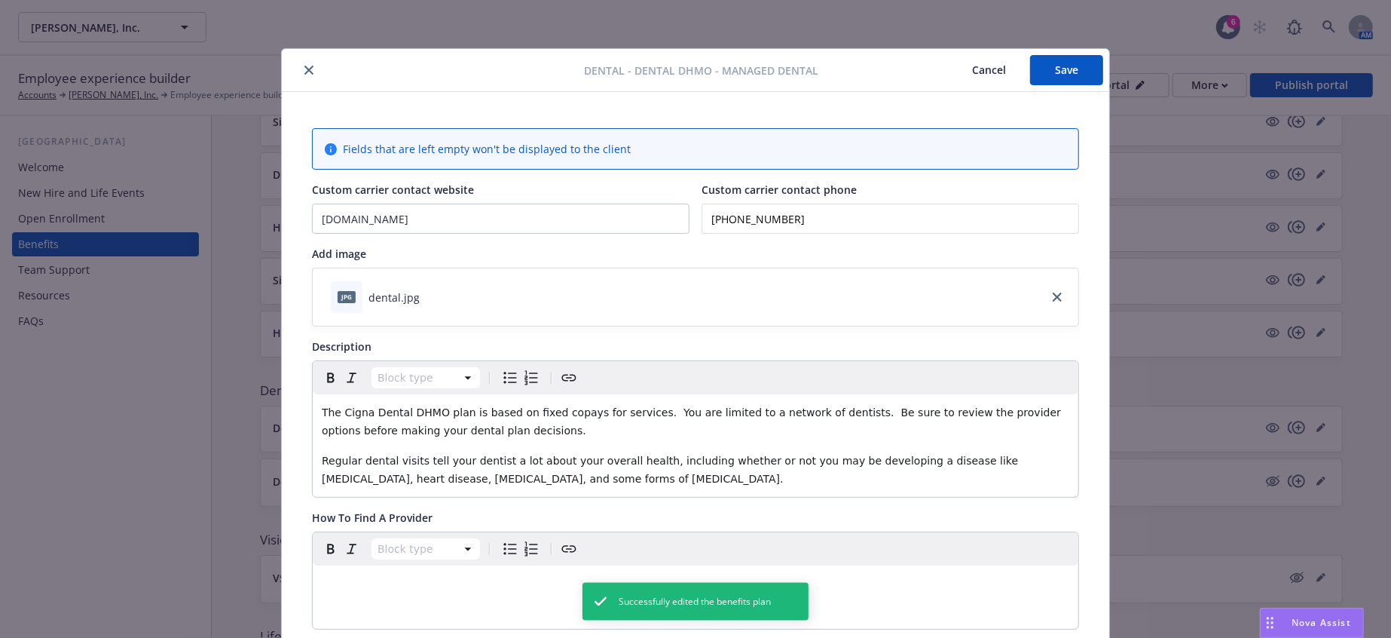
click at [304, 66] on icon "close" at bounding box center [308, 70] width 9 height 9
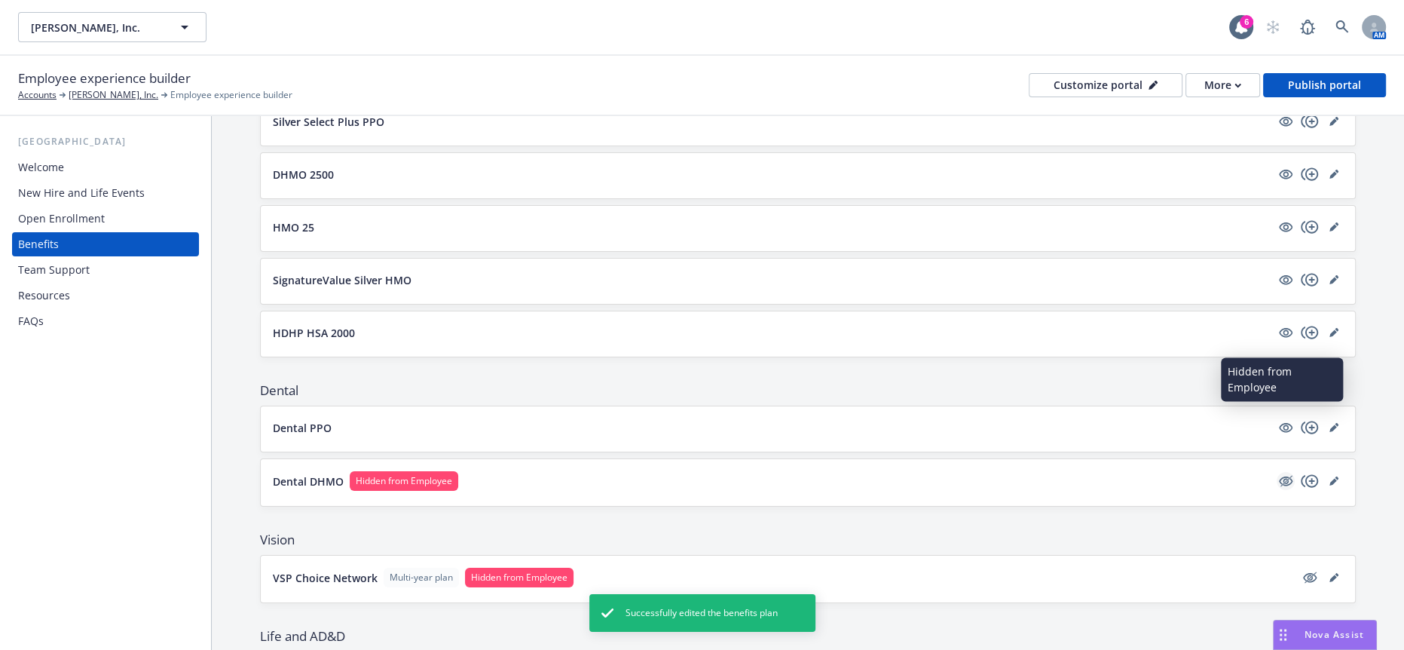
click at [1280, 476] on icon "hidden" at bounding box center [1286, 481] width 14 height 10
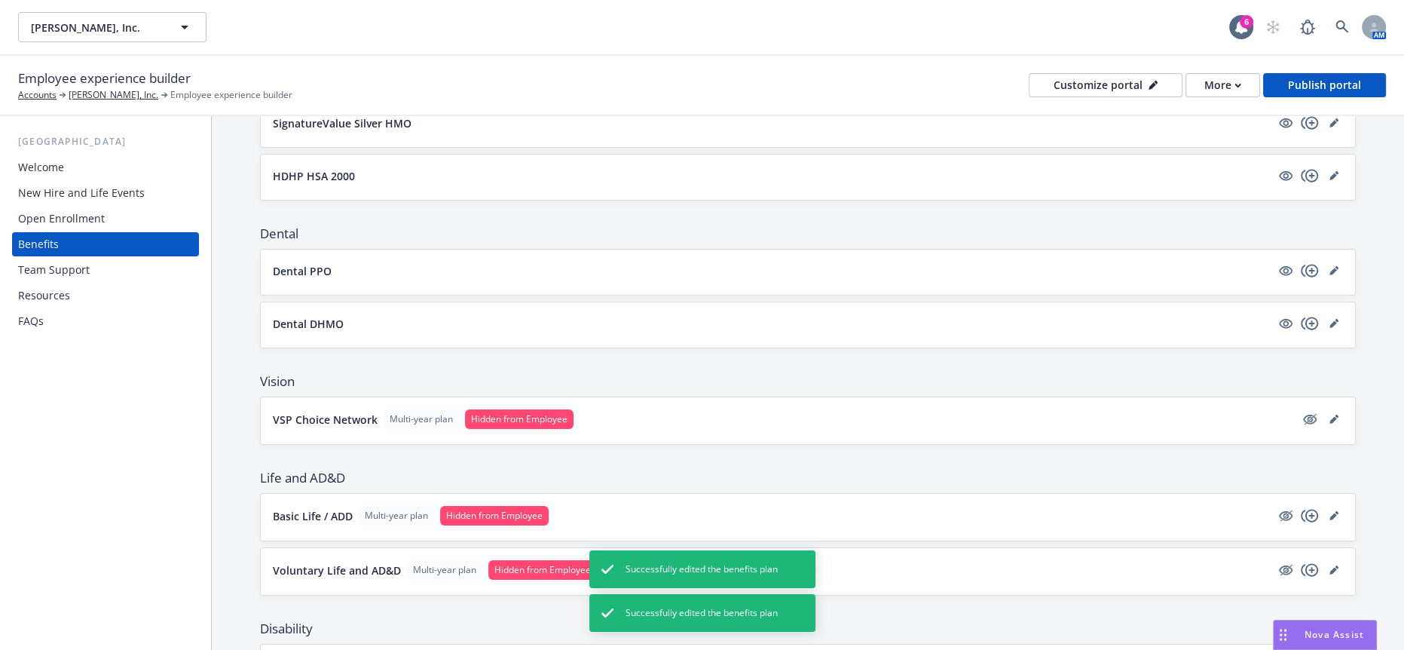
scroll to position [586, 0]
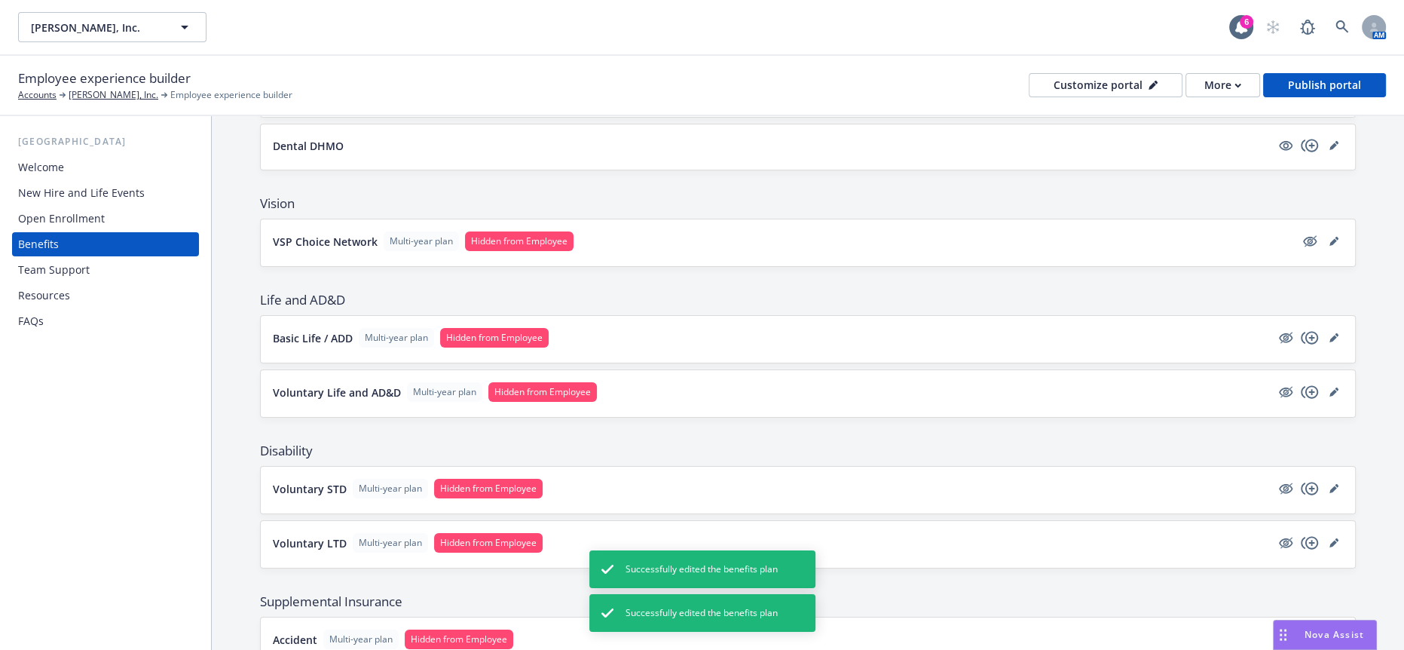
click at [340, 234] on p "VSP Choice Network" at bounding box center [325, 242] width 105 height 16
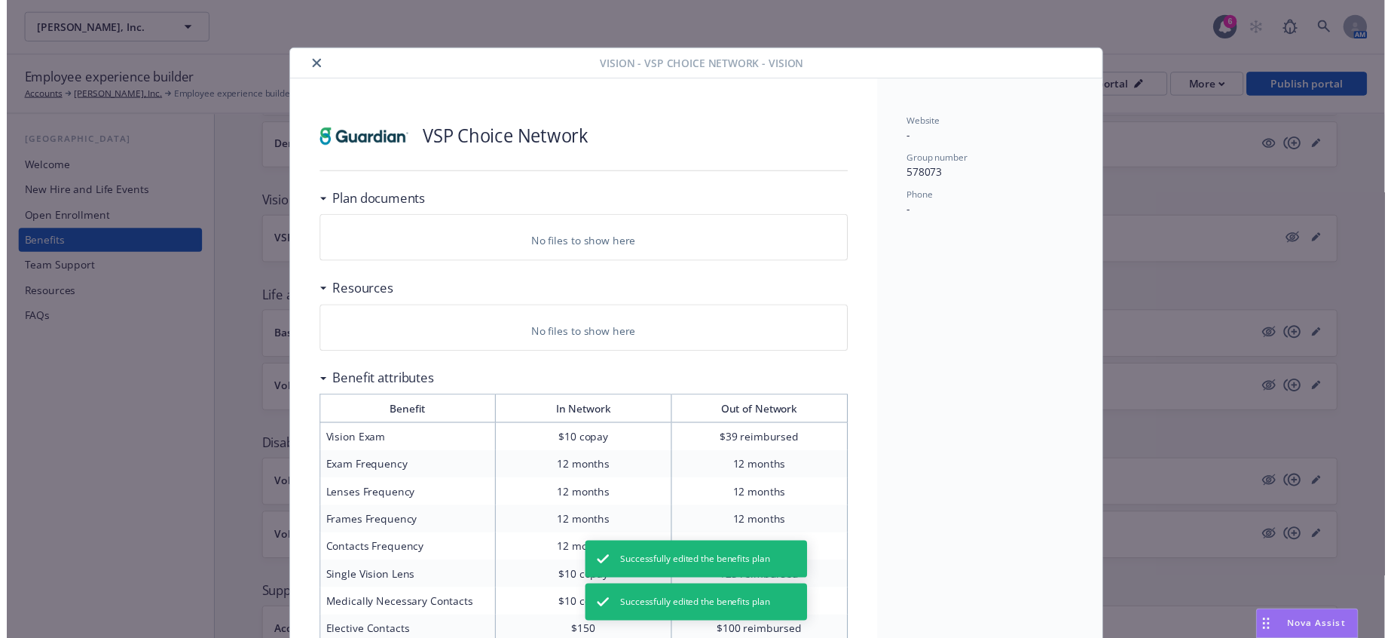
scroll to position [45, 0]
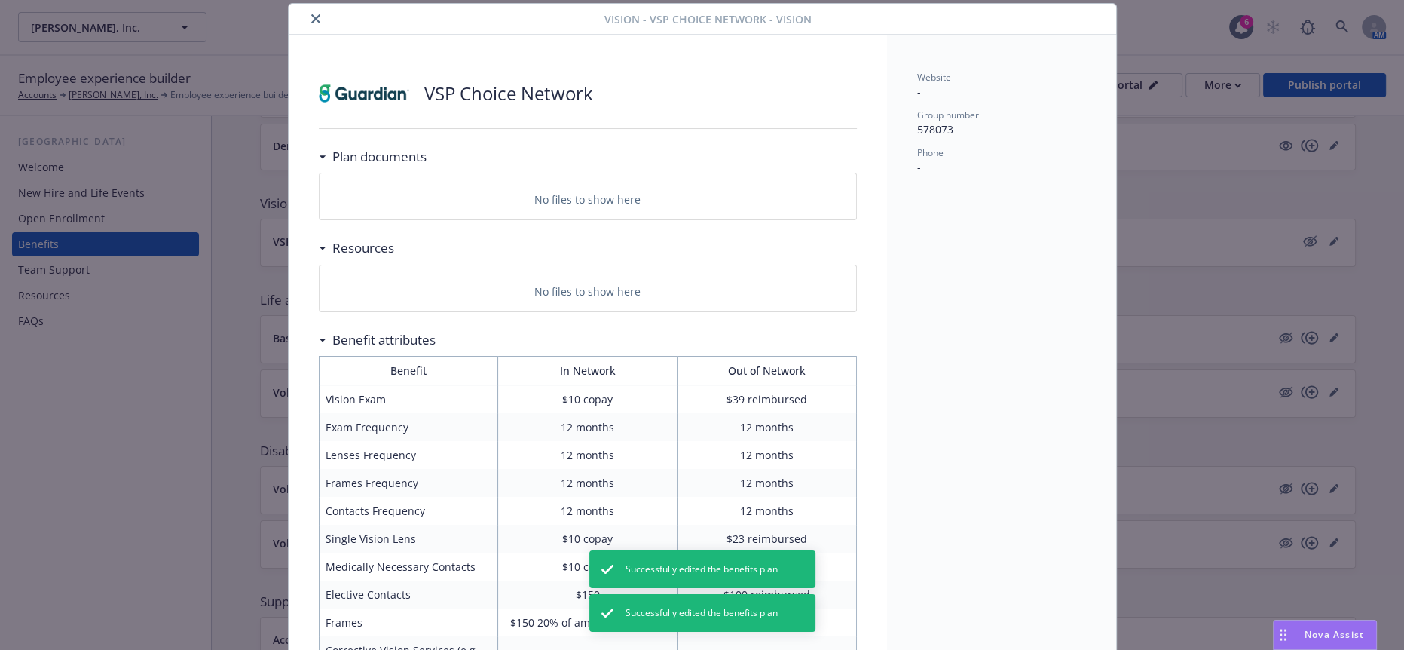
click at [311, 15] on icon "close" at bounding box center [315, 18] width 9 height 9
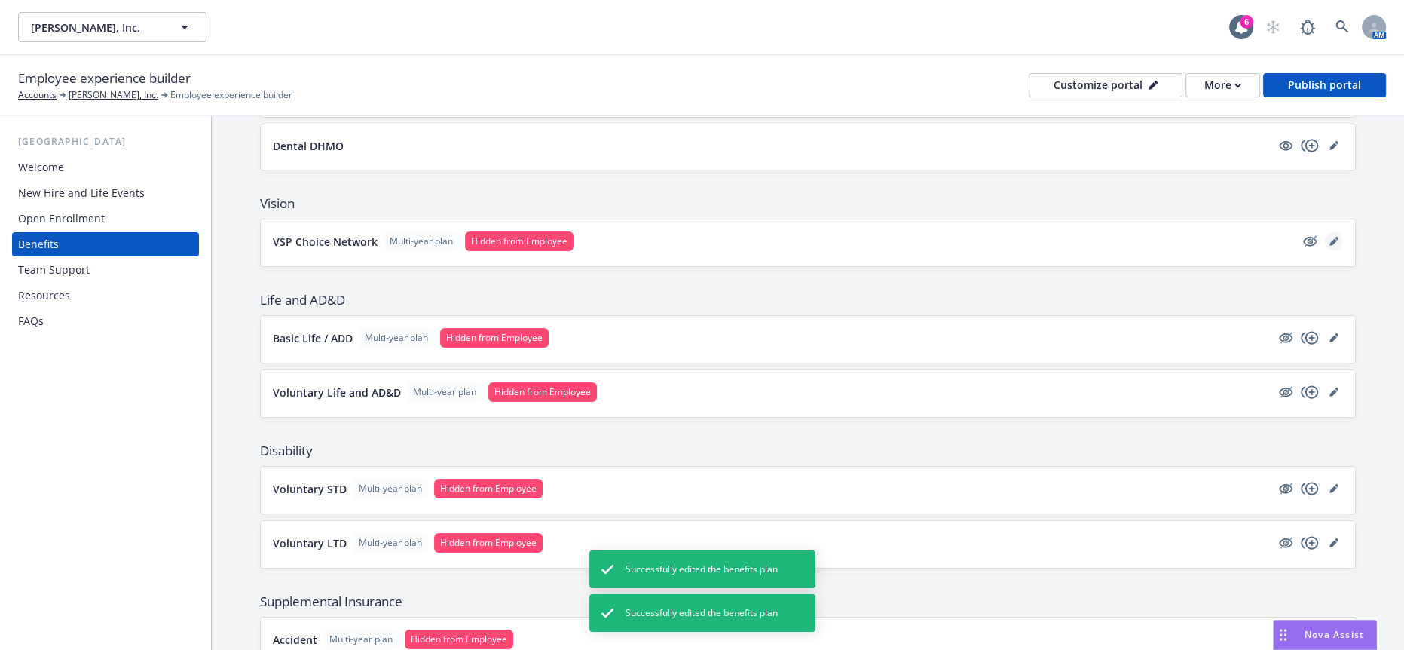
click at [1325, 232] on link "editPencil" at bounding box center [1334, 241] width 18 height 18
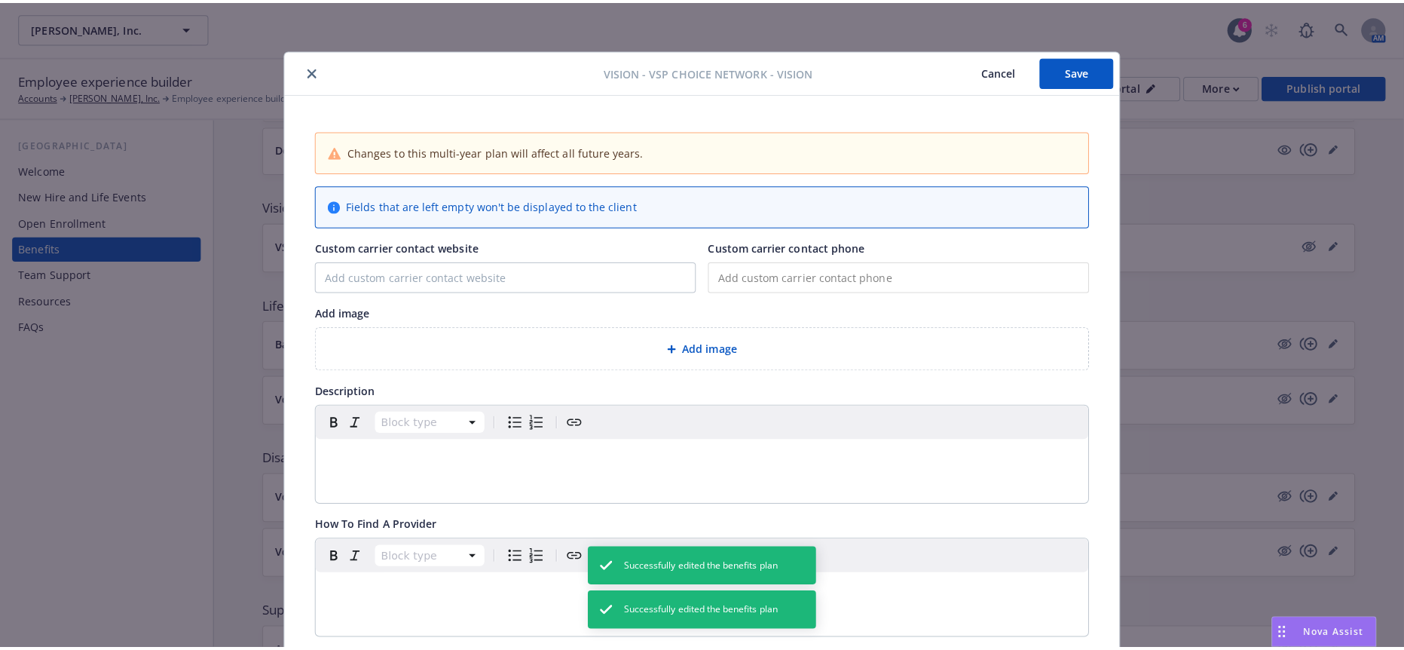
scroll to position [45, 0]
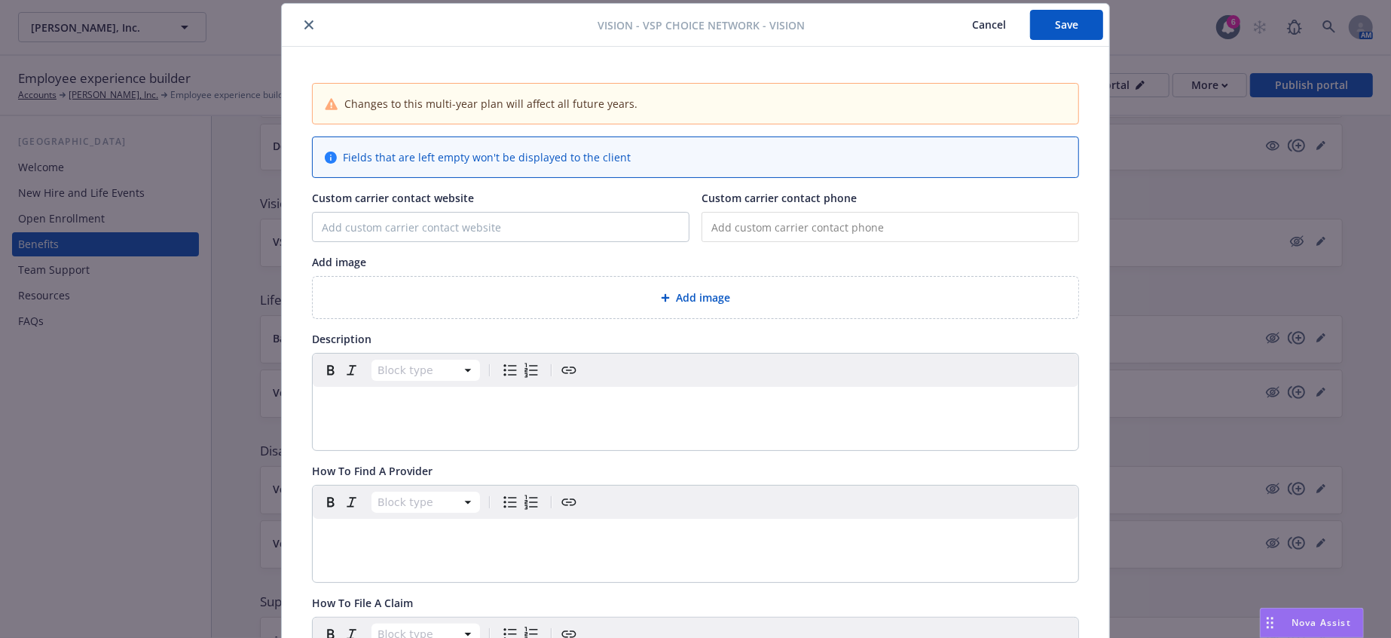
click at [584, 289] on div "Add image" at bounding box center [696, 297] width 742 height 17
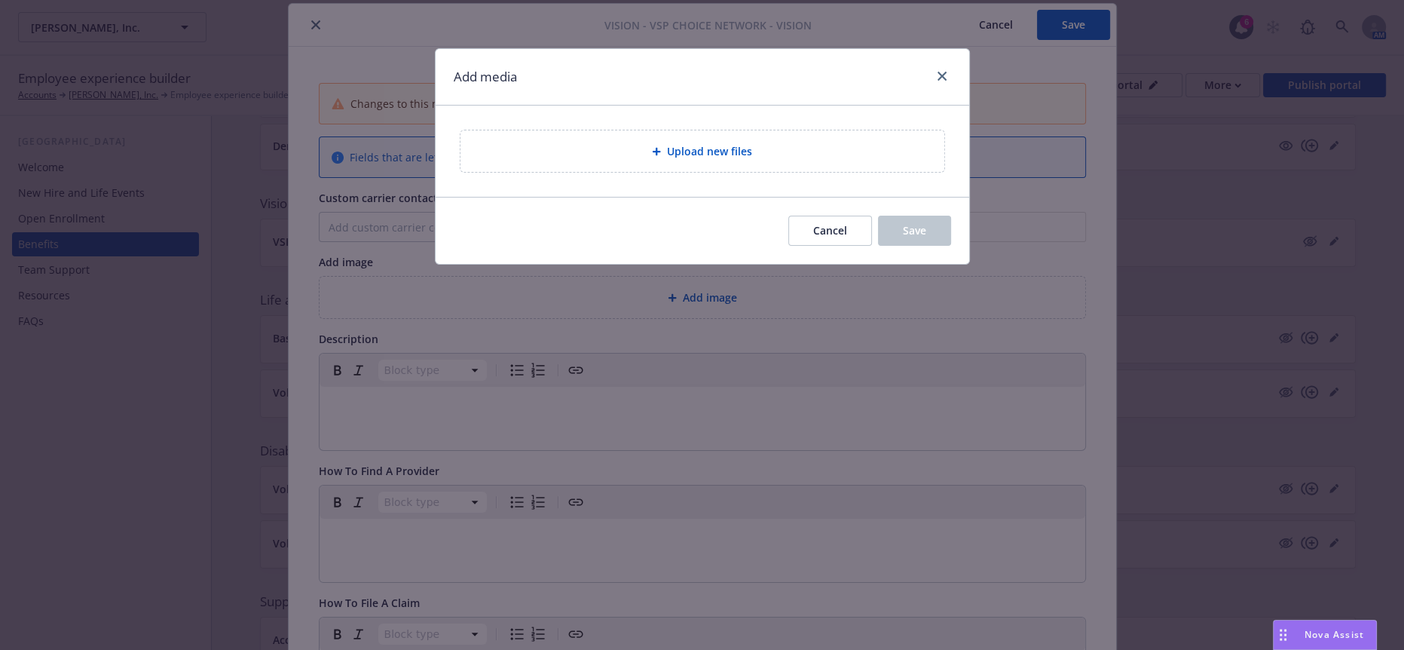
click at [659, 151] on div "Upload new files" at bounding box center [702, 150] width 484 height 41
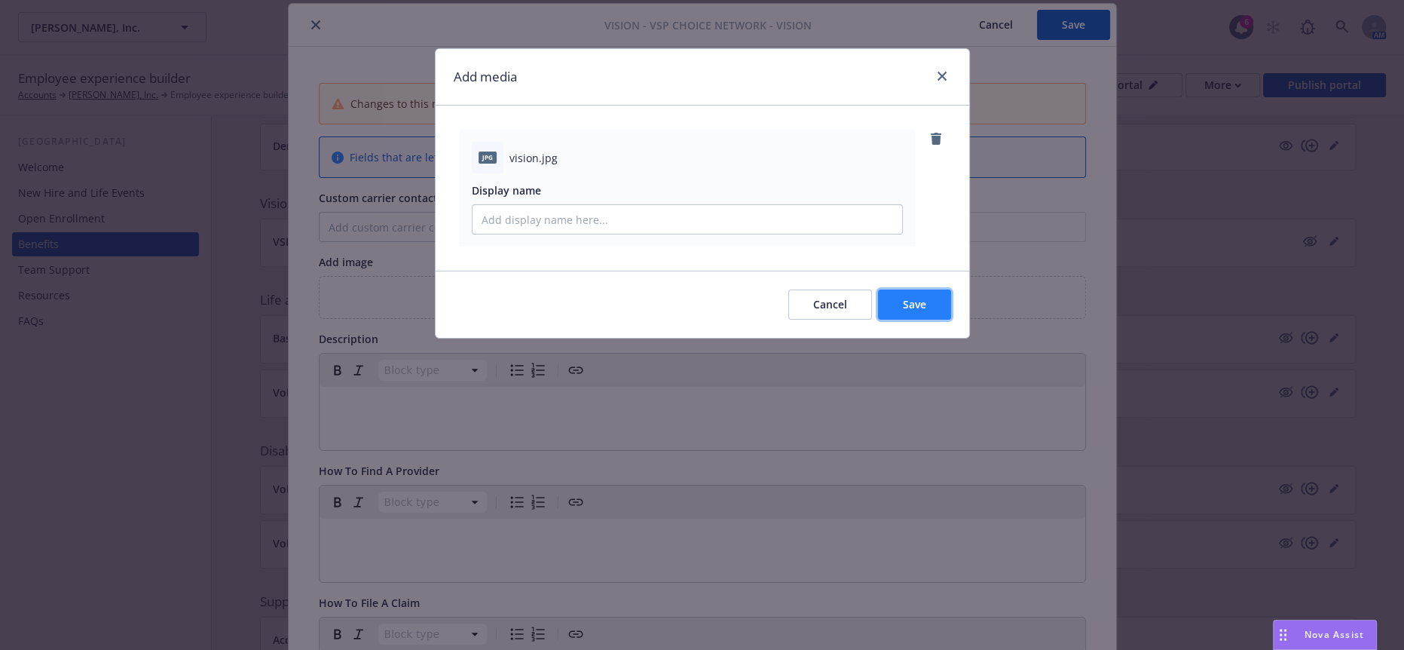
click at [923, 292] on button "Save" at bounding box center [914, 304] width 73 height 30
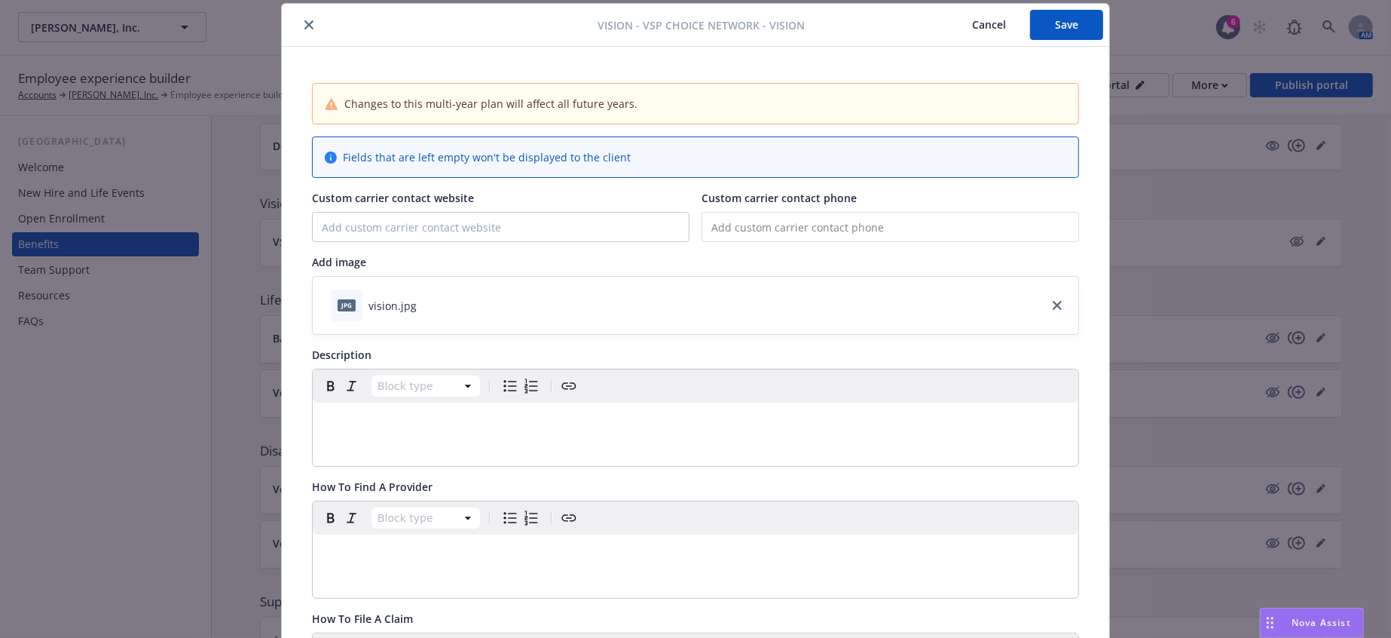
click at [1054, 23] on button "Save" at bounding box center [1066, 25] width 73 height 30
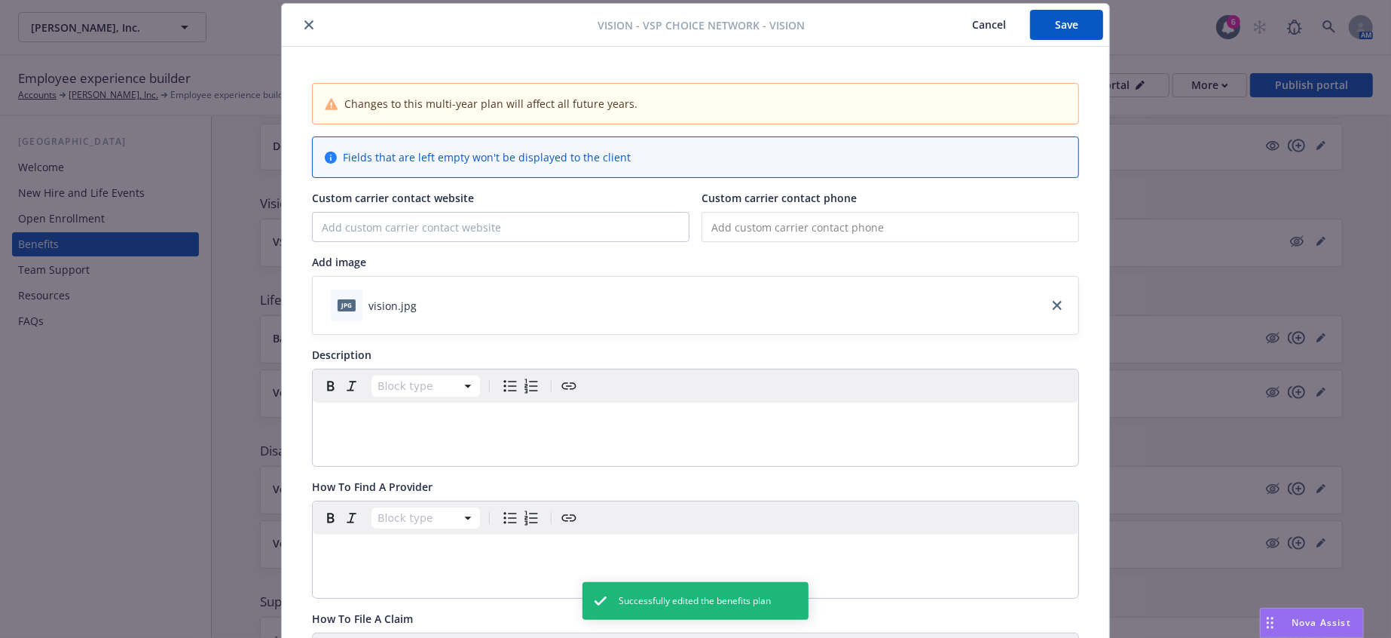
click at [304, 21] on icon "close" at bounding box center [308, 24] width 9 height 9
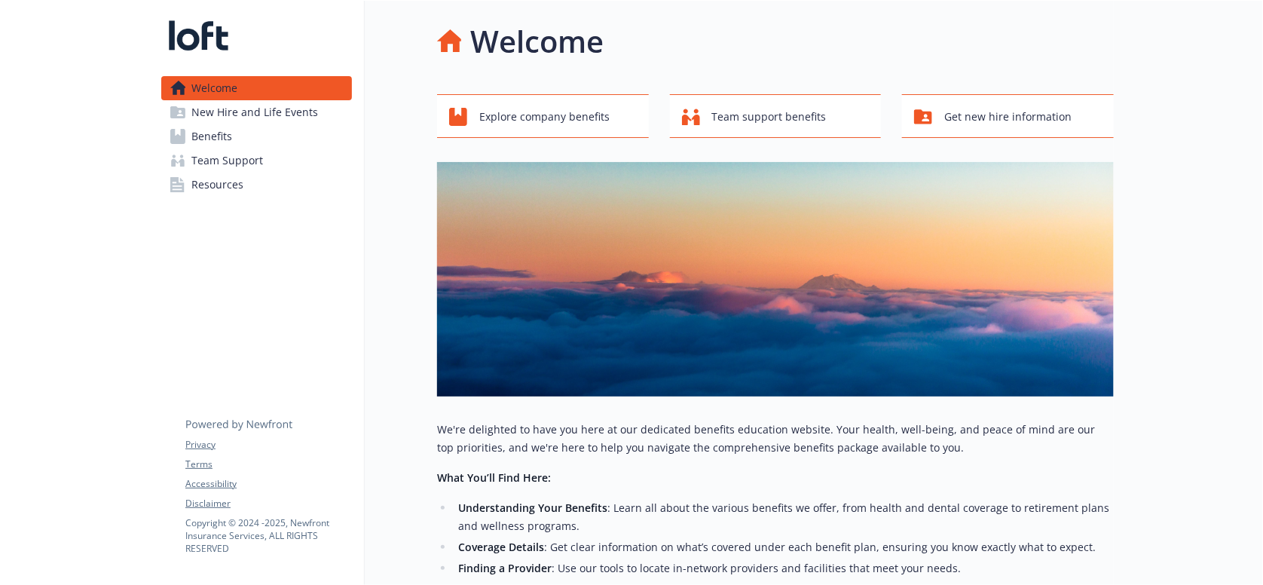
click at [209, 130] on span "Benefits" at bounding box center [211, 136] width 41 height 24
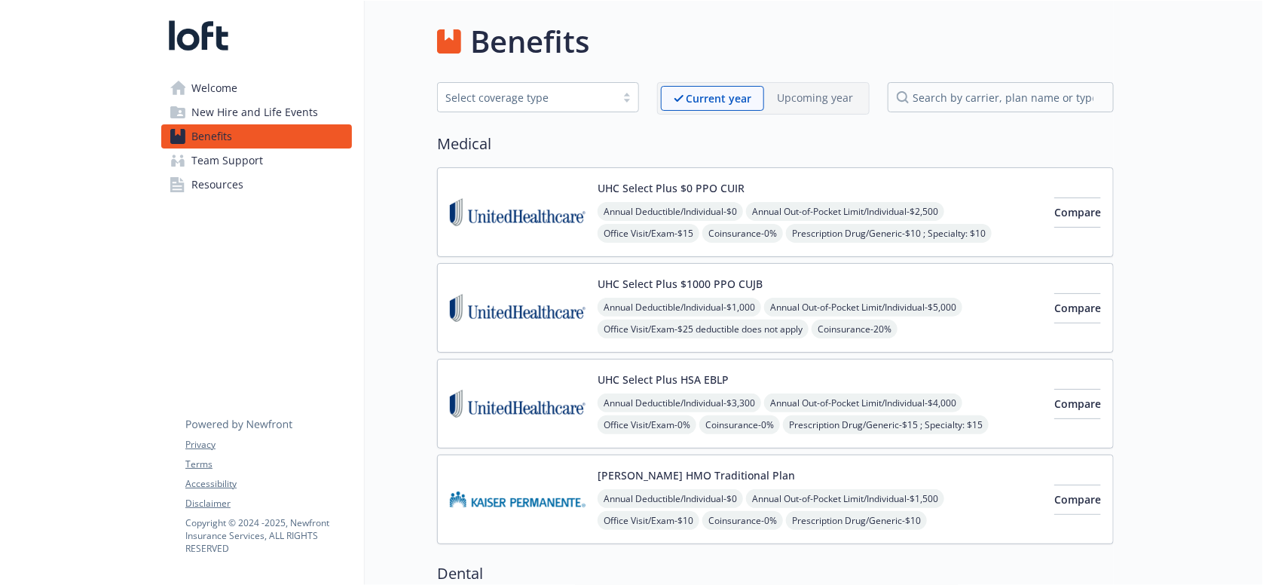
click at [513, 193] on img at bounding box center [518, 212] width 136 height 64
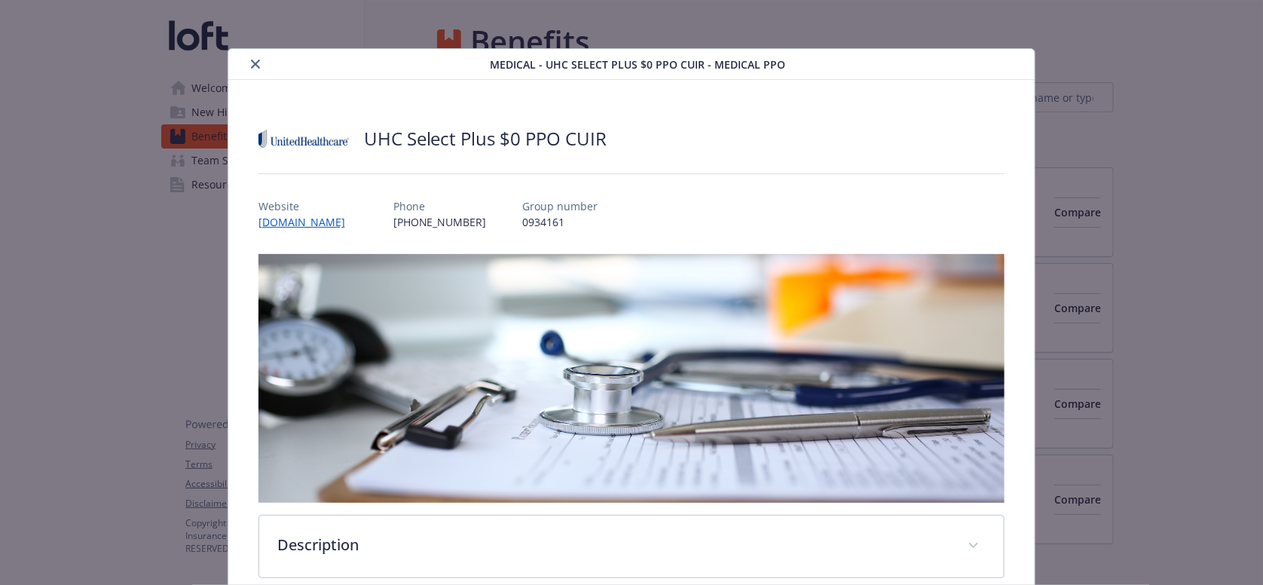
scroll to position [45, 0]
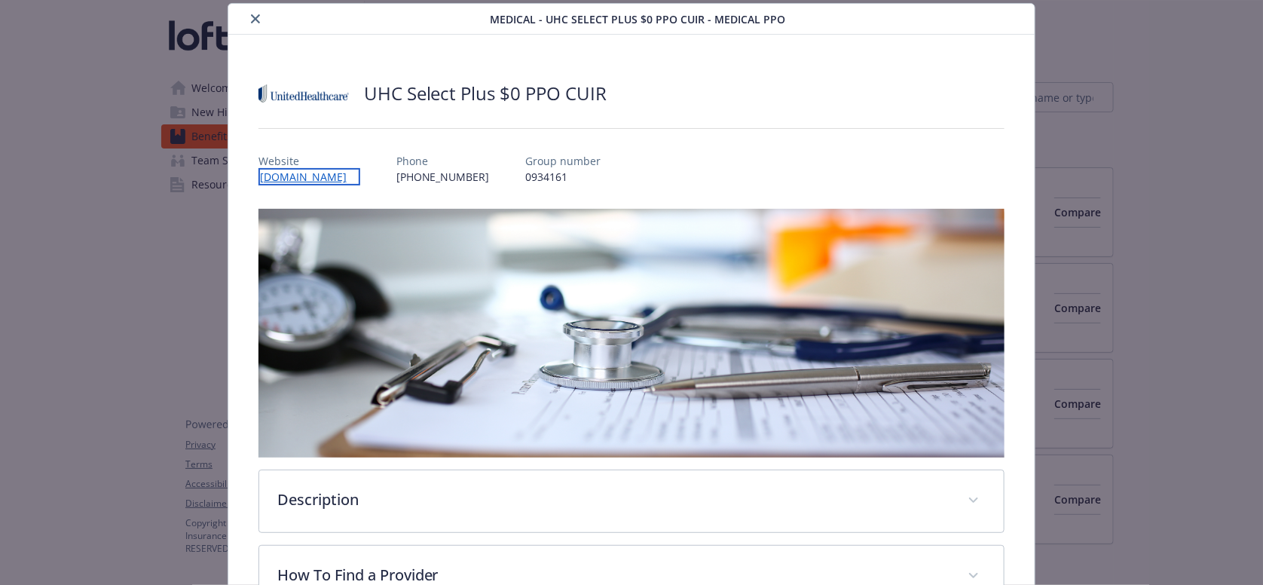
click at [356, 168] on link "www.myUHC.com" at bounding box center [309, 176] width 102 height 17
click at [251, 14] on icon "close" at bounding box center [255, 18] width 9 height 9
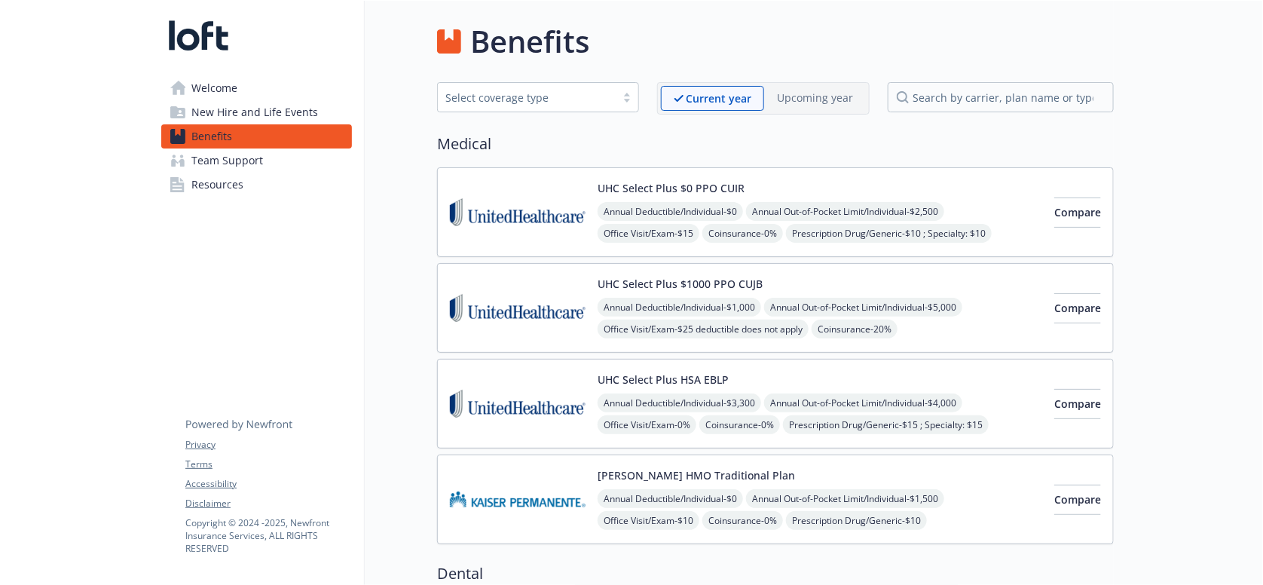
click at [519, 467] on img at bounding box center [518, 499] width 136 height 64
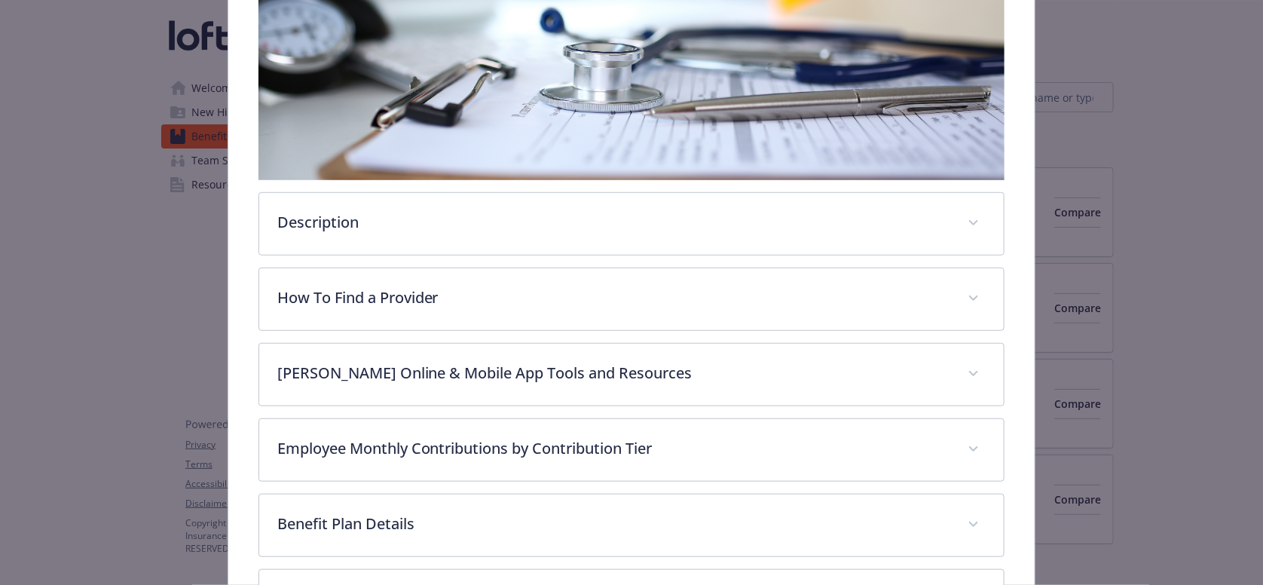
scroll to position [323, 0]
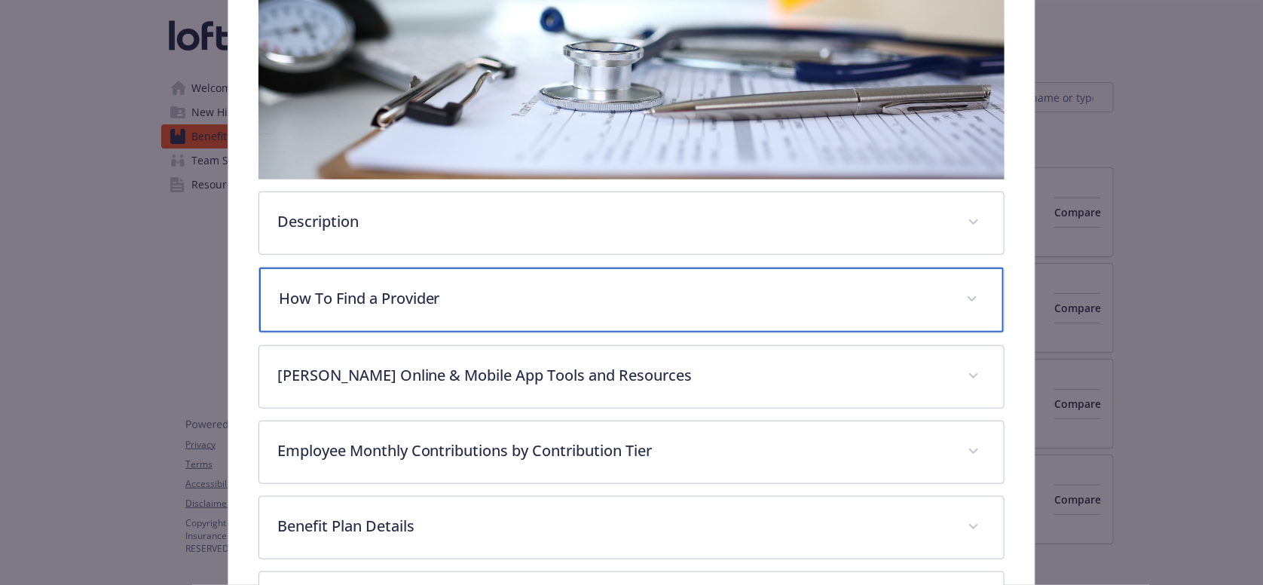
click at [350, 282] on div "How To Find a Provider" at bounding box center [631, 300] width 745 height 65
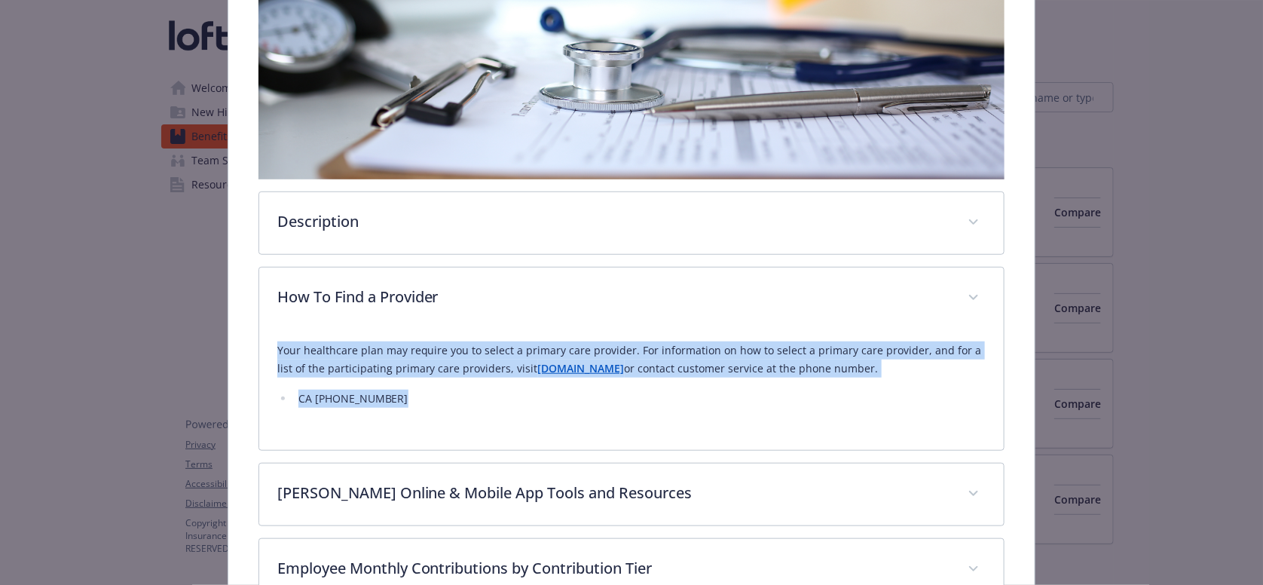
drag, startPoint x: 414, startPoint y: 359, endPoint x: 244, endPoint y: 313, distance: 175.7
click at [244, 313] on div "Kaiser HMO Traditional Plan Website www.kp.org Phone (800) 464-4000 Group numbe…" at bounding box center [631, 273] width 807 height 1032
copy div "Your healthcare plan may require you to select a primary care provider. For inf…"
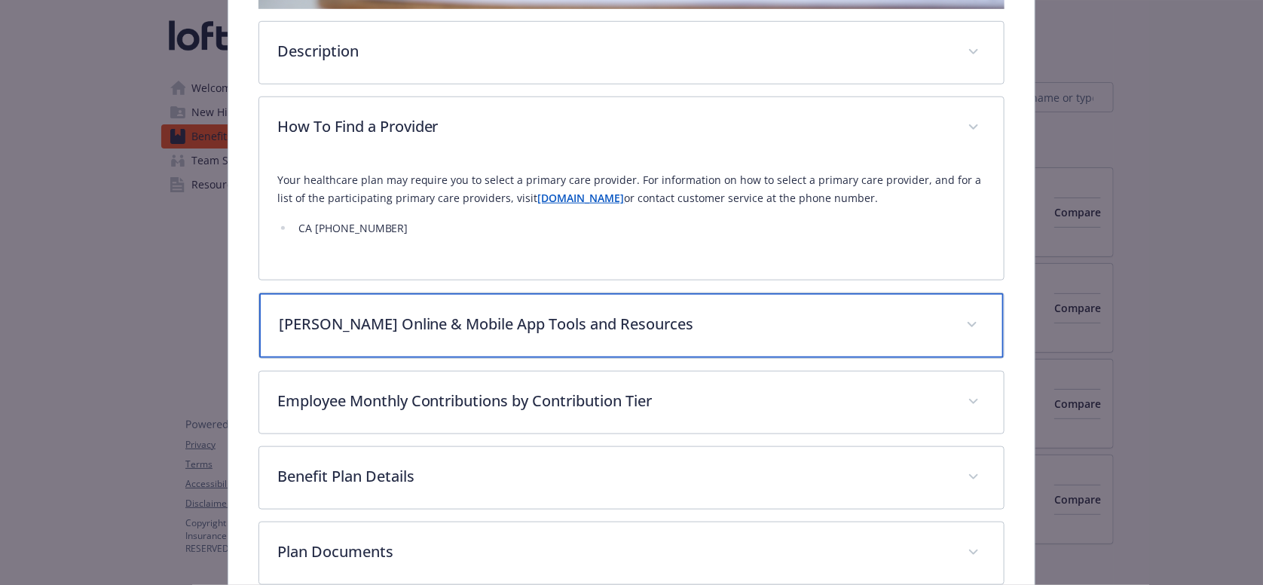
click at [397, 313] on p "Kaiser Online & Mobile App Tools and Resources" at bounding box center [614, 324] width 670 height 23
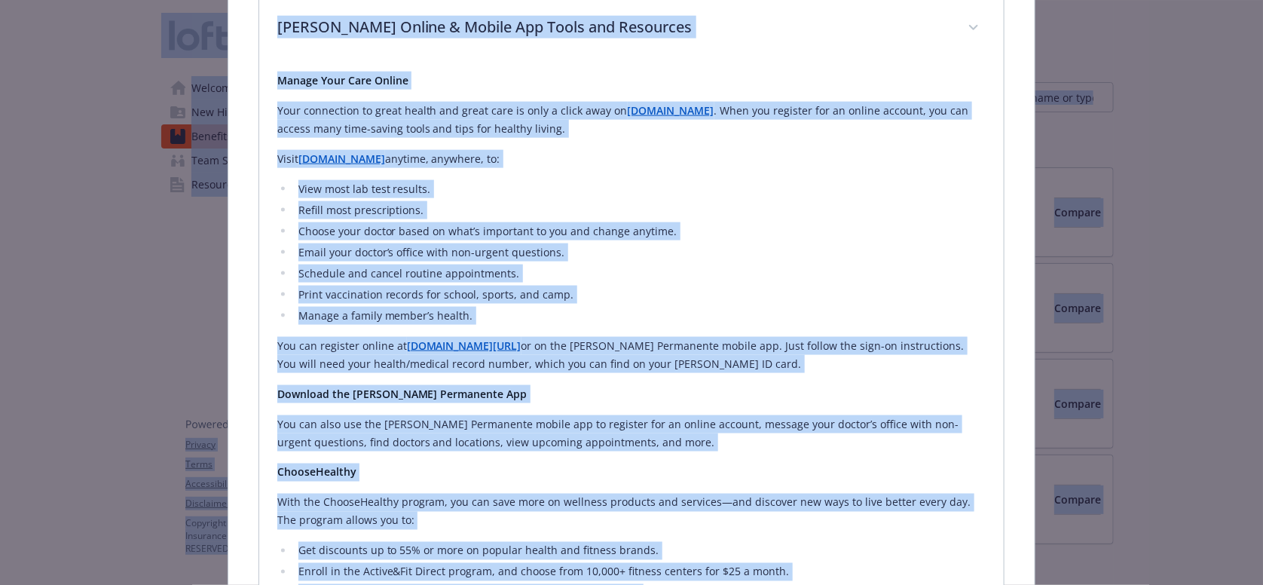
scroll to position [651, 0]
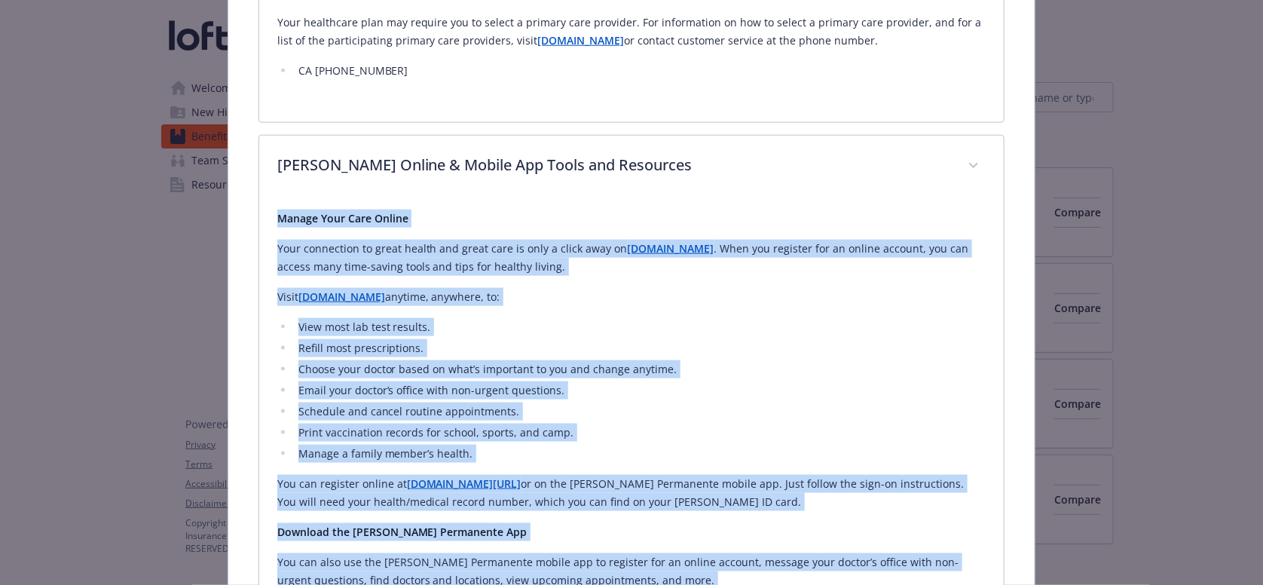
drag, startPoint x: 717, startPoint y: 381, endPoint x: 274, endPoint y: 161, distance: 495.1
copy div "Manage Your Care Online Your connection to great health and great care is only …"
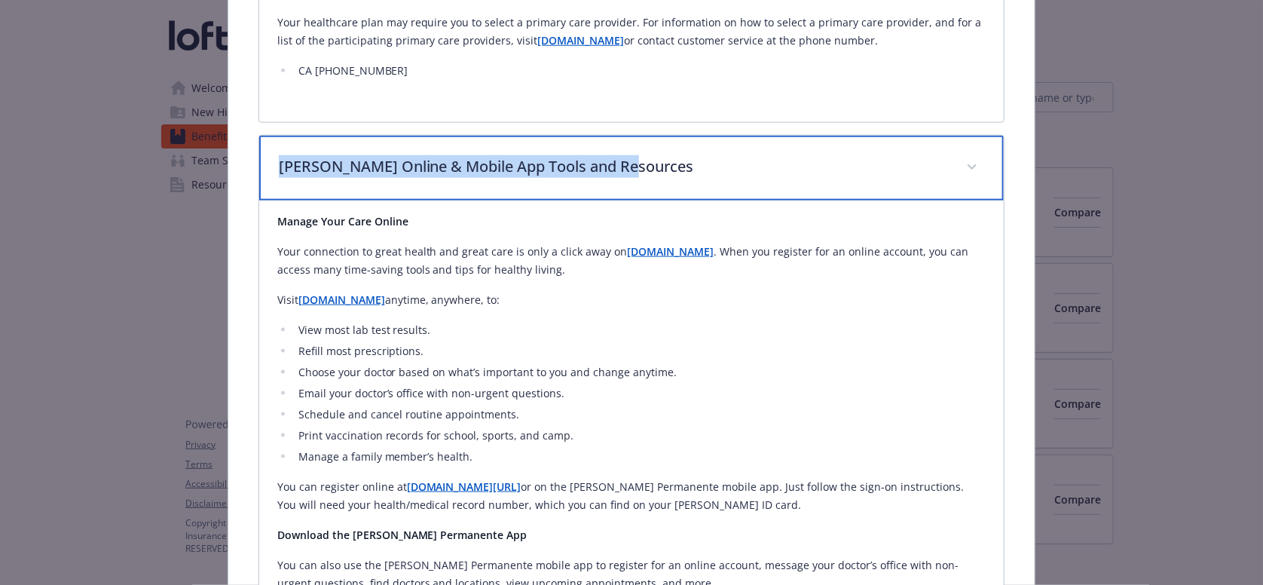
drag, startPoint x: 641, startPoint y: 115, endPoint x: 248, endPoint y: 128, distance: 393.6
click at [248, 128] on div "Kaiser HMO Traditional Plan Website www.kp.org Phone (800) 464-4000 Group numbe…" at bounding box center [631, 410] width 807 height 1963
copy p "Kaiser Online & Mobile App Tools and Resources"
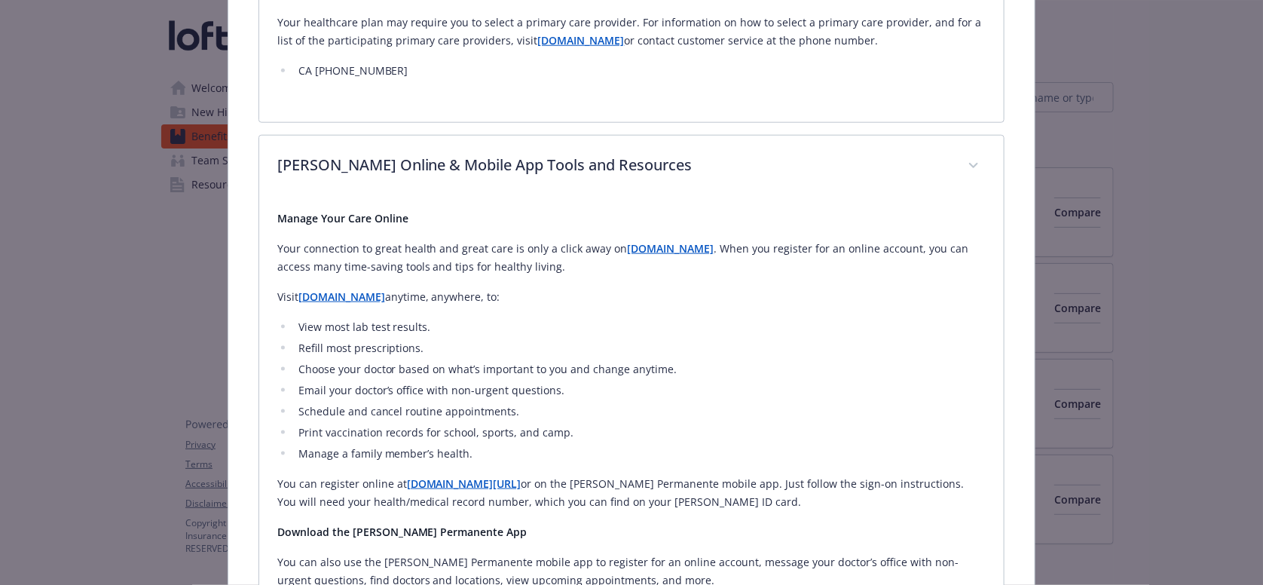
click at [397, 318] on li "View most lab test results." at bounding box center [640, 327] width 693 height 18
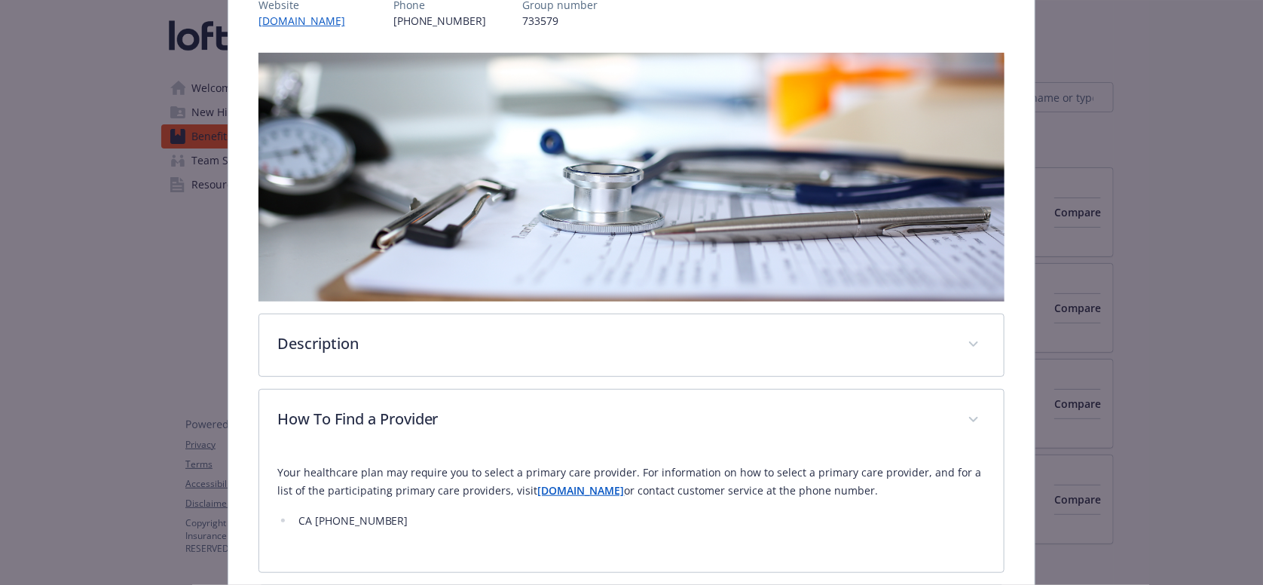
scroll to position [0, 0]
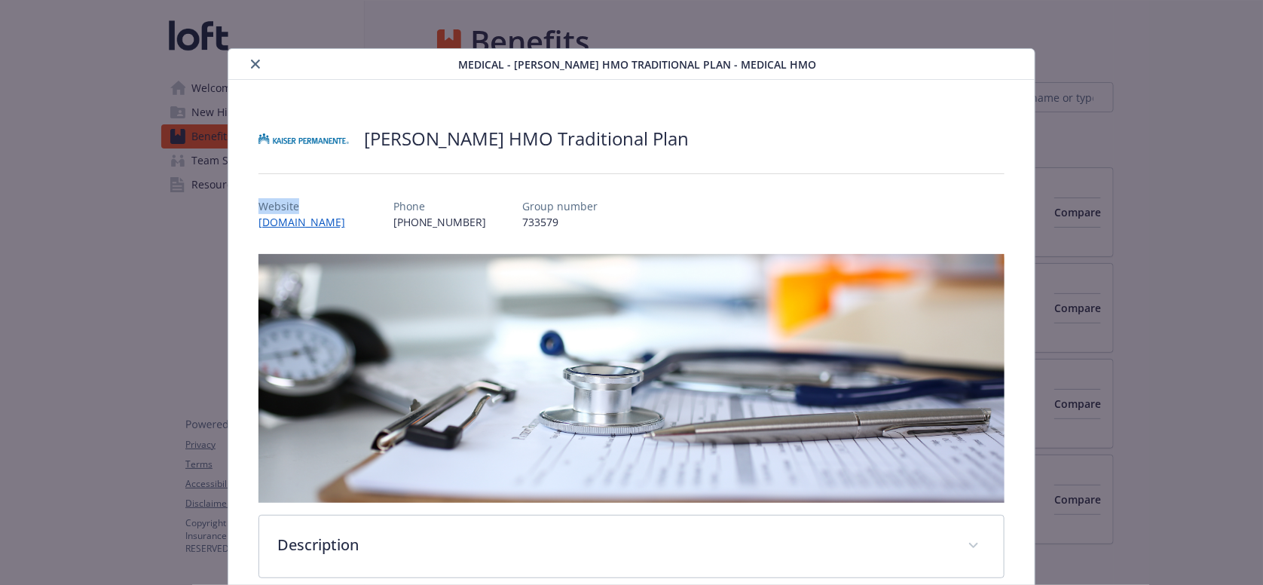
drag, startPoint x: 329, startPoint y: 189, endPoint x: 254, endPoint y: 186, distance: 75.4
click at [338, 219] on div "Website www.kp.org Phone (800) 464-4000 Group number 733579" at bounding box center [631, 208] width 747 height 44
drag, startPoint x: 335, startPoint y: 219, endPoint x: 227, endPoint y: 213, distance: 108.7
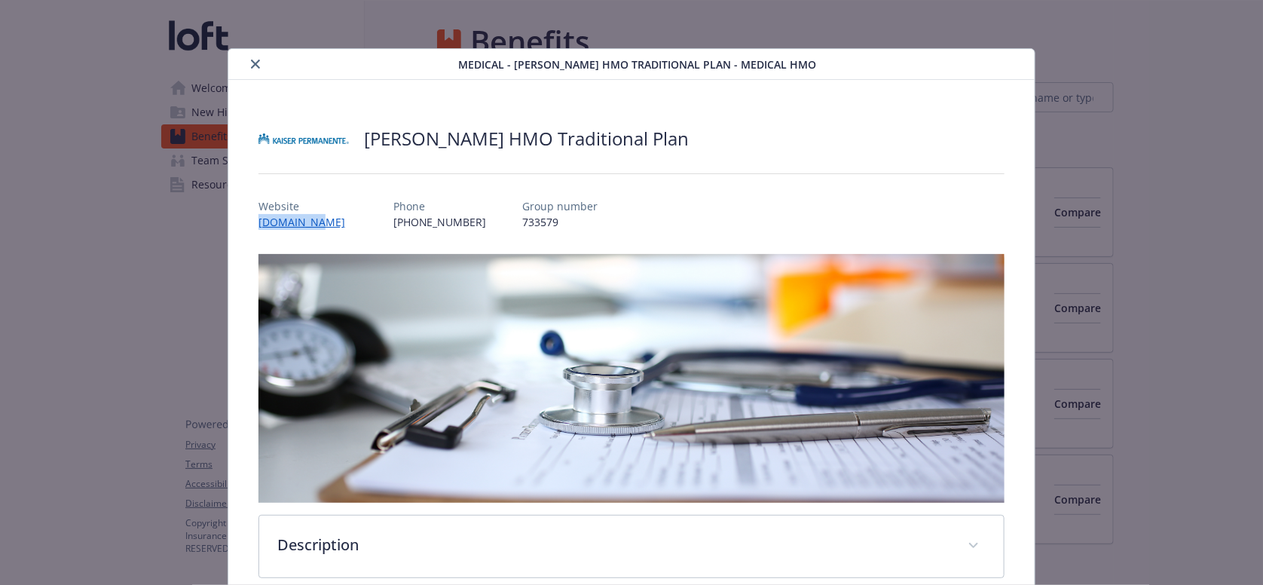
copy link "www.kp.org"
drag, startPoint x: 438, startPoint y: 216, endPoint x: 351, endPoint y: 213, distance: 86.7
click at [351, 213] on div "Website www.kp.org Phone (800) 464-4000 Group number 733579" at bounding box center [631, 208] width 747 height 44
copy p "(800) 464-4000"
drag, startPoint x: 326, startPoint y: 221, endPoint x: 254, endPoint y: 219, distance: 72.4
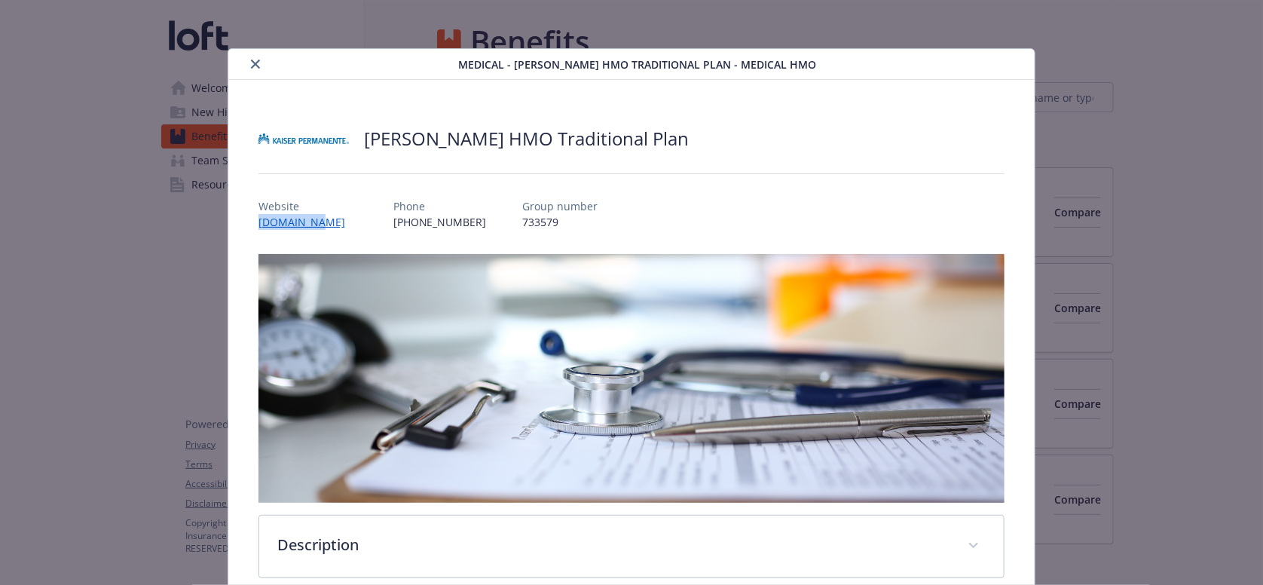
copy link "www.kp.org"
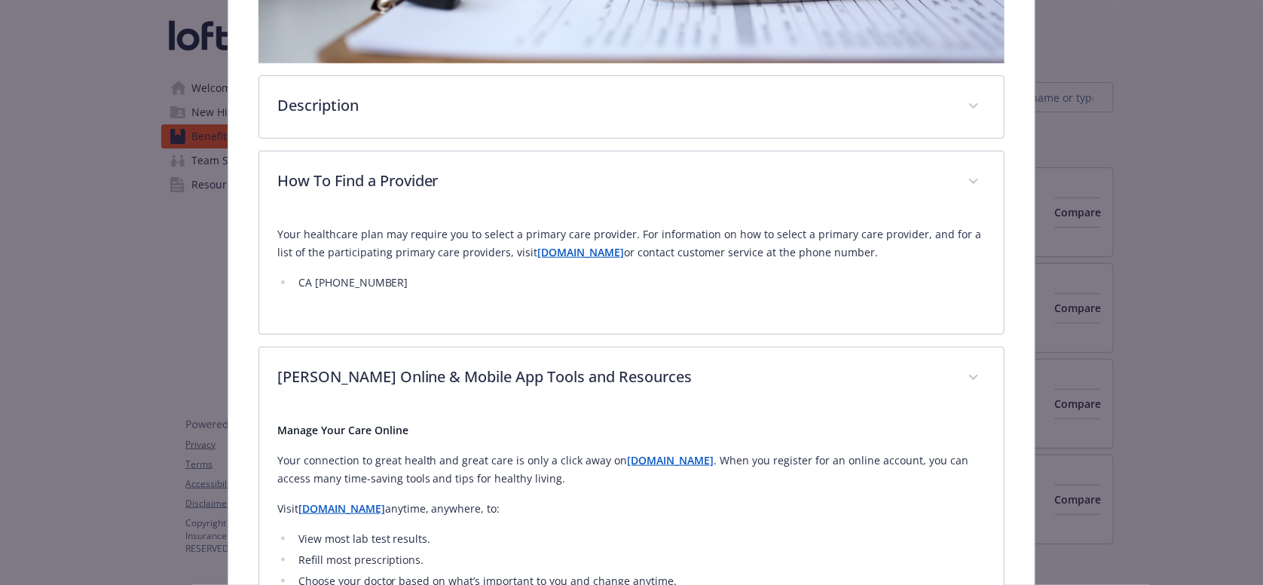
scroll to position [475, 0]
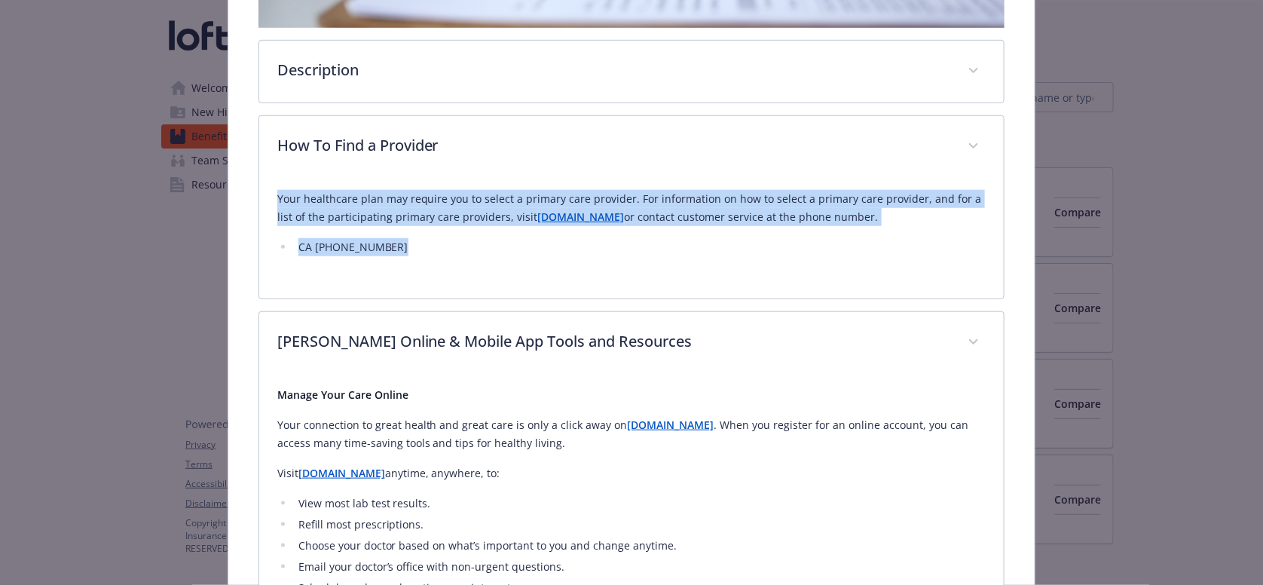
drag, startPoint x: 426, startPoint y: 216, endPoint x: 233, endPoint y: 154, distance: 202.6
click at [232, 154] on div "Kaiser HMO Traditional Plan Website www.kp.org Phone (800) 464-4000 Group numbe…" at bounding box center [631, 585] width 807 height 1960
copy div "Your healthcare plan may require you to select a primary care provider. For inf…"
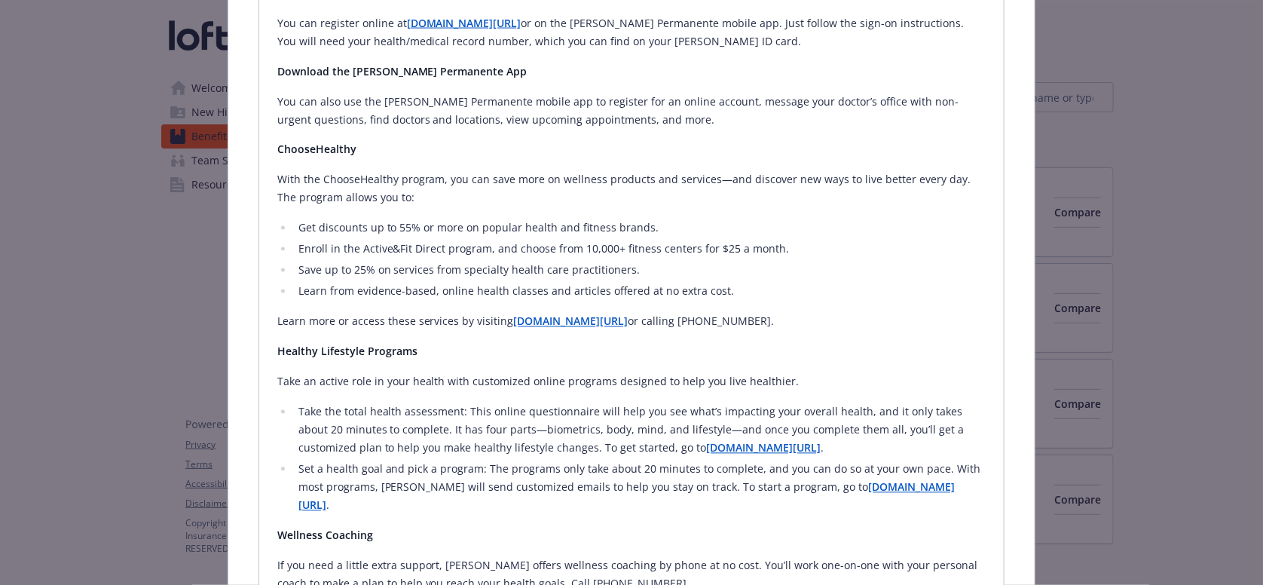
scroll to position [1292, 0]
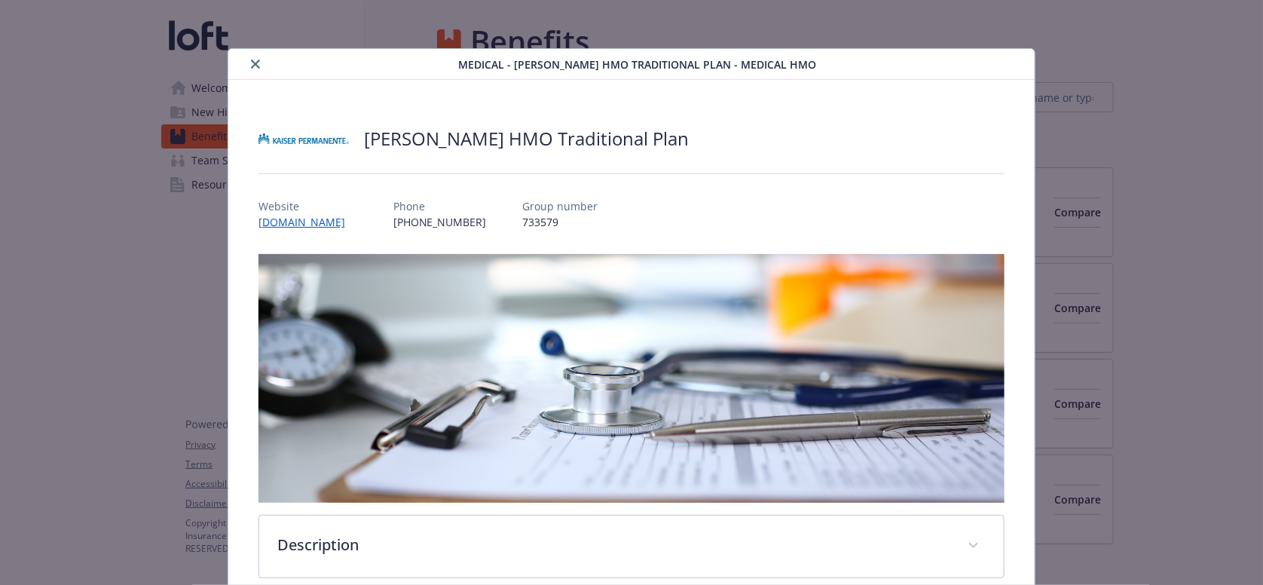
scroll to position [1292, 0]
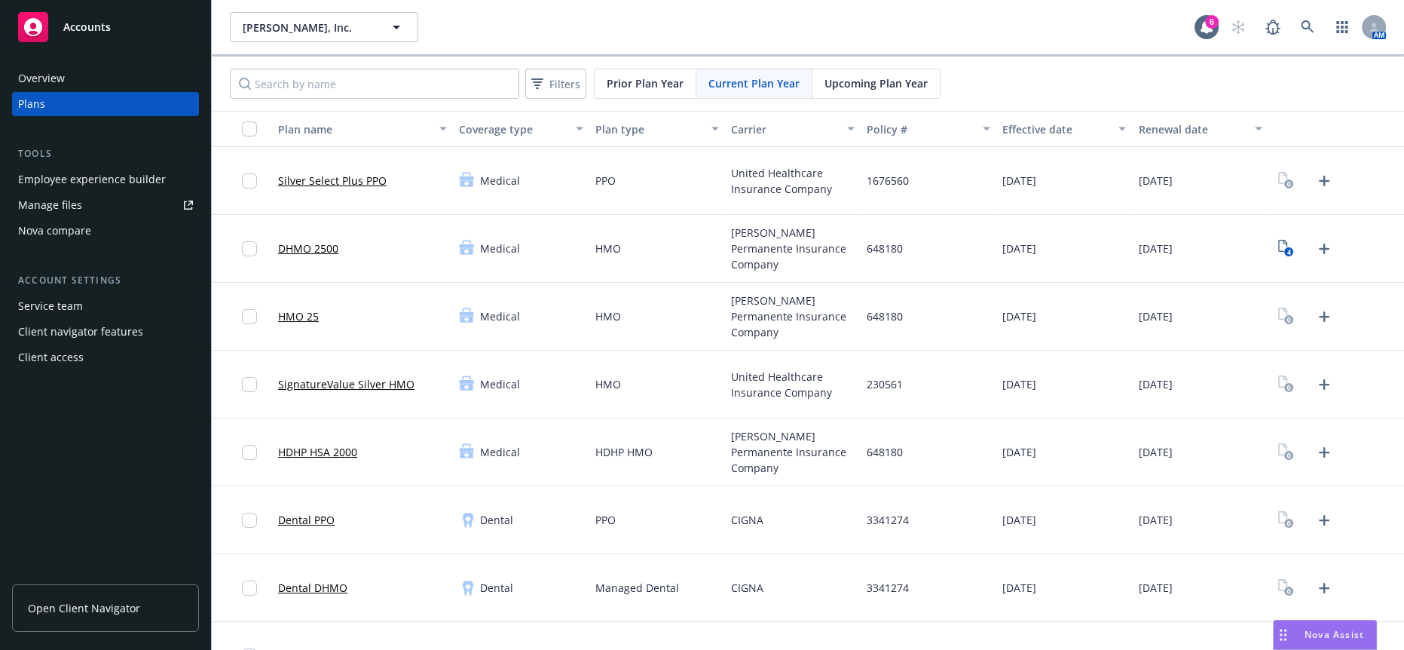
scroll to position [1473, 0]
